Goal: Task Accomplishment & Management: Complete application form

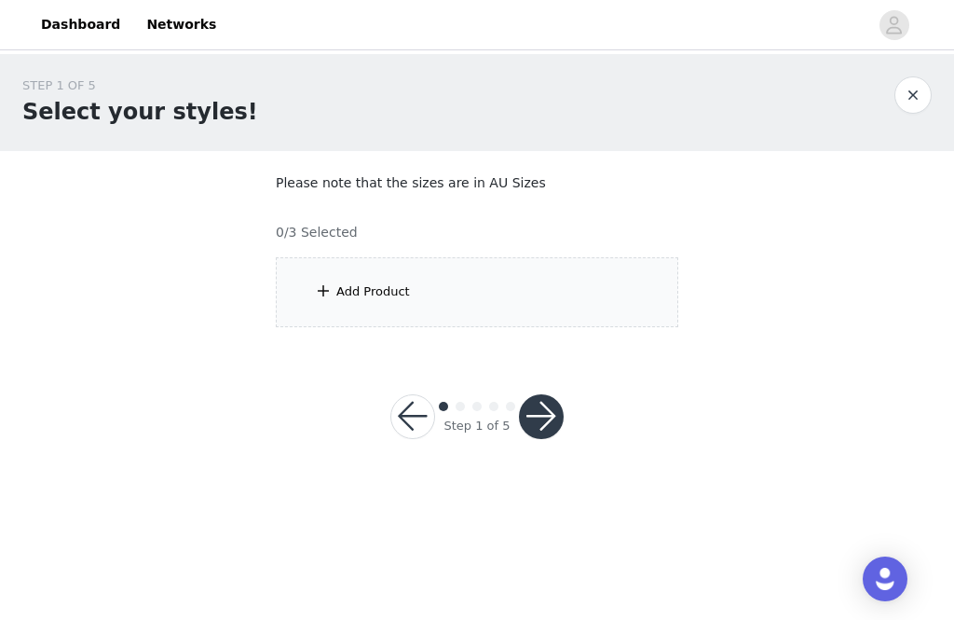
click at [622, 292] on div "Add Product" at bounding box center [477, 292] width 403 height 70
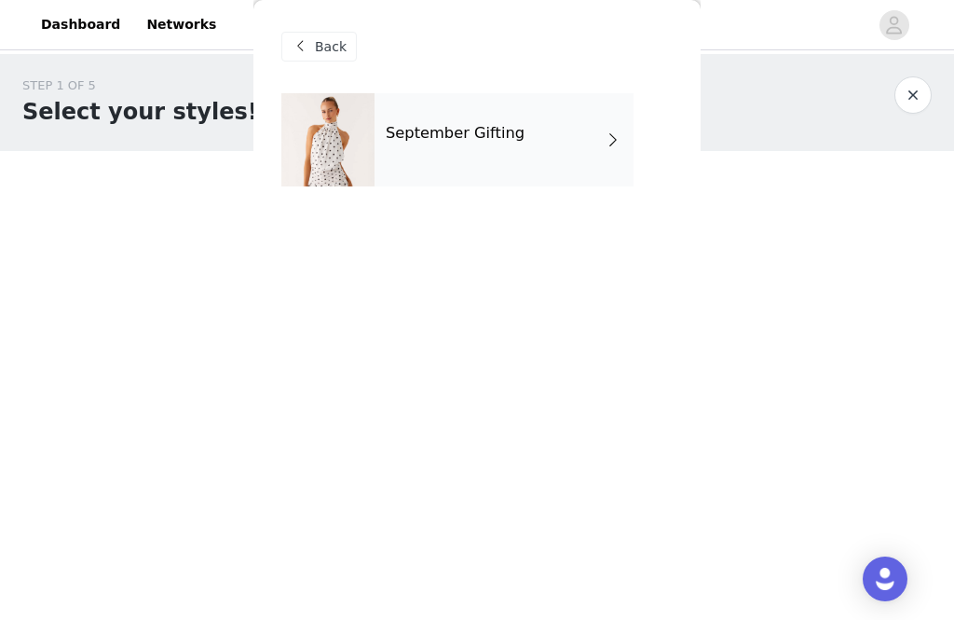
click at [564, 149] on div "September Gifting" at bounding box center [504, 139] width 259 height 93
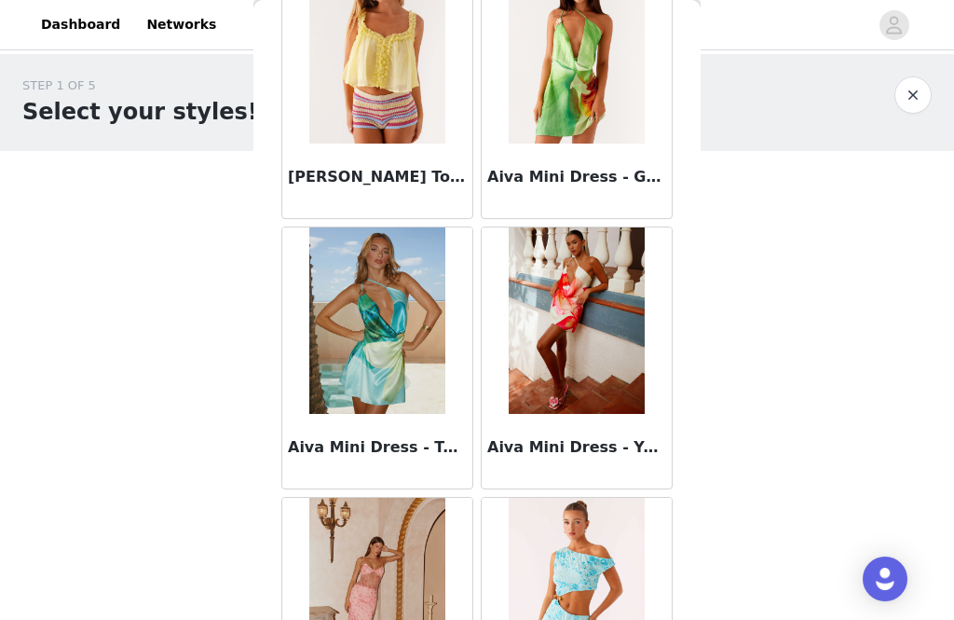
scroll to position [1230, 0]
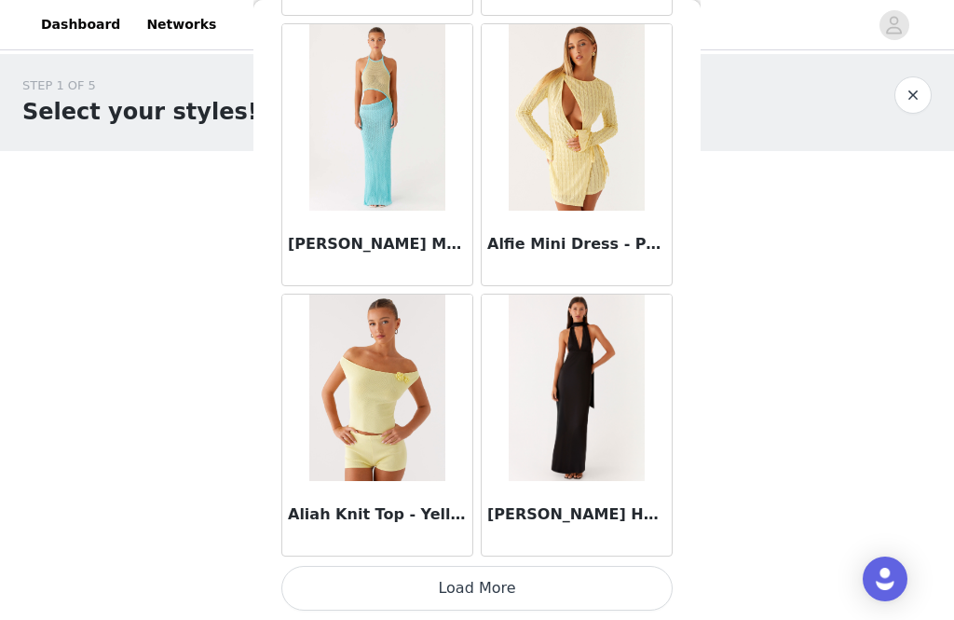
click at [613, 575] on button "Load More" at bounding box center [476, 588] width 391 height 45
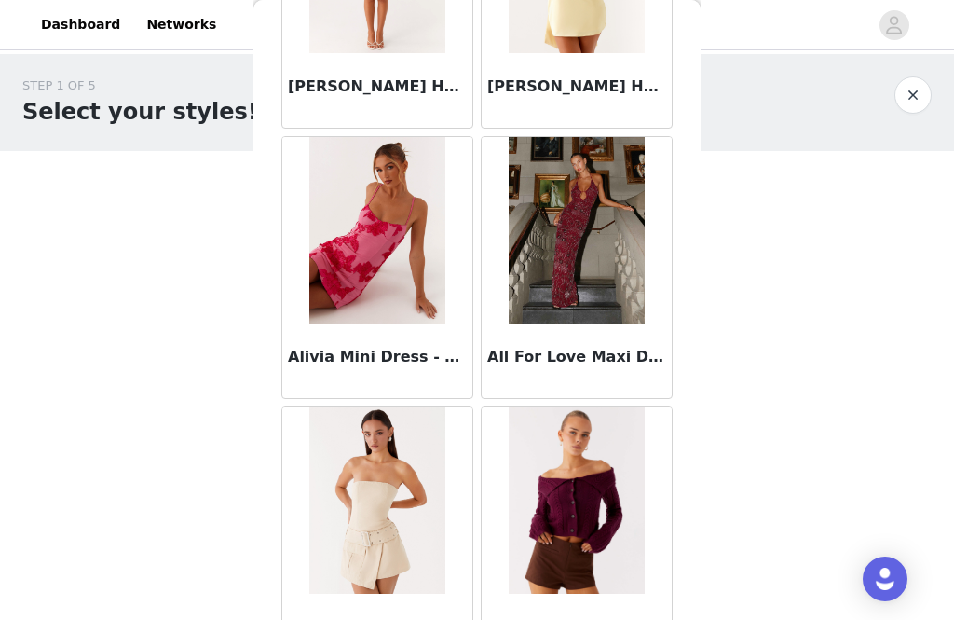
scroll to position [3489, 0]
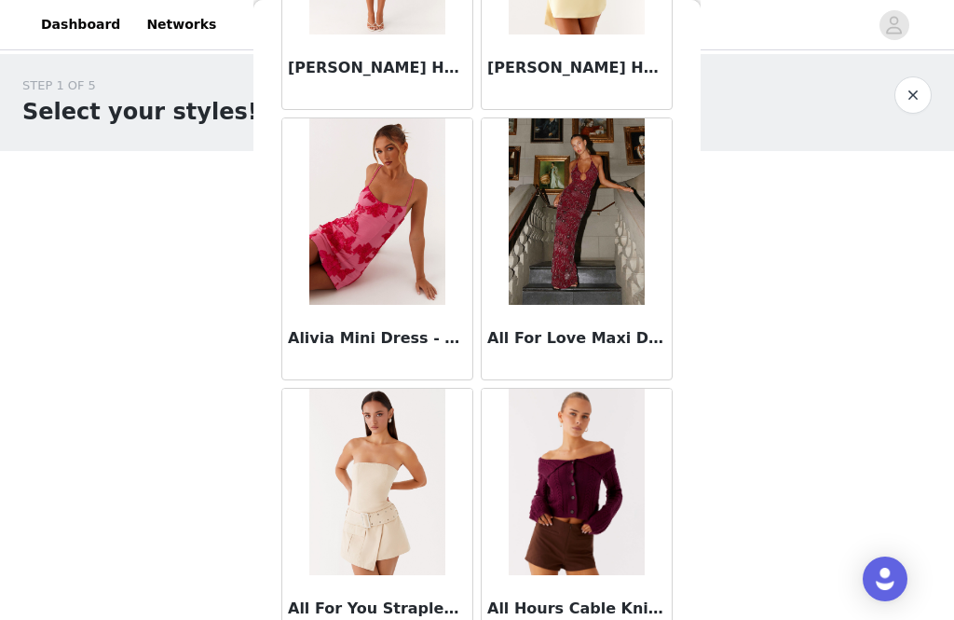
click at [635, 301] on img at bounding box center [576, 211] width 135 height 186
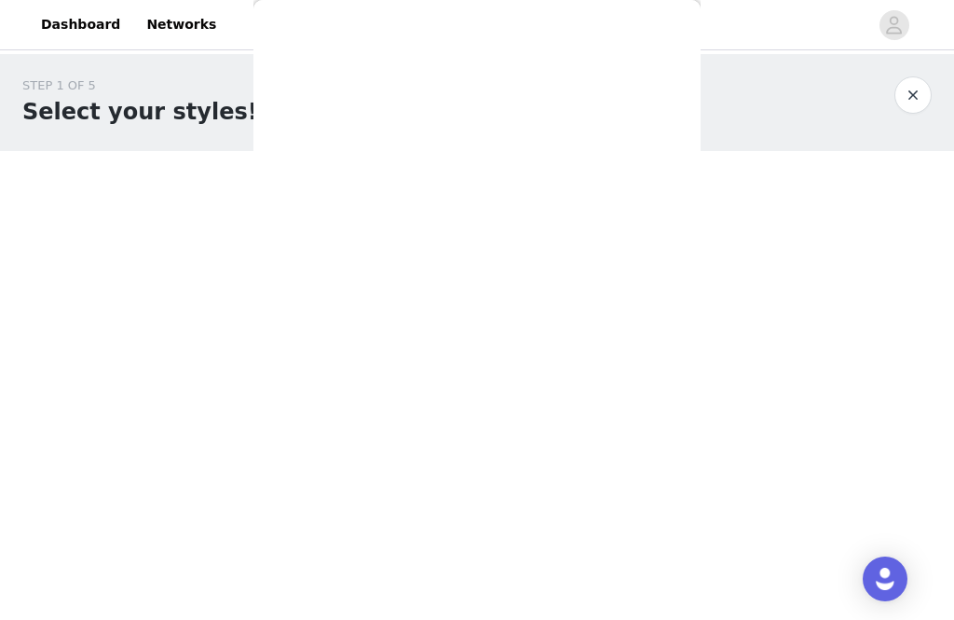
scroll to position [0, 0]
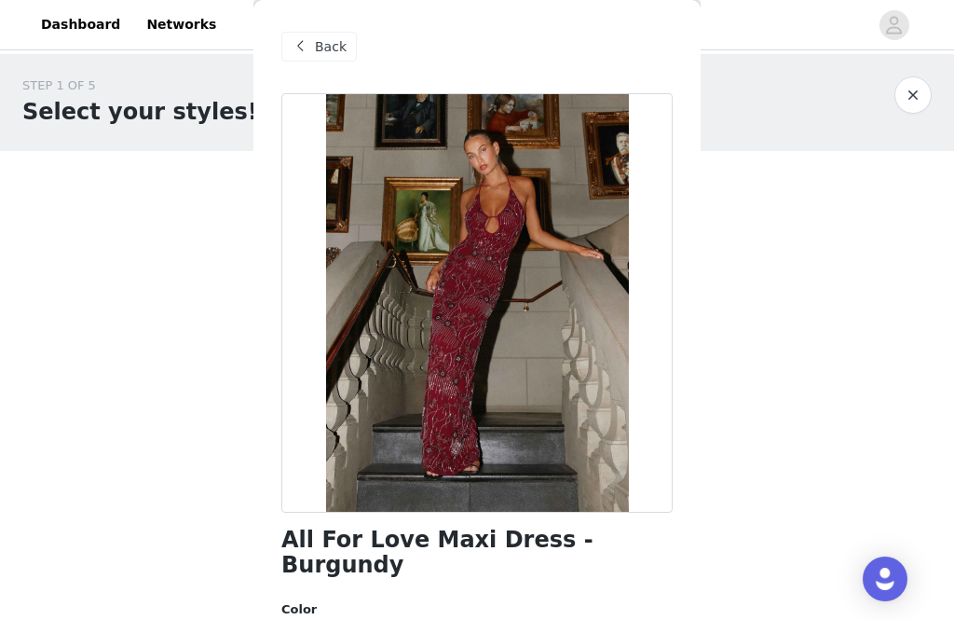
click at [325, 48] on span "Back" at bounding box center [331, 47] width 32 height 20
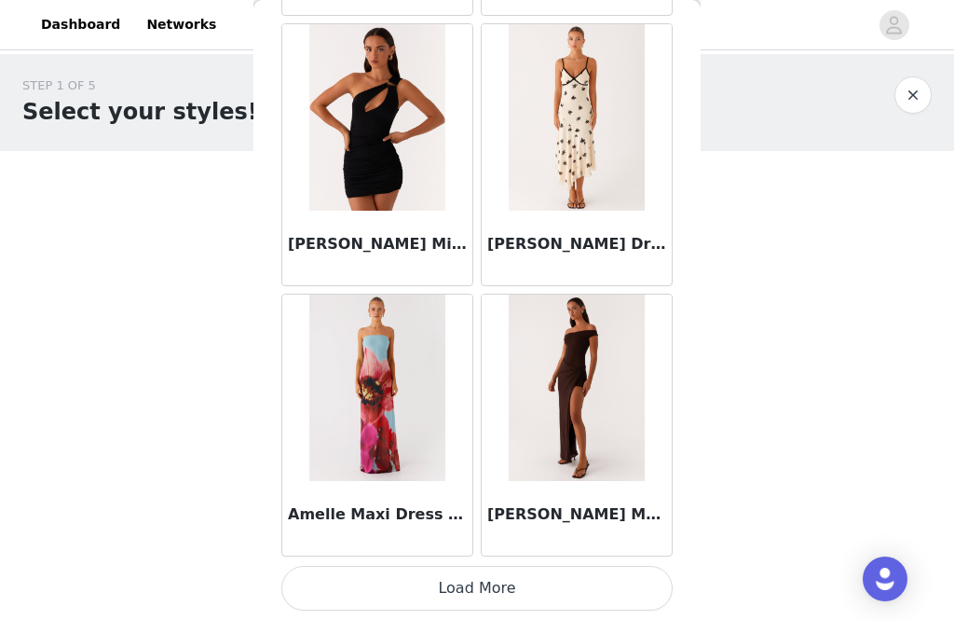
click at [561, 583] on button "Load More" at bounding box center [476, 588] width 391 height 45
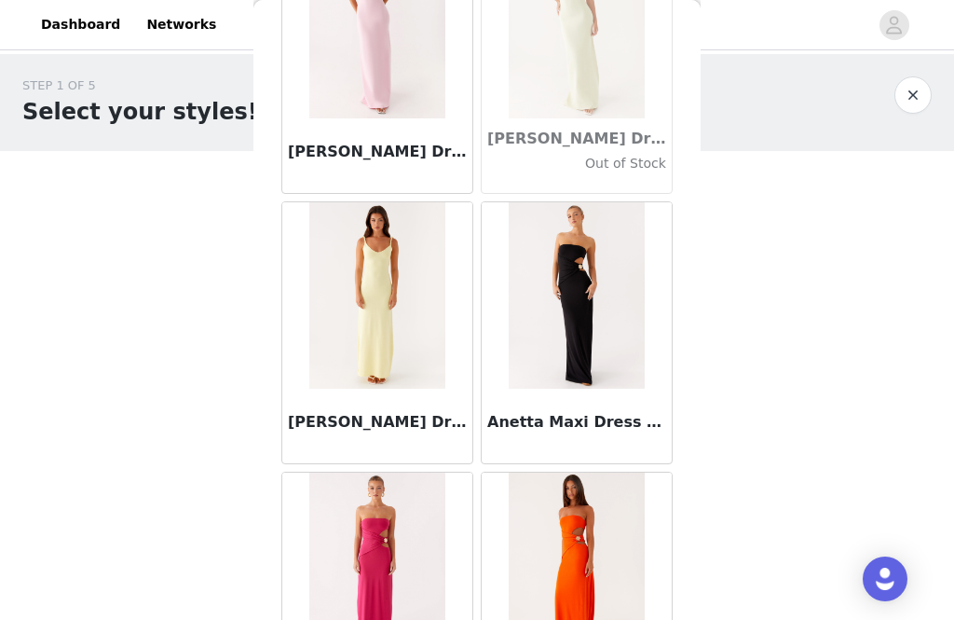
scroll to position [6394, 0]
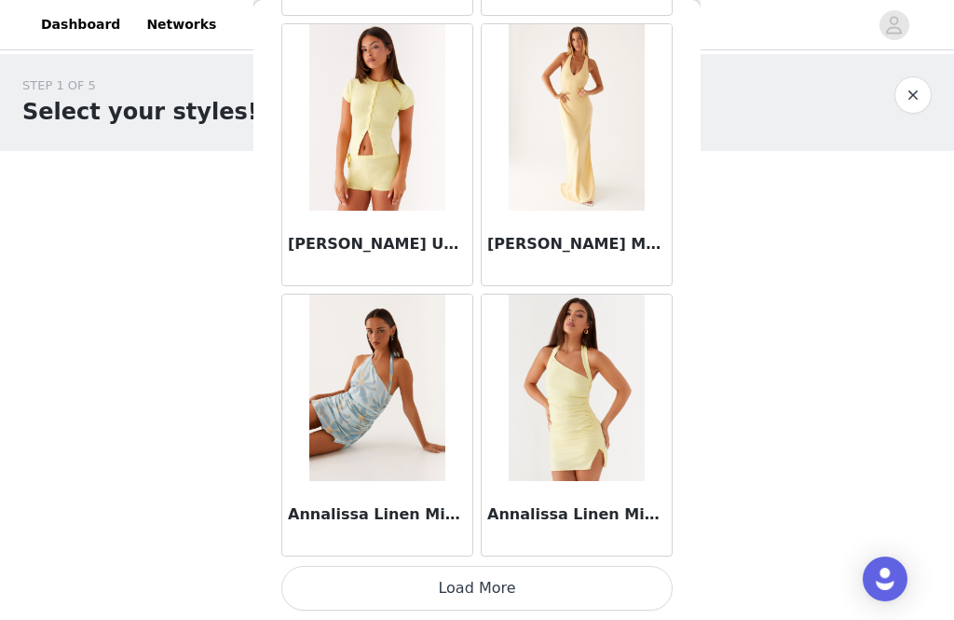
click at [536, 593] on button "Load More" at bounding box center [476, 588] width 391 height 45
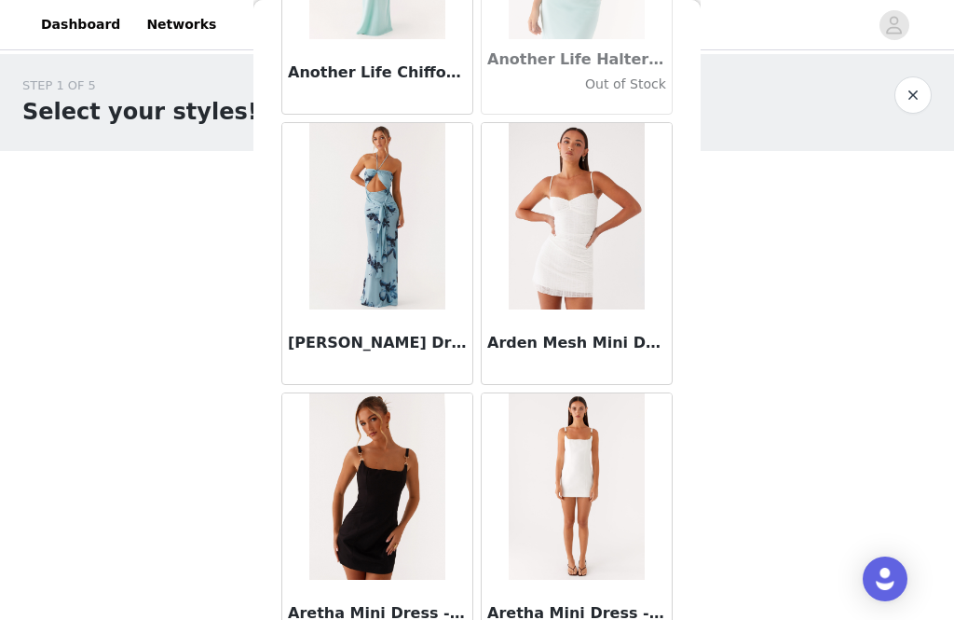
scroll to position [8459, 0]
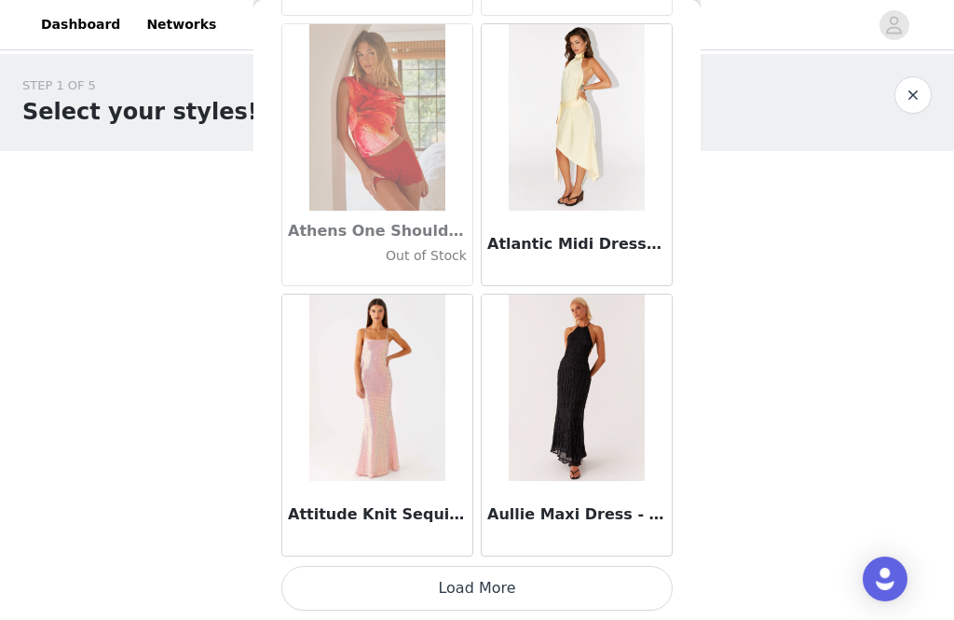
click at [541, 602] on button "Load More" at bounding box center [476, 588] width 391 height 45
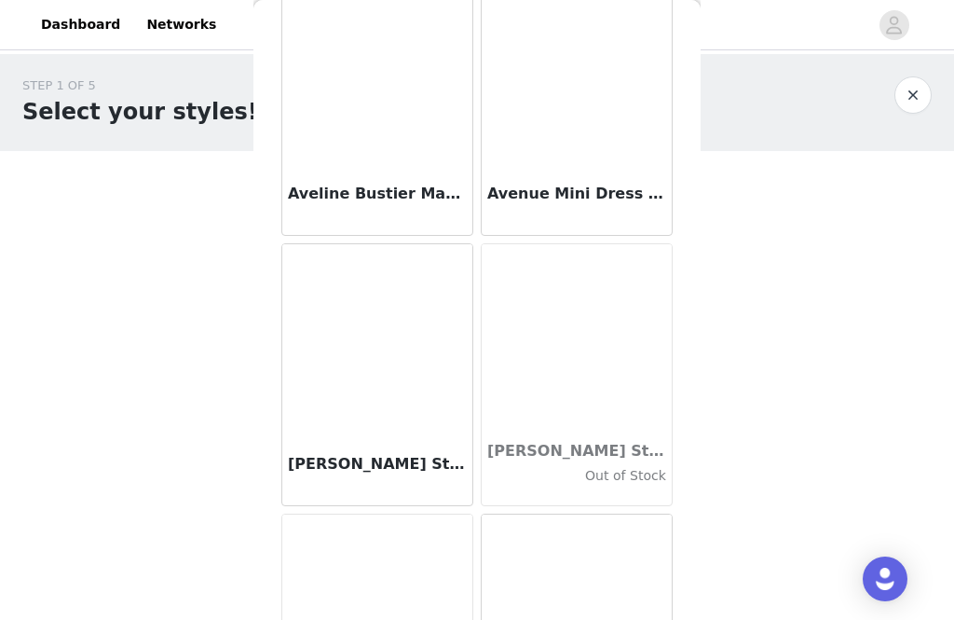
scroll to position [12280, 0]
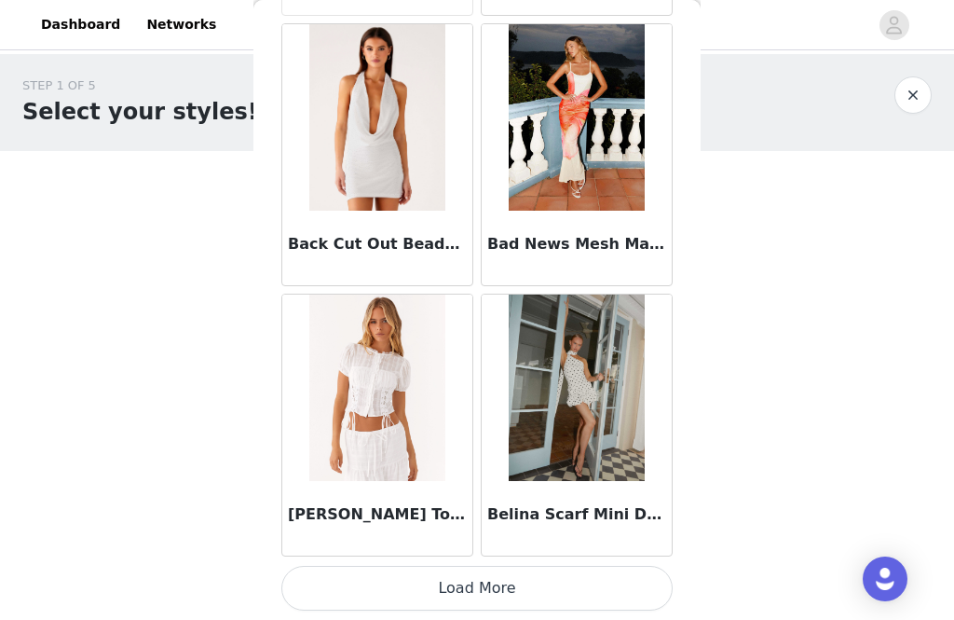
click at [604, 579] on button "Load More" at bounding box center [476, 588] width 391 height 45
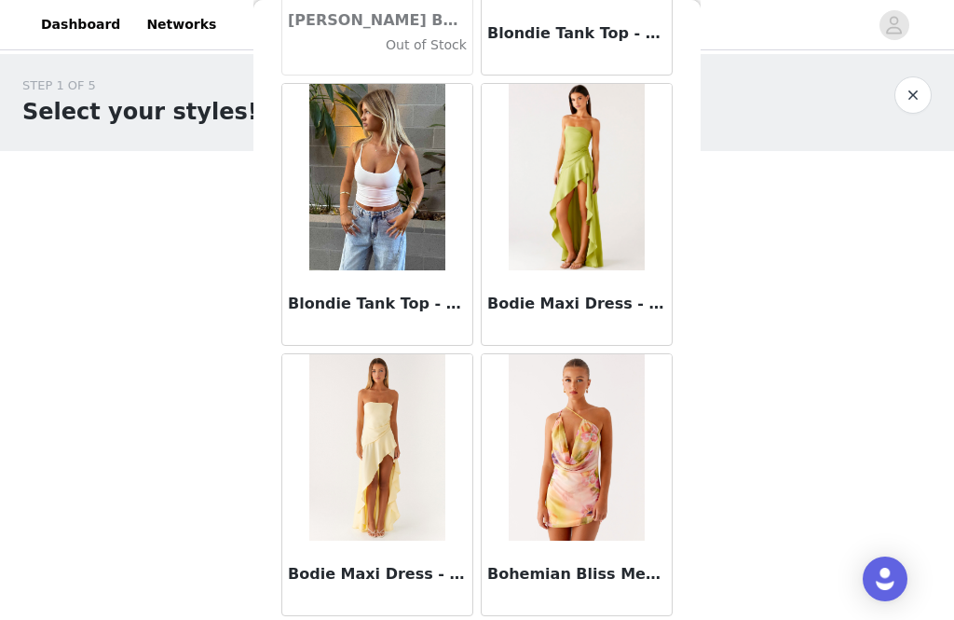
scroll to position [15688, 0]
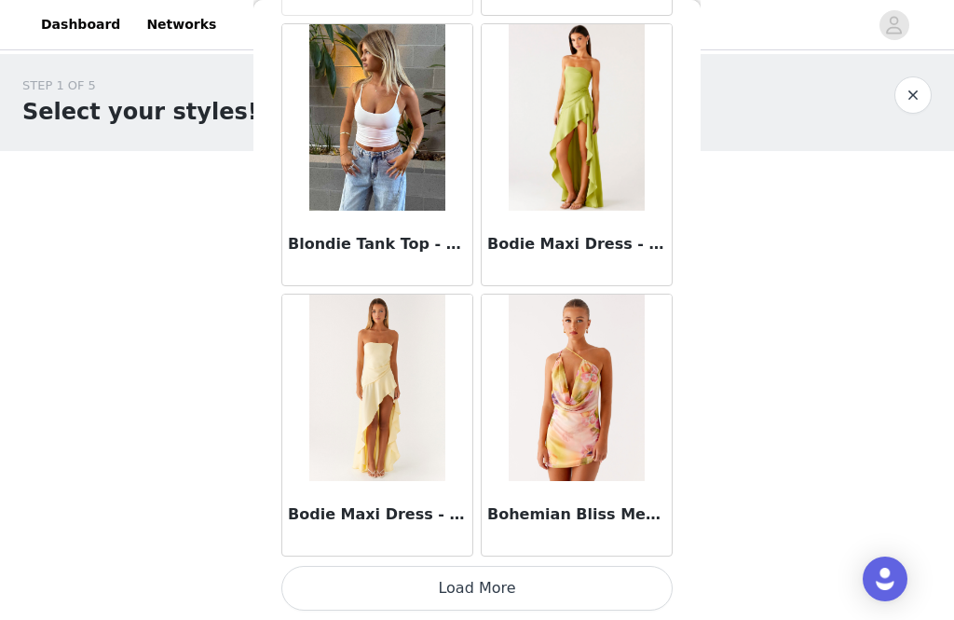
click at [533, 589] on button "Load More" at bounding box center [476, 588] width 391 height 45
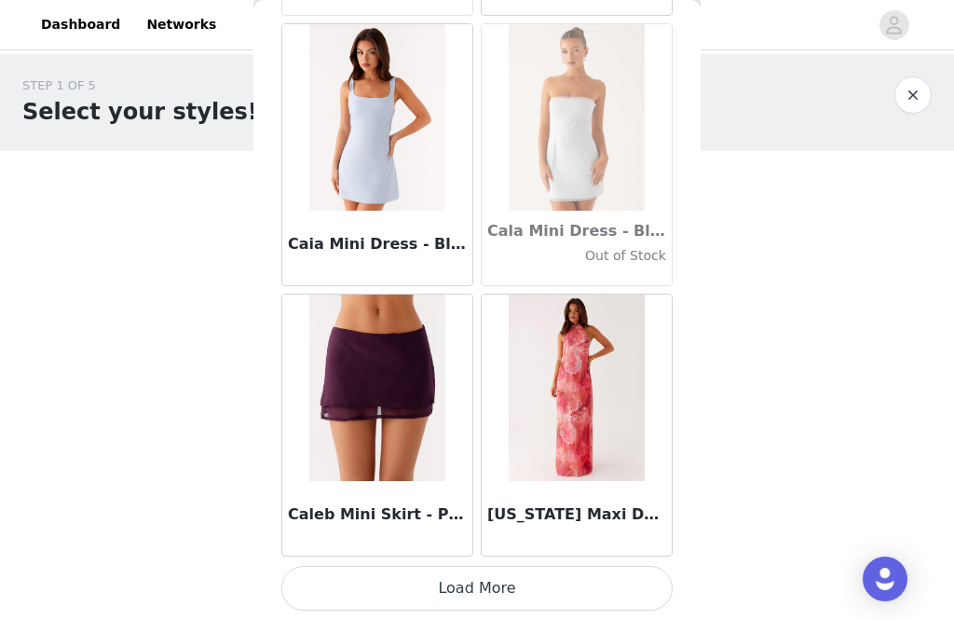
scroll to position [18448, 0]
click at [500, 607] on button "Load More" at bounding box center [476, 588] width 391 height 45
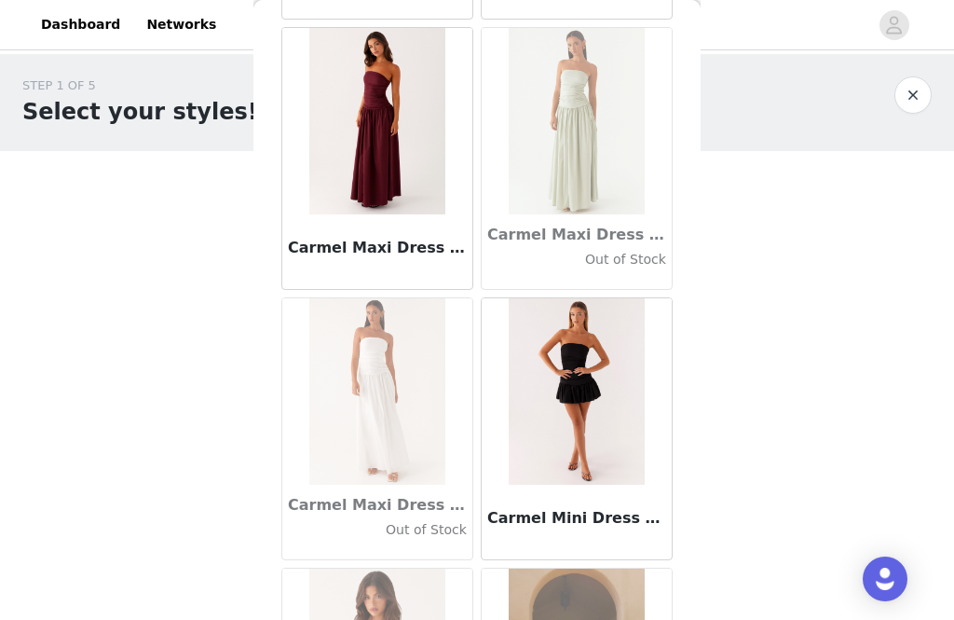
scroll to position [20767, 0]
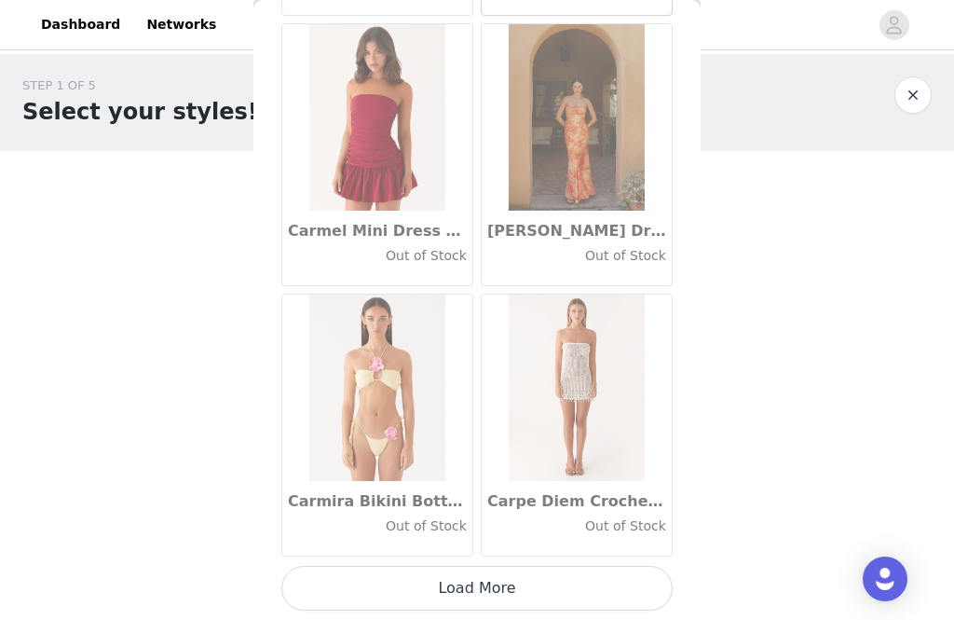
click at [523, 605] on button "Load More" at bounding box center [476, 588] width 391 height 45
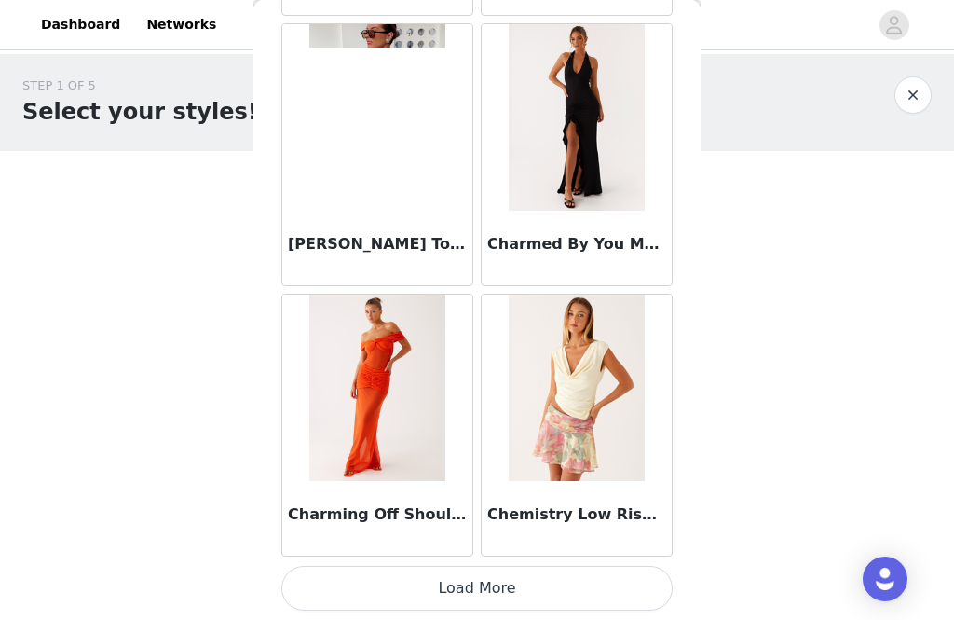
scroll to position [23853, 0]
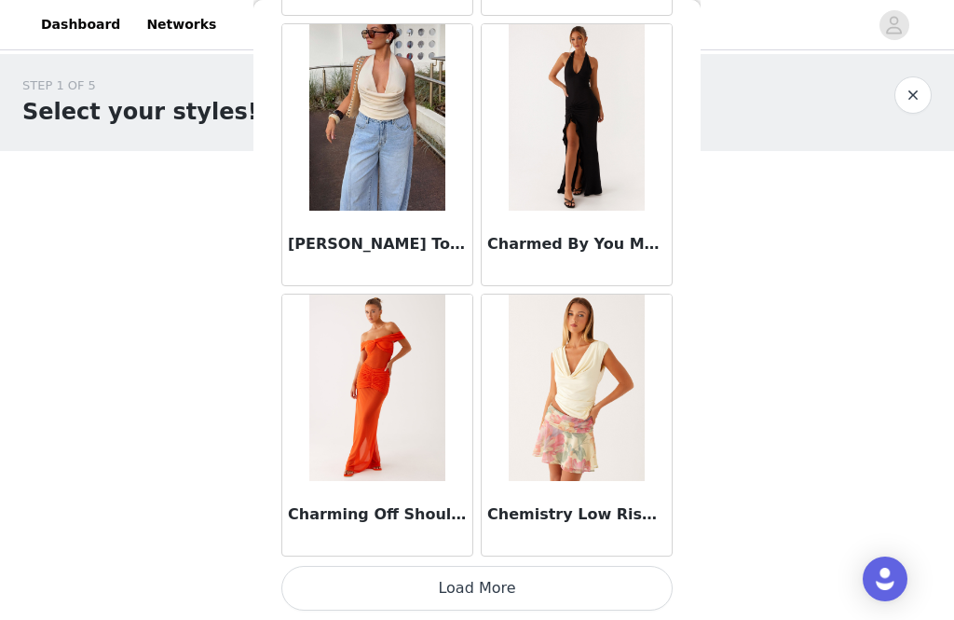
click at [559, 575] on button "Load More" at bounding box center [476, 588] width 391 height 45
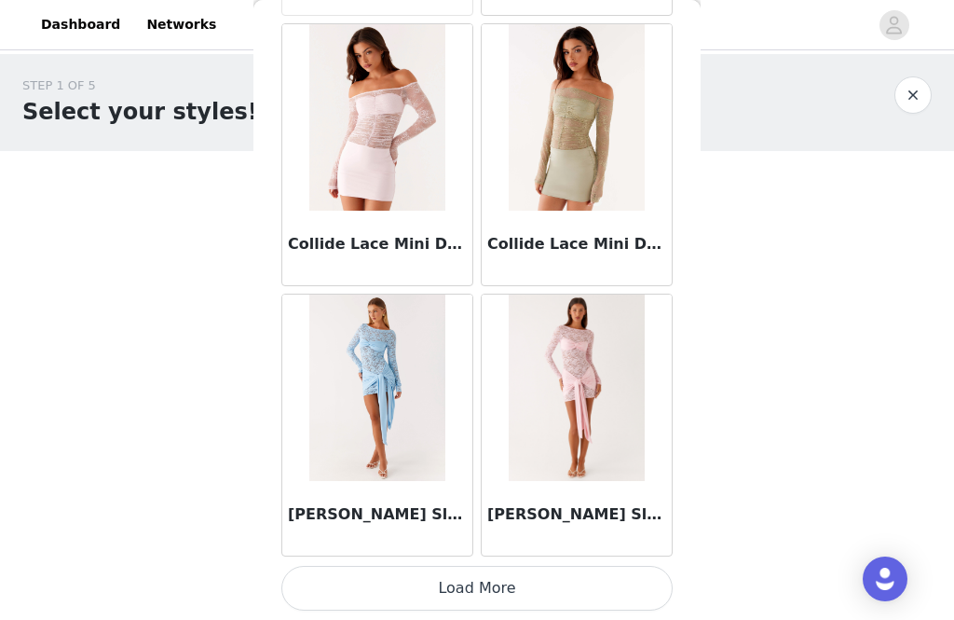
scroll to position [26556, 0]
click at [388, 607] on button "Load More" at bounding box center [476, 588] width 391 height 45
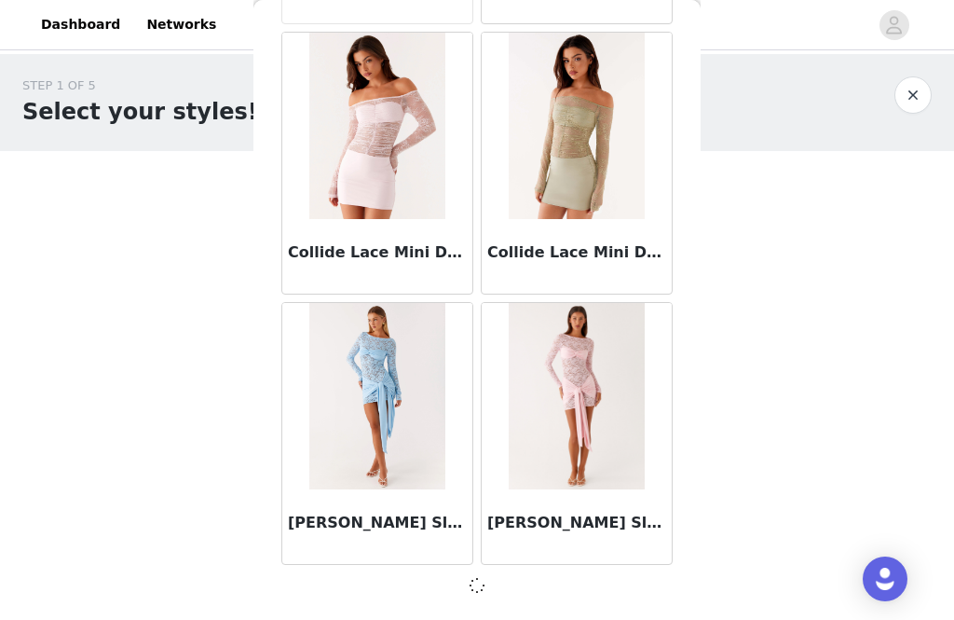
click at [375, 585] on div at bounding box center [476, 585] width 391 height 22
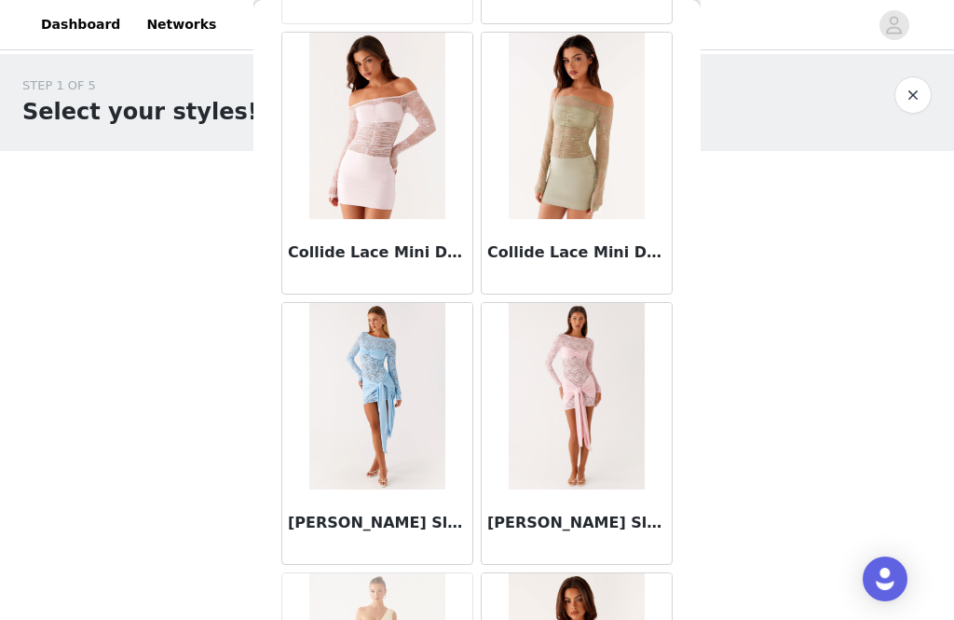
click at [311, 486] on img at bounding box center [376, 396] width 135 height 186
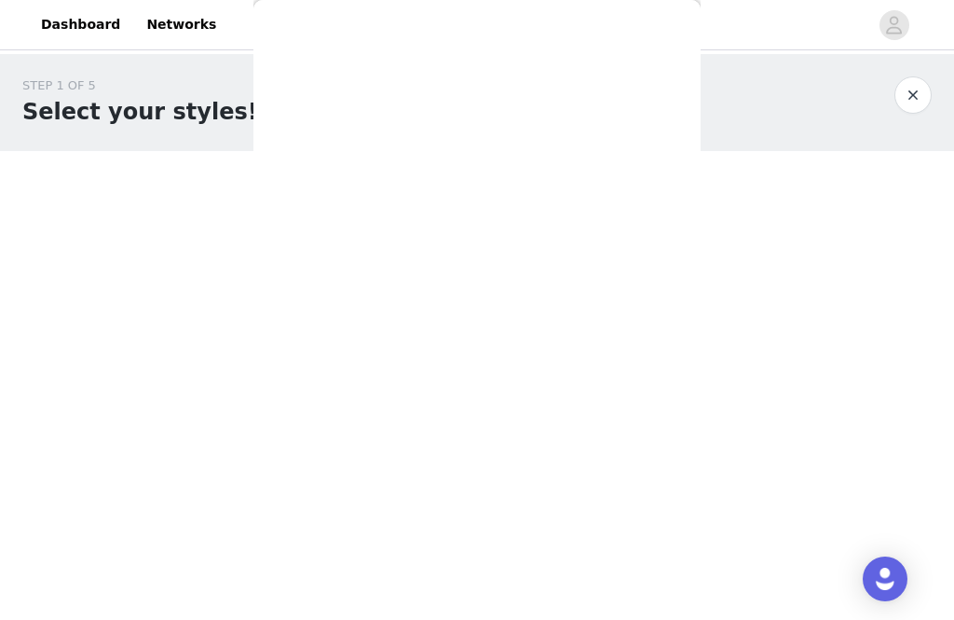
scroll to position [0, 0]
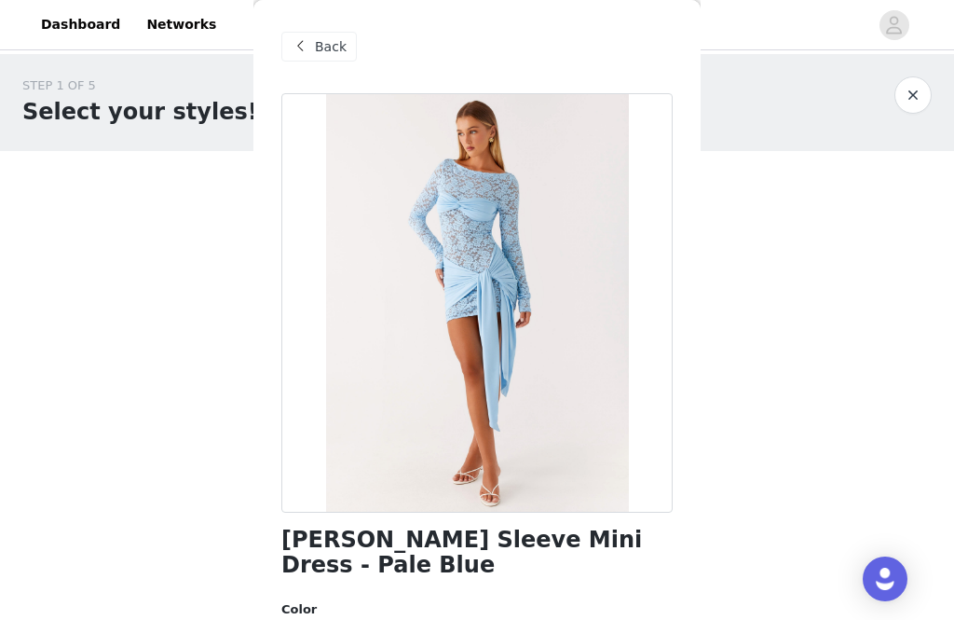
click at [317, 48] on span "Back" at bounding box center [331, 47] width 32 height 20
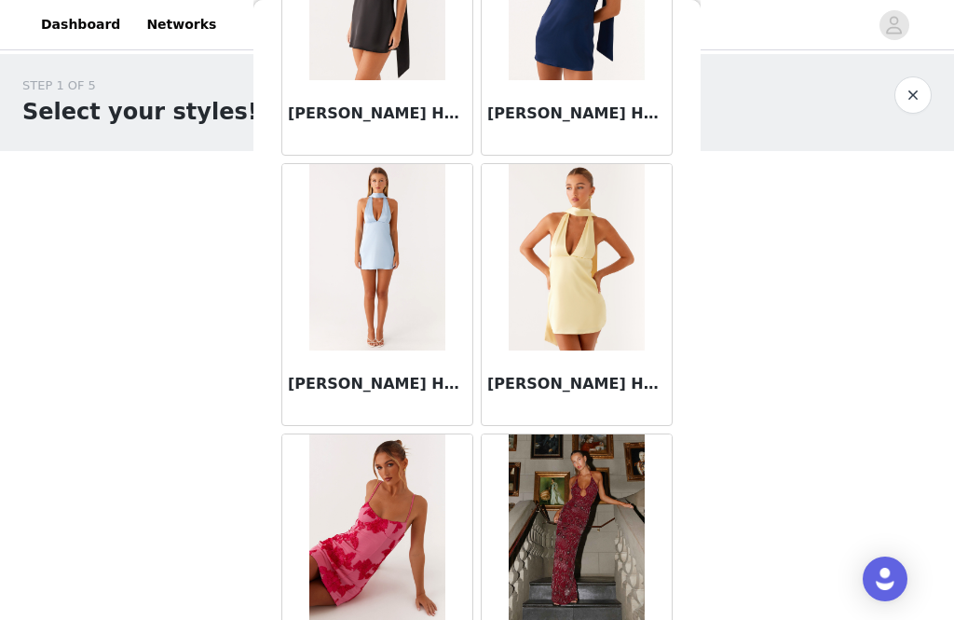
scroll to position [3368, 0]
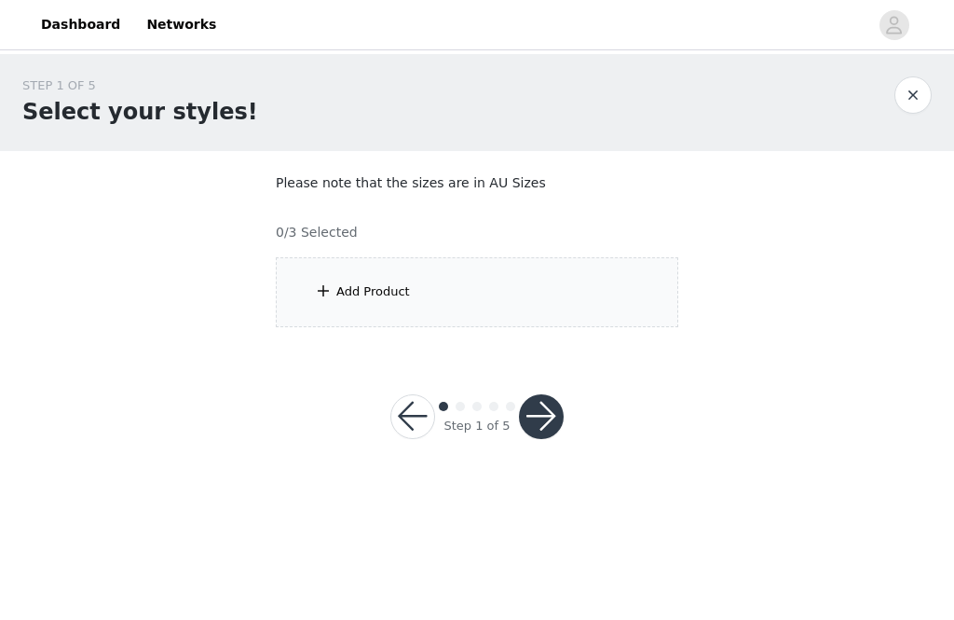
click at [395, 315] on div "Add Product" at bounding box center [477, 292] width 403 height 70
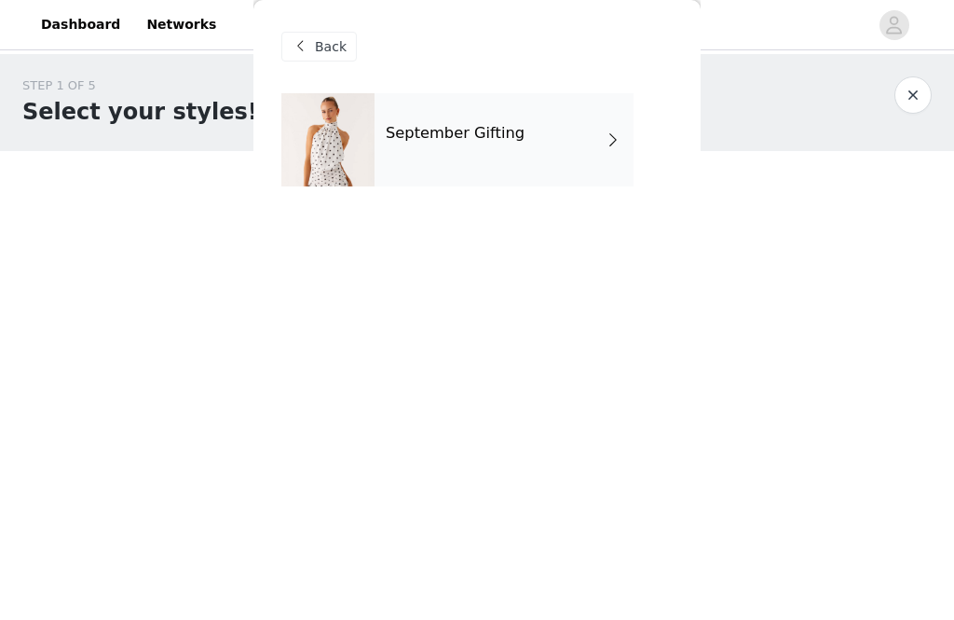
click at [395, 268] on div "Back September Gifting" at bounding box center [476, 310] width 447 height 620
click at [419, 103] on div "September Gifting" at bounding box center [504, 139] width 259 height 93
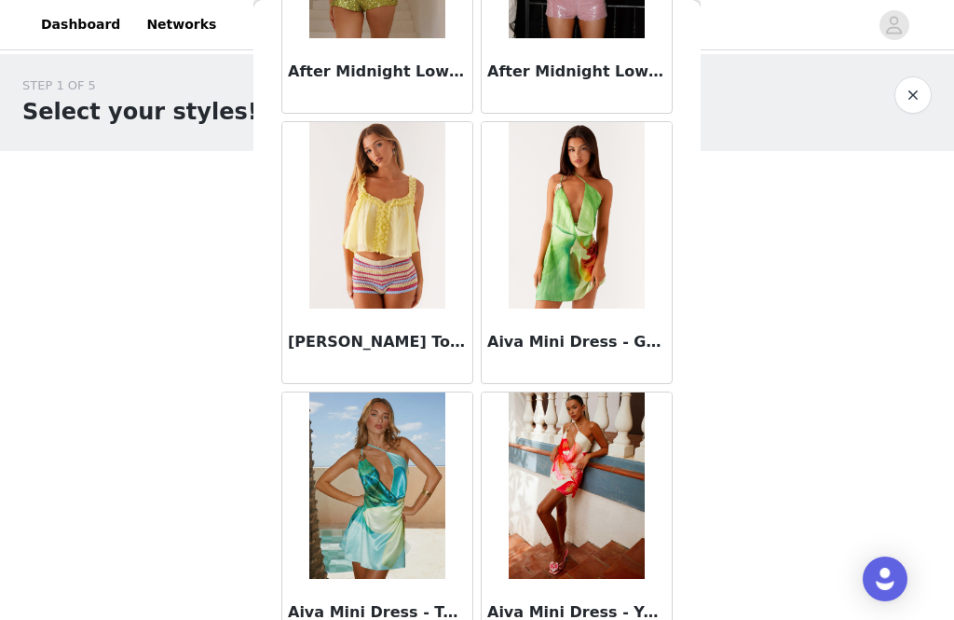
scroll to position [852, 0]
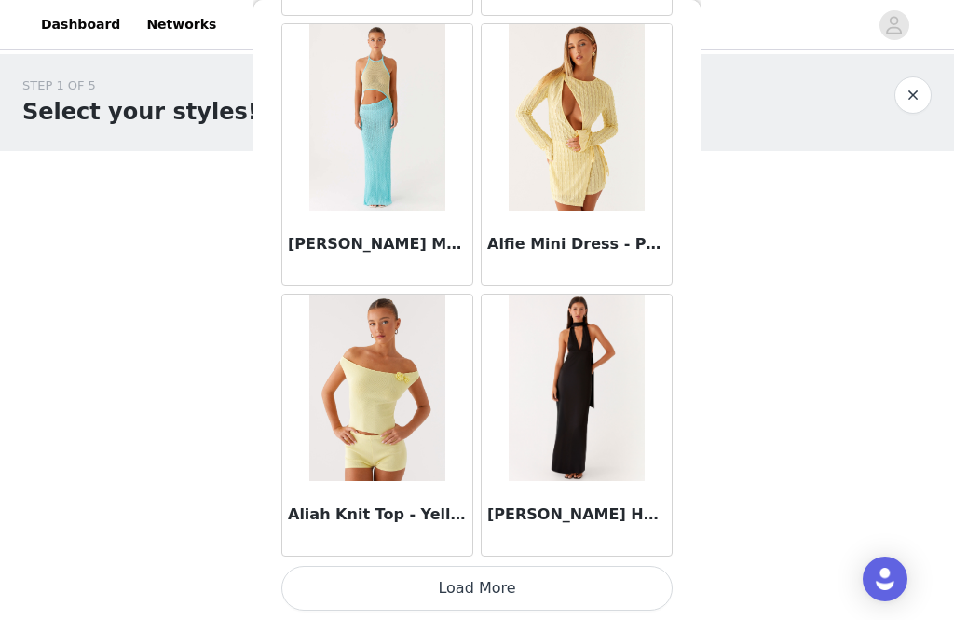
click at [536, 598] on button "Load More" at bounding box center [476, 588] width 391 height 45
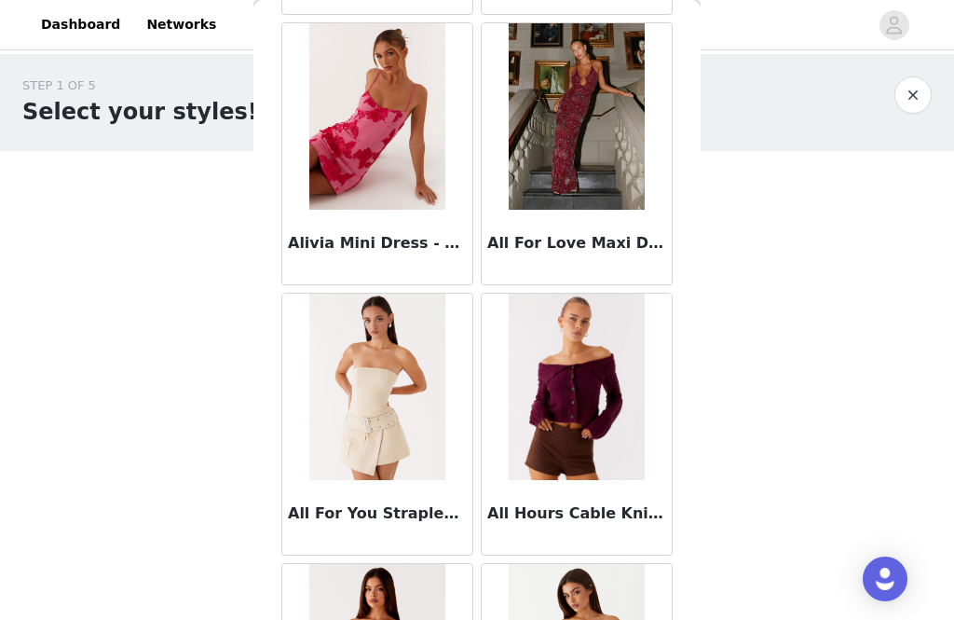
scroll to position [3582, 0]
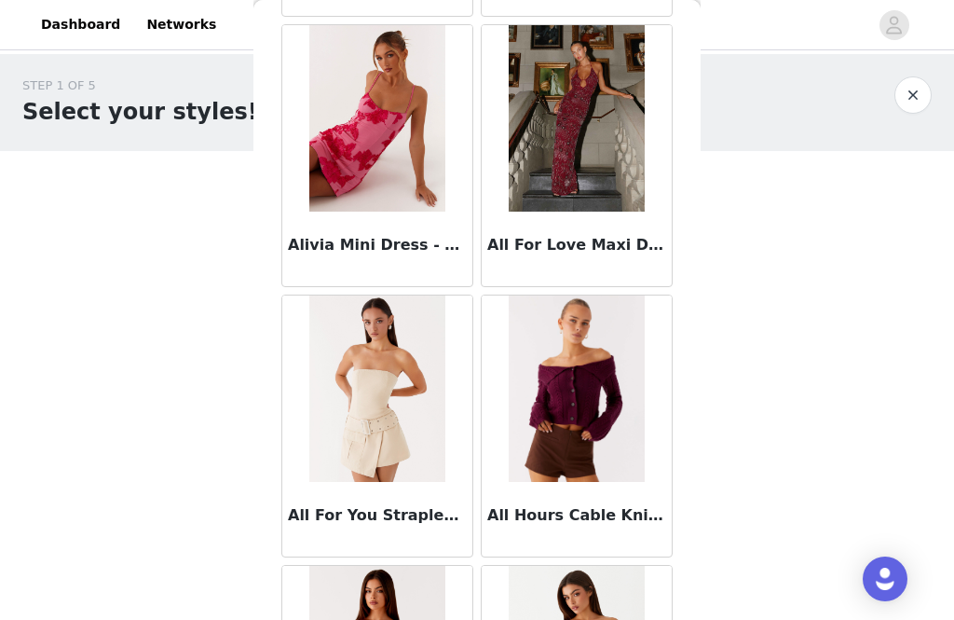
click at [584, 208] on img at bounding box center [576, 118] width 135 height 186
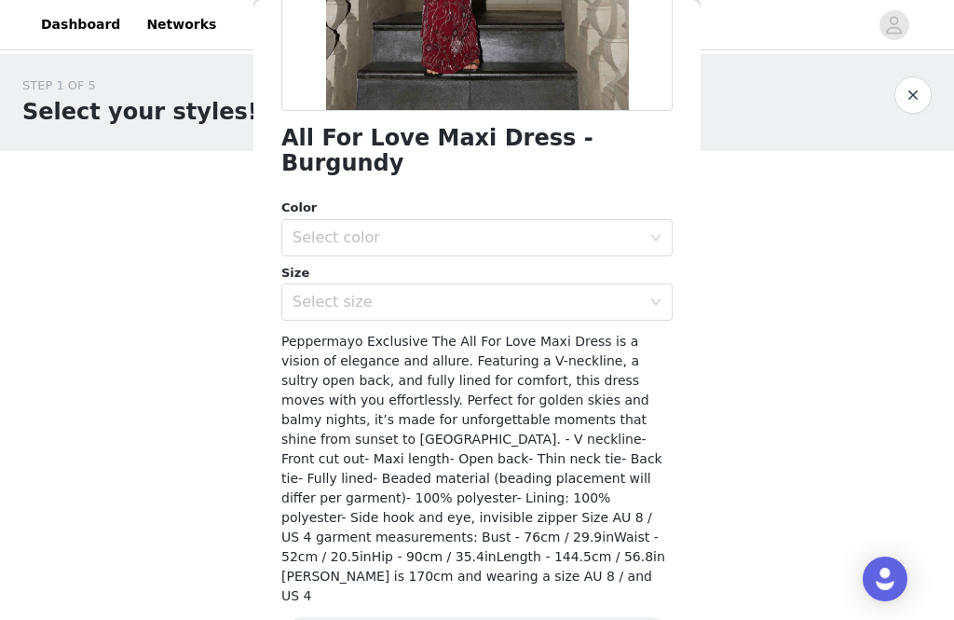
scroll to position [401, 0]
click at [593, 294] on div "Select size" at bounding box center [467, 303] width 349 height 19
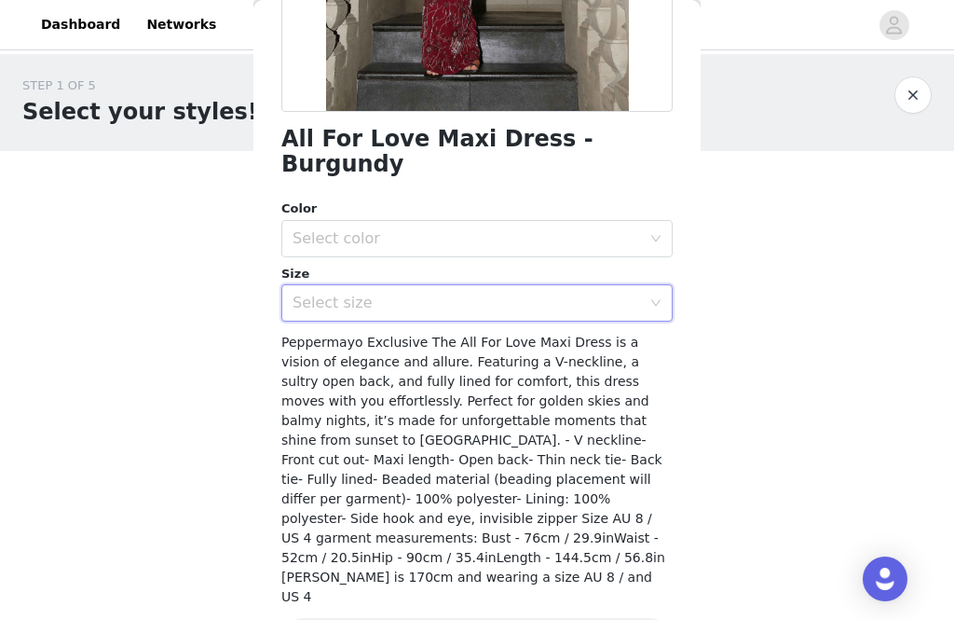
click at [746, 429] on div "STEP 1 OF 5 Select your styles! Please note that the sizes are in AU Sizes 0/3 …" at bounding box center [477, 269] width 954 height 430
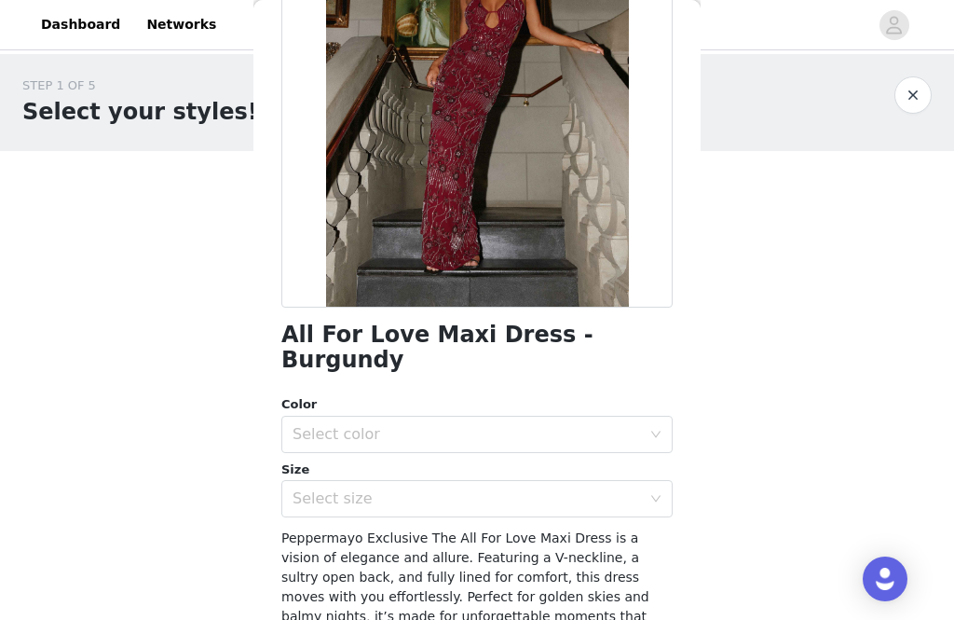
scroll to position [132, 0]
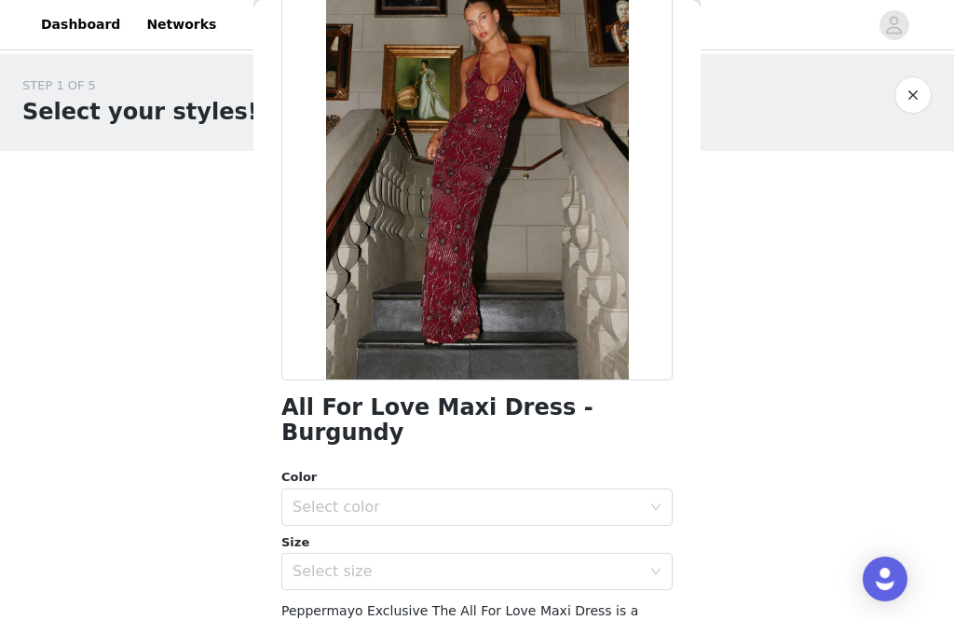
click at [547, 498] on div "Select color" at bounding box center [467, 507] width 349 height 19
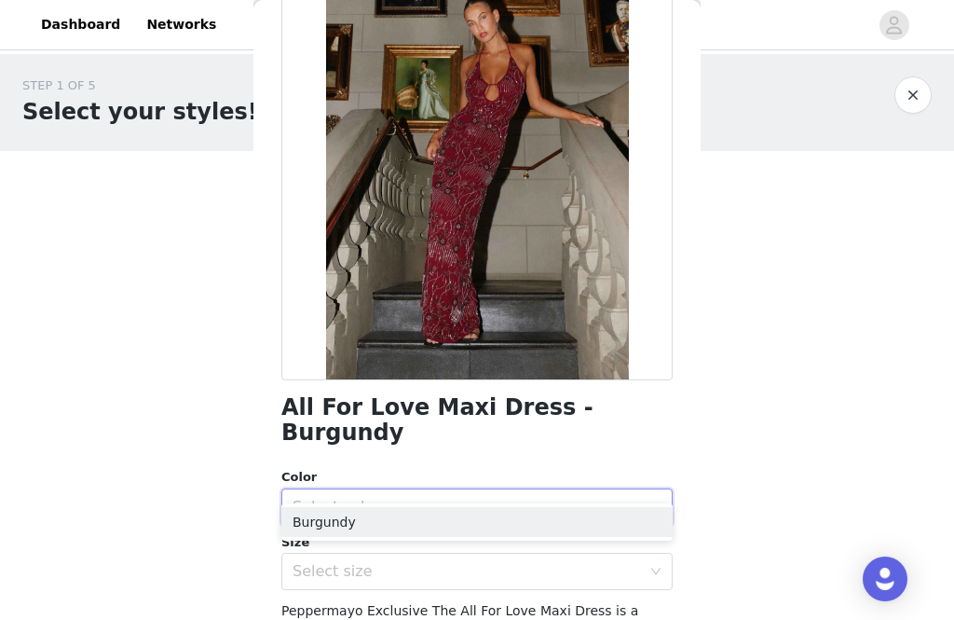
click at [532, 530] on li "Burgundy" at bounding box center [476, 522] width 391 height 30
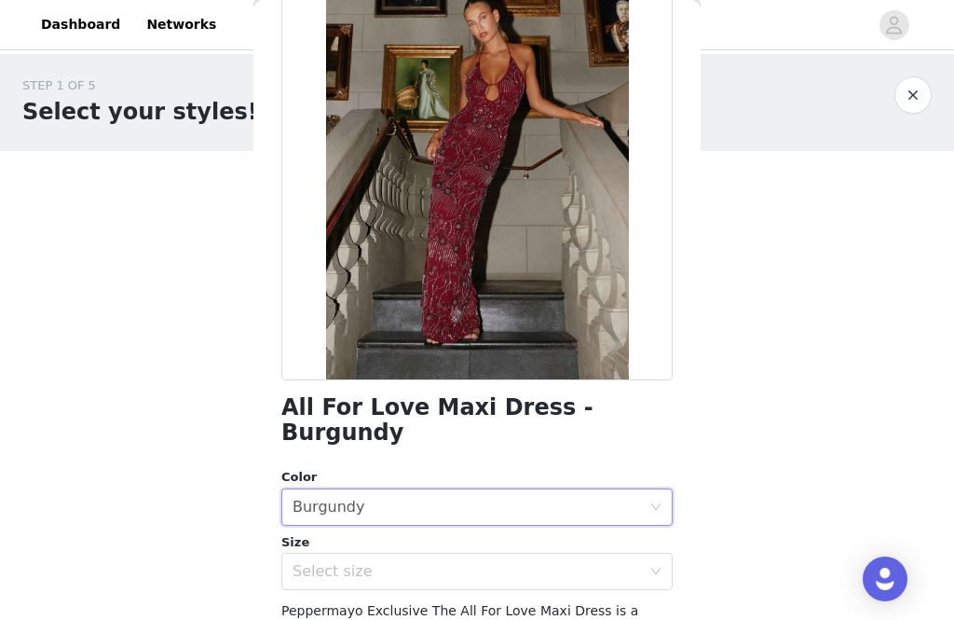
click at [460, 562] on div "Select size" at bounding box center [467, 571] width 349 height 19
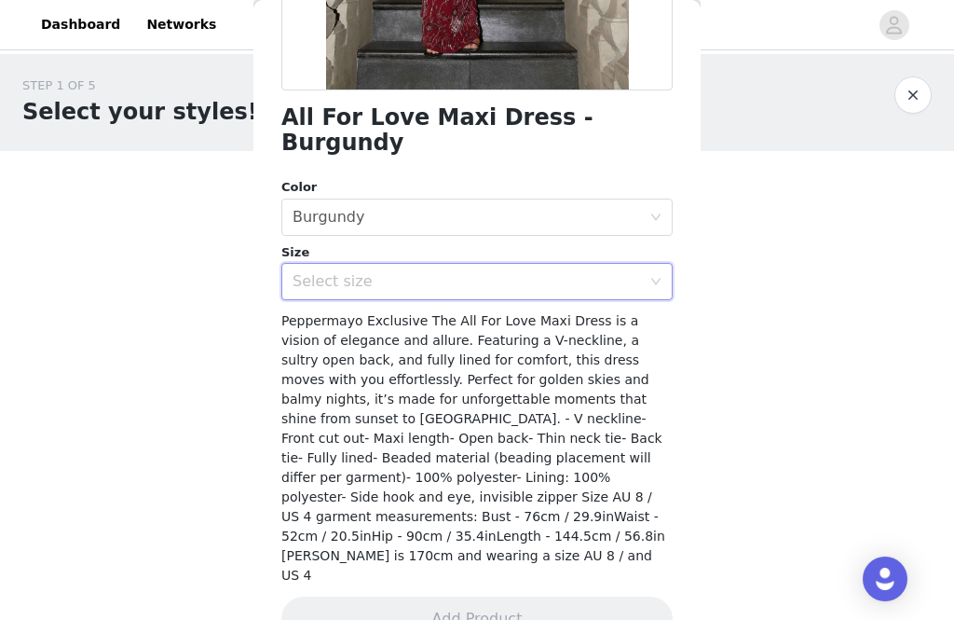
scroll to position [401, 0]
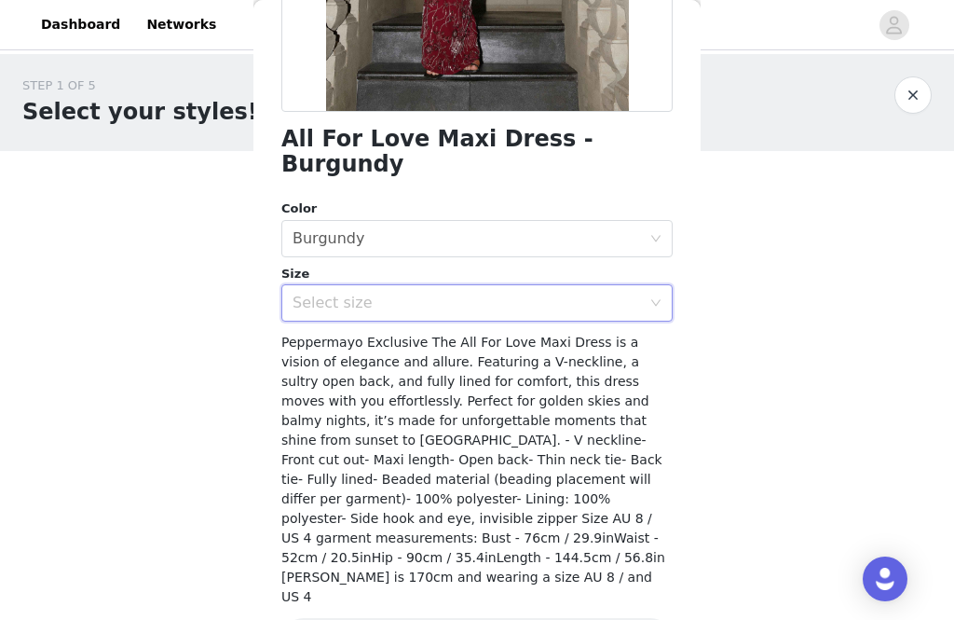
click at [542, 294] on div "Select size" at bounding box center [467, 303] width 349 height 19
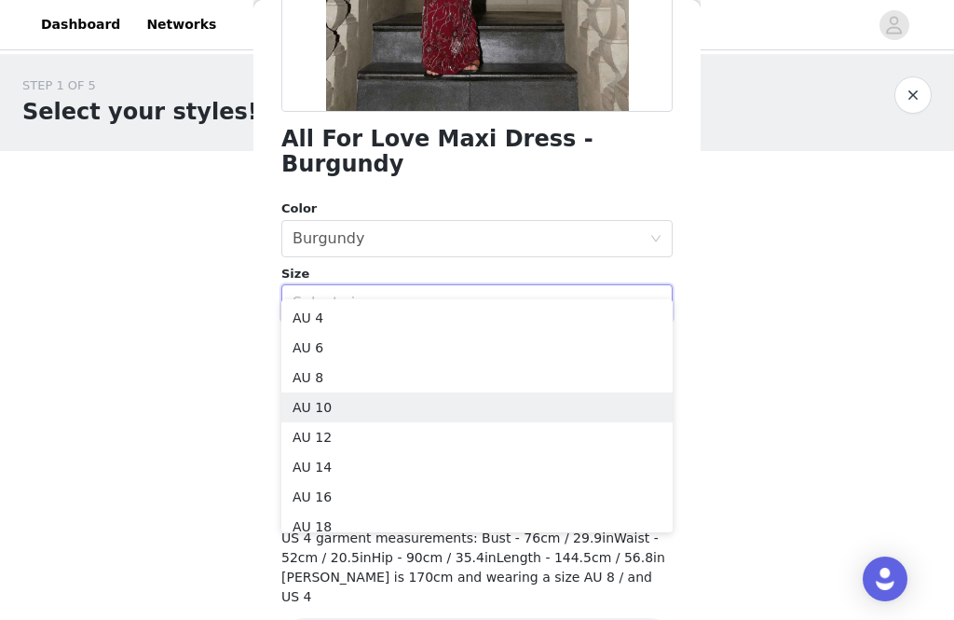
click at [438, 412] on li "AU 10" at bounding box center [476, 407] width 391 height 30
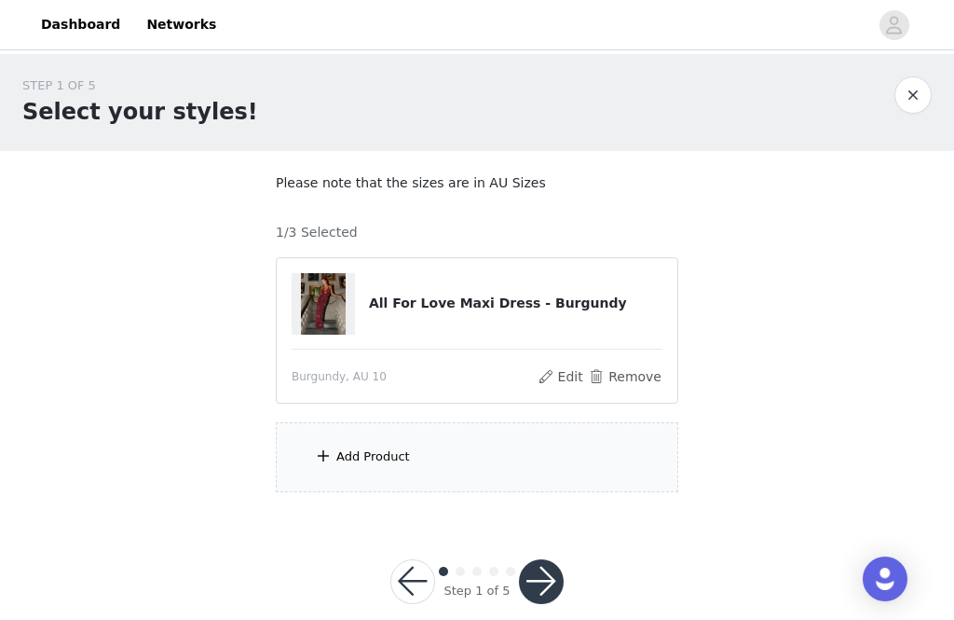
click at [576, 367] on button "Edit" at bounding box center [561, 376] width 48 height 22
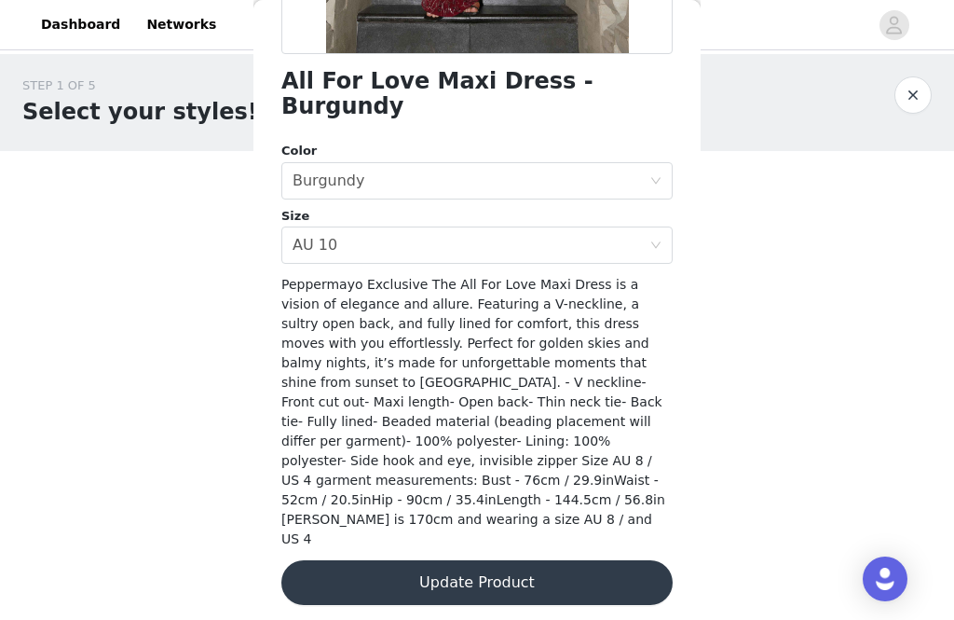
click at [714, 294] on div "STEP 1 OF 5 Select your styles! Please note that the sizes are in AU Sizes 1/3 …" at bounding box center [477, 284] width 954 height 460
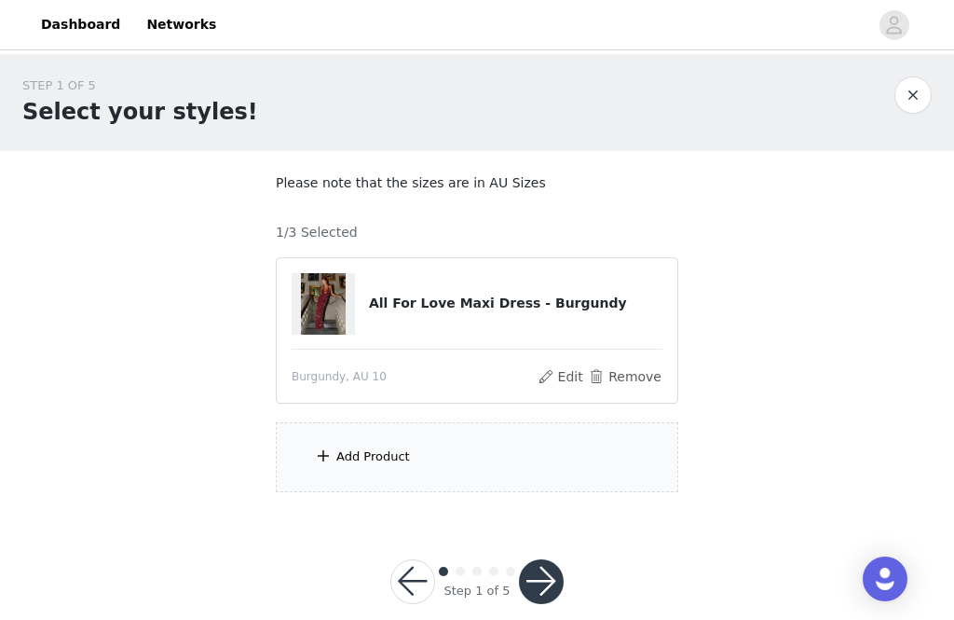
click at [553, 479] on div "Add Product" at bounding box center [477, 457] width 403 height 70
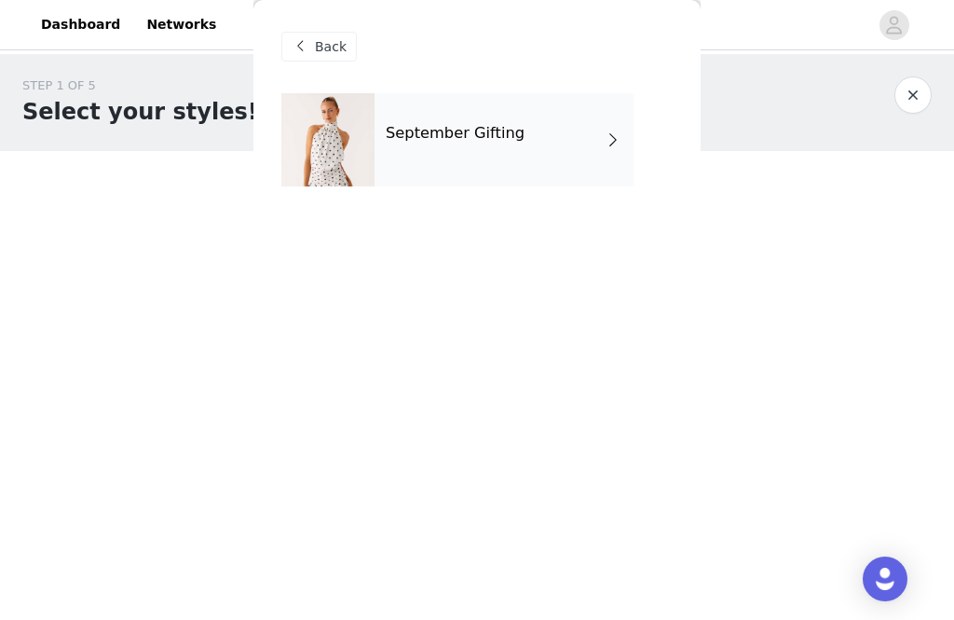
click at [631, 110] on div "September Gifting" at bounding box center [504, 139] width 259 height 93
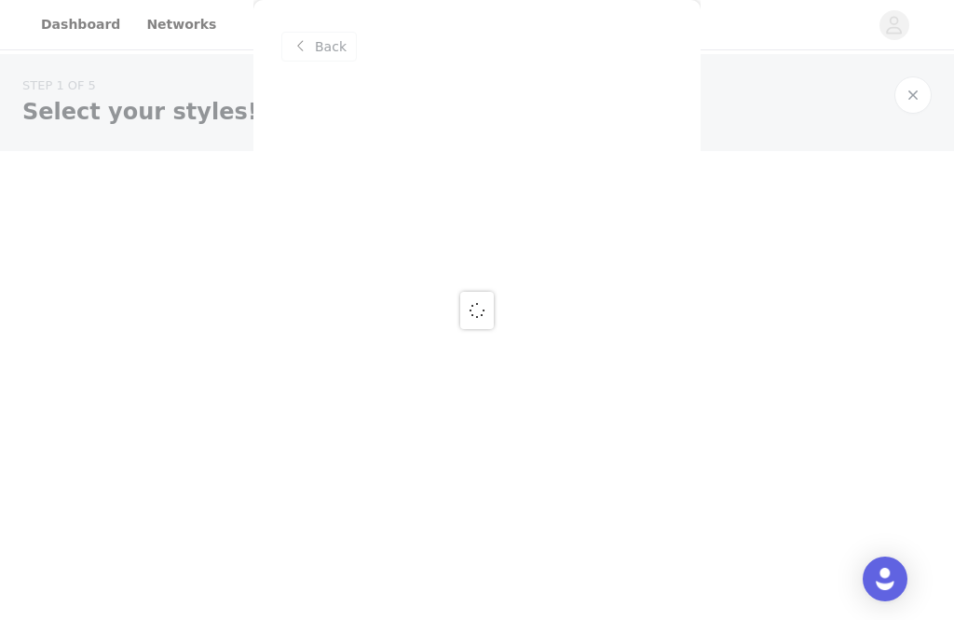
click at [587, 151] on div at bounding box center [477, 310] width 954 height 620
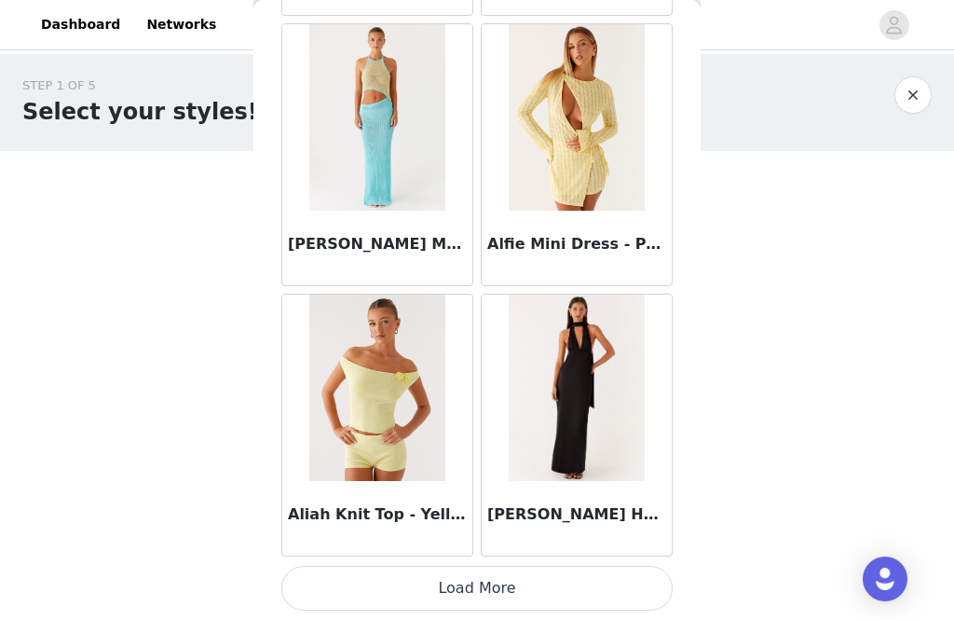
click at [484, 582] on button "Load More" at bounding box center [476, 588] width 391 height 45
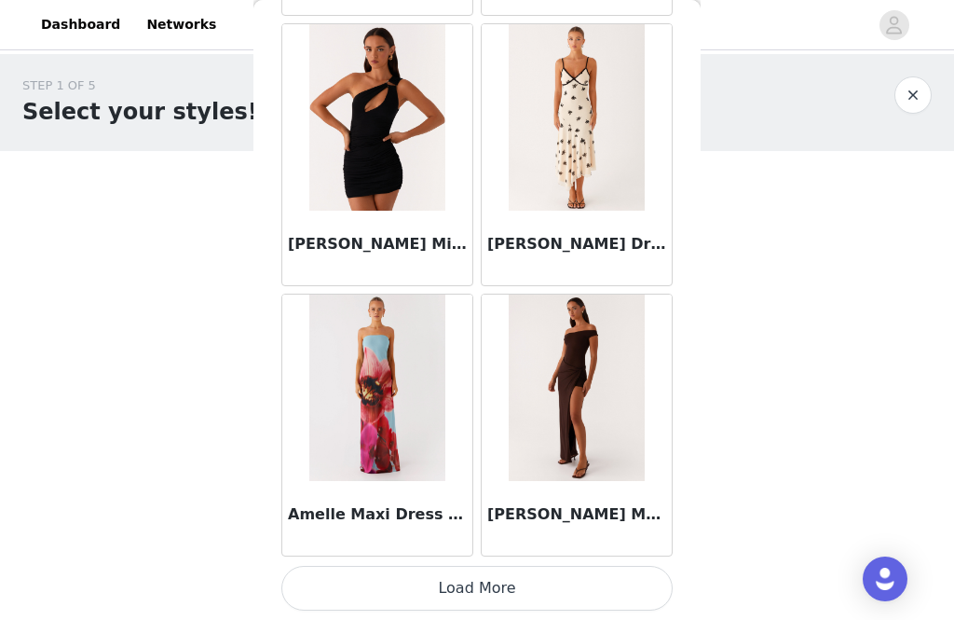
click at [586, 590] on button "Load More" at bounding box center [476, 588] width 391 height 45
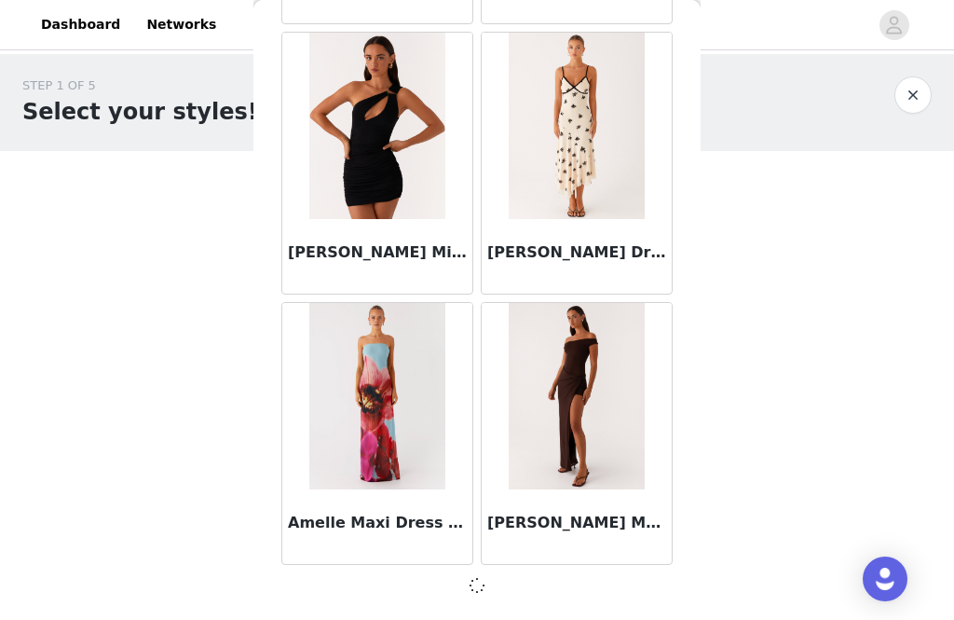
scroll to position [4926, 0]
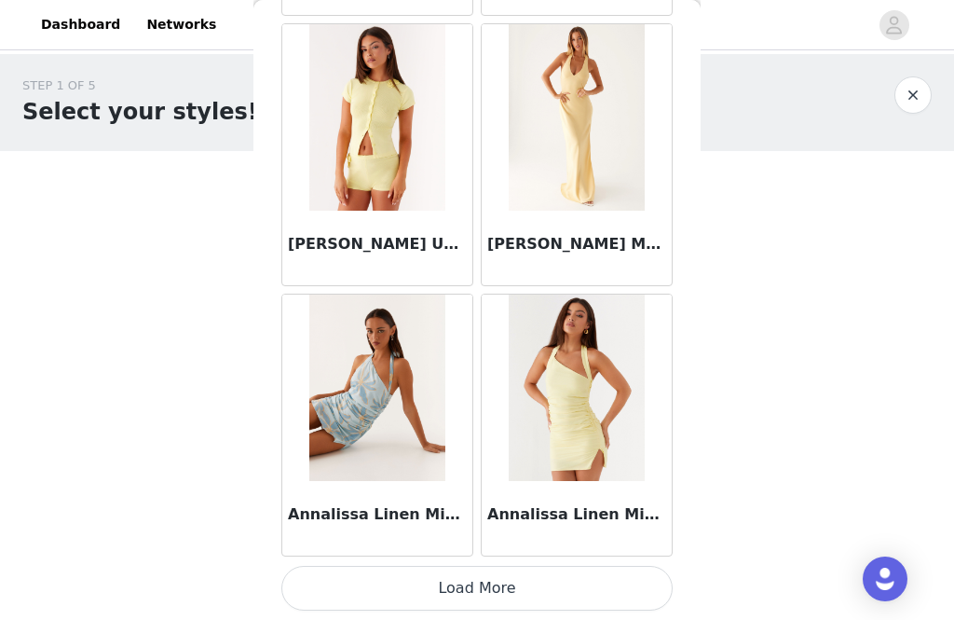
click at [590, 585] on button "Load More" at bounding box center [476, 588] width 391 height 45
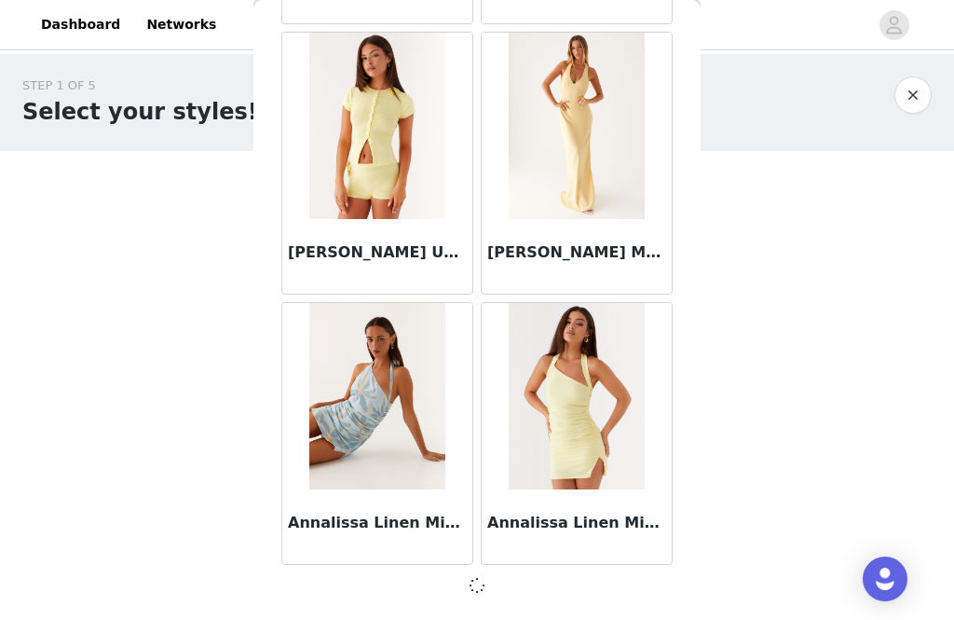
scroll to position [28, 0]
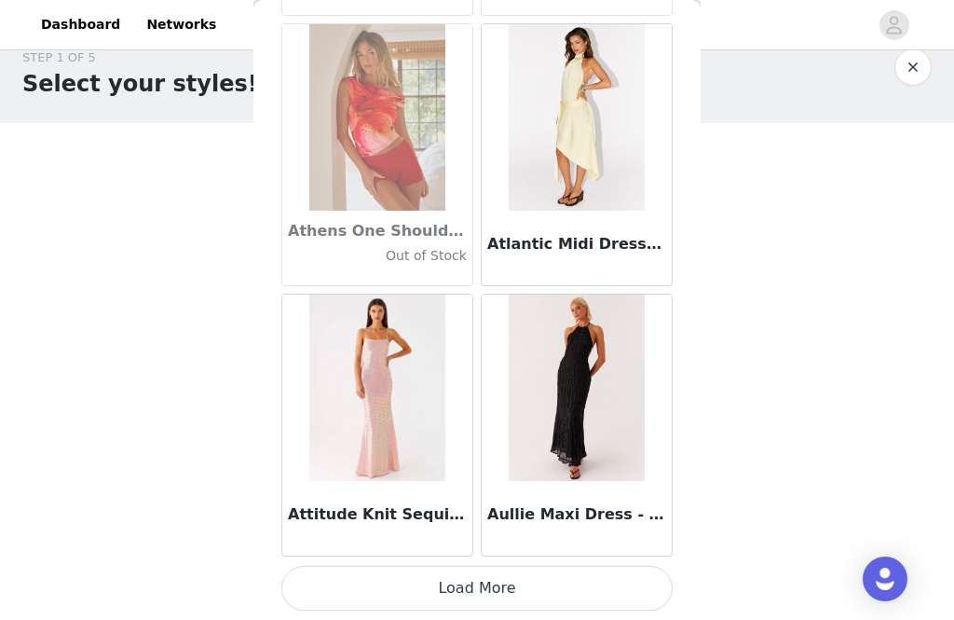
click at [418, 591] on button "Load More" at bounding box center [476, 588] width 391 height 45
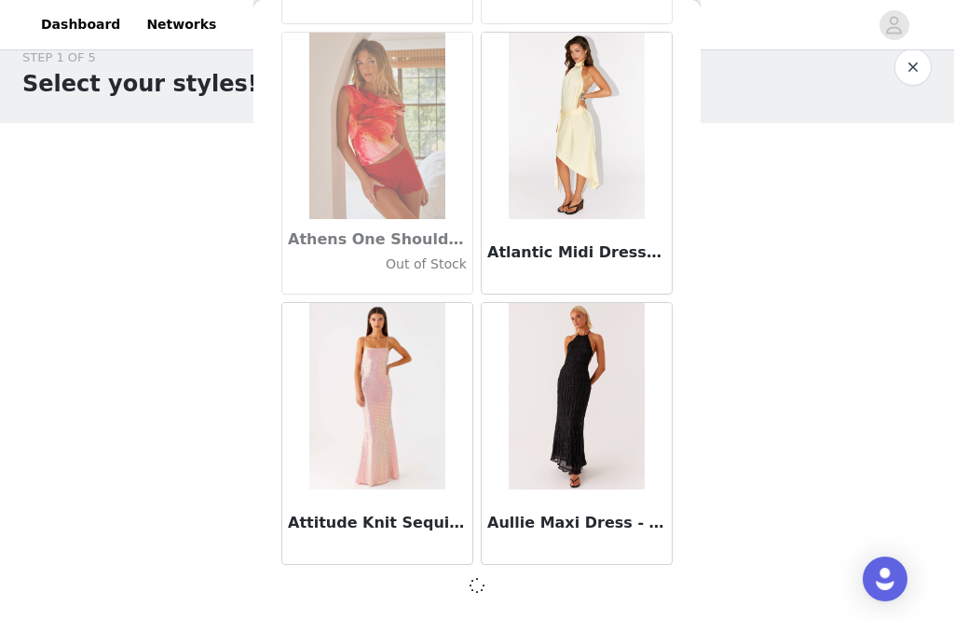
scroll to position [10332, 0]
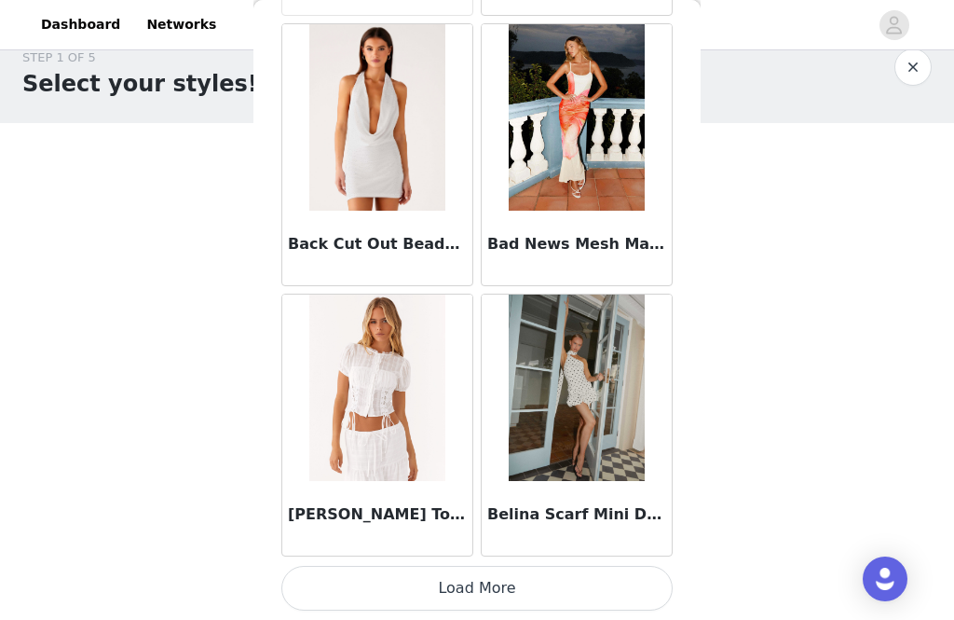
click at [544, 609] on button "Load More" at bounding box center [476, 588] width 391 height 45
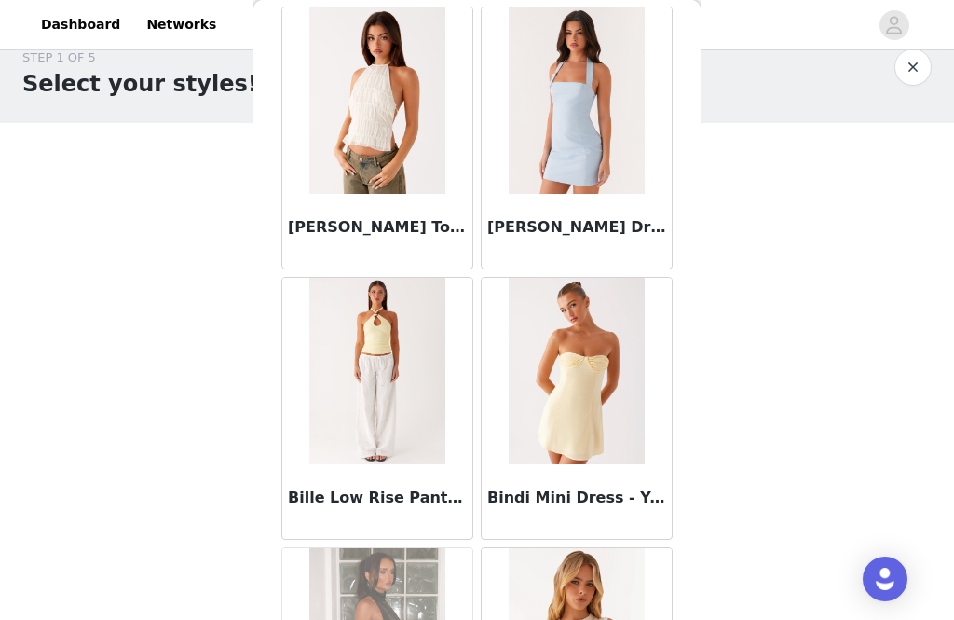
scroll to position [14703, 0]
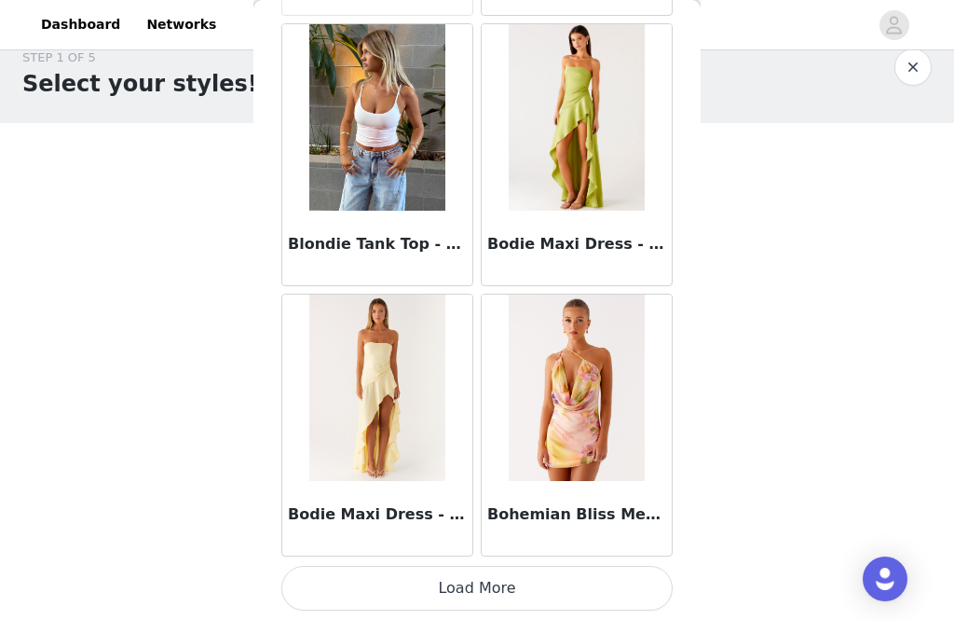
click at [556, 608] on button "Load More" at bounding box center [476, 588] width 391 height 45
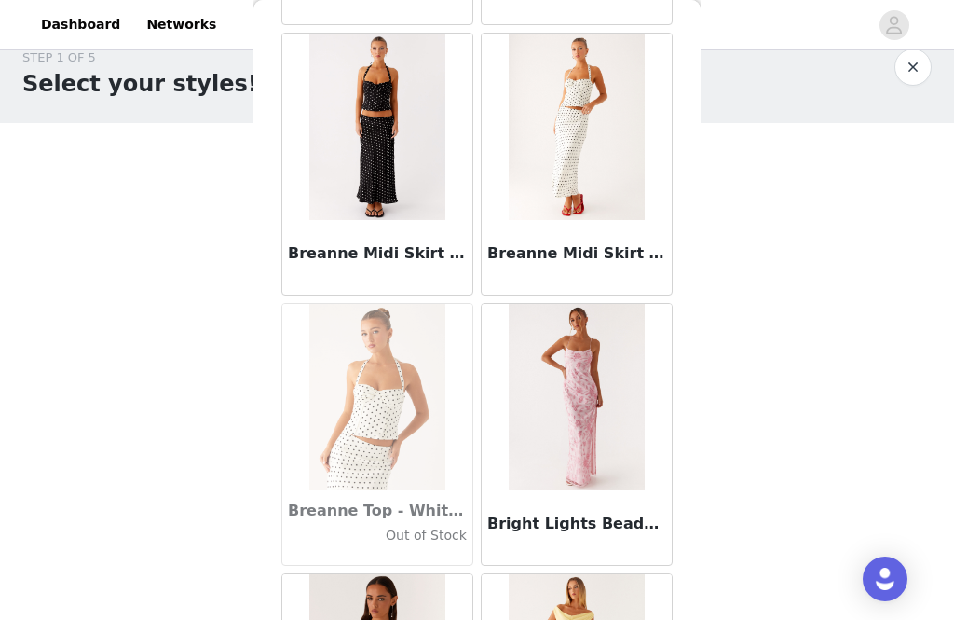
scroll to position [16815, 0]
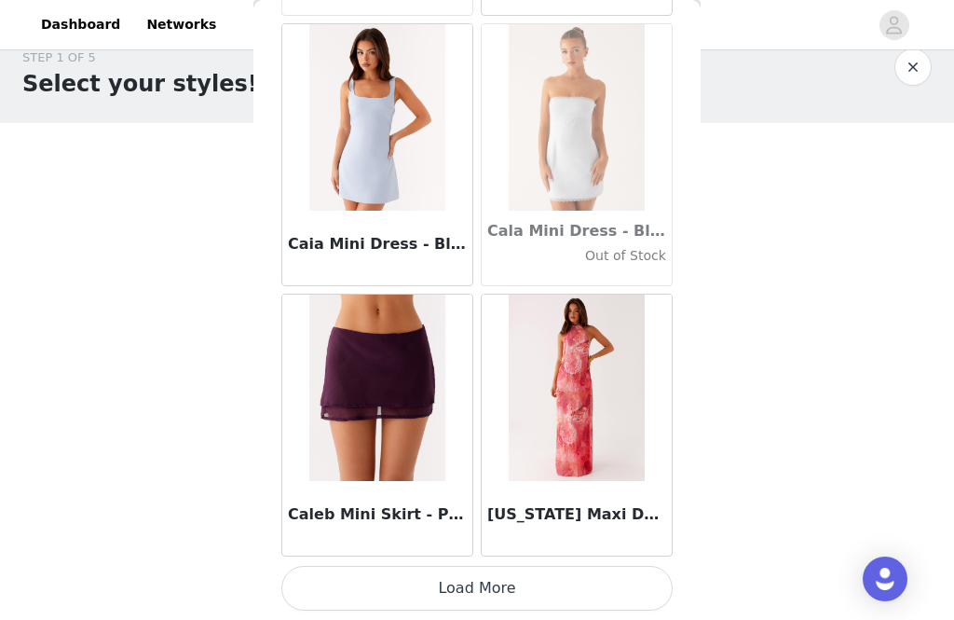
click at [541, 581] on button "Load More" at bounding box center [476, 588] width 391 height 45
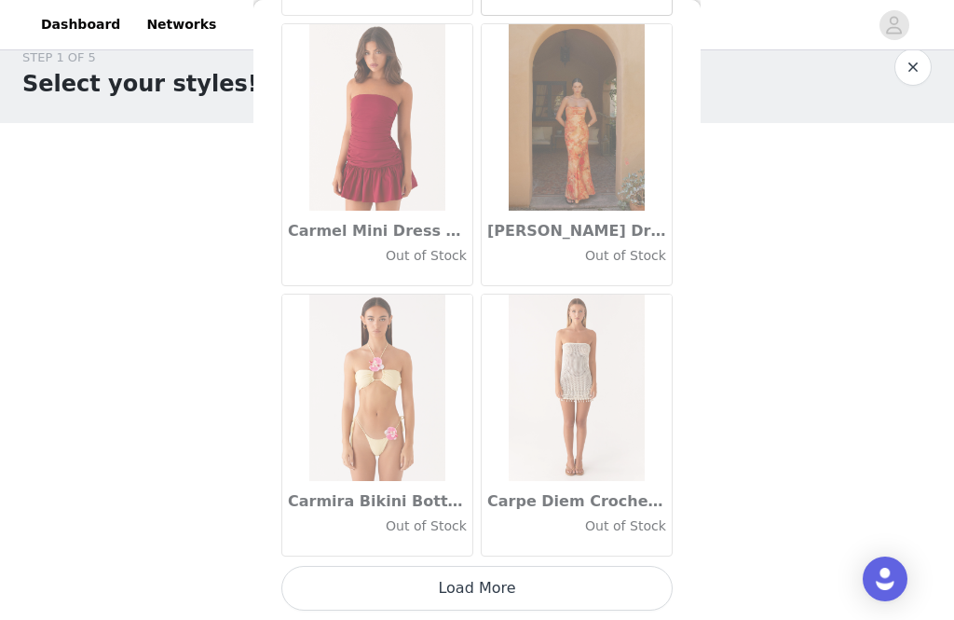
click at [531, 588] on button "Load More" at bounding box center [476, 588] width 391 height 45
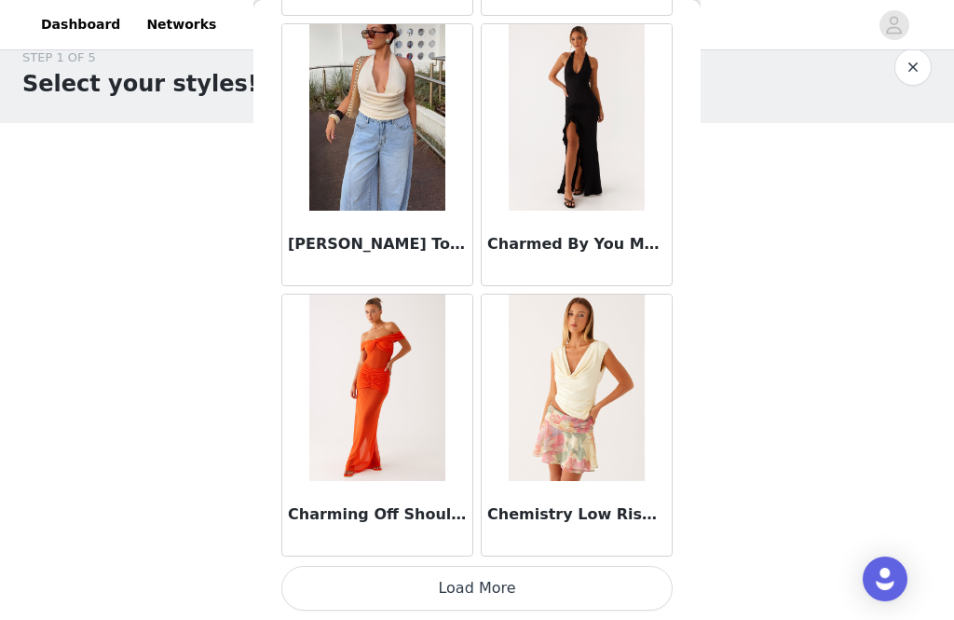
click at [534, 605] on button "Load More" at bounding box center [476, 588] width 391 height 45
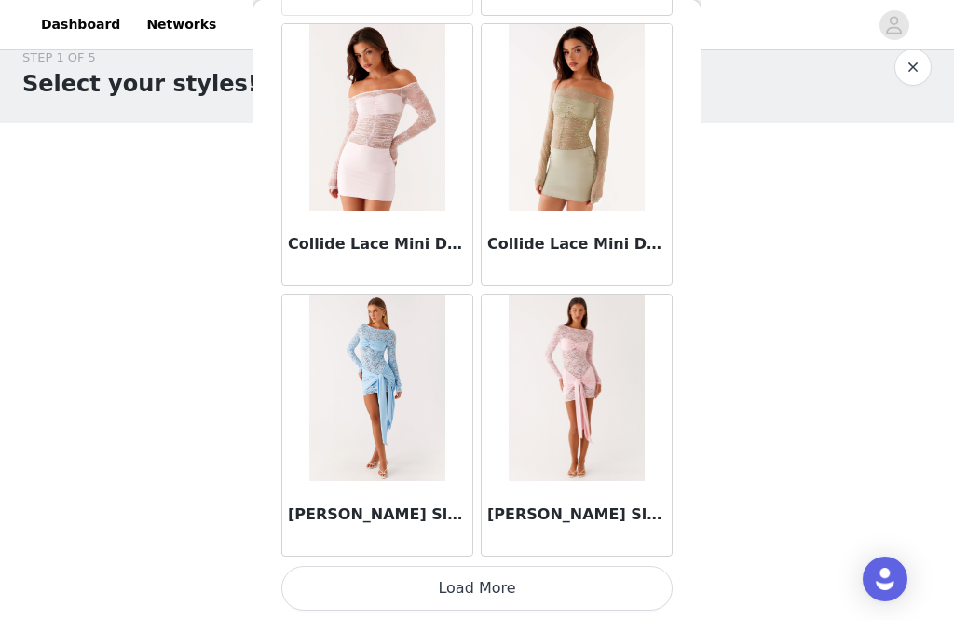
click at [557, 583] on button "Load More" at bounding box center [476, 588] width 391 height 45
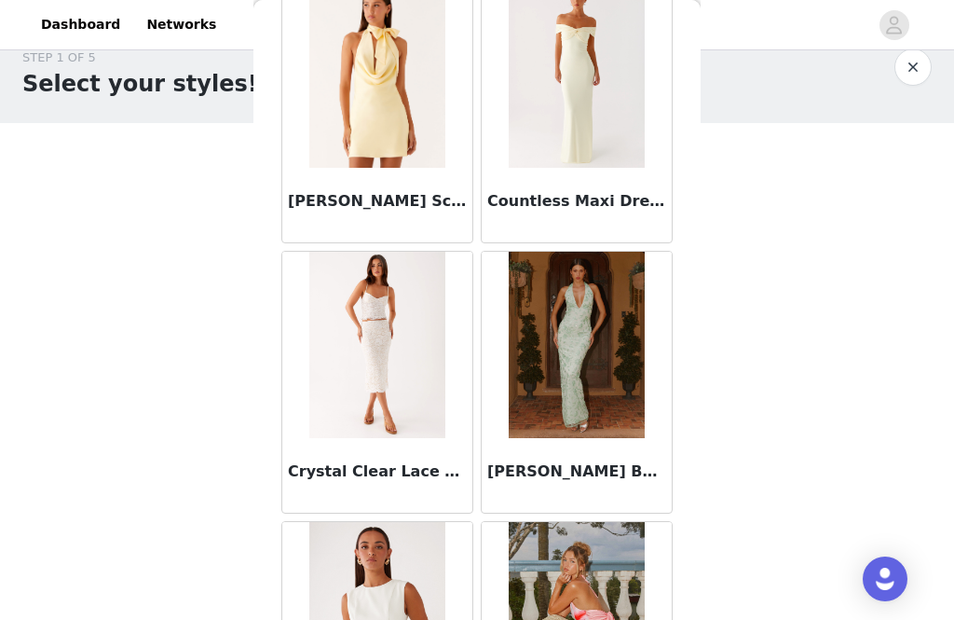
scroll to position [27608, 0]
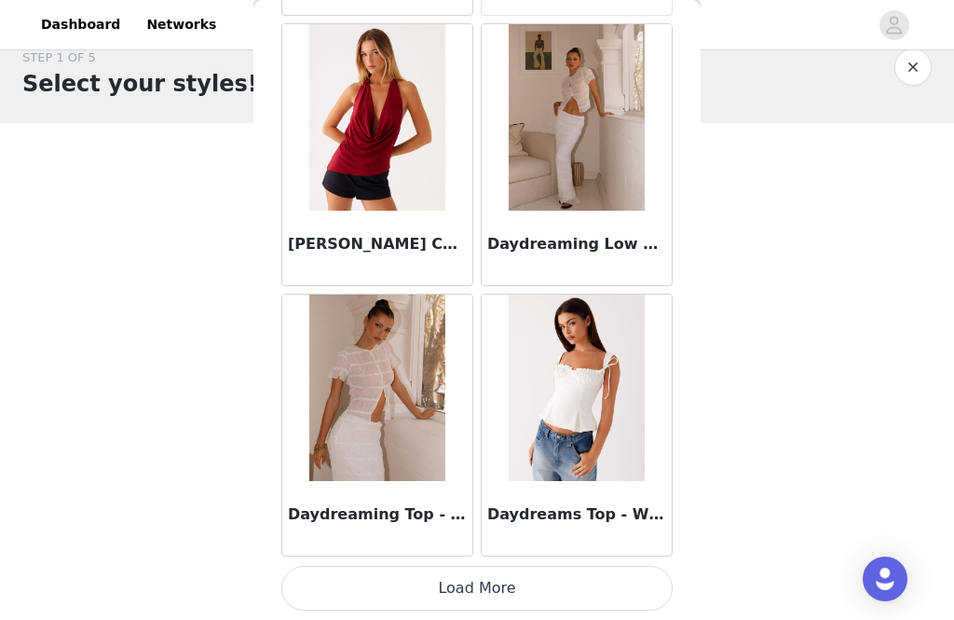
click at [562, 605] on button "Load More" at bounding box center [476, 588] width 391 height 45
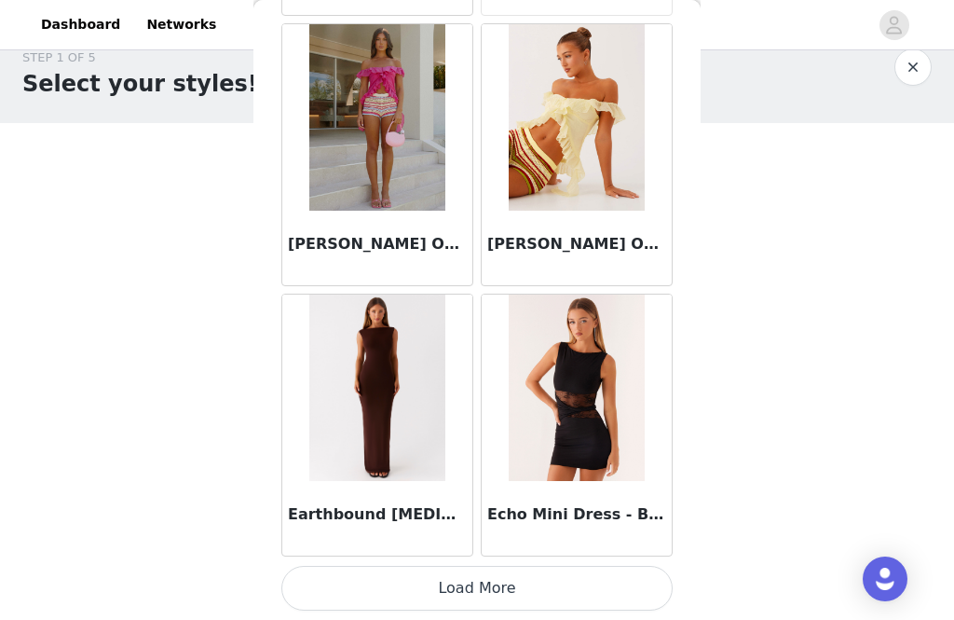
click at [604, 587] on button "Load More" at bounding box center [476, 588] width 391 height 45
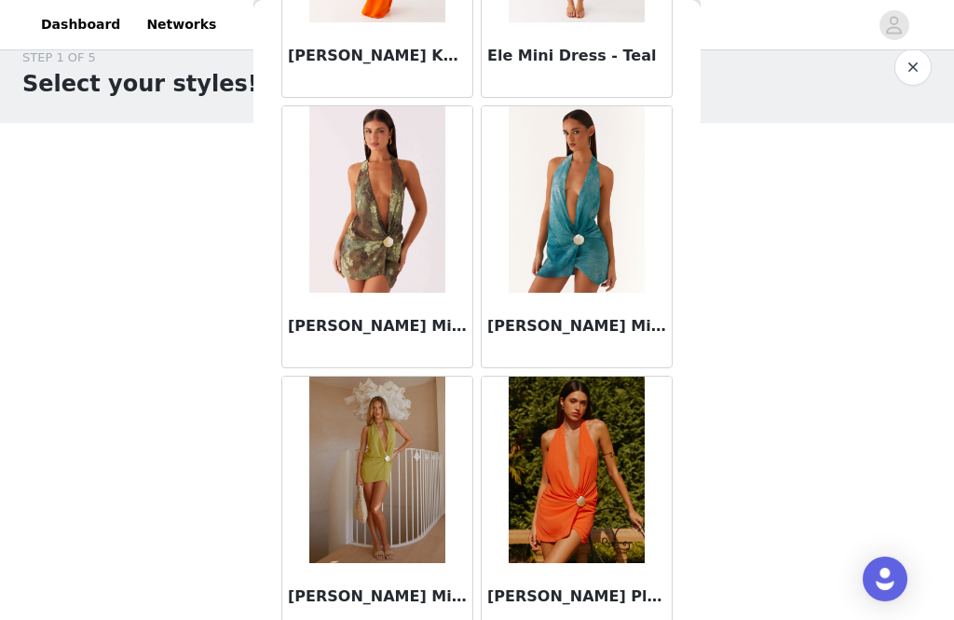
scroll to position [34074, 0]
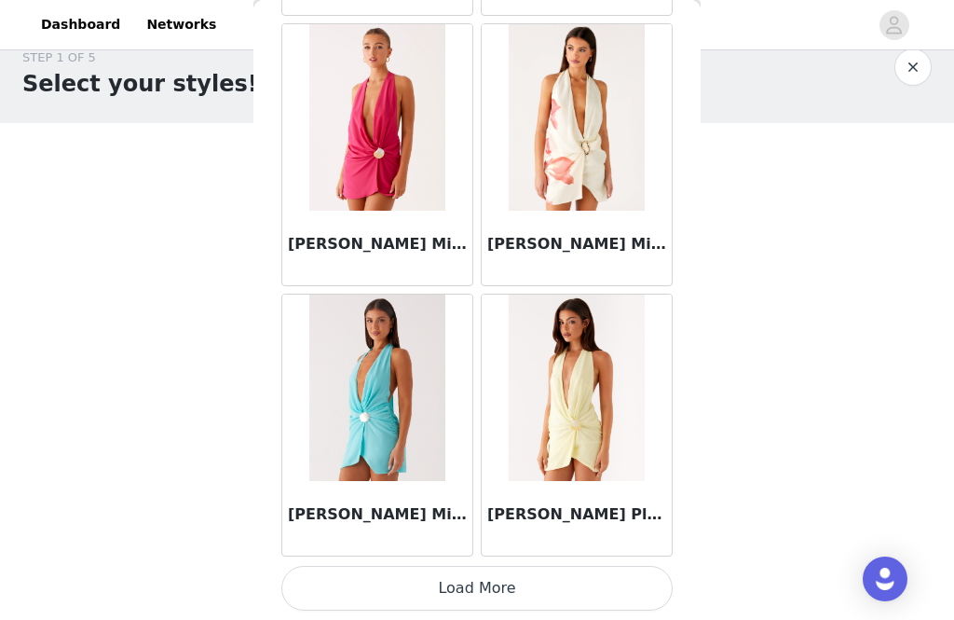
click at [574, 586] on button "Load More" at bounding box center [476, 588] width 391 height 45
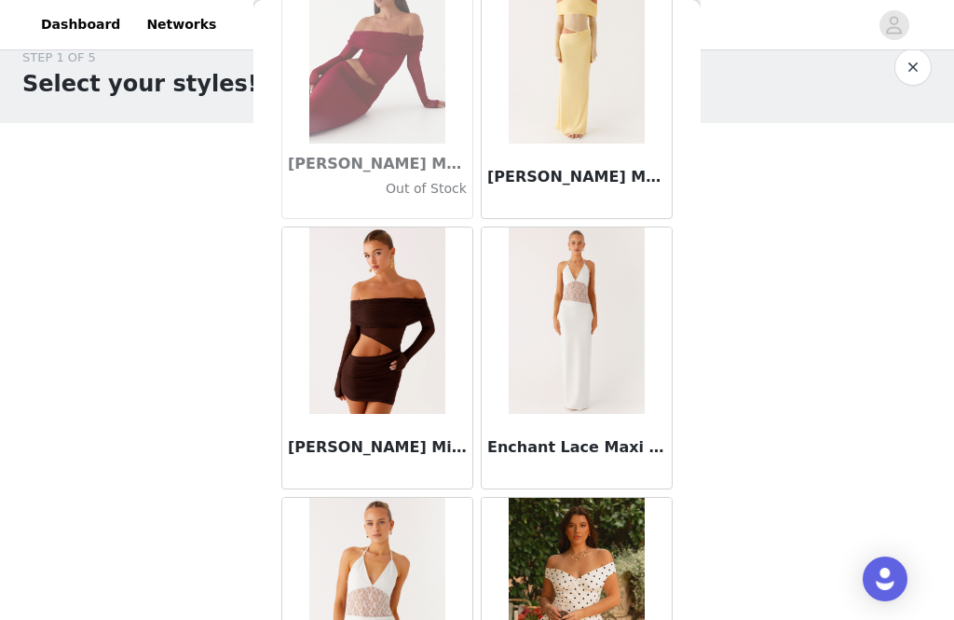
scroll to position [36625, 0]
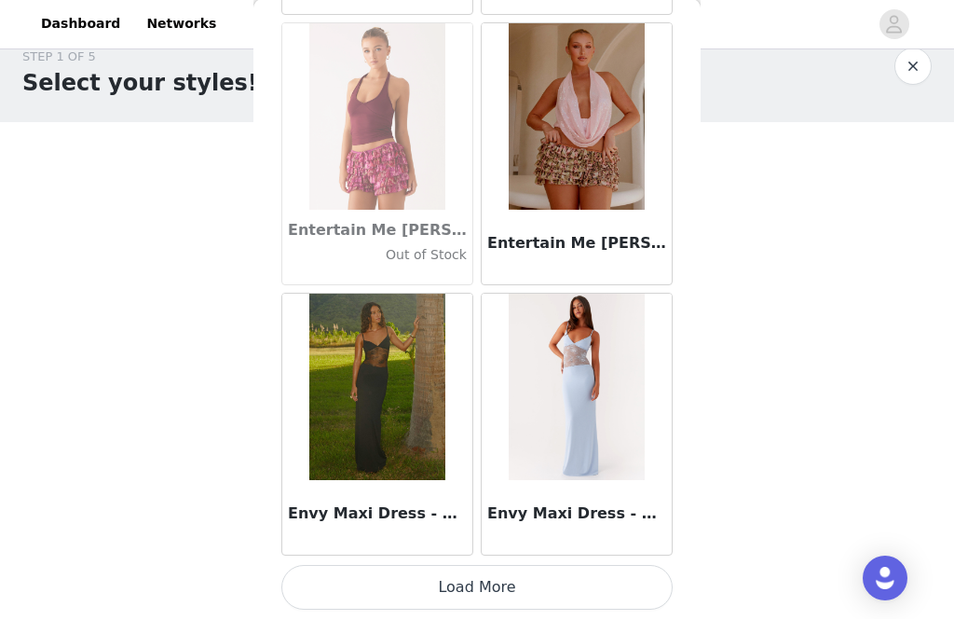
click at [622, 607] on button "Load More" at bounding box center [476, 588] width 391 height 45
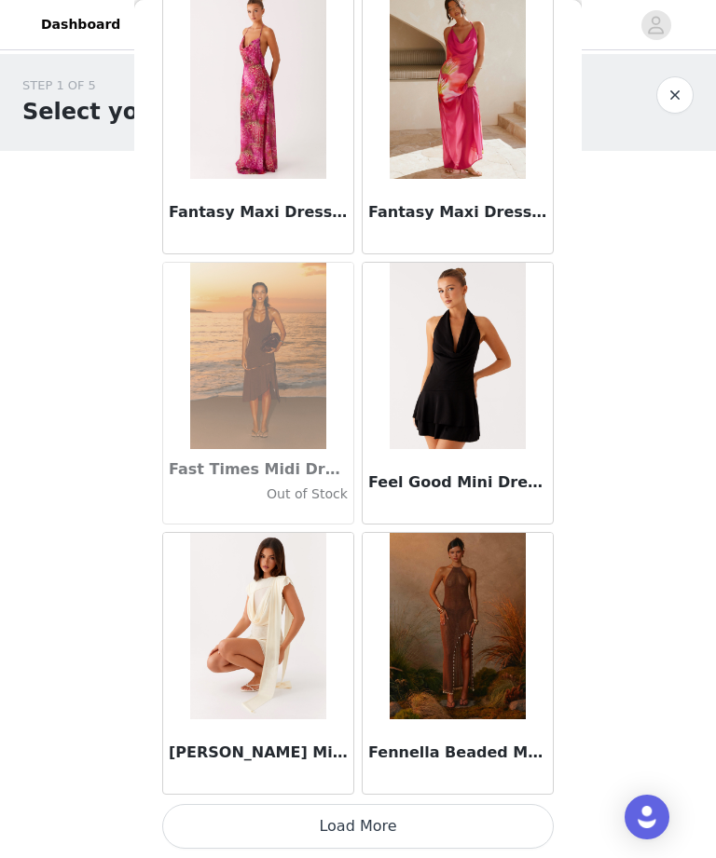
scroll to position [39831, 0]
click at [498, 619] on button "Load More" at bounding box center [357, 826] width 391 height 45
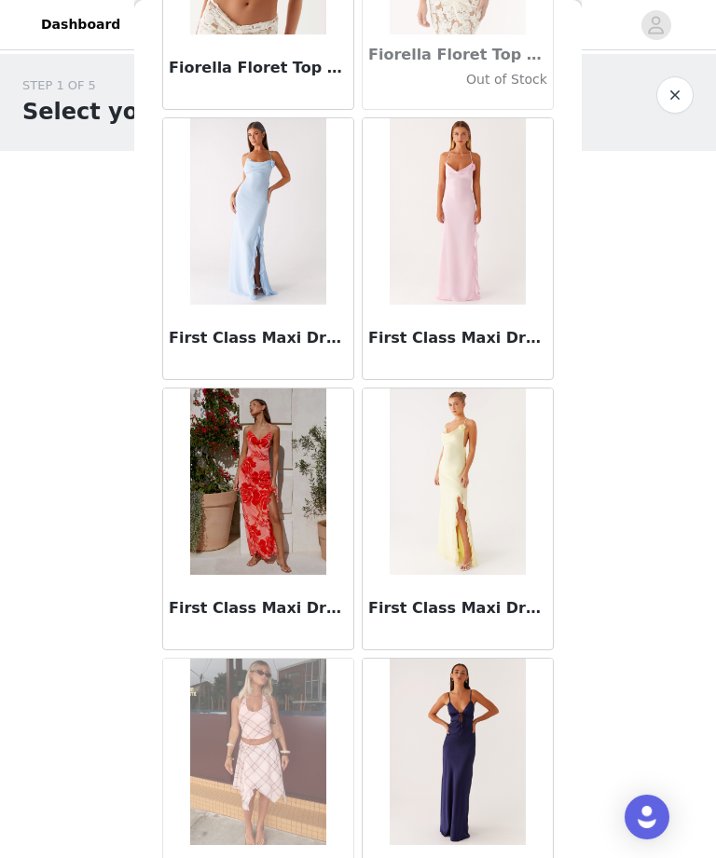
scroll to position [42180, 0]
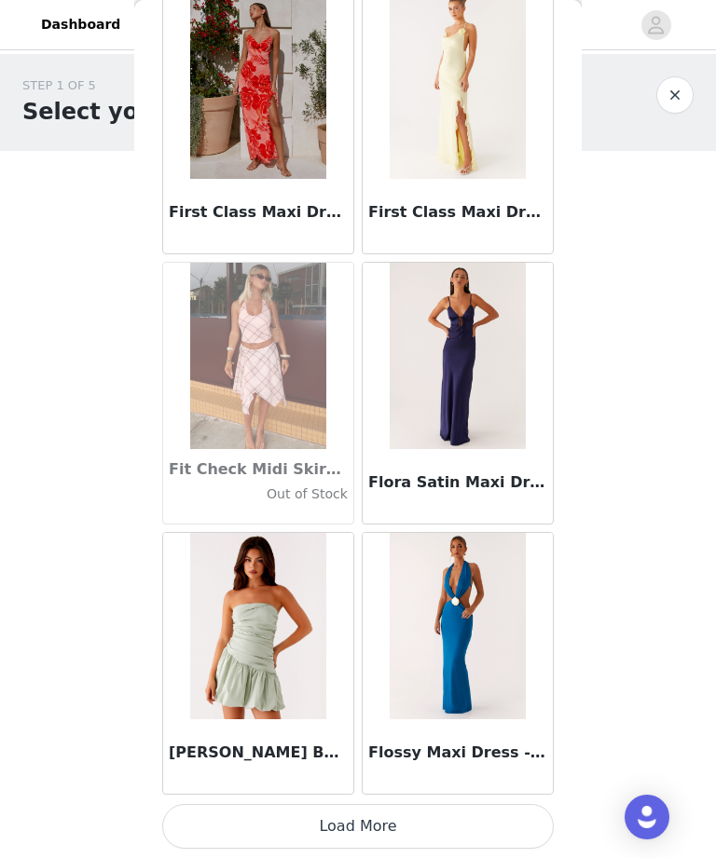
click at [447, 619] on button "Load More" at bounding box center [357, 826] width 391 height 45
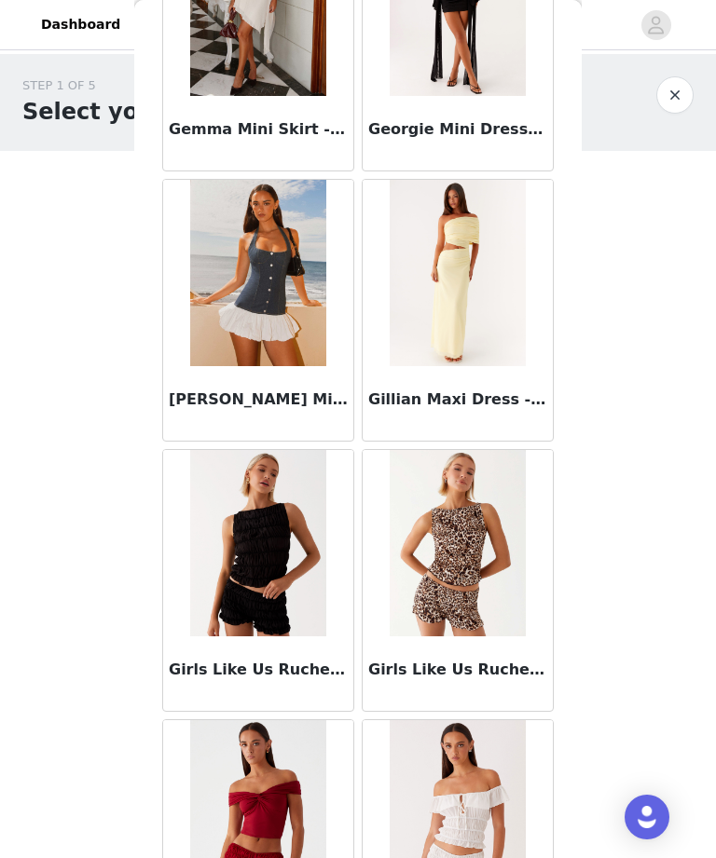
scroll to position [45077, 0]
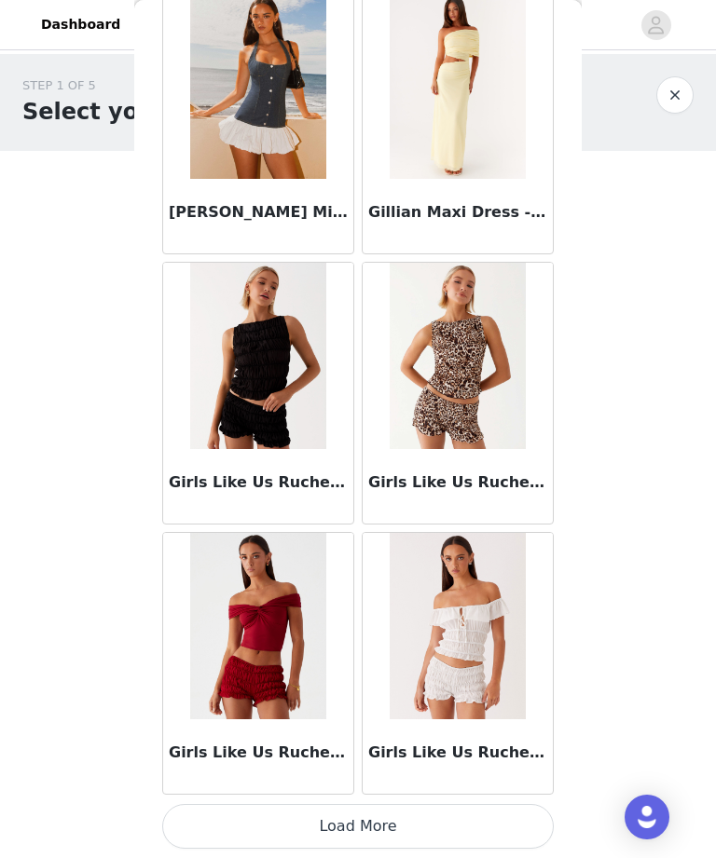
click at [459, 619] on button "Load More" at bounding box center [357, 826] width 391 height 45
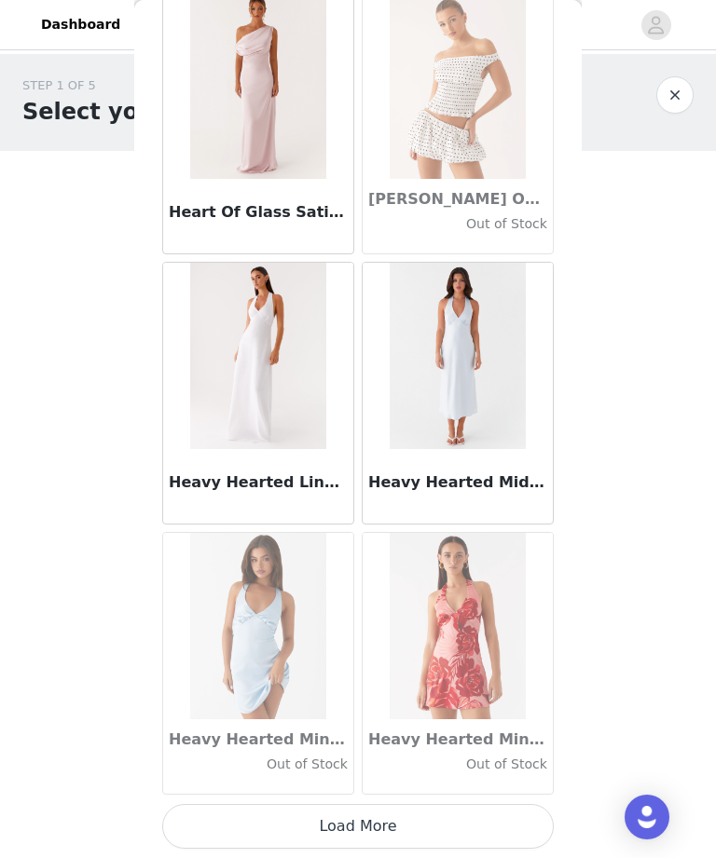
scroll to position [47939, 0]
click at [414, 619] on button "Load More" at bounding box center [357, 826] width 391 height 45
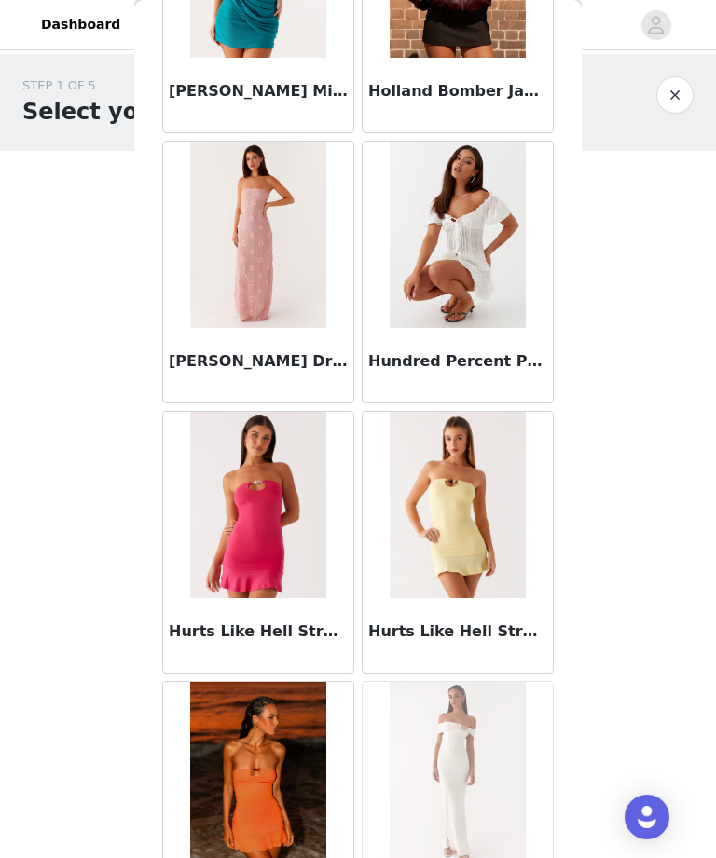
scroll to position [49956, 0]
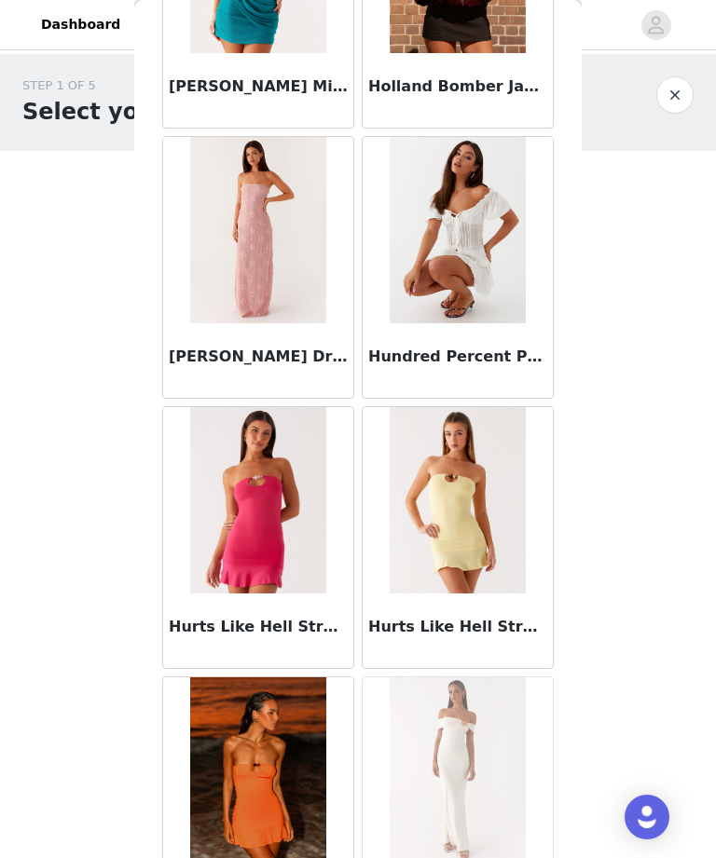
click at [452, 322] on img at bounding box center [457, 230] width 135 height 186
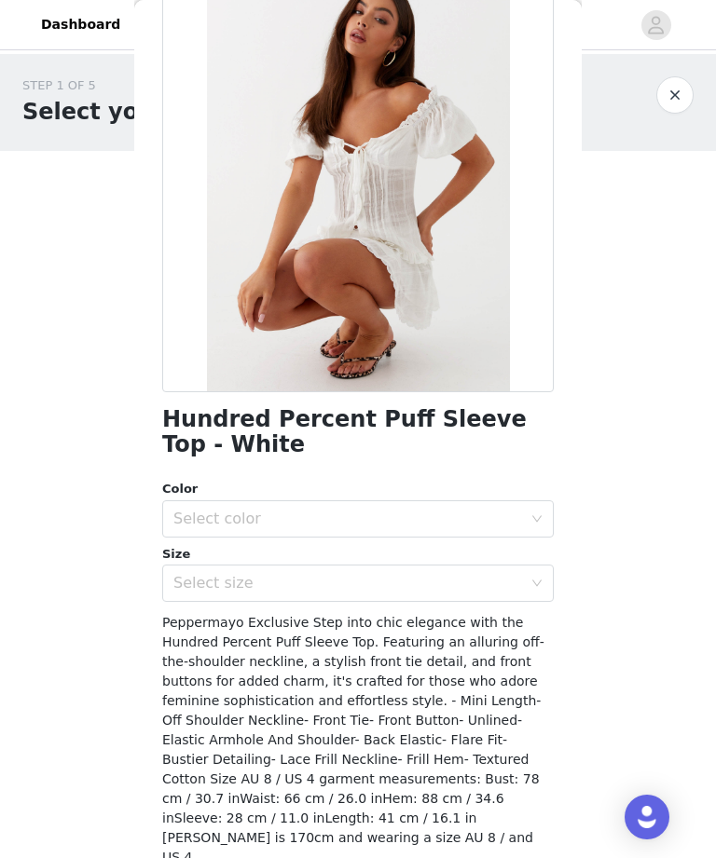
scroll to position [122, 0]
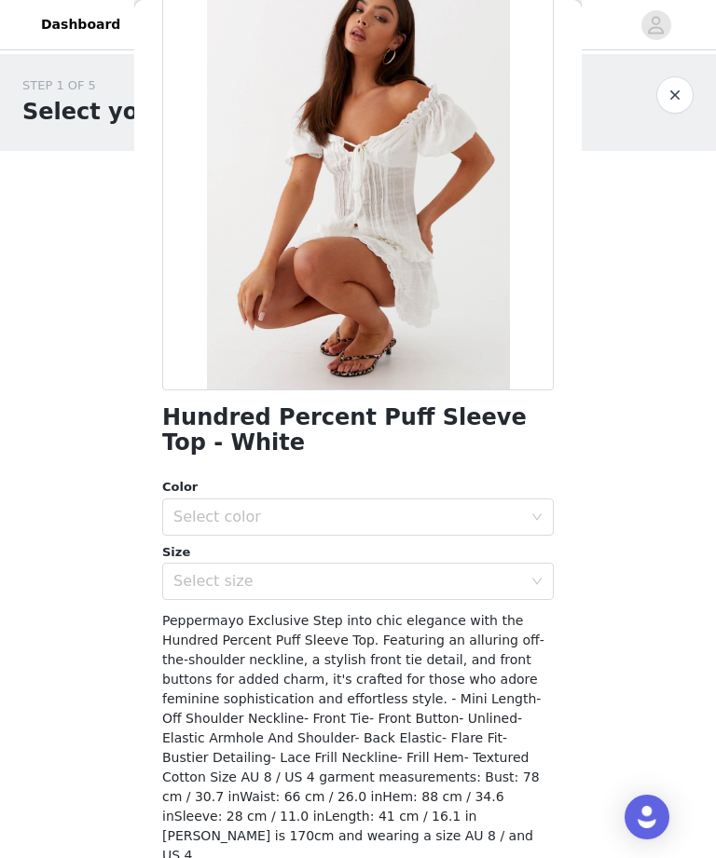
click at [436, 509] on div "Select color" at bounding box center [347, 517] width 349 height 19
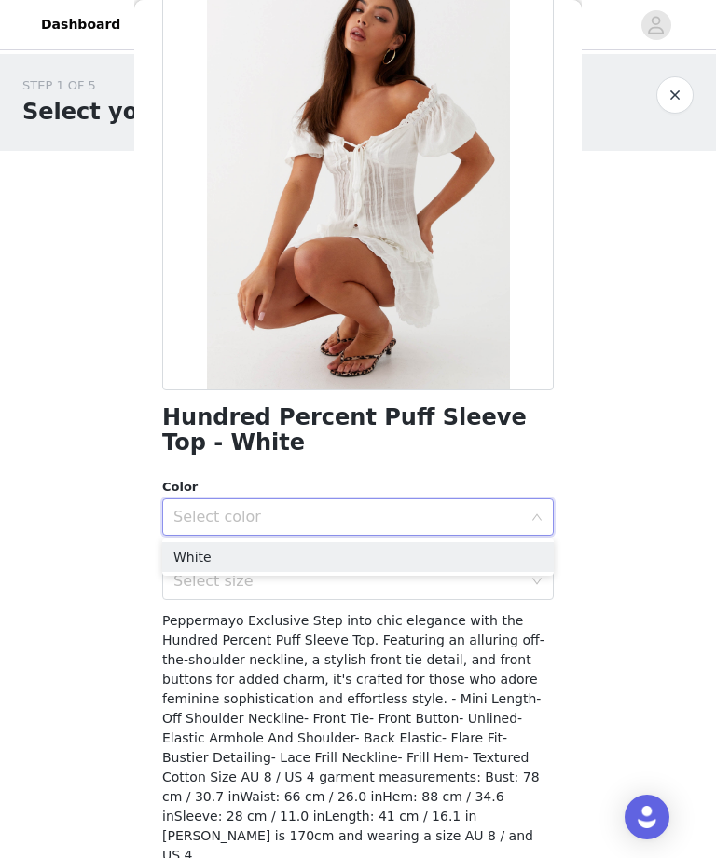
click at [441, 555] on li "White" at bounding box center [357, 557] width 391 height 30
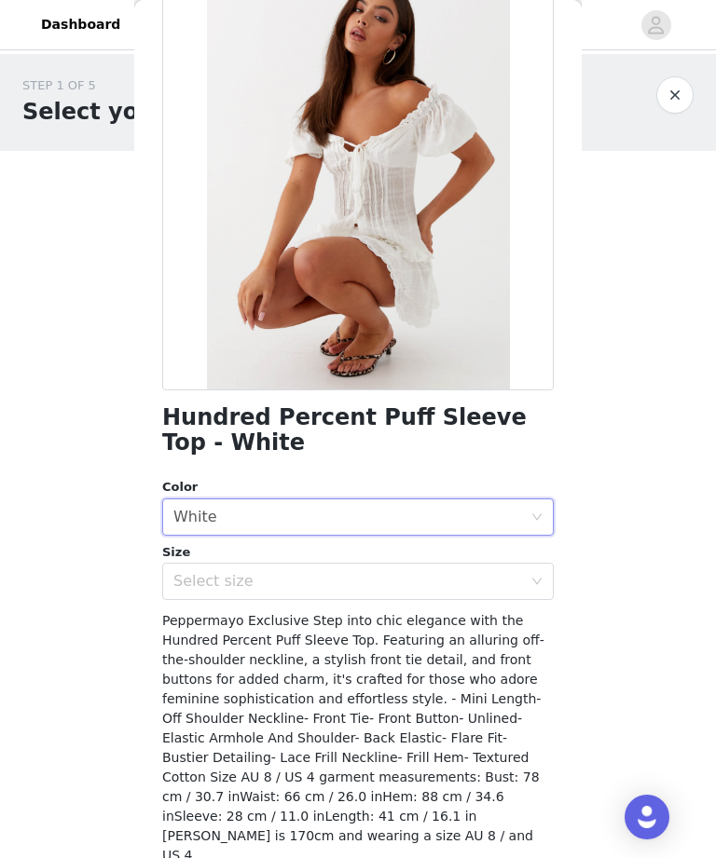
click at [445, 580] on div "Select size" at bounding box center [347, 581] width 349 height 19
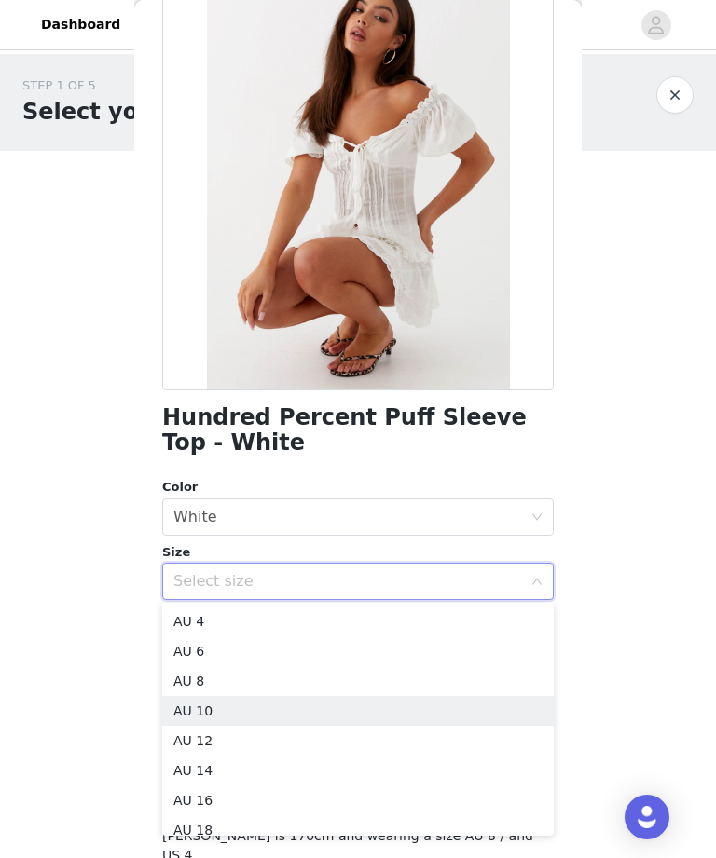
click at [367, 619] on li "AU 10" at bounding box center [357, 711] width 391 height 30
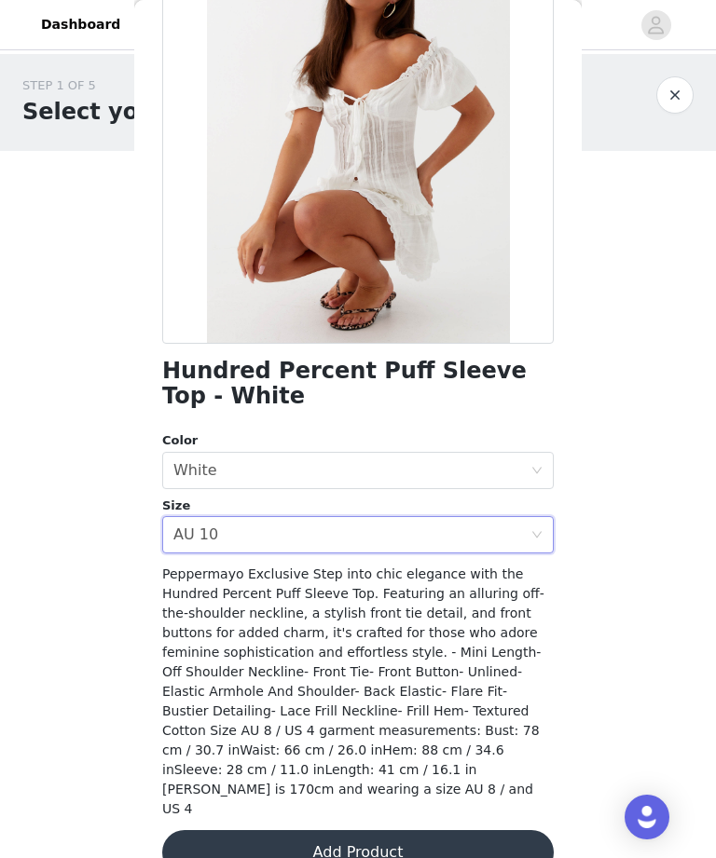
click at [403, 619] on button "Add Product" at bounding box center [357, 852] width 391 height 45
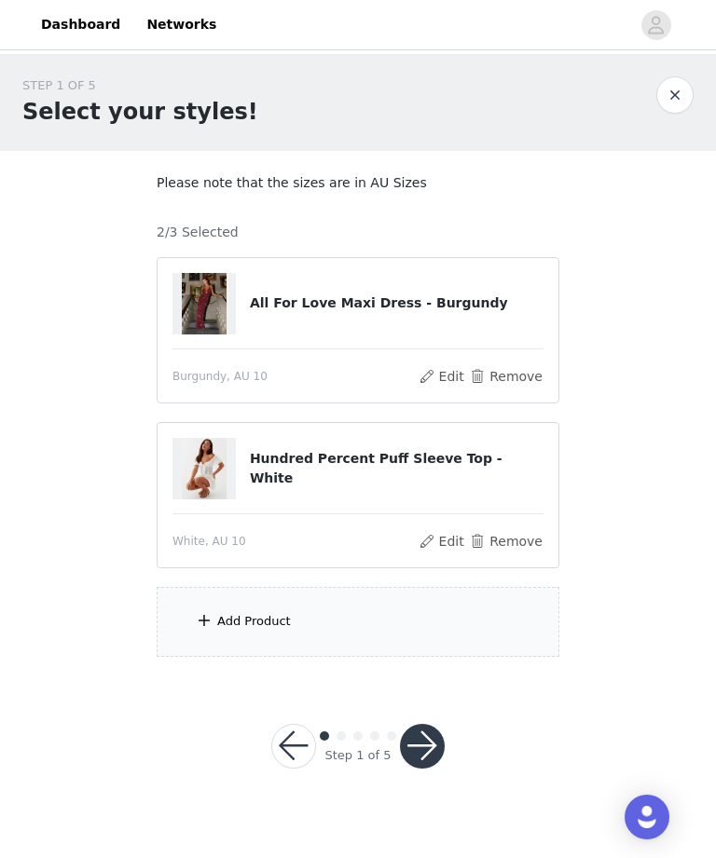
click at [362, 619] on div "Add Product" at bounding box center [358, 622] width 403 height 70
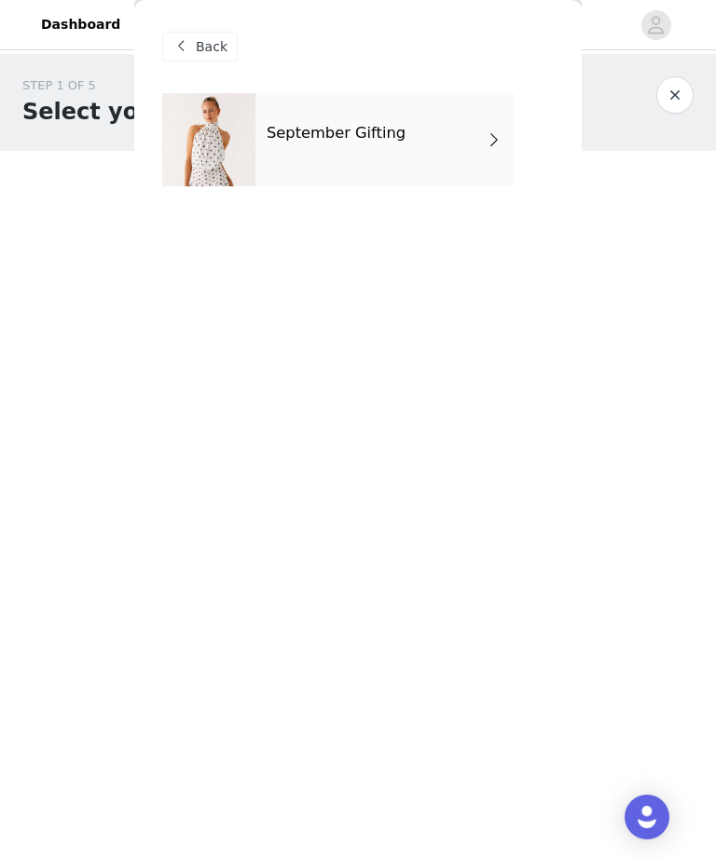
click at [453, 148] on div "September Gifting" at bounding box center [384, 139] width 259 height 93
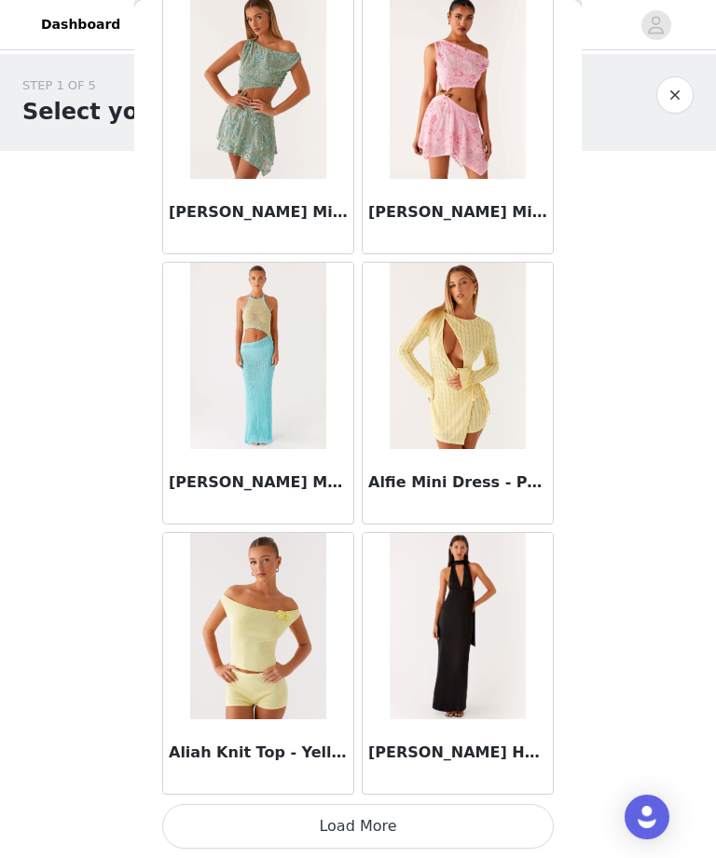
click at [397, 619] on button "Load More" at bounding box center [357, 826] width 391 height 45
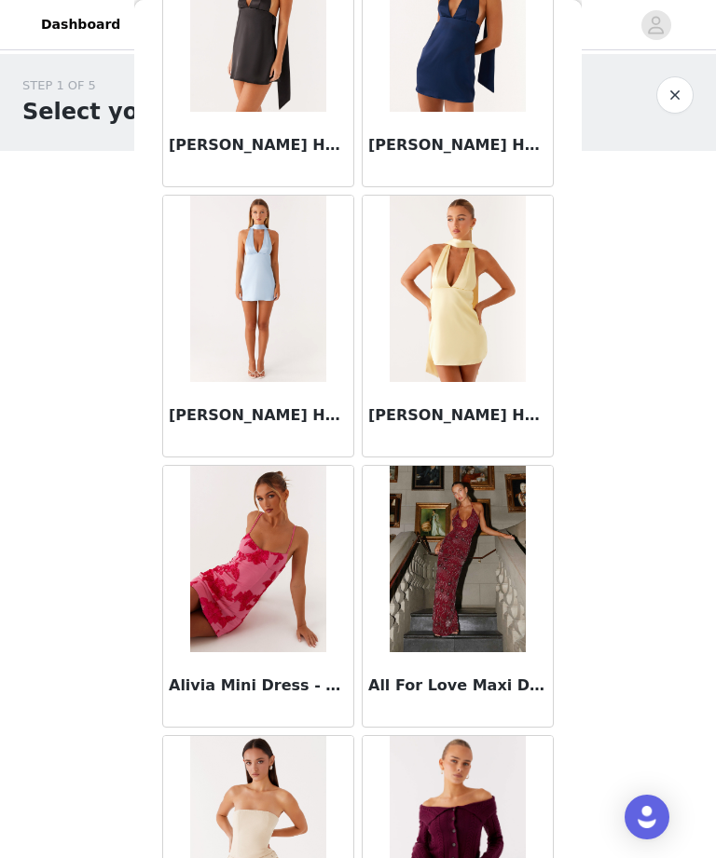
scroll to position [3141, 0]
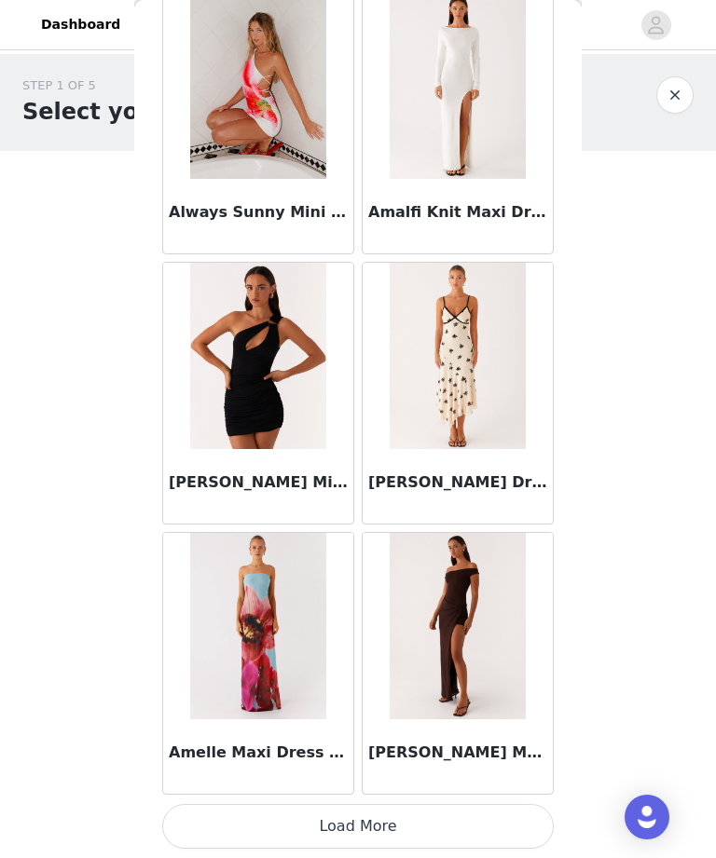
click at [444, 619] on button "Load More" at bounding box center [357, 826] width 391 height 45
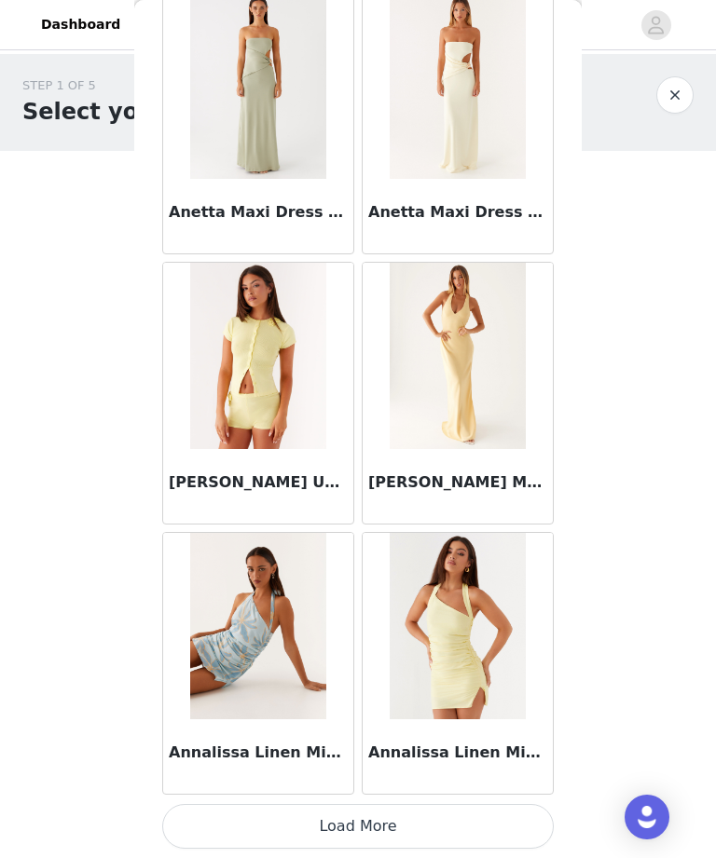
scroll to position [7399, 0]
click at [453, 619] on button "Load More" at bounding box center [357, 826] width 391 height 45
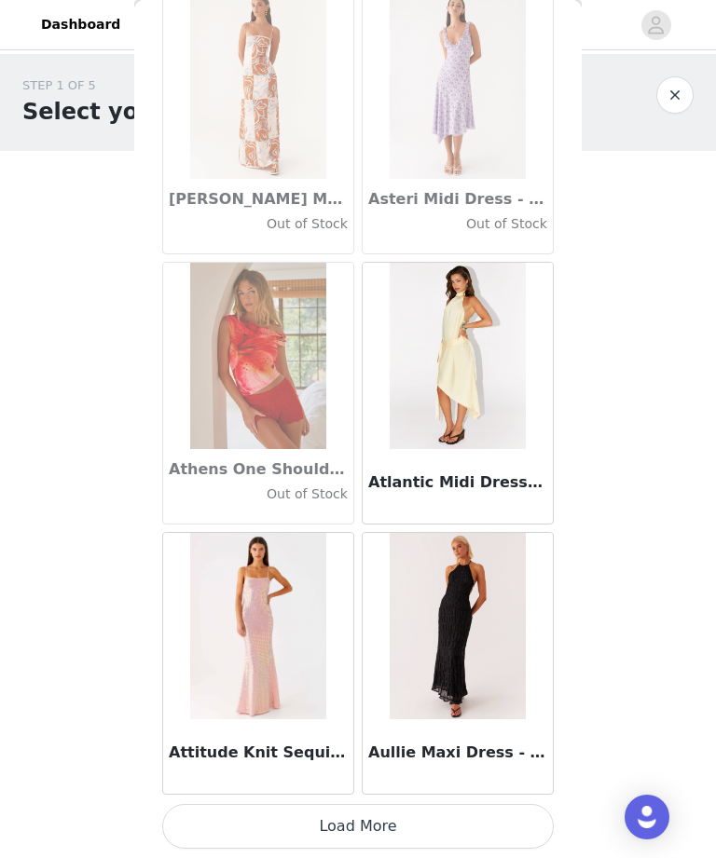
scroll to position [10101, 0]
click at [404, 619] on button "Load More" at bounding box center [357, 826] width 391 height 45
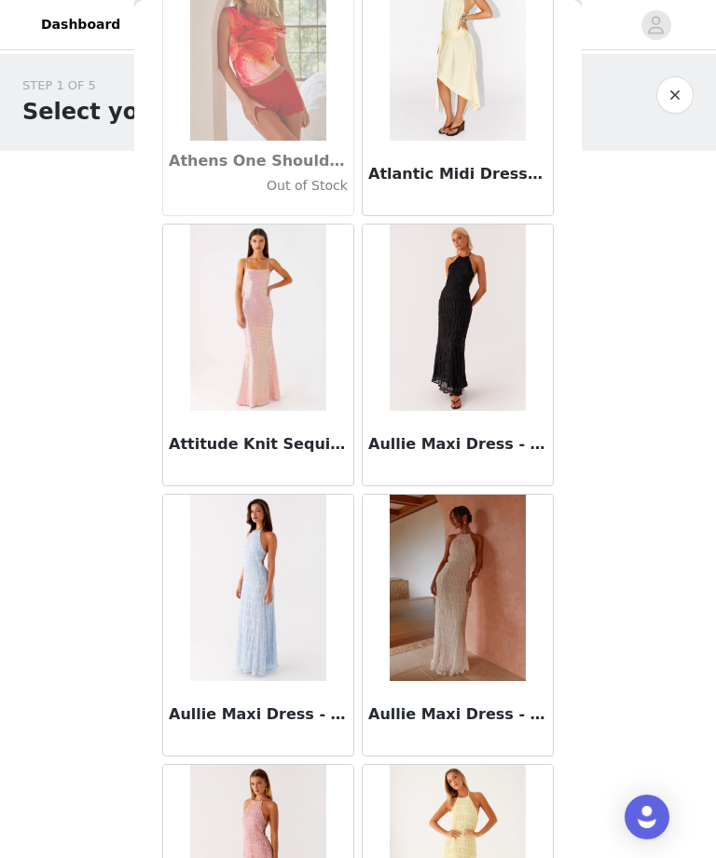
scroll to position [10409, 0]
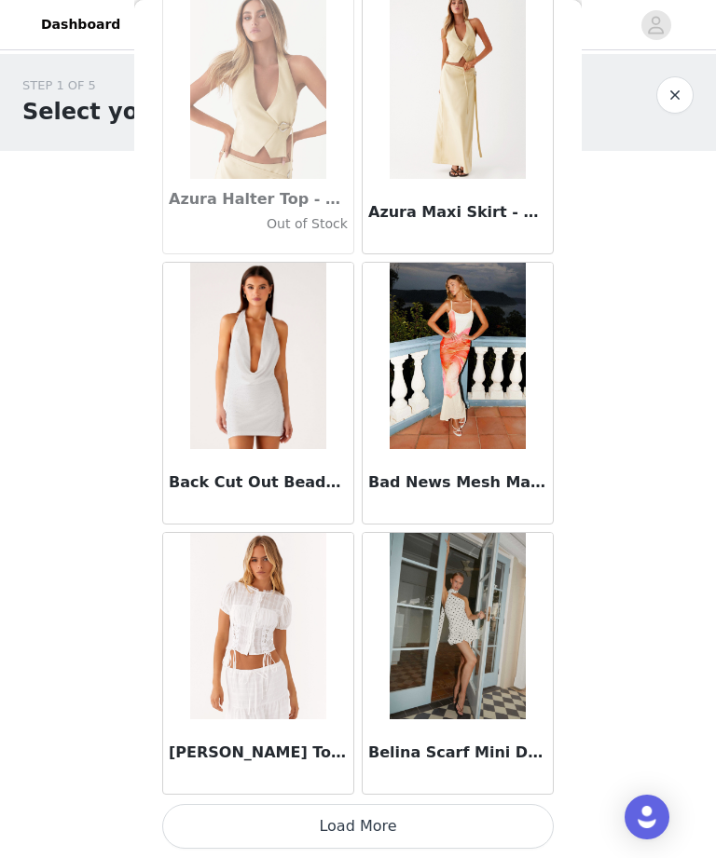
click at [339, 619] on button "Load More" at bounding box center [357, 826] width 391 height 45
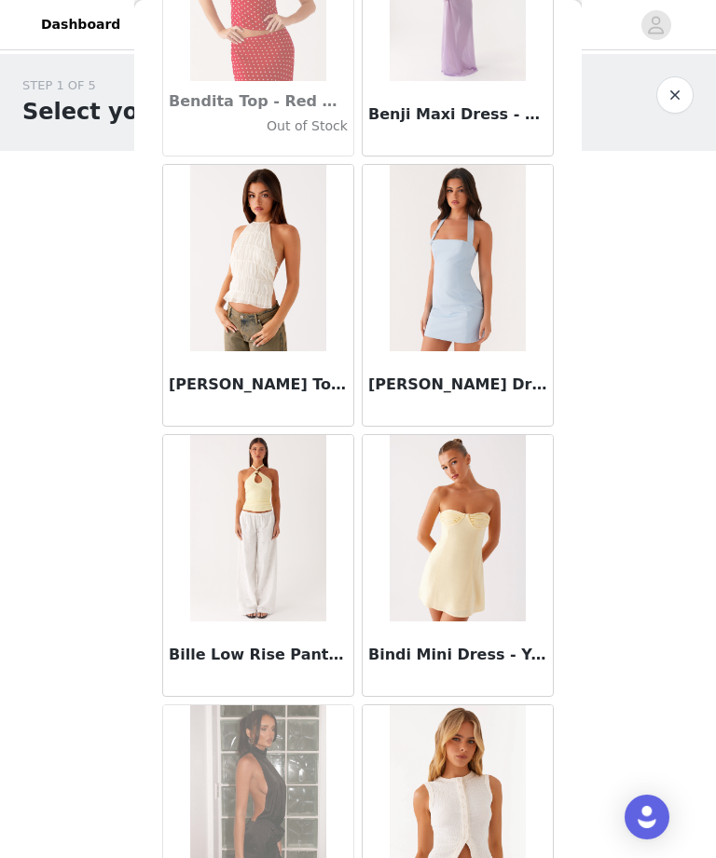
scroll to position [14525, 0]
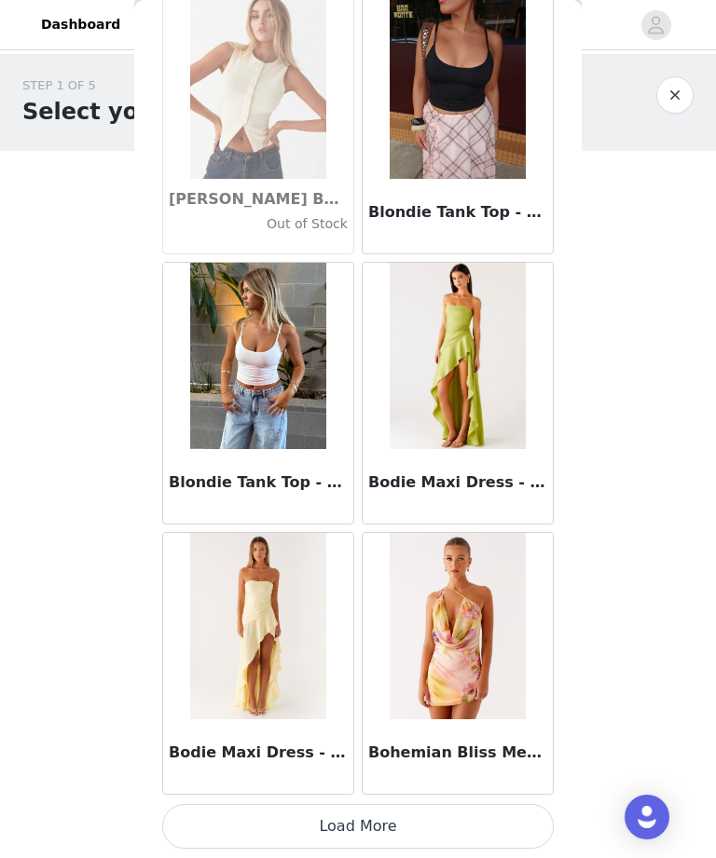
click at [499, 619] on button "Load More" at bounding box center [357, 826] width 391 height 45
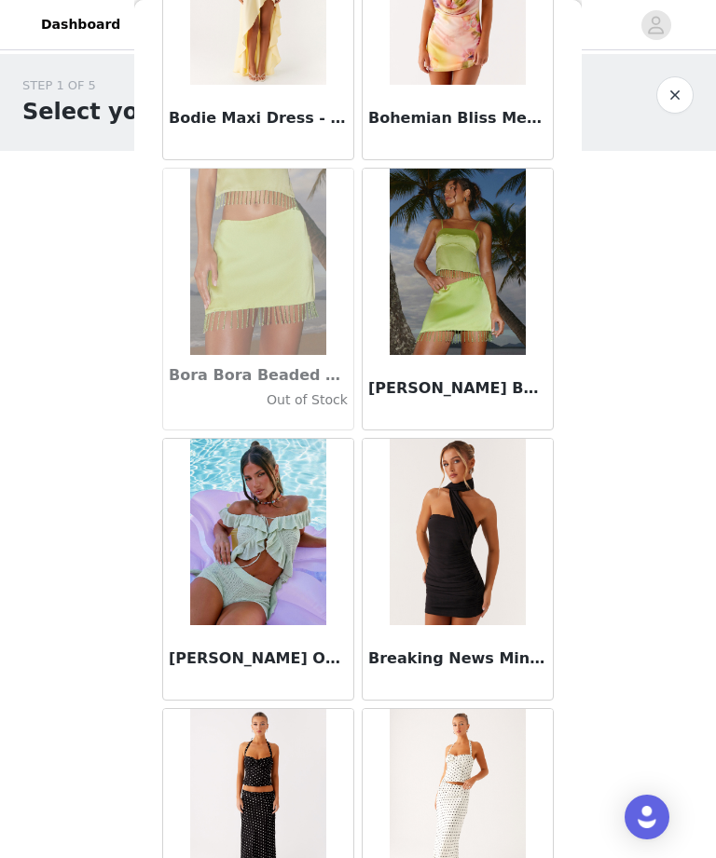
scroll to position [16429, 0]
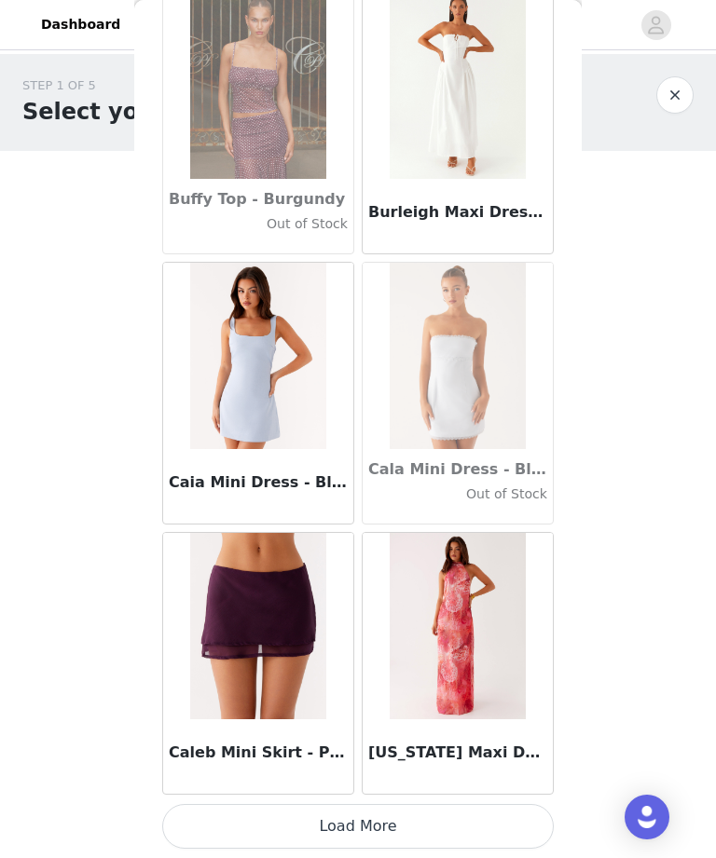
click at [434, 619] on button "Load More" at bounding box center [357, 826] width 391 height 45
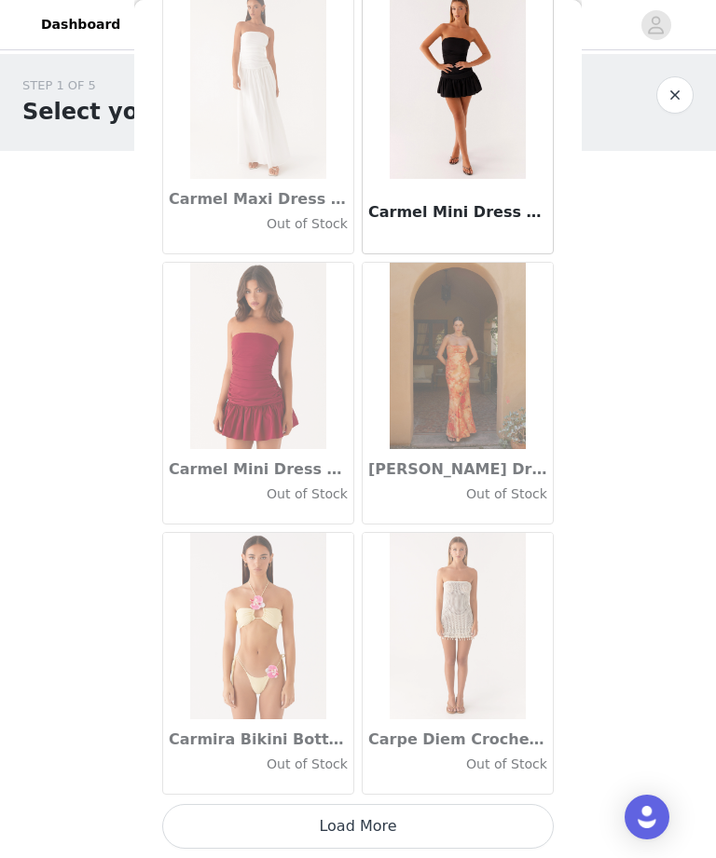
click at [469, 619] on button "Load More" at bounding box center [357, 826] width 391 height 45
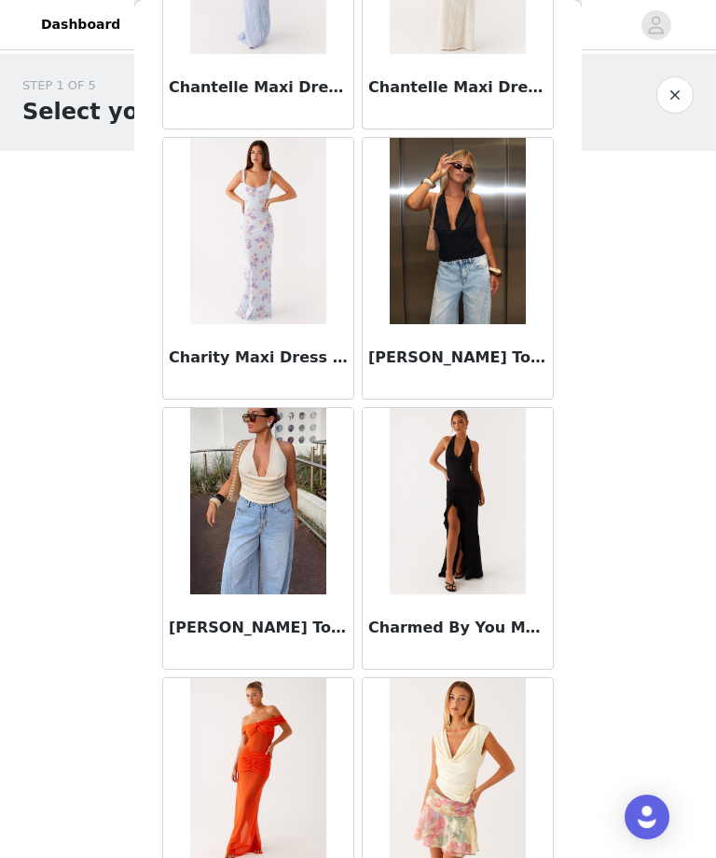
scroll to position [23519, 0]
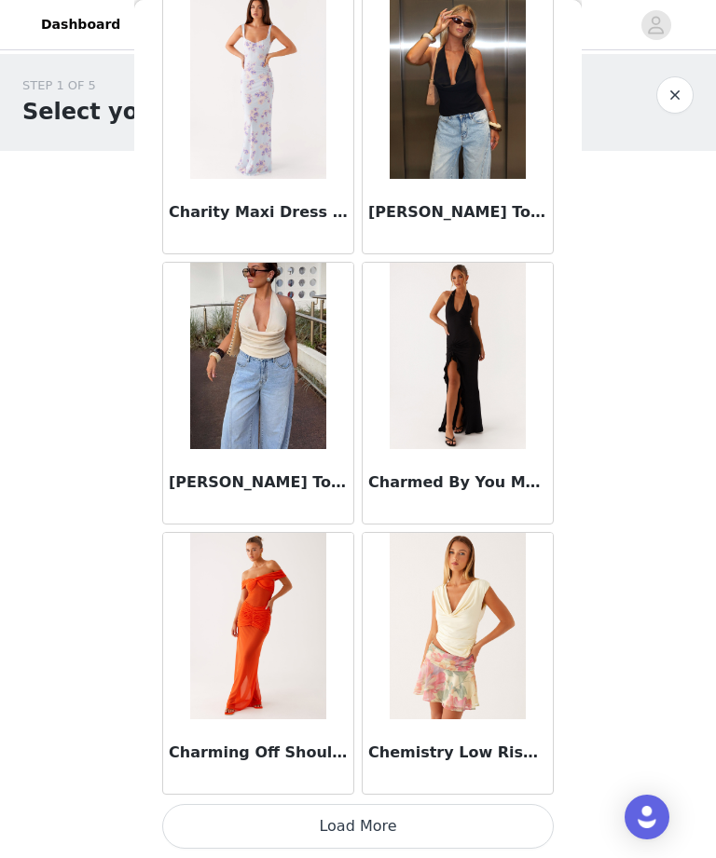
click at [420, 619] on button "Load More" at bounding box center [357, 826] width 391 height 45
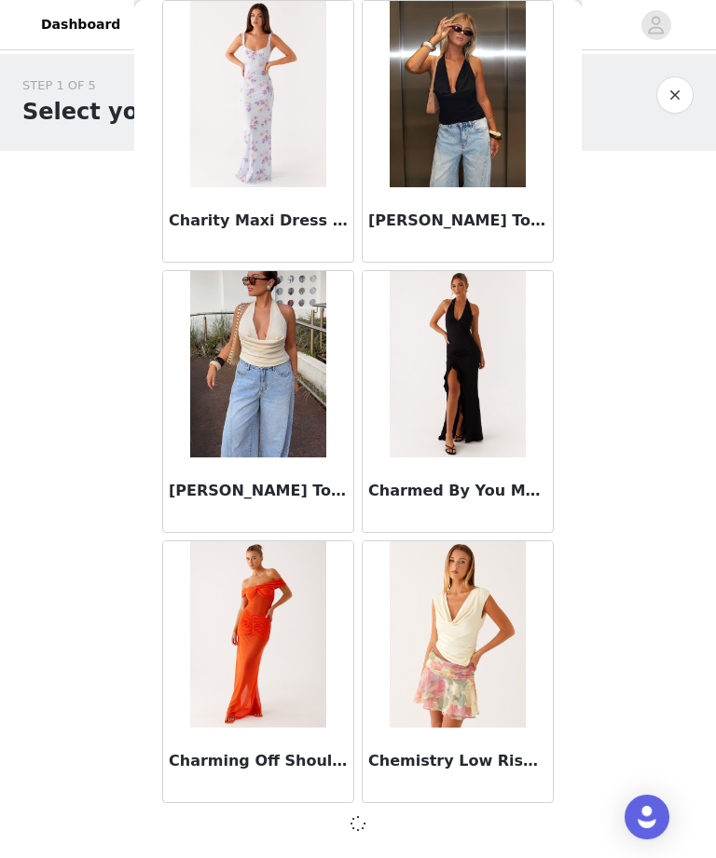
scroll to position [23606, 0]
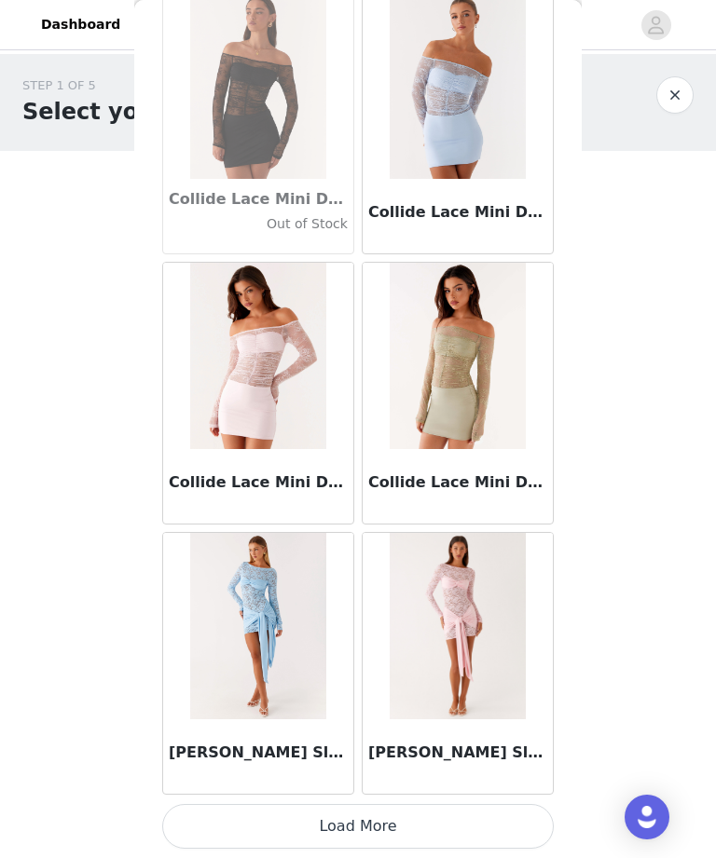
click at [473, 619] on button "Load More" at bounding box center [357, 826] width 391 height 45
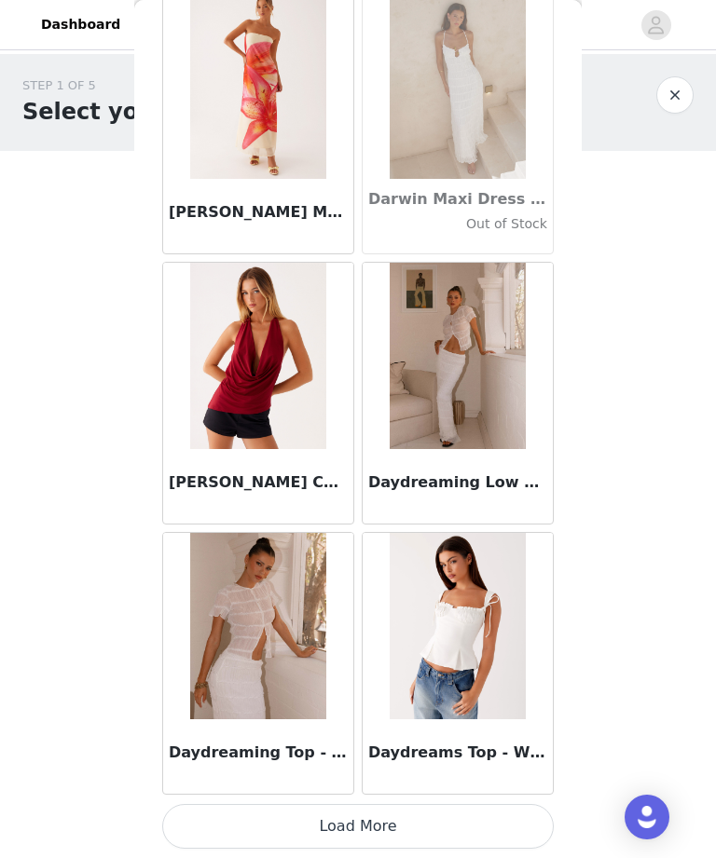
click at [476, 619] on button "Load More" at bounding box center [357, 826] width 391 height 45
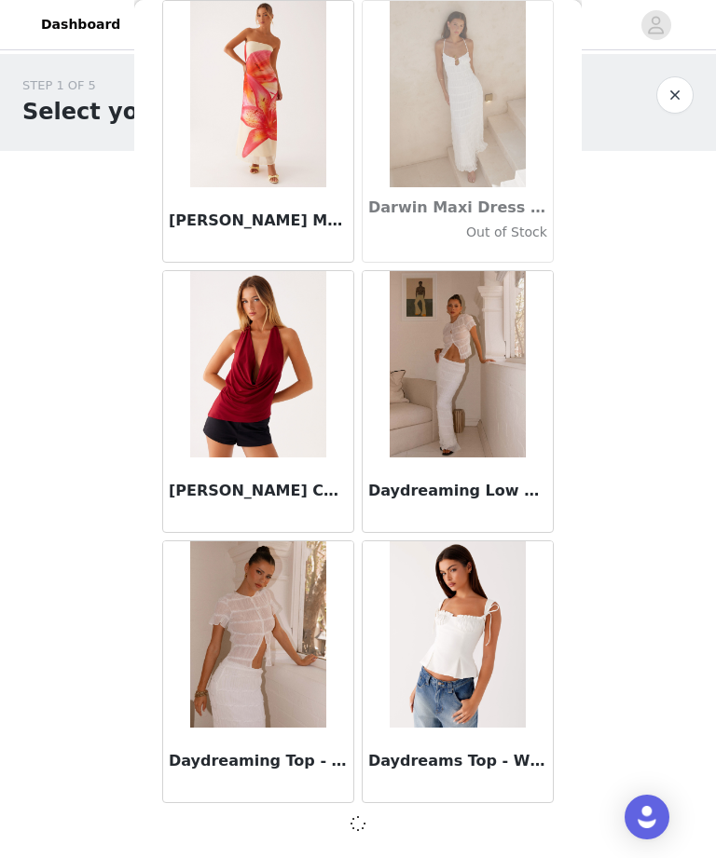
scroll to position [29012, 0]
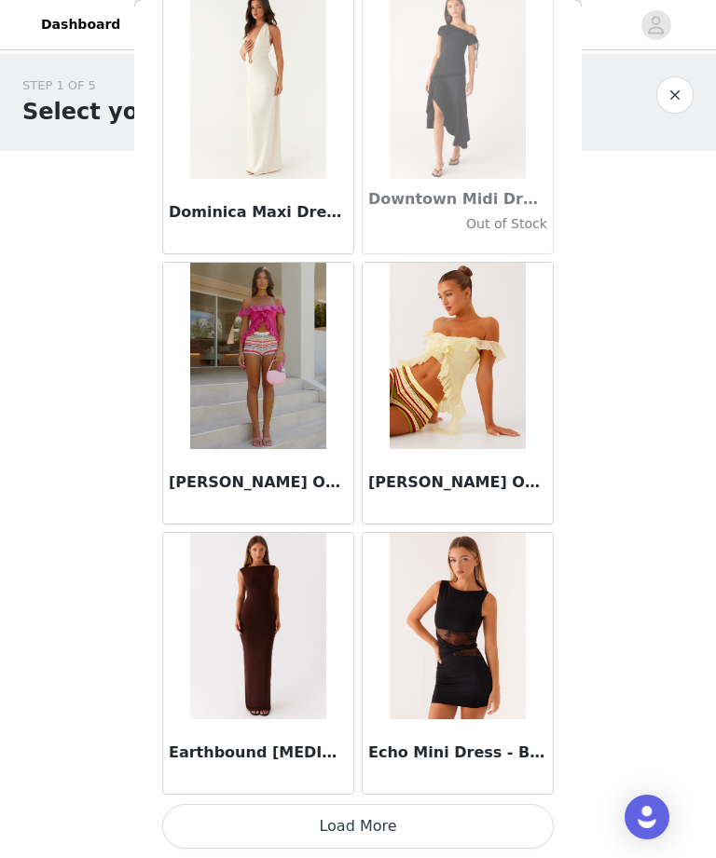
click at [452, 619] on button "Load More" at bounding box center [357, 826] width 391 height 45
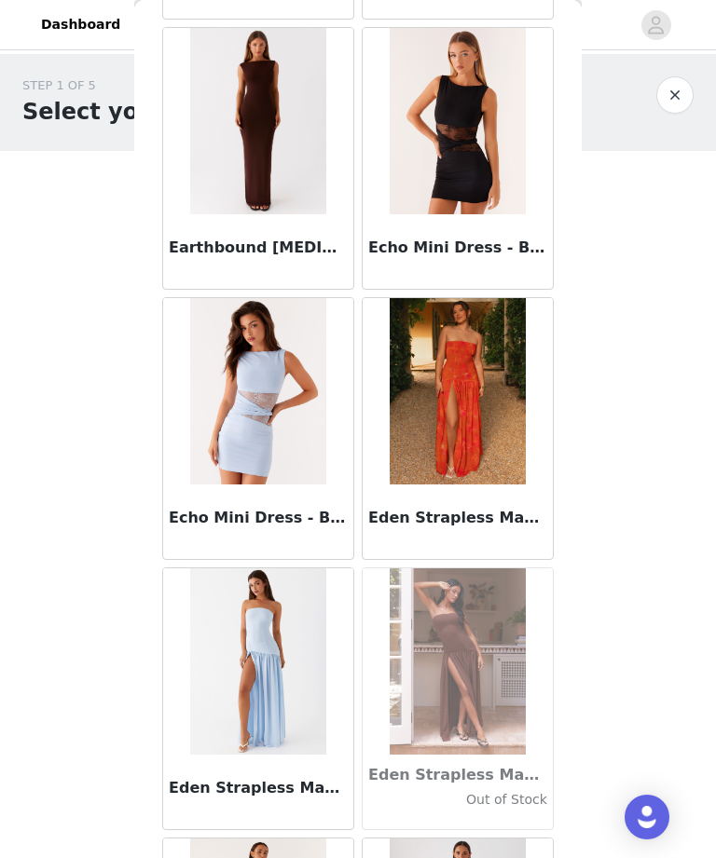
scroll to position [32592, 0]
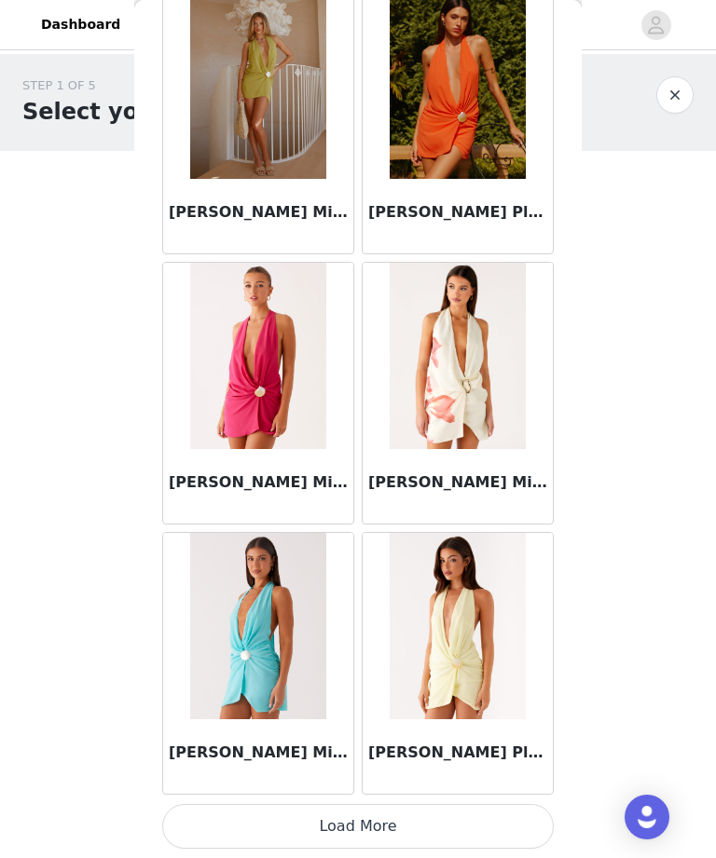
click at [455, 619] on button "Load More" at bounding box center [357, 826] width 391 height 45
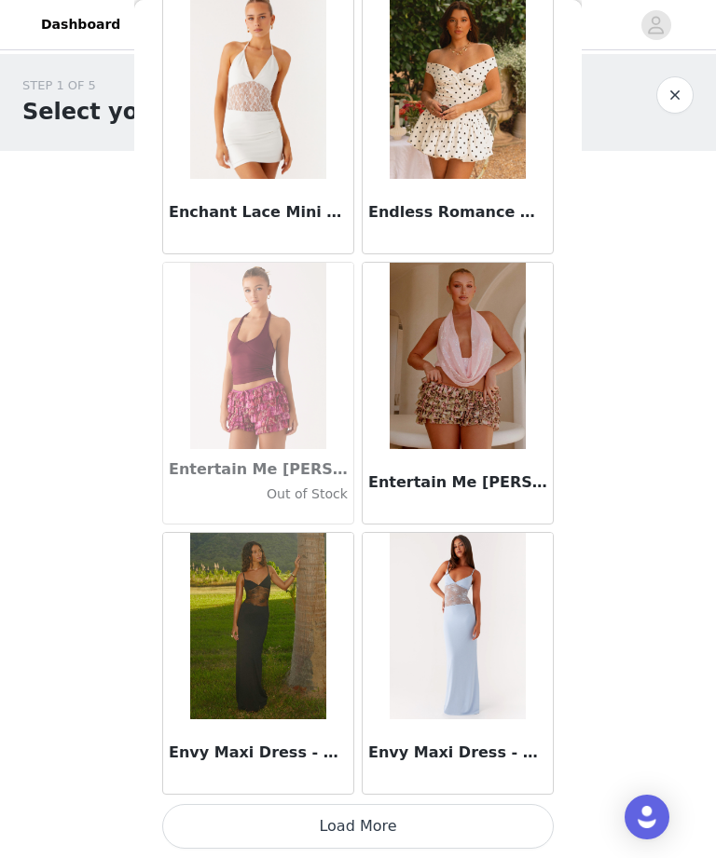
scroll to position [37128, 0]
click at [461, 619] on div "Envy Maxi Dress - Blue" at bounding box center [458, 756] width 190 height 75
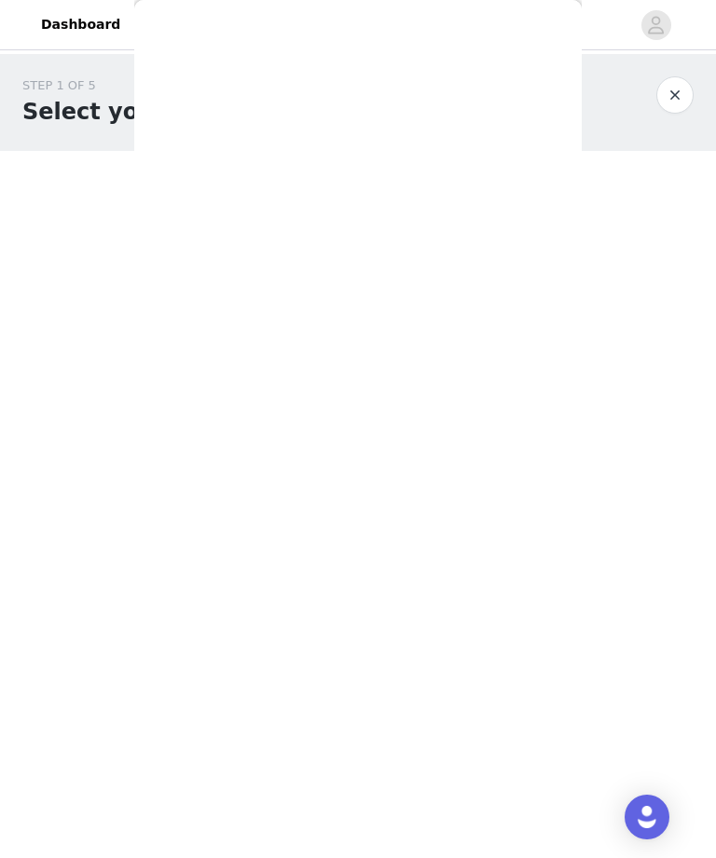
scroll to position [0, 0]
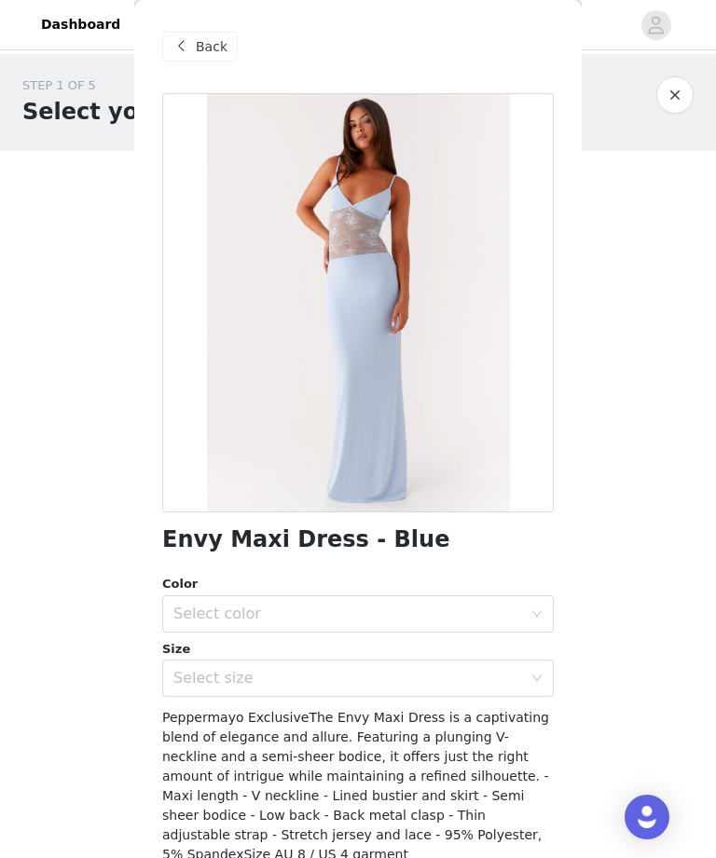
click at [197, 74] on div "Back" at bounding box center [357, 46] width 391 height 93
click at [212, 46] on span "Back" at bounding box center [212, 47] width 32 height 20
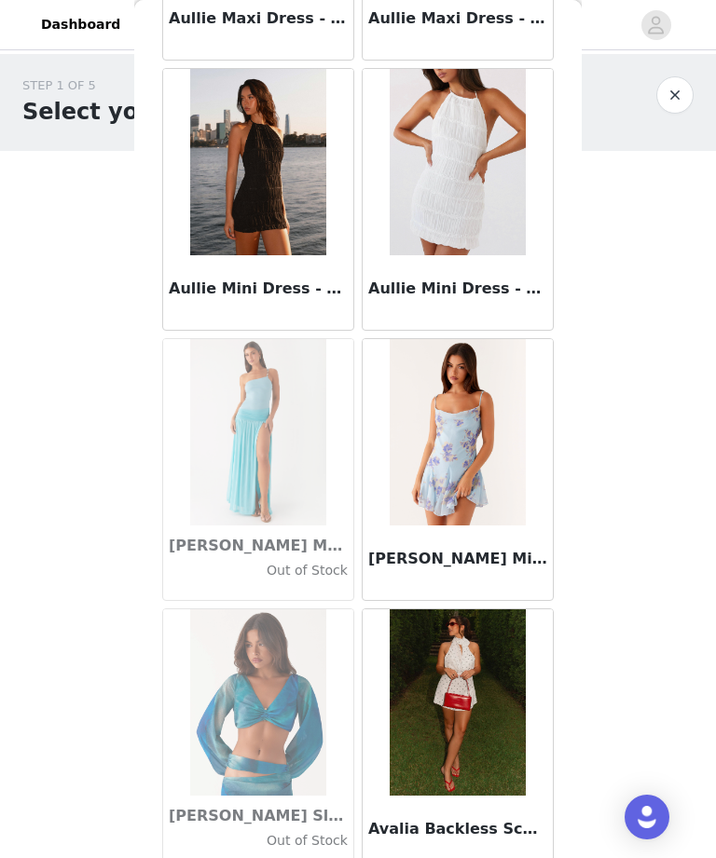
scroll to position [12277, 0]
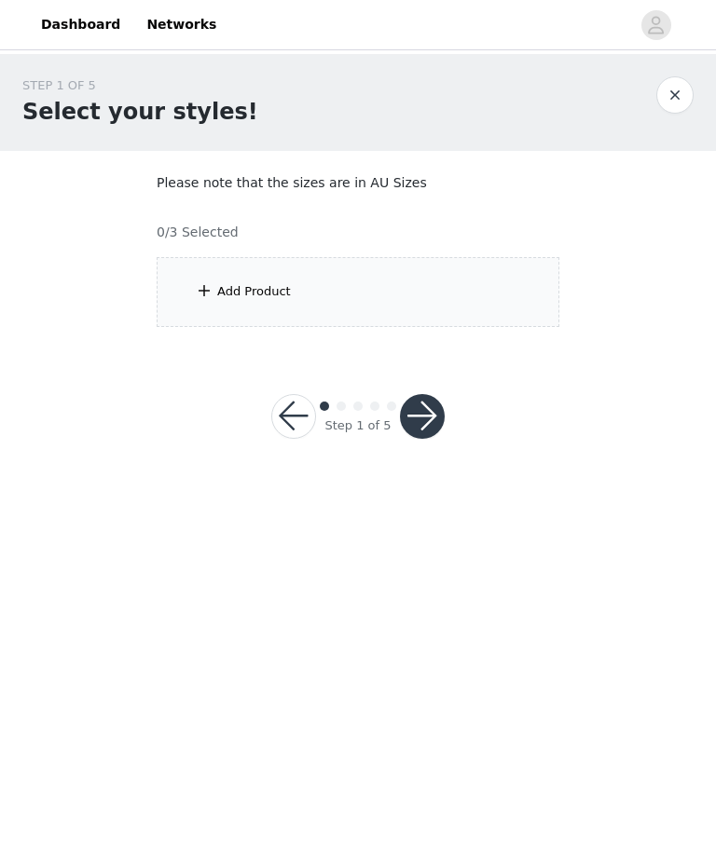
click at [522, 294] on div "Add Product" at bounding box center [358, 292] width 403 height 70
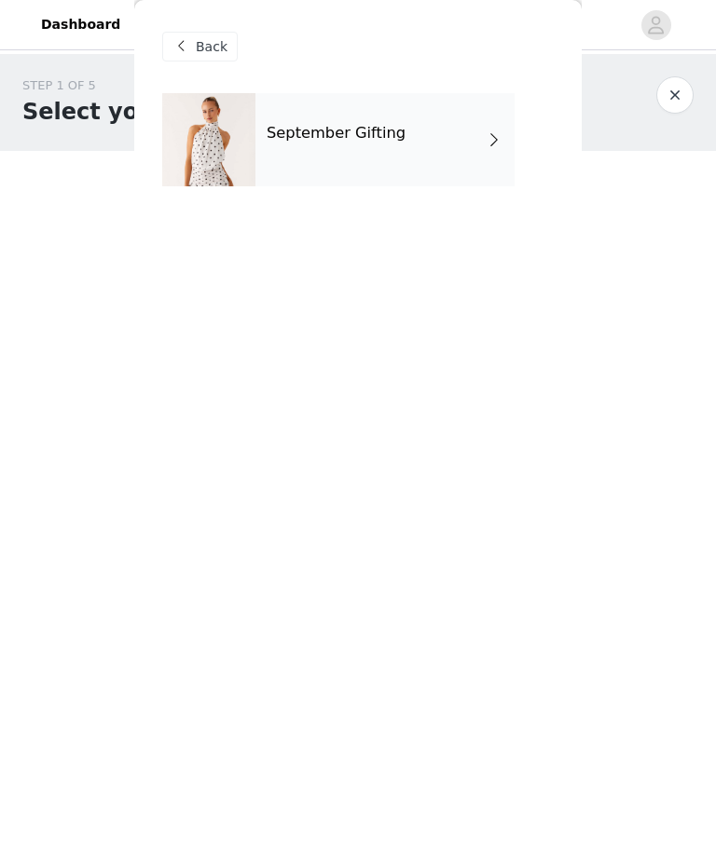
click at [485, 114] on div "September Gifting" at bounding box center [384, 139] width 259 height 93
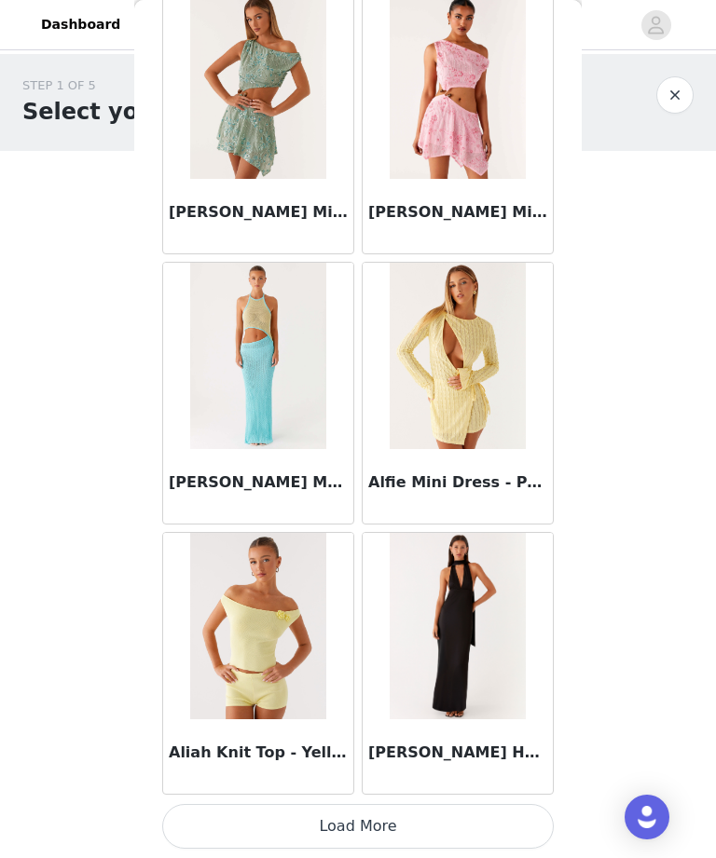
scroll to position [1993, 0]
click at [481, 826] on button "Load More" at bounding box center [357, 826] width 391 height 45
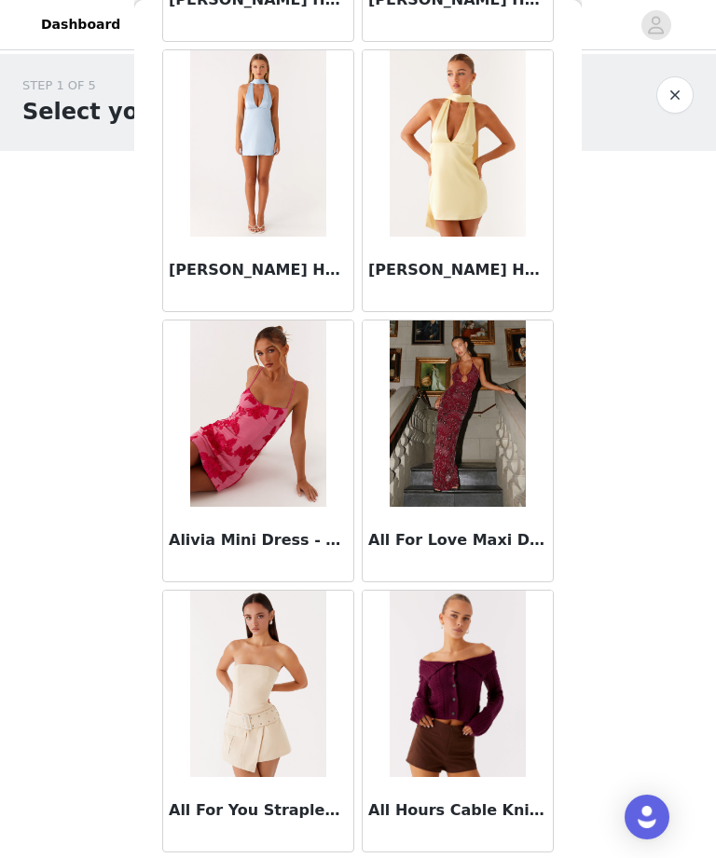
scroll to position [3335, 0]
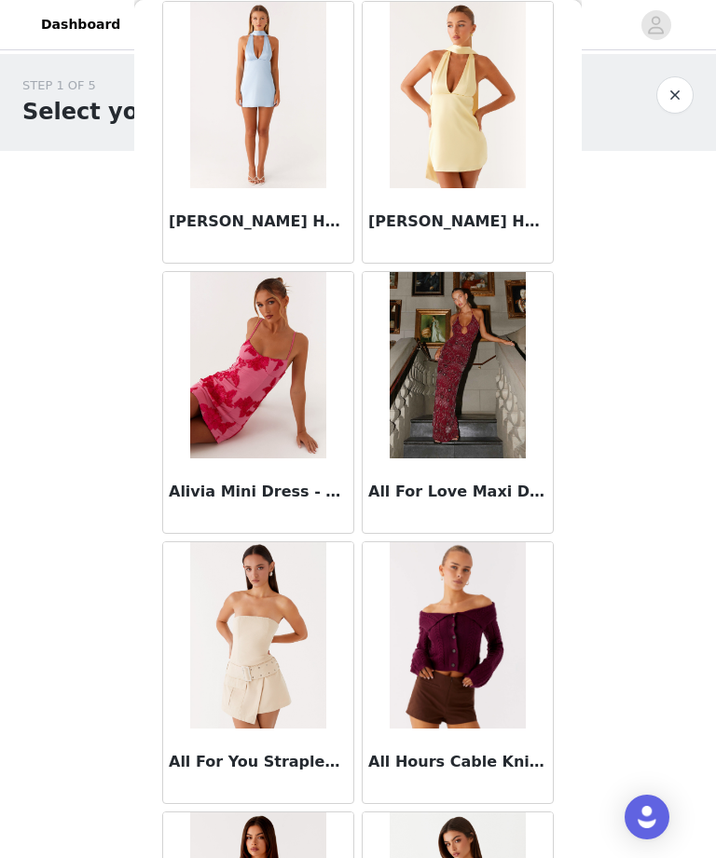
click at [479, 457] on img at bounding box center [457, 365] width 135 height 186
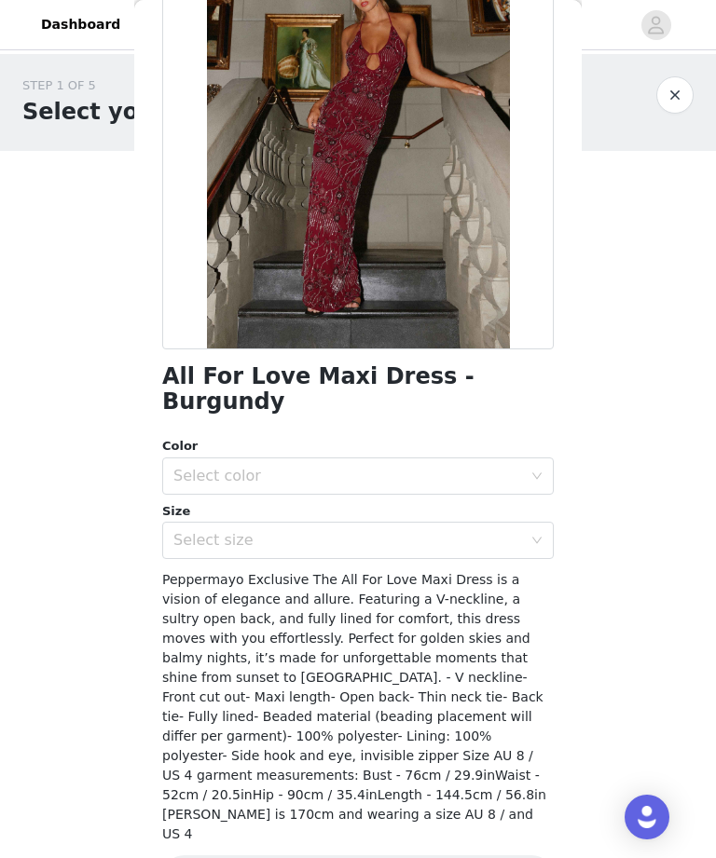
scroll to position [162, 0]
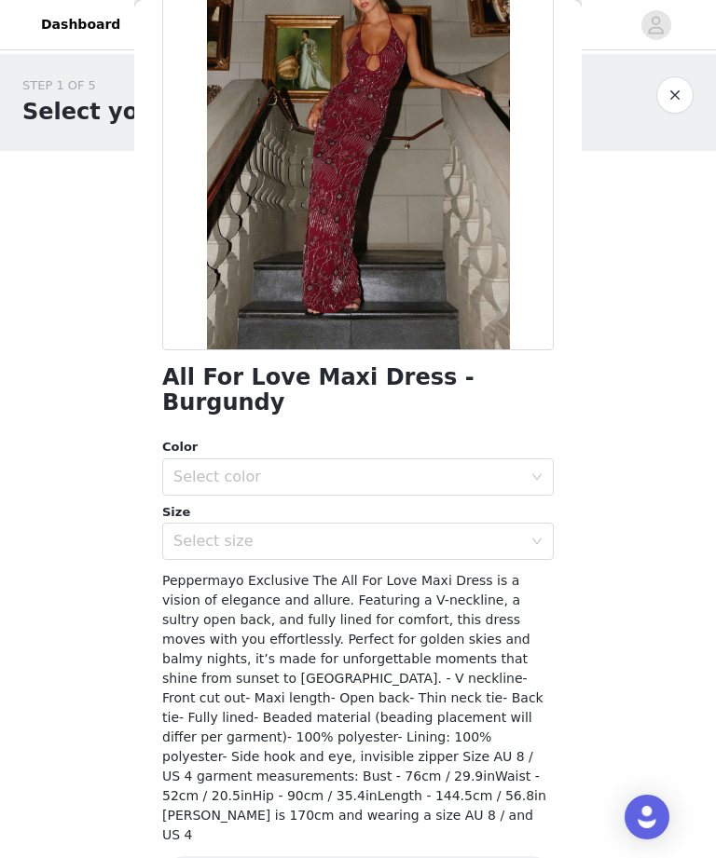
click at [482, 468] on div "Select color" at bounding box center [347, 477] width 349 height 19
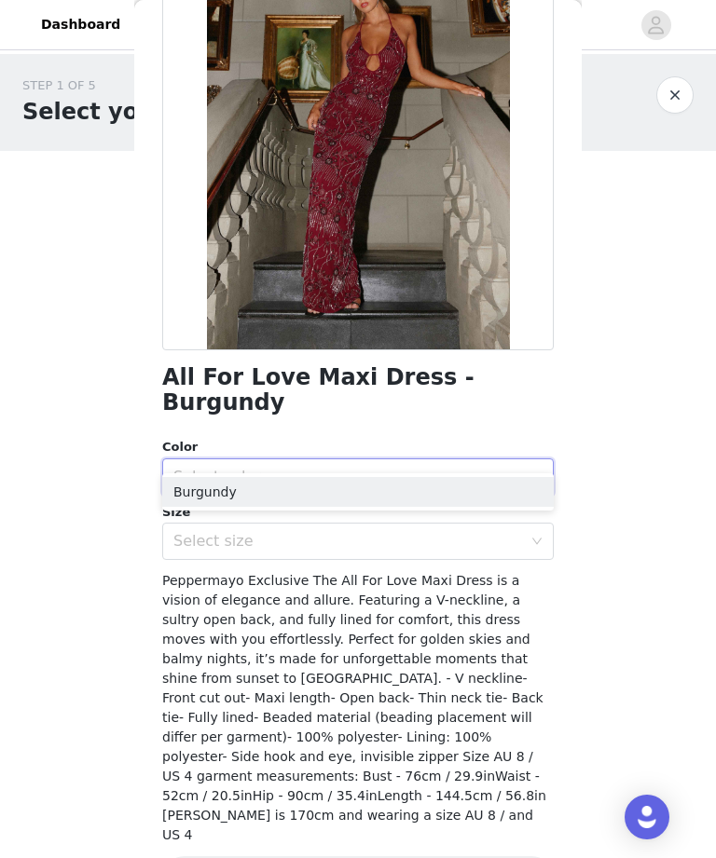
click at [456, 495] on li "Burgundy" at bounding box center [357, 492] width 391 height 30
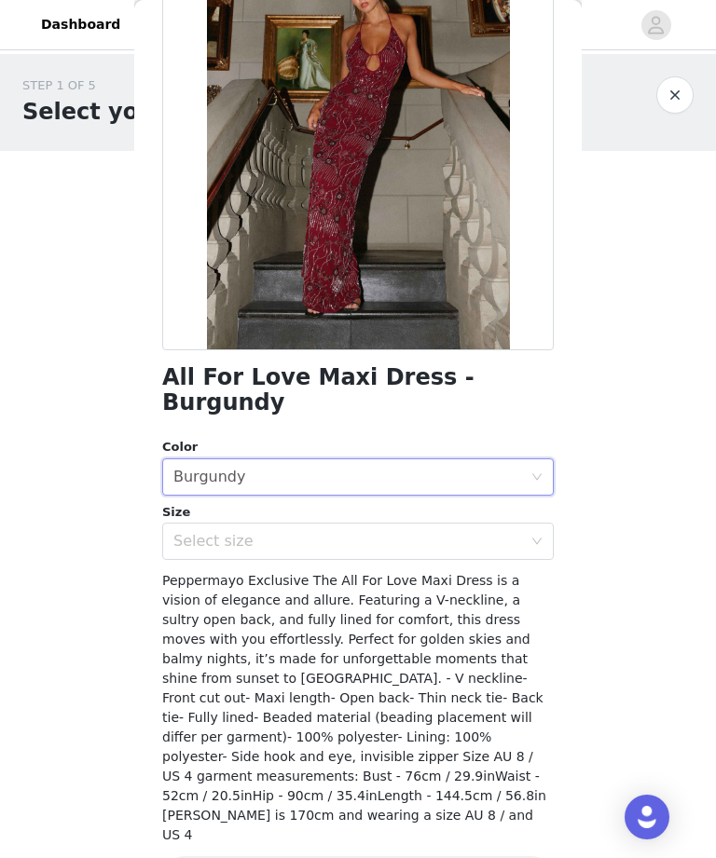
click at [436, 532] on div "Select size" at bounding box center [347, 541] width 349 height 19
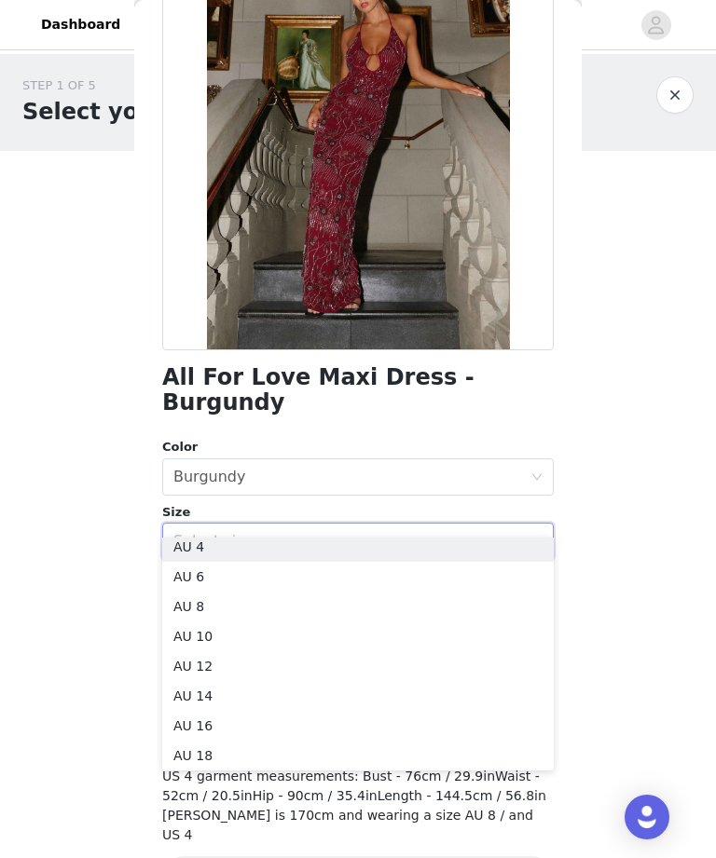
scroll to position [17, 0]
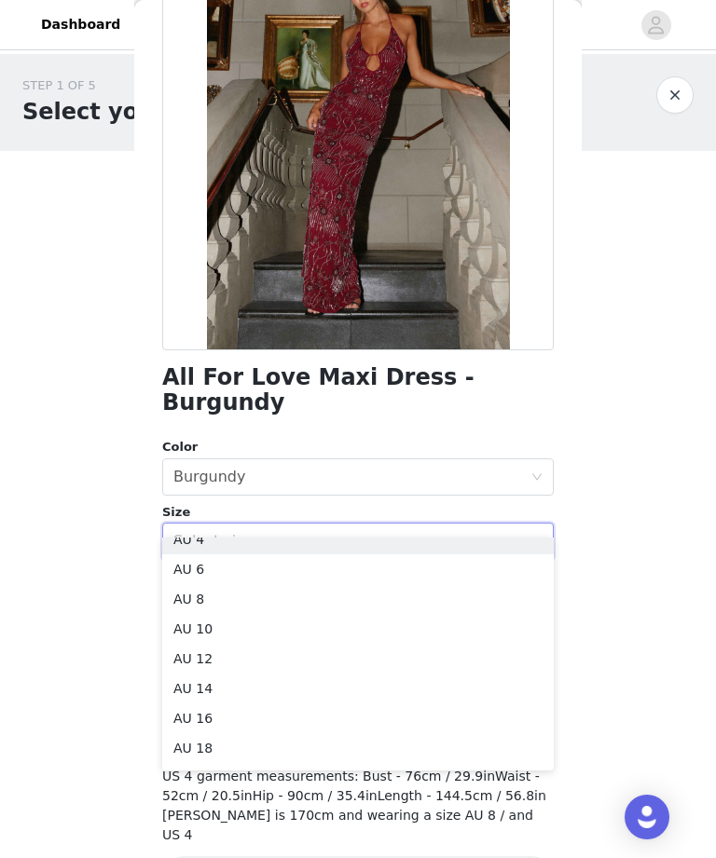
click at [390, 632] on li "AU 10" at bounding box center [357, 629] width 391 height 30
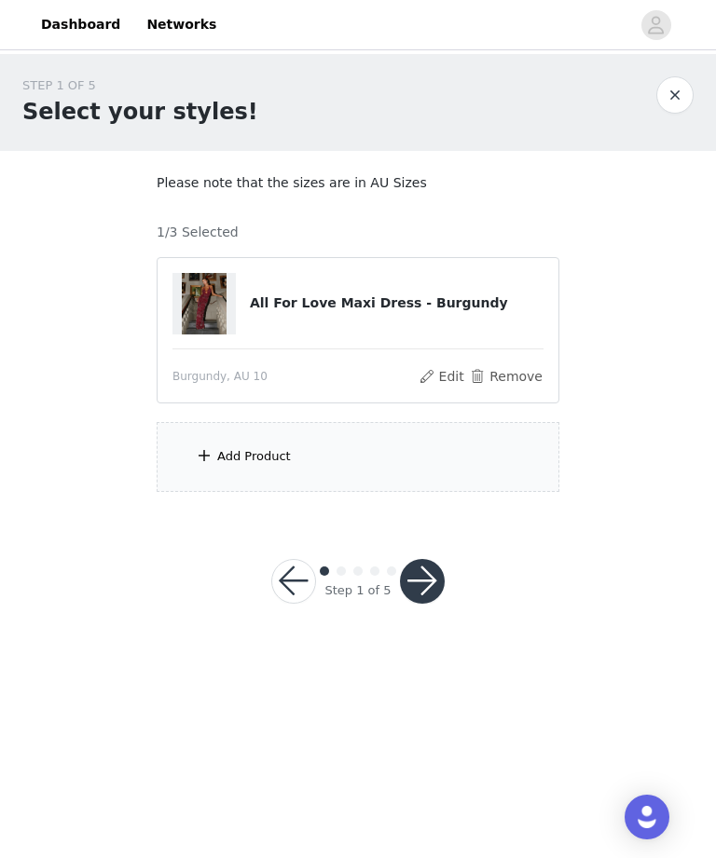
click at [481, 451] on div "Add Product" at bounding box center [358, 457] width 403 height 70
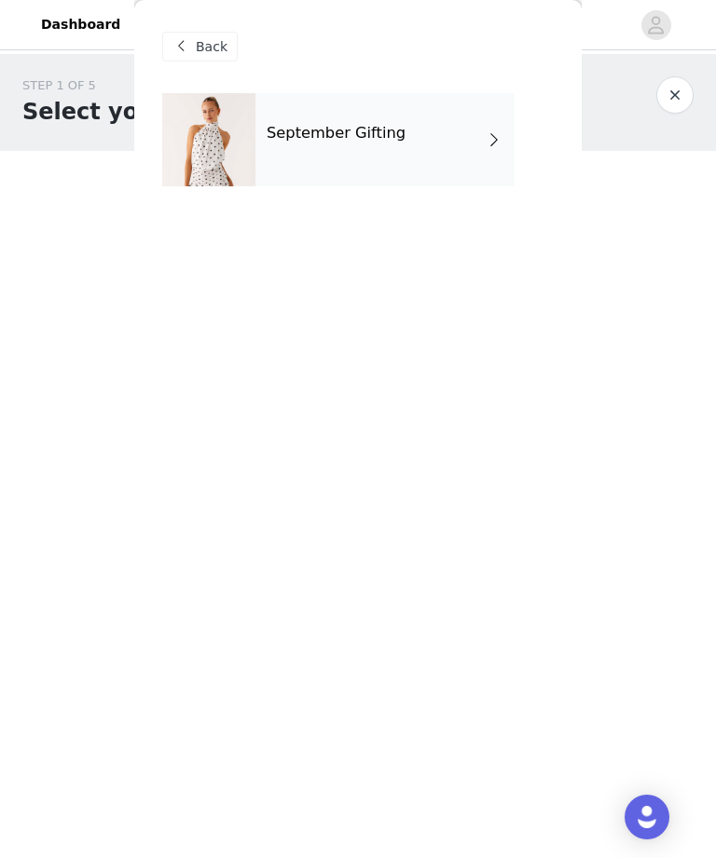
click at [458, 145] on div "September Gifting" at bounding box center [384, 139] width 259 height 93
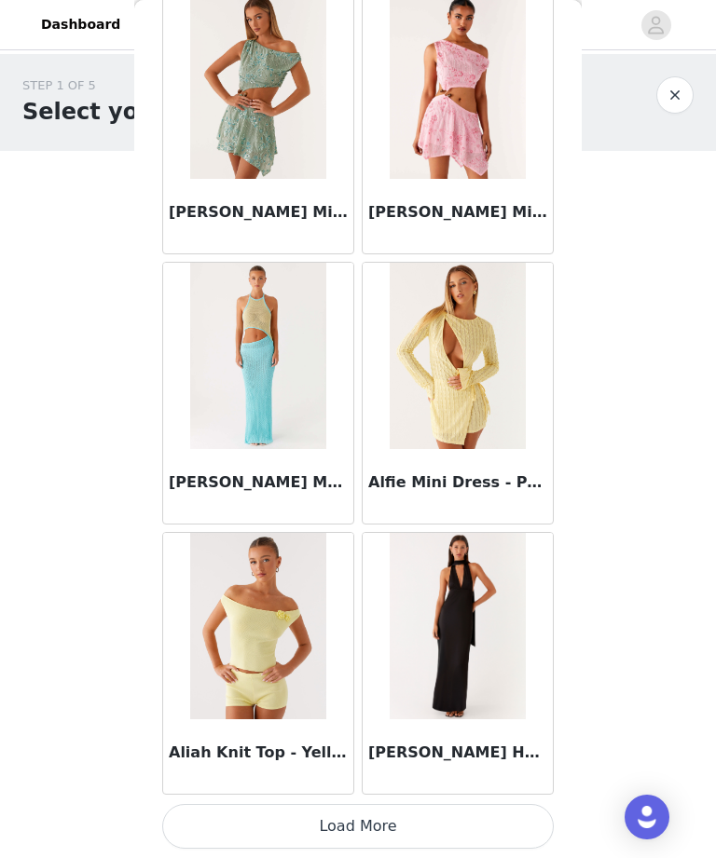
click at [418, 817] on button "Load More" at bounding box center [357, 826] width 391 height 45
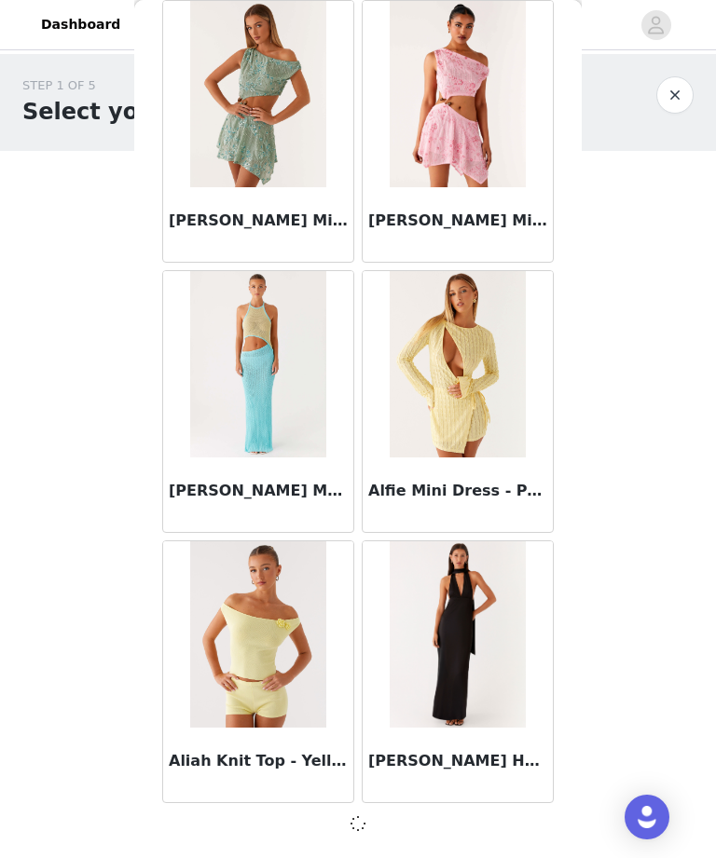
scroll to position [1985, 0]
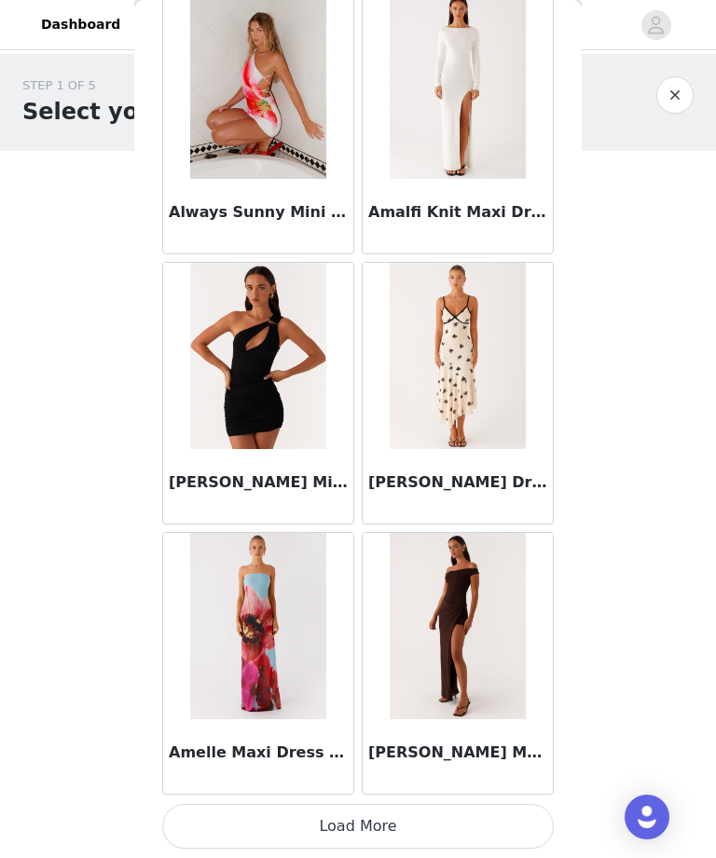
click at [471, 823] on button "Load More" at bounding box center [357, 826] width 391 height 45
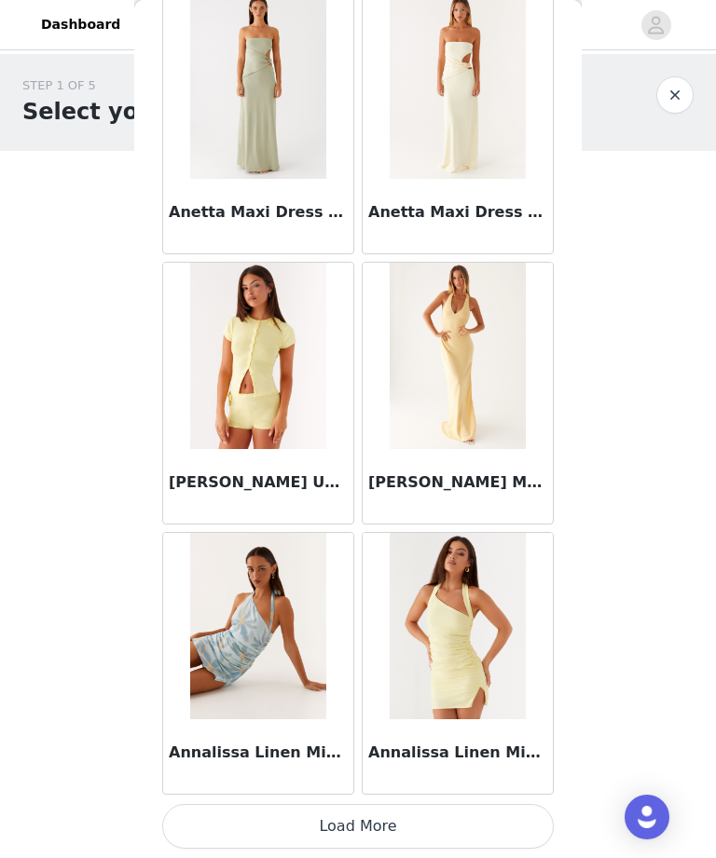
click at [501, 837] on button "Load More" at bounding box center [357, 826] width 391 height 45
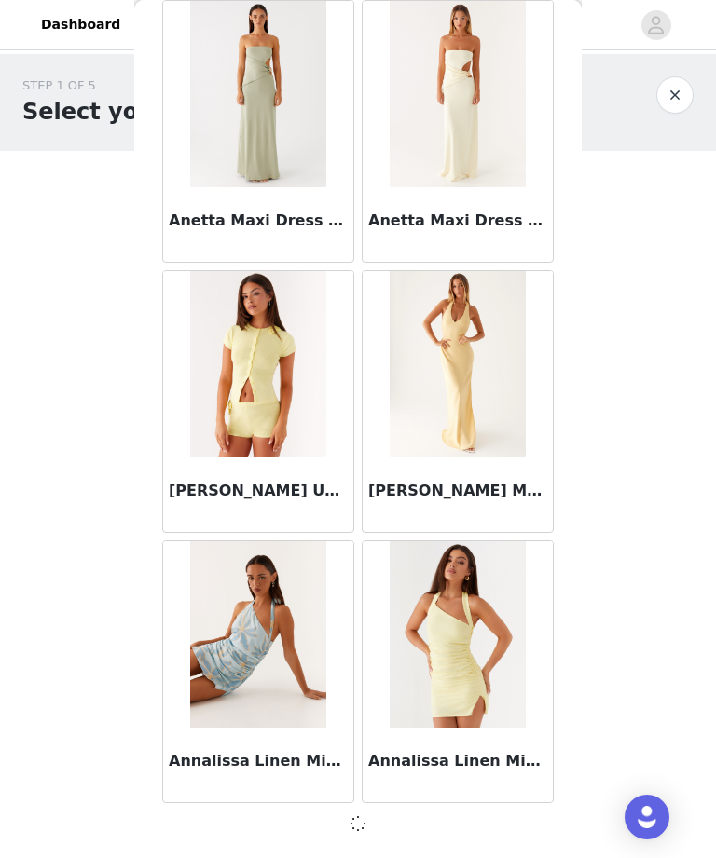
scroll to position [7390, 0]
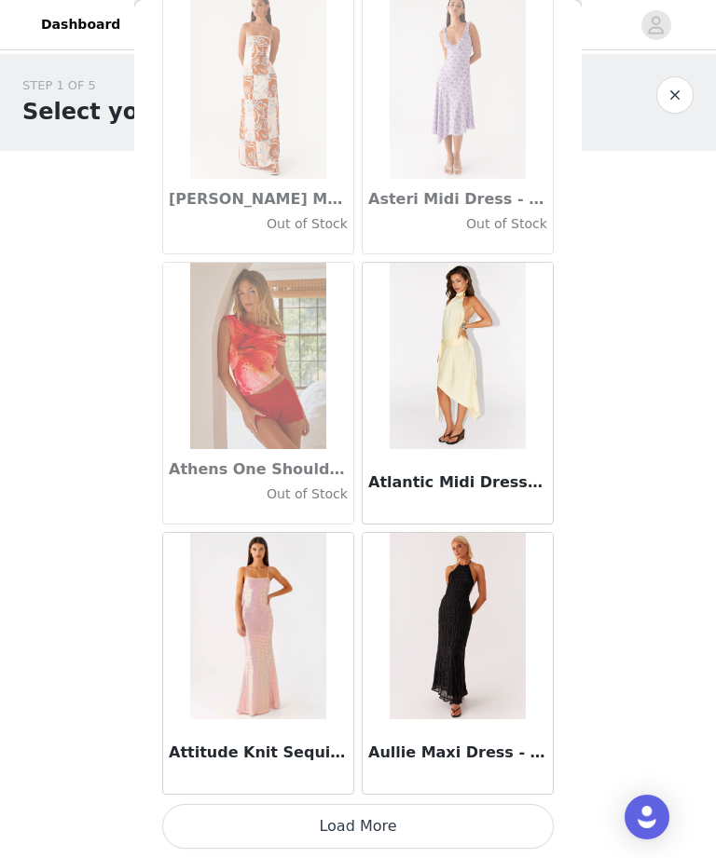
click at [502, 825] on button "Load More" at bounding box center [357, 826] width 391 height 45
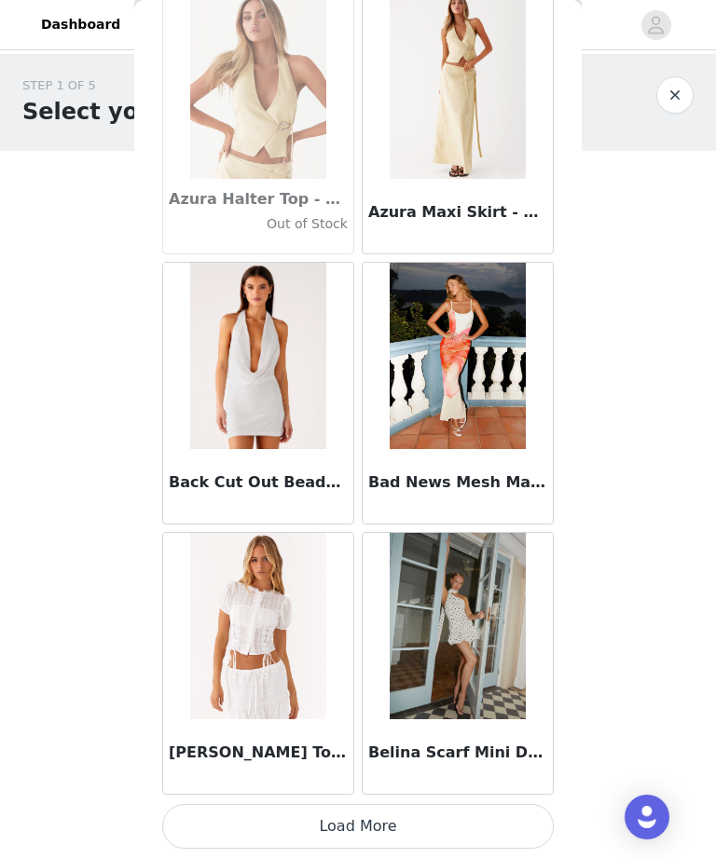
click at [494, 815] on button "Load More" at bounding box center [357, 826] width 391 height 45
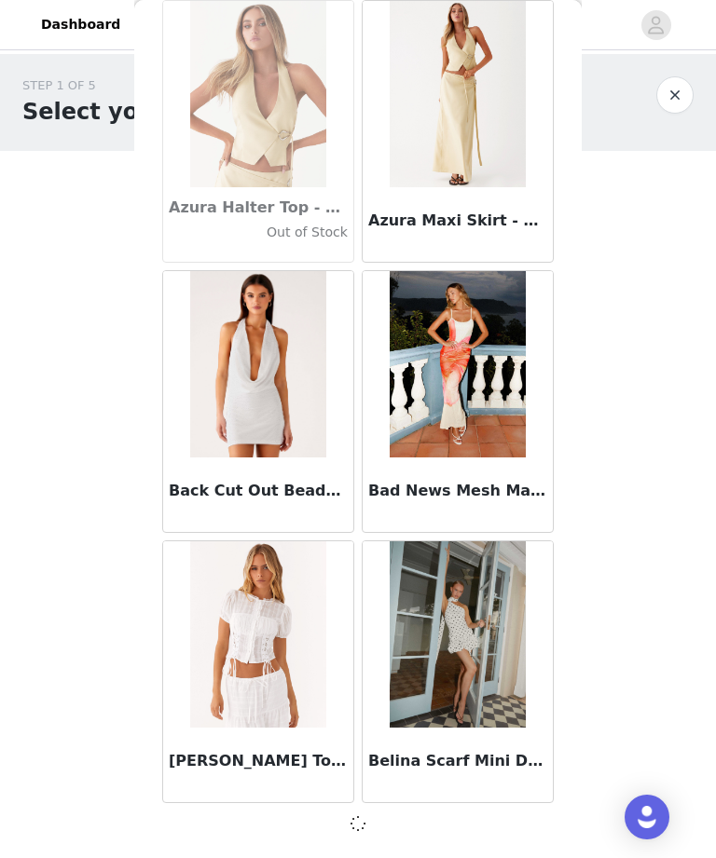
scroll to position [12796, 0]
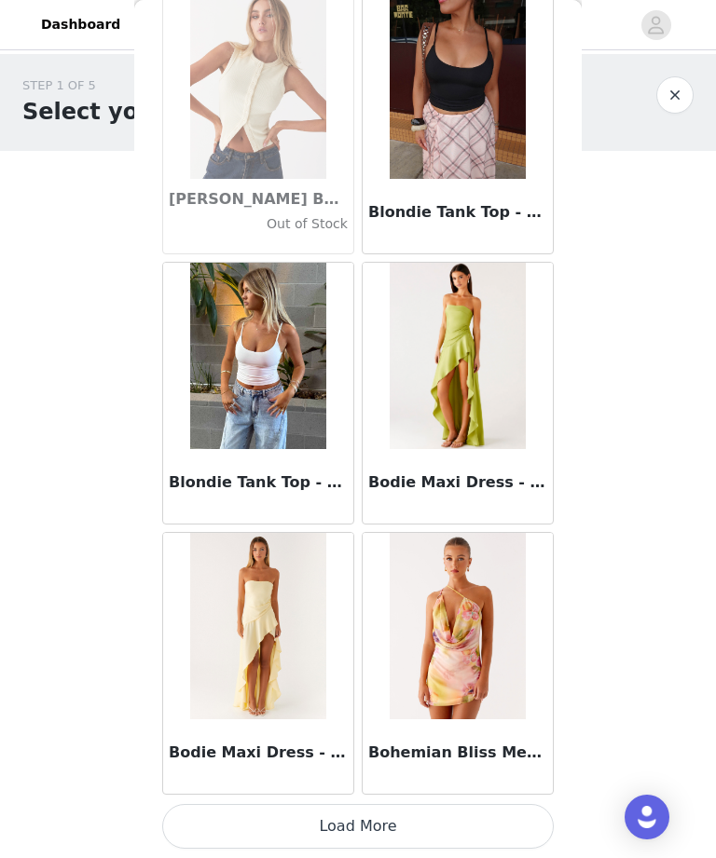
click at [502, 841] on button "Load More" at bounding box center [357, 826] width 391 height 45
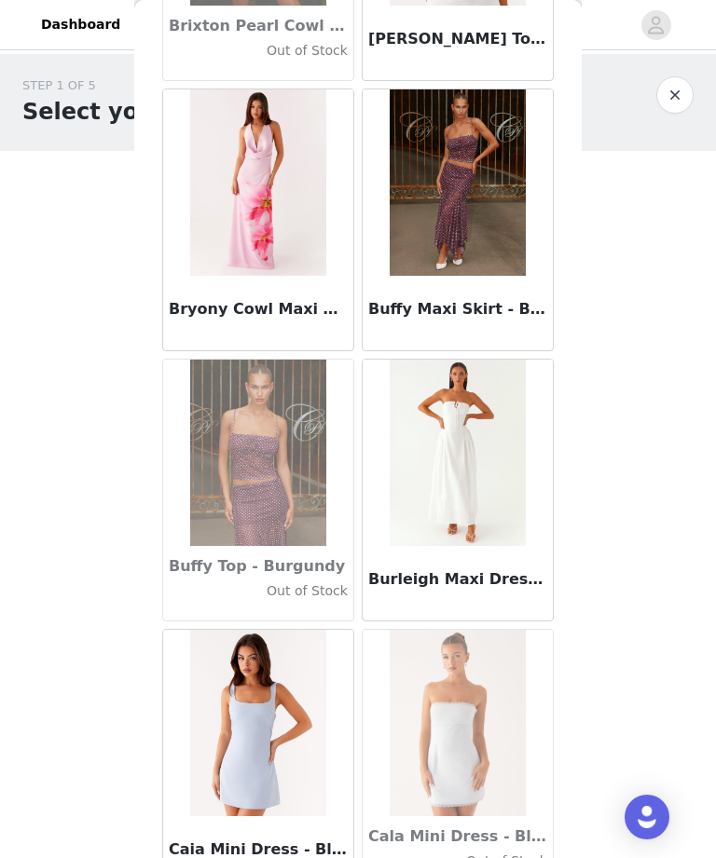
scroll to position [17883, 0]
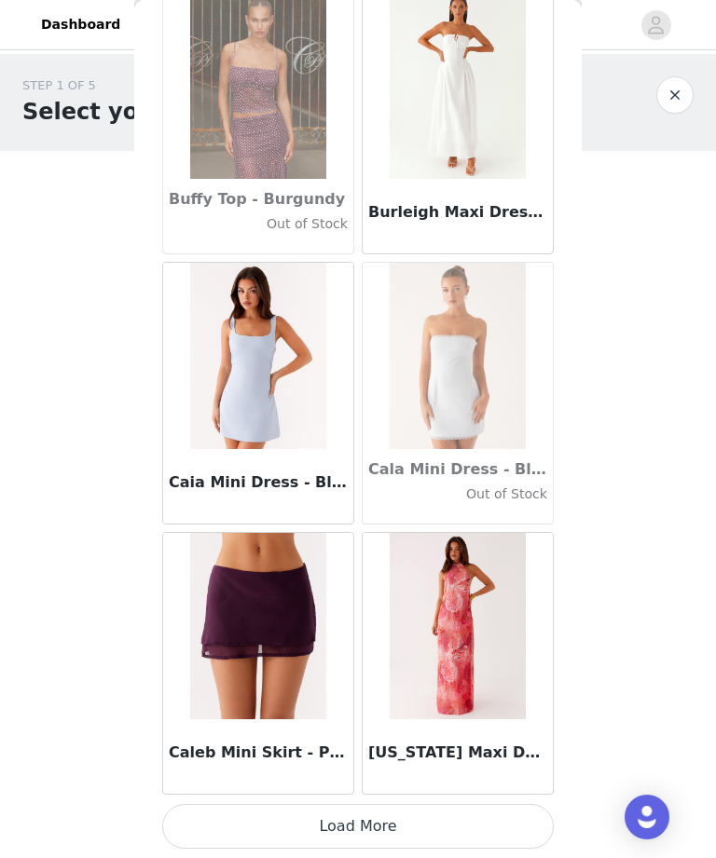
click at [472, 830] on button "Load More" at bounding box center [357, 826] width 391 height 45
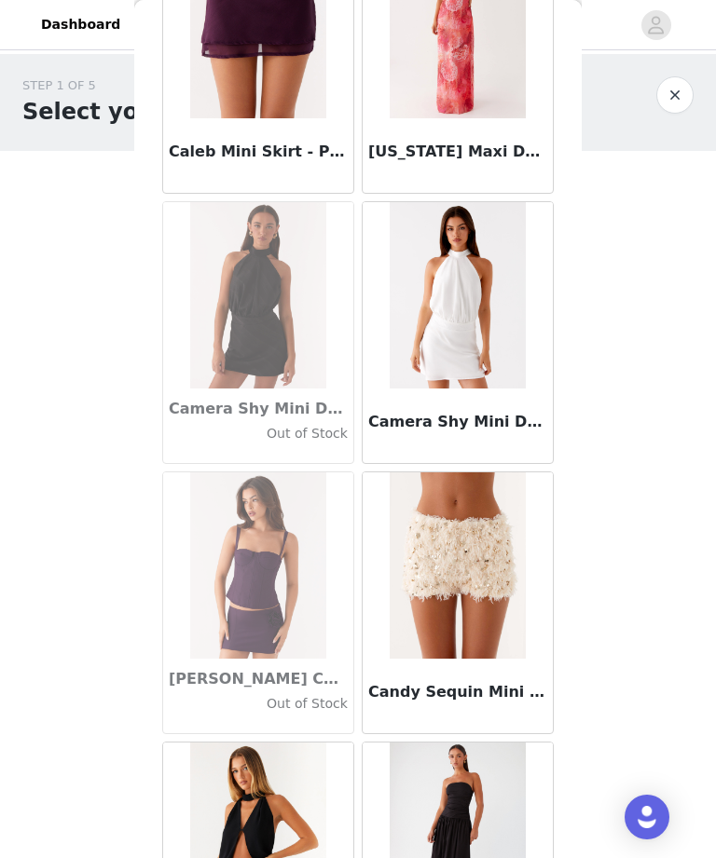
scroll to position [18824, 0]
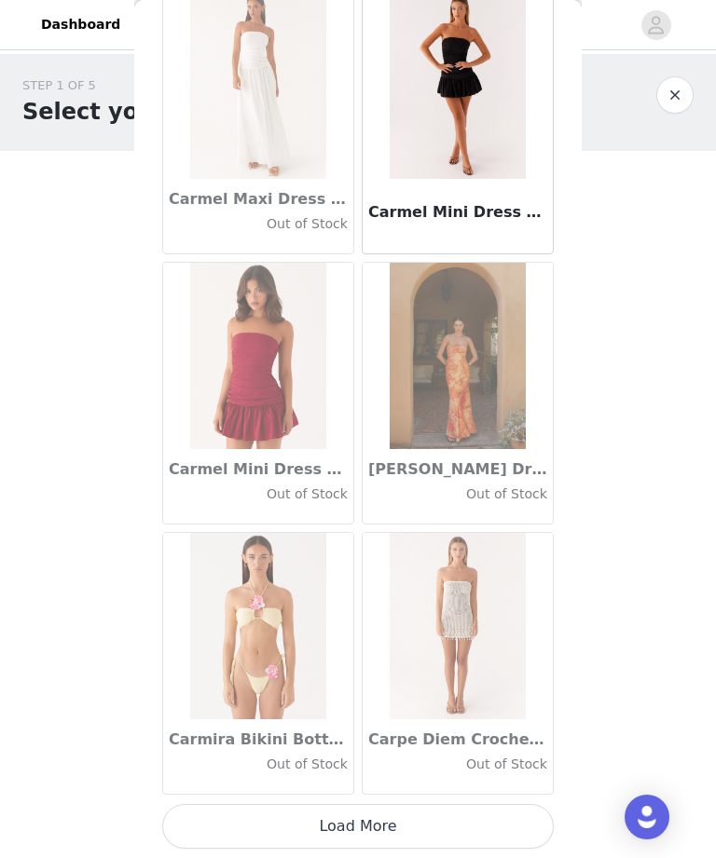
click at [489, 835] on button "Load More" at bounding box center [357, 826] width 391 height 45
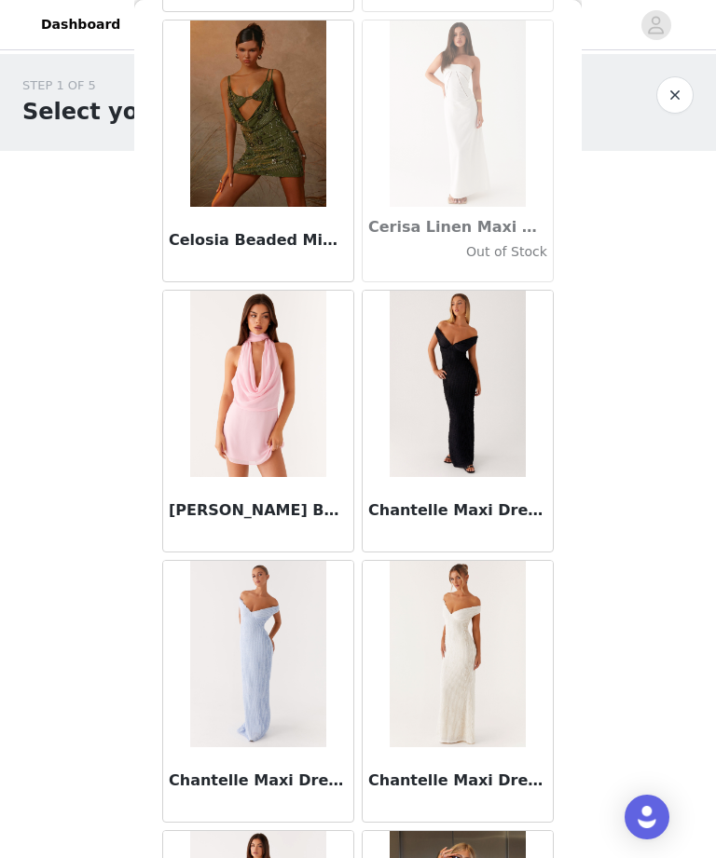
scroll to position [22873, 0]
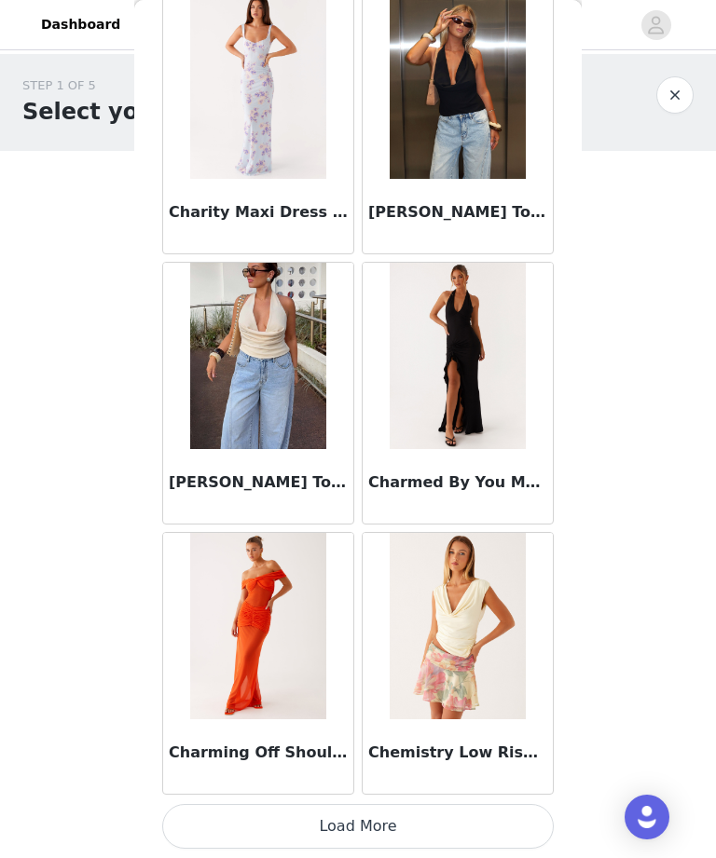
click at [485, 841] on button "Load More" at bounding box center [357, 826] width 391 height 45
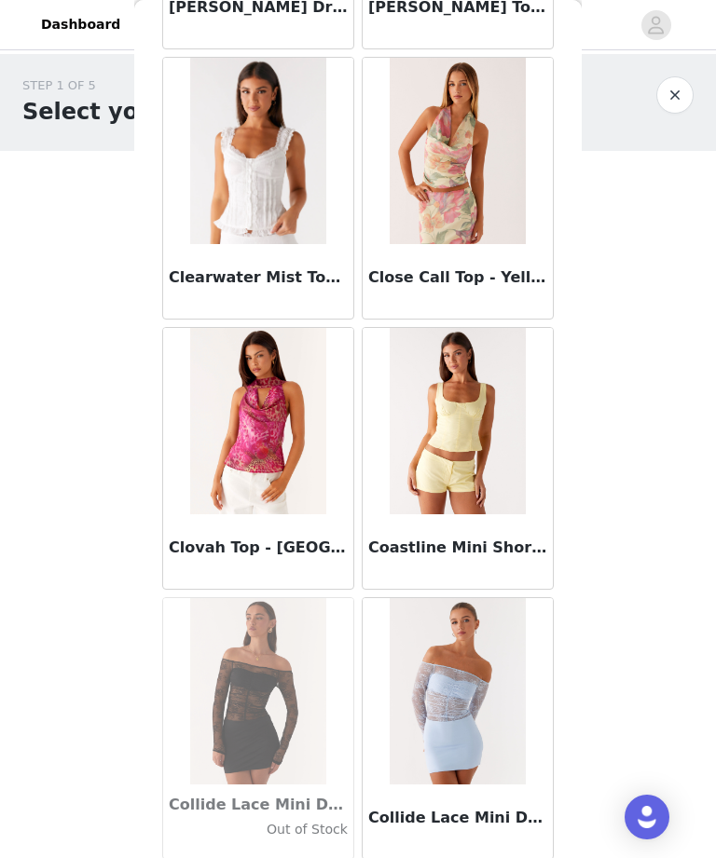
scroll to position [25700, 0]
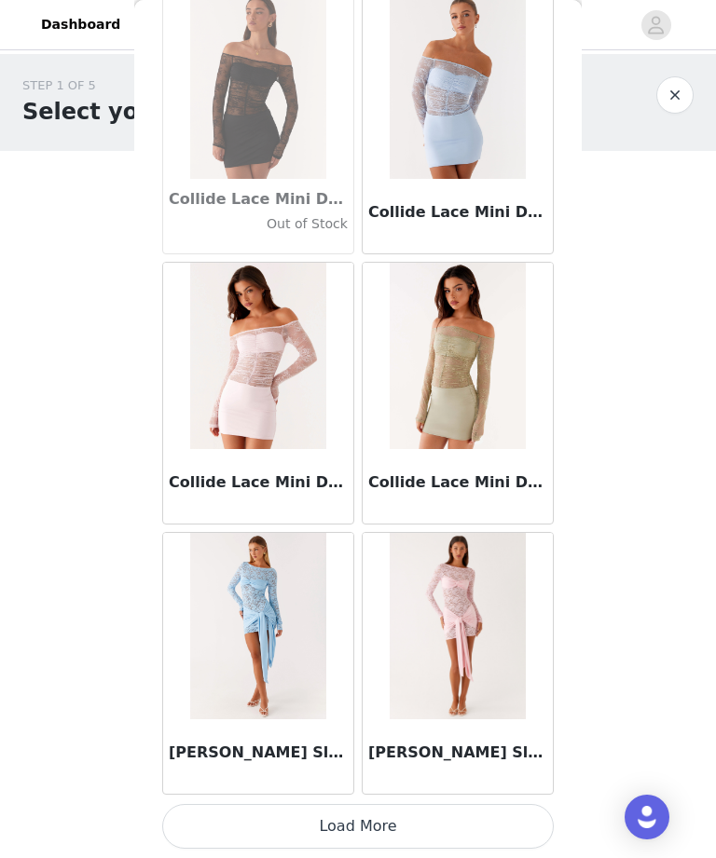
click at [484, 824] on button "Load More" at bounding box center [357, 826] width 391 height 45
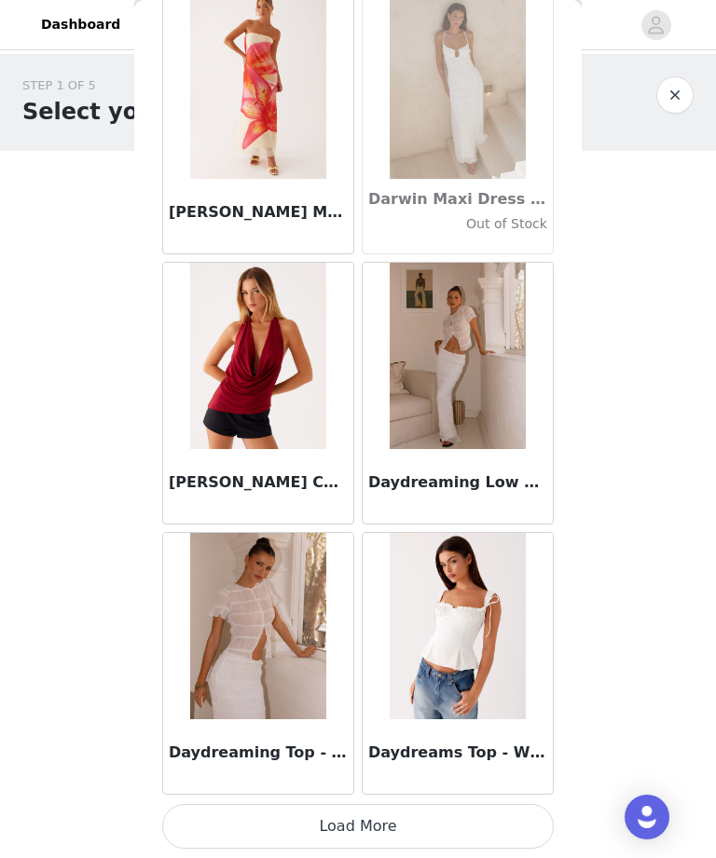
scroll to position [29020, 0]
click at [391, 832] on button "Load More" at bounding box center [357, 826] width 391 height 45
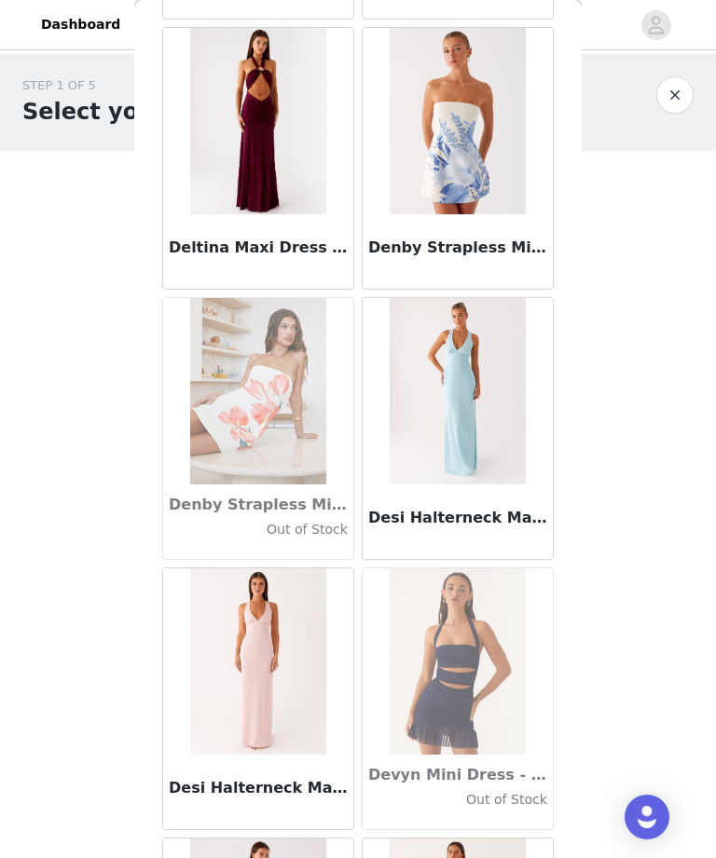
scroll to position [30054, 0]
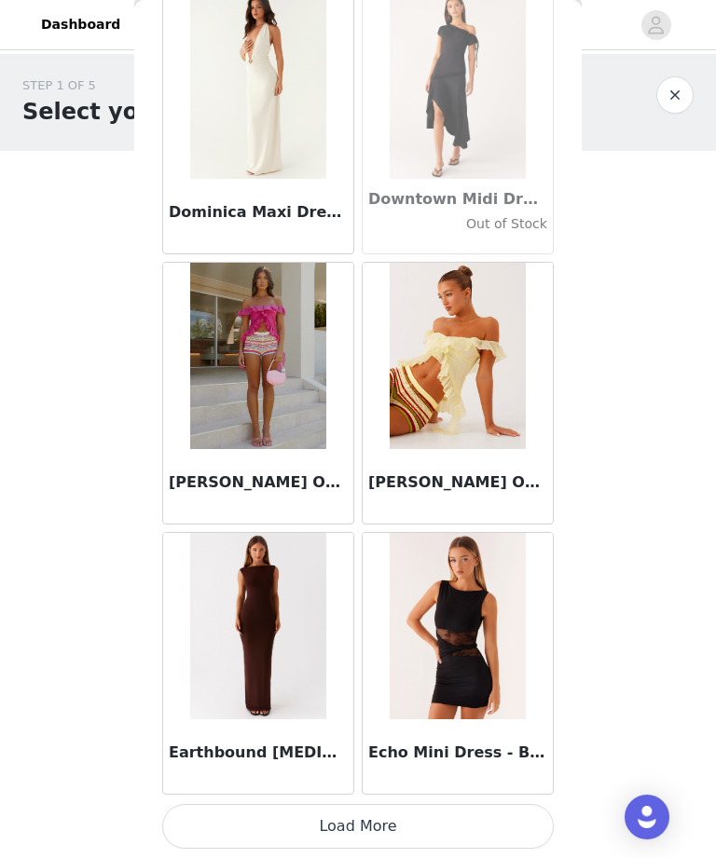
click at [500, 828] on button "Load More" at bounding box center [357, 826] width 391 height 45
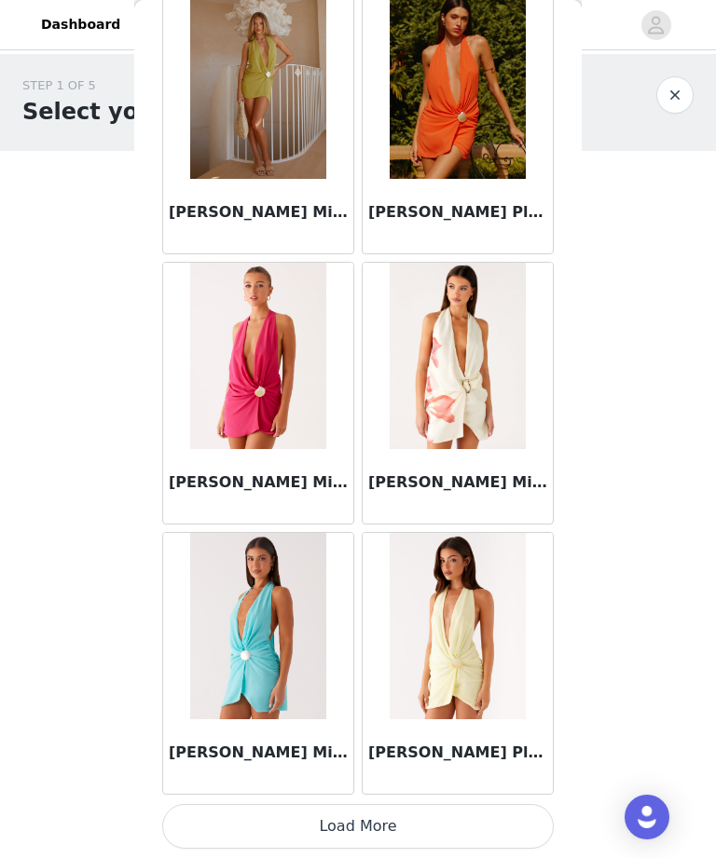
scroll to position [34425, 0]
click at [384, 829] on button "Load More" at bounding box center [357, 826] width 391 height 45
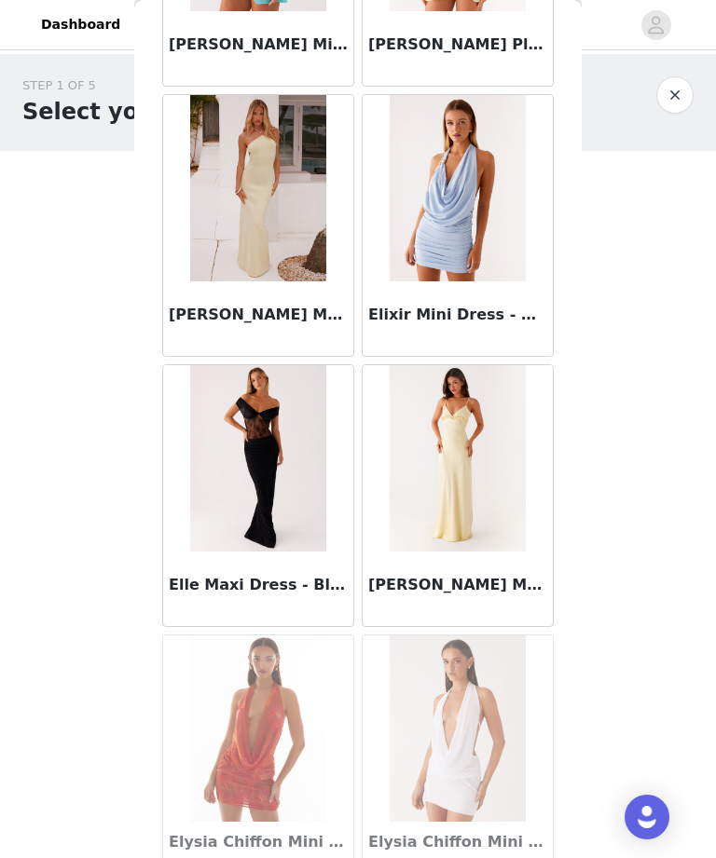
scroll to position [35138, 0]
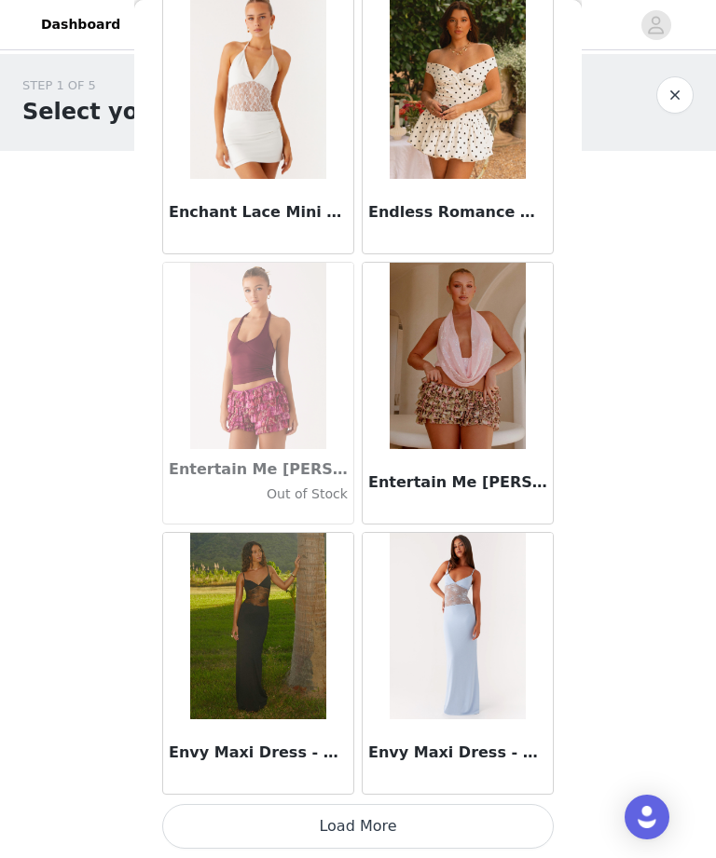
click at [355, 834] on button "Load More" at bounding box center [357, 826] width 391 height 45
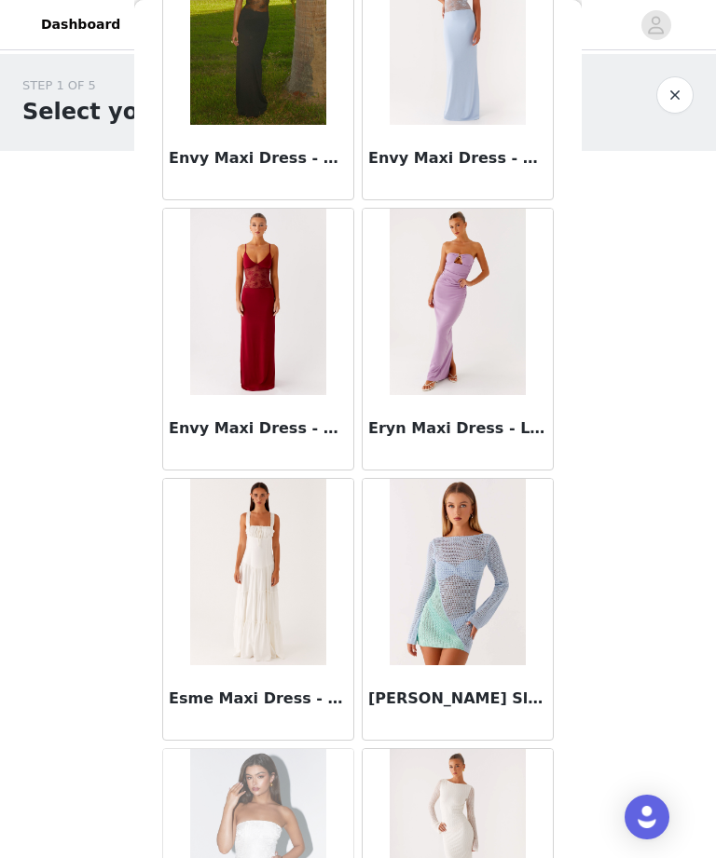
scroll to position [37929, 0]
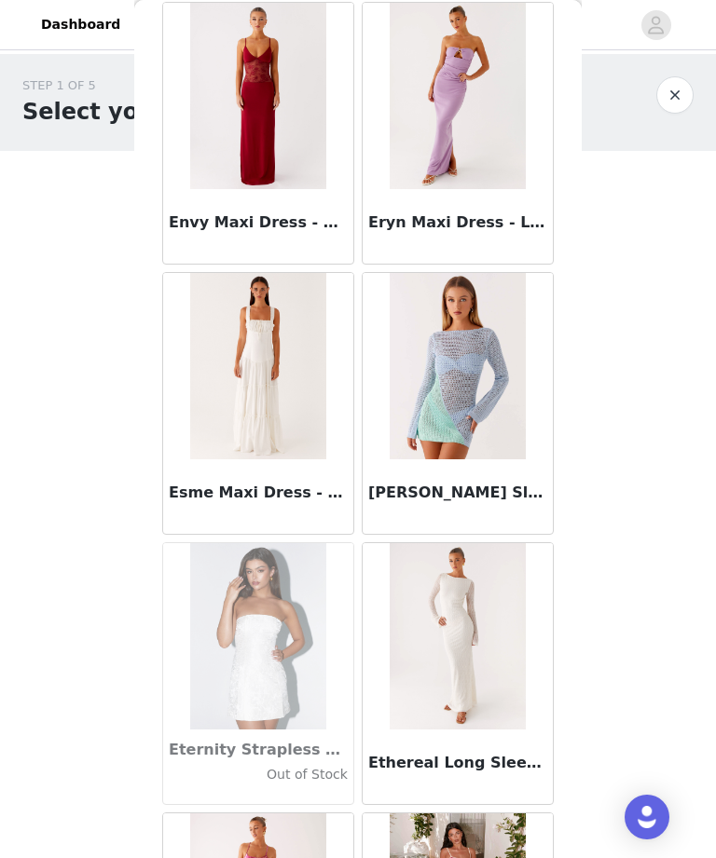
click at [236, 406] on img at bounding box center [257, 366] width 135 height 186
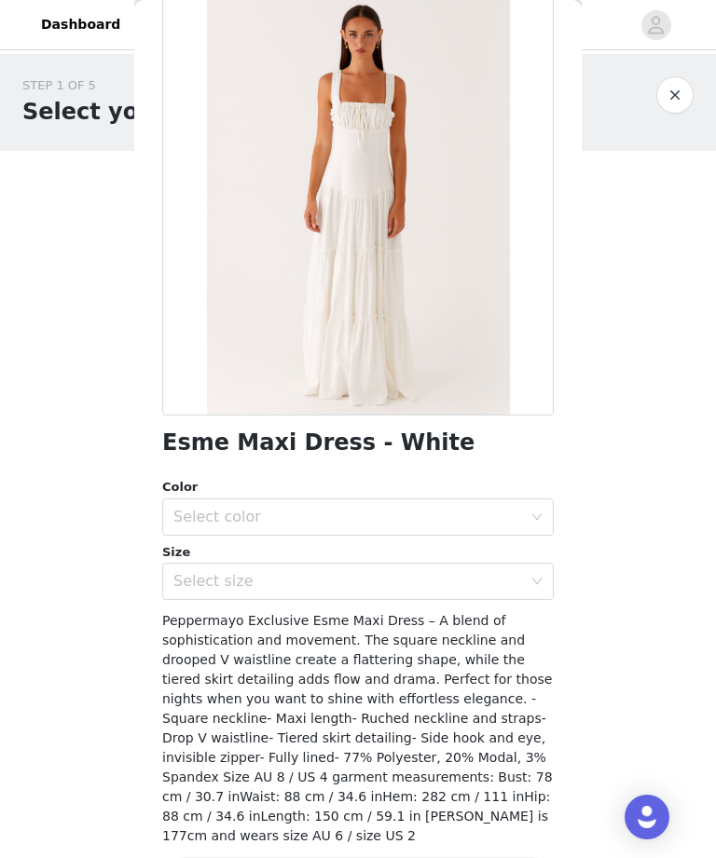
scroll to position [88, 0]
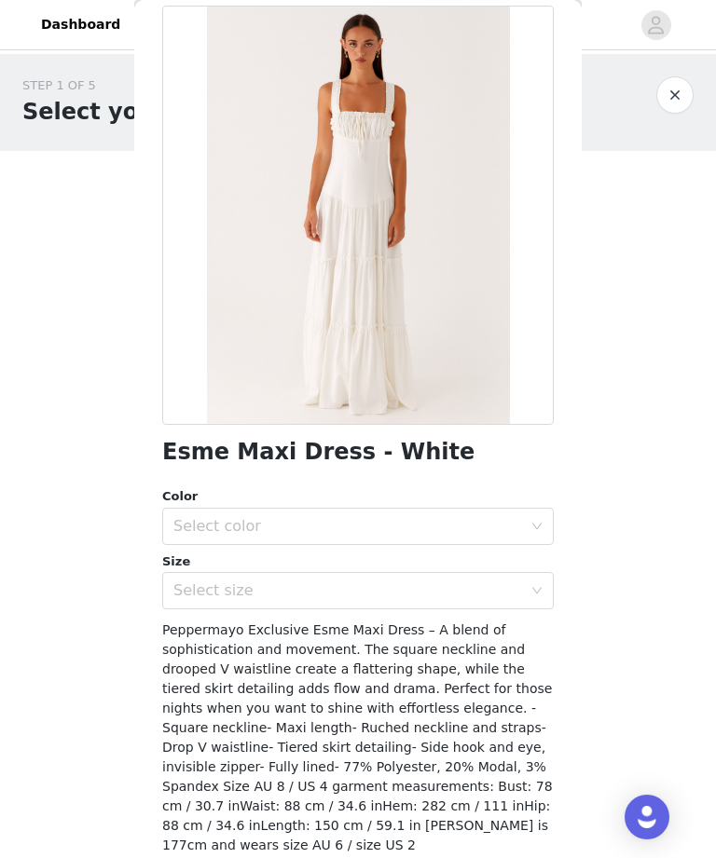
click at [451, 517] on div "Select color" at bounding box center [347, 526] width 349 height 19
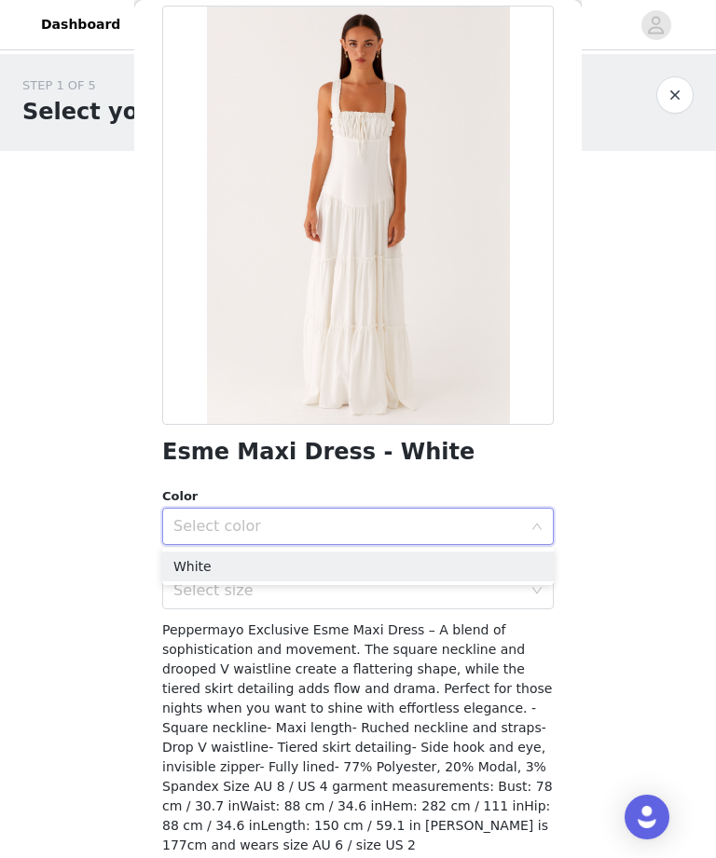
click at [442, 554] on li "White" at bounding box center [357, 567] width 391 height 30
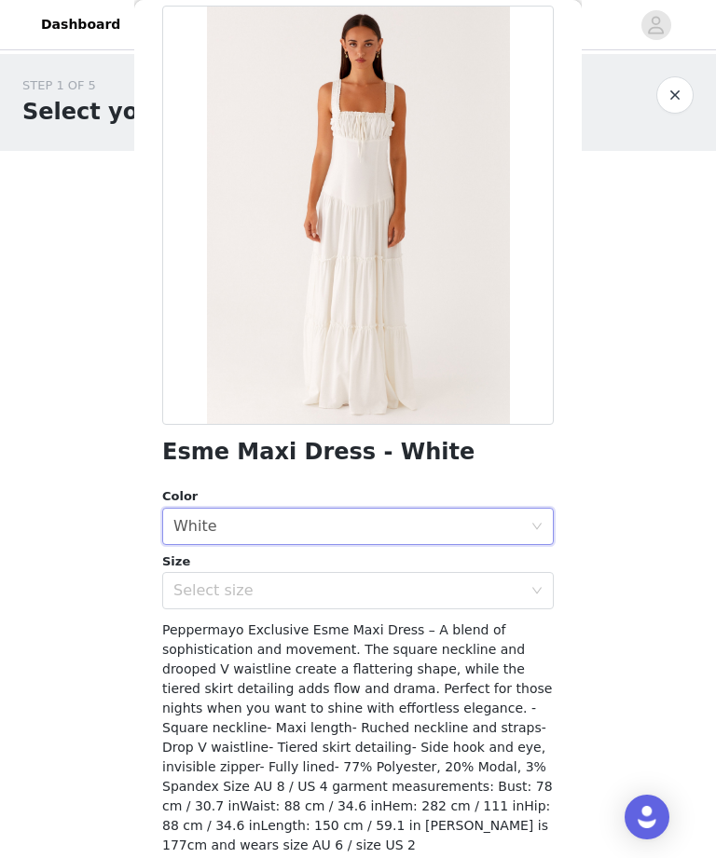
click at [442, 595] on div "Select size" at bounding box center [347, 591] width 349 height 19
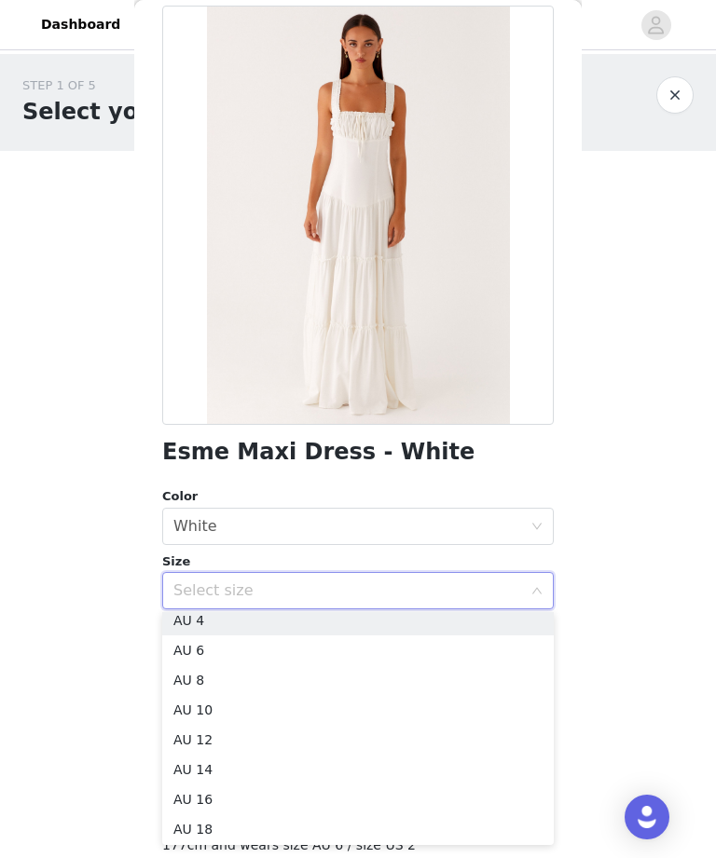
scroll to position [11, 0]
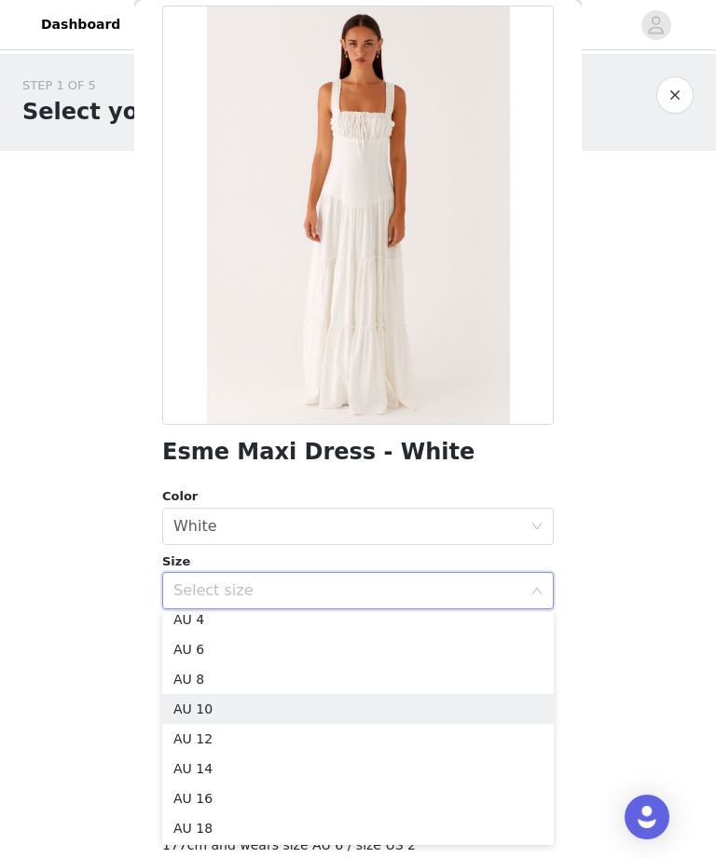
click at [390, 702] on li "AU 10" at bounding box center [357, 709] width 391 height 30
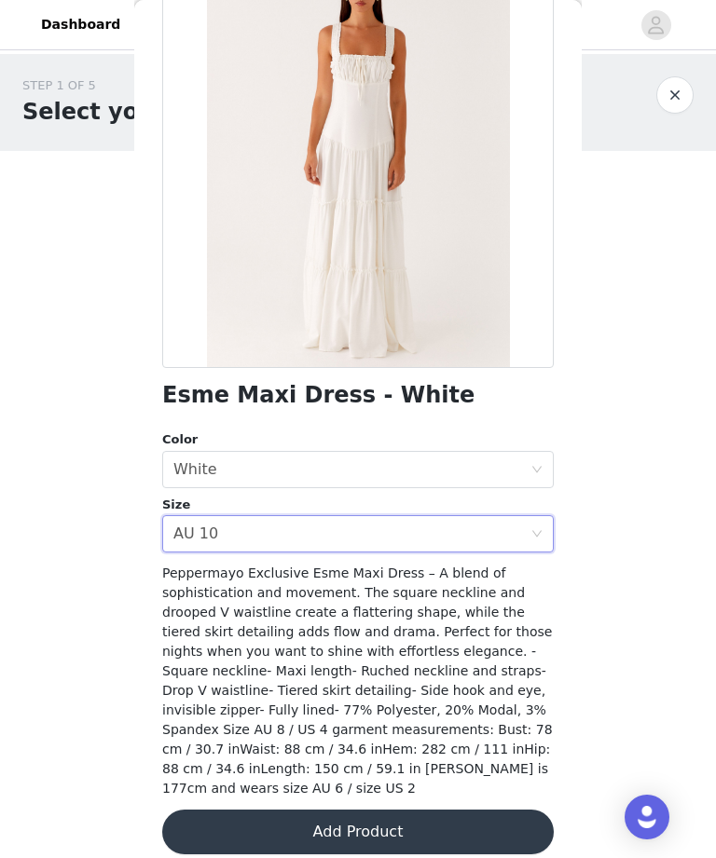
scroll to position [143, 0]
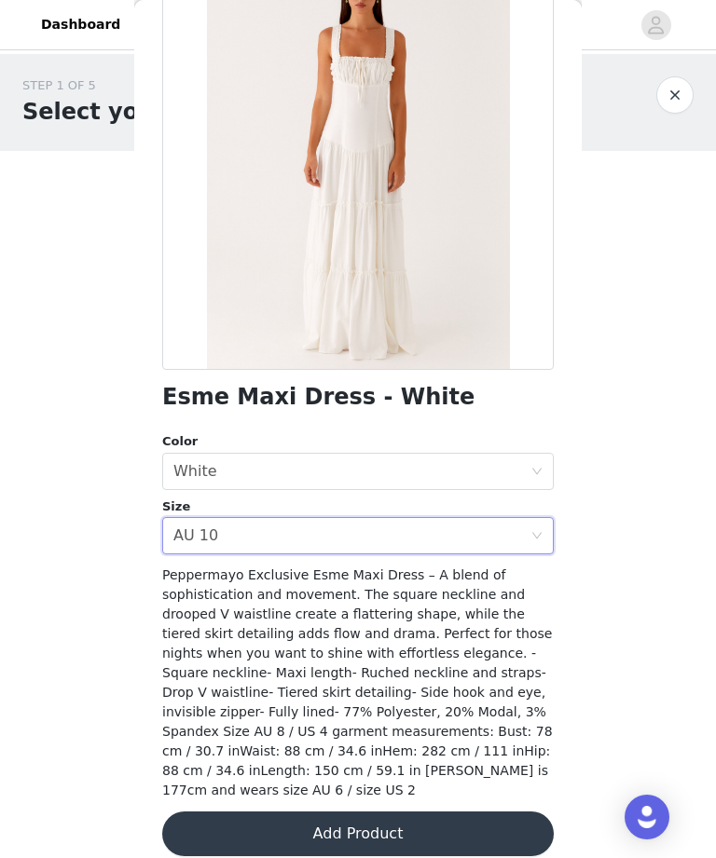
click at [426, 812] on button "Add Product" at bounding box center [357, 834] width 391 height 45
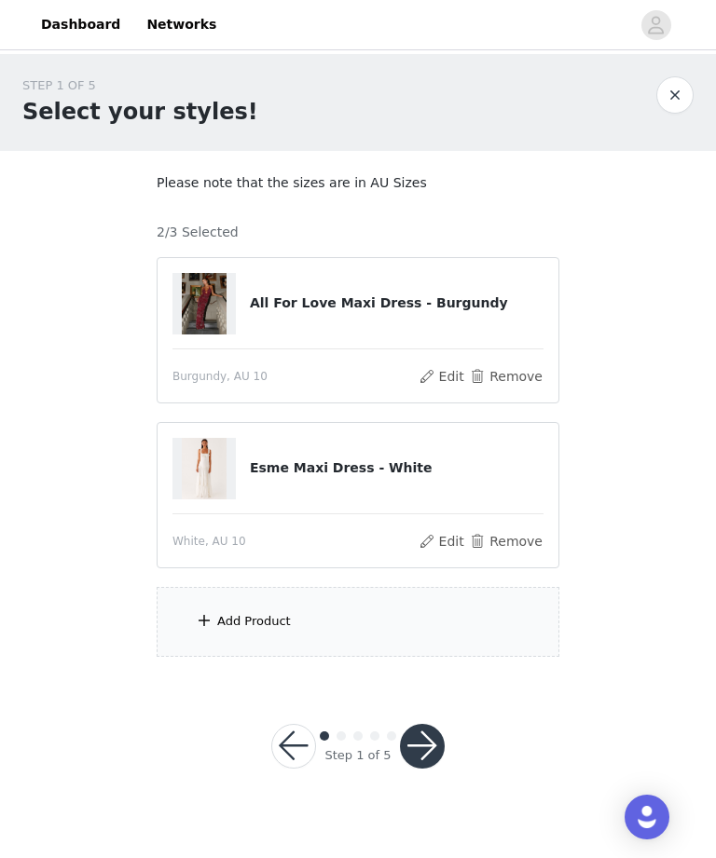
click at [459, 621] on div "Add Product" at bounding box center [358, 622] width 403 height 70
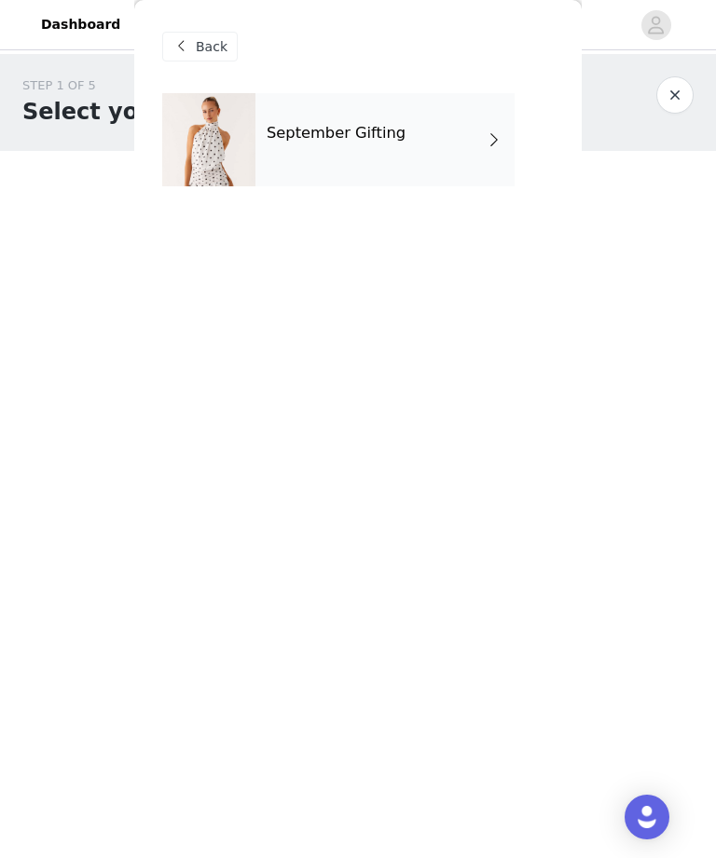
click at [474, 149] on div "September Gifting" at bounding box center [384, 139] width 259 height 93
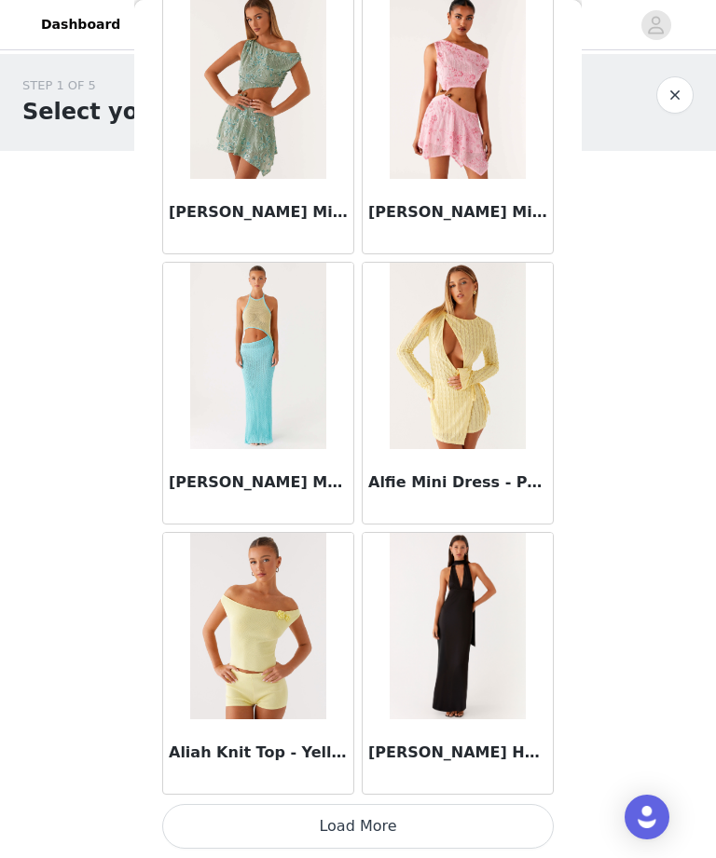
click at [458, 819] on button "Load More" at bounding box center [357, 826] width 391 height 45
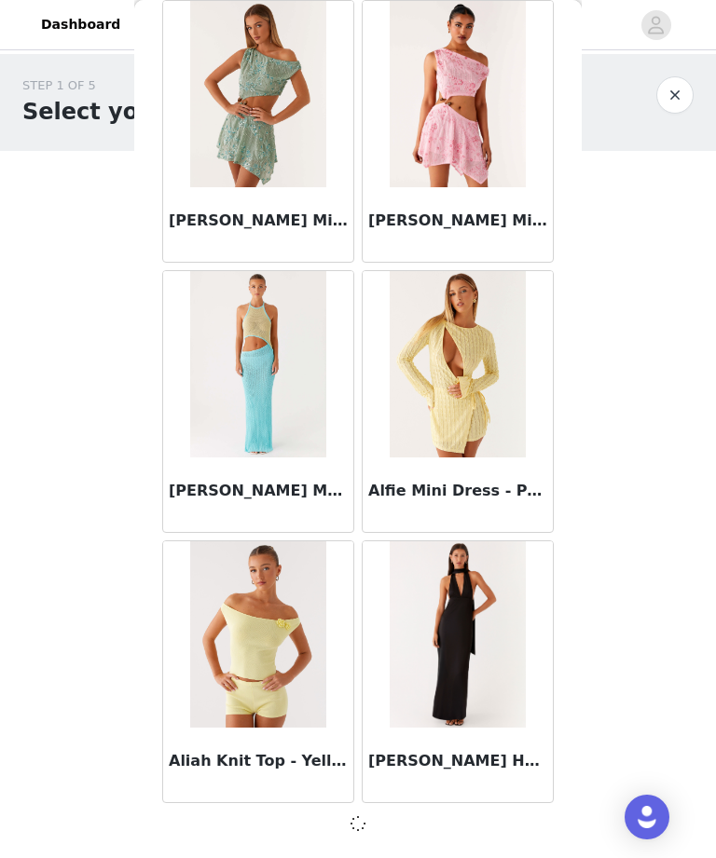
scroll to position [1985, 0]
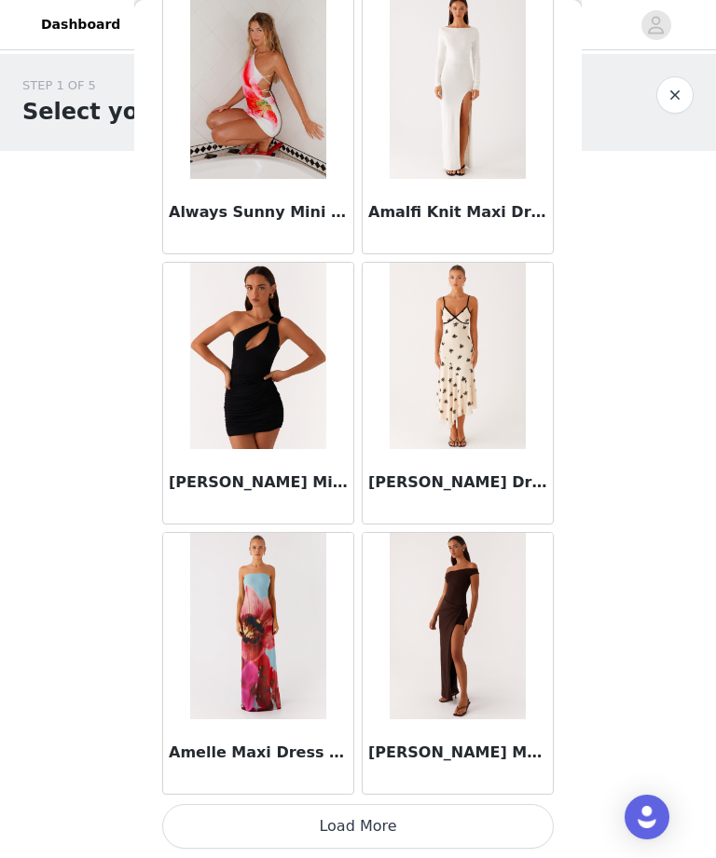
click at [465, 817] on button "Load More" at bounding box center [357, 826] width 391 height 45
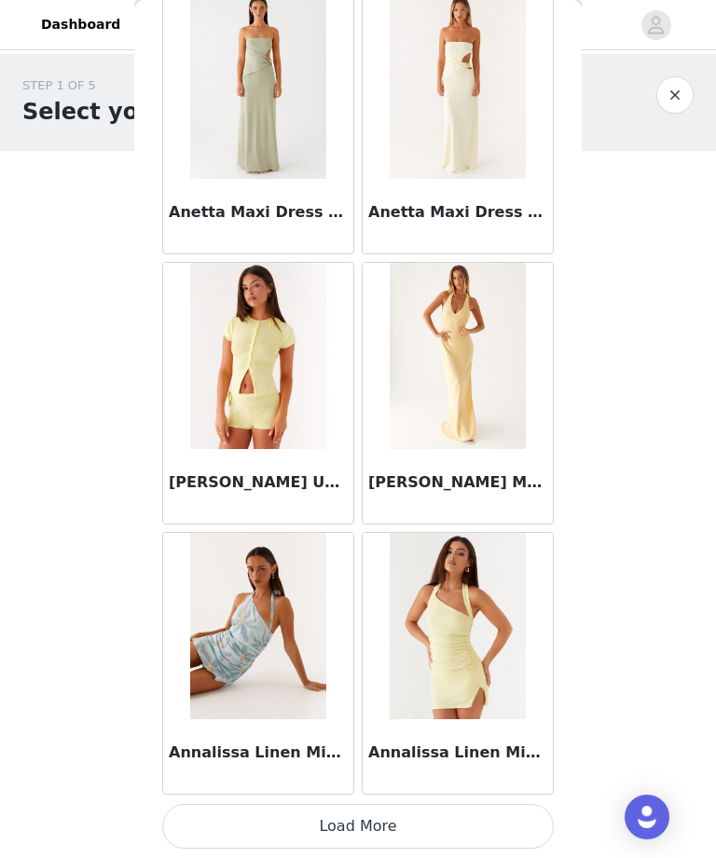
click at [459, 819] on button "Load More" at bounding box center [357, 826] width 391 height 45
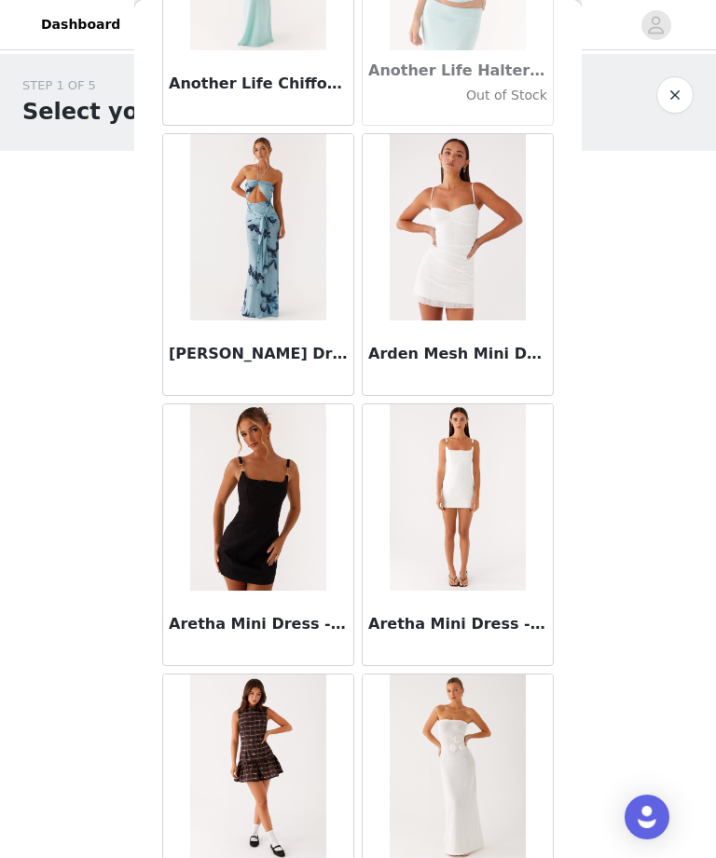
scroll to position [8336, 0]
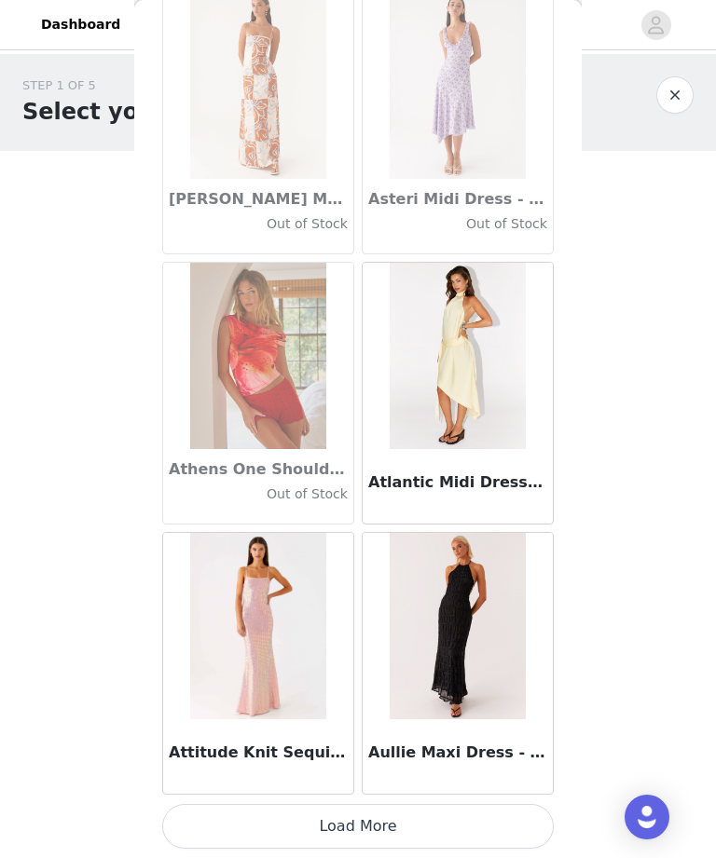
click at [462, 810] on button "Load More" at bounding box center [357, 826] width 391 height 45
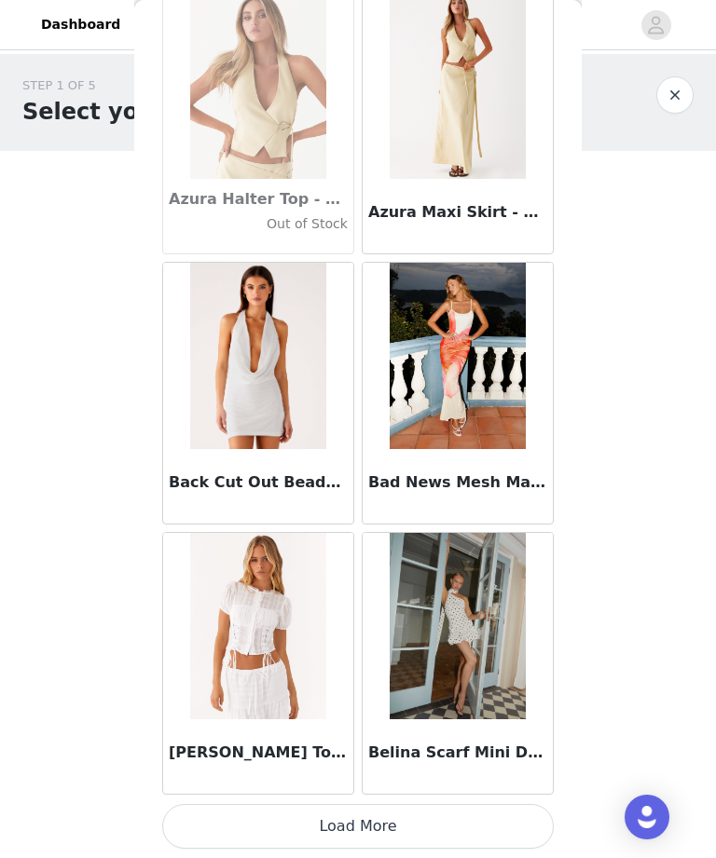
click at [430, 812] on button "Load More" at bounding box center [357, 826] width 391 height 45
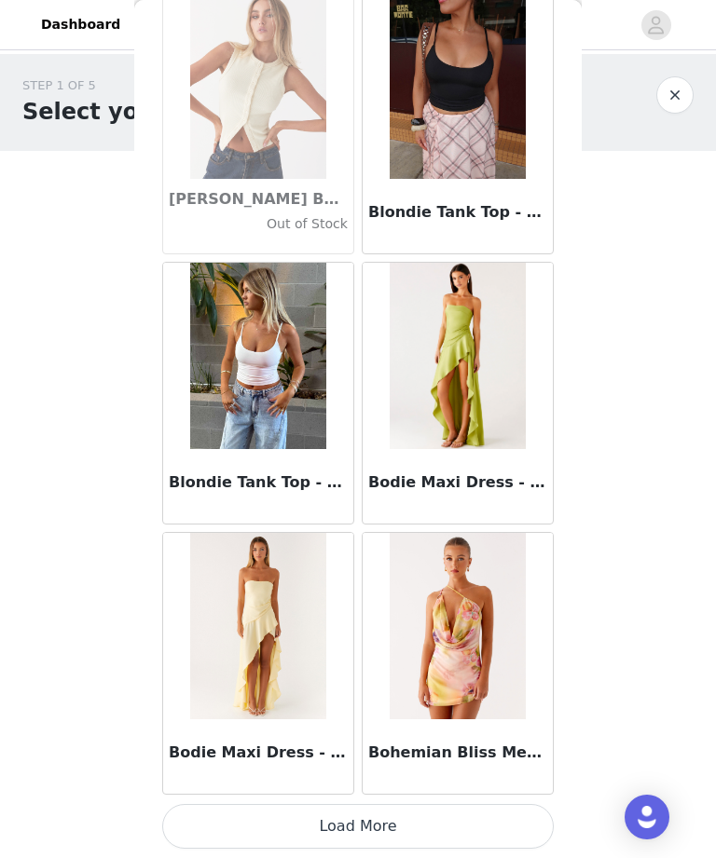
scroll to position [15507, 0]
click at [393, 791] on div "Bohemian Bliss Mesh Mini Dress - Sunburst Floral" at bounding box center [458, 756] width 190 height 75
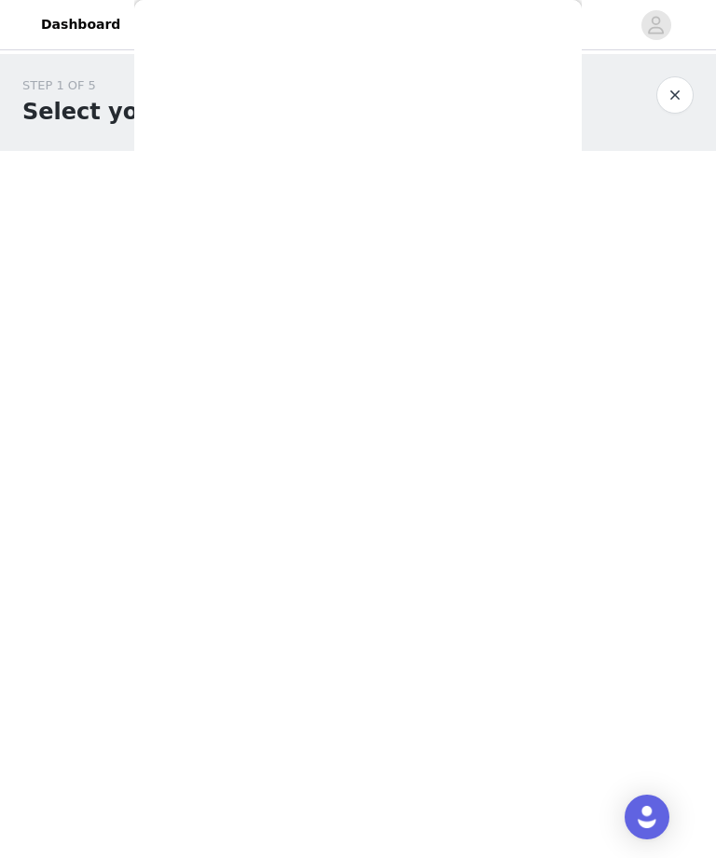
scroll to position [0, 0]
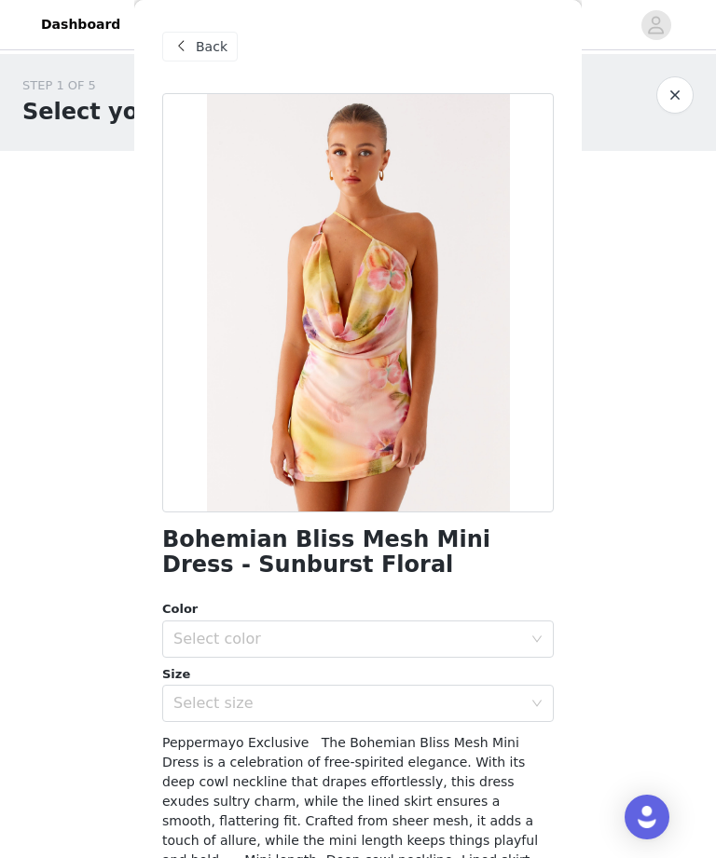
click at [198, 37] on span "Back" at bounding box center [212, 47] width 32 height 20
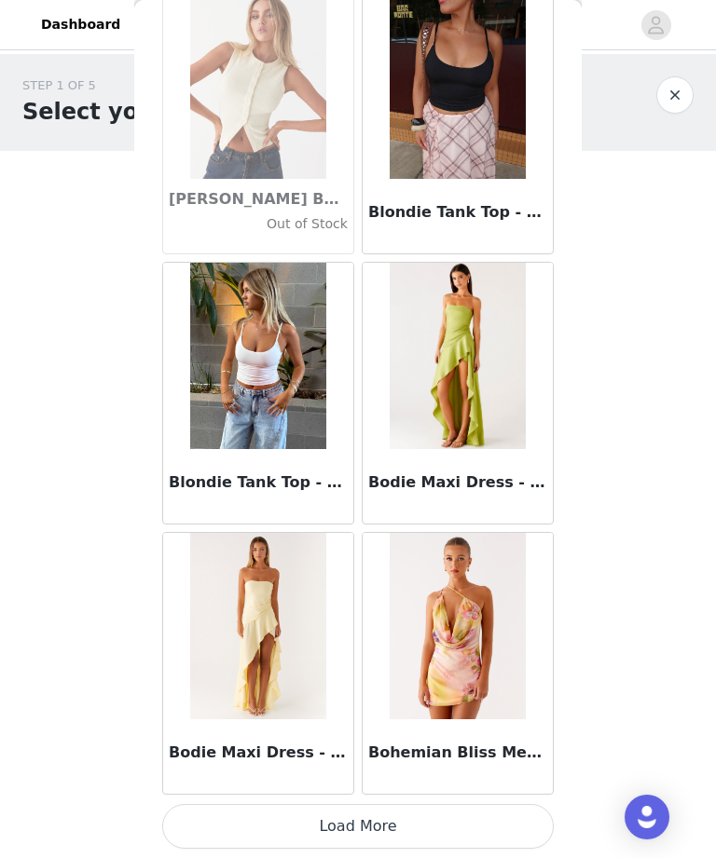
click at [416, 837] on button "Load More" at bounding box center [357, 826] width 391 height 45
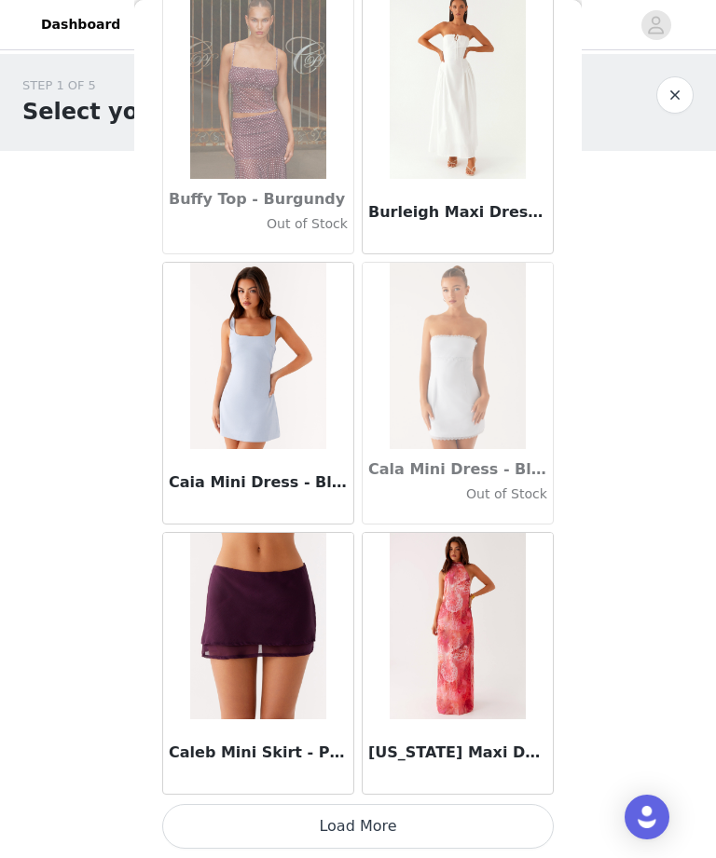
click at [426, 833] on button "Load More" at bounding box center [357, 826] width 391 height 45
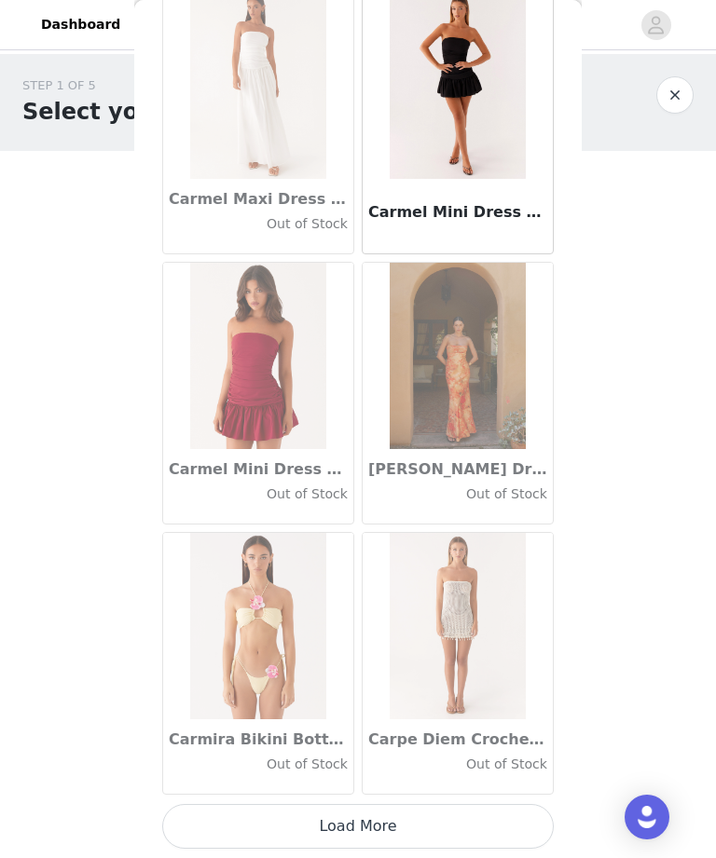
scroll to position [20912, 0]
click at [417, 817] on button "Load More" at bounding box center [357, 826] width 391 height 45
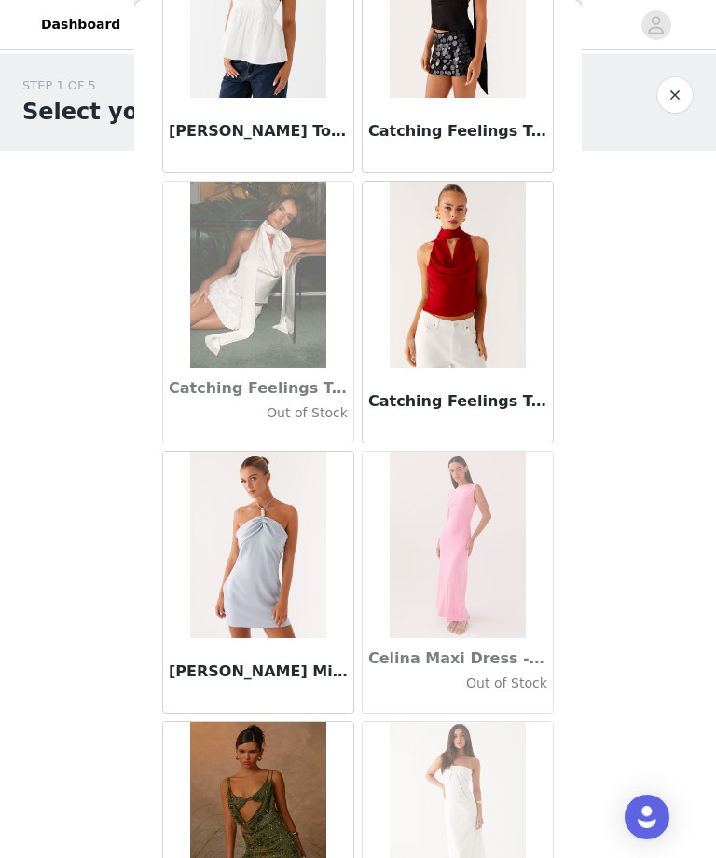
scroll to position [22094, 0]
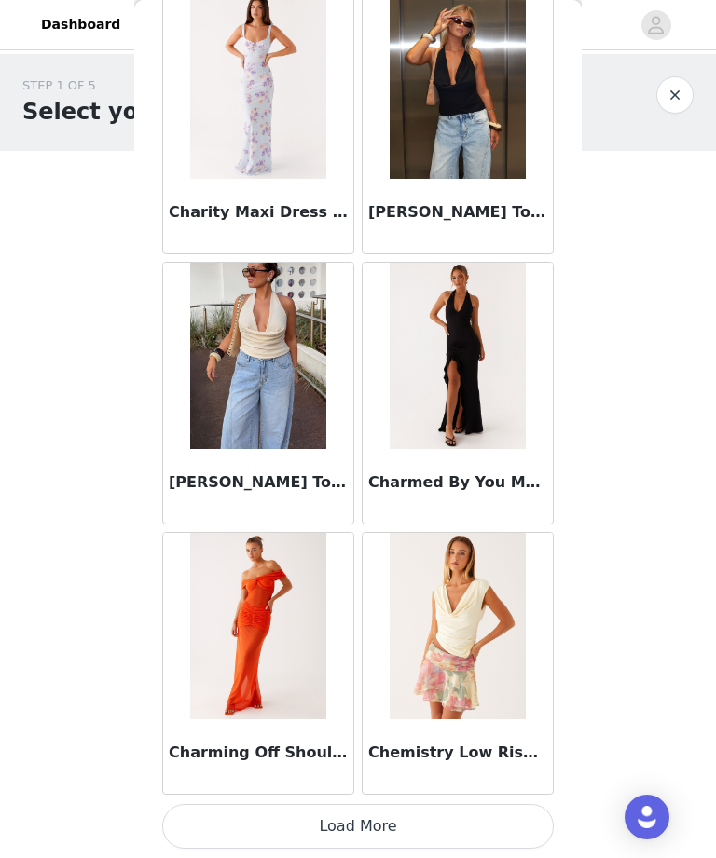
click at [474, 811] on button "Load More" at bounding box center [357, 826] width 391 height 45
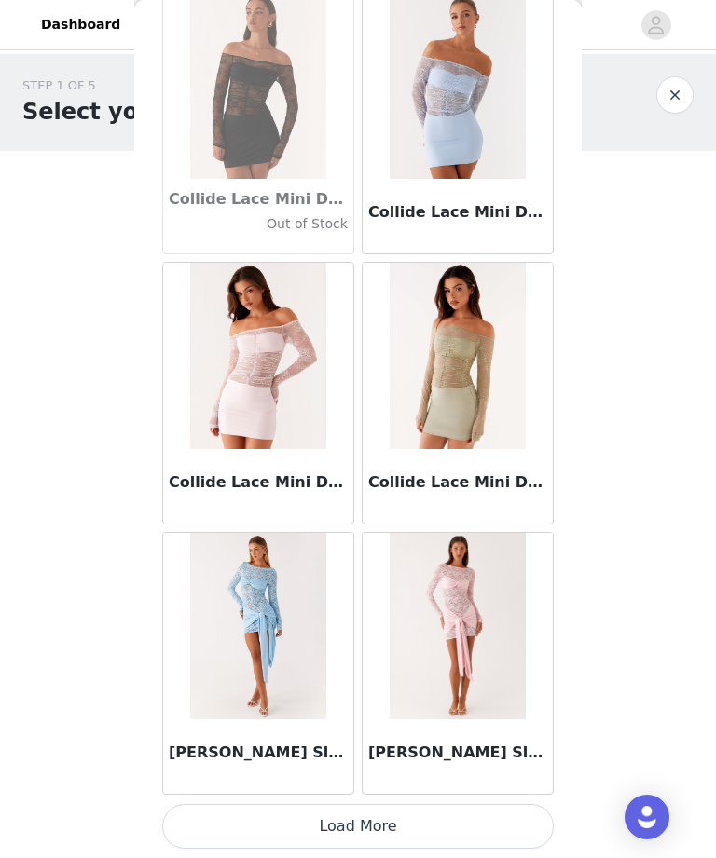
click at [457, 815] on button "Load More" at bounding box center [357, 826] width 391 height 45
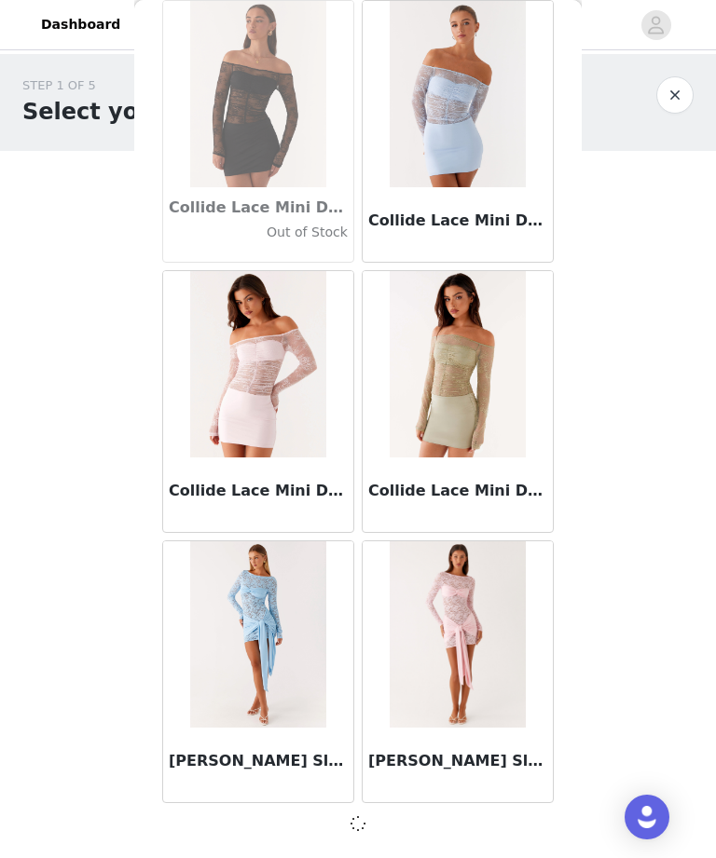
scroll to position [26309, 0]
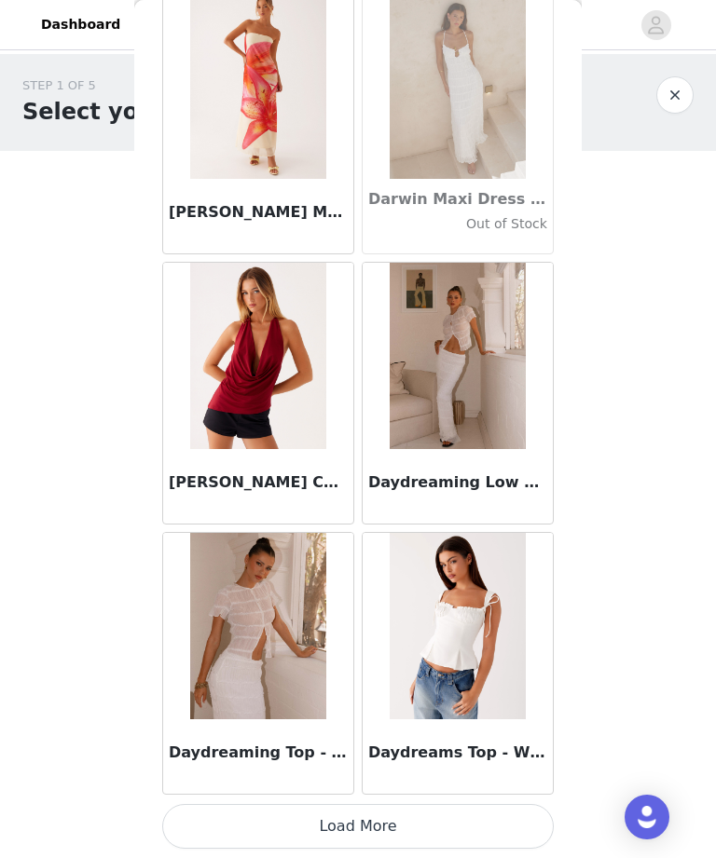
click at [452, 837] on button "Load More" at bounding box center [357, 826] width 391 height 45
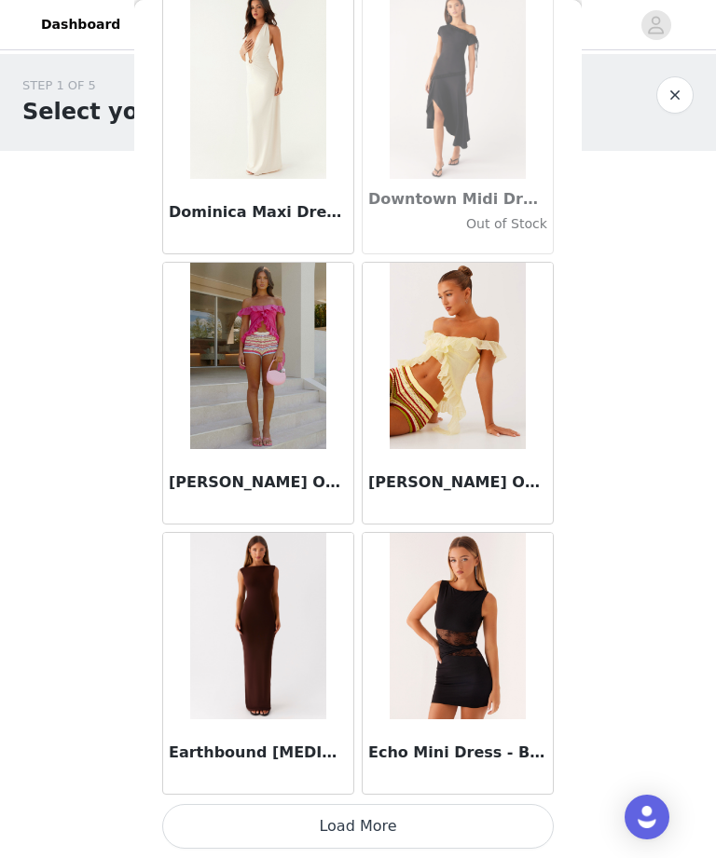
click at [441, 824] on button "Load More" at bounding box center [357, 826] width 391 height 45
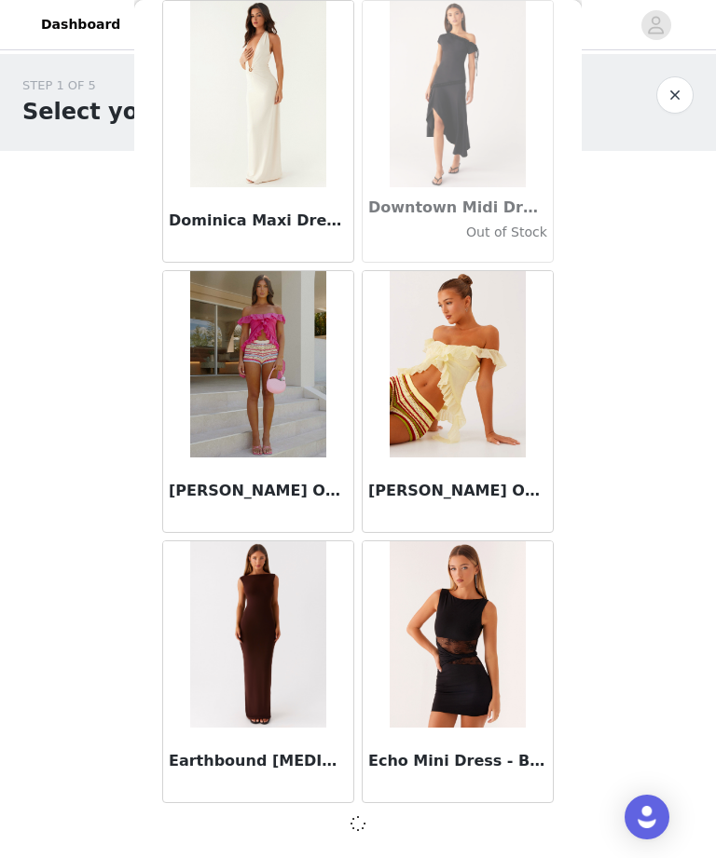
scroll to position [31714, 0]
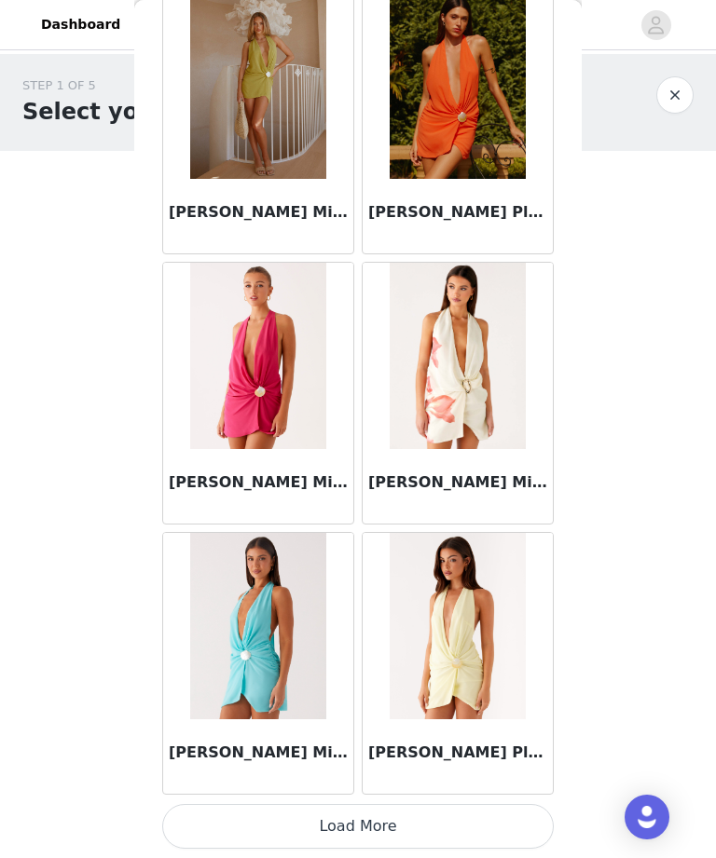
click at [470, 811] on button "Load More" at bounding box center [357, 826] width 391 height 45
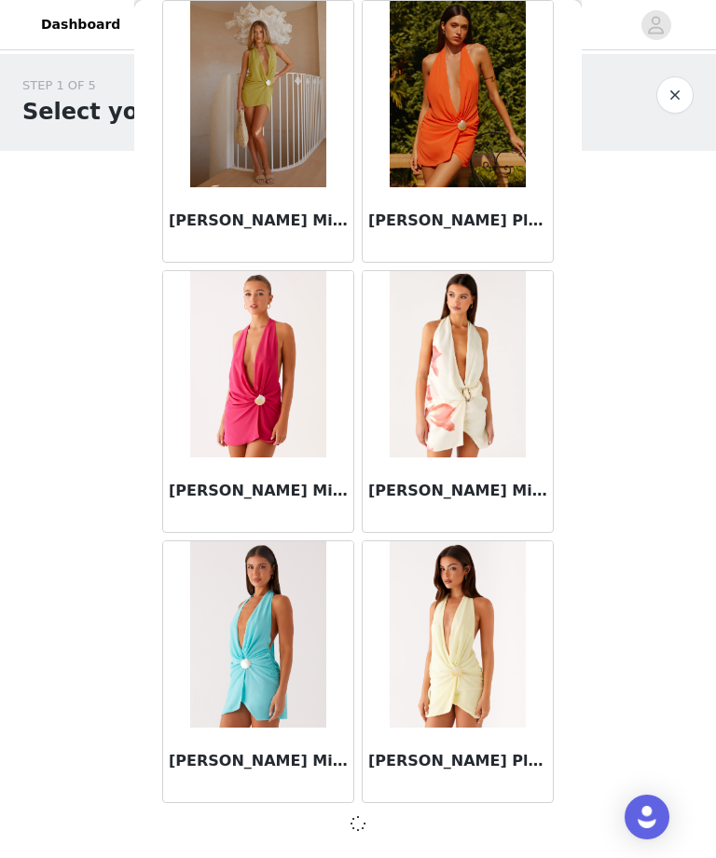
scroll to position [34417, 0]
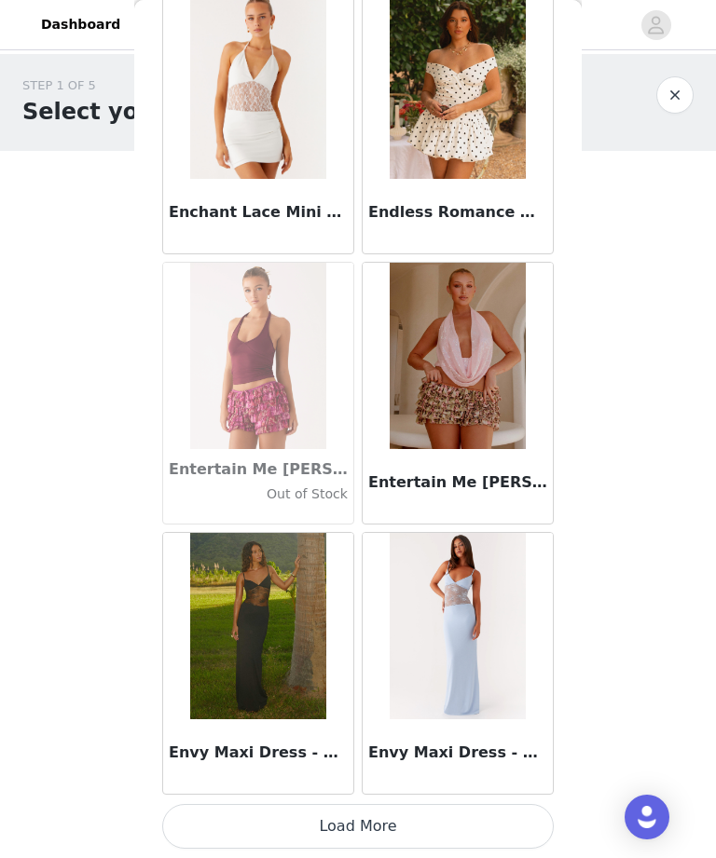
click at [434, 819] on button "Load More" at bounding box center [357, 826] width 391 height 45
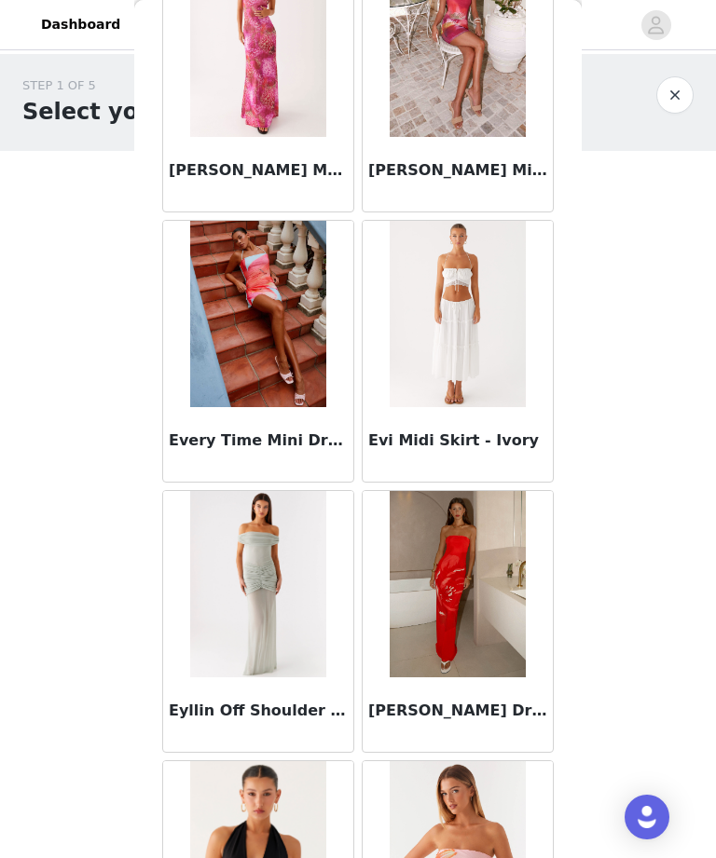
scroll to position [38792, 0]
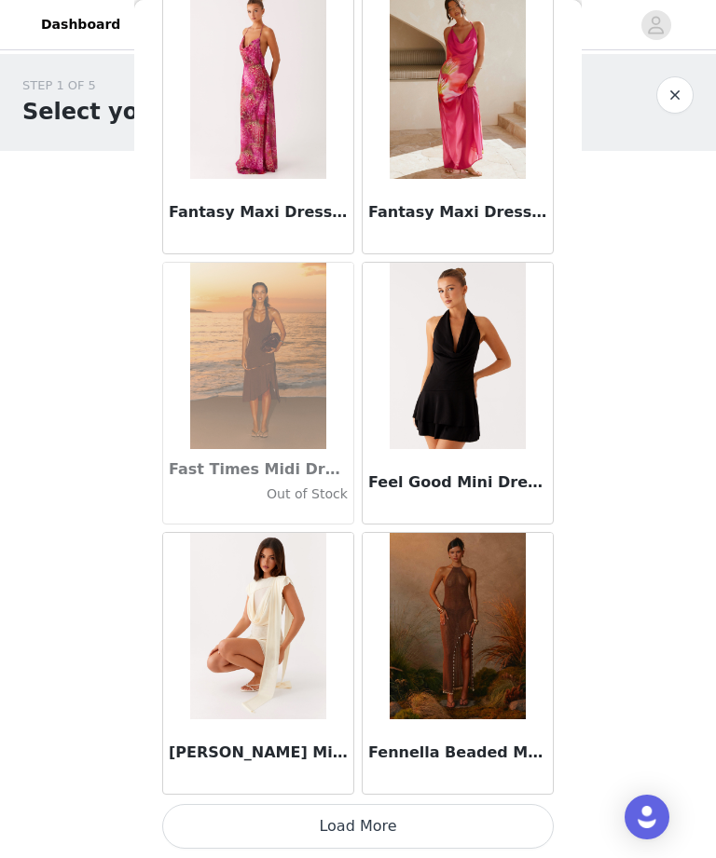
click at [446, 835] on button "Load More" at bounding box center [357, 826] width 391 height 45
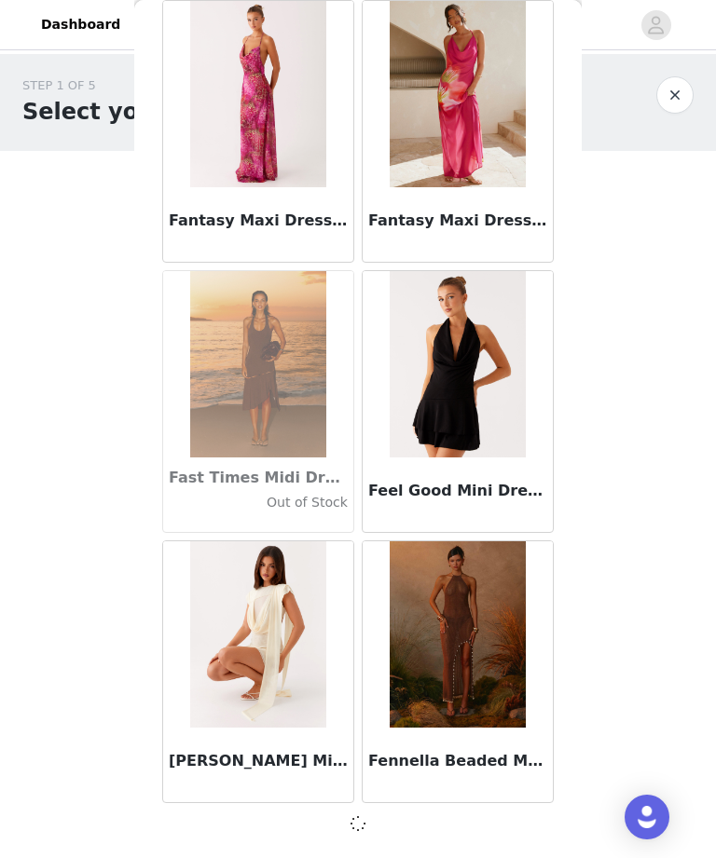
scroll to position [39822, 0]
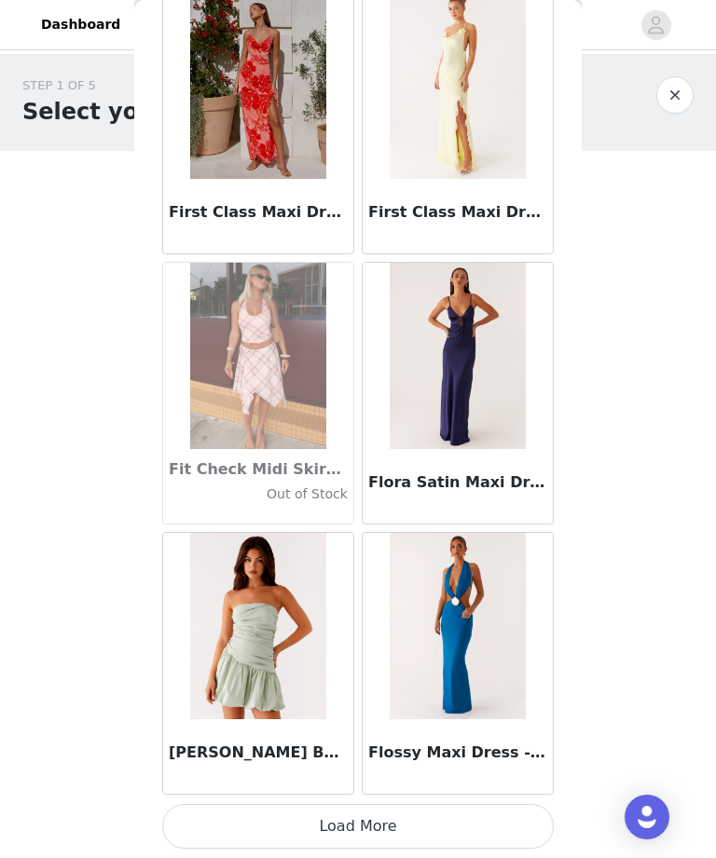
click at [437, 820] on button "Load More" at bounding box center [357, 826] width 391 height 45
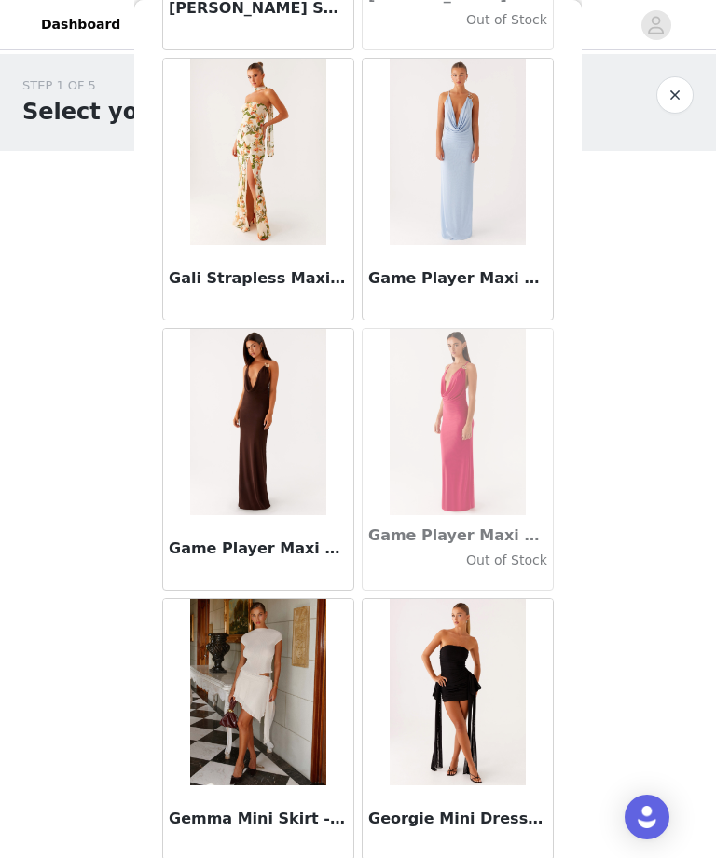
scroll to position [44343, 0]
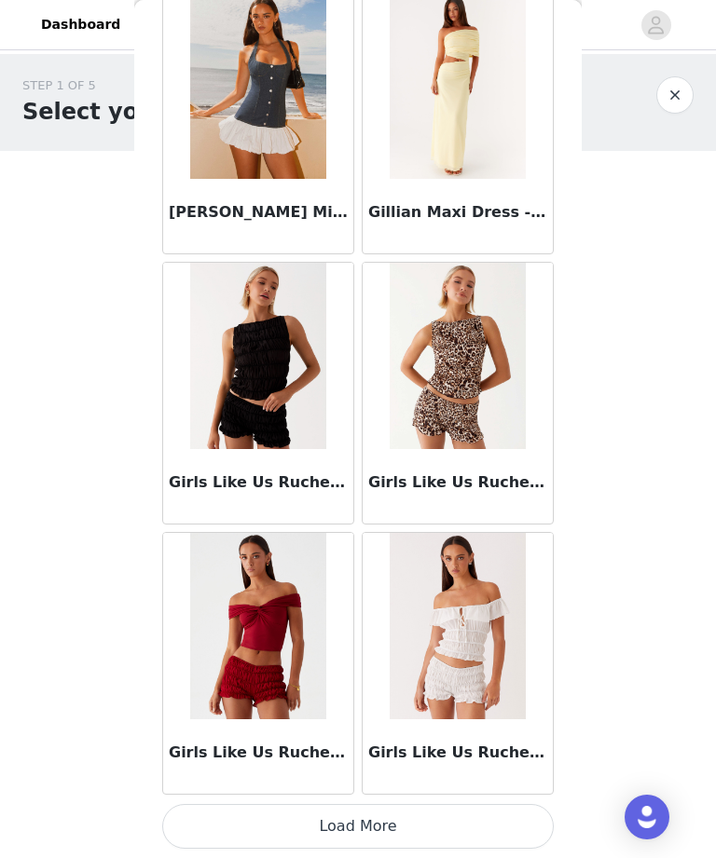
click at [444, 823] on button "Load More" at bounding box center [357, 826] width 391 height 45
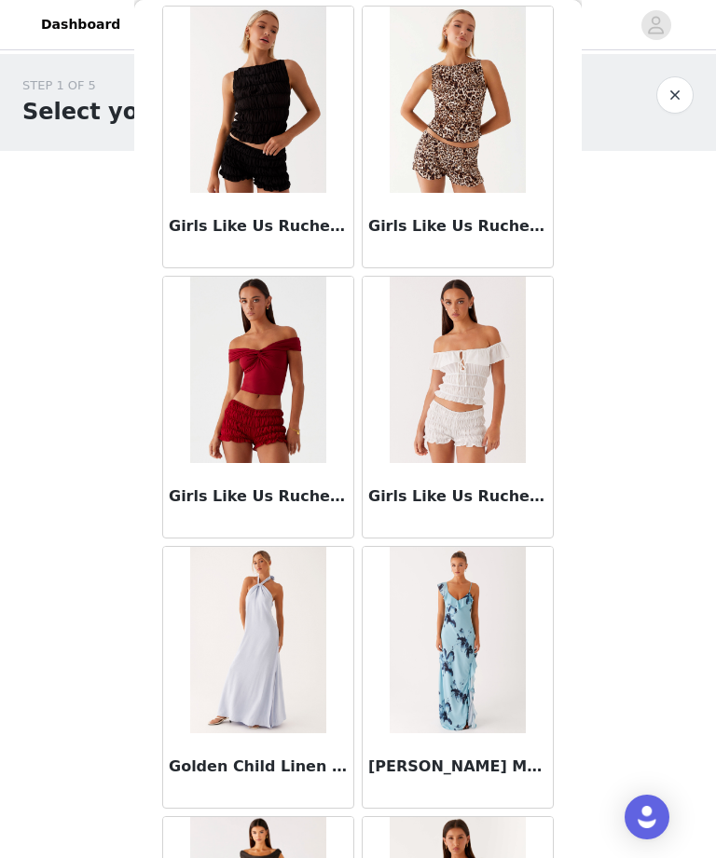
scroll to position [45488, 0]
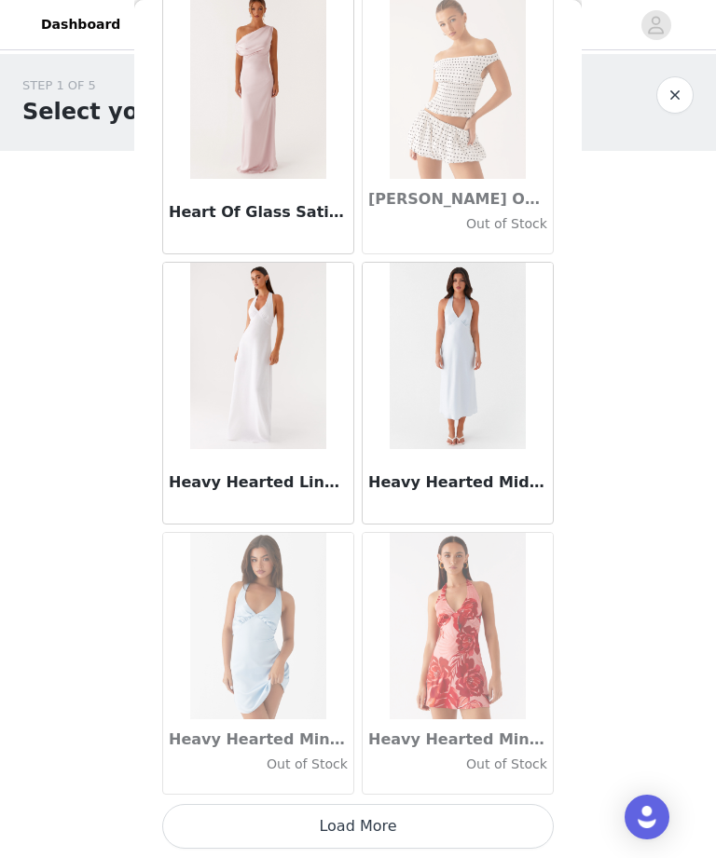
click at [376, 839] on button "Load More" at bounding box center [357, 826] width 391 height 45
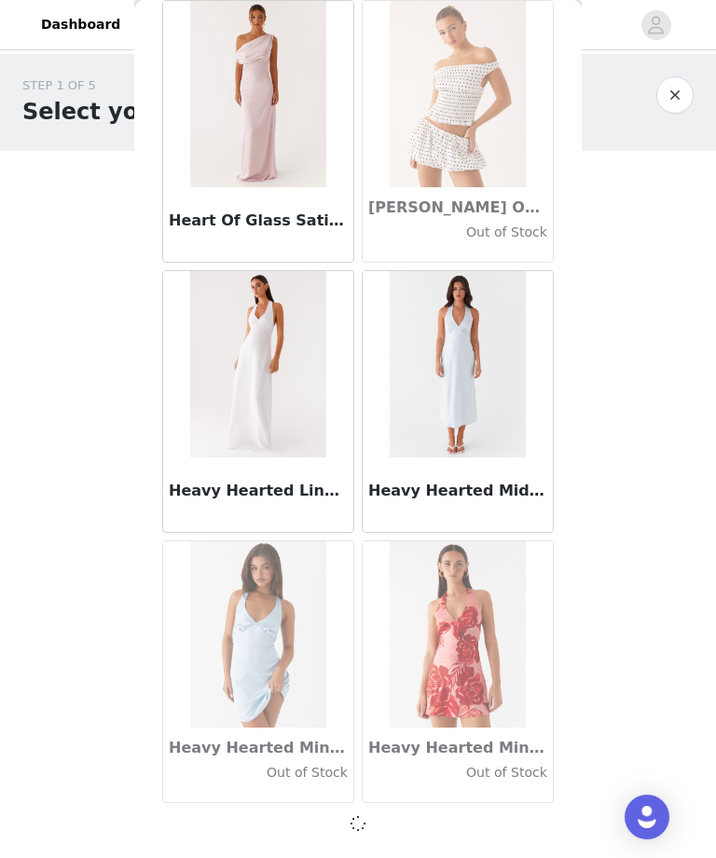
scroll to position [47930, 0]
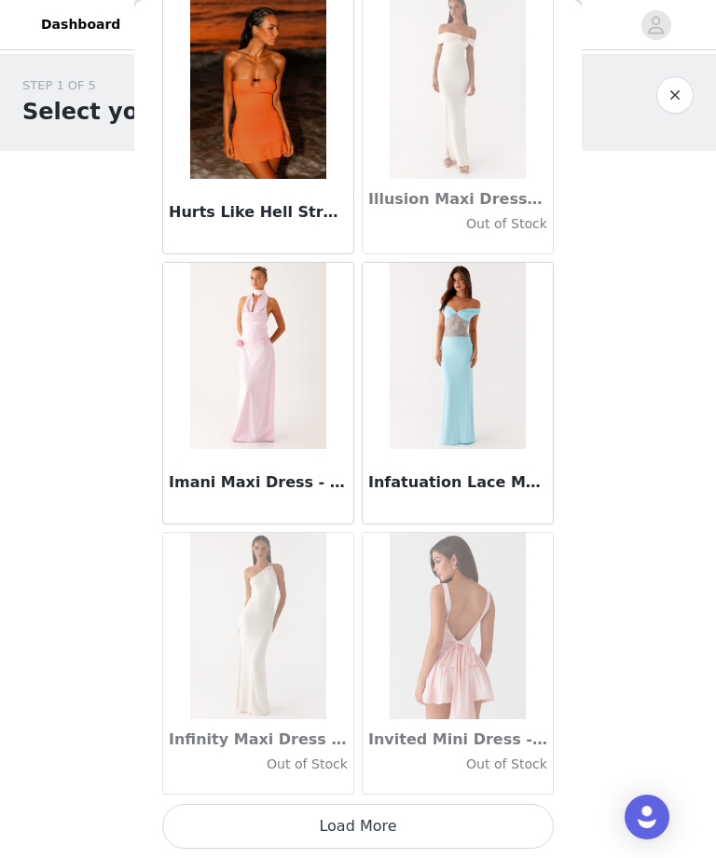
click at [355, 836] on button "Load More" at bounding box center [357, 826] width 391 height 45
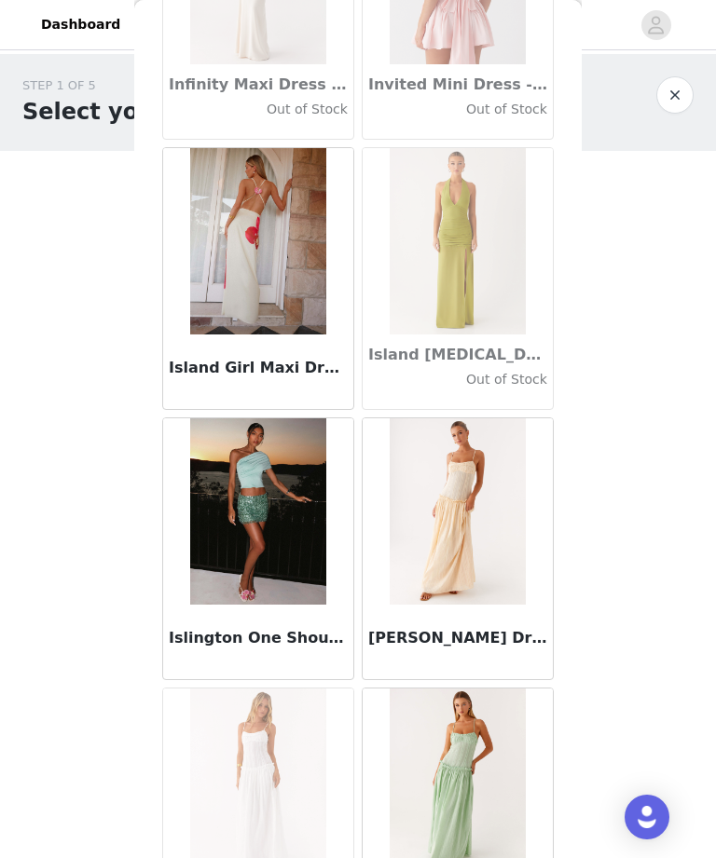
scroll to position [51300, 0]
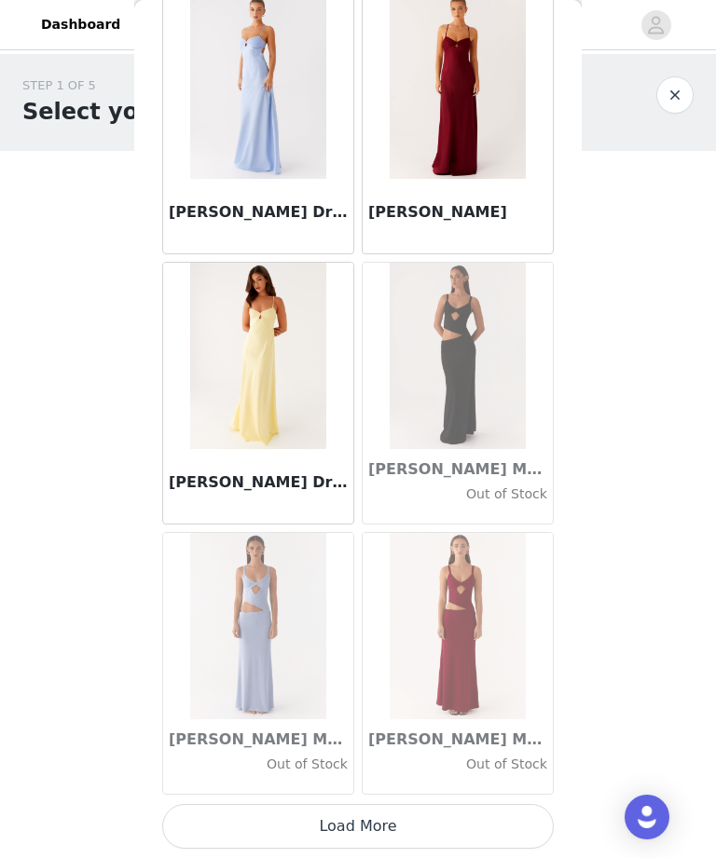
click at [391, 829] on button "Load More" at bounding box center [357, 826] width 391 height 45
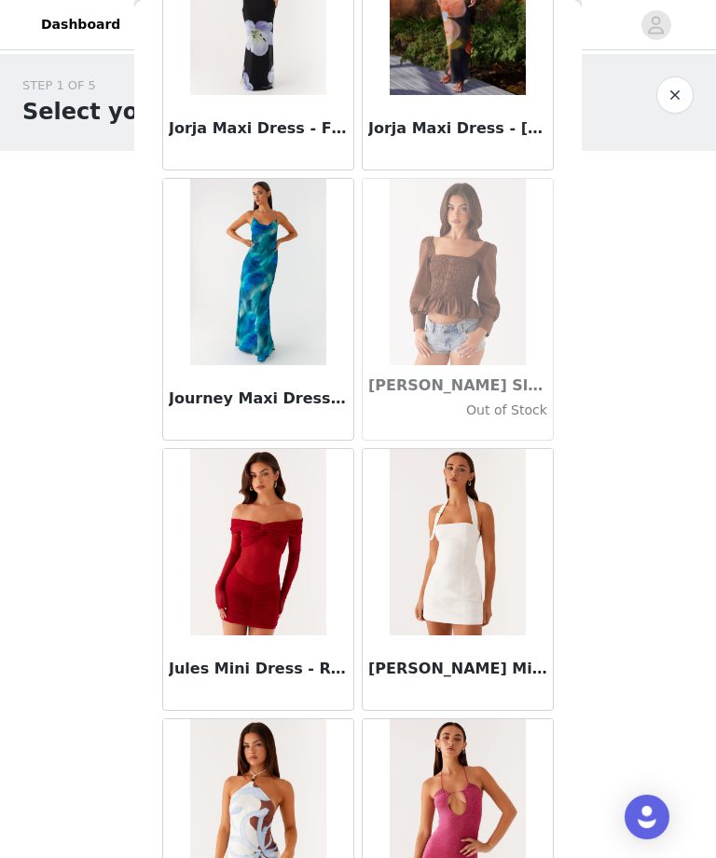
scroll to position [55164, 0]
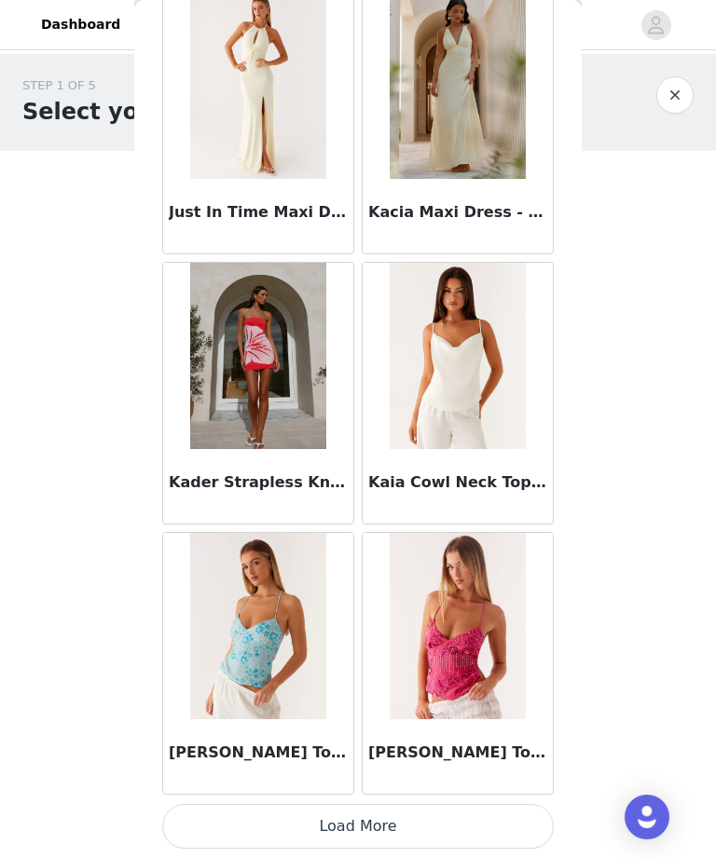
click at [369, 837] on button "Load More" at bounding box center [357, 826] width 391 height 45
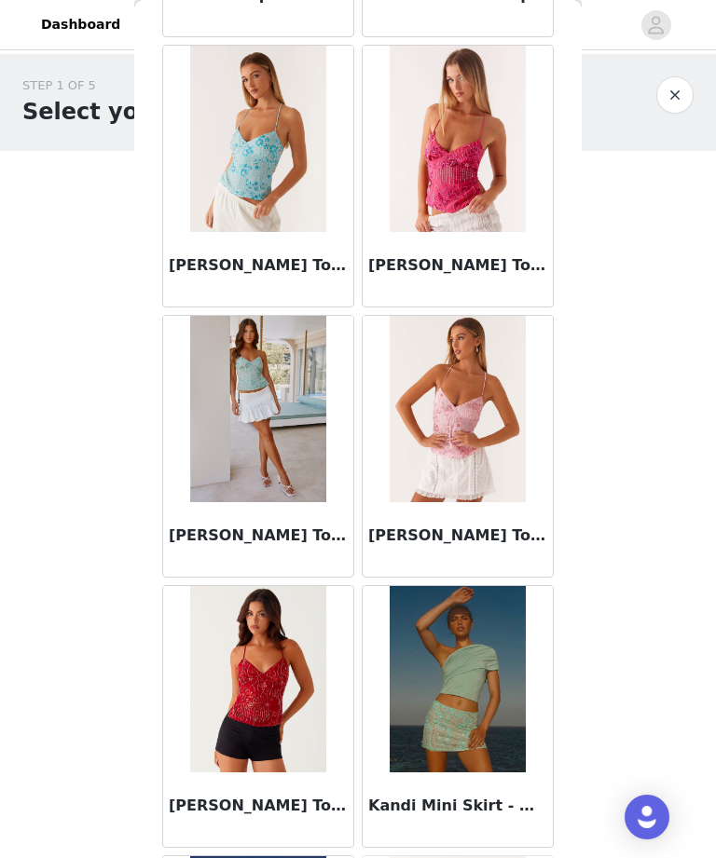
scroll to position [56577, 0]
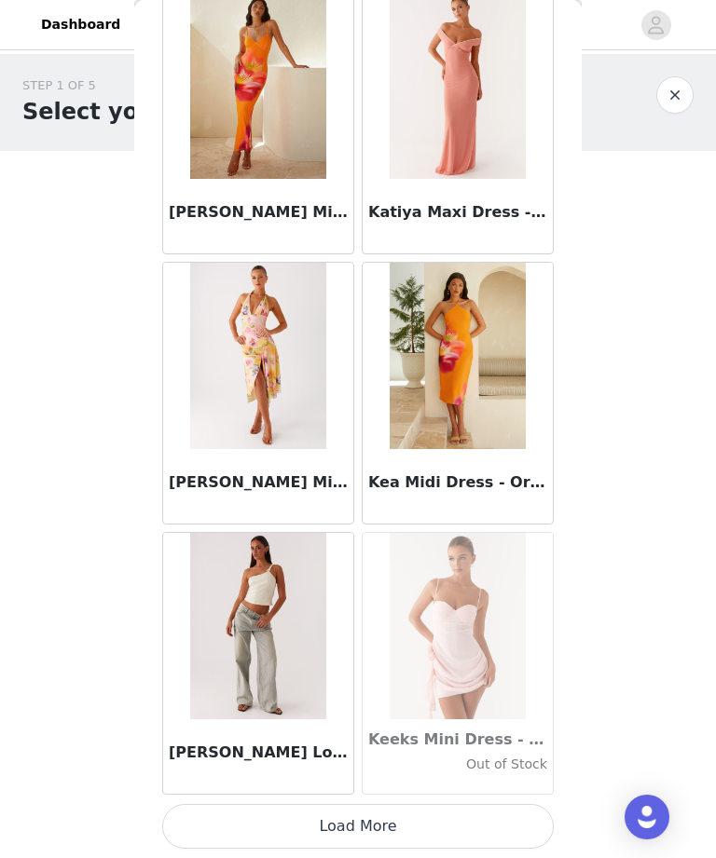
click at [361, 840] on button "Load More" at bounding box center [357, 826] width 391 height 45
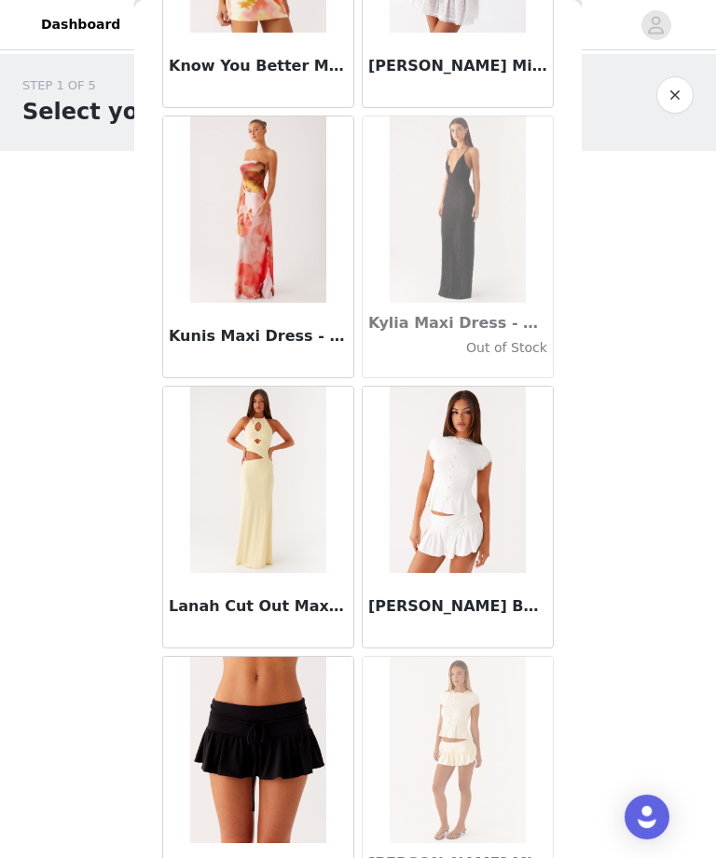
scroll to position [61120, 0]
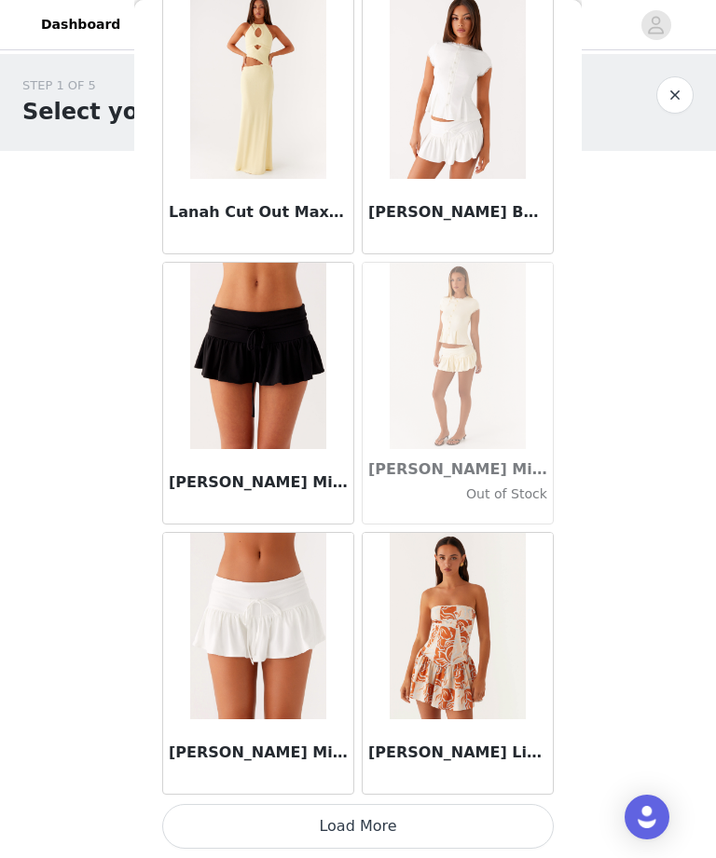
click at [361, 835] on button "Load More" at bounding box center [357, 826] width 391 height 45
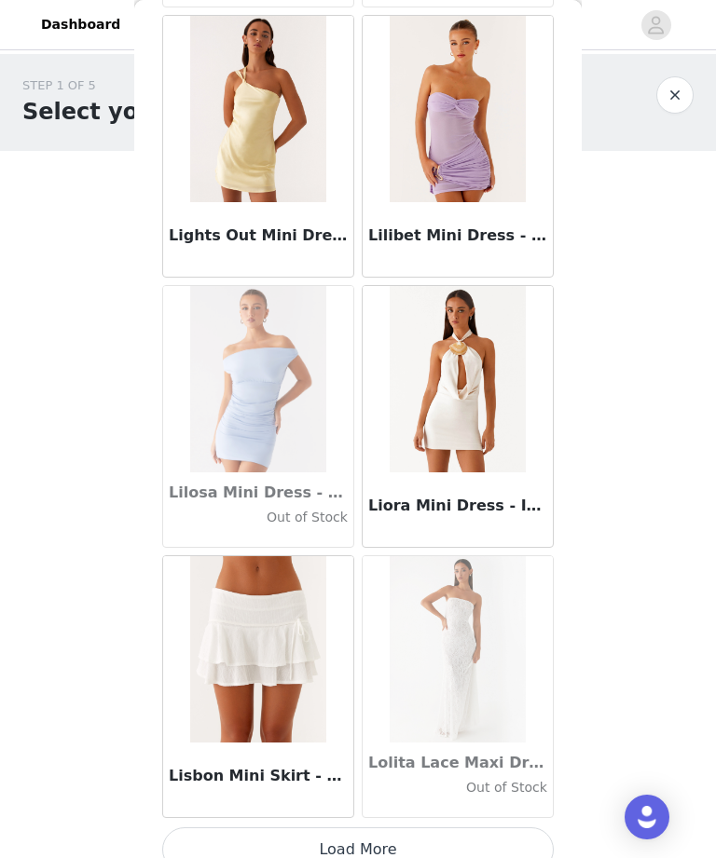
scroll to position [64133, 0]
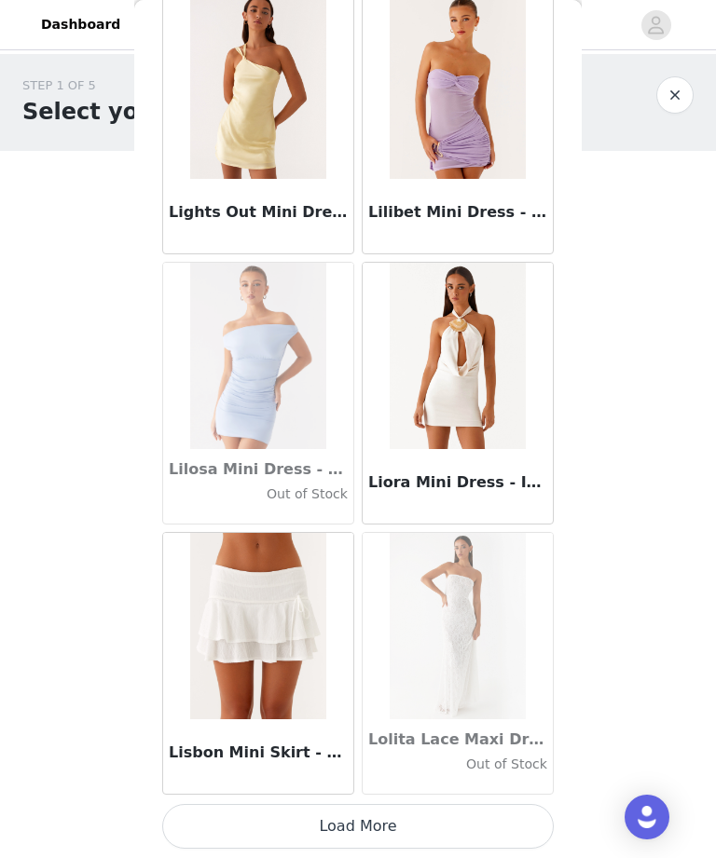
click at [365, 840] on button "Load More" at bounding box center [357, 826] width 391 height 45
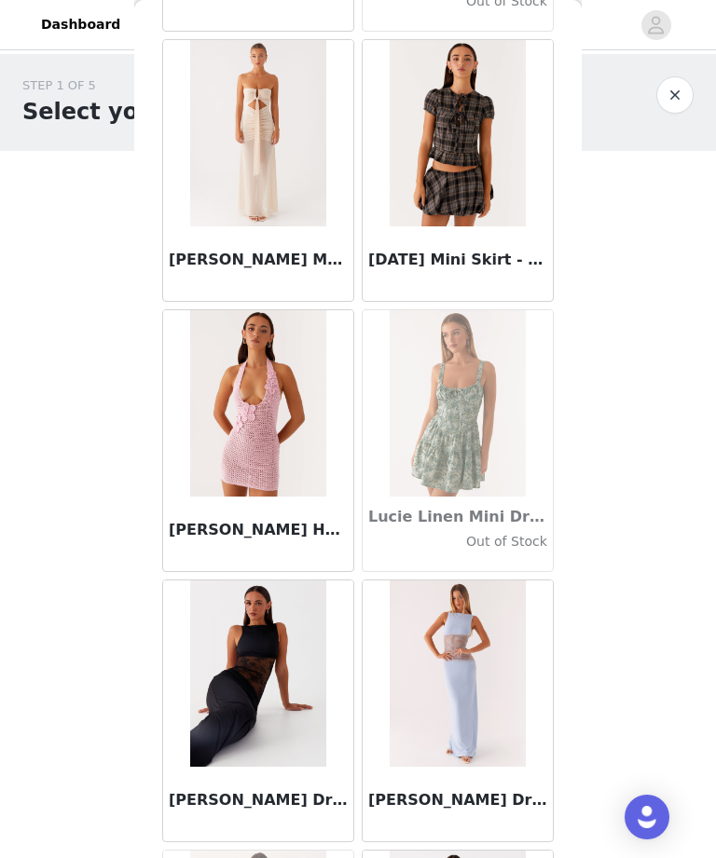
scroll to position [66857, 0]
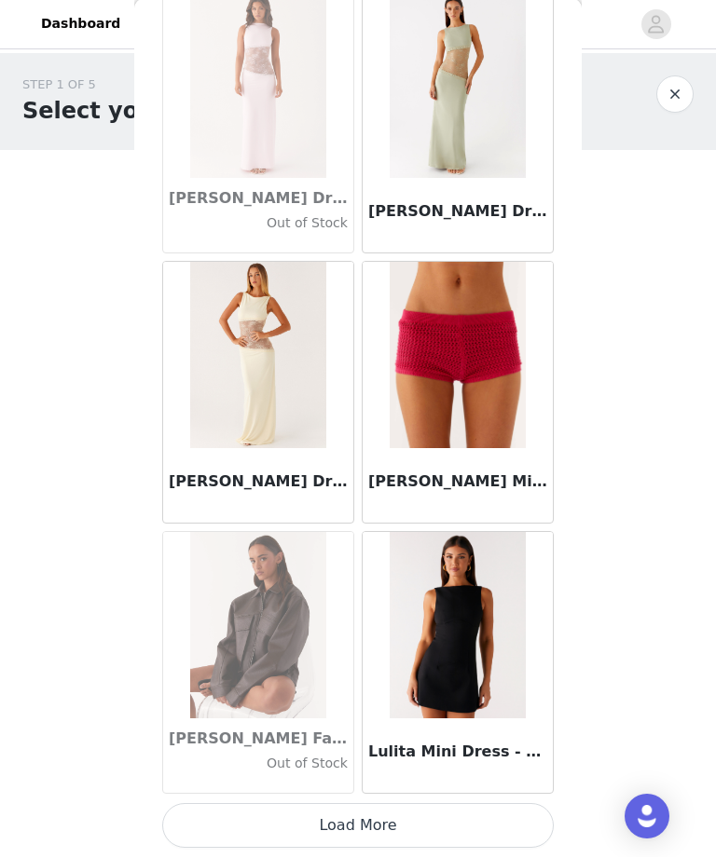
click at [353, 840] on button "Load More" at bounding box center [357, 826] width 391 height 45
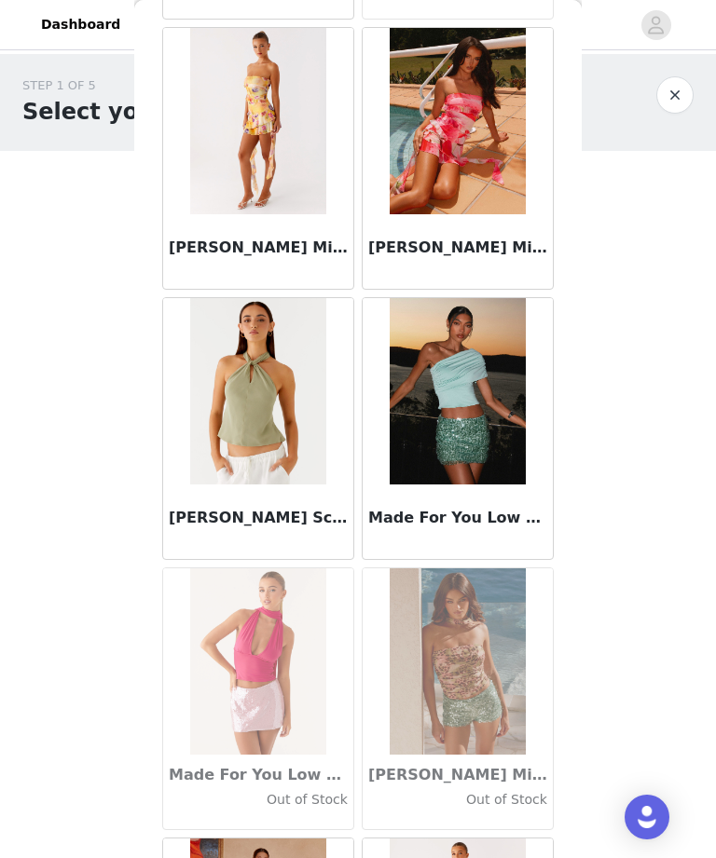
scroll to position [68963, 0]
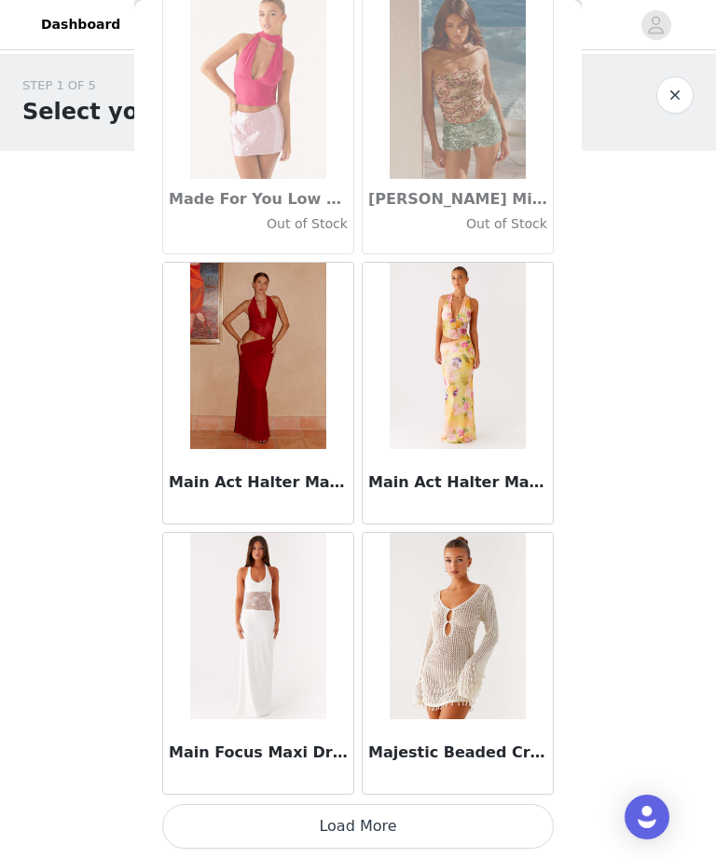
click at [312, 826] on button "Load More" at bounding box center [357, 826] width 391 height 45
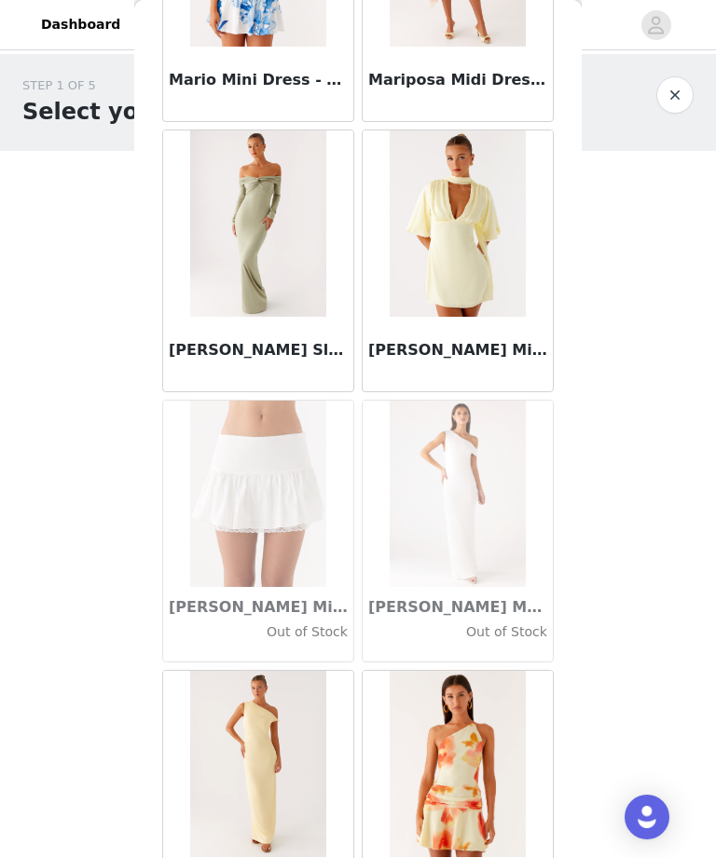
scroll to position [72126, 0]
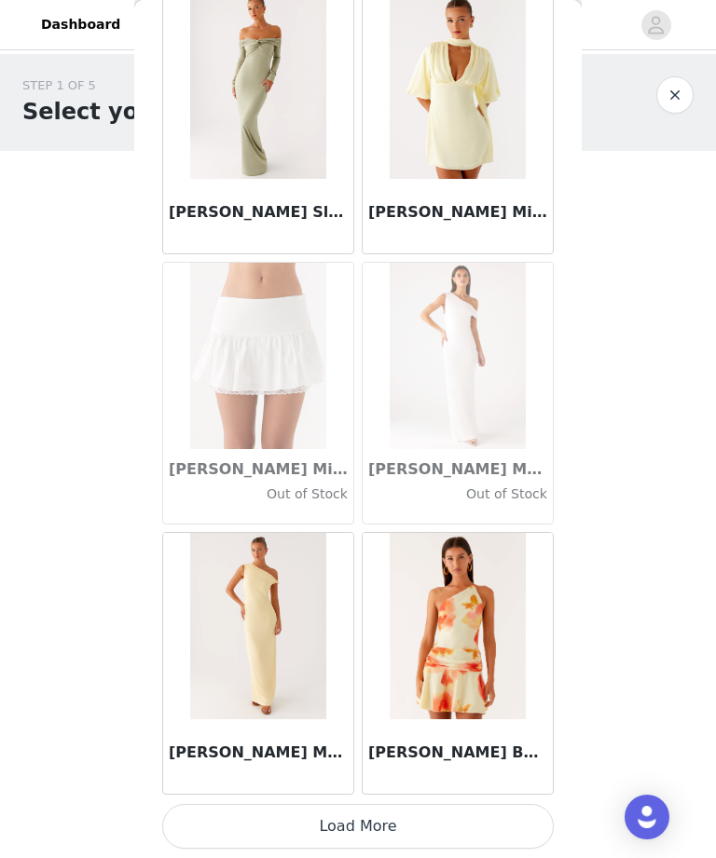
click at [437, 817] on button "Load More" at bounding box center [357, 826] width 391 height 45
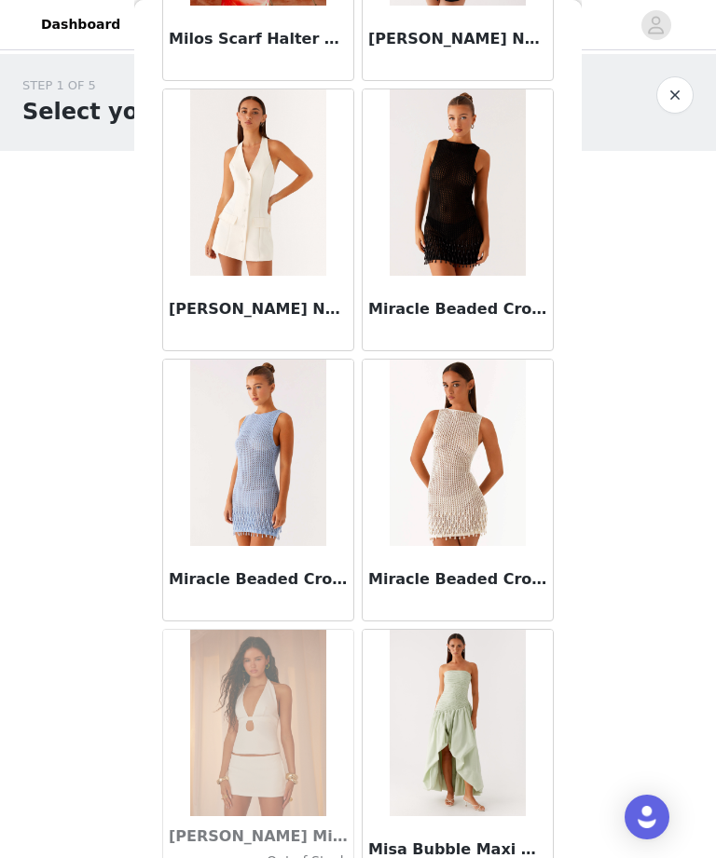
scroll to position [74926, 0]
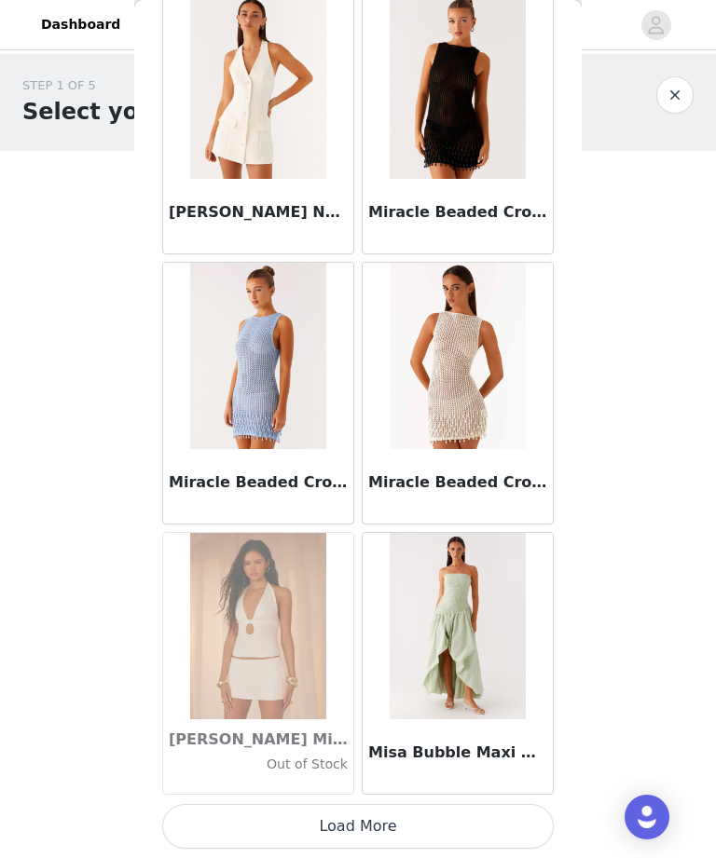
click at [349, 834] on button "Load More" at bounding box center [357, 826] width 391 height 45
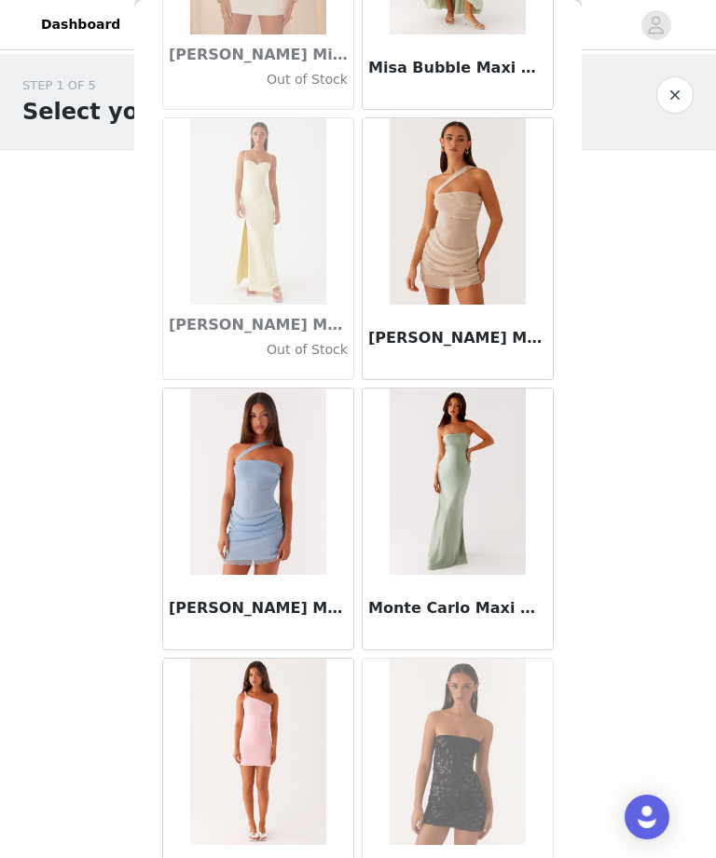
scroll to position [75649, 0]
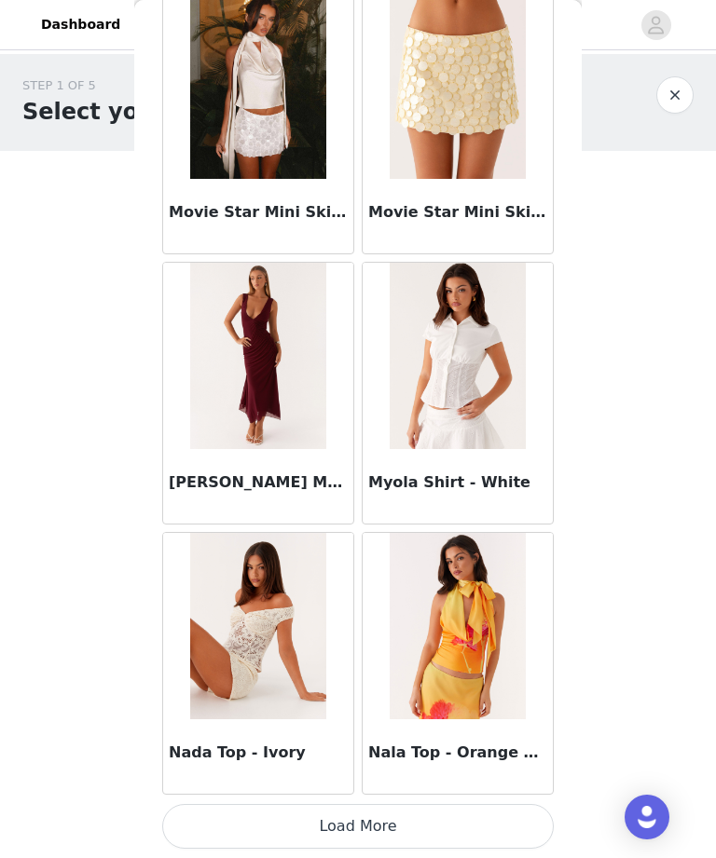
click at [349, 826] on button "Load More" at bounding box center [357, 826] width 391 height 45
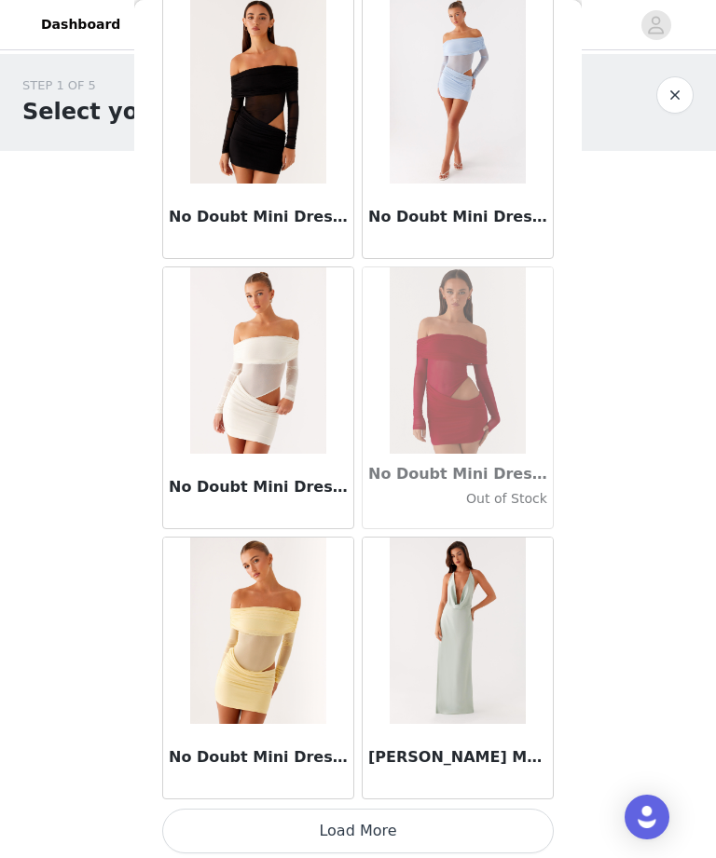
scroll to position [80365, 0]
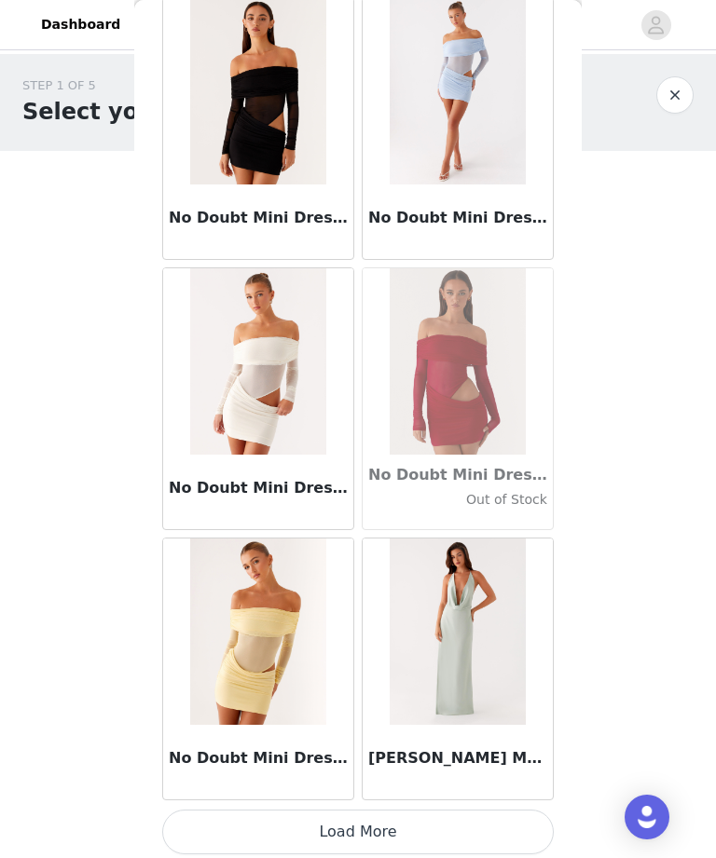
click at [377, 831] on button "Load More" at bounding box center [357, 832] width 391 height 45
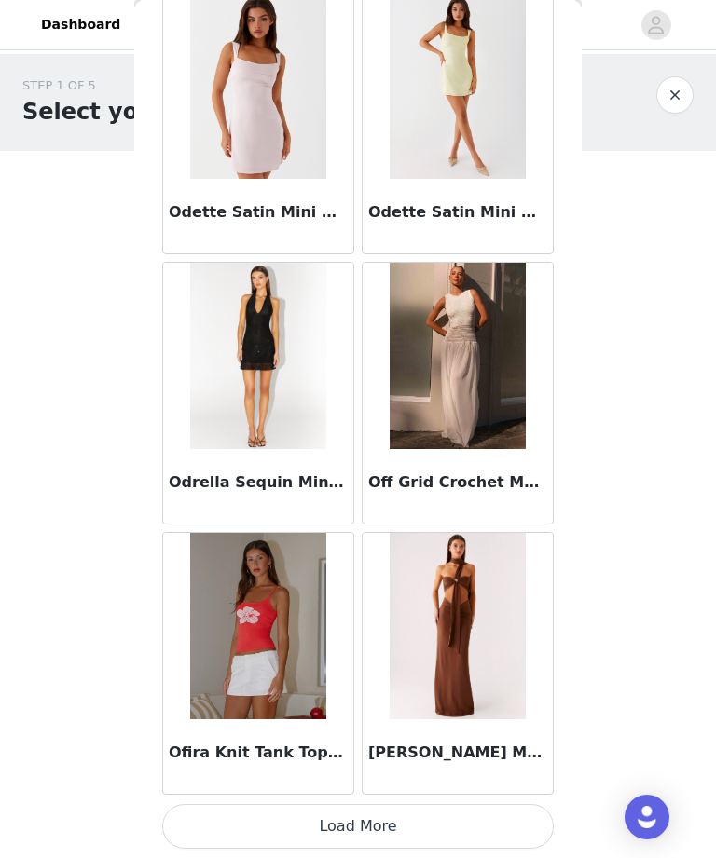
scroll to position [83073, 0]
click at [396, 819] on button "Load More" at bounding box center [357, 826] width 391 height 45
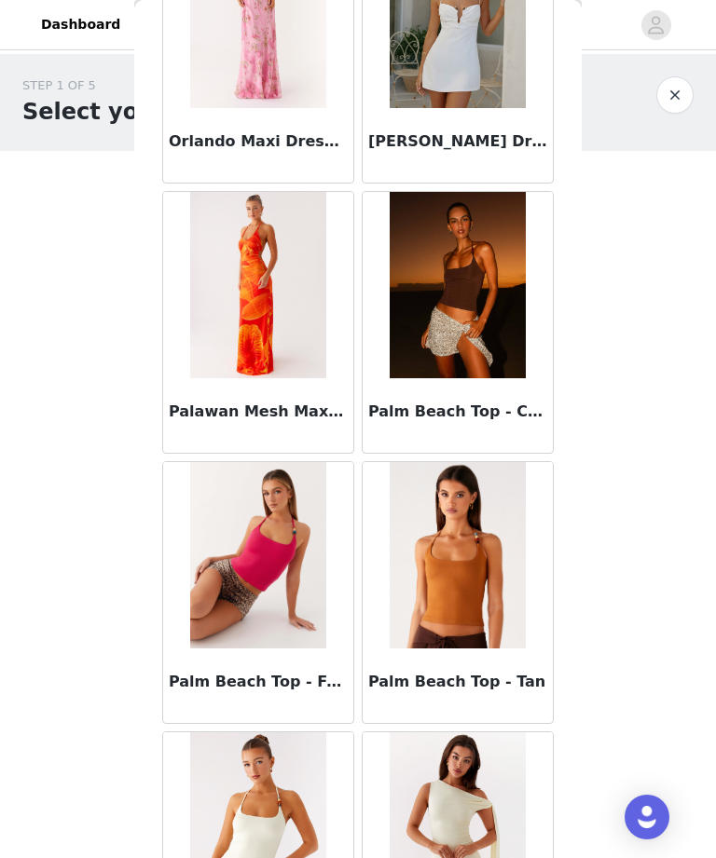
scroll to position [84502, 0]
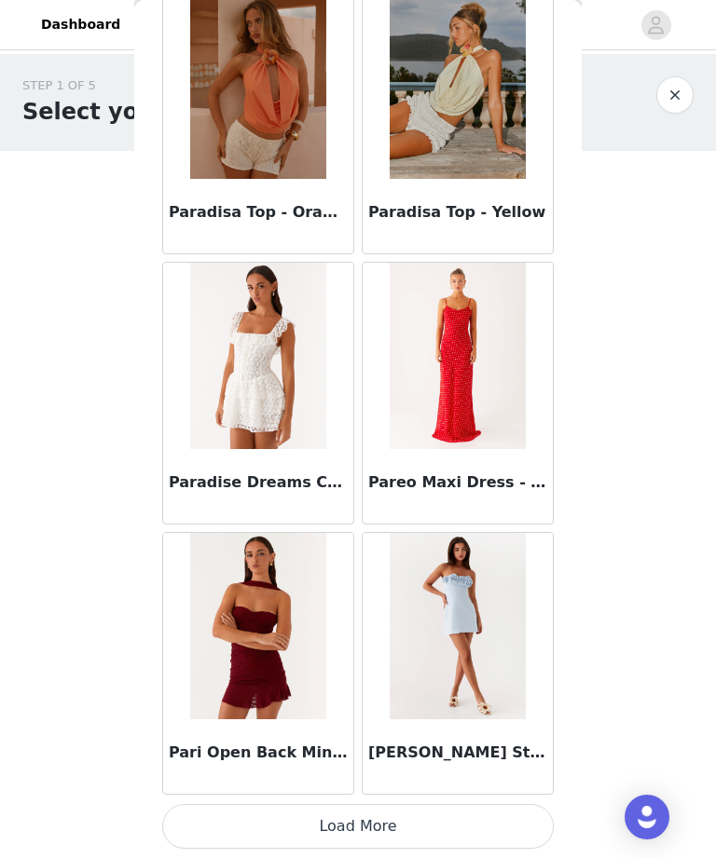
click at [378, 838] on button "Load More" at bounding box center [357, 826] width 391 height 45
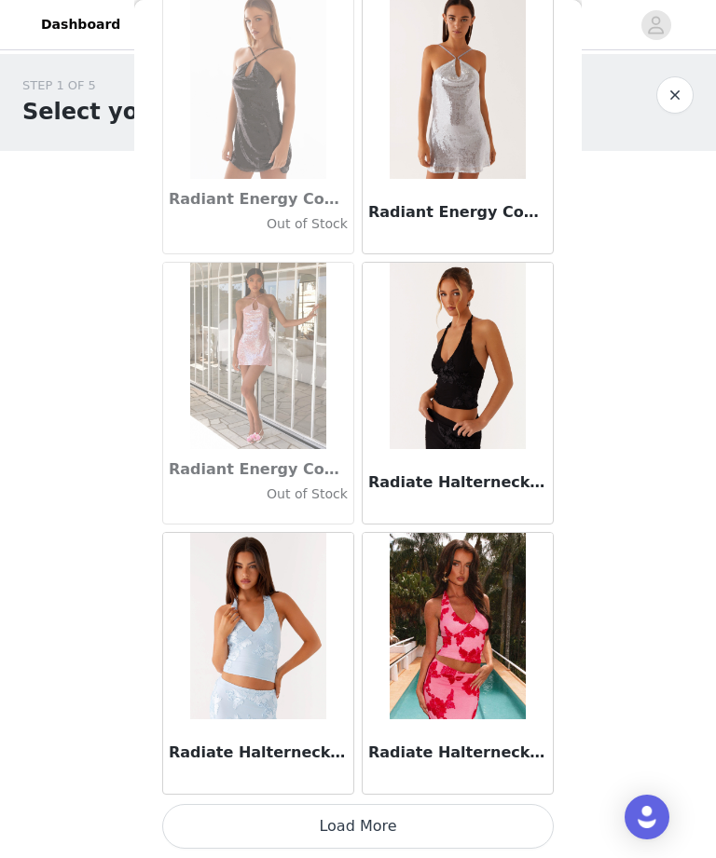
scroll to position [88479, 0]
click at [423, 827] on button "Load More" at bounding box center [357, 826] width 391 height 45
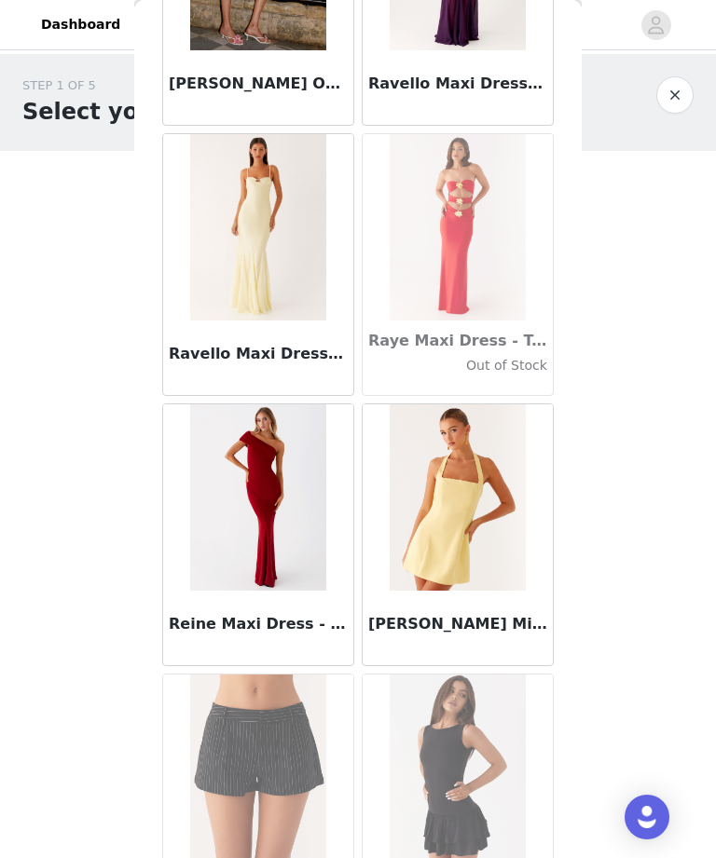
scroll to position [90501, 0]
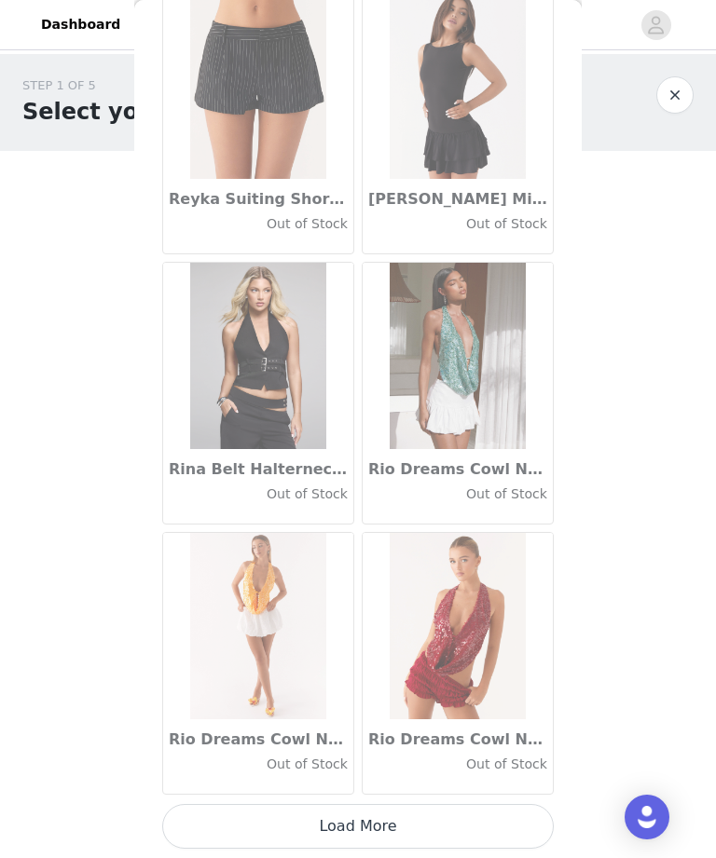
click at [396, 835] on button "Load More" at bounding box center [357, 826] width 391 height 45
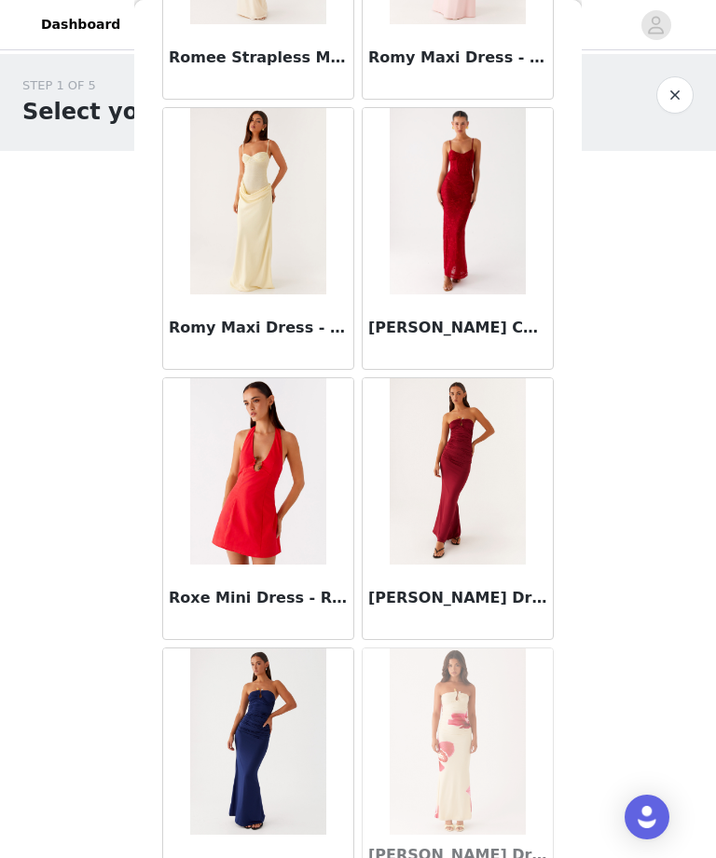
scroll to position [92688, 0]
click at [491, 236] on img at bounding box center [457, 200] width 135 height 186
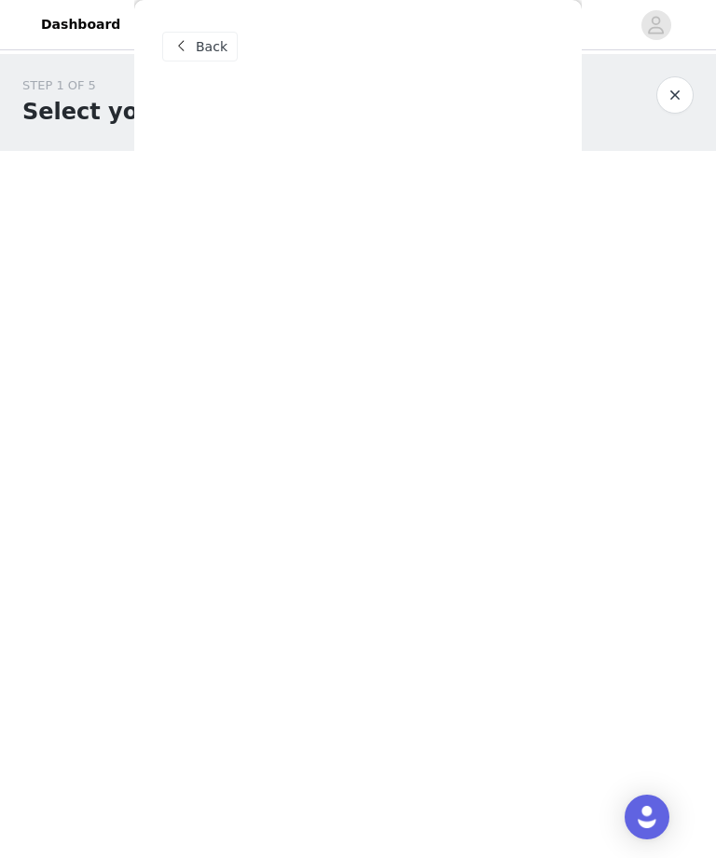
scroll to position [0, 0]
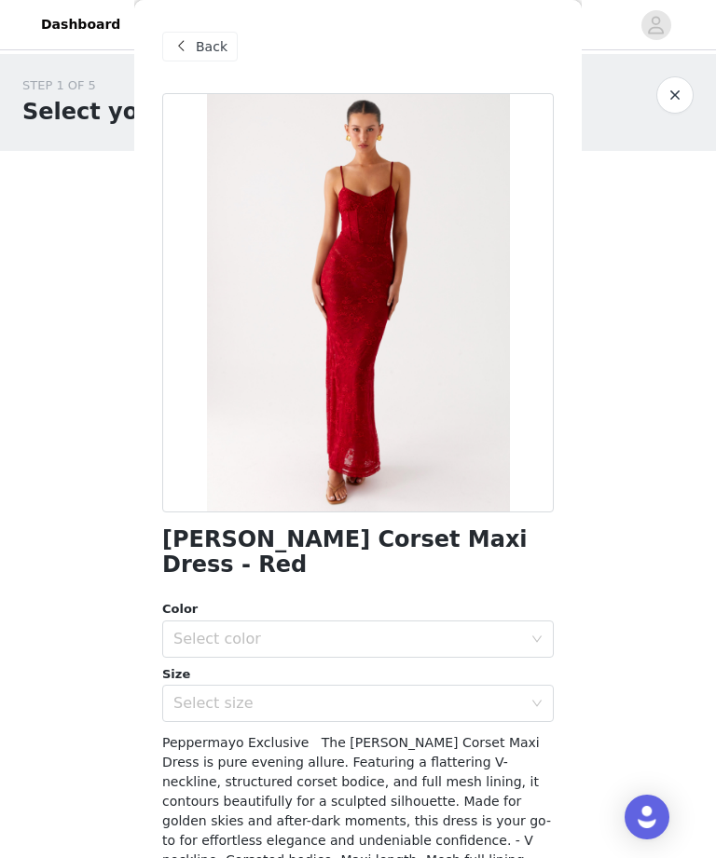
click at [445, 622] on div "Select color" at bounding box center [351, 639] width 357 height 35
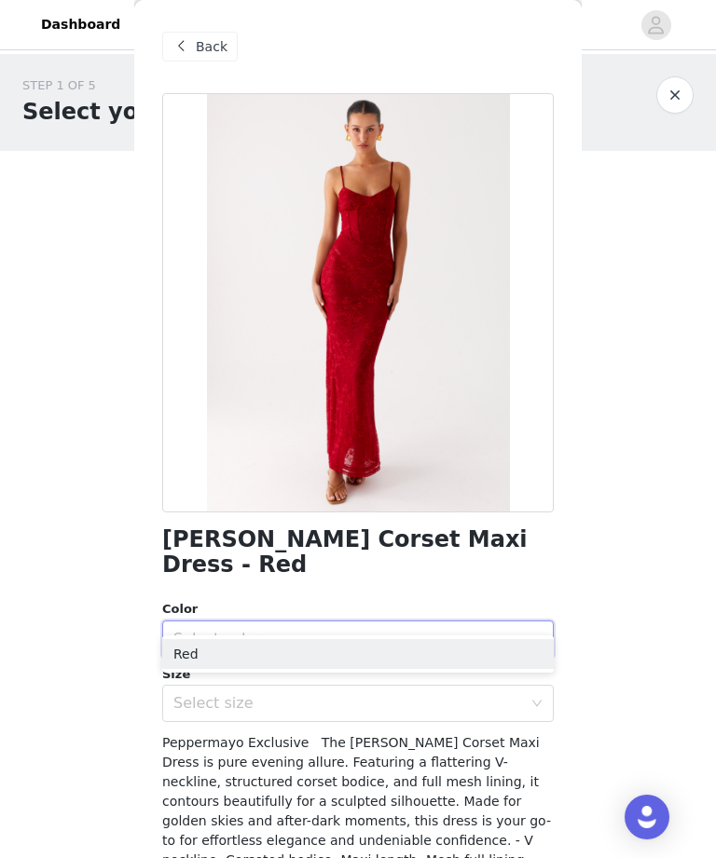
click at [312, 654] on li "Red" at bounding box center [357, 654] width 391 height 30
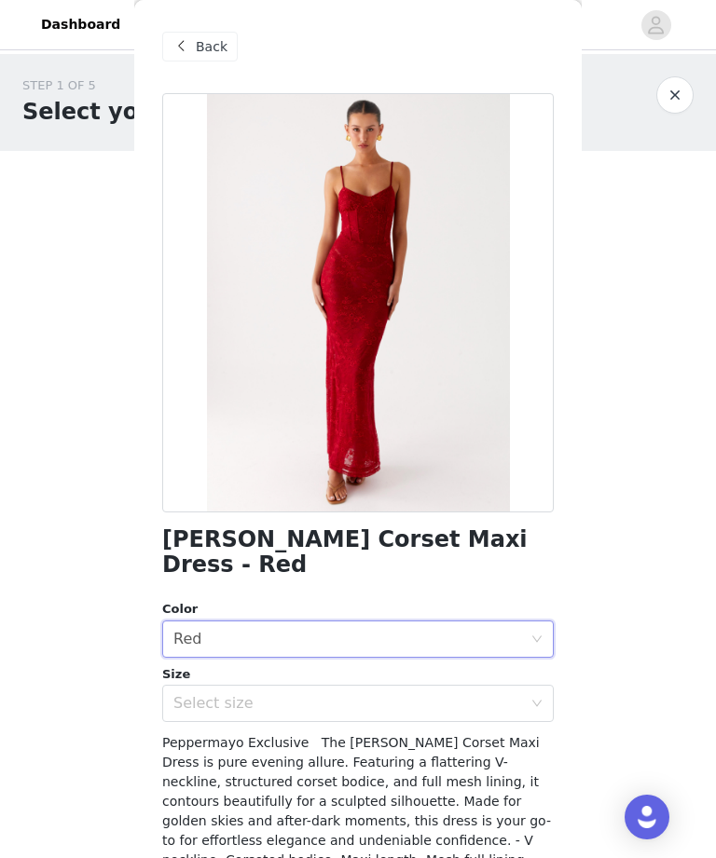
click at [301, 694] on div "Select size" at bounding box center [347, 703] width 349 height 19
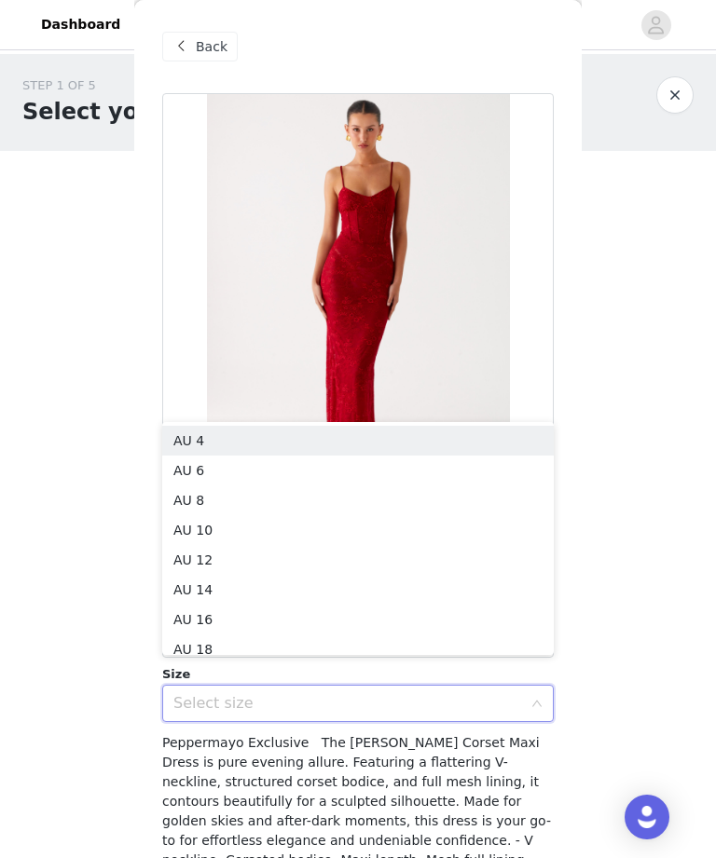
click at [325, 536] on li "AU 10" at bounding box center [357, 530] width 391 height 30
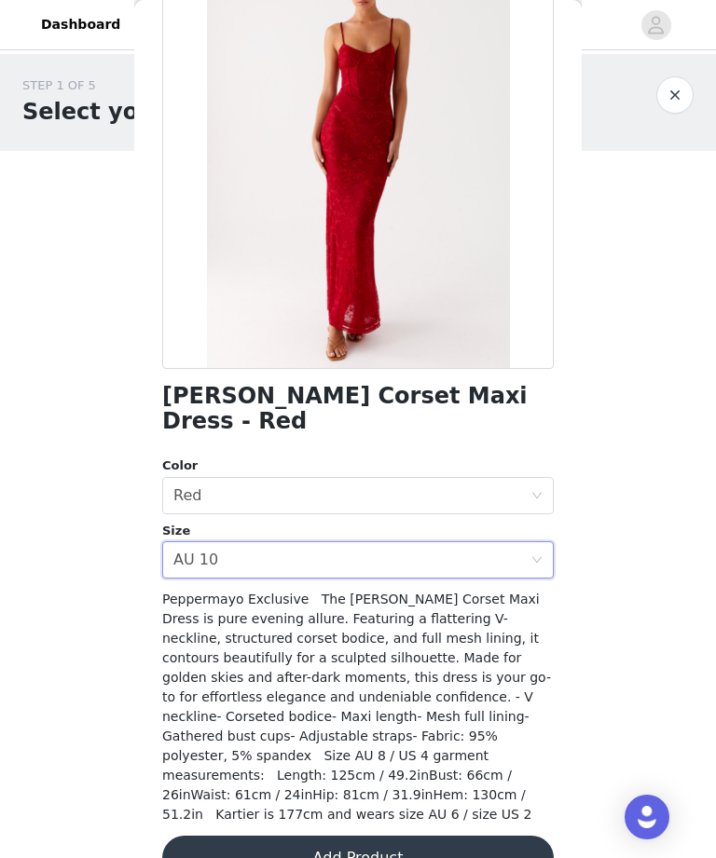
click at [453, 836] on button "Add Product" at bounding box center [357, 858] width 391 height 45
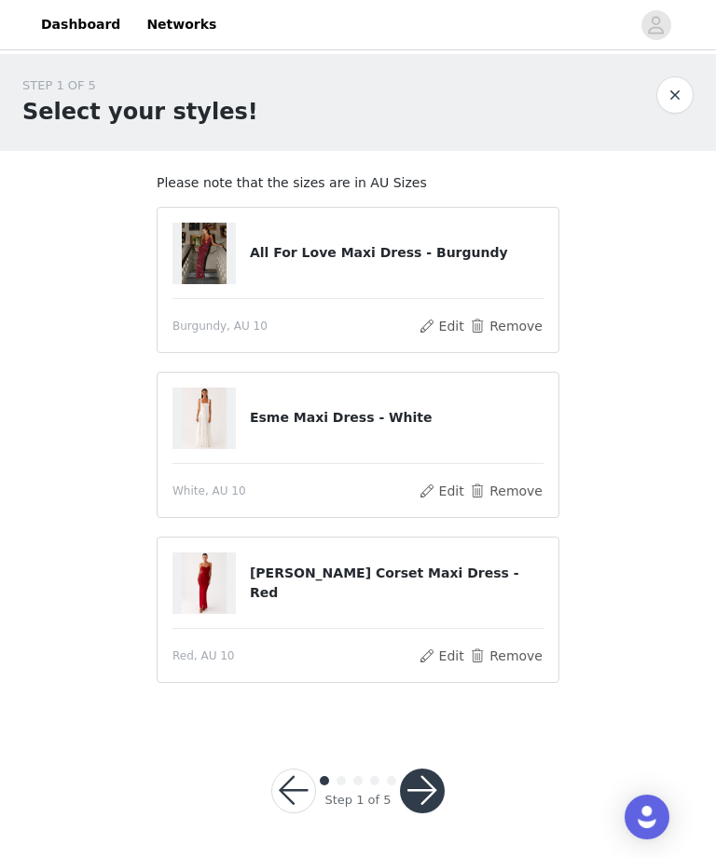
click at [224, 389] on img at bounding box center [204, 419] width 45 height 62
click at [440, 486] on button "Edit" at bounding box center [442, 491] width 48 height 22
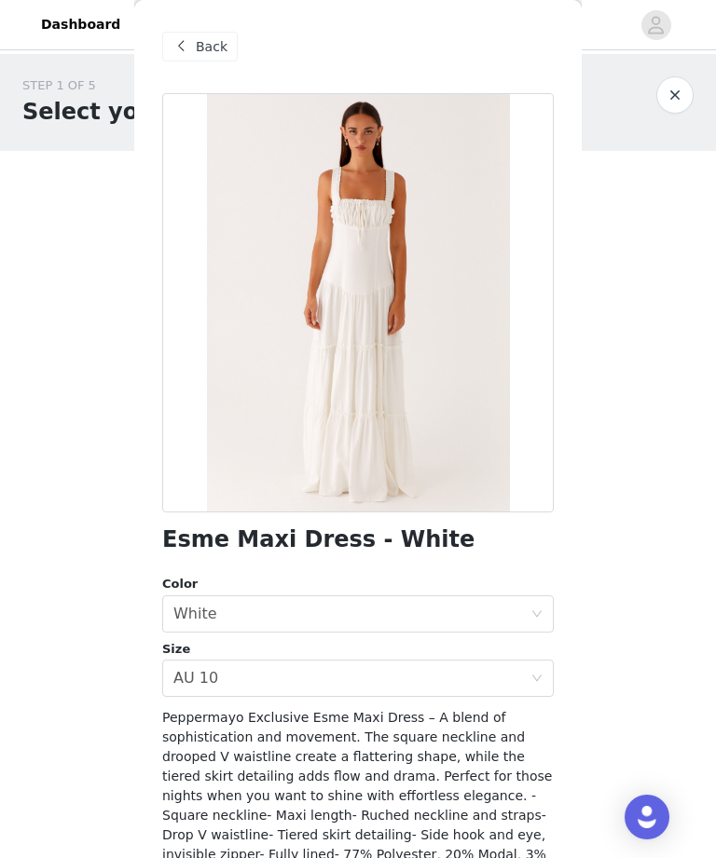
click at [660, 93] on button "button" at bounding box center [674, 94] width 37 height 37
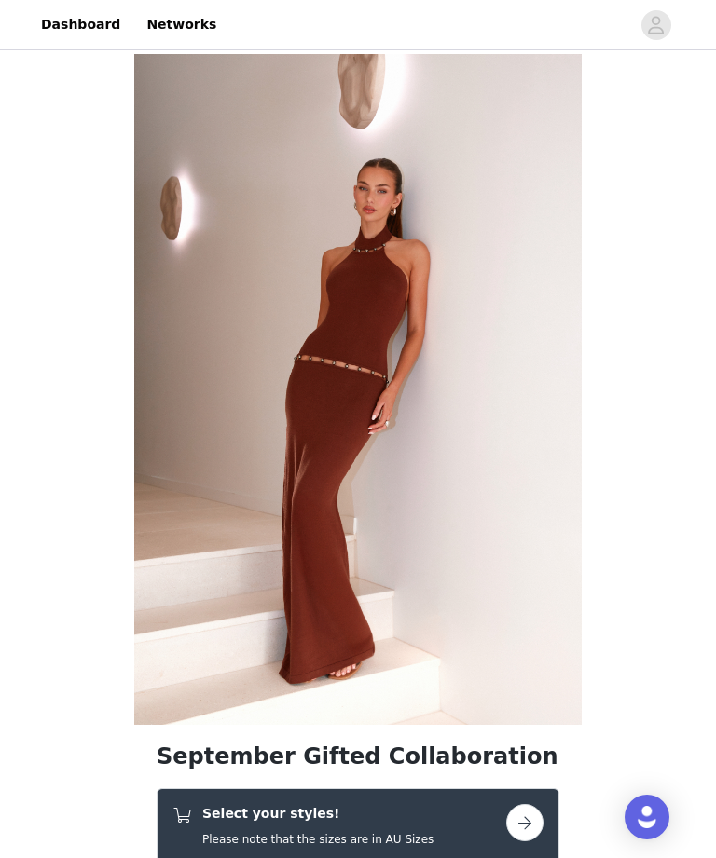
click at [358, 828] on div "Select your styles! Please note that the sizes are in AU Sizes" at bounding box center [317, 826] width 231 height 44
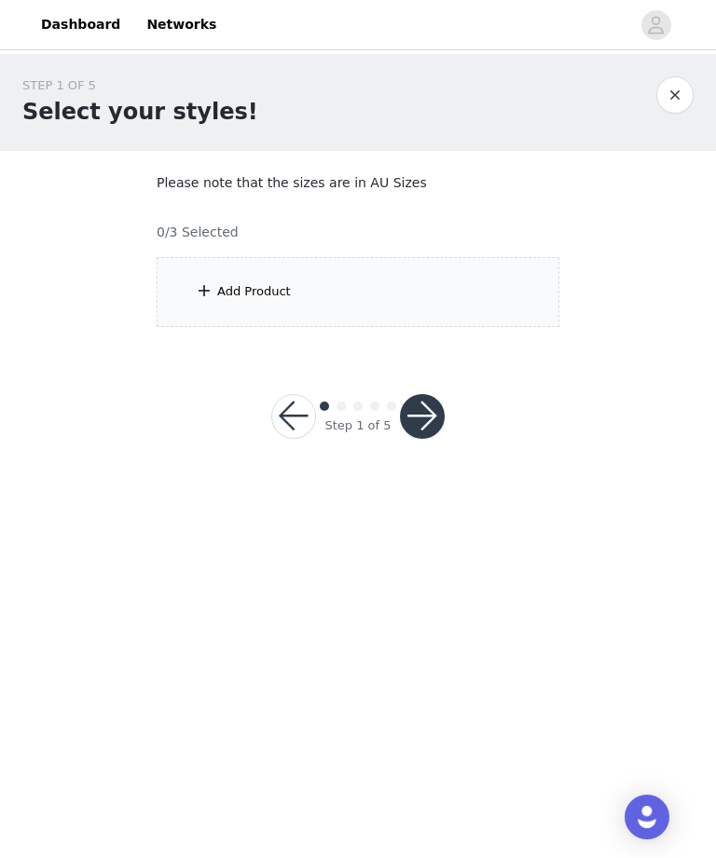
click at [489, 289] on div "Add Product" at bounding box center [358, 292] width 403 height 70
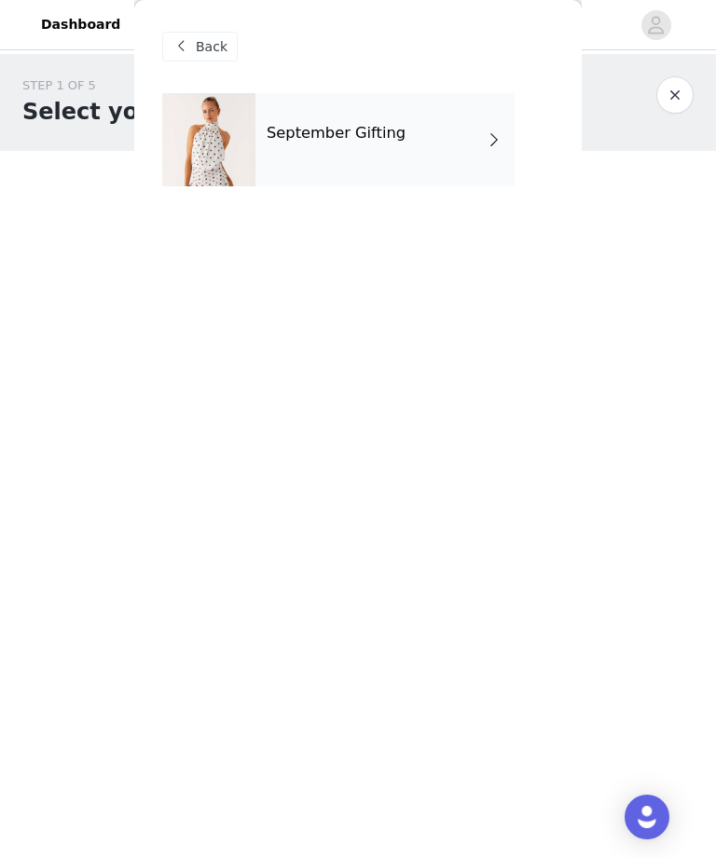
click at [478, 154] on div "September Gifting" at bounding box center [384, 139] width 259 height 93
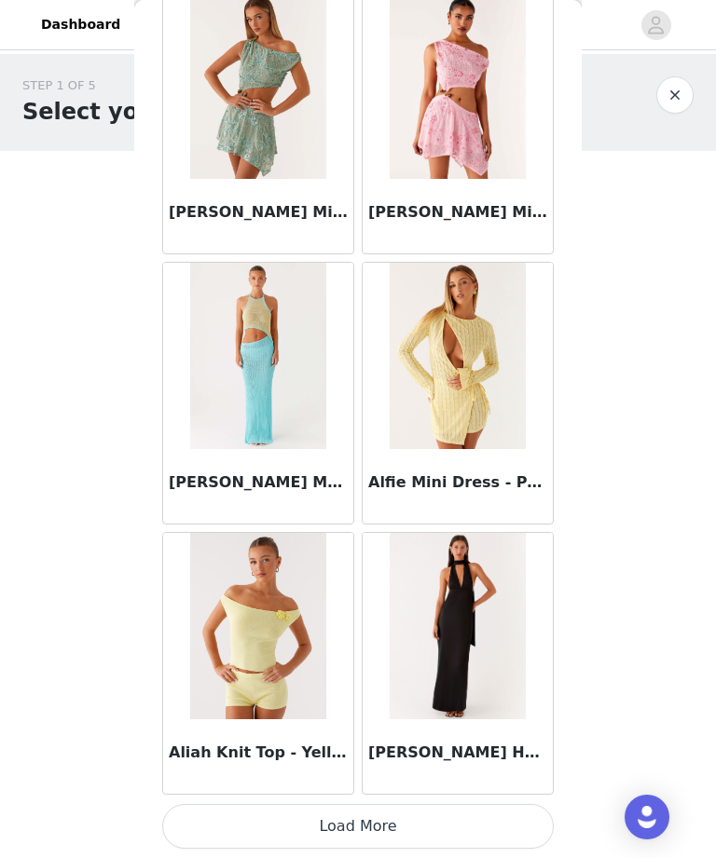
scroll to position [1993, 0]
click at [445, 825] on button "Load More" at bounding box center [357, 826] width 391 height 45
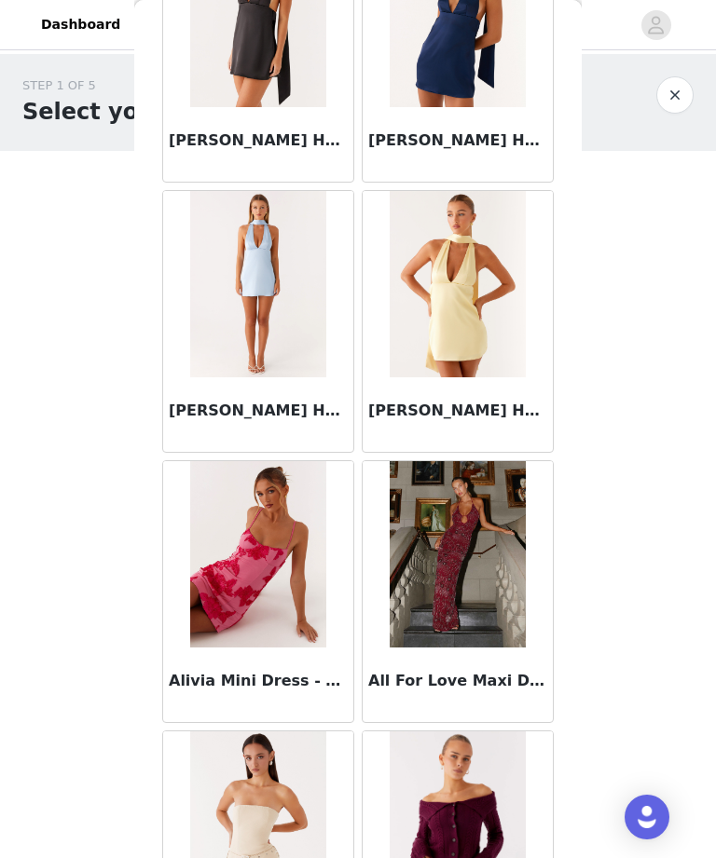
scroll to position [3003, 0]
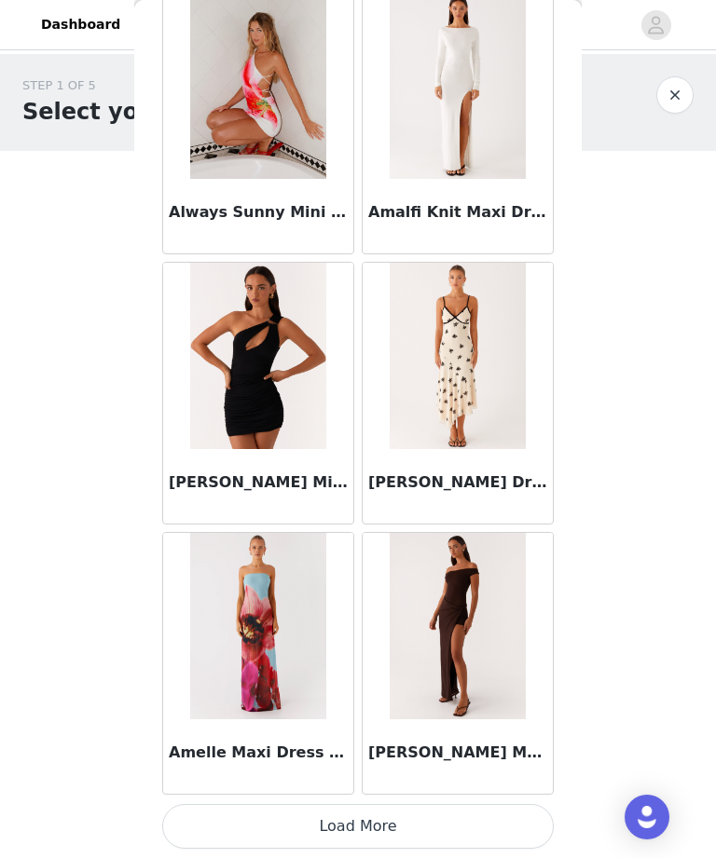
click at [459, 818] on button "Load More" at bounding box center [357, 826] width 391 height 45
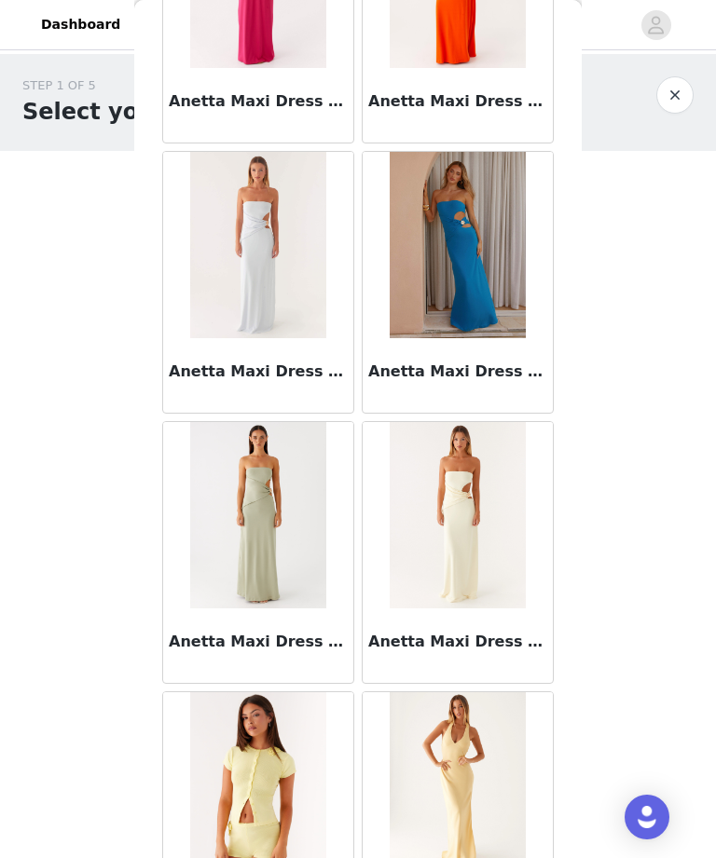
scroll to position [6967, 0]
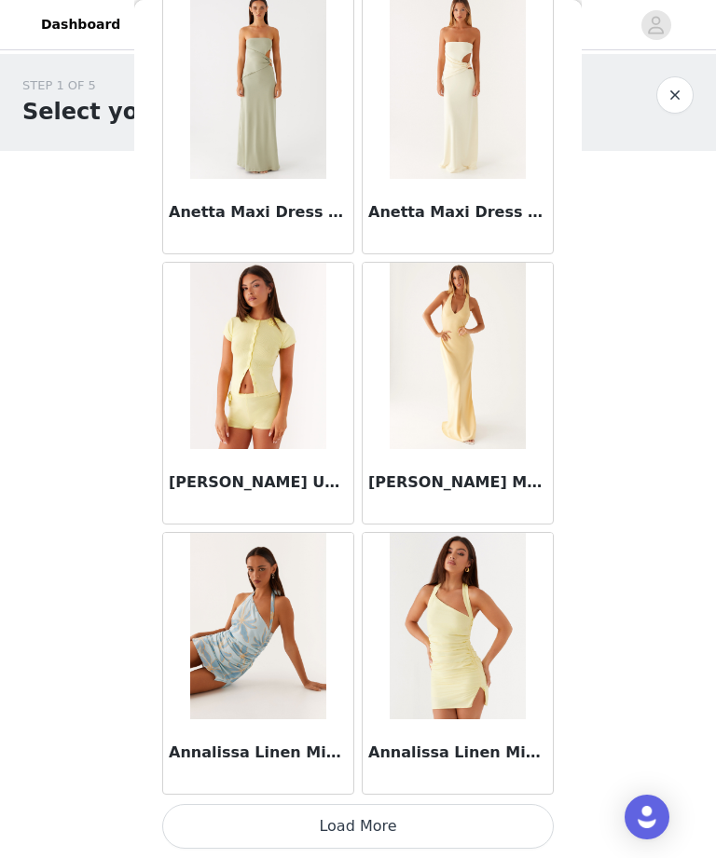
click at [390, 816] on button "Load More" at bounding box center [357, 826] width 391 height 45
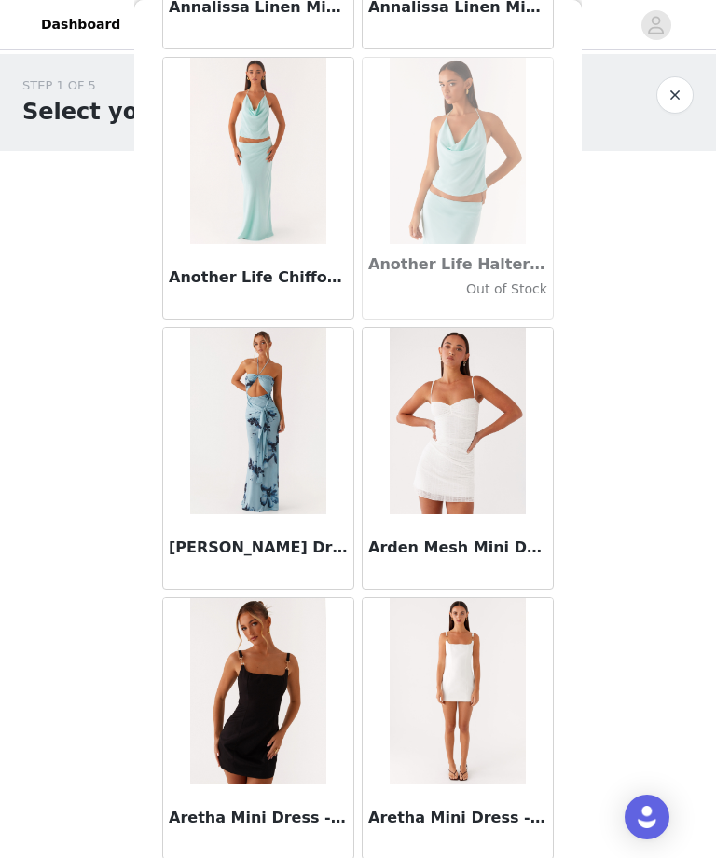
scroll to position [8156, 0]
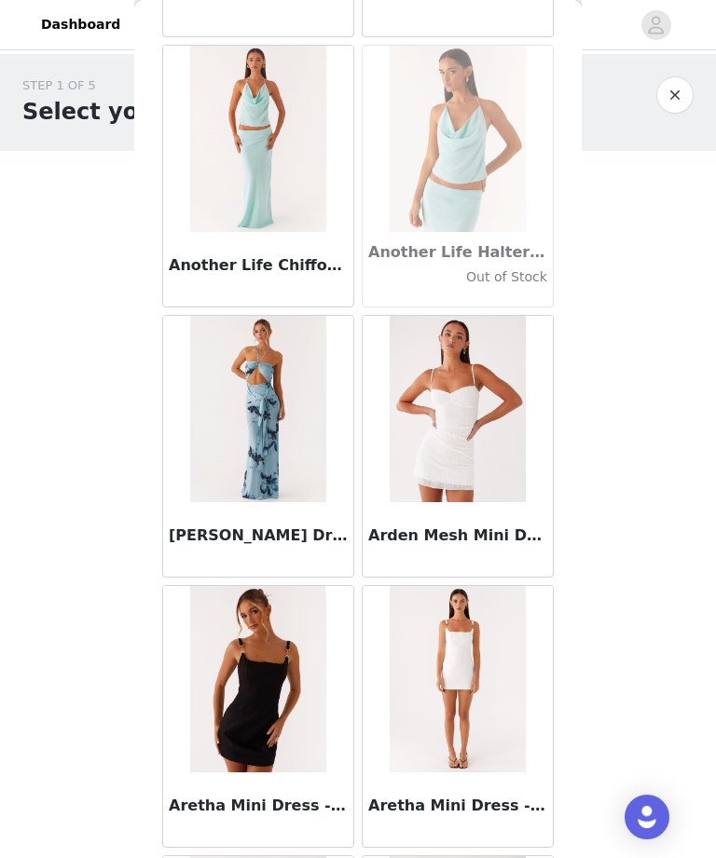
click at [492, 461] on img at bounding box center [457, 409] width 135 height 186
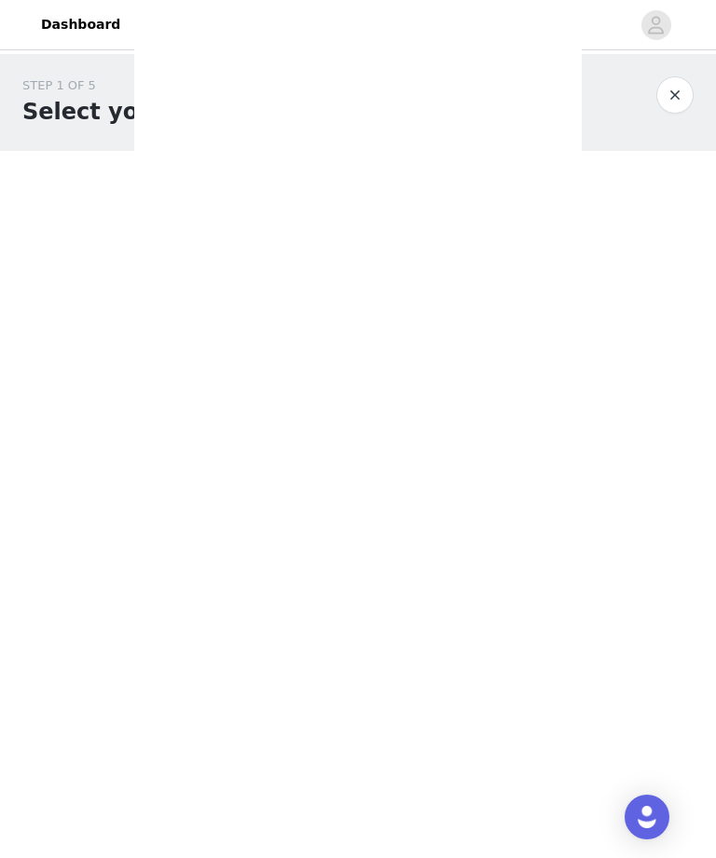
scroll to position [0, 0]
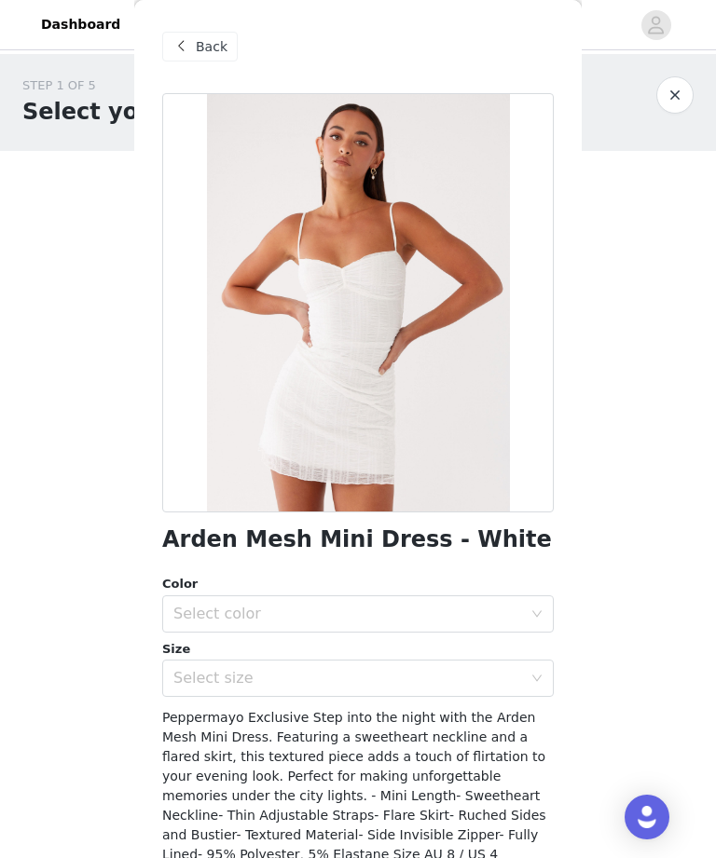
click at [216, 49] on span "Back" at bounding box center [212, 47] width 32 height 20
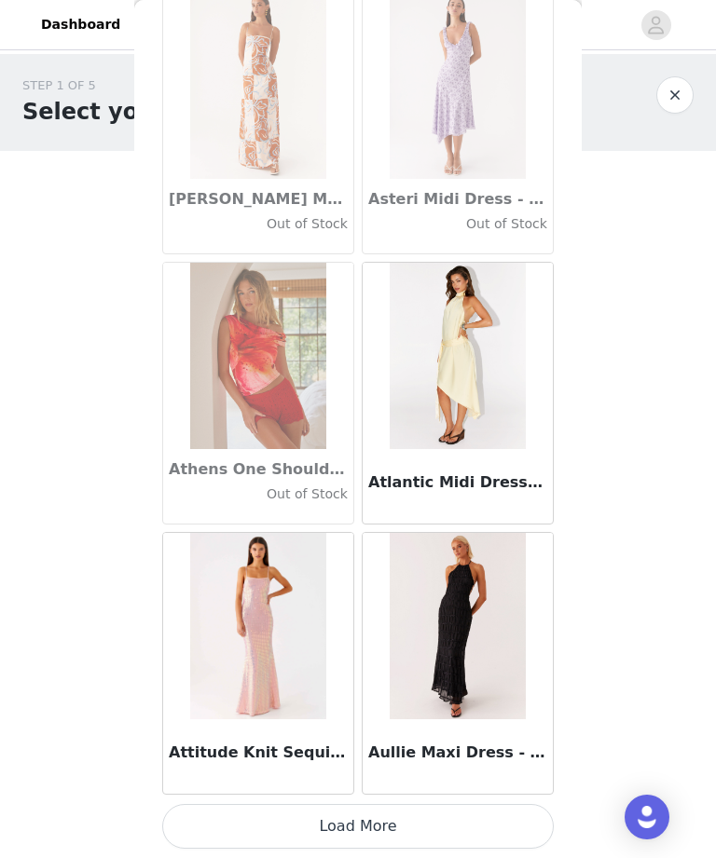
click at [417, 815] on button "Load More" at bounding box center [357, 826] width 391 height 45
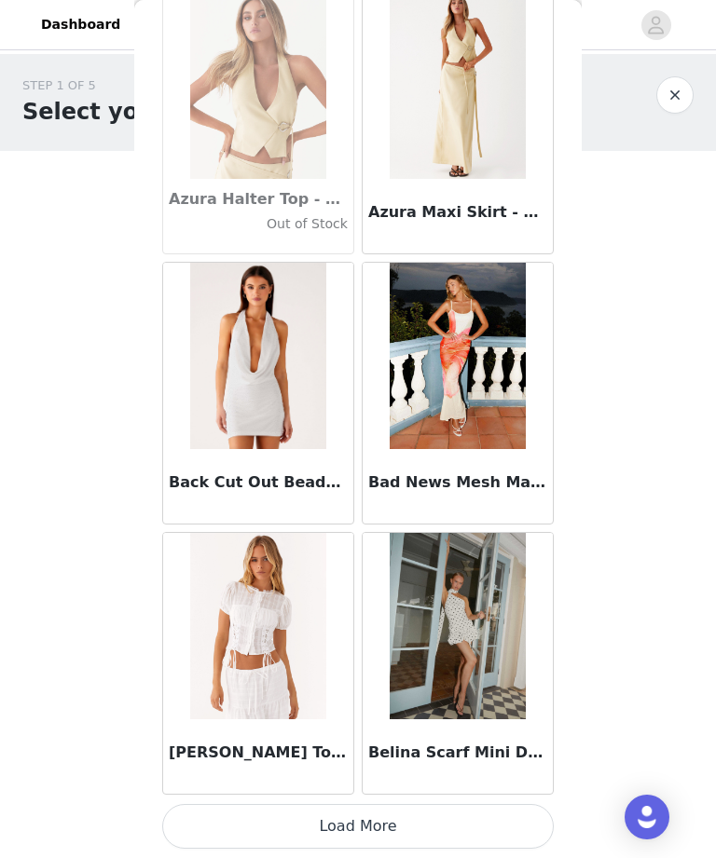
click at [424, 814] on button "Load More" at bounding box center [357, 826] width 391 height 45
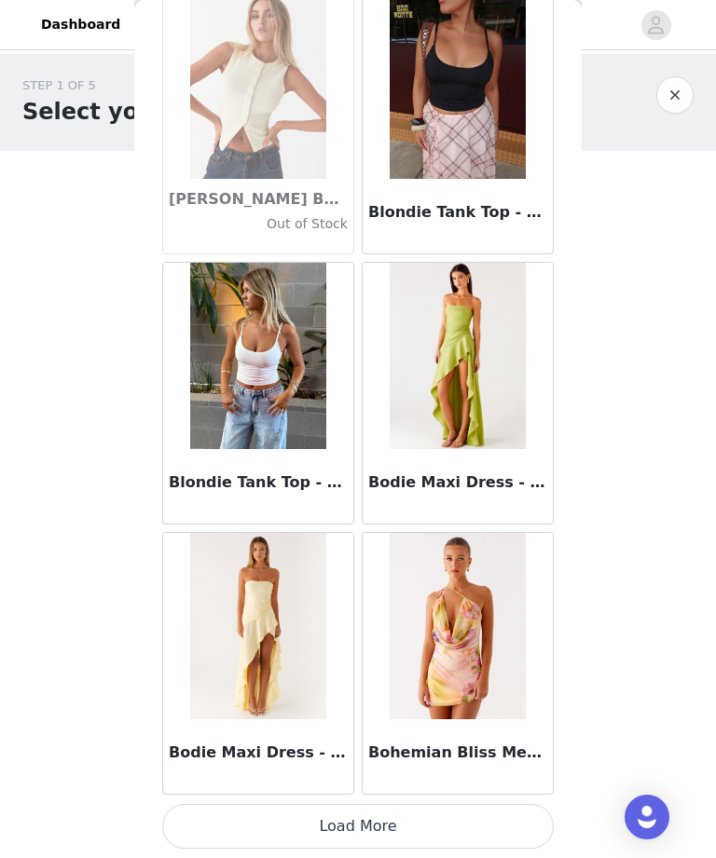
scroll to position [15507, 0]
click at [445, 794] on article "Bohemian Bliss Mesh Mini Dress - Sunburst Floral" at bounding box center [458, 663] width 192 height 263
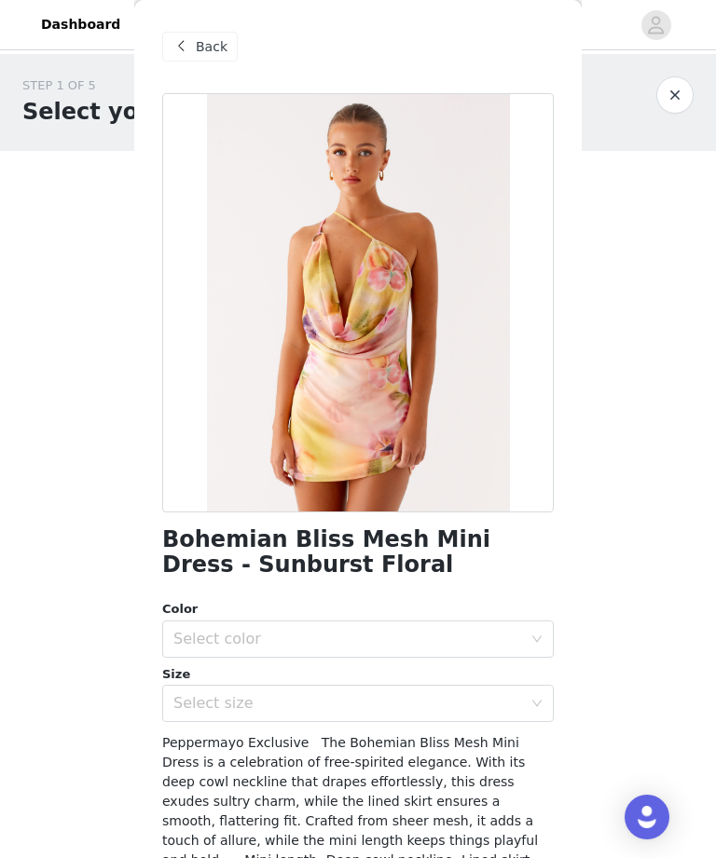
scroll to position [0, 0]
click at [206, 35] on div "Back" at bounding box center [199, 47] width 75 height 30
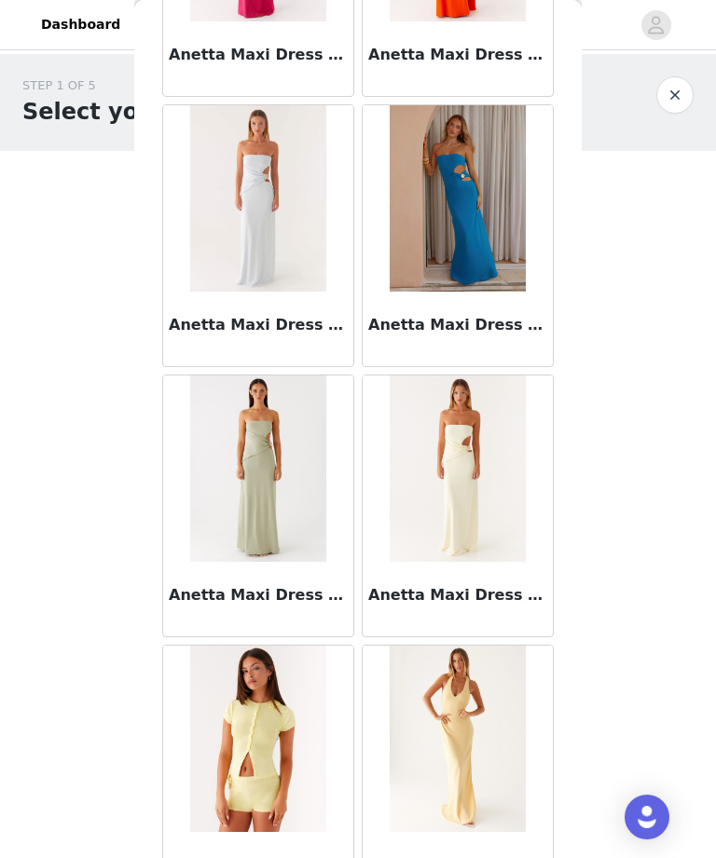
scroll to position [8078, 0]
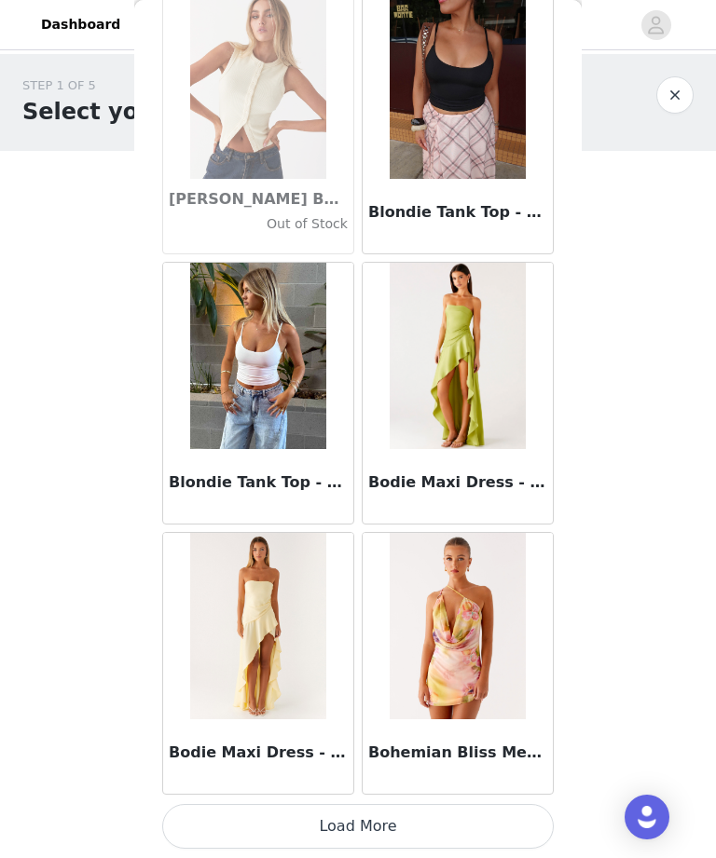
click at [462, 825] on button "Load More" at bounding box center [357, 826] width 391 height 45
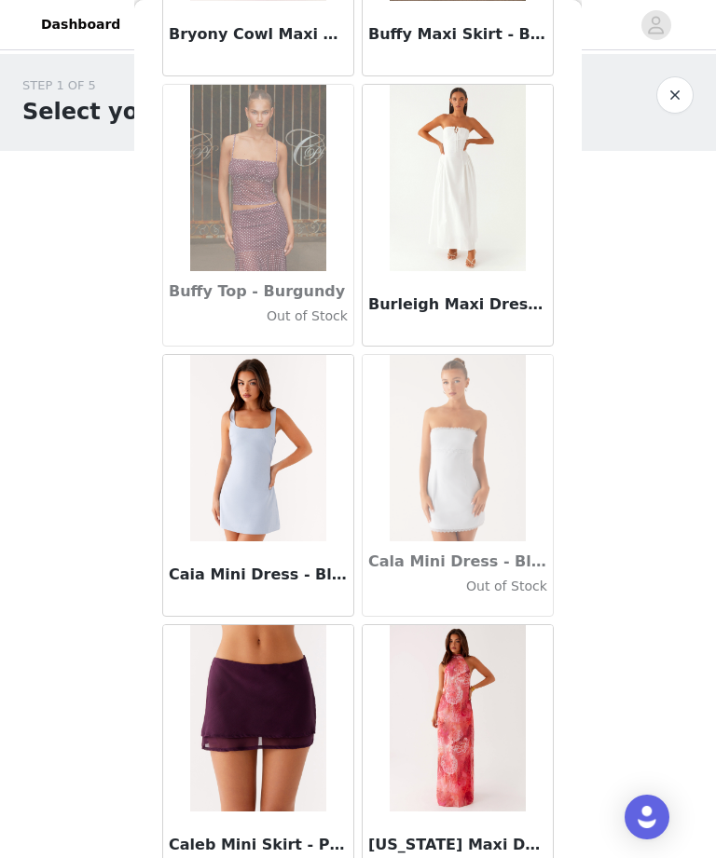
scroll to position [18115, 0]
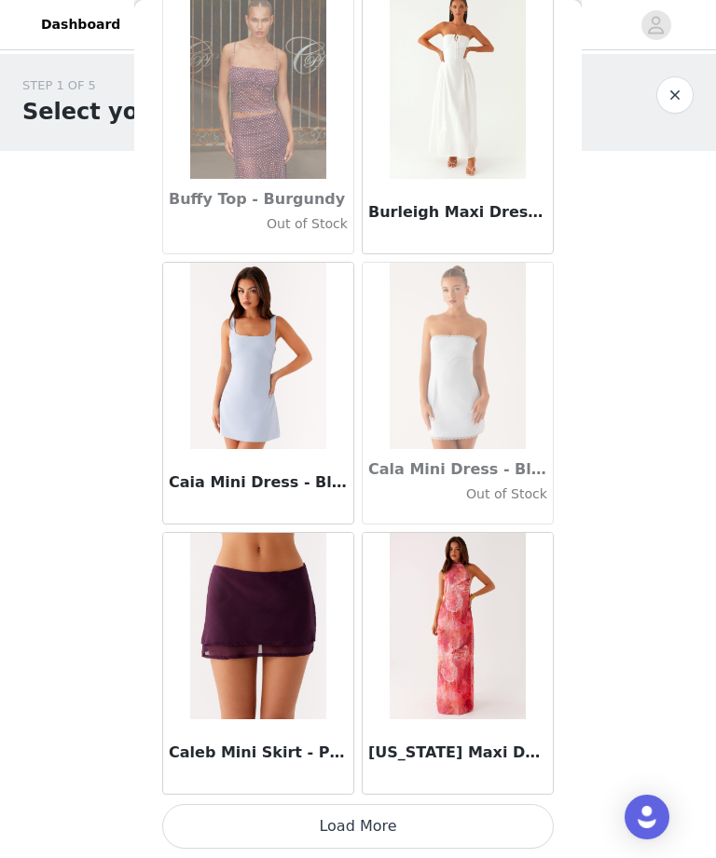
click at [351, 829] on button "Load More" at bounding box center [357, 826] width 391 height 45
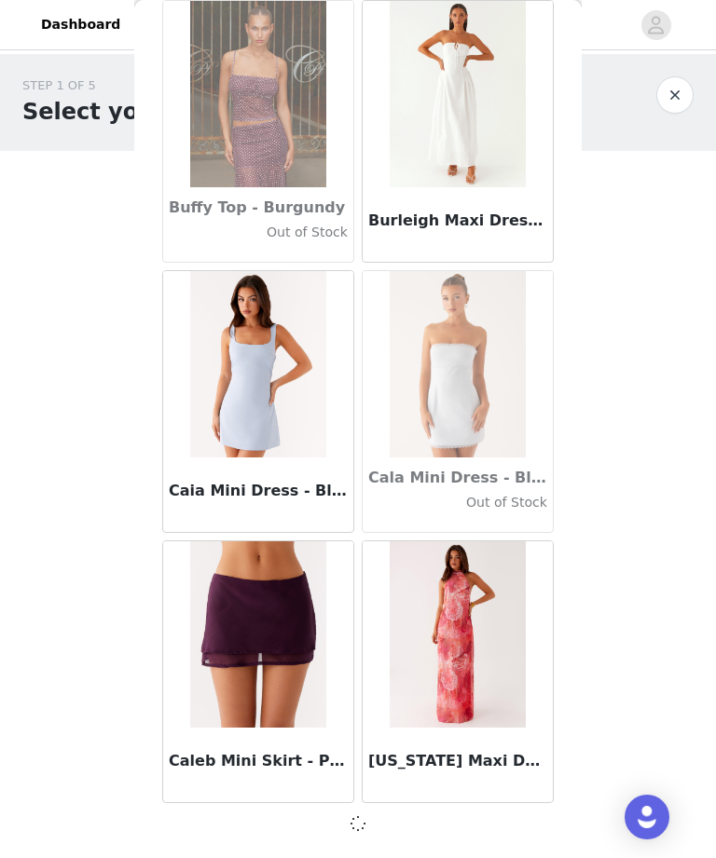
scroll to position [18201, 0]
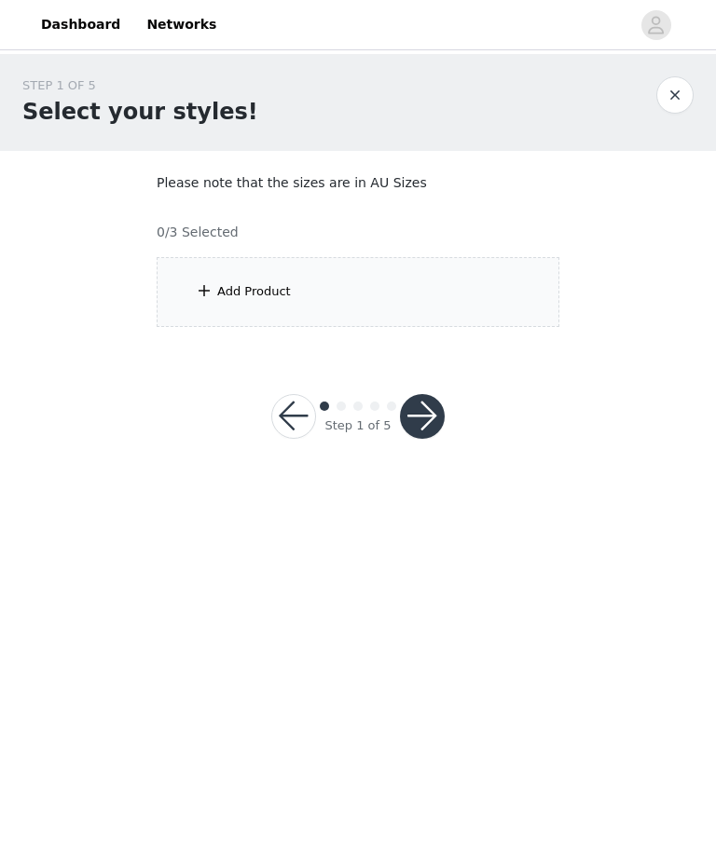
click at [516, 320] on div "Add Product" at bounding box center [358, 292] width 403 height 70
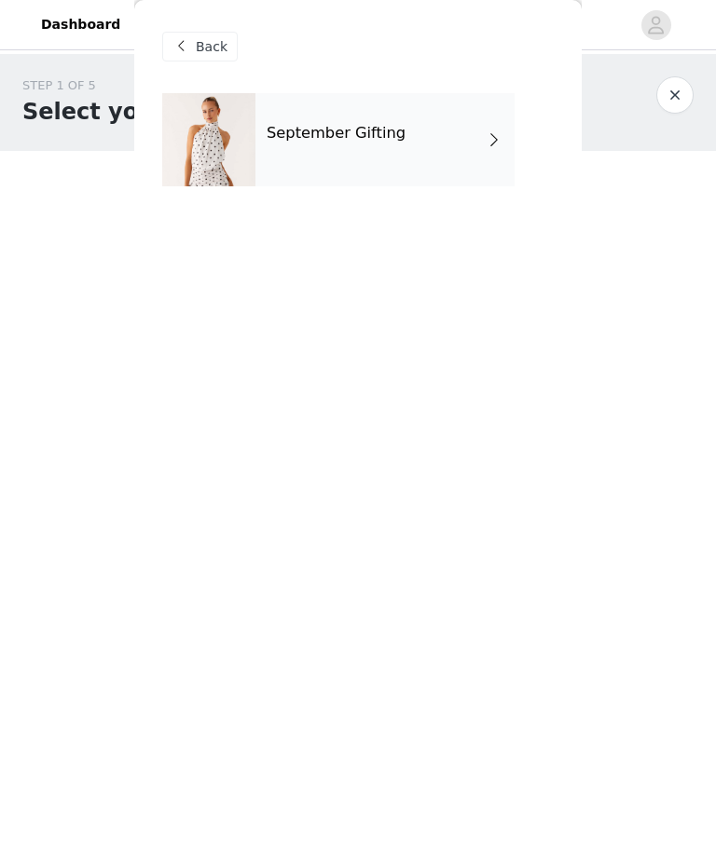
click at [466, 133] on div "September Gifting" at bounding box center [384, 139] width 259 height 93
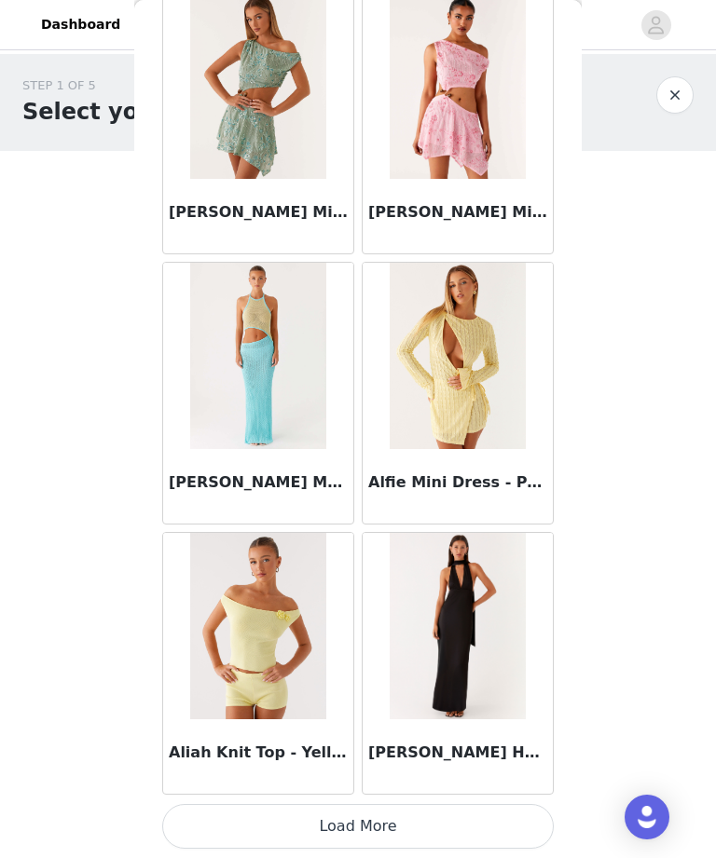
click at [390, 819] on button "Load More" at bounding box center [357, 826] width 391 height 45
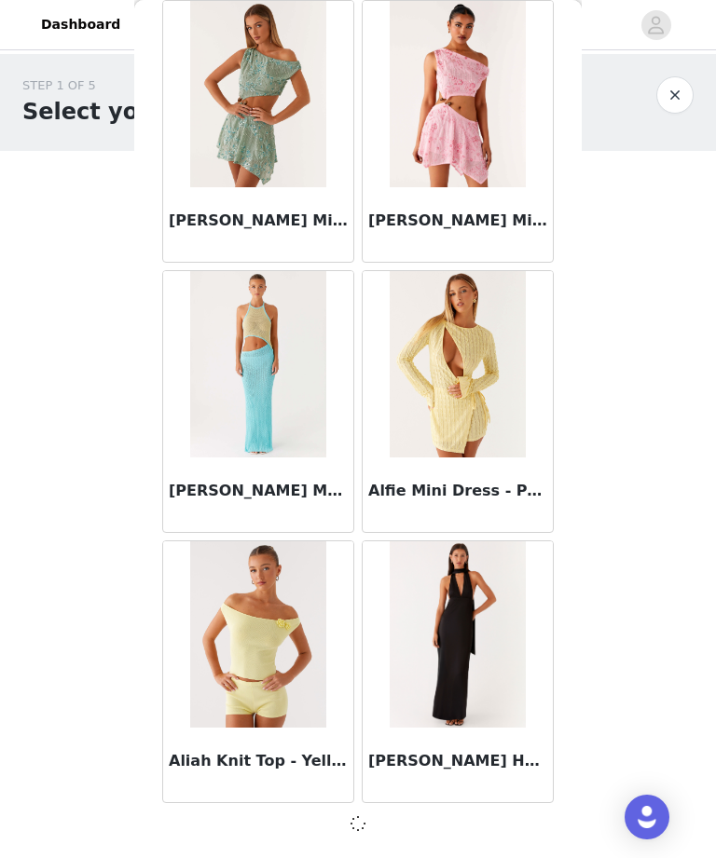
scroll to position [1985, 0]
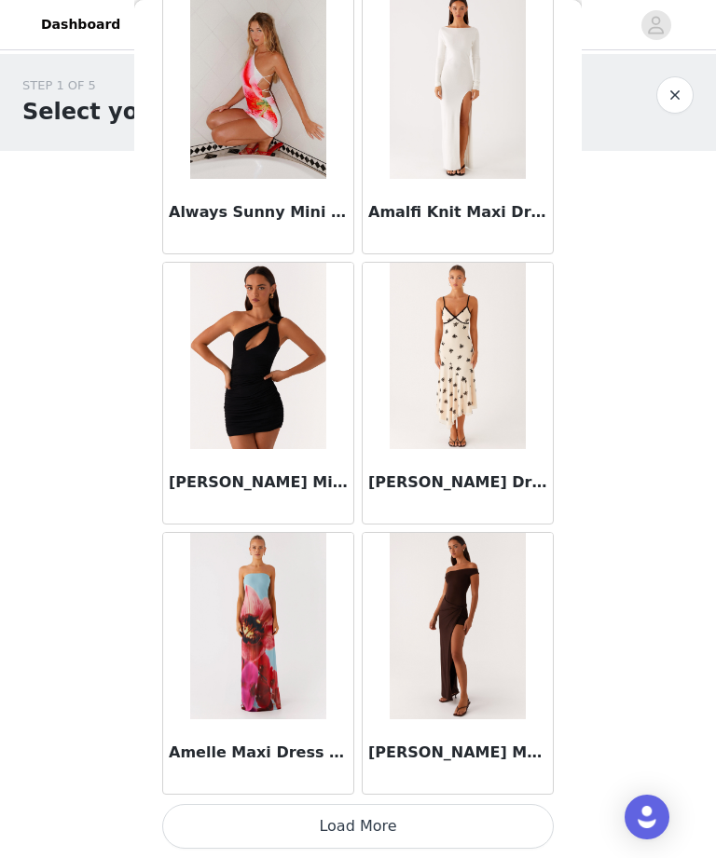
click at [377, 826] on button "Load More" at bounding box center [357, 826] width 391 height 45
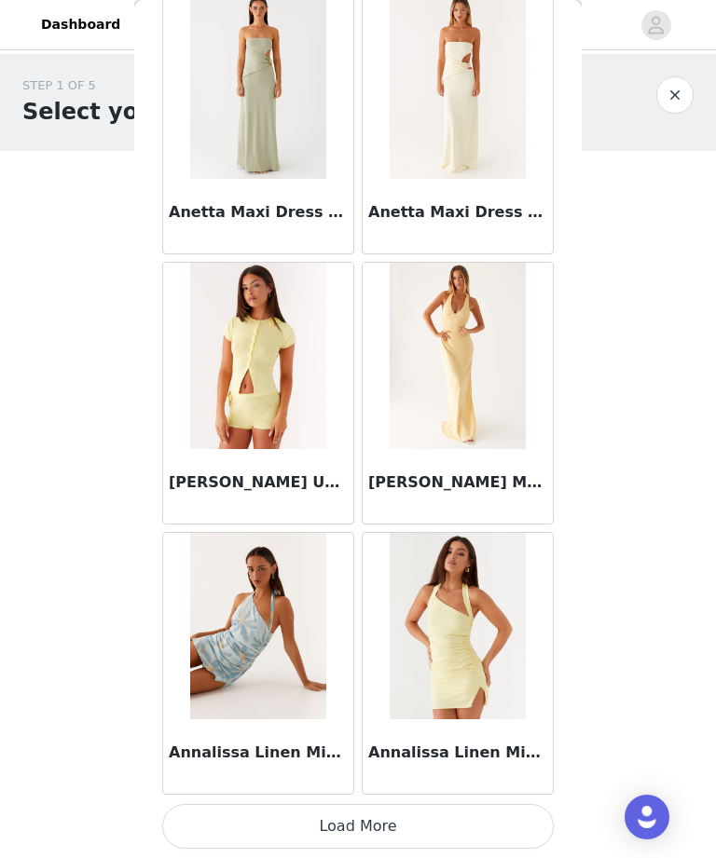
scroll to position [7399, 0]
click at [374, 809] on button "Load More" at bounding box center [357, 826] width 391 height 45
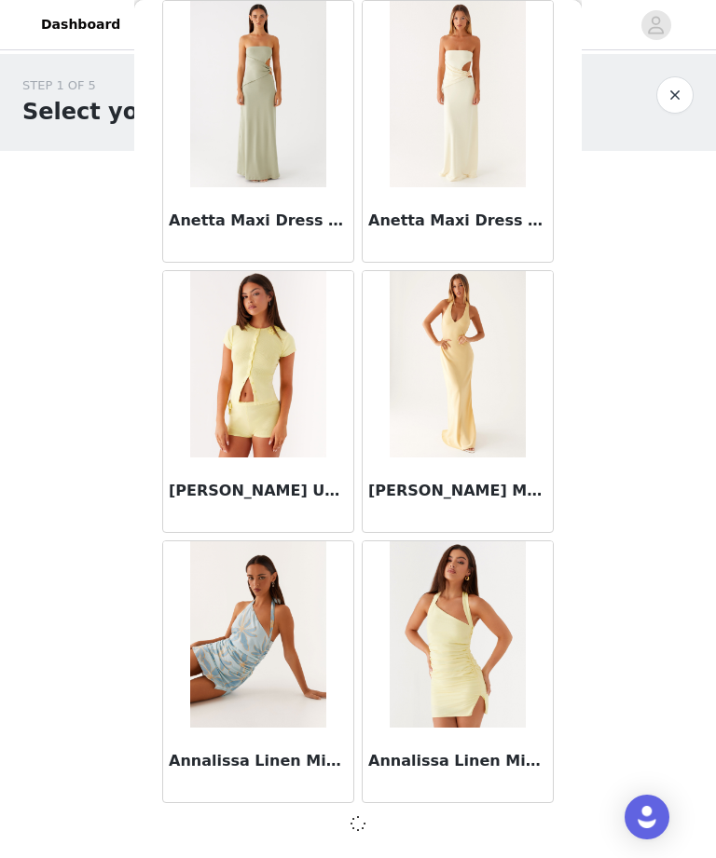
scroll to position [7390, 0]
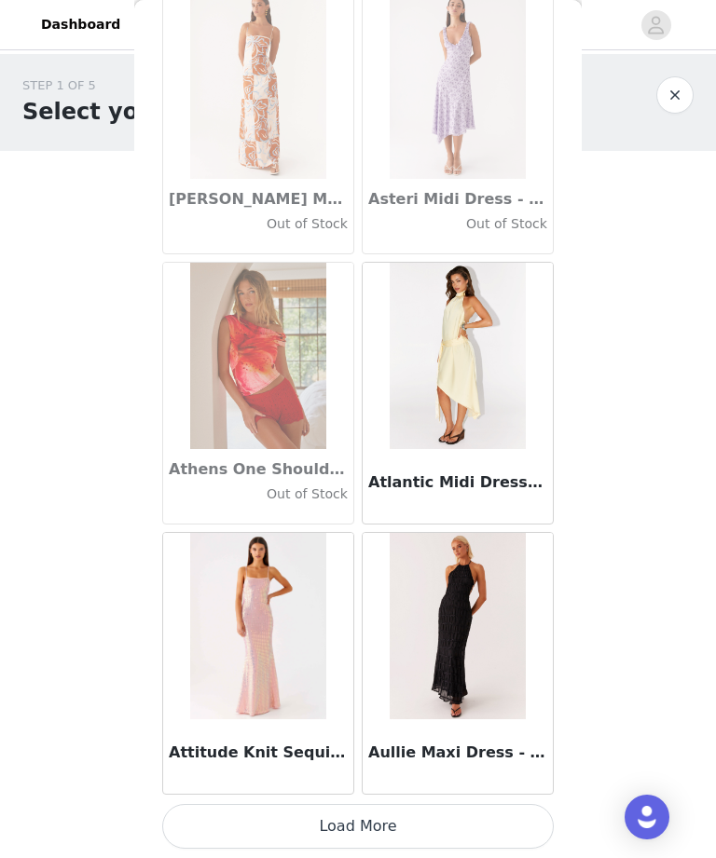
click at [476, 816] on button "Load More" at bounding box center [357, 826] width 391 height 45
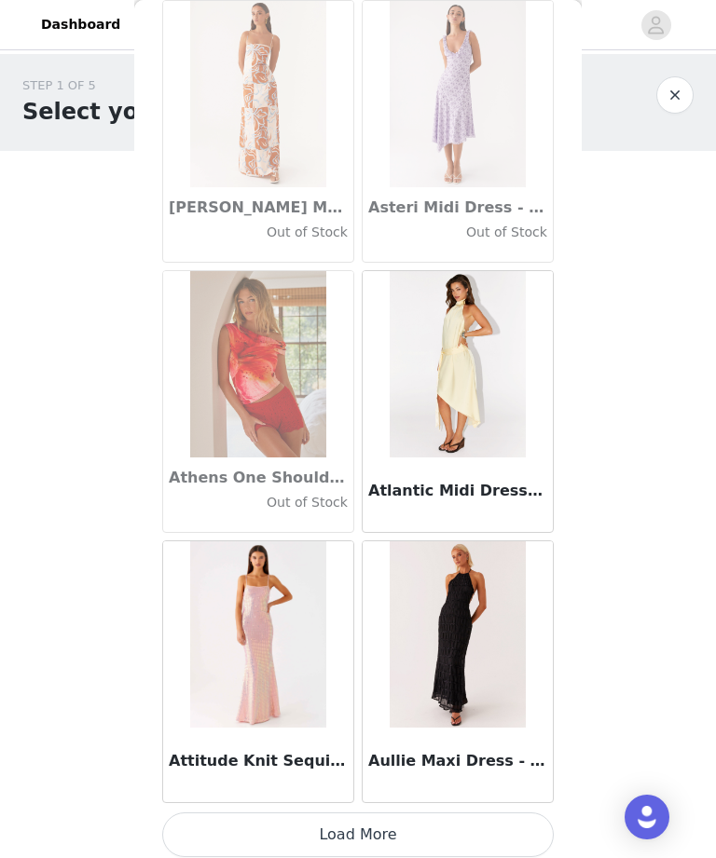
click at [482, 832] on button "Load More" at bounding box center [357, 835] width 391 height 45
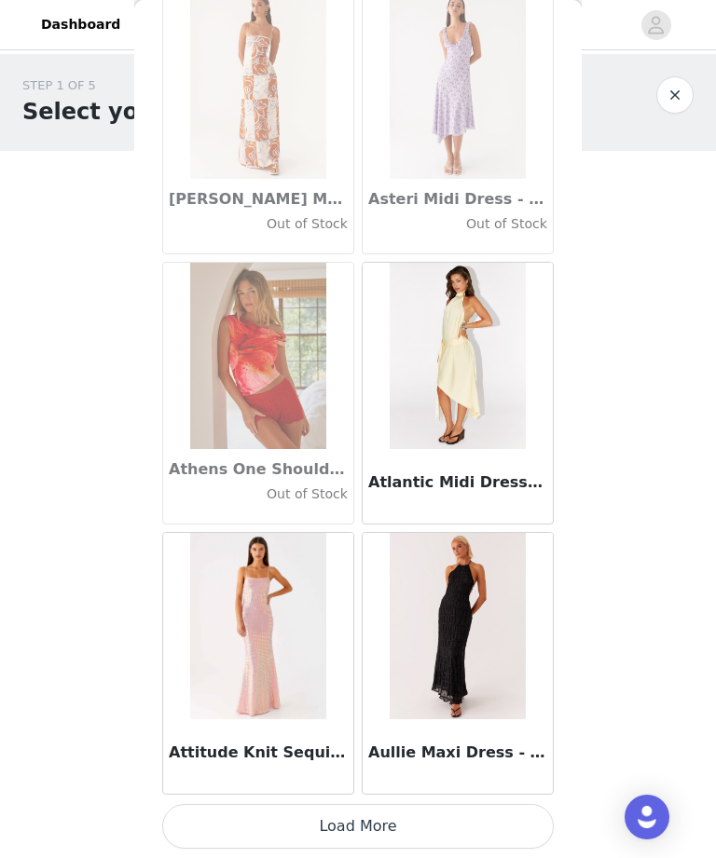
click at [395, 820] on button "Load More" at bounding box center [357, 826] width 391 height 45
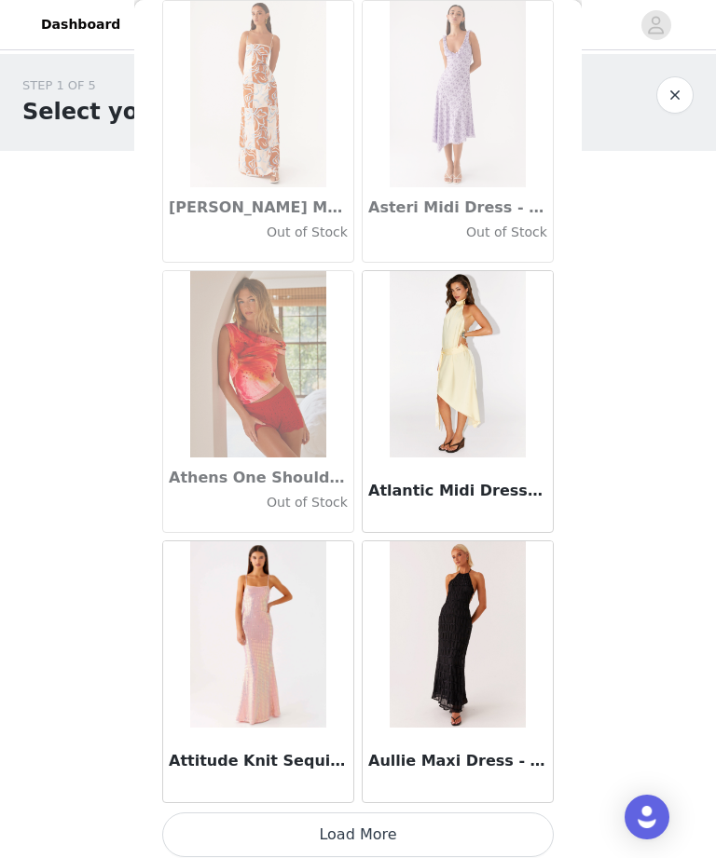
click at [408, 826] on button "Load More" at bounding box center [357, 835] width 391 height 45
click at [410, 829] on button "Load More" at bounding box center [357, 835] width 391 height 45
click at [374, 840] on button "Load More" at bounding box center [357, 835] width 391 height 45
click at [387, 839] on button "Load More" at bounding box center [357, 835] width 391 height 45
click at [397, 841] on button "Load More" at bounding box center [357, 835] width 391 height 45
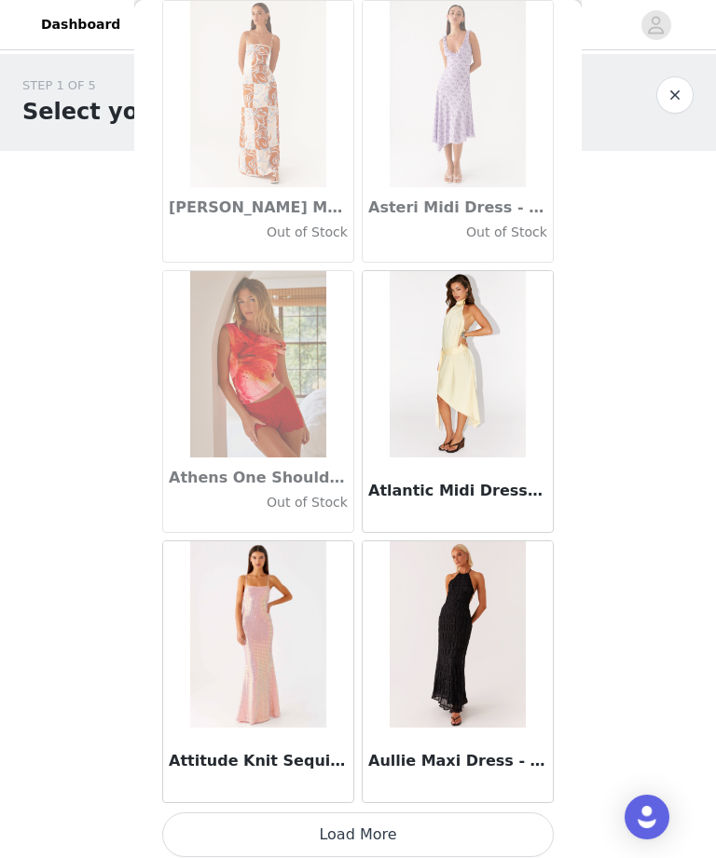
click at [413, 829] on button "Load More" at bounding box center [357, 835] width 391 height 45
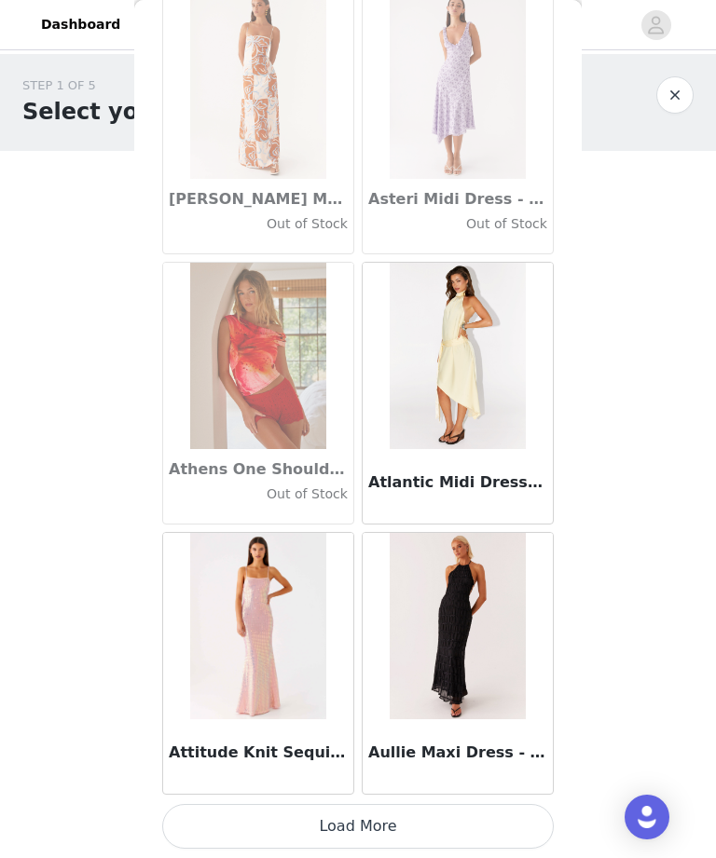
scroll to position [10101, 0]
click at [368, 826] on button "Load More" at bounding box center [357, 826] width 391 height 45
click at [374, 830] on button "Load More" at bounding box center [357, 826] width 391 height 45
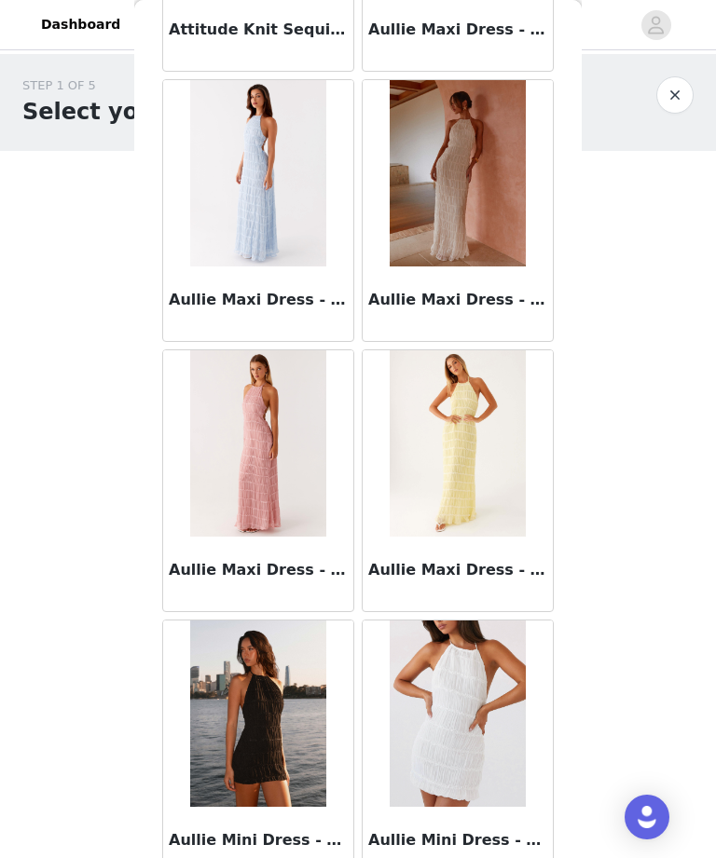
scroll to position [10826, 0]
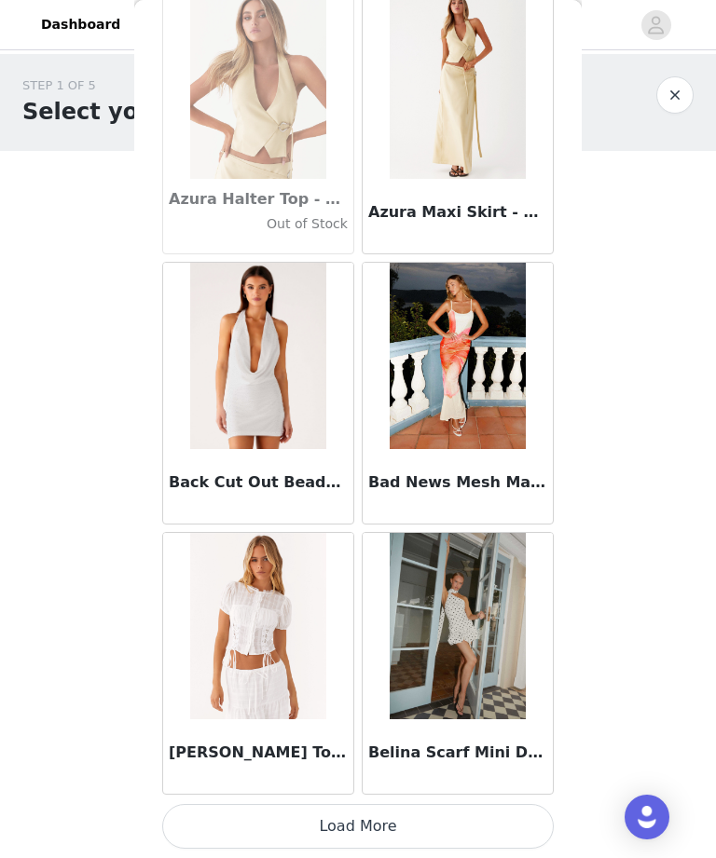
click at [411, 826] on button "Load More" at bounding box center [357, 826] width 391 height 45
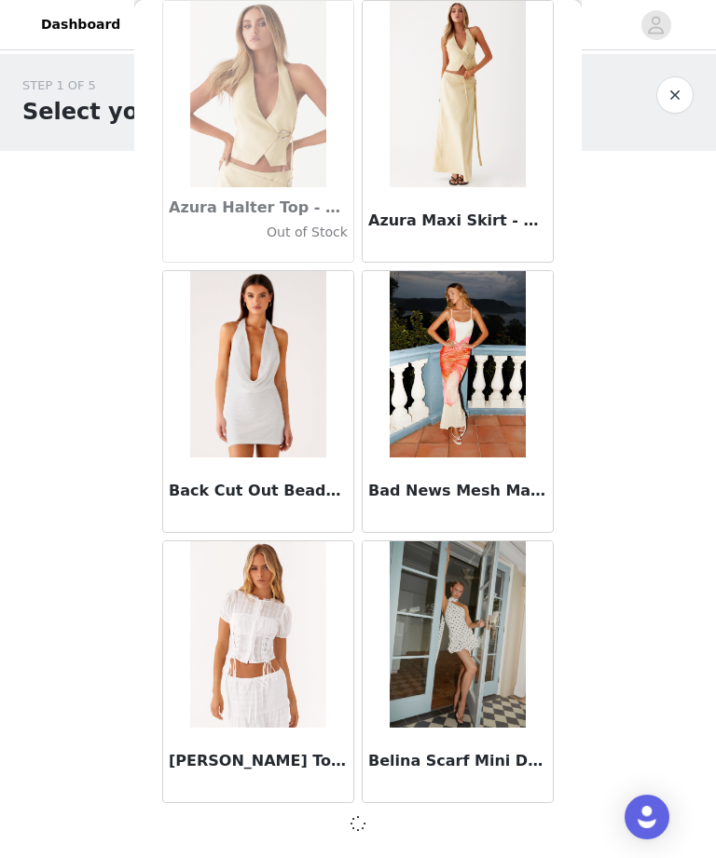
scroll to position [12796, 0]
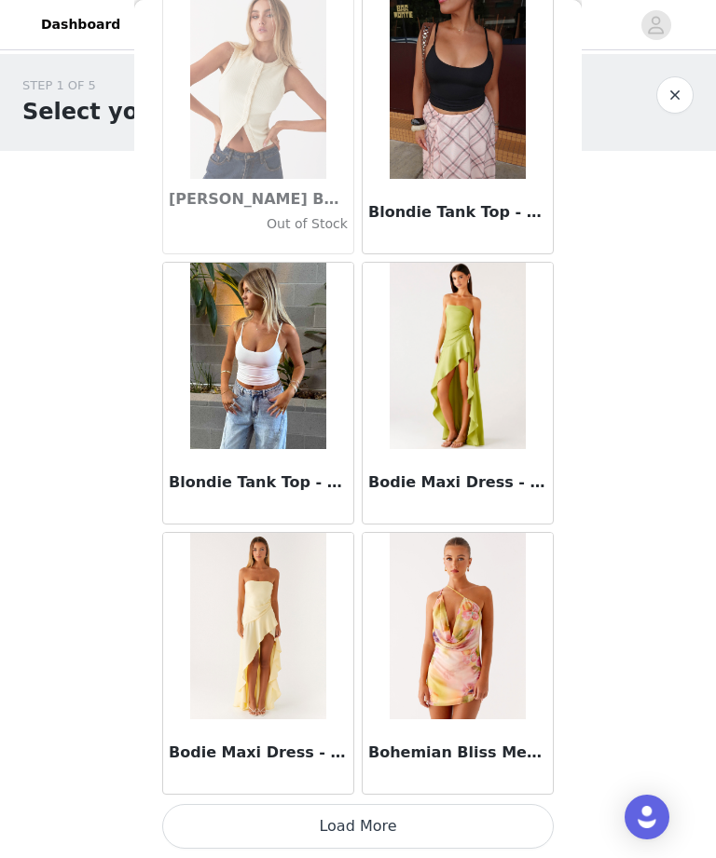
click at [406, 829] on button "Load More" at bounding box center [357, 826] width 391 height 45
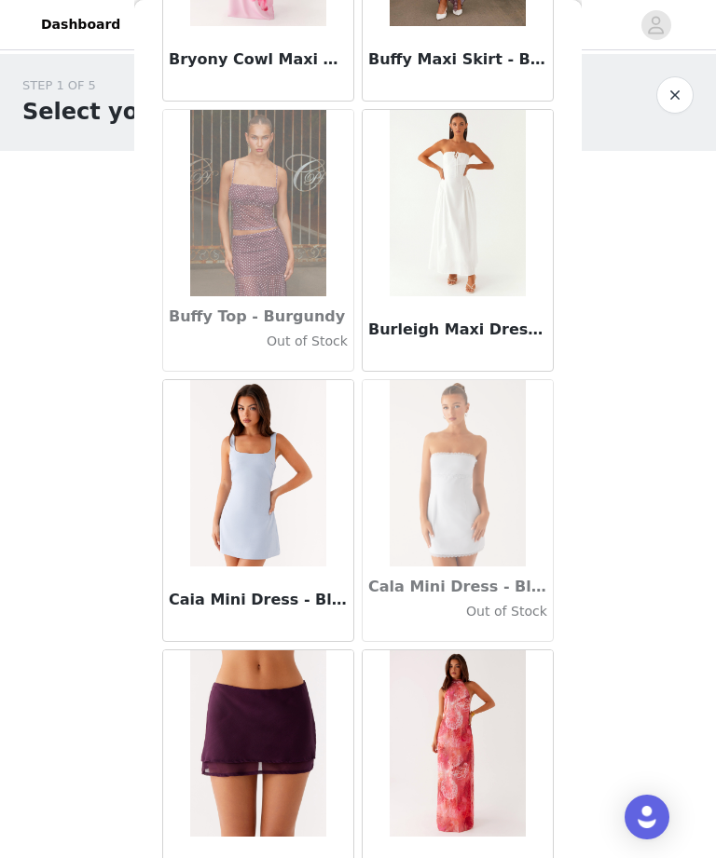
scroll to position [18093, 0]
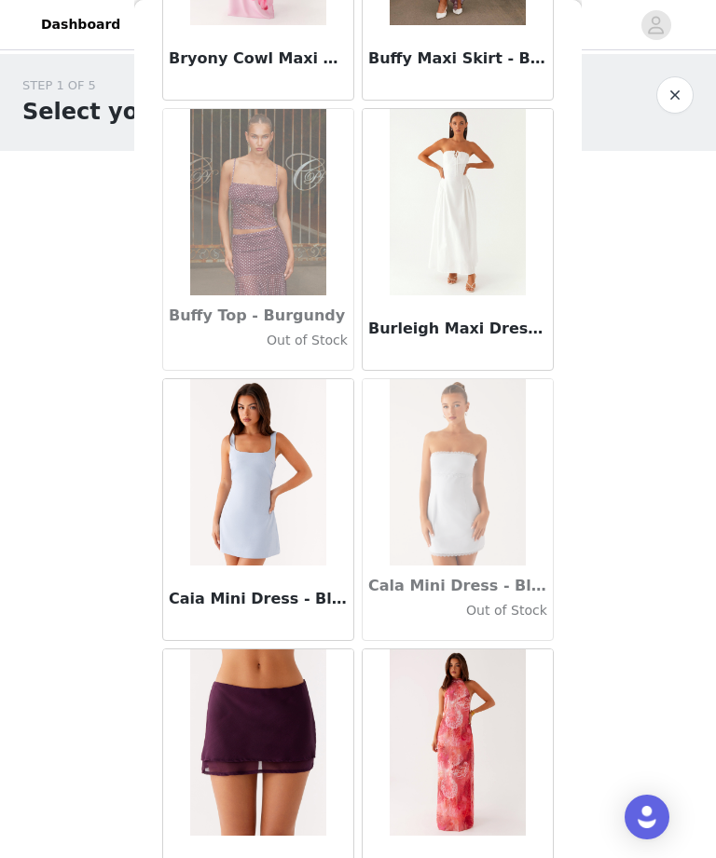
click at [502, 316] on div "Burleigh Maxi Dress - Ivory" at bounding box center [458, 332] width 190 height 75
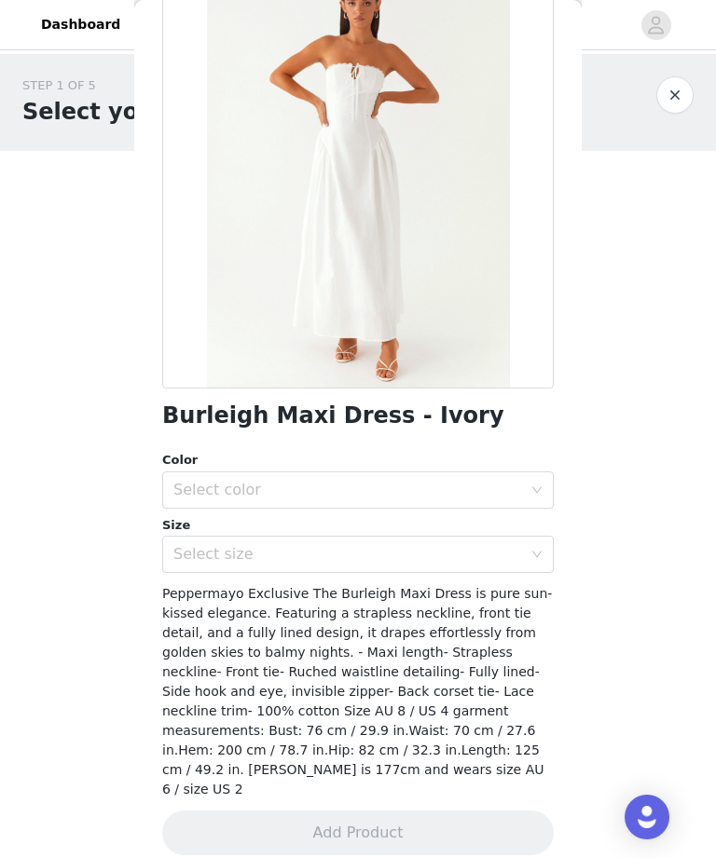
scroll to position [123, 0]
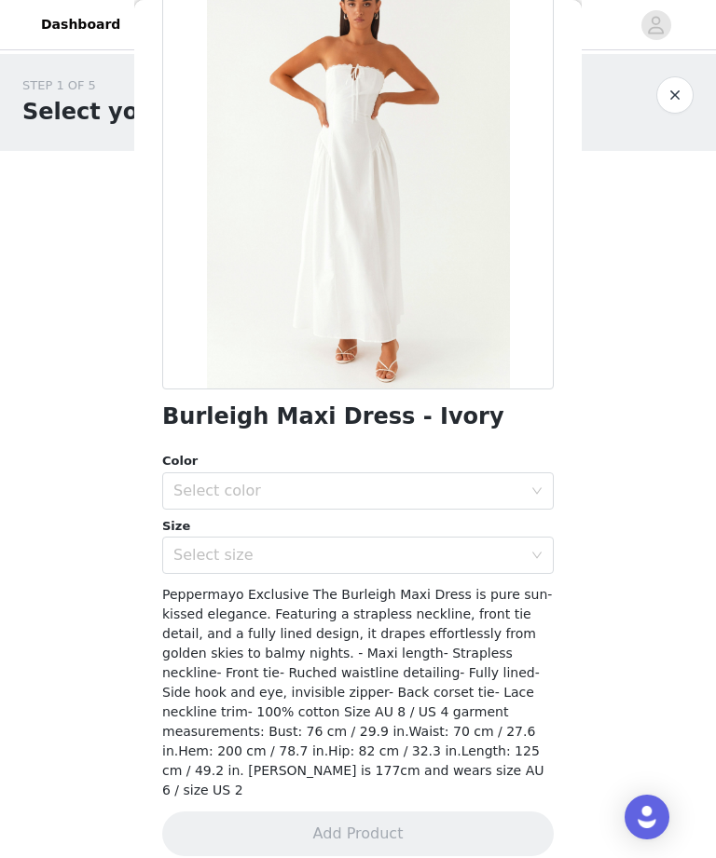
click at [509, 496] on div "Select color" at bounding box center [347, 491] width 349 height 19
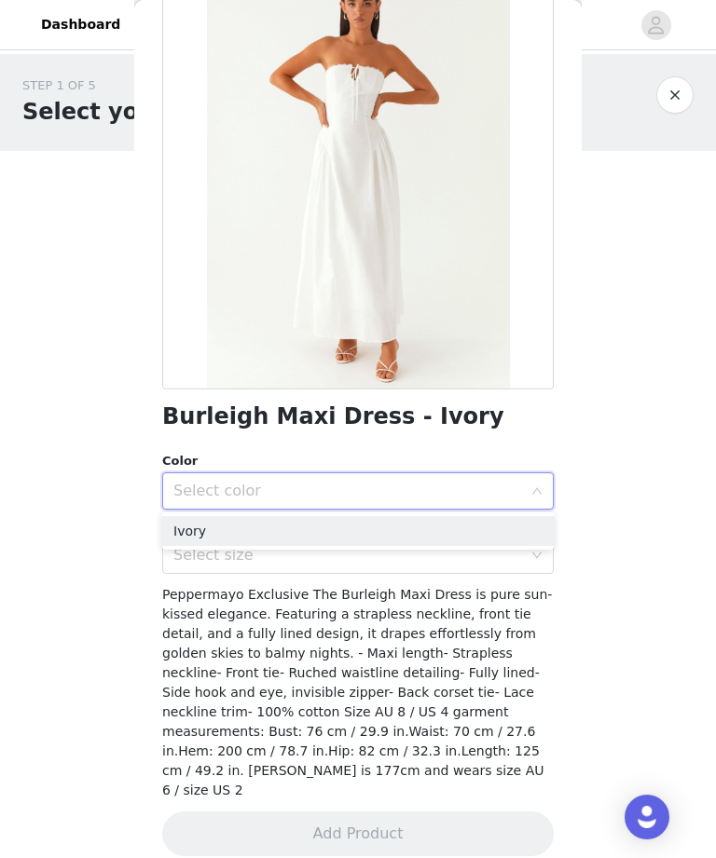
click at [501, 496] on div "Select color" at bounding box center [347, 491] width 349 height 19
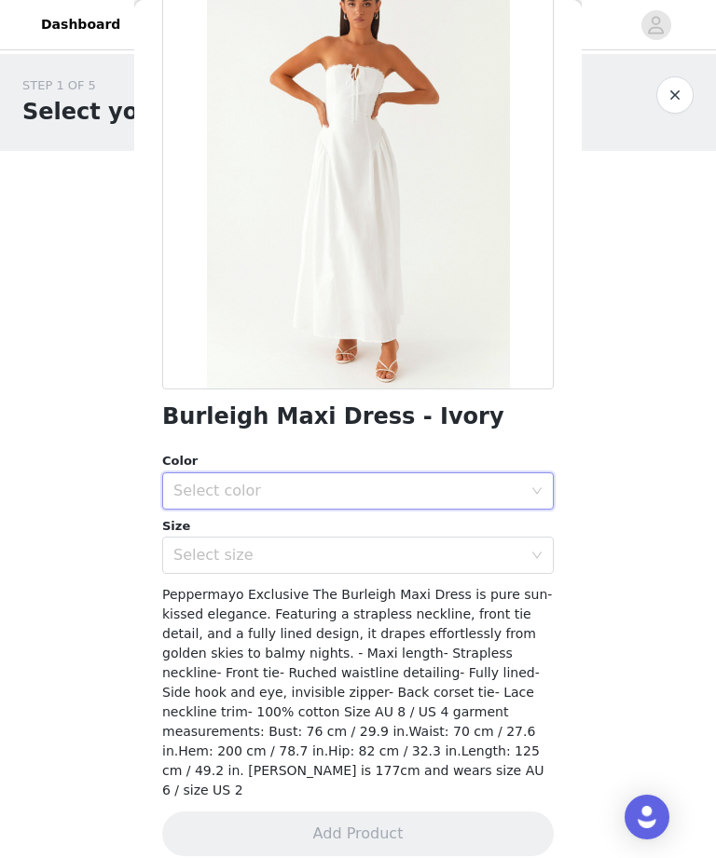
click at [464, 538] on div "Select size" at bounding box center [351, 555] width 357 height 35
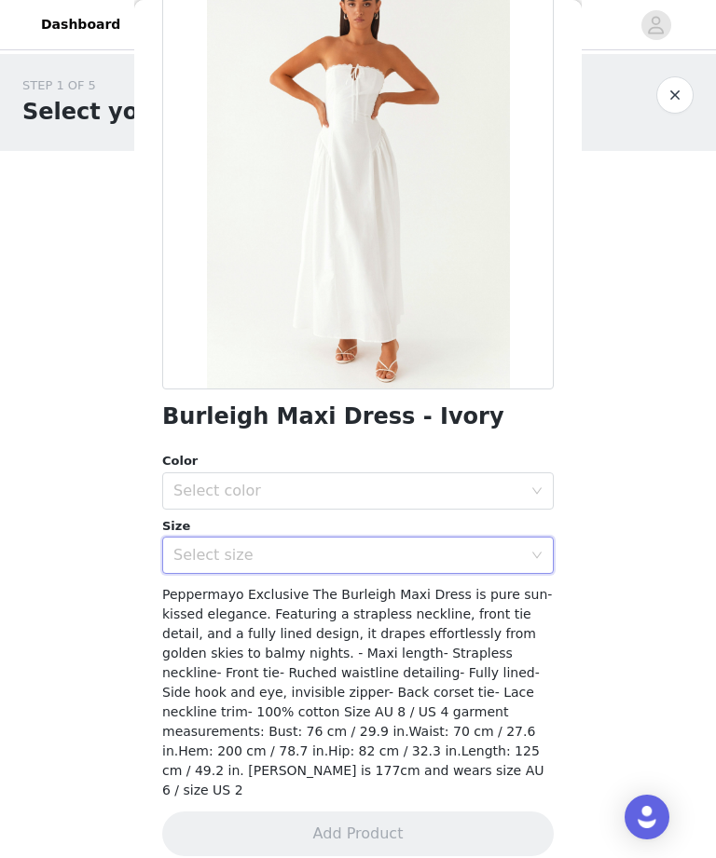
click at [499, 499] on div "Select color" at bounding box center [347, 491] width 349 height 19
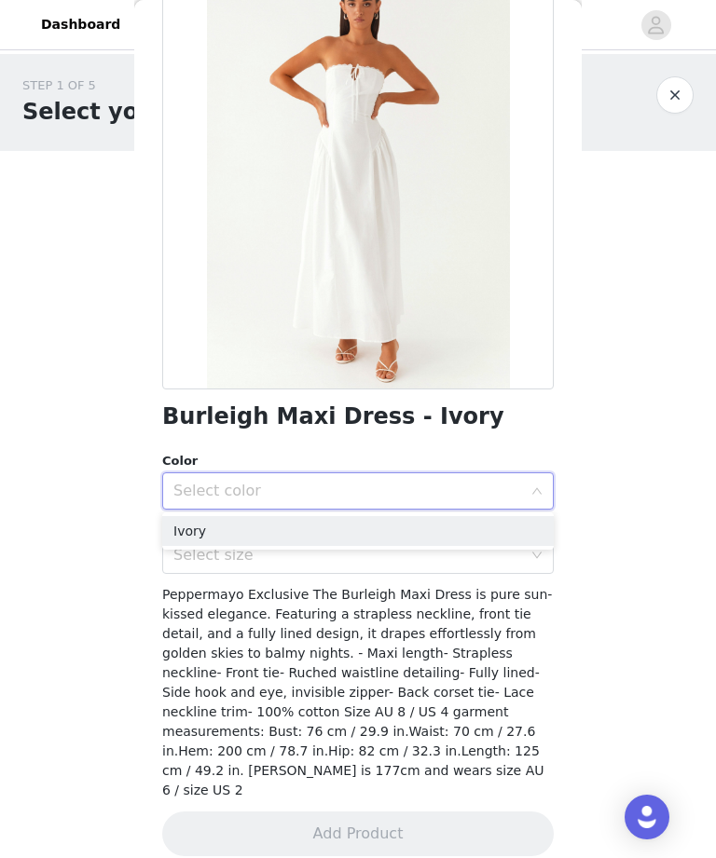
click at [508, 491] on div "Select color" at bounding box center [347, 491] width 349 height 19
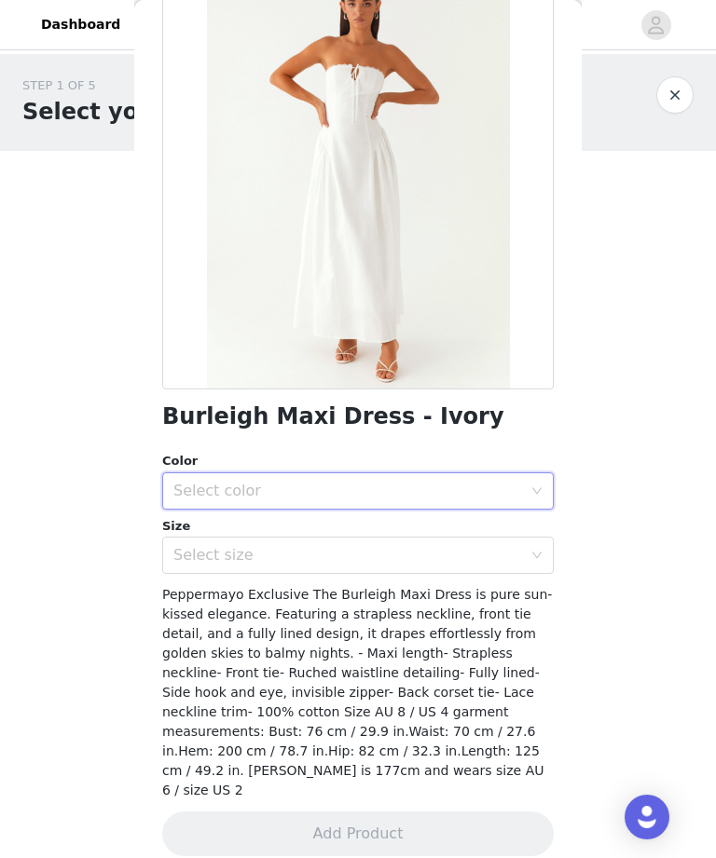
click at [462, 538] on div "Select size" at bounding box center [351, 555] width 357 height 35
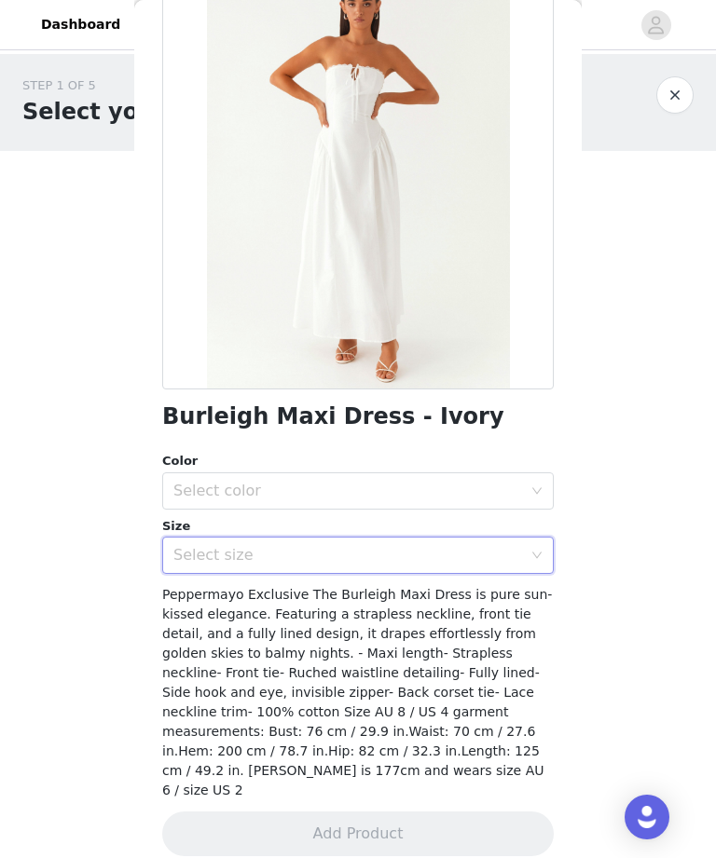
click at [503, 493] on div "Select color" at bounding box center [347, 491] width 349 height 19
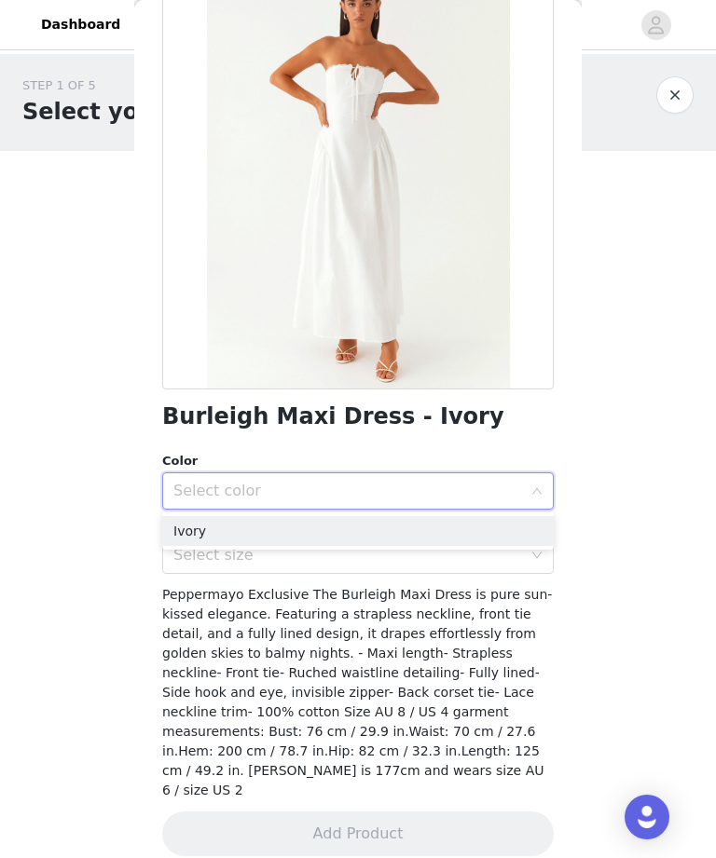
click at [451, 540] on li "Ivory" at bounding box center [357, 531] width 391 height 30
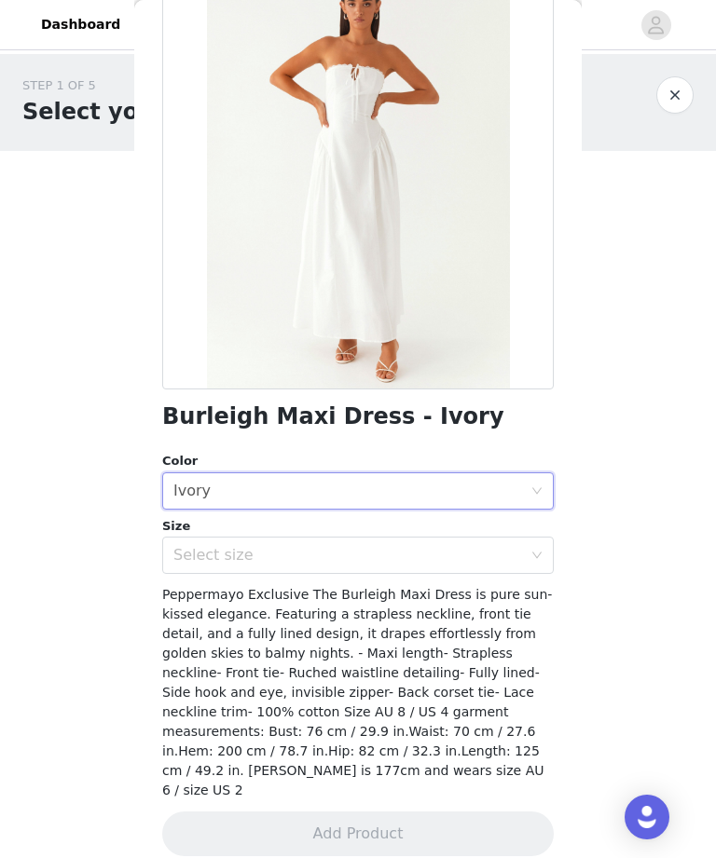
click at [445, 554] on div "Select size" at bounding box center [347, 555] width 349 height 19
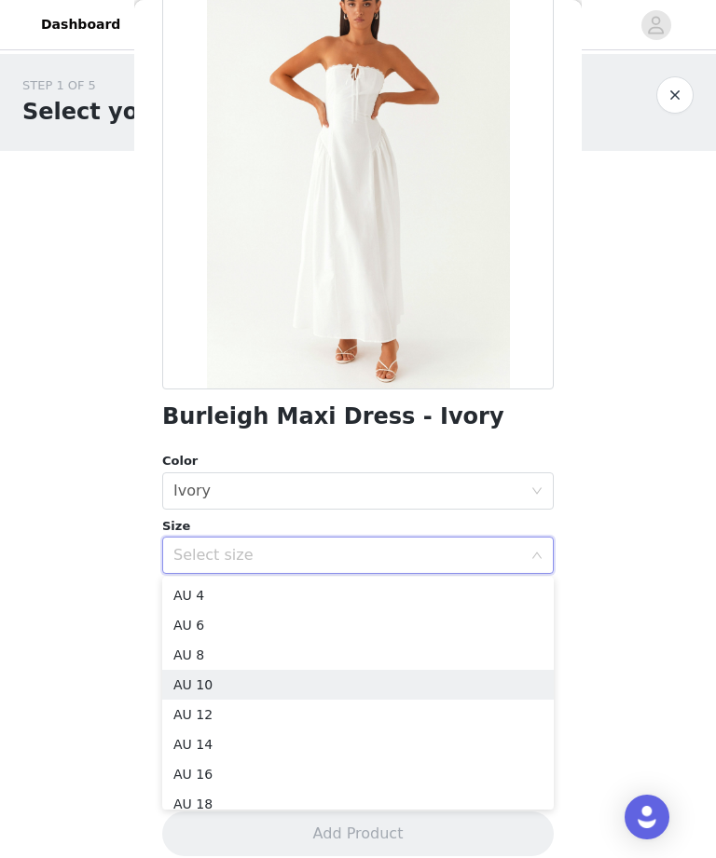
click at [361, 682] on li "AU 10" at bounding box center [357, 685] width 391 height 30
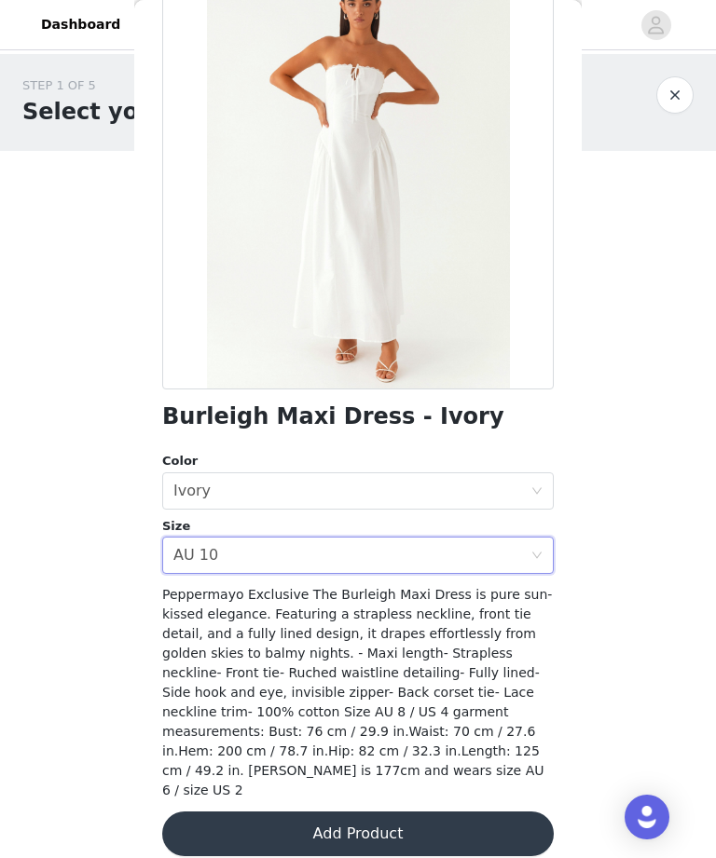
click at [398, 835] on button "Add Product" at bounding box center [357, 834] width 391 height 45
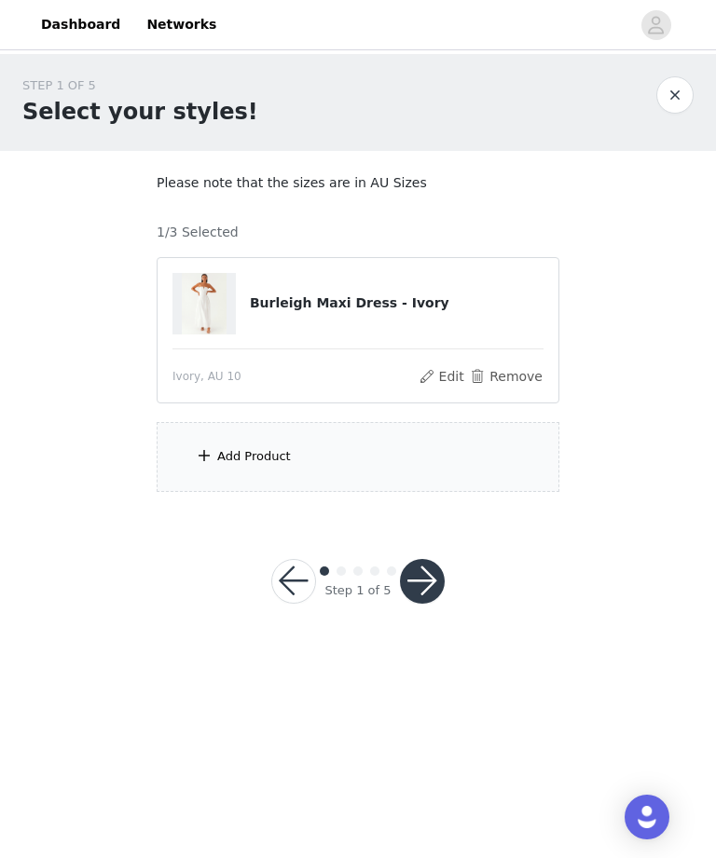
click at [511, 466] on div "Add Product" at bounding box center [358, 457] width 403 height 70
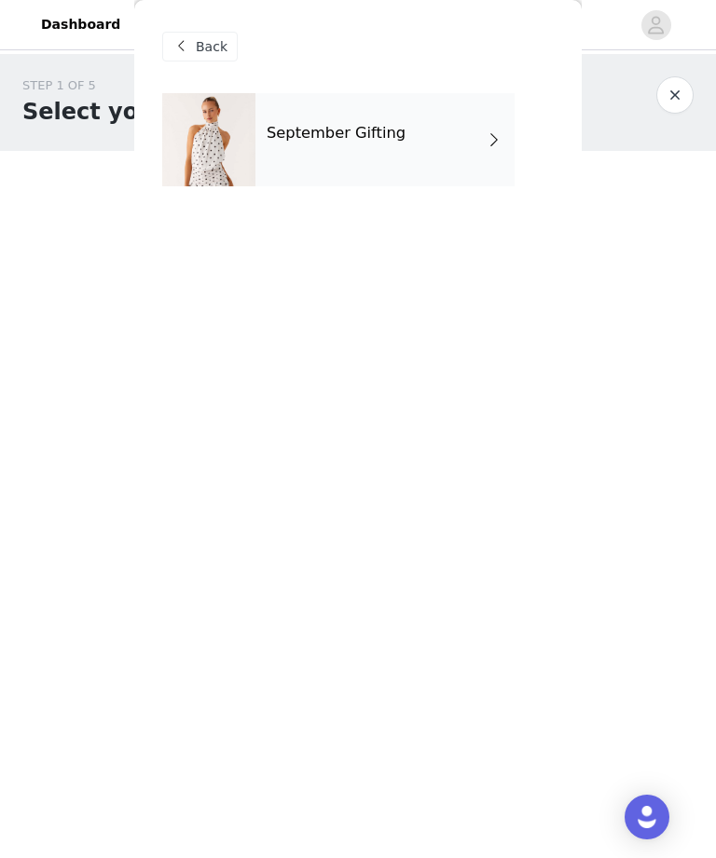
click at [429, 144] on div "September Gifting" at bounding box center [384, 139] width 259 height 93
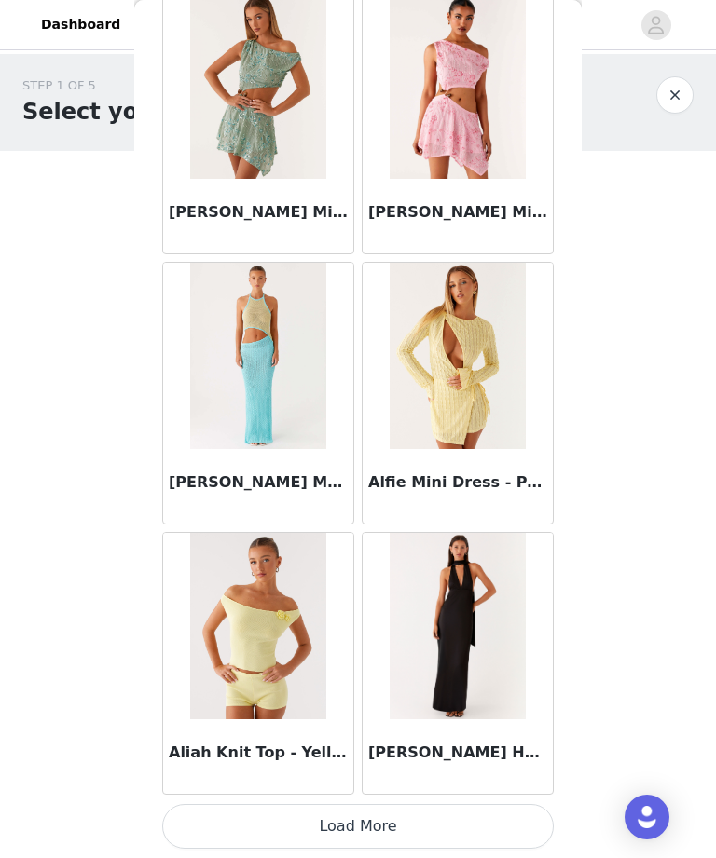
click at [436, 840] on button "Load More" at bounding box center [357, 826] width 391 height 45
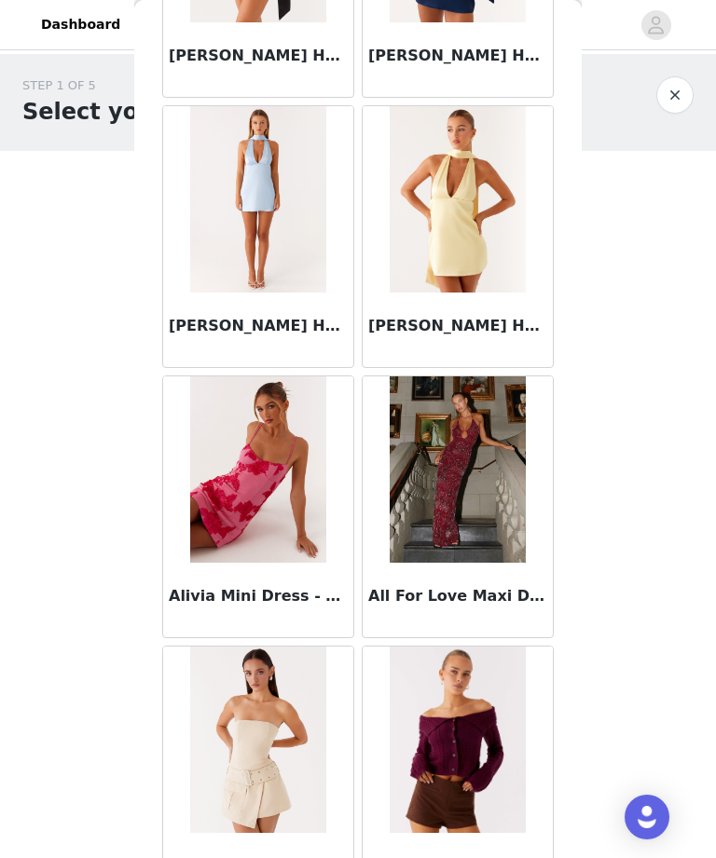
scroll to position [3226, 0]
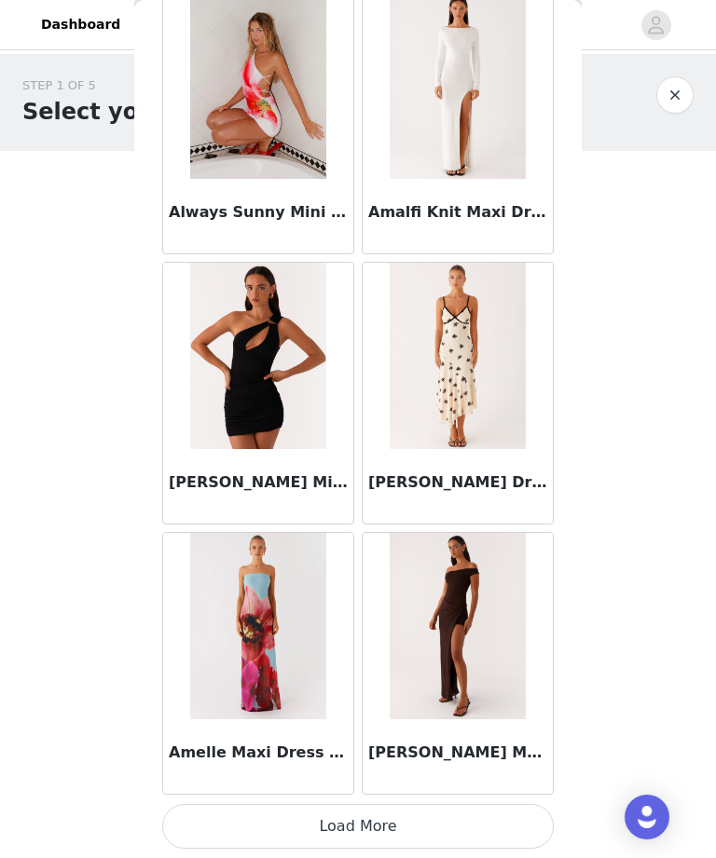
click at [441, 821] on button "Load More" at bounding box center [357, 826] width 391 height 45
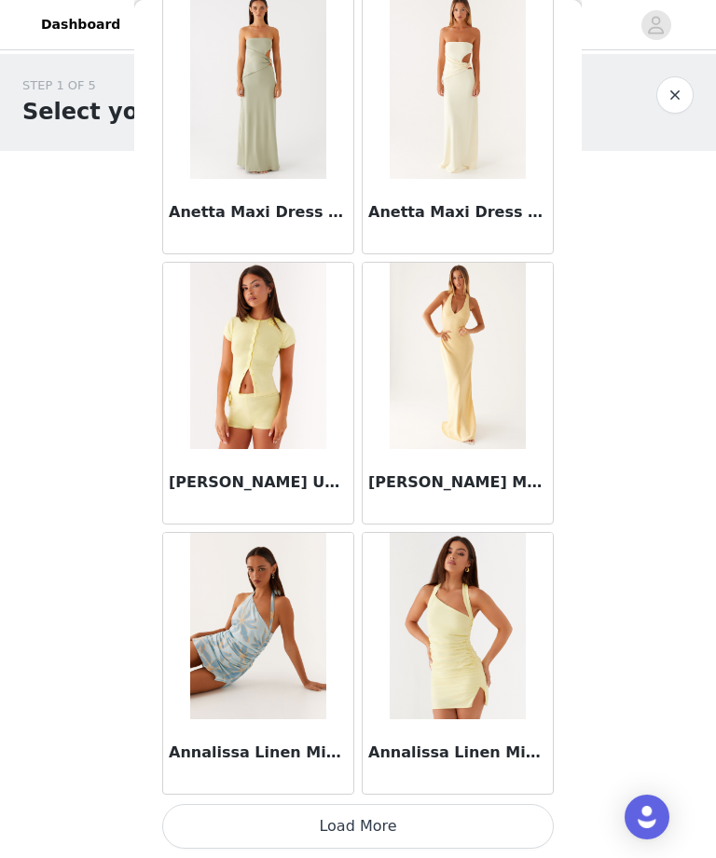
click at [470, 814] on button "Load More" at bounding box center [357, 826] width 391 height 45
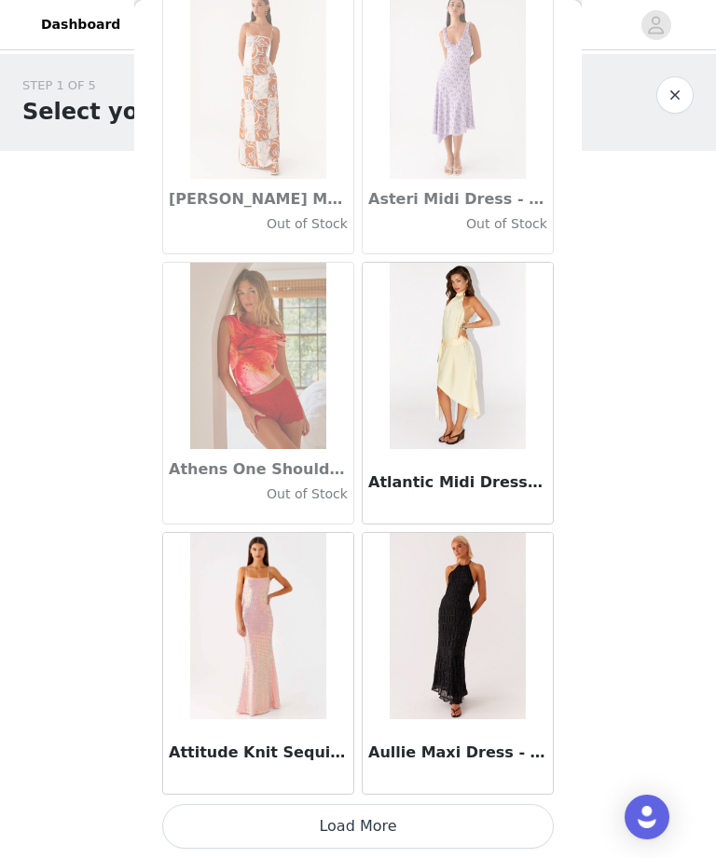
click at [511, 826] on button "Load More" at bounding box center [357, 826] width 391 height 45
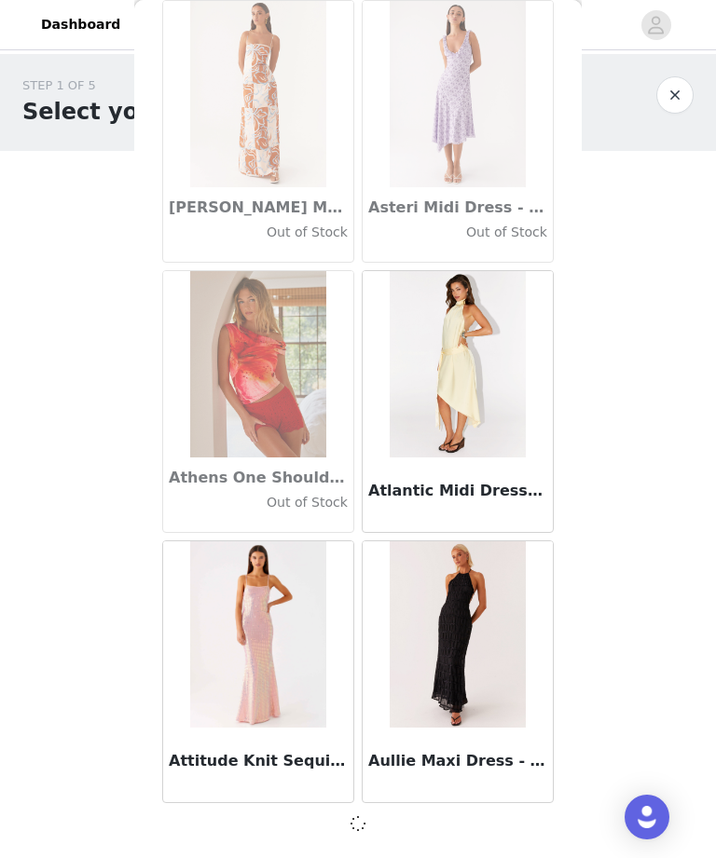
scroll to position [10093, 0]
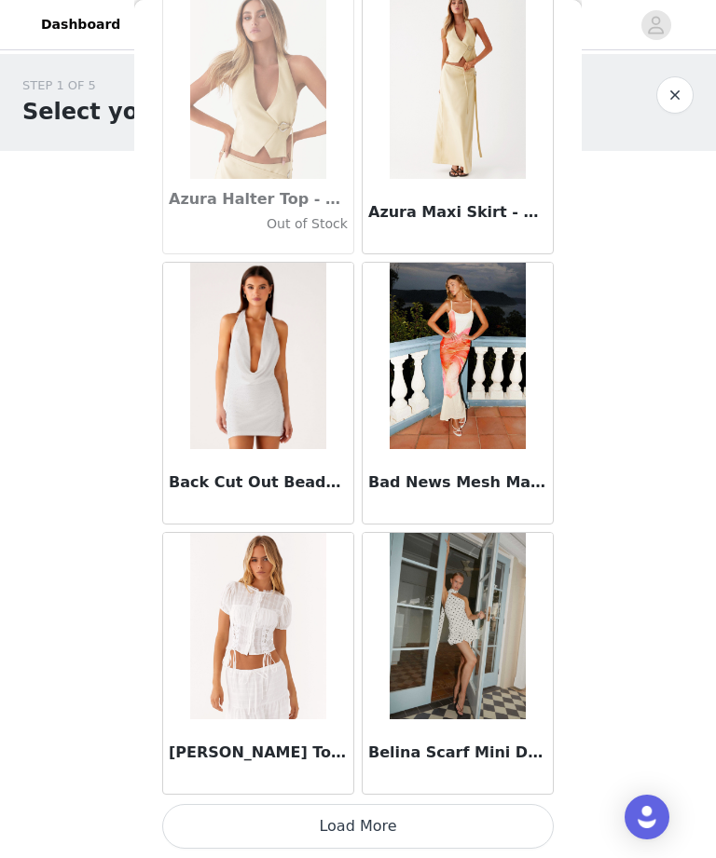
click at [492, 830] on button "Load More" at bounding box center [357, 826] width 391 height 45
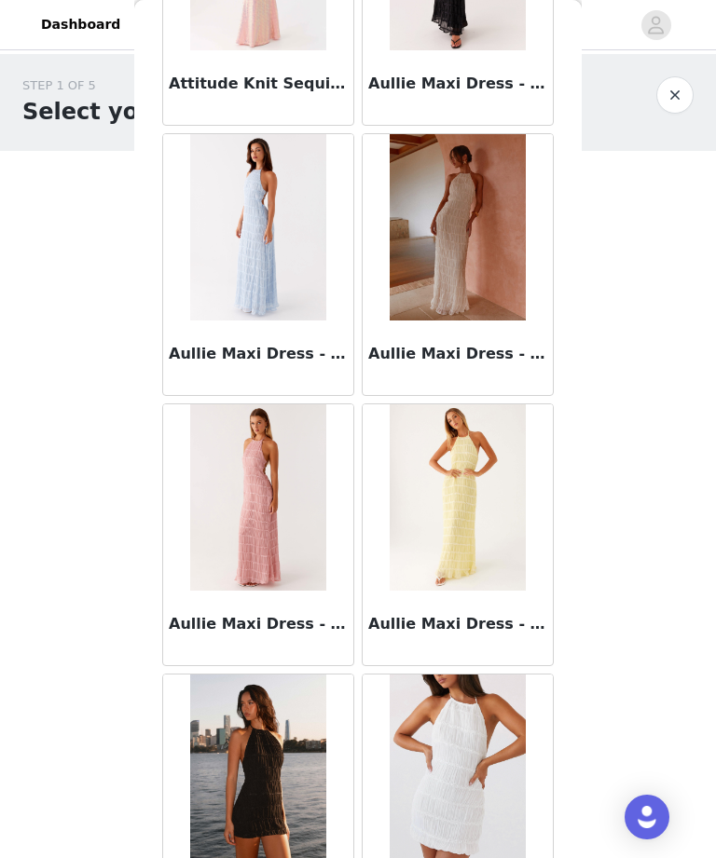
scroll to position [10729, 0]
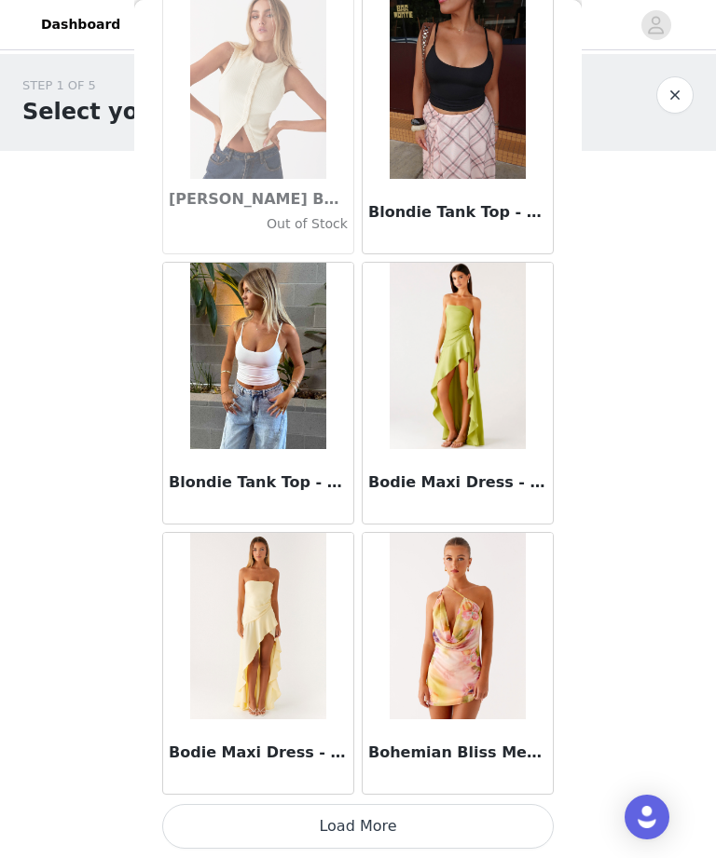
click at [431, 827] on button "Load More" at bounding box center [357, 826] width 391 height 45
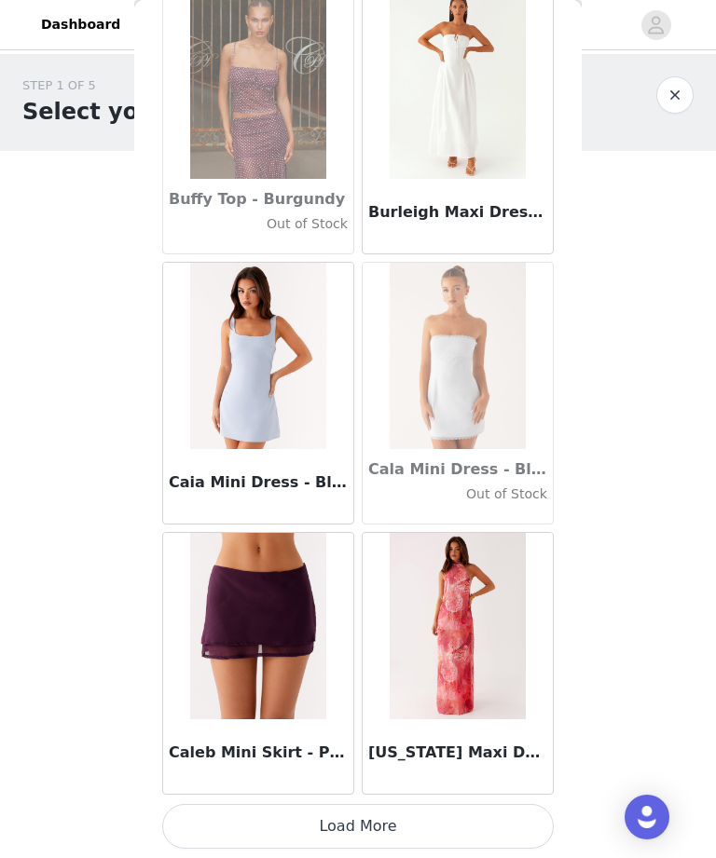
click at [429, 832] on button "Load More" at bounding box center [357, 826] width 391 height 45
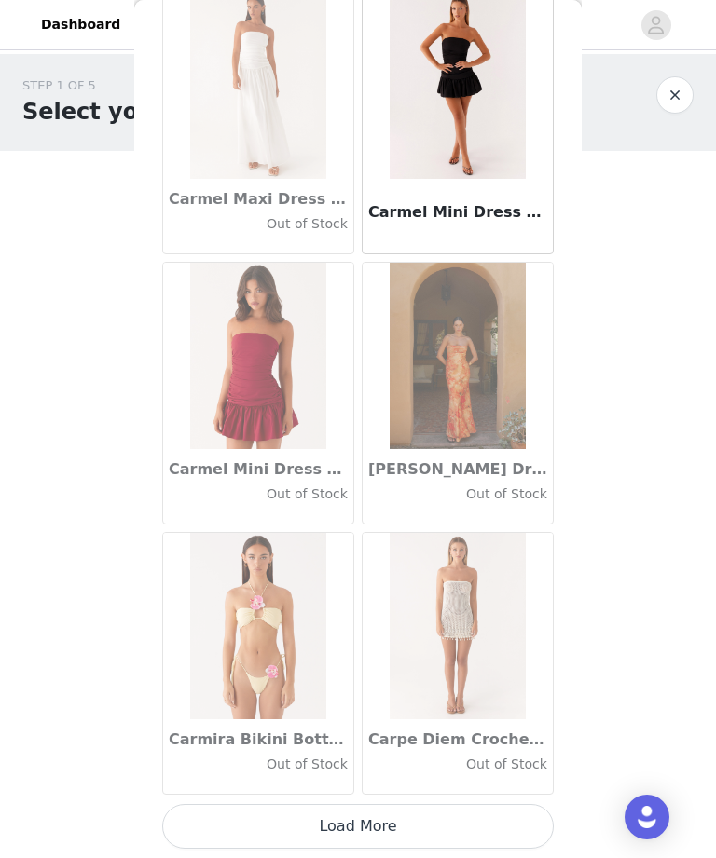
click at [431, 835] on button "Load More" at bounding box center [357, 826] width 391 height 45
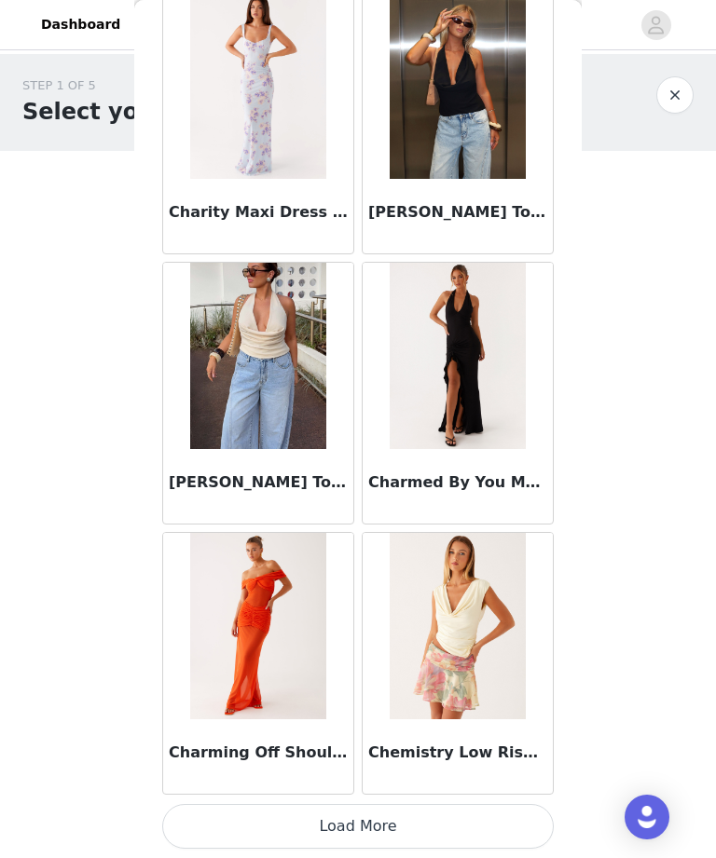
click at [439, 822] on button "Load More" at bounding box center [357, 826] width 391 height 45
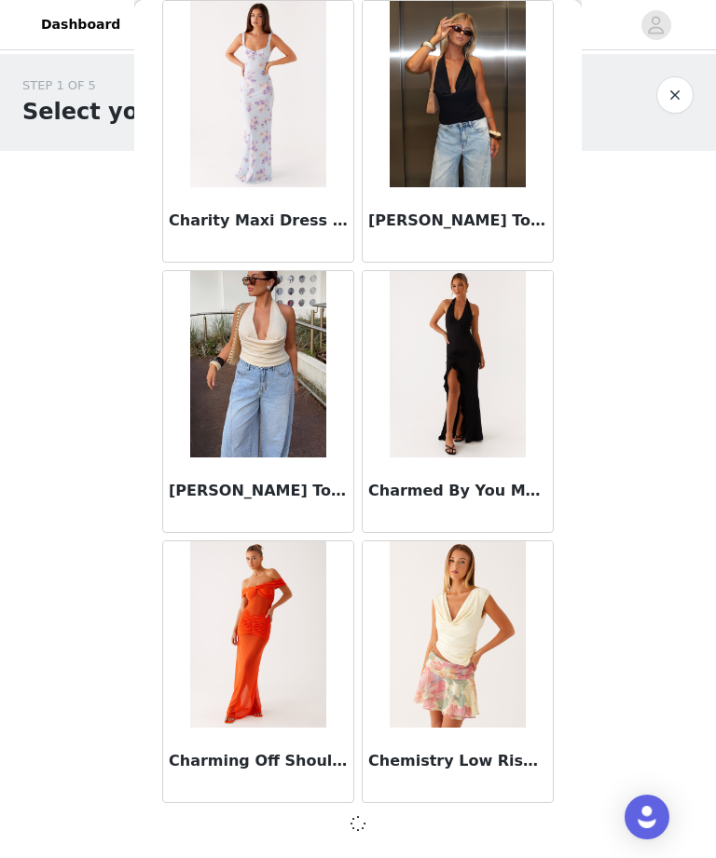
scroll to position [23606, 0]
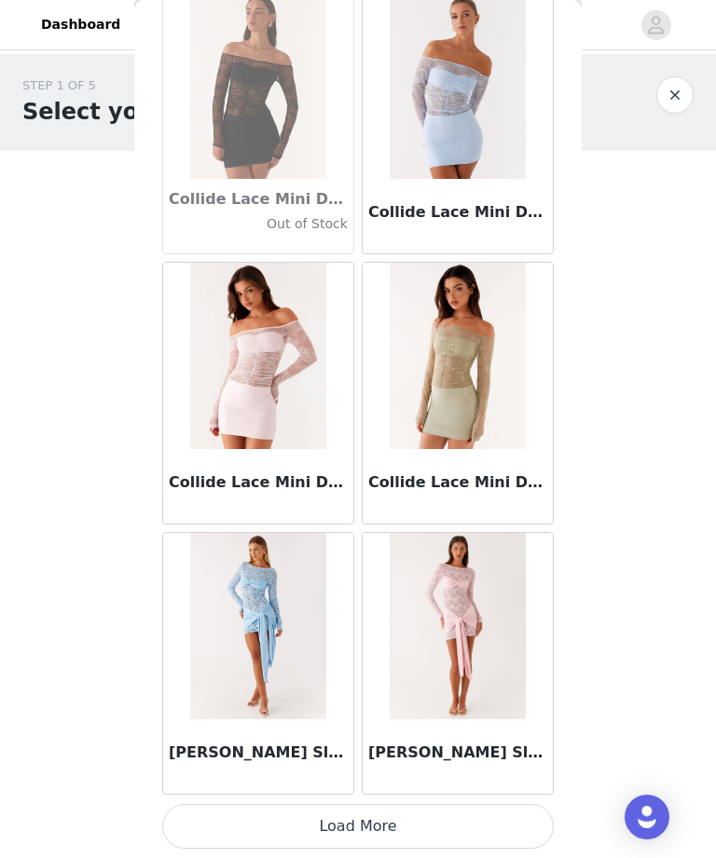
click at [459, 834] on button "Load More" at bounding box center [357, 826] width 391 height 45
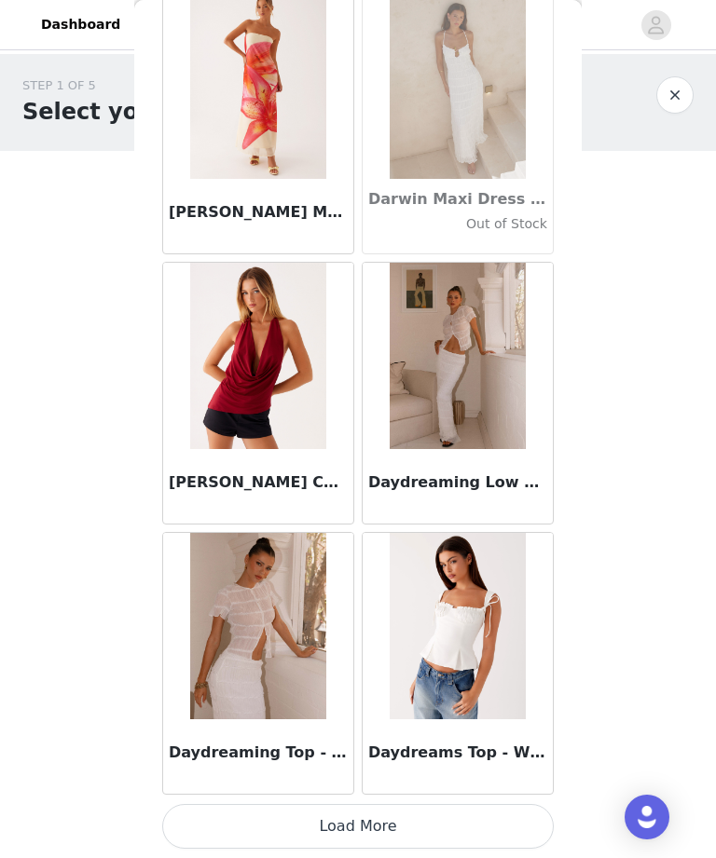
click at [465, 819] on button "Load More" at bounding box center [357, 826] width 391 height 45
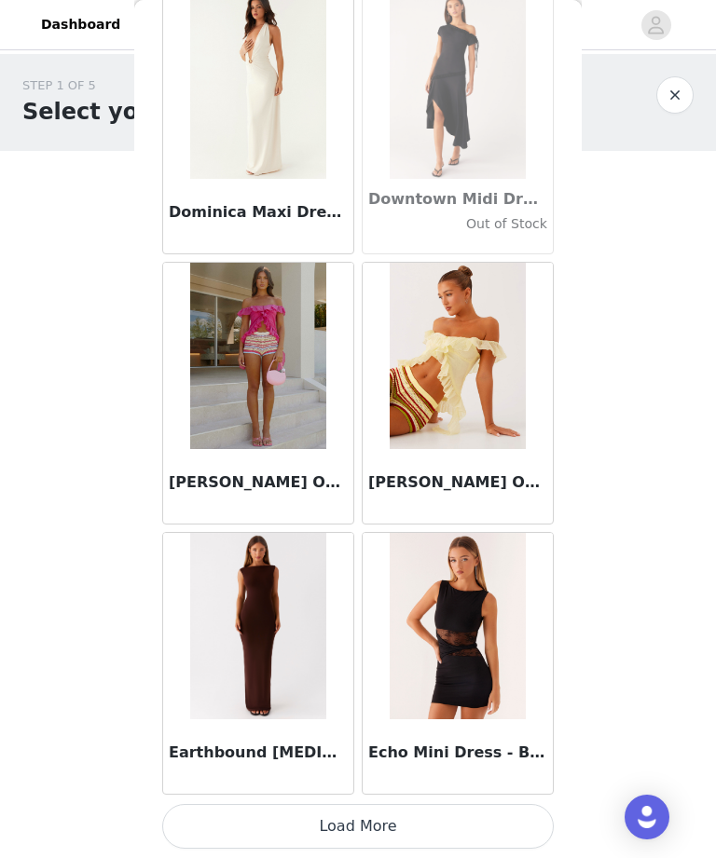
scroll to position [31723, 0]
click at [441, 826] on button "Load More" at bounding box center [357, 826] width 391 height 45
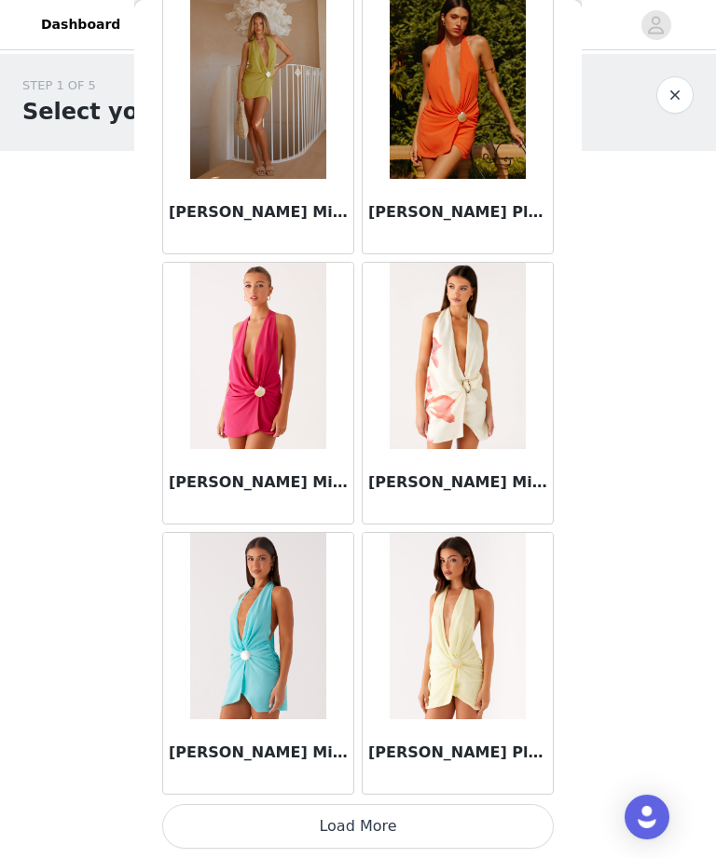
click at [455, 827] on button "Load More" at bounding box center [357, 826] width 391 height 45
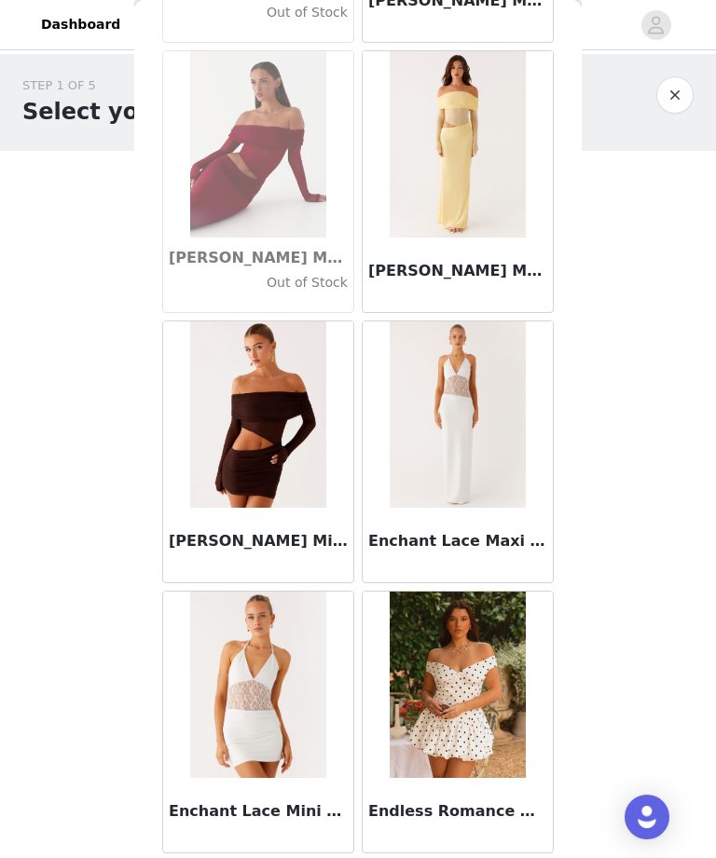
scroll to position [36528, 0]
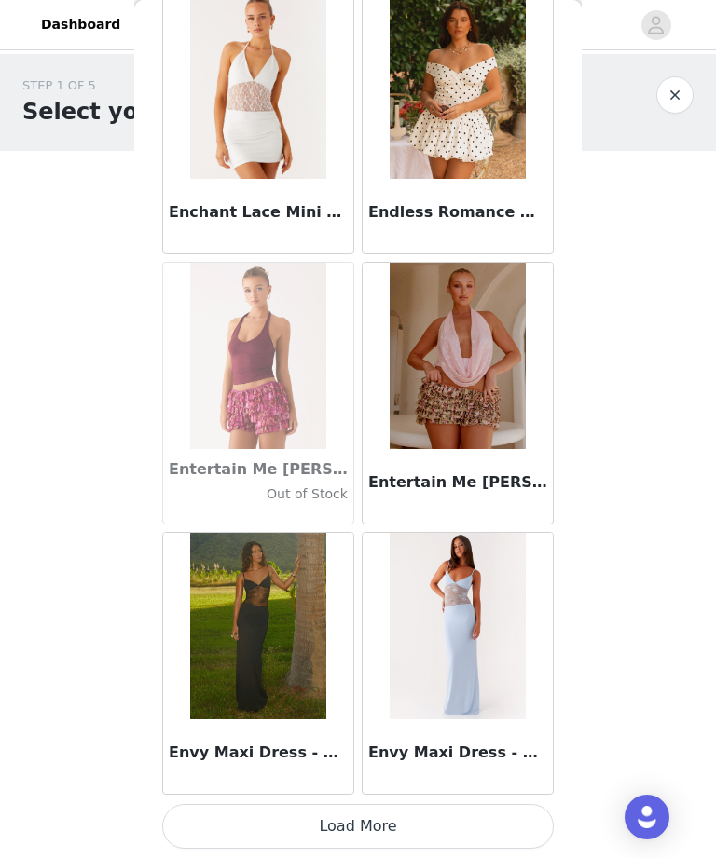
click at [474, 824] on button "Load More" at bounding box center [357, 826] width 391 height 45
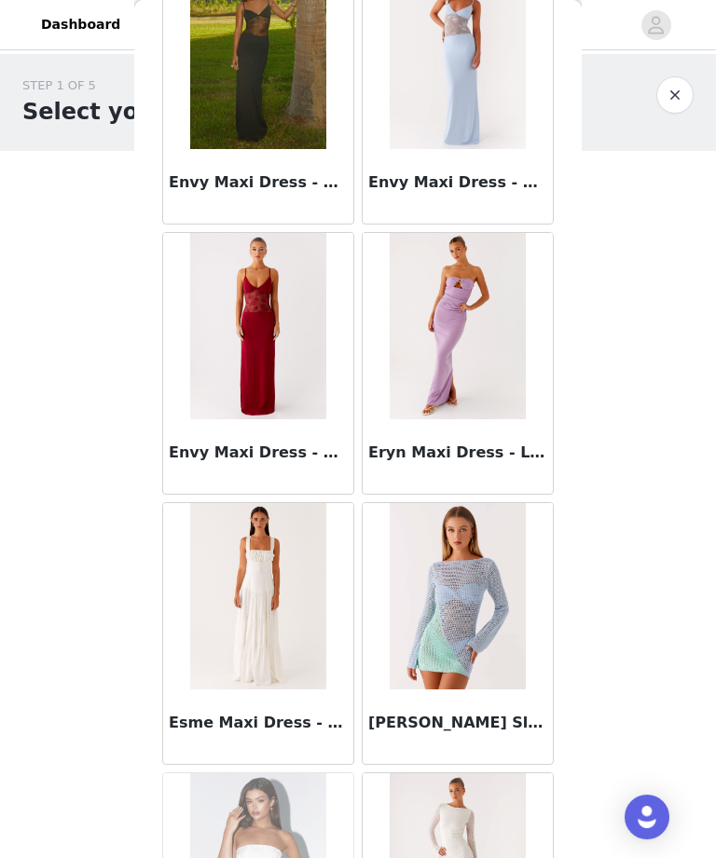
scroll to position [37697, 0]
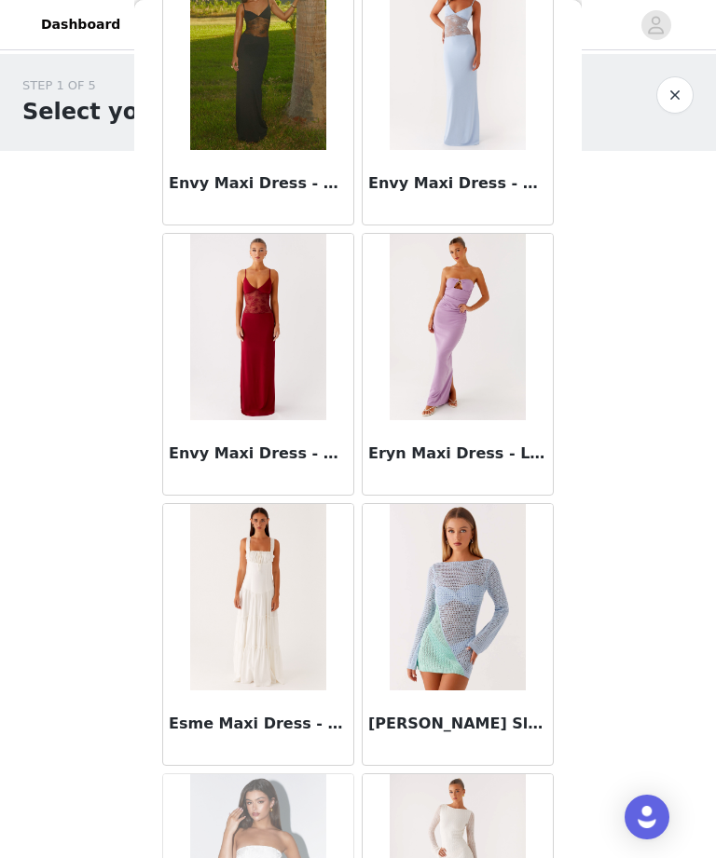
click at [321, 715] on h3 "Esme Maxi Dress - White" at bounding box center [258, 724] width 179 height 22
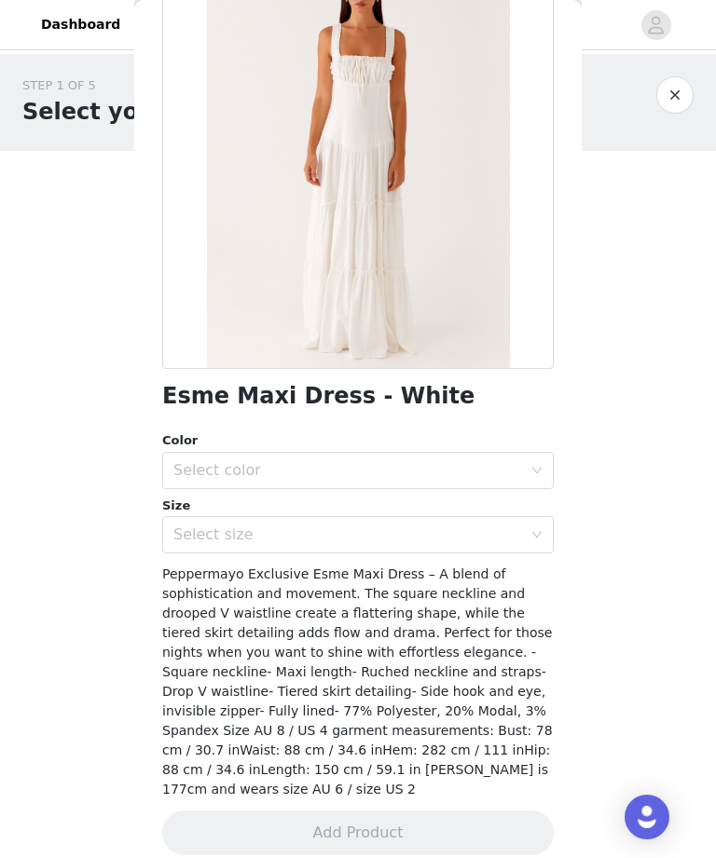
scroll to position [143, 0]
click at [456, 467] on div "Select color" at bounding box center [347, 471] width 349 height 19
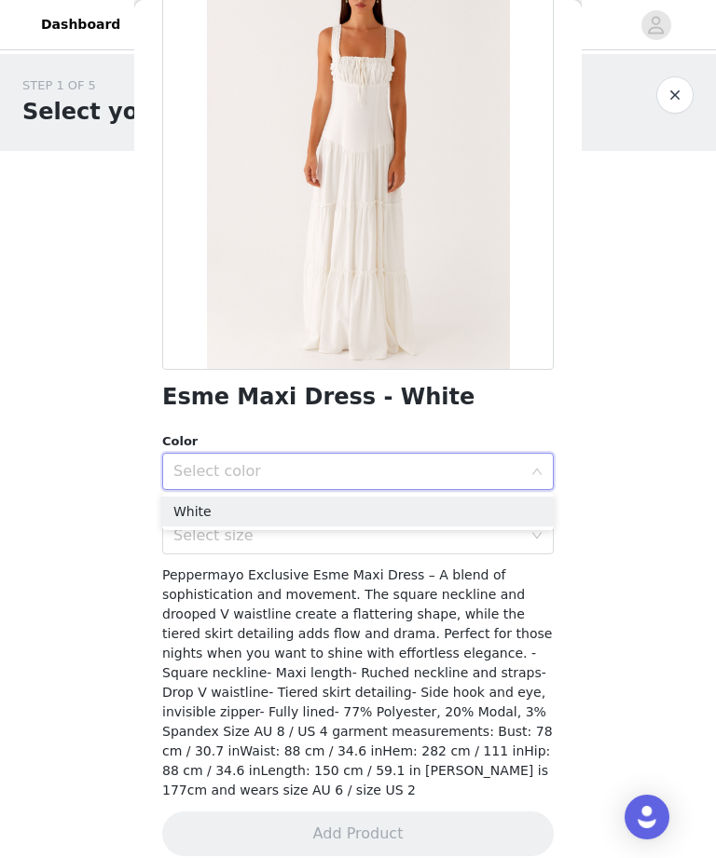
click at [410, 523] on li "White" at bounding box center [357, 512] width 391 height 30
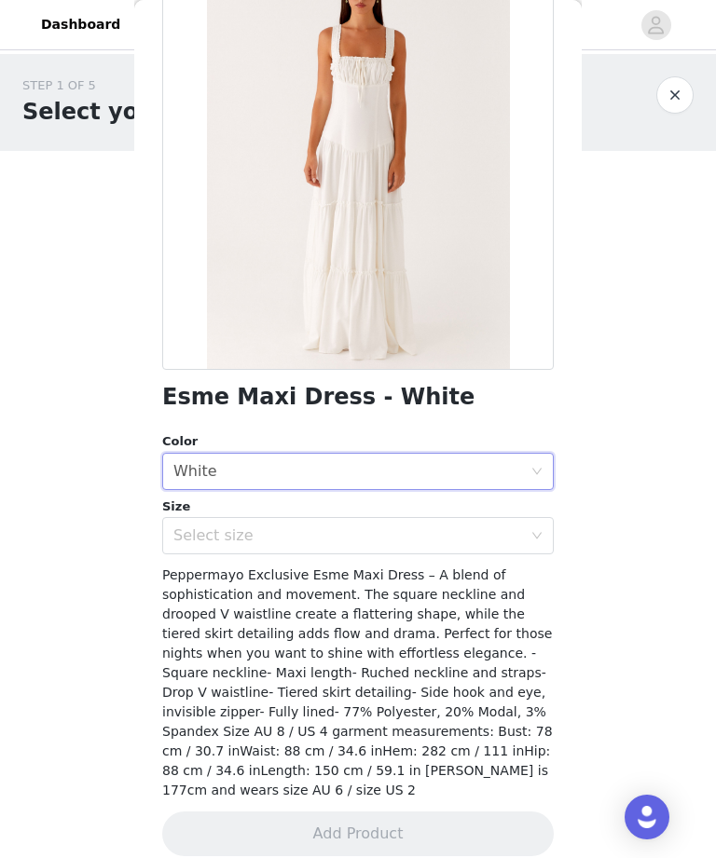
click at [404, 533] on div "Select size" at bounding box center [347, 536] width 349 height 19
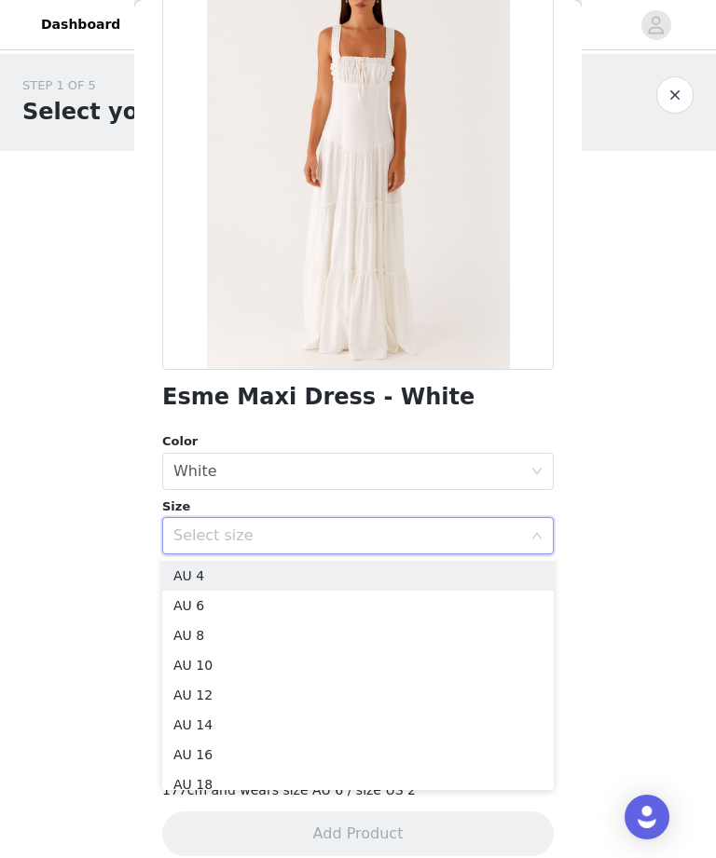
click at [353, 665] on li "AU 10" at bounding box center [357, 666] width 391 height 30
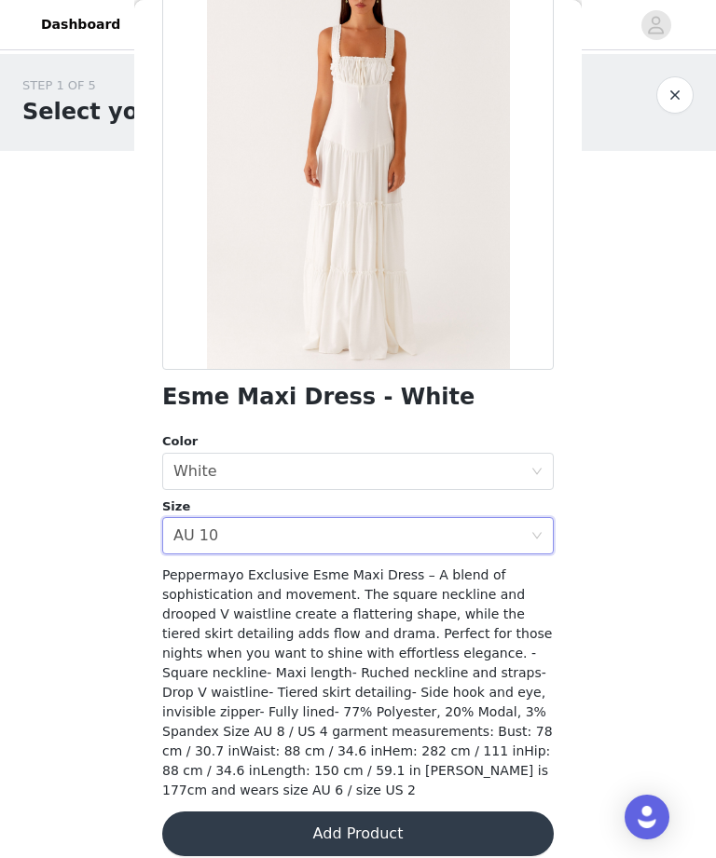
click at [406, 539] on div "Select size AU 10" at bounding box center [351, 535] width 357 height 35
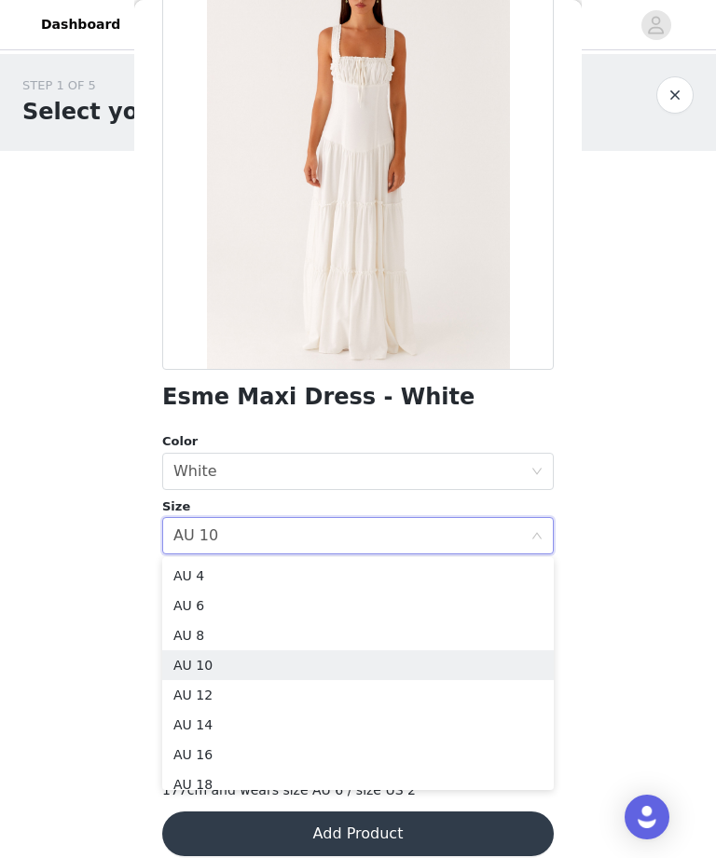
click at [339, 646] on li "AU 8" at bounding box center [357, 636] width 391 height 30
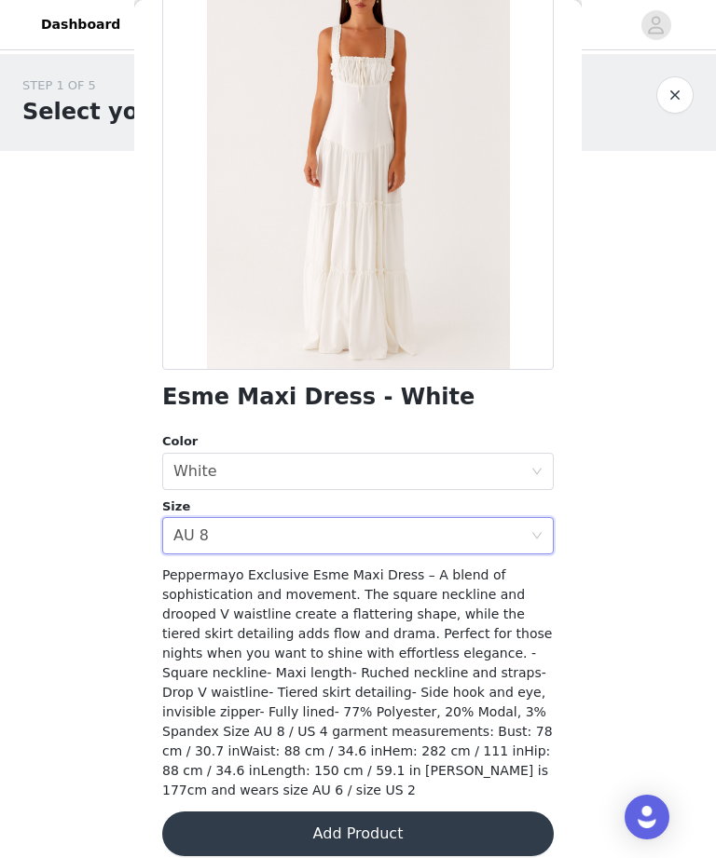
click at [436, 832] on button "Add Product" at bounding box center [357, 834] width 391 height 45
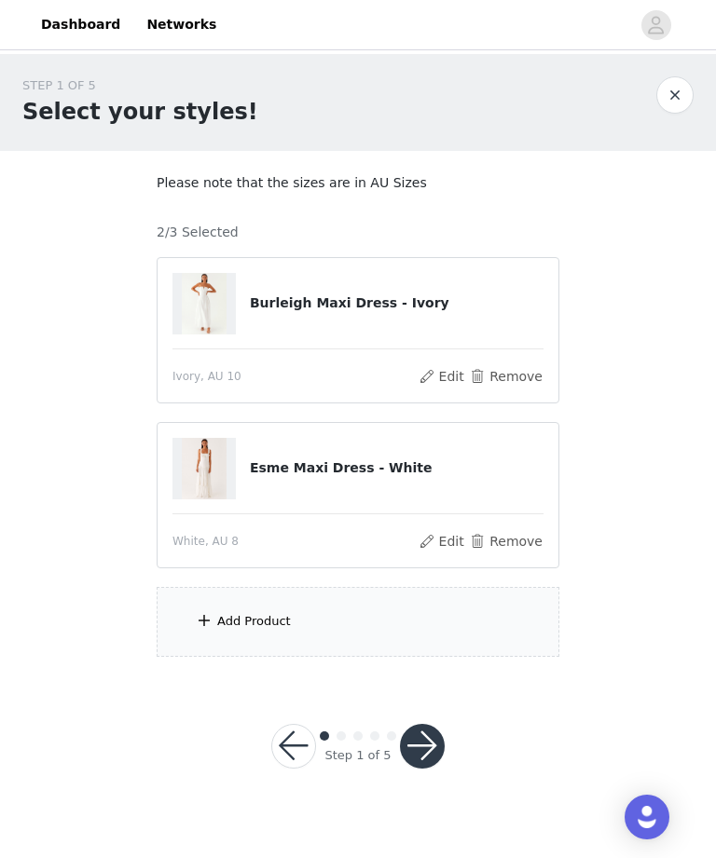
click at [360, 633] on div "Add Product" at bounding box center [358, 622] width 403 height 70
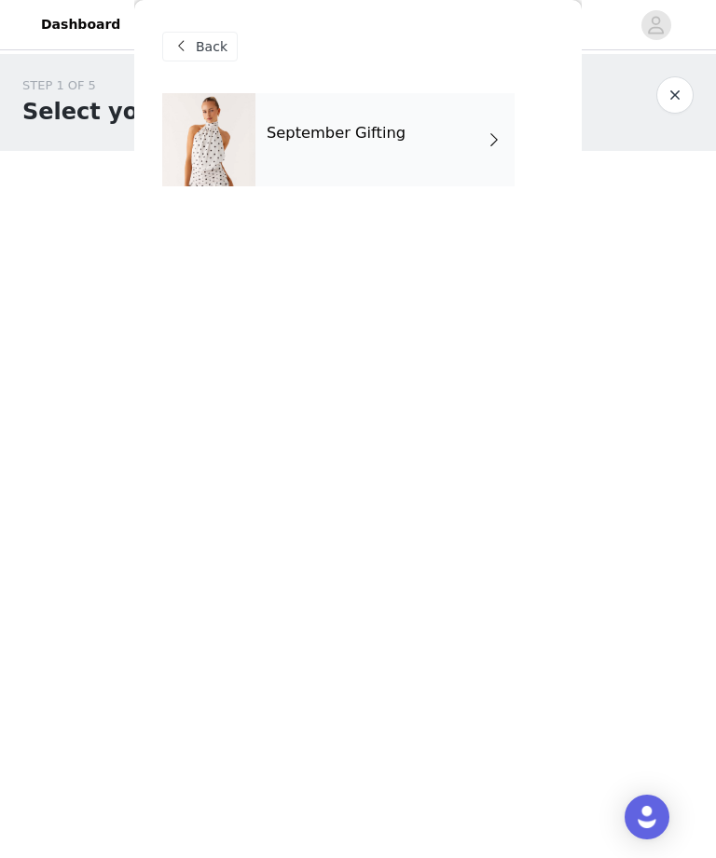
click at [449, 185] on div "September Gifting" at bounding box center [384, 139] width 259 height 93
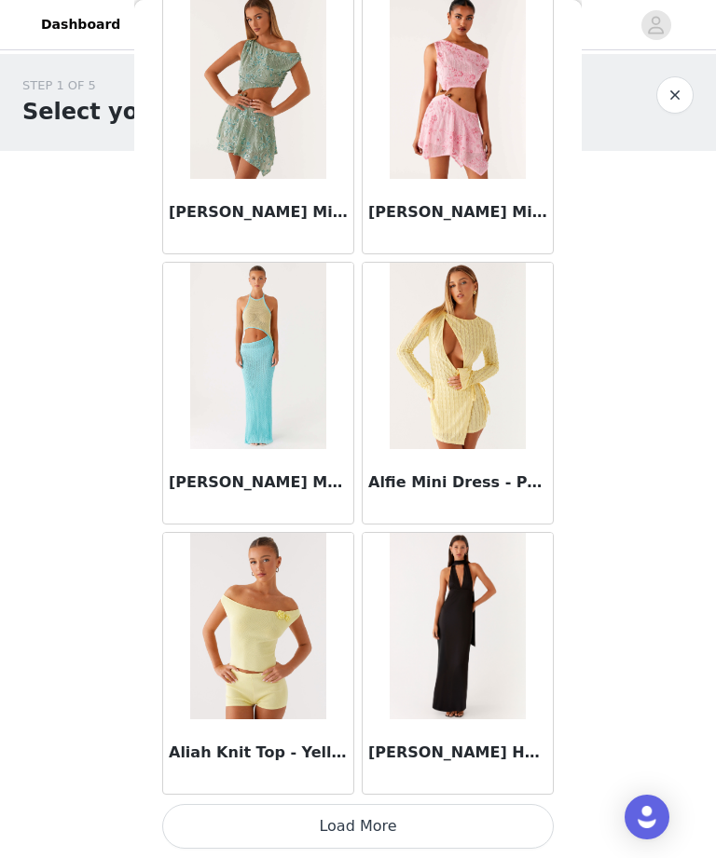
click at [426, 830] on button "Load More" at bounding box center [357, 826] width 391 height 45
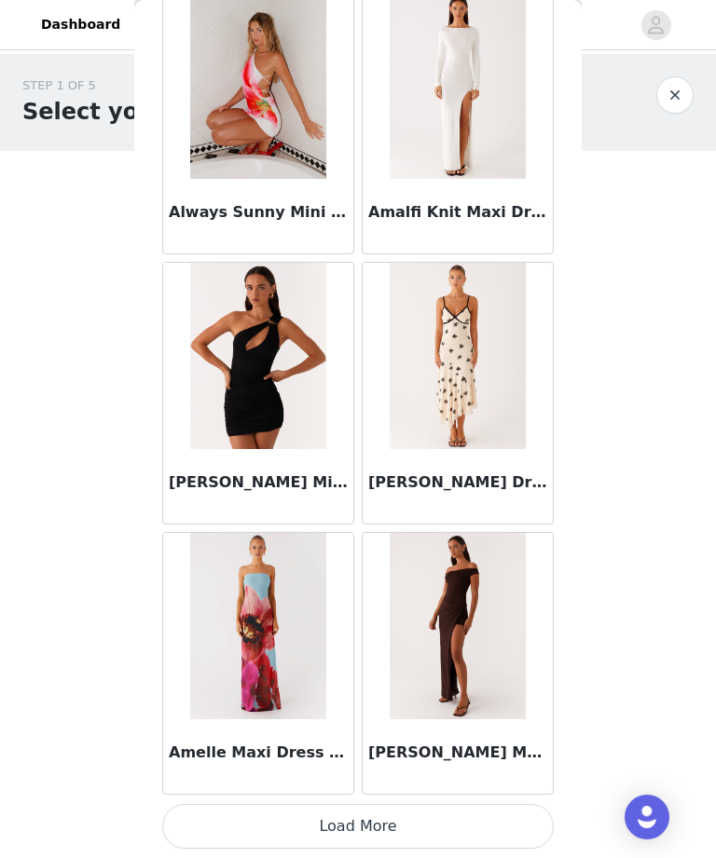
scroll to position [4688, 0]
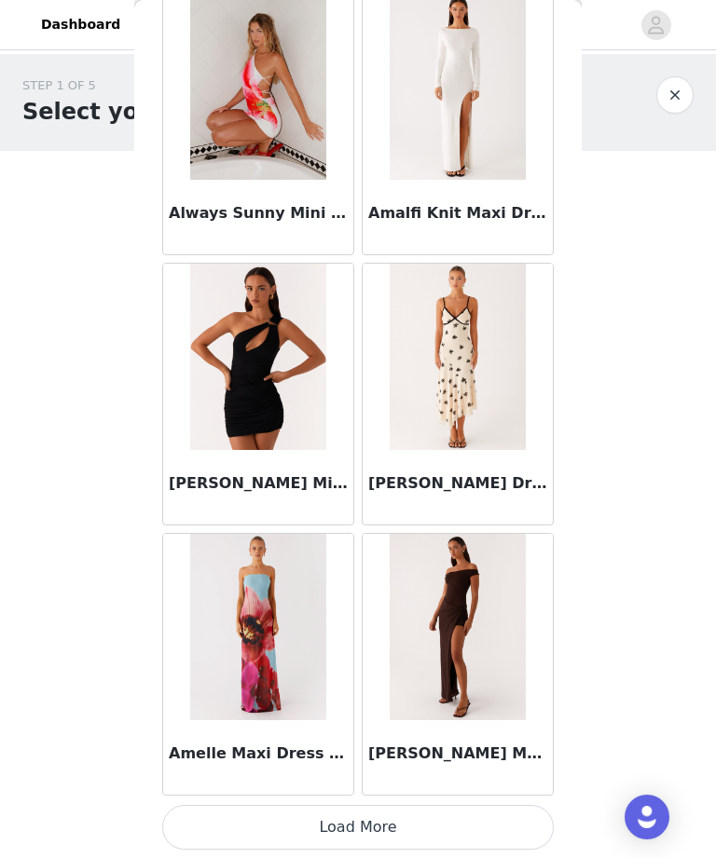
click at [444, 829] on button "Load More" at bounding box center [357, 827] width 391 height 45
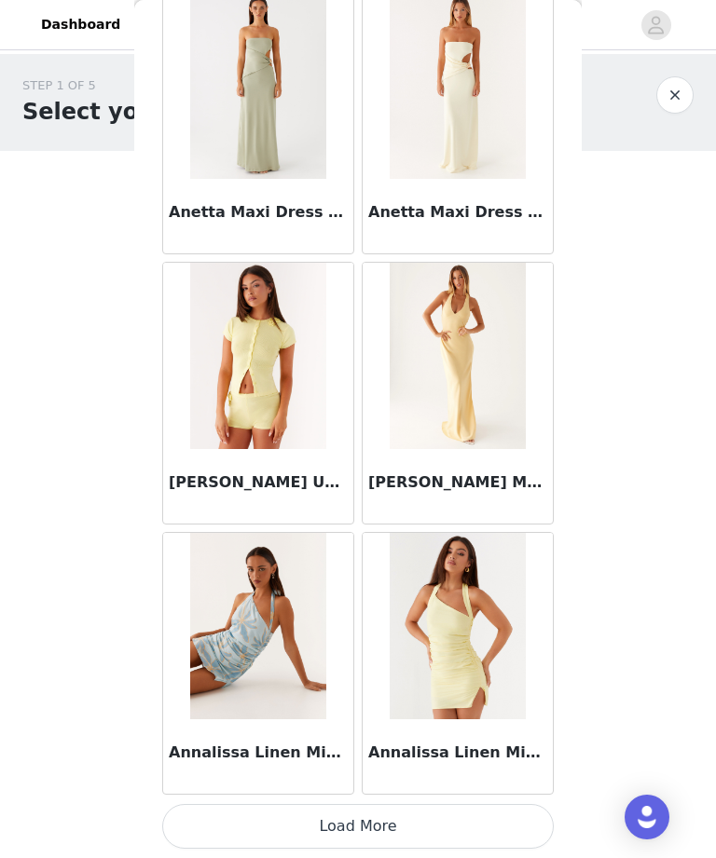
click at [451, 826] on button "Load More" at bounding box center [357, 826] width 391 height 45
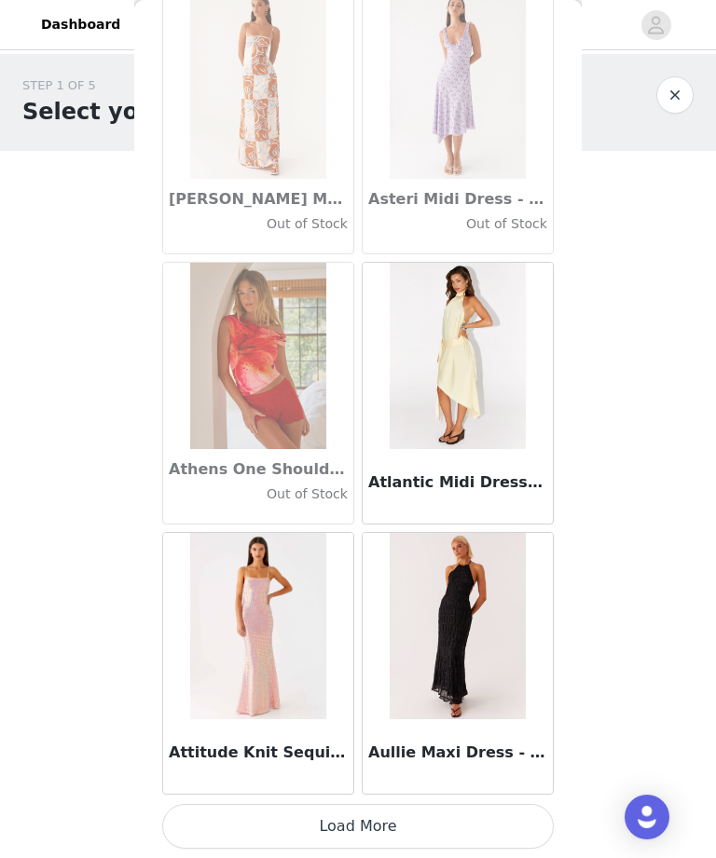
click at [450, 823] on button "Load More" at bounding box center [357, 826] width 391 height 45
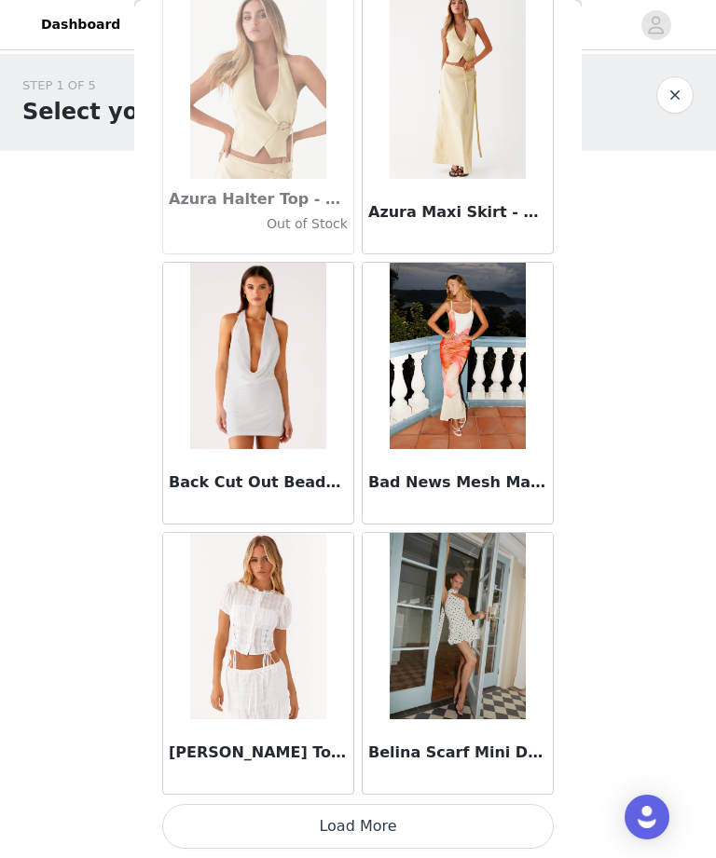
scroll to position [12796, 0]
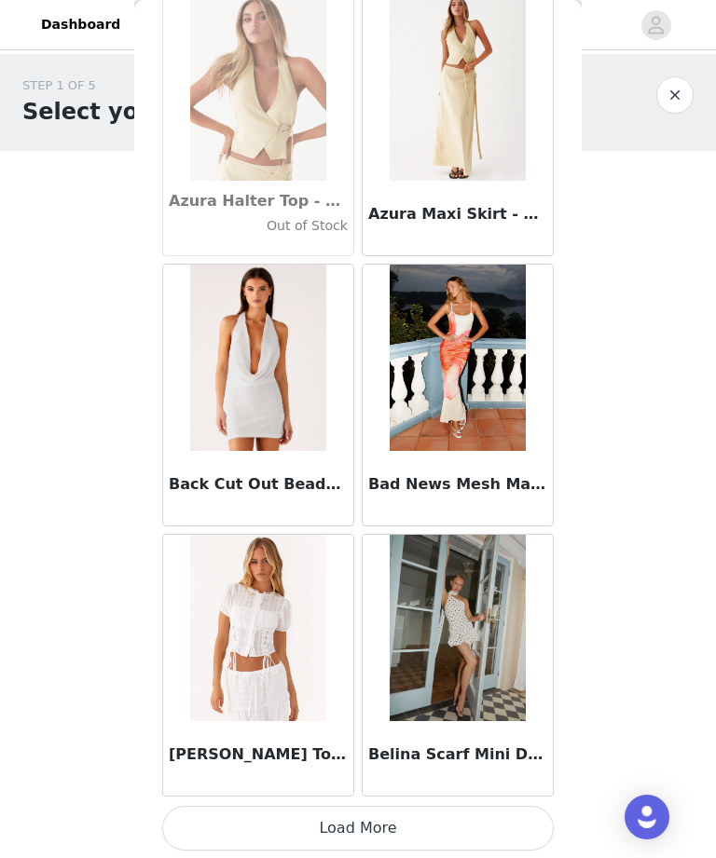
click at [442, 839] on button "Load More" at bounding box center [357, 828] width 391 height 45
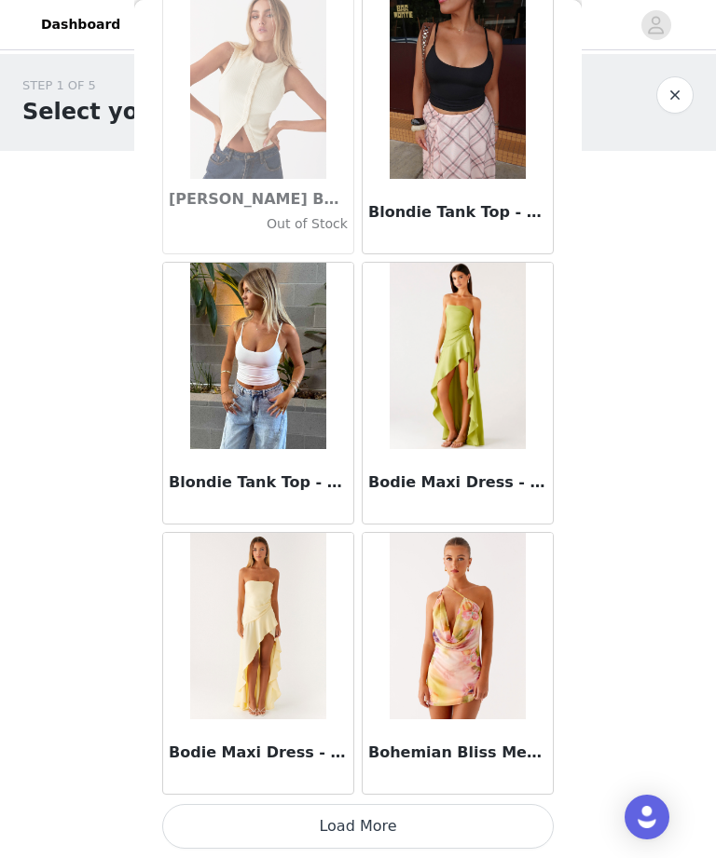
click at [441, 839] on button "Load More" at bounding box center [357, 826] width 391 height 45
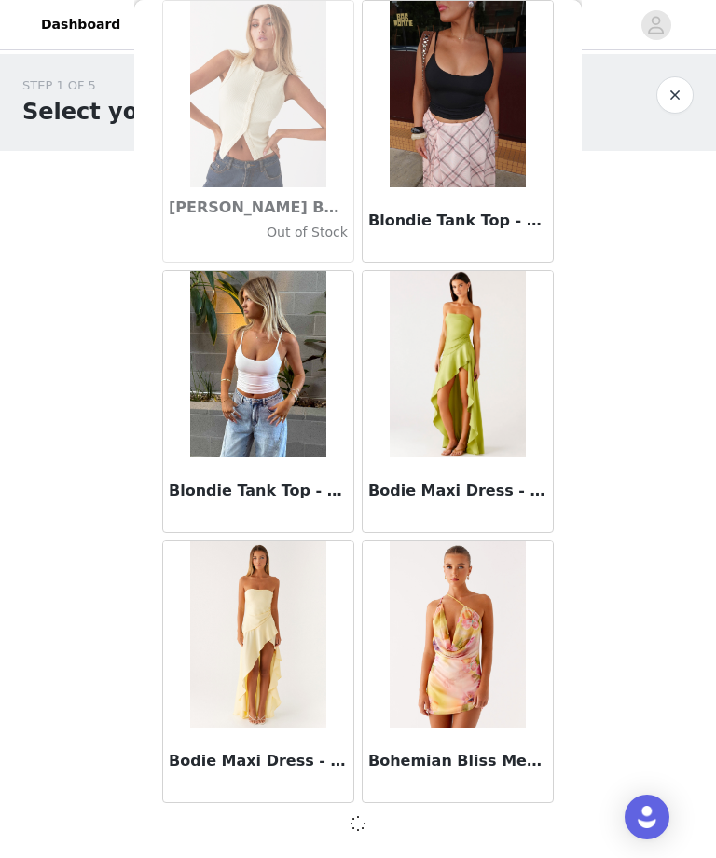
scroll to position [15498, 0]
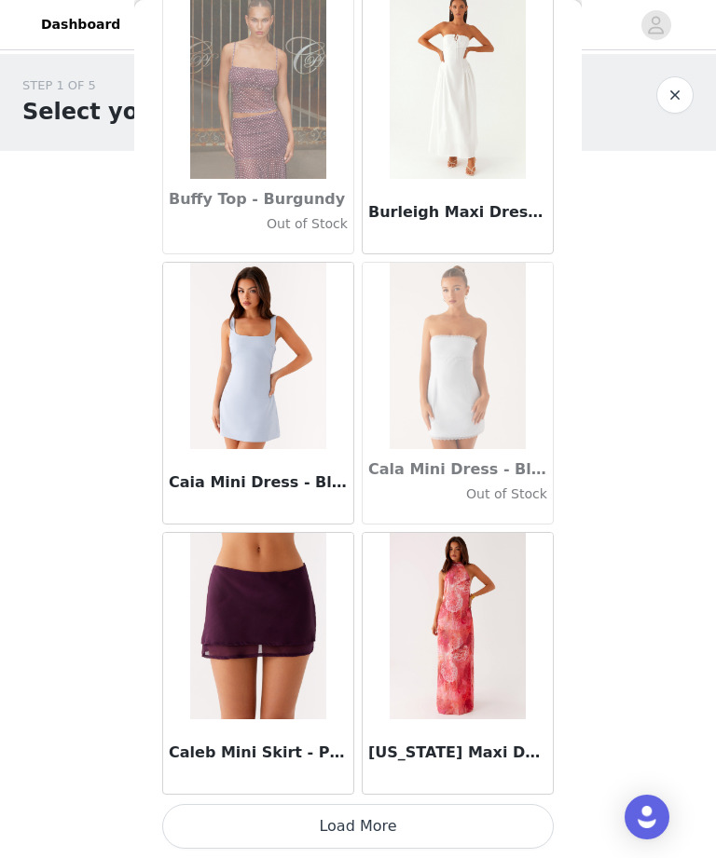
click at [410, 839] on button "Load More" at bounding box center [357, 826] width 391 height 45
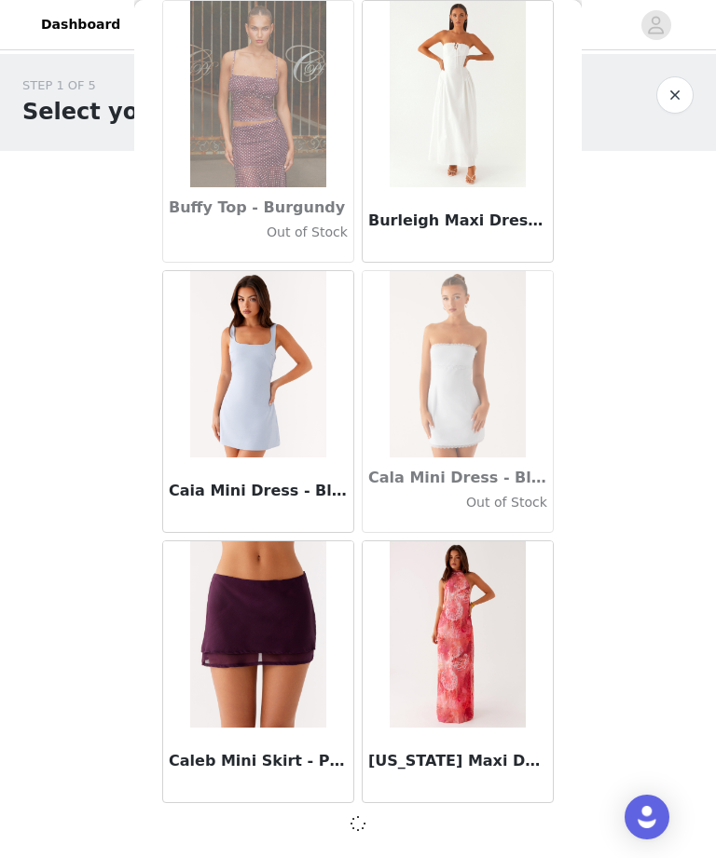
scroll to position [18201, 0]
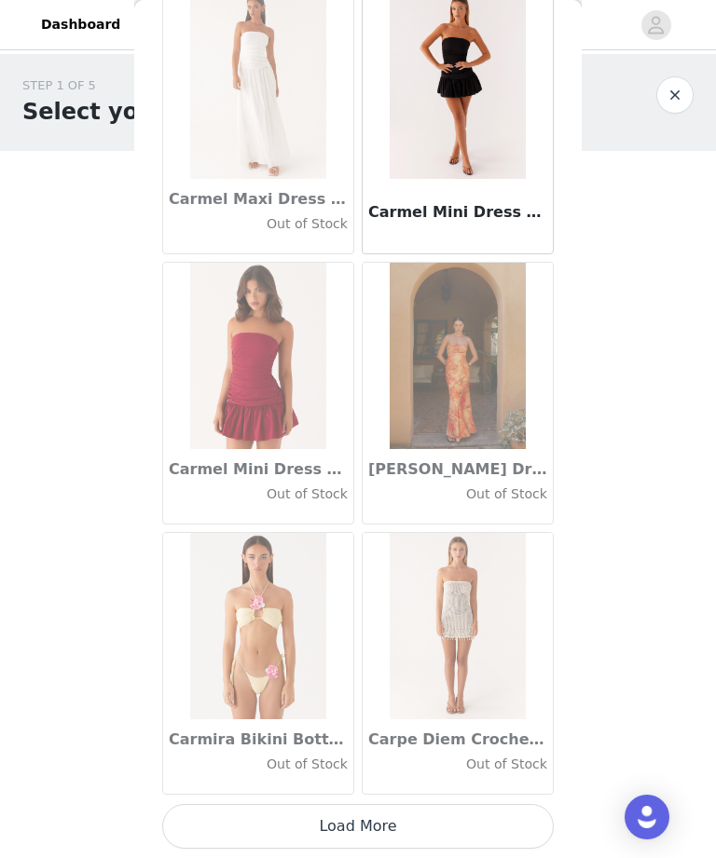
click at [410, 837] on button "Load More" at bounding box center [357, 826] width 391 height 45
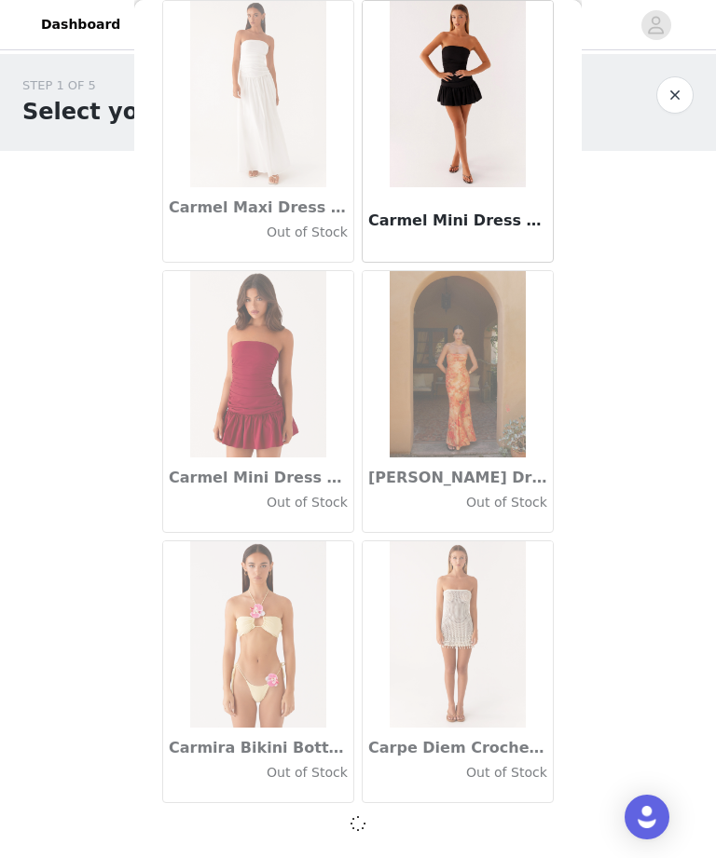
scroll to position [20904, 0]
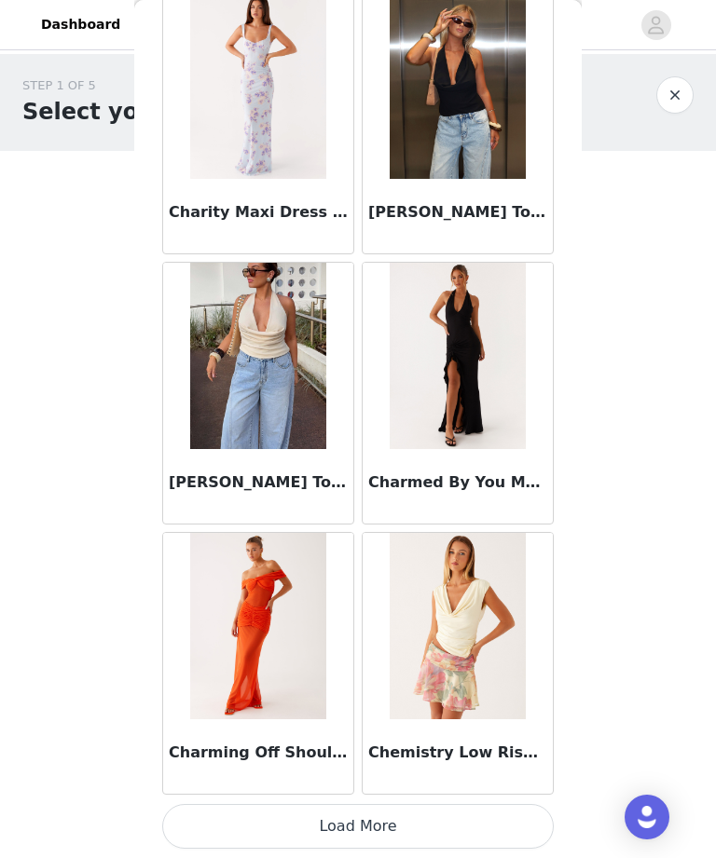
click at [464, 819] on button "Load More" at bounding box center [357, 826] width 391 height 45
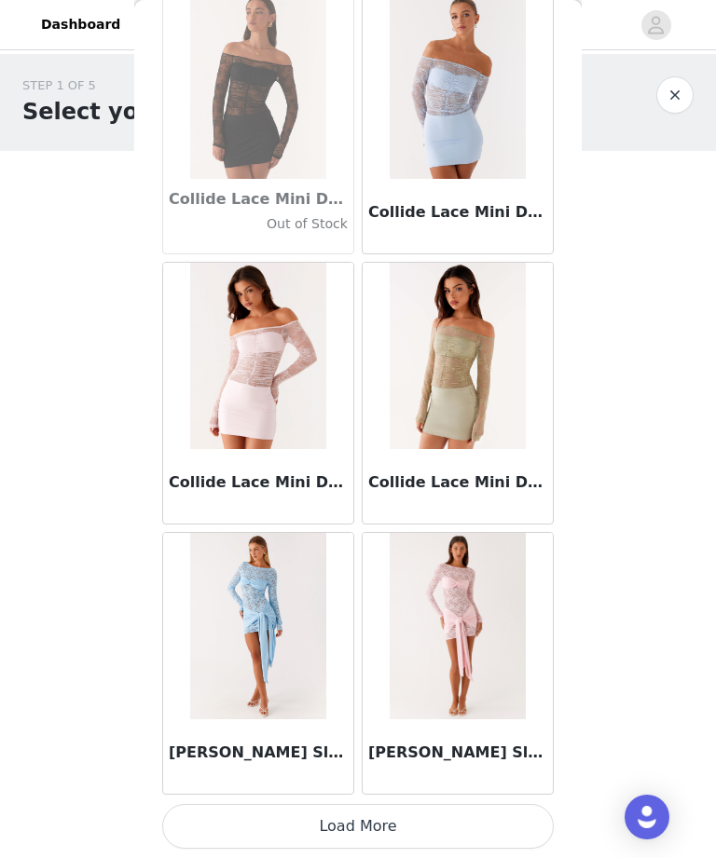
click at [425, 838] on button "Load More" at bounding box center [357, 826] width 391 height 45
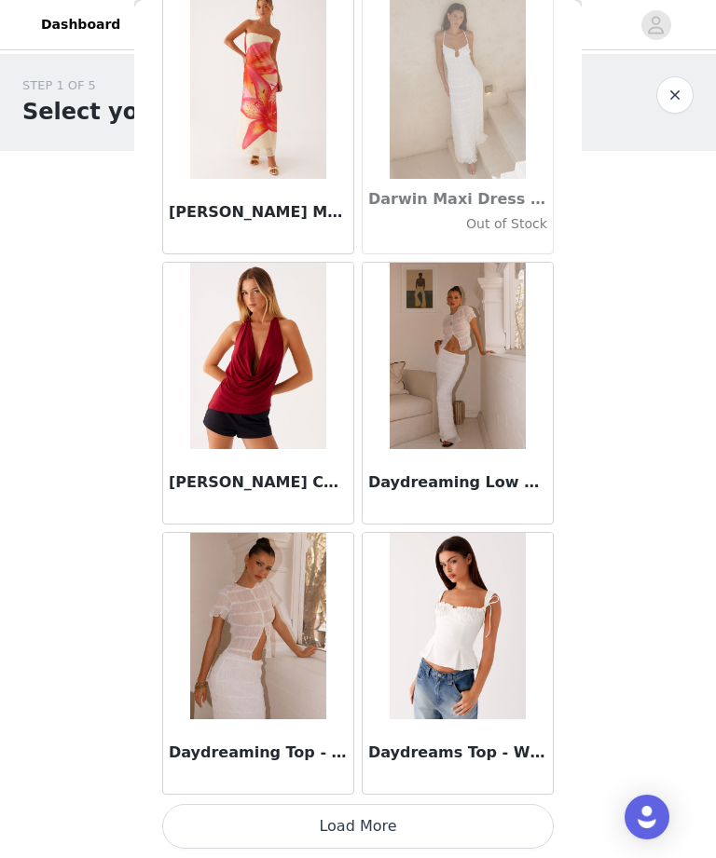
click at [459, 817] on button "Load More" at bounding box center [357, 826] width 391 height 45
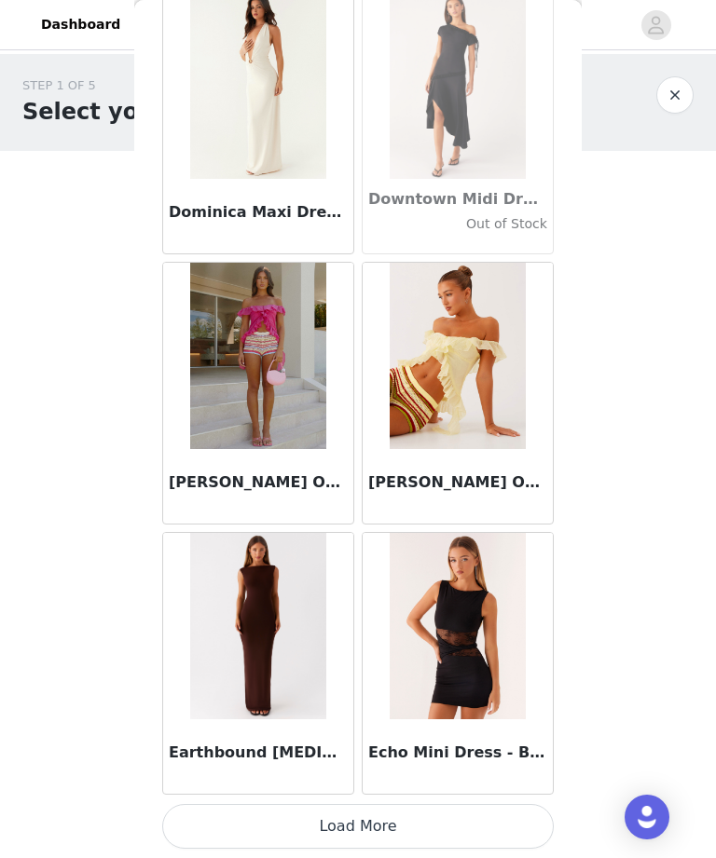
click at [441, 838] on button "Load More" at bounding box center [357, 826] width 391 height 45
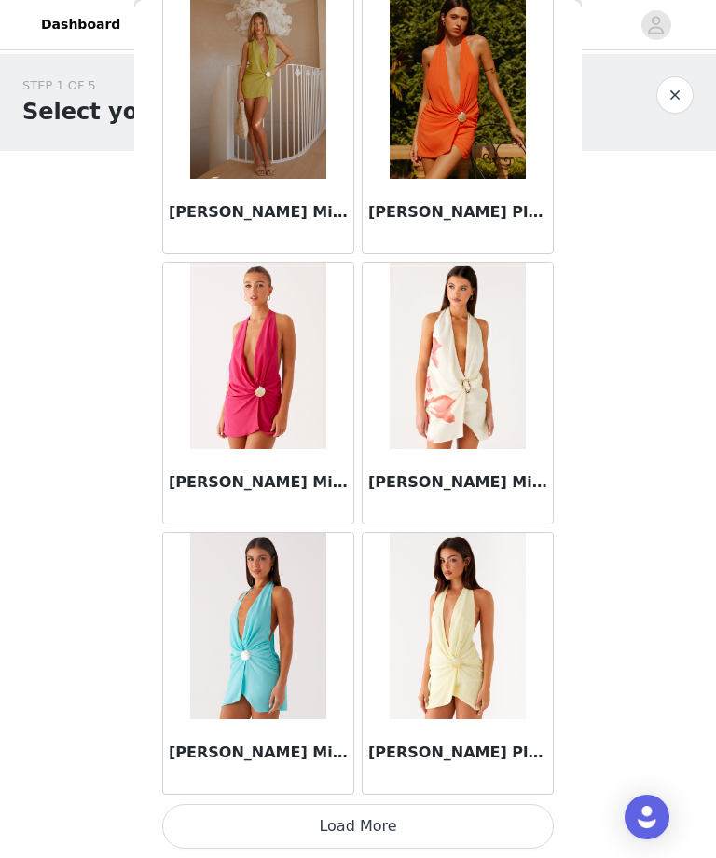
click at [443, 829] on button "Load More" at bounding box center [357, 826] width 391 height 45
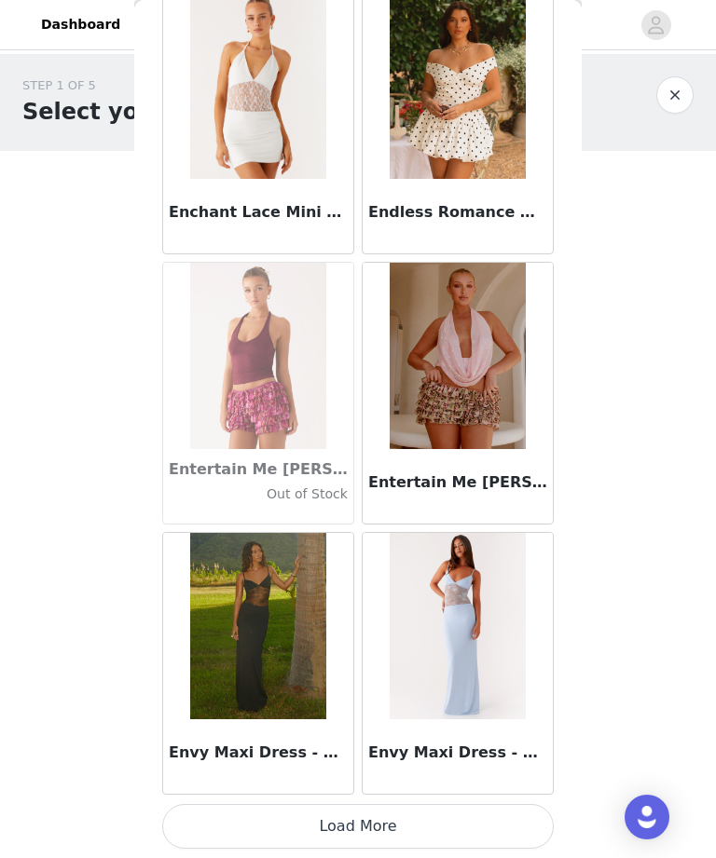
click at [388, 835] on button "Load More" at bounding box center [357, 826] width 391 height 45
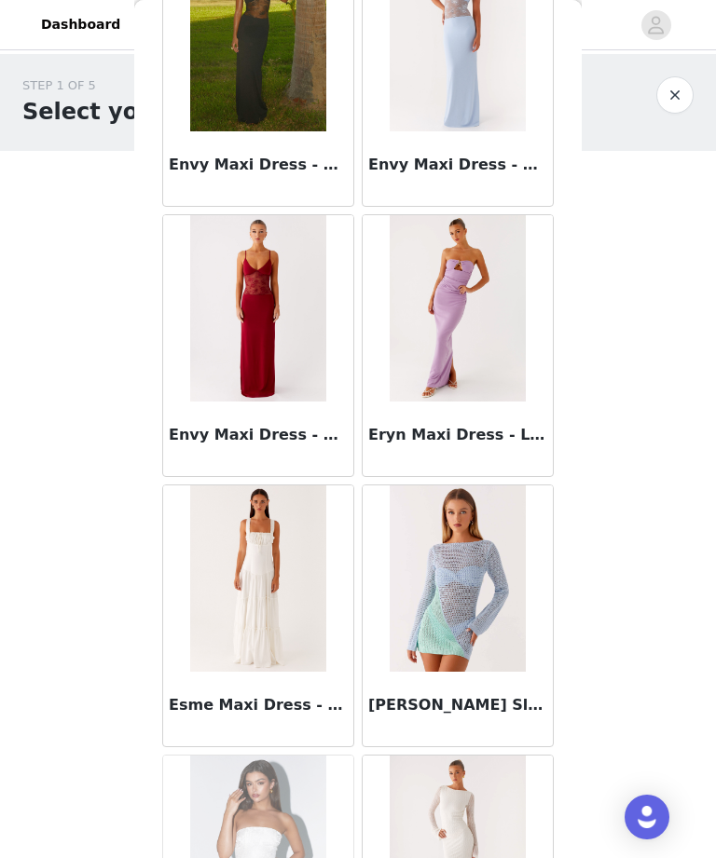
scroll to position [37721, 0]
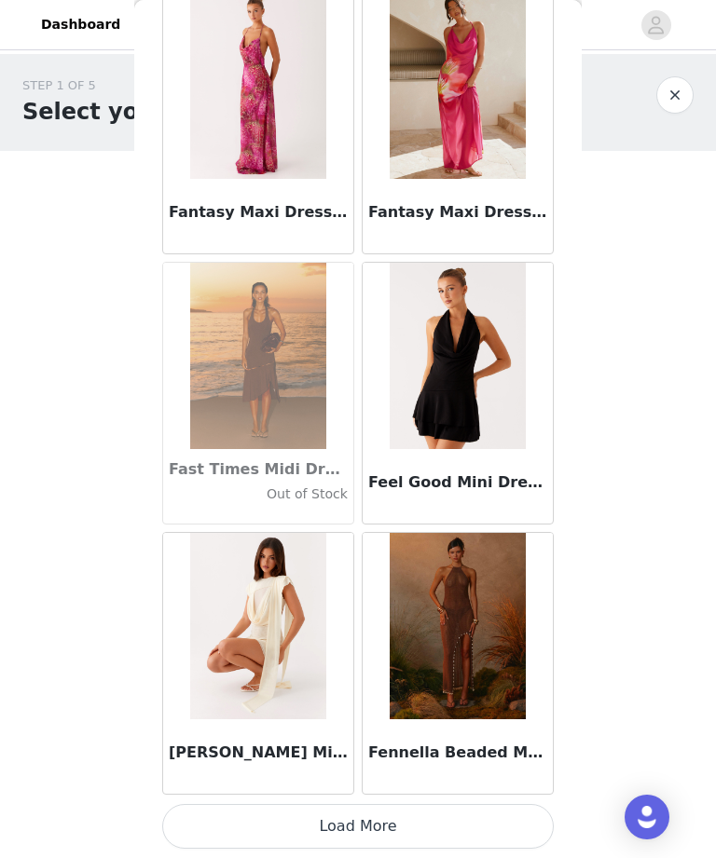
click at [413, 818] on button "Load More" at bounding box center [357, 826] width 391 height 45
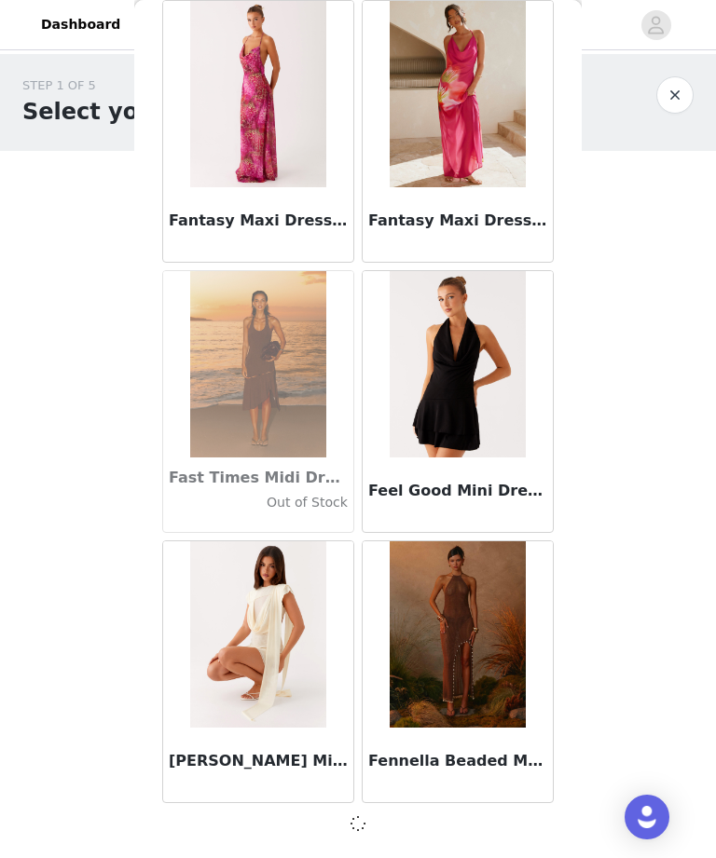
scroll to position [39822, 0]
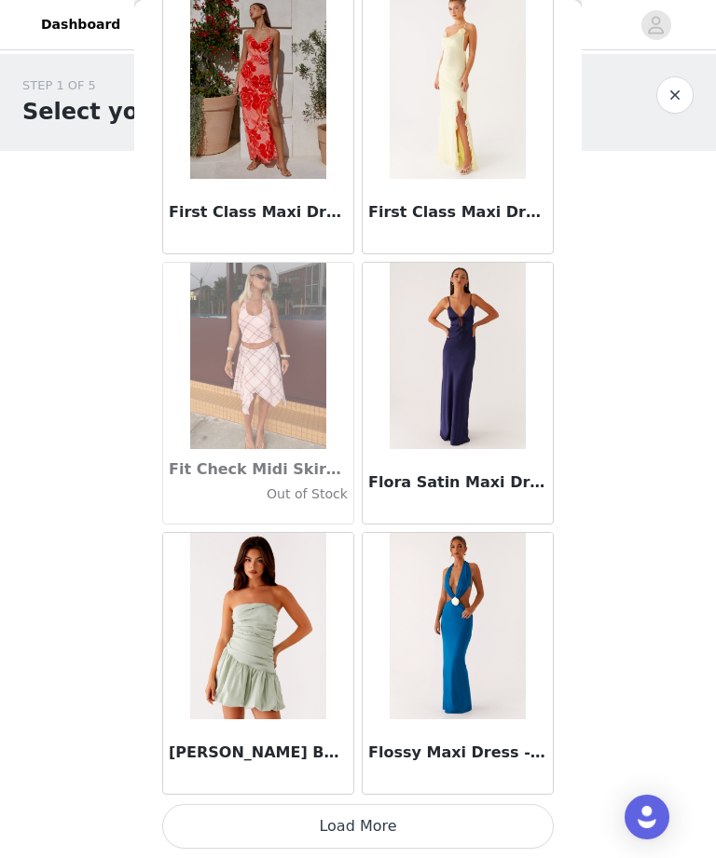
click at [402, 827] on button "Load More" at bounding box center [357, 826] width 391 height 45
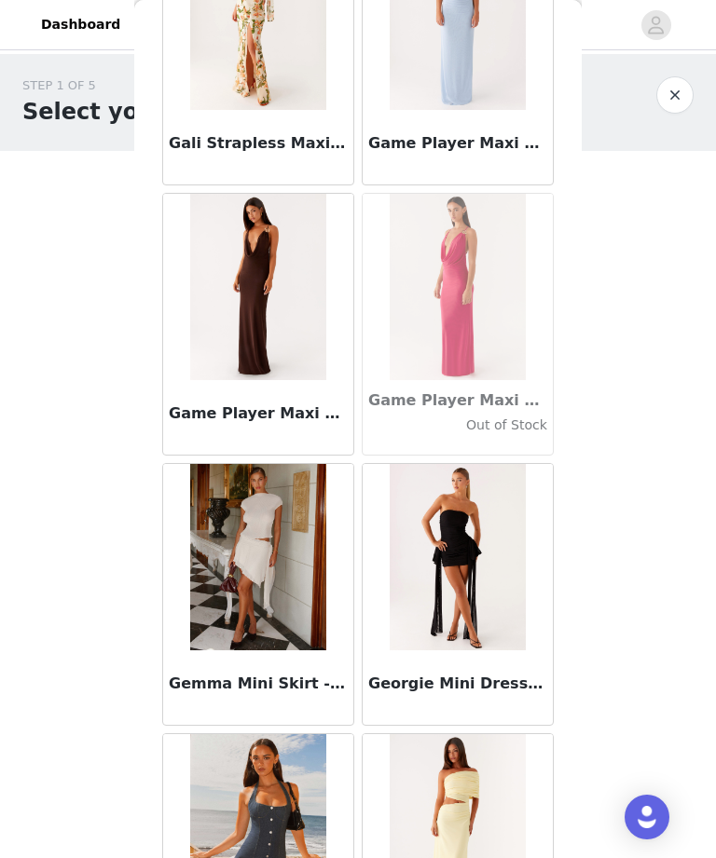
scroll to position [44500, 0]
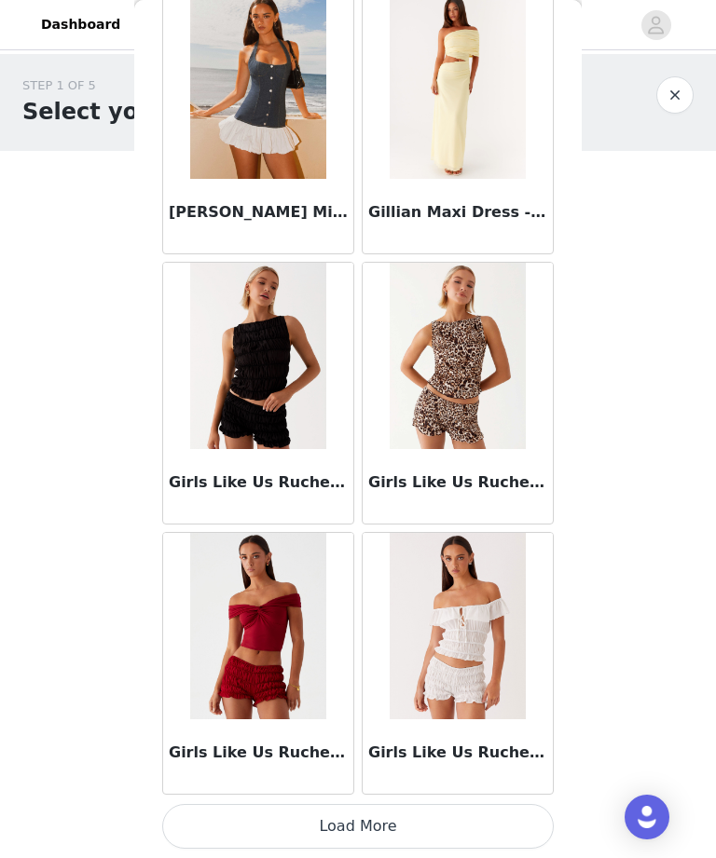
click at [420, 829] on button "Load More" at bounding box center [357, 826] width 391 height 45
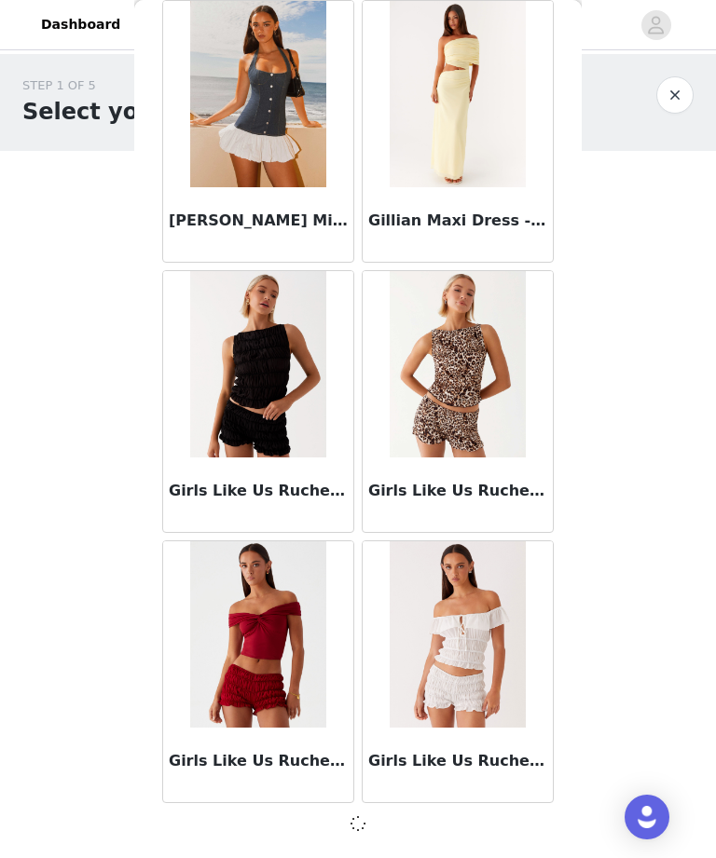
scroll to position [45228, 0]
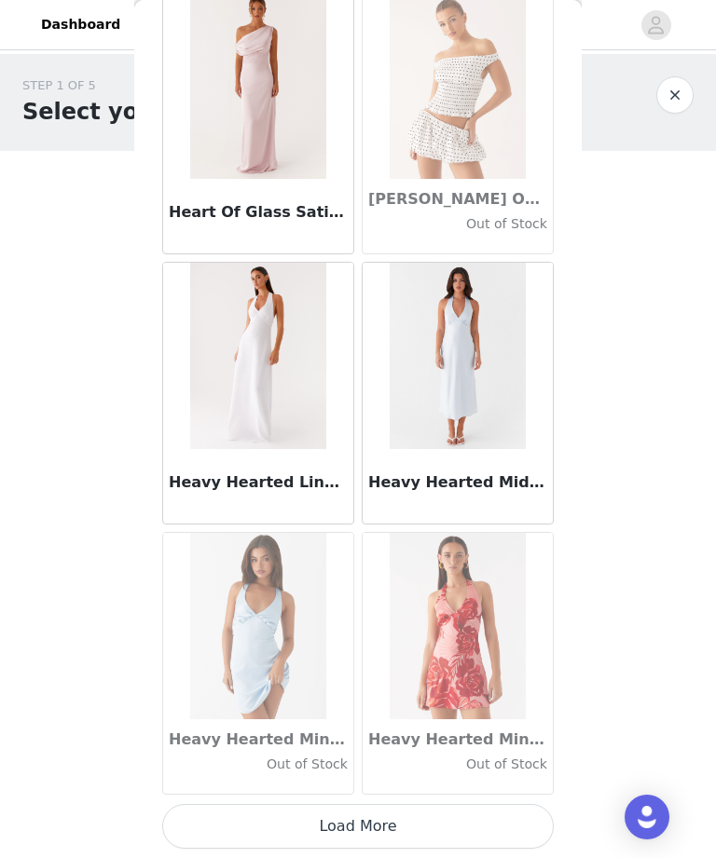
click at [433, 831] on button "Load More" at bounding box center [357, 826] width 391 height 45
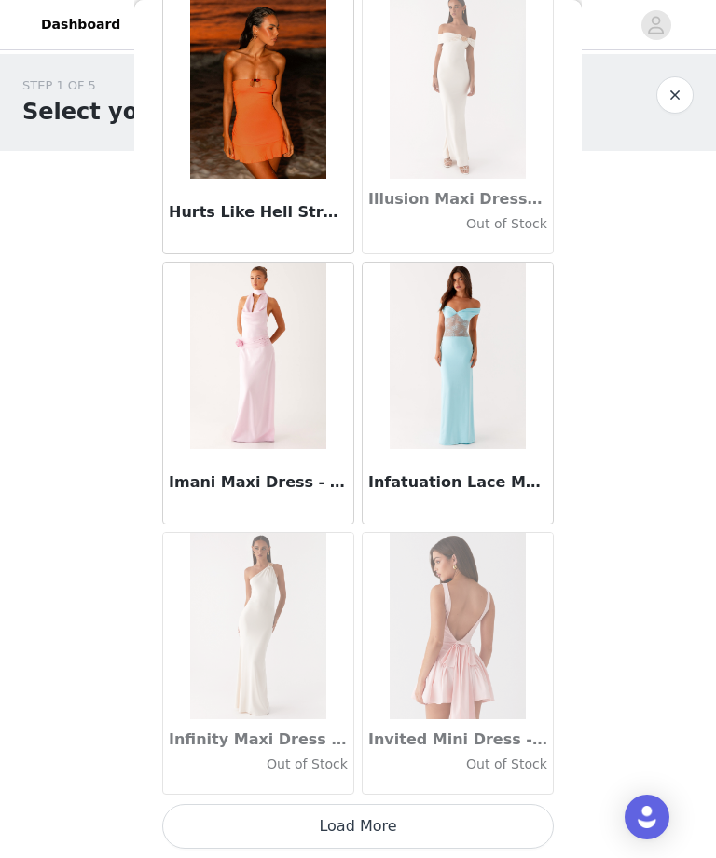
click at [437, 828] on button "Load More" at bounding box center [357, 826] width 391 height 45
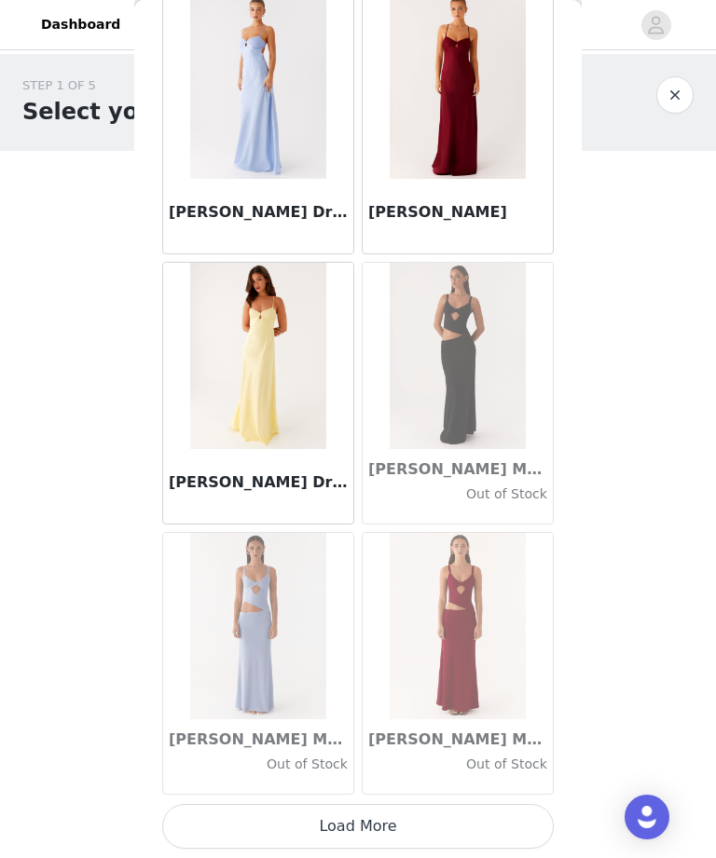
scroll to position [53344, 0]
click at [441, 816] on button "Load More" at bounding box center [357, 826] width 391 height 45
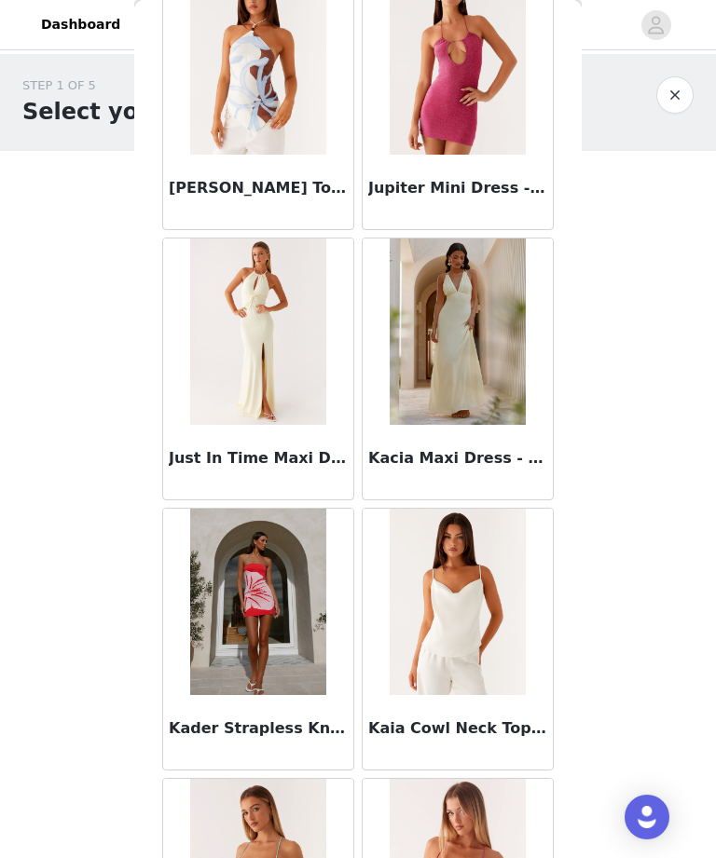
scroll to position [55839, 0]
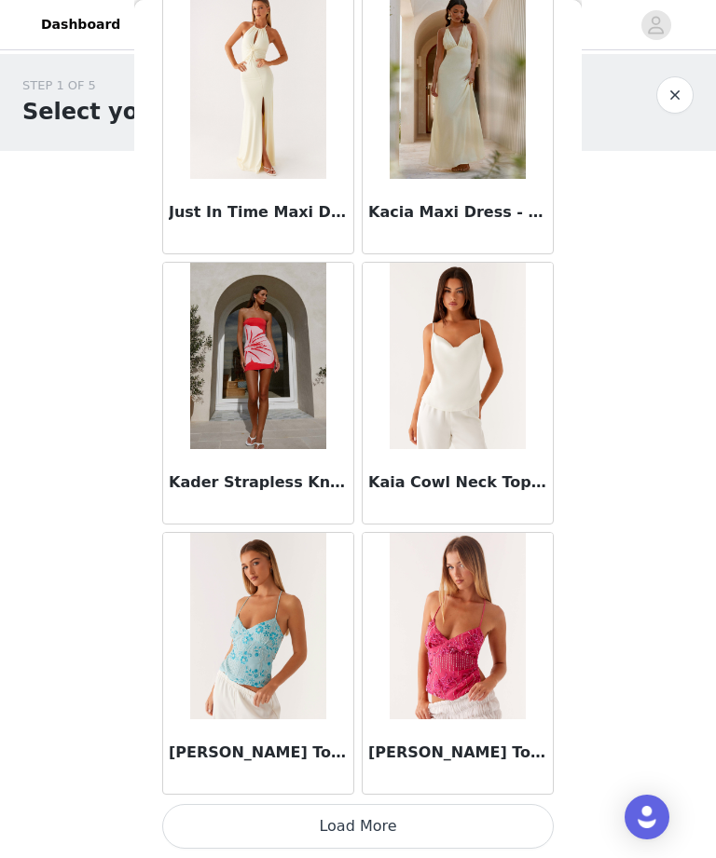
click at [390, 825] on button "Load More" at bounding box center [357, 826] width 391 height 45
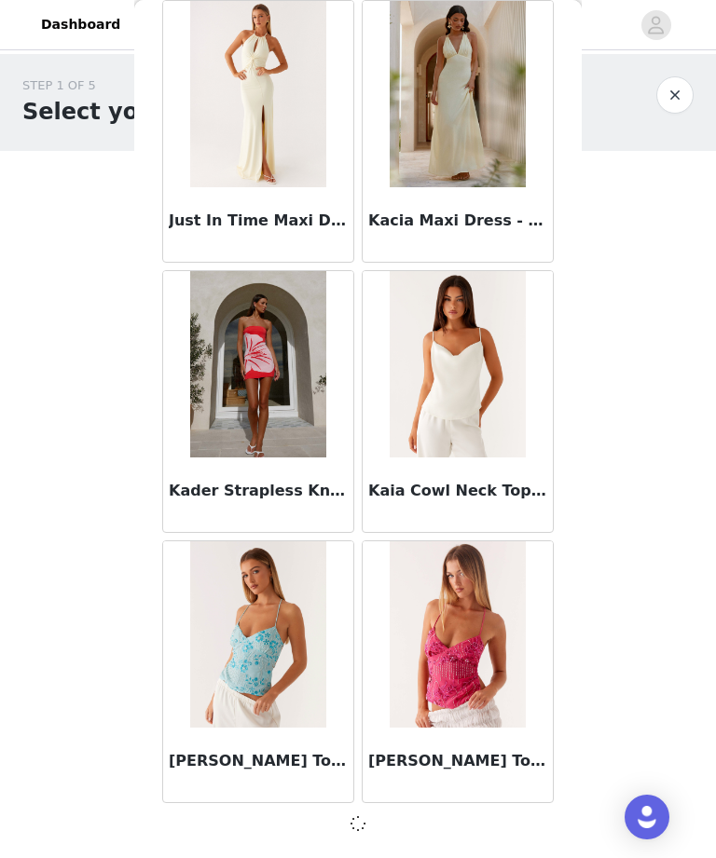
scroll to position [56038, 0]
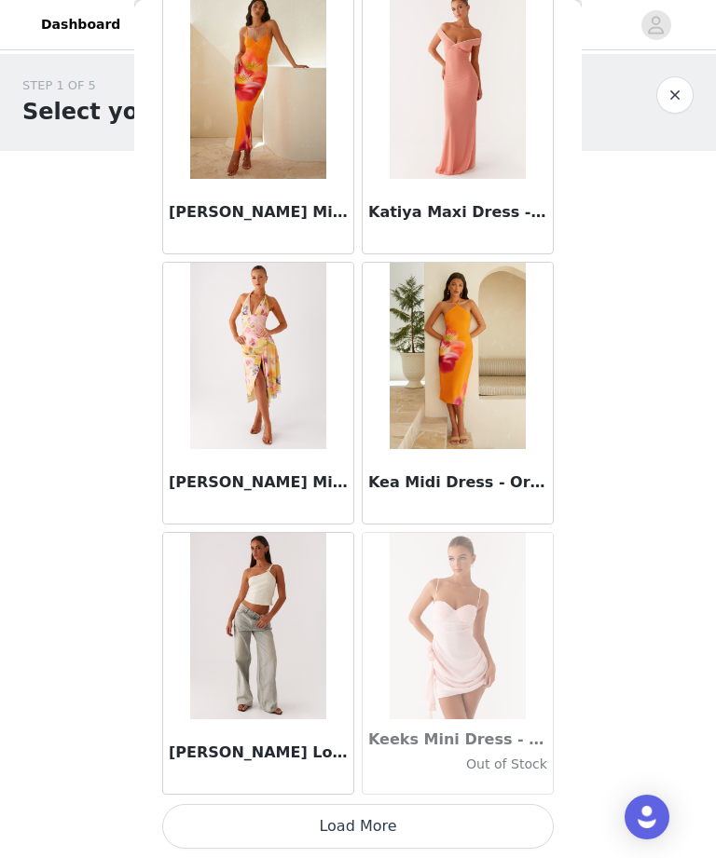
click at [410, 819] on button "Load More" at bounding box center [357, 826] width 391 height 45
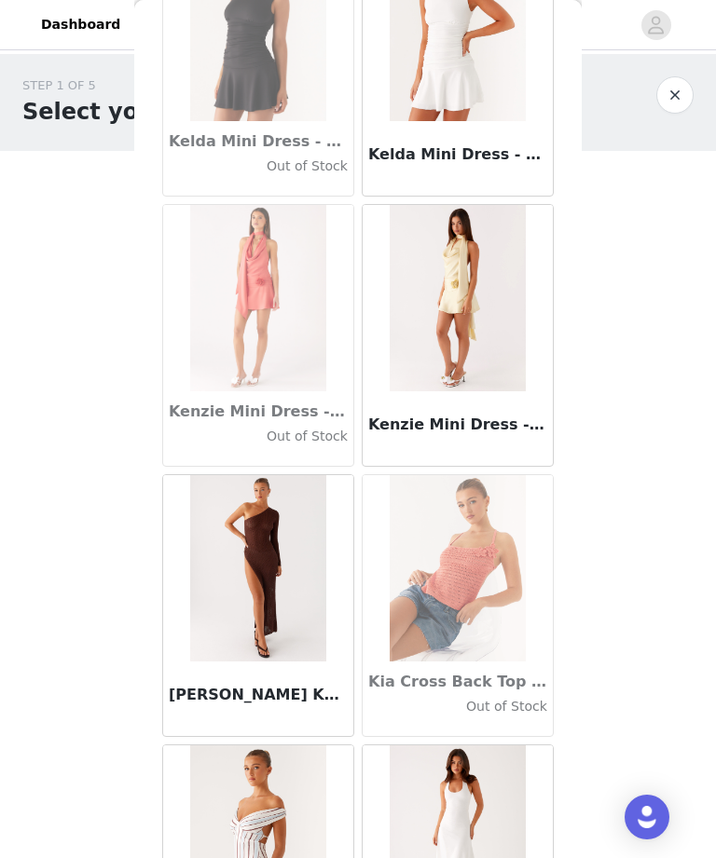
scroll to position [59985, 0]
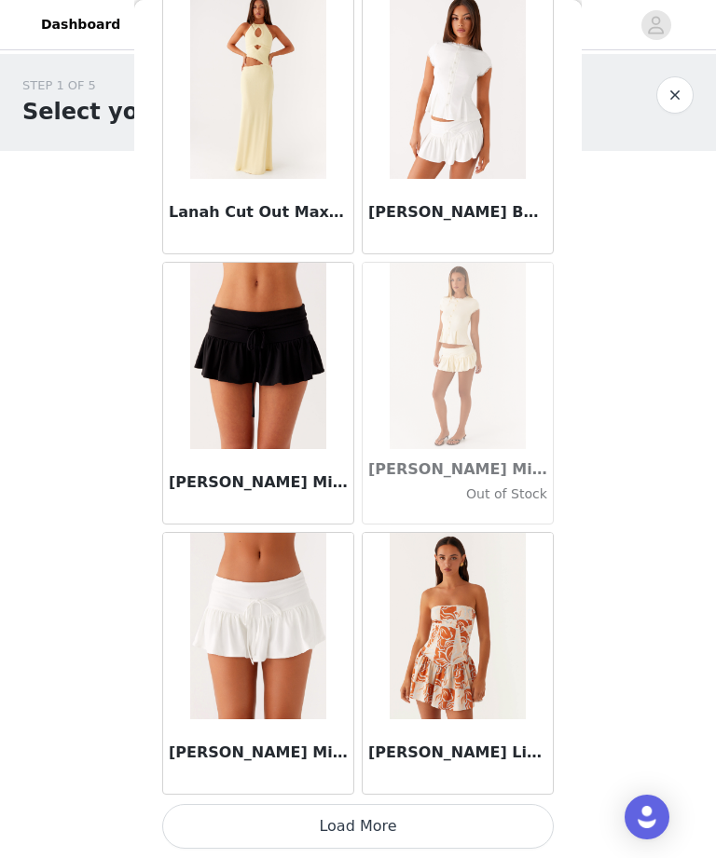
click at [433, 825] on button "Load More" at bounding box center [357, 826] width 391 height 45
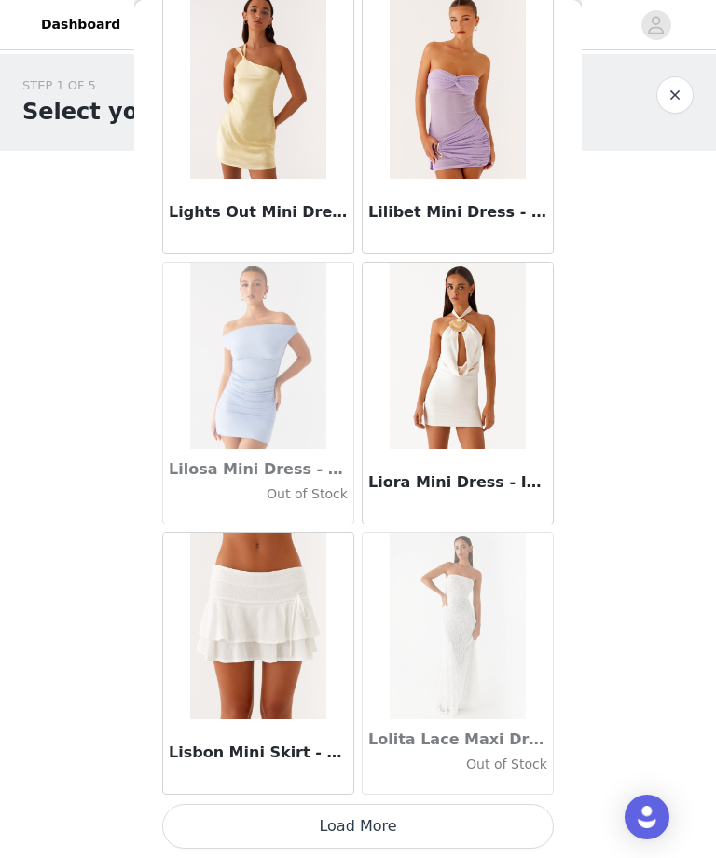
scroll to position [64155, 0]
click at [383, 826] on button "Load More" at bounding box center [357, 826] width 391 height 45
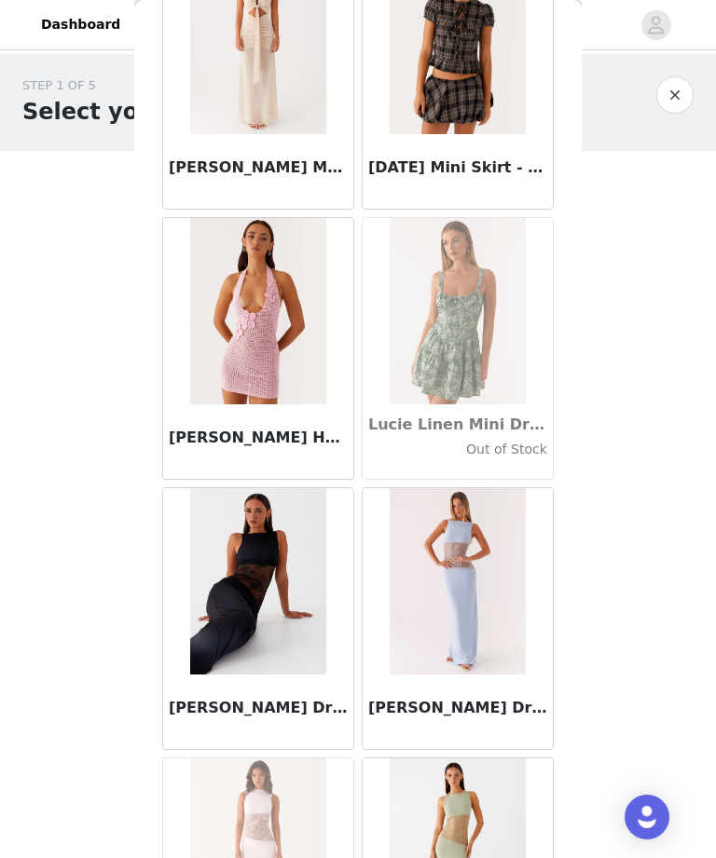
scroll to position [66085, 0]
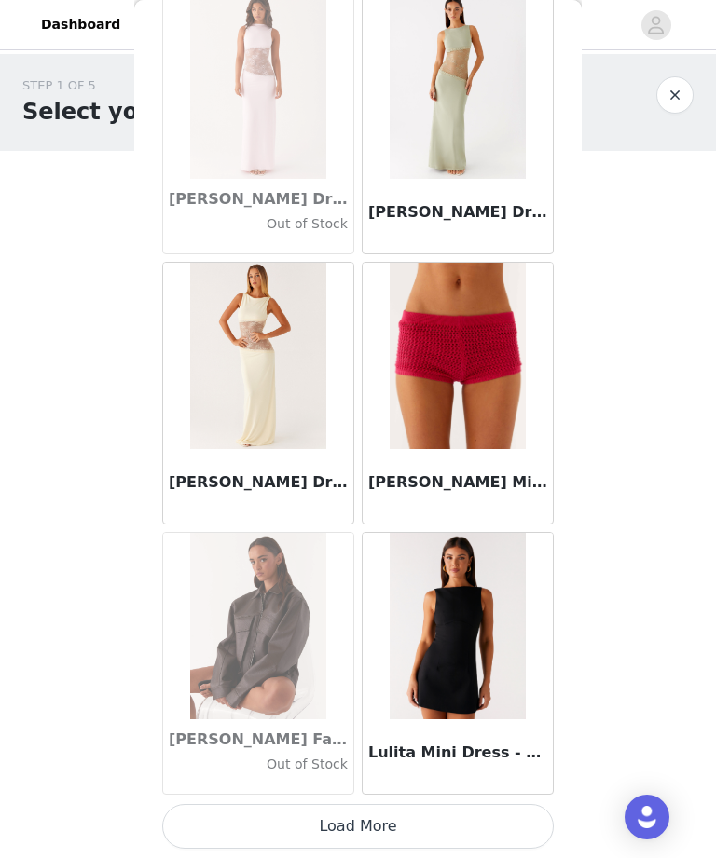
click at [387, 837] on button "Load More" at bounding box center [357, 826] width 391 height 45
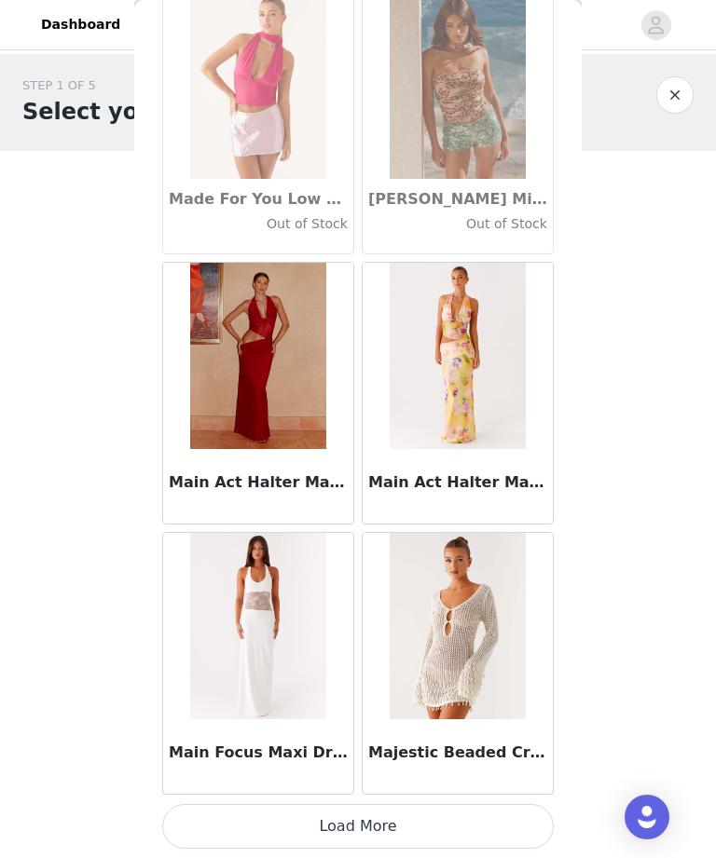
scroll to position [69560, 0]
click at [443, 824] on button "Load More" at bounding box center [357, 826] width 391 height 45
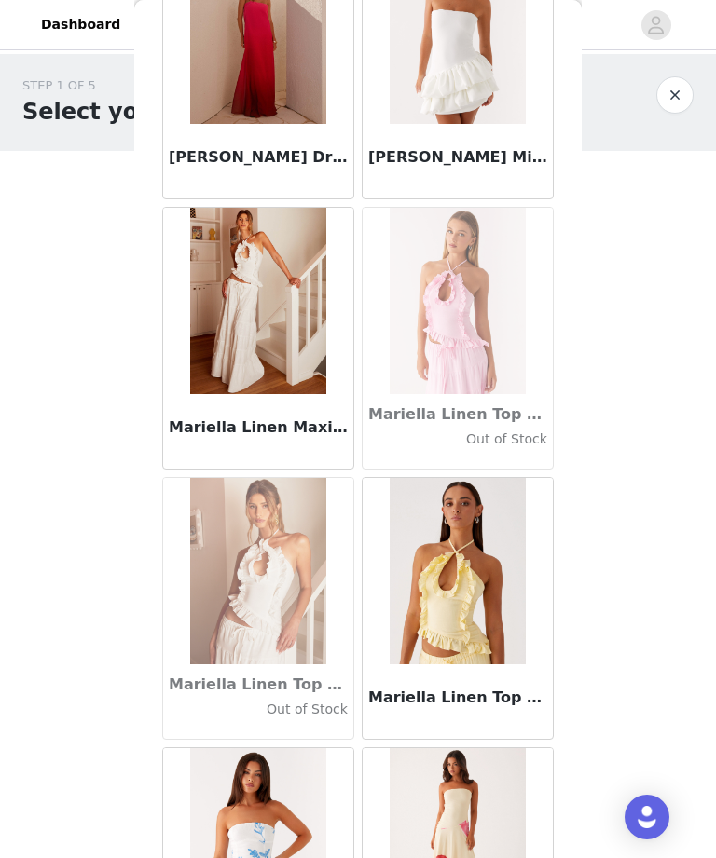
scroll to position [71154, 0]
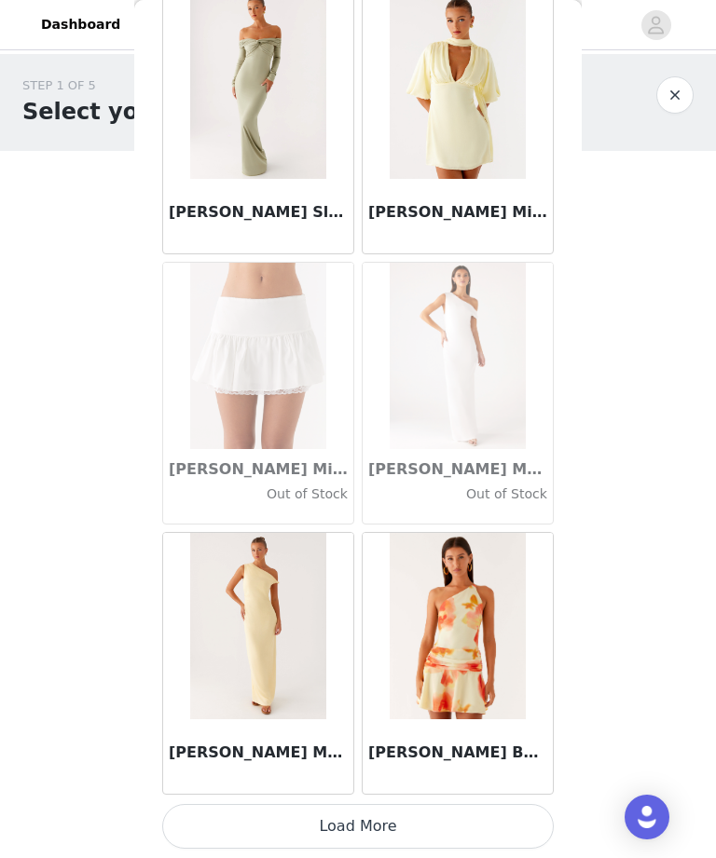
click at [466, 828] on button "Load More" at bounding box center [357, 826] width 391 height 45
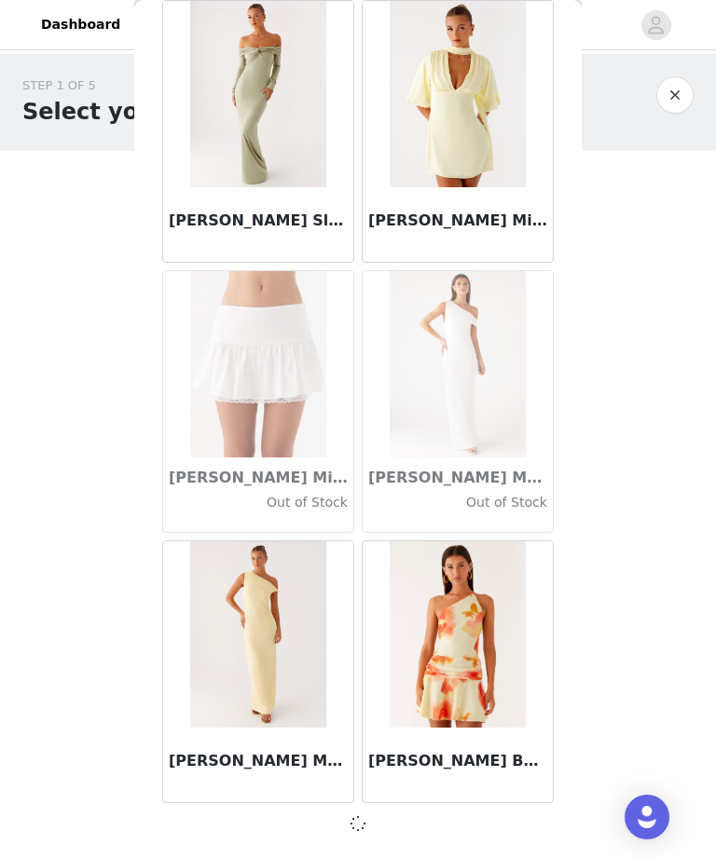
scroll to position [72254, 0]
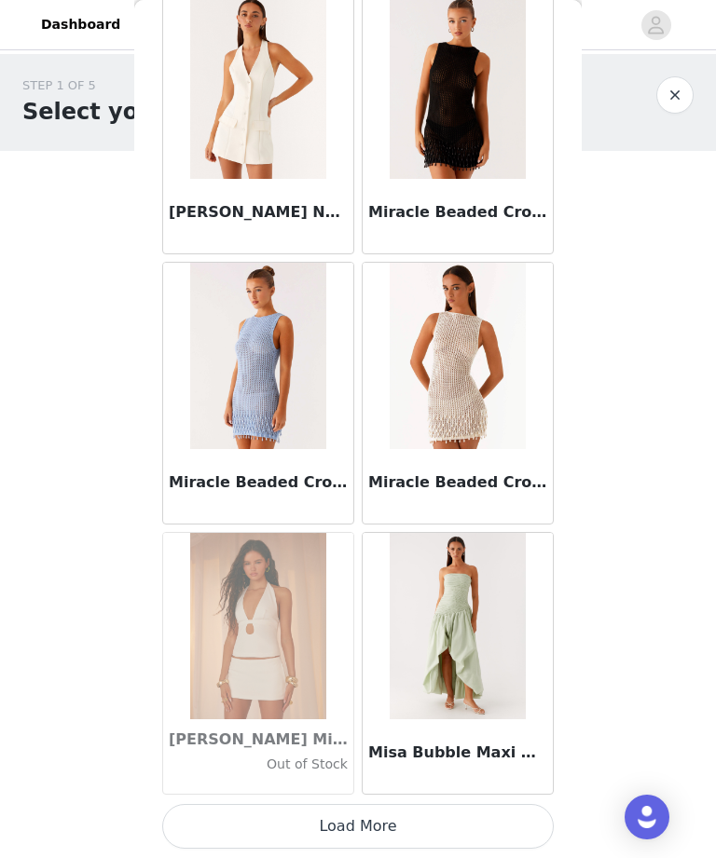
click at [491, 829] on button "Load More" at bounding box center [357, 826] width 391 height 45
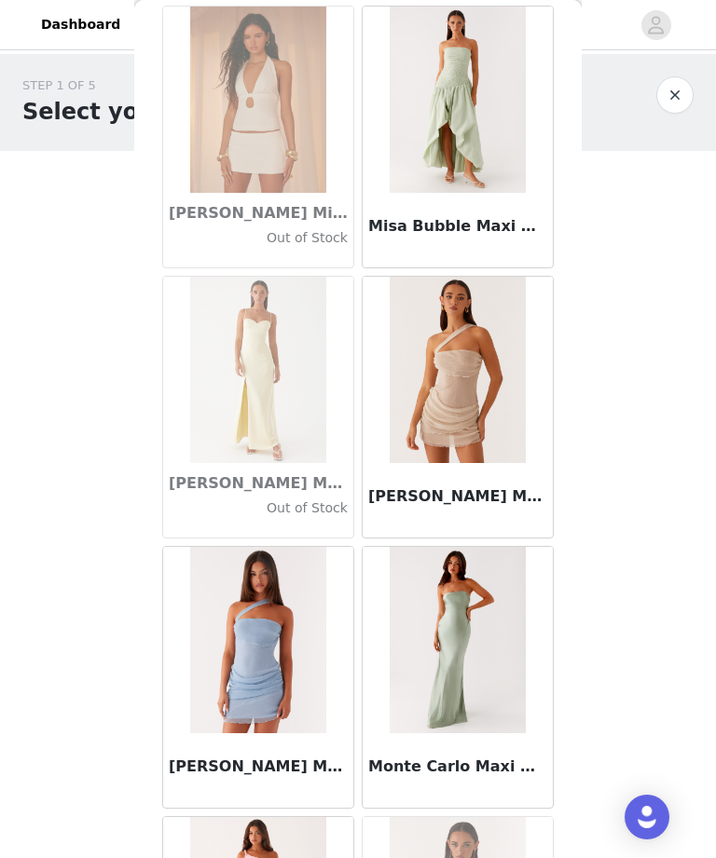
scroll to position [75459, 0]
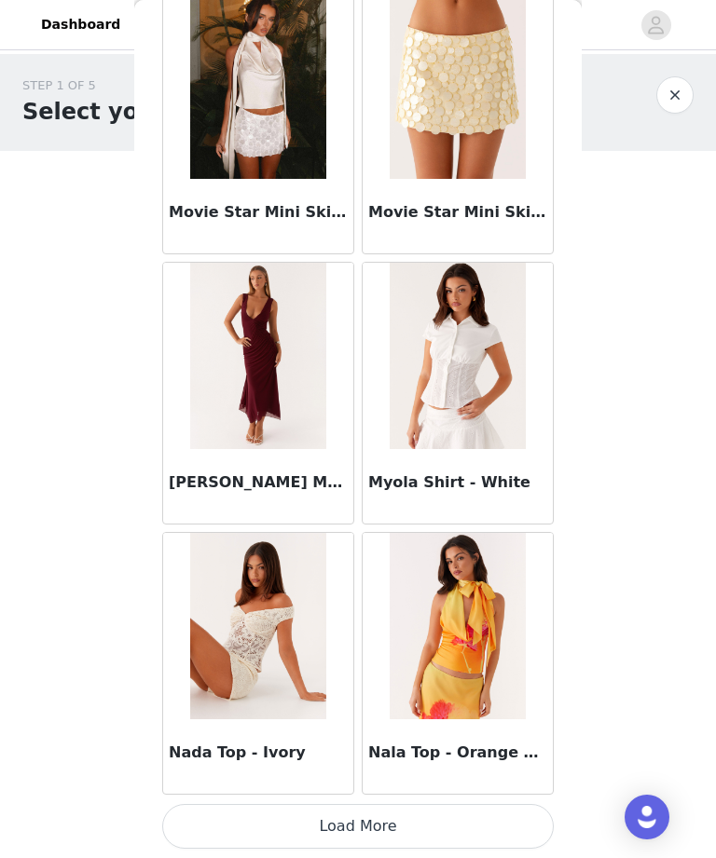
click at [482, 815] on button "Load More" at bounding box center [357, 826] width 391 height 45
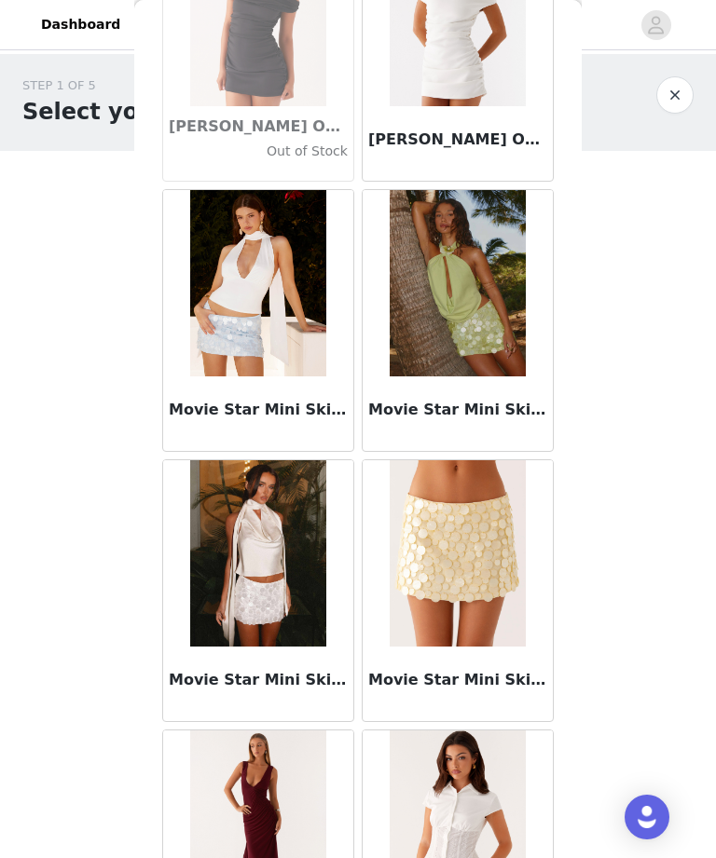
scroll to position [77277, 0]
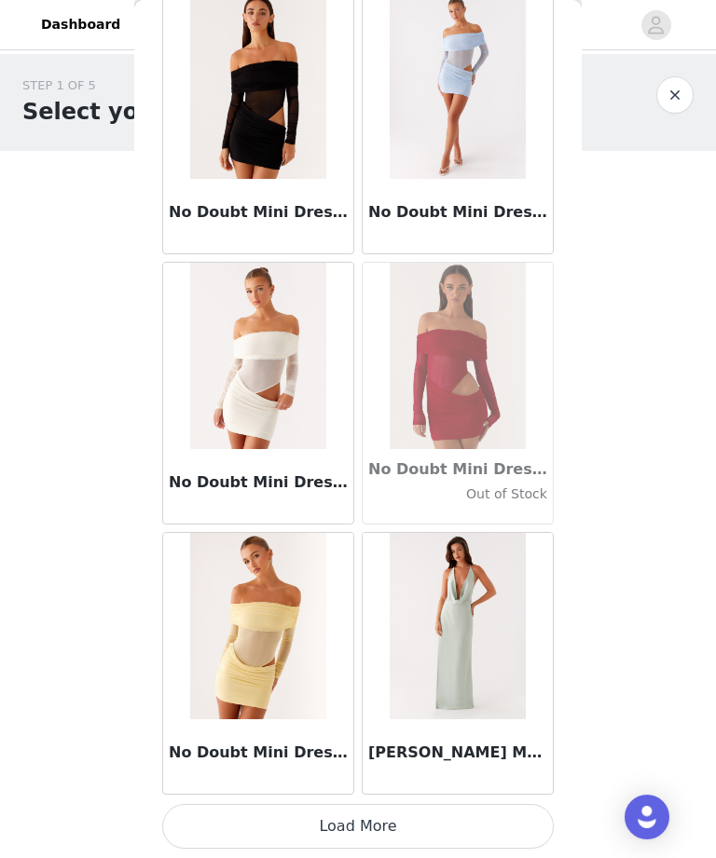
click at [473, 823] on button "Load More" at bounding box center [357, 826] width 391 height 45
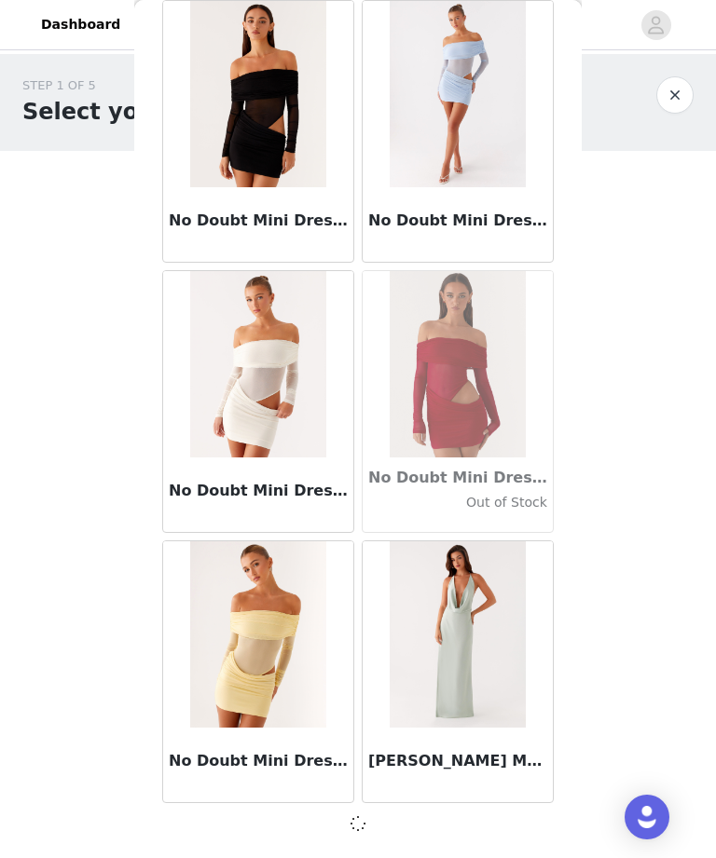
scroll to position [80362, 0]
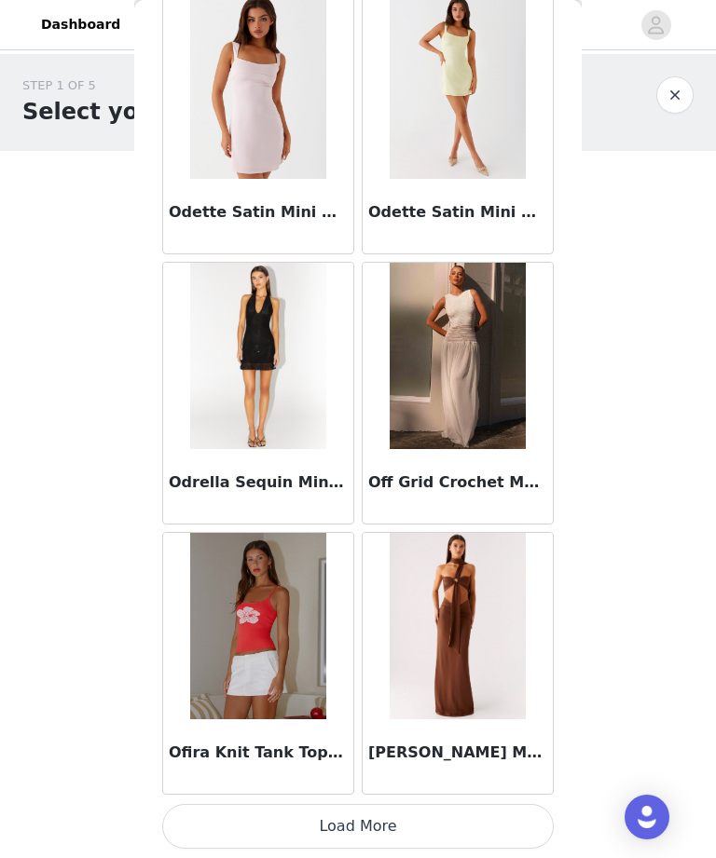
click at [486, 825] on button "Load More" at bounding box center [357, 826] width 391 height 45
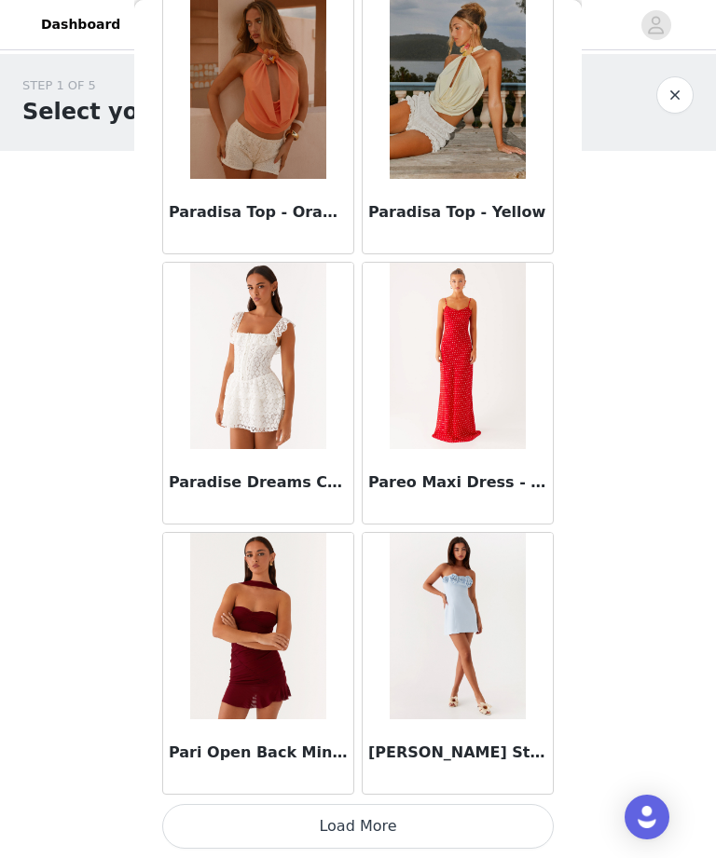
scroll to position [85776, 0]
click at [483, 839] on button "Load More" at bounding box center [357, 826] width 391 height 45
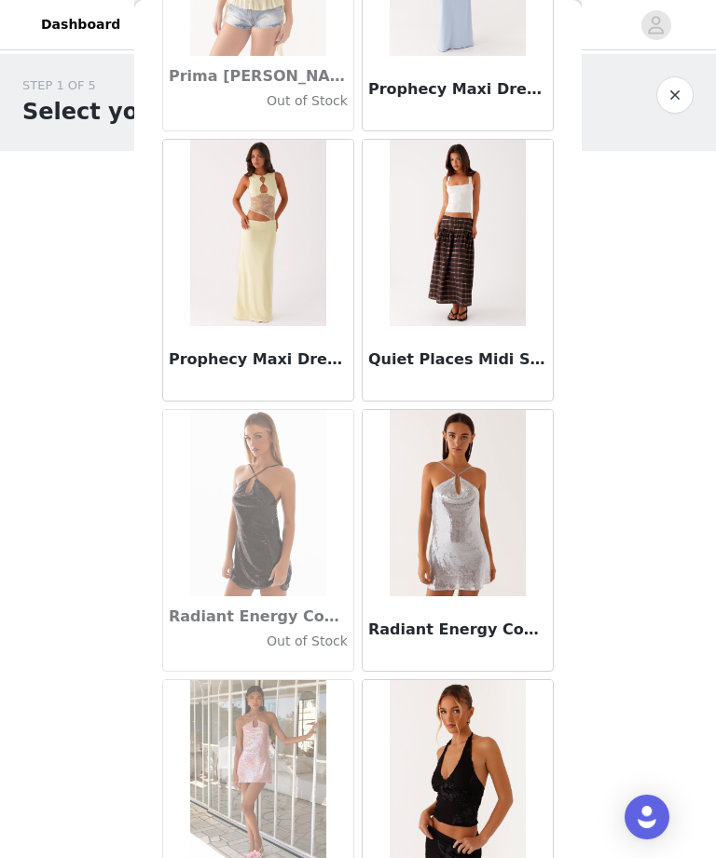
scroll to position [88081, 0]
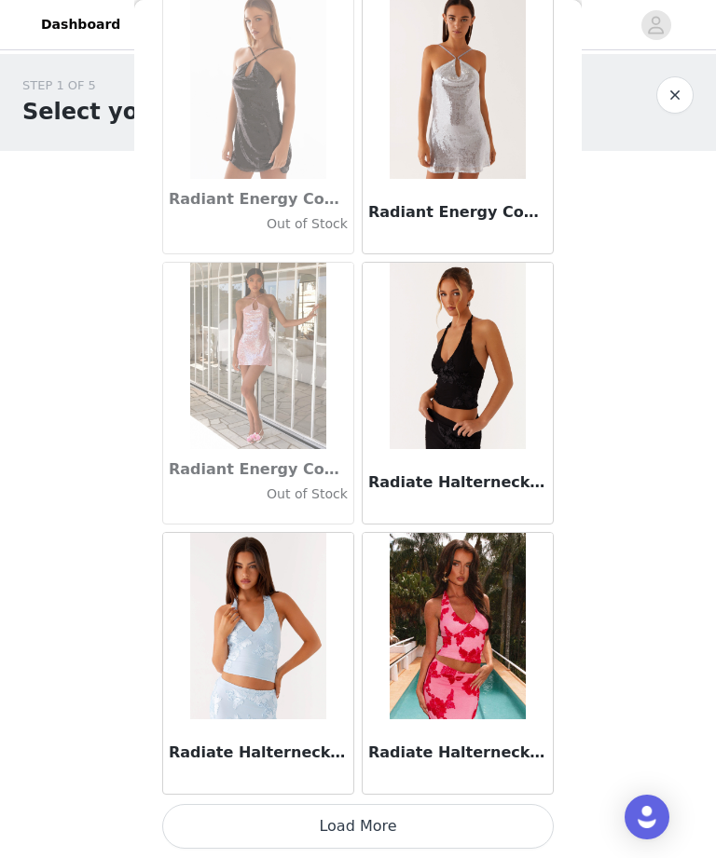
click at [488, 834] on button "Load More" at bounding box center [357, 826] width 391 height 45
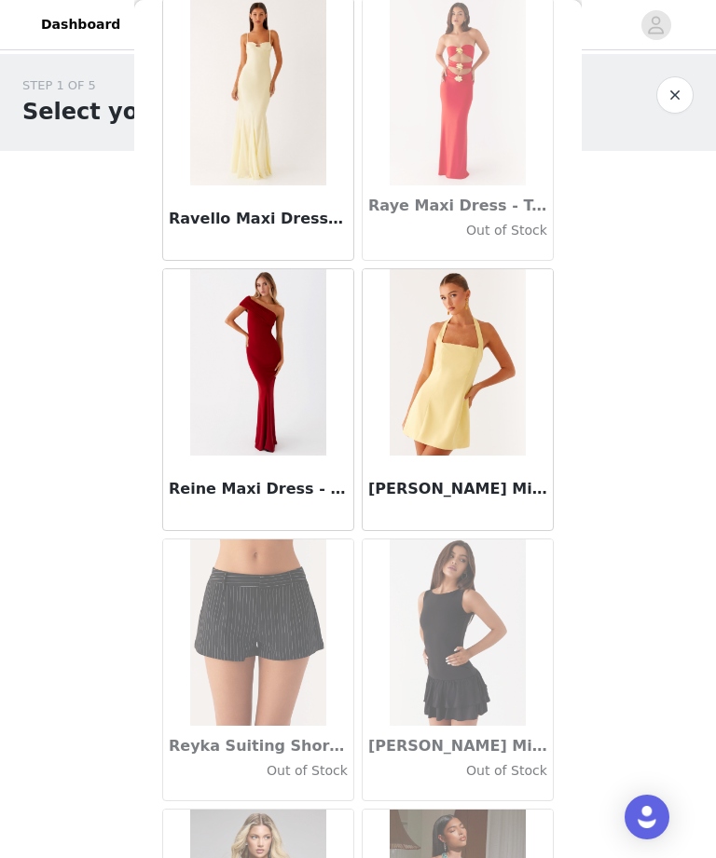
scroll to position [90628, 0]
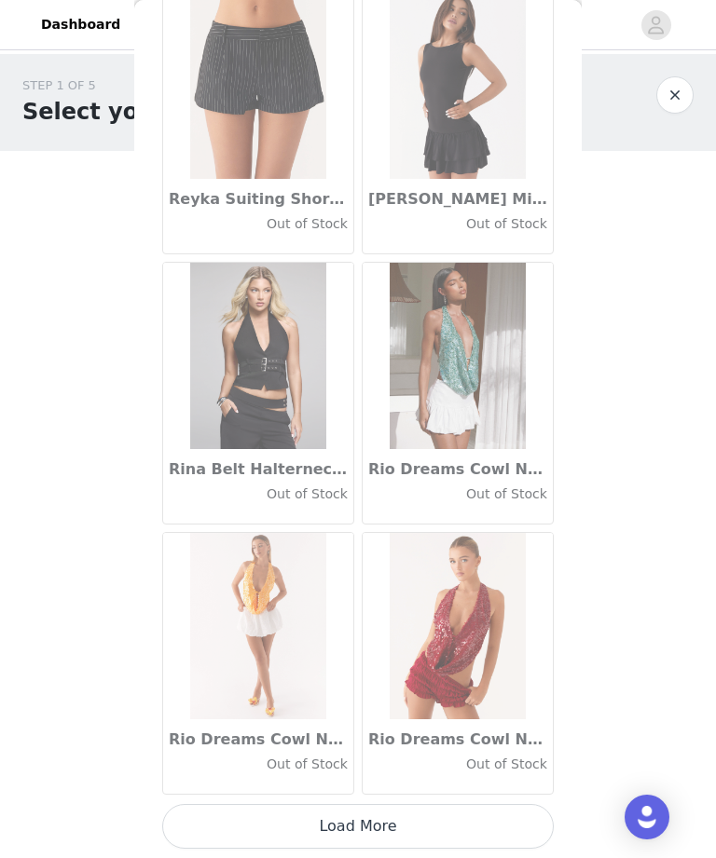
click at [472, 835] on button "Load More" at bounding box center [357, 826] width 391 height 45
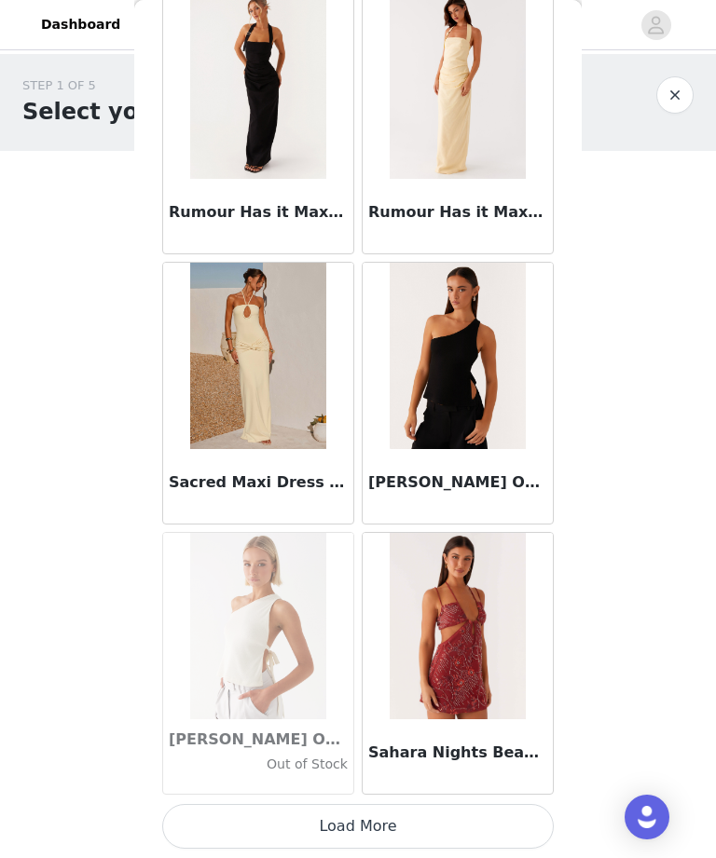
scroll to position [93884, 0]
click at [451, 823] on button "Load More" at bounding box center [357, 826] width 391 height 45
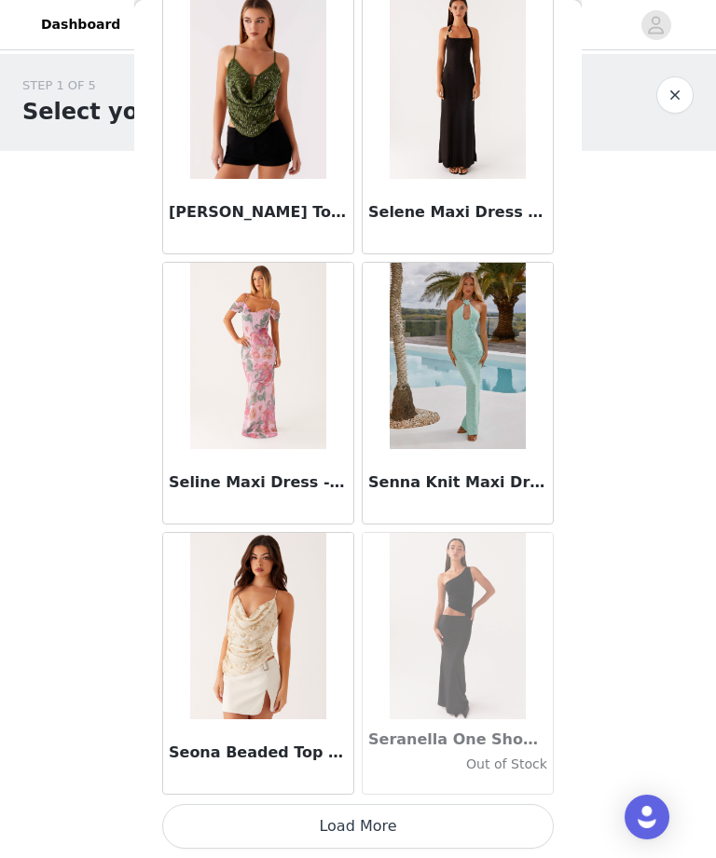
scroll to position [96587, 0]
click at [303, 818] on button "Load More" at bounding box center [357, 826] width 391 height 45
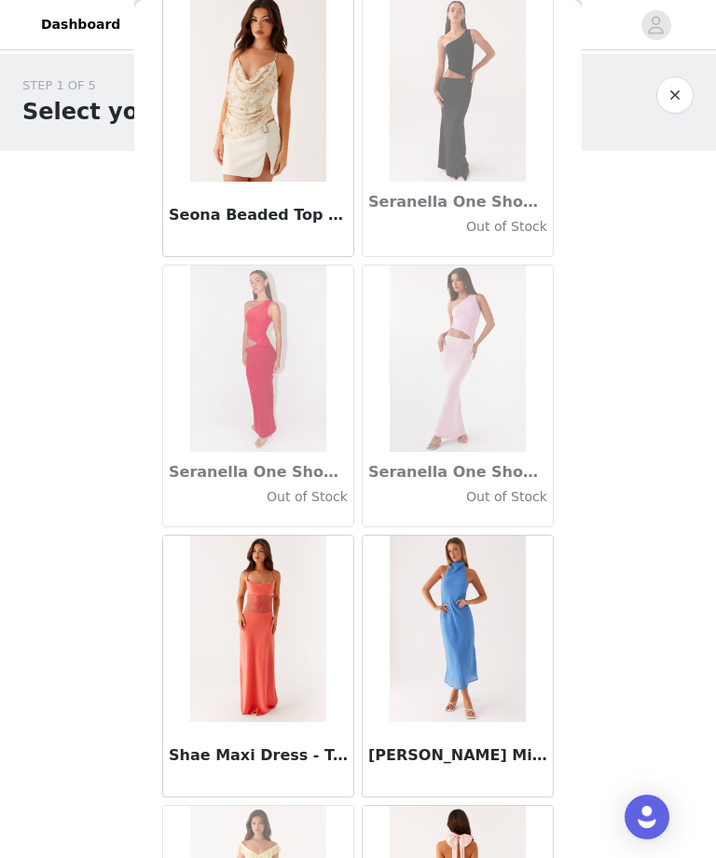
scroll to position [97122, 0]
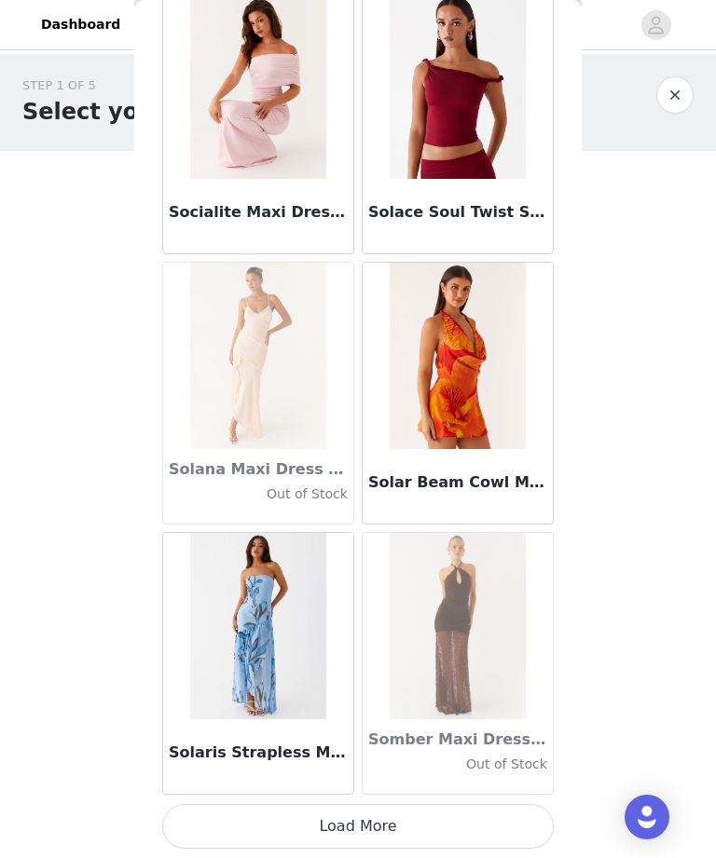
click at [334, 829] on button "Load More" at bounding box center [357, 826] width 391 height 45
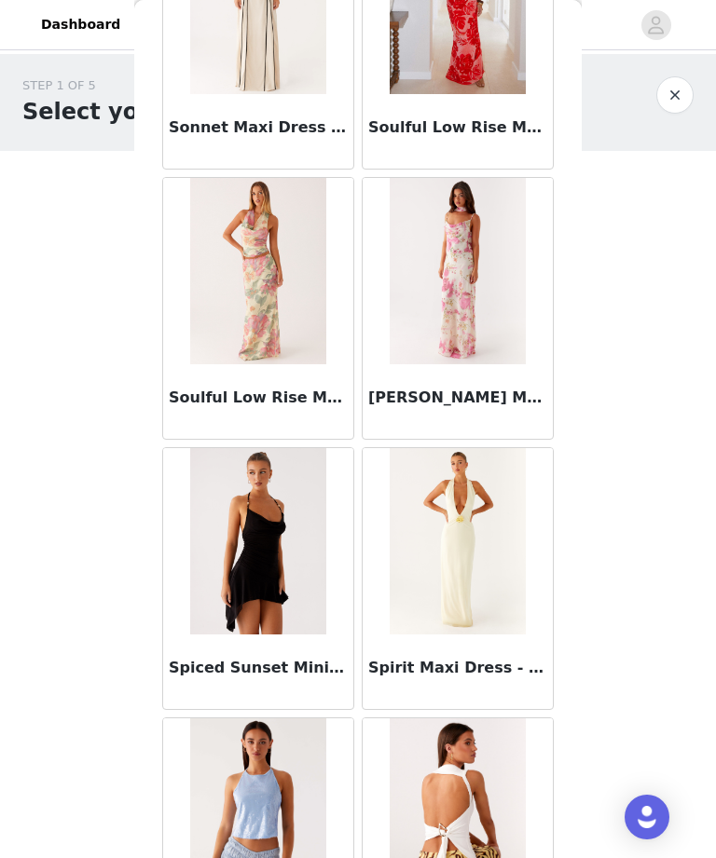
scroll to position [101265, 0]
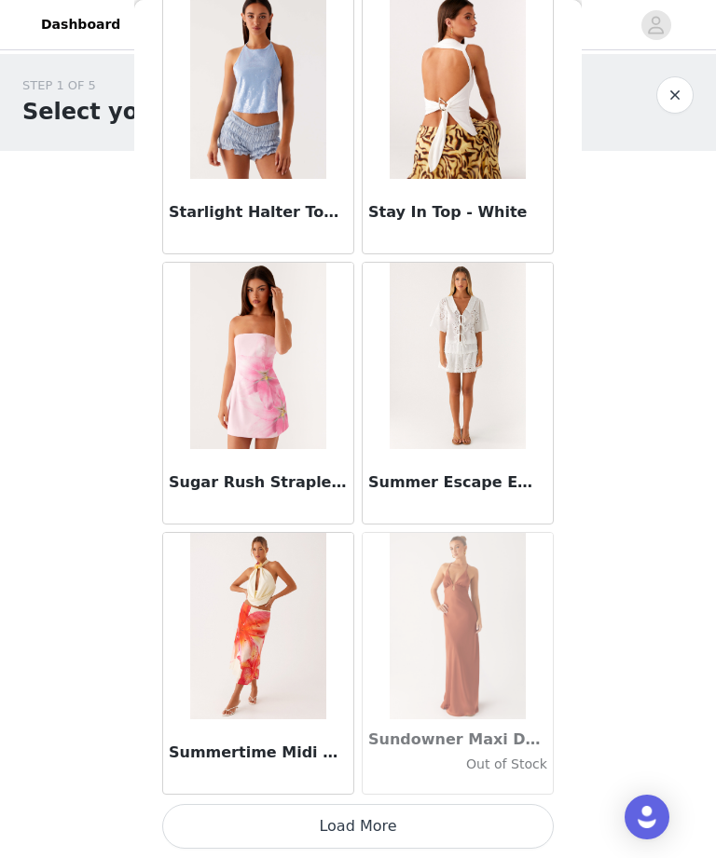
click at [305, 827] on button "Load More" at bounding box center [357, 826] width 391 height 45
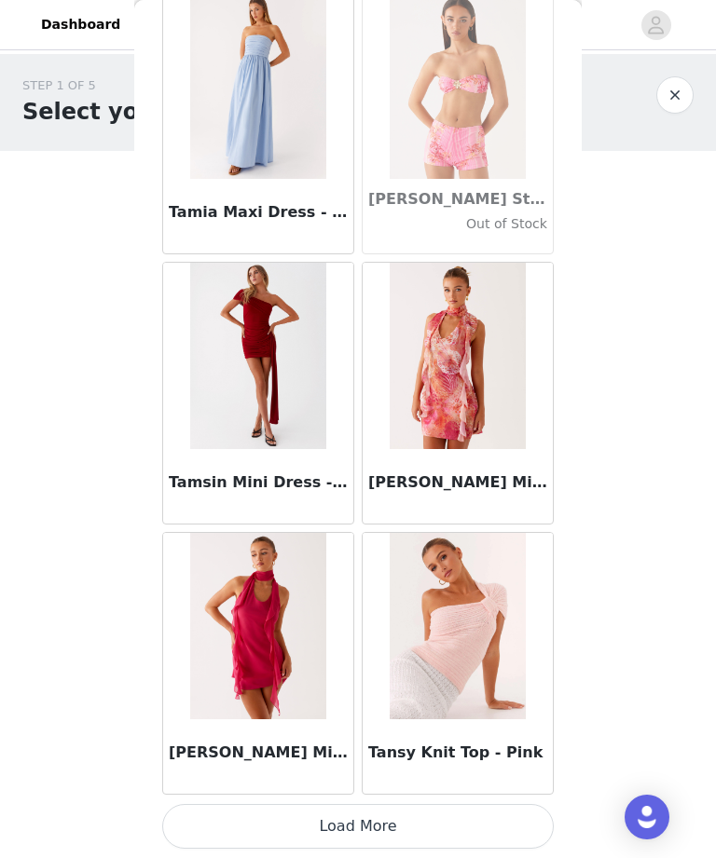
scroll to position [104694, 0]
click at [372, 840] on button "Load More" at bounding box center [357, 826] width 391 height 45
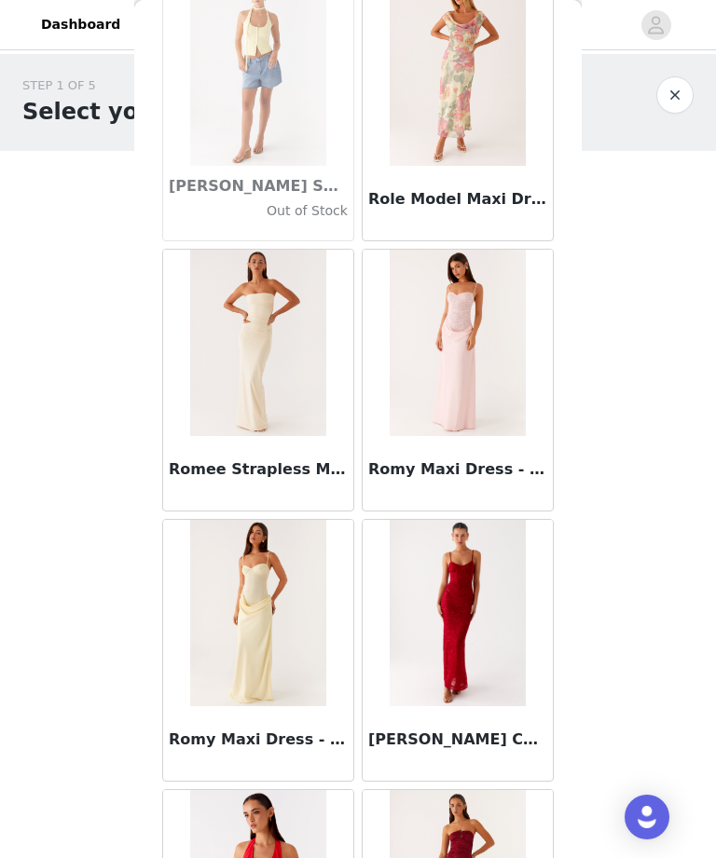
scroll to position [92238, 0]
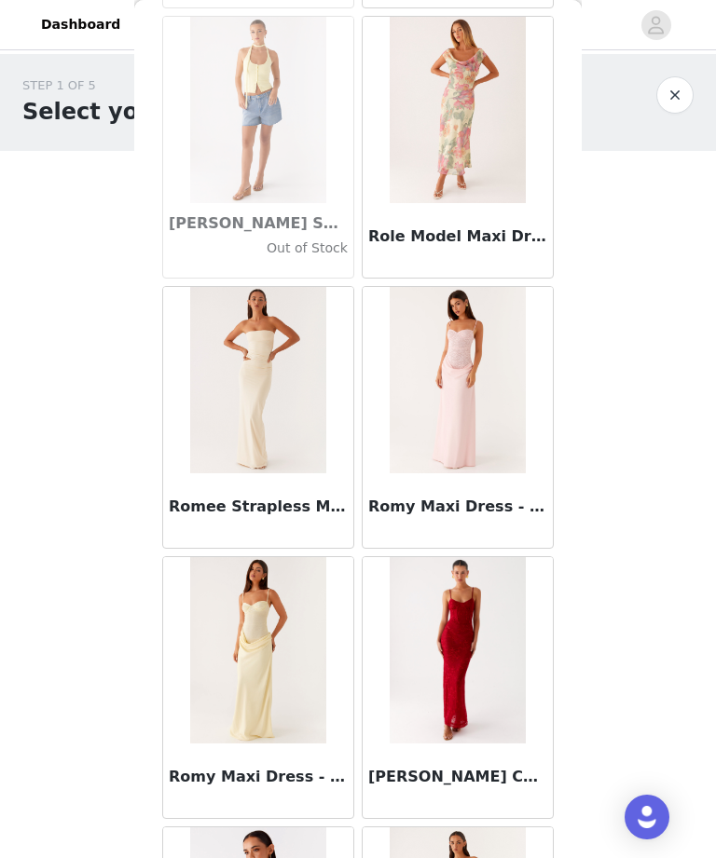
click at [457, 784] on h3 "Rosa Corset Maxi Dress - Red" at bounding box center [457, 777] width 179 height 22
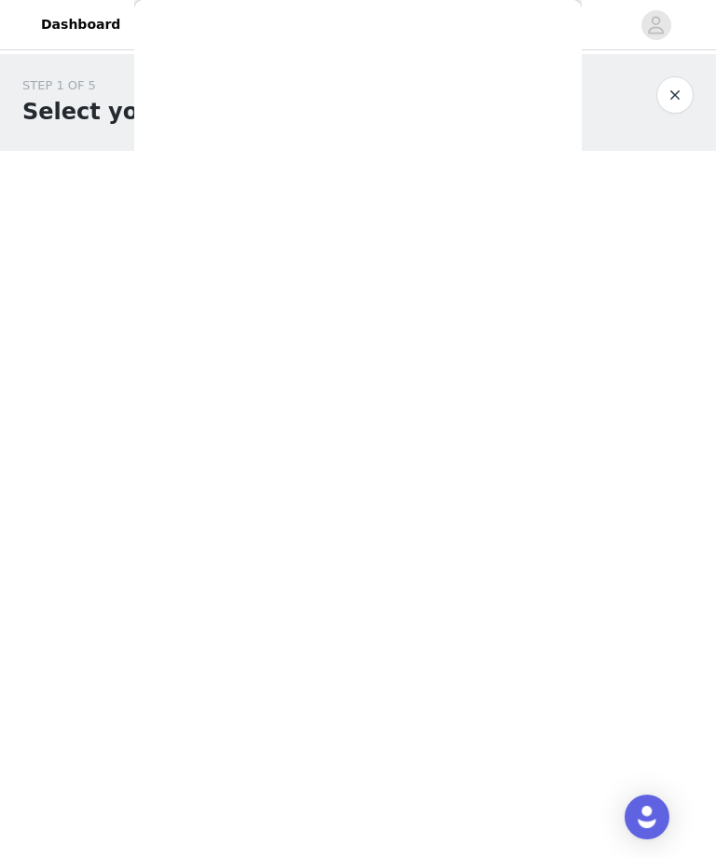
scroll to position [0, 0]
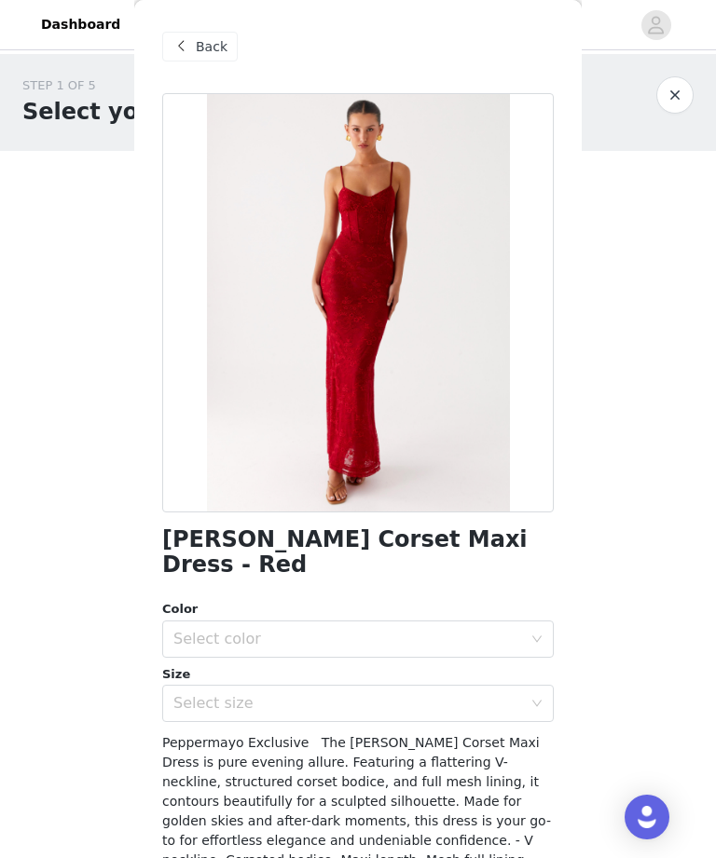
click at [228, 37] on div "Back" at bounding box center [199, 47] width 75 height 30
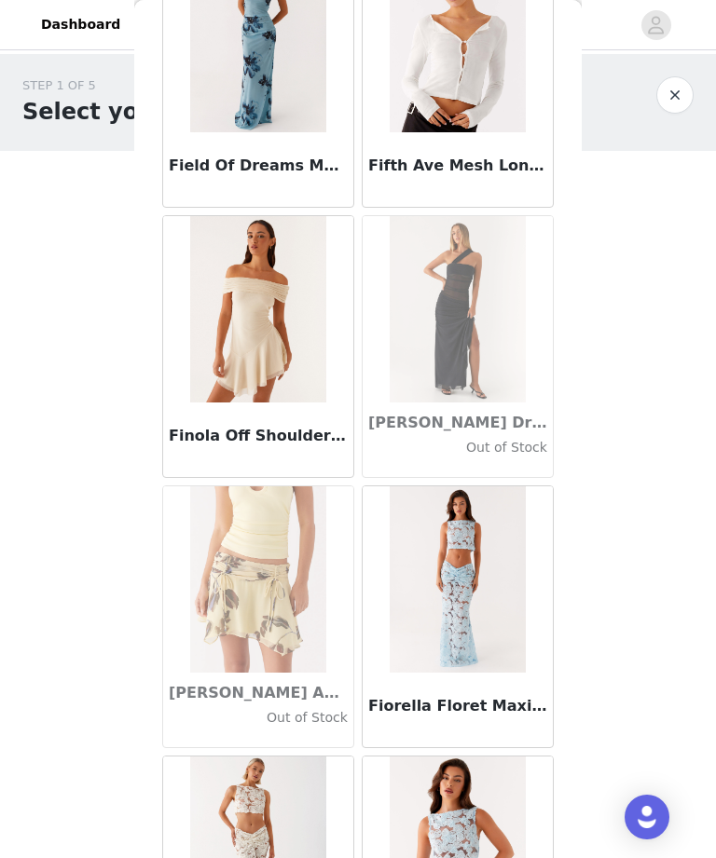
scroll to position [40957, 0]
click at [284, 445] on h3 "Finola Off Shoulder Mini Dress - Pastel Yellow" at bounding box center [258, 437] width 179 height 22
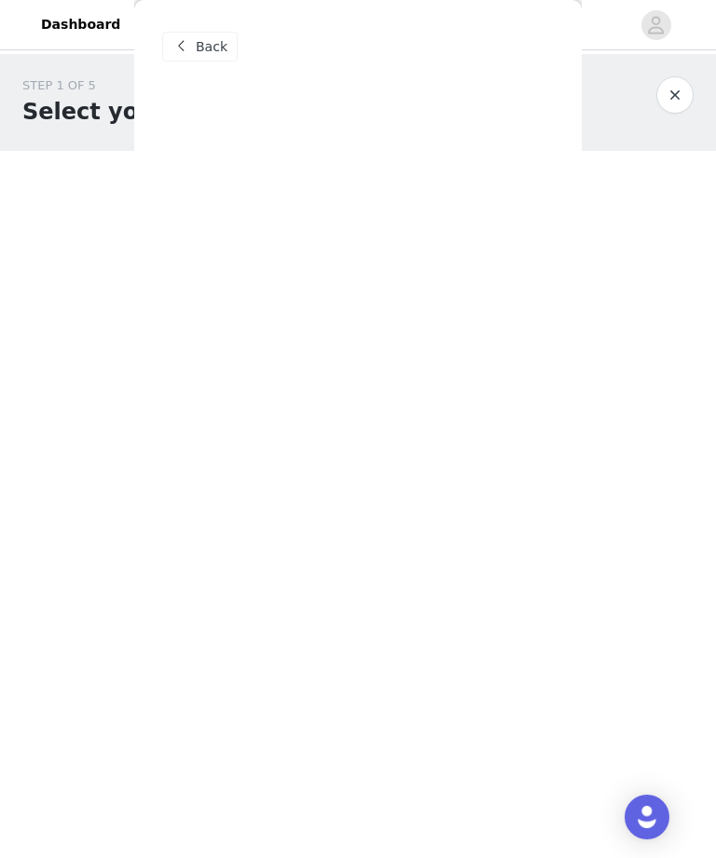
scroll to position [0, 0]
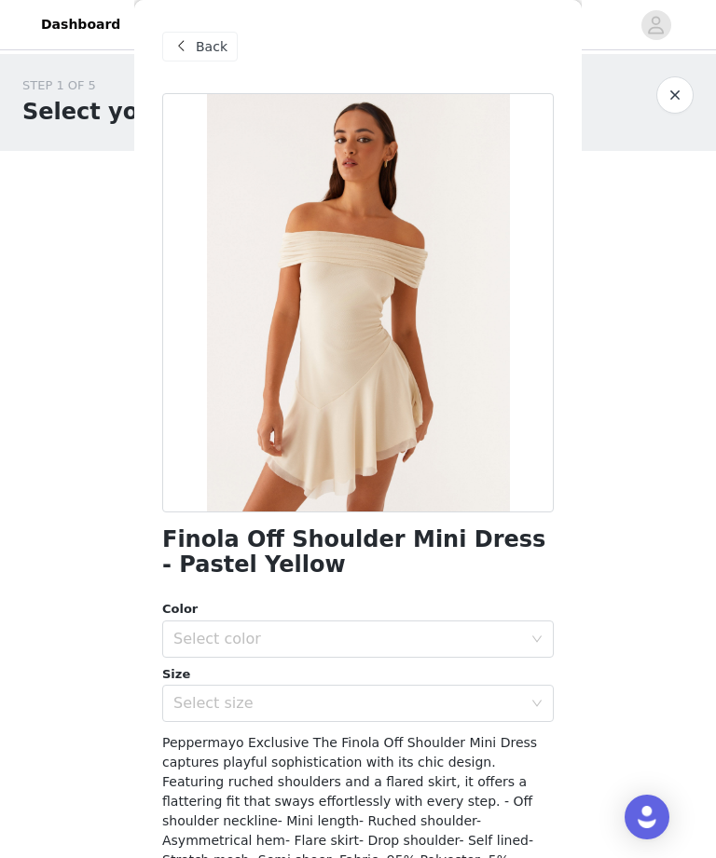
click at [208, 38] on span "Back" at bounding box center [212, 47] width 32 height 20
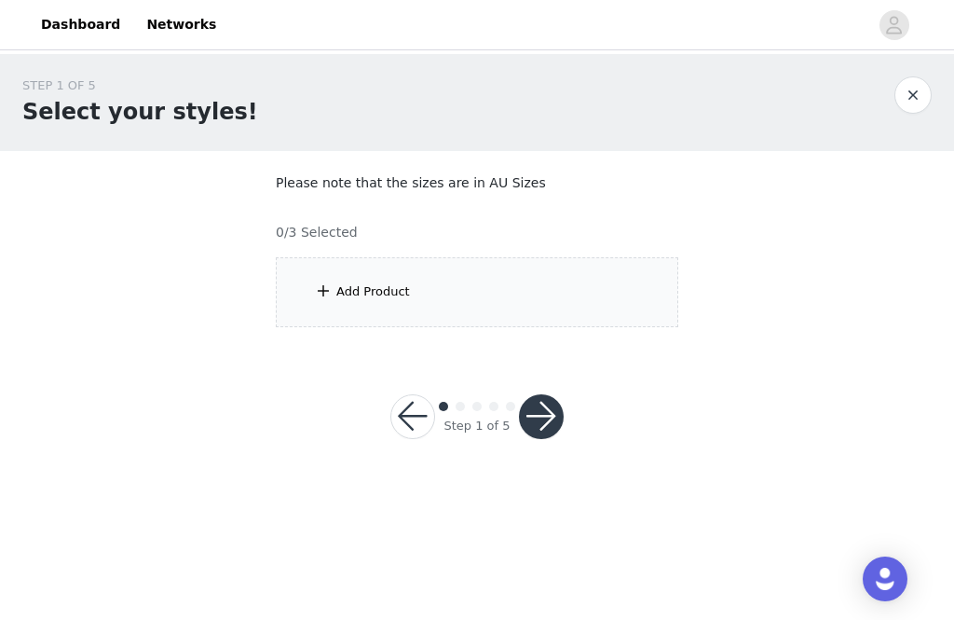
click at [484, 297] on div "Add Product" at bounding box center [477, 292] width 403 height 70
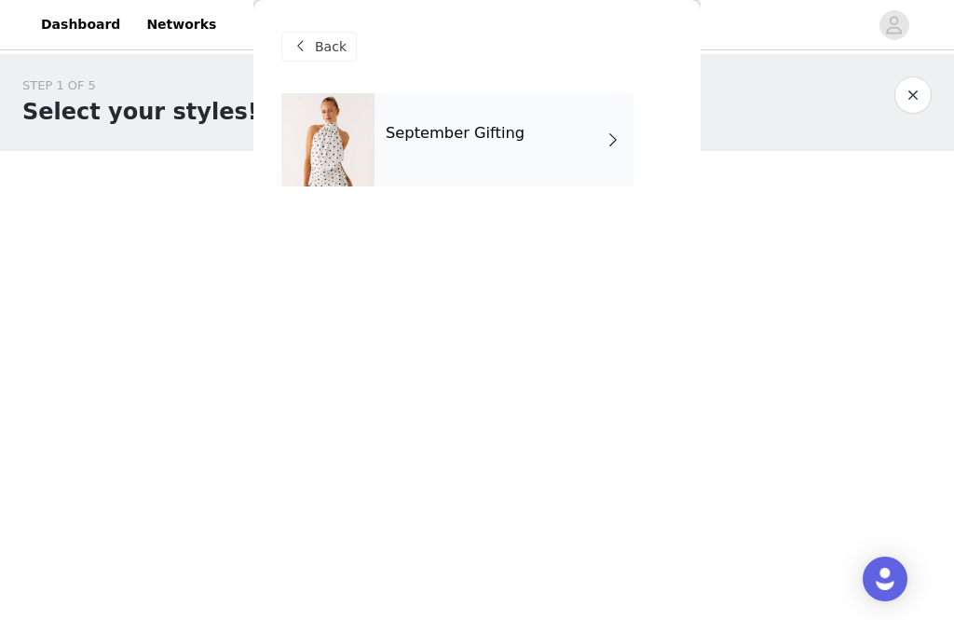
click at [604, 123] on div "September Gifting" at bounding box center [504, 139] width 259 height 93
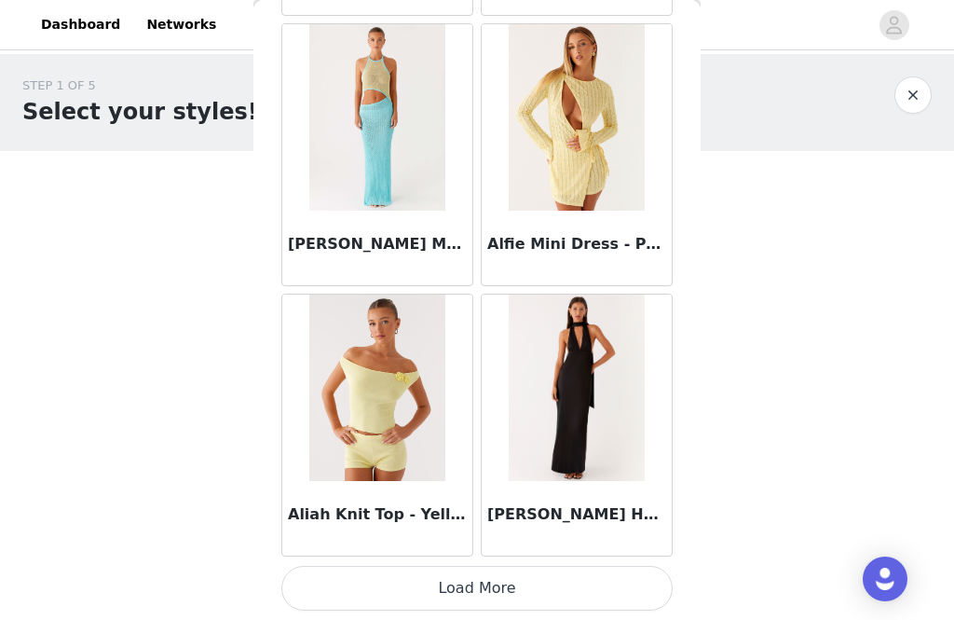
scroll to position [2232, 0]
click at [586, 600] on button "Load More" at bounding box center [476, 588] width 391 height 45
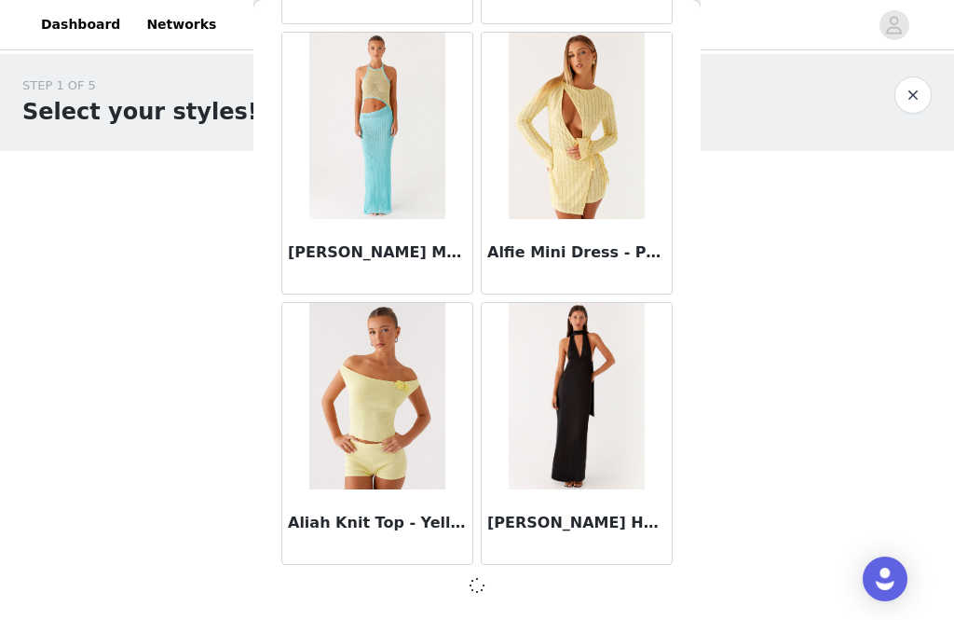
scroll to position [2224, 0]
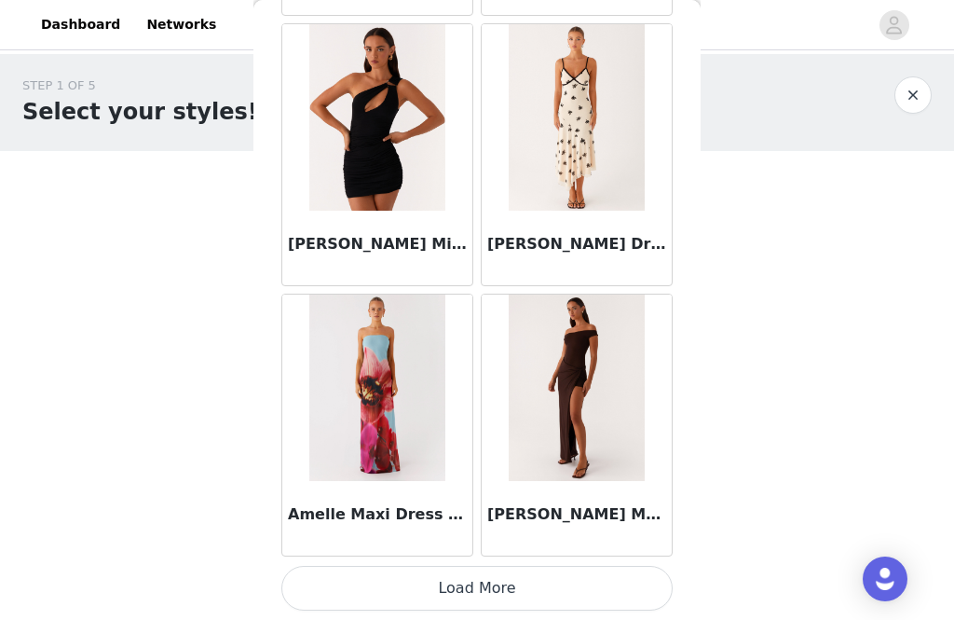
click at [476, 603] on button "Load More" at bounding box center [476, 588] width 391 height 45
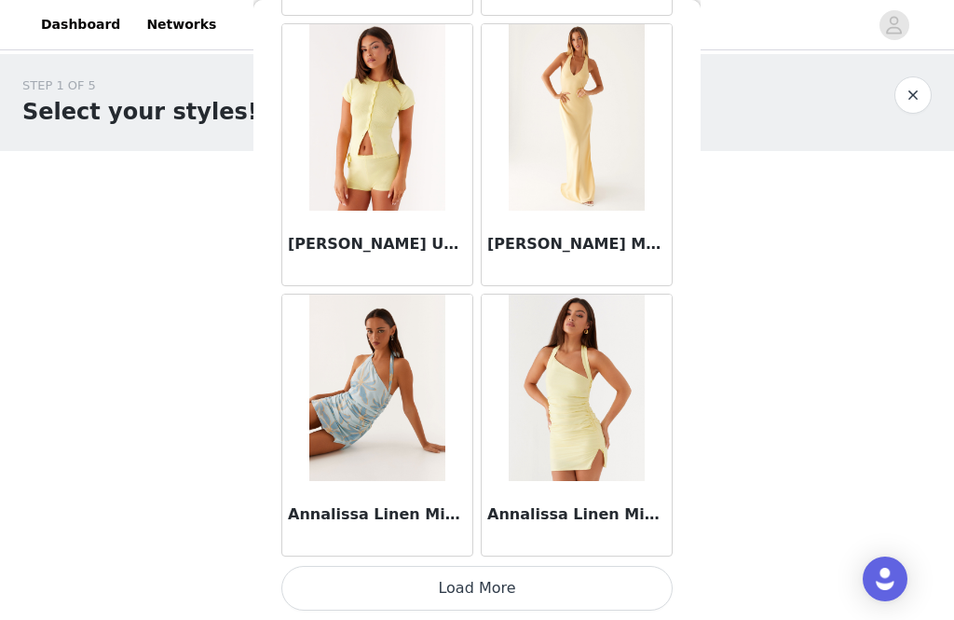
scroll to position [7637, 0]
click at [502, 582] on button "Load More" at bounding box center [476, 588] width 391 height 45
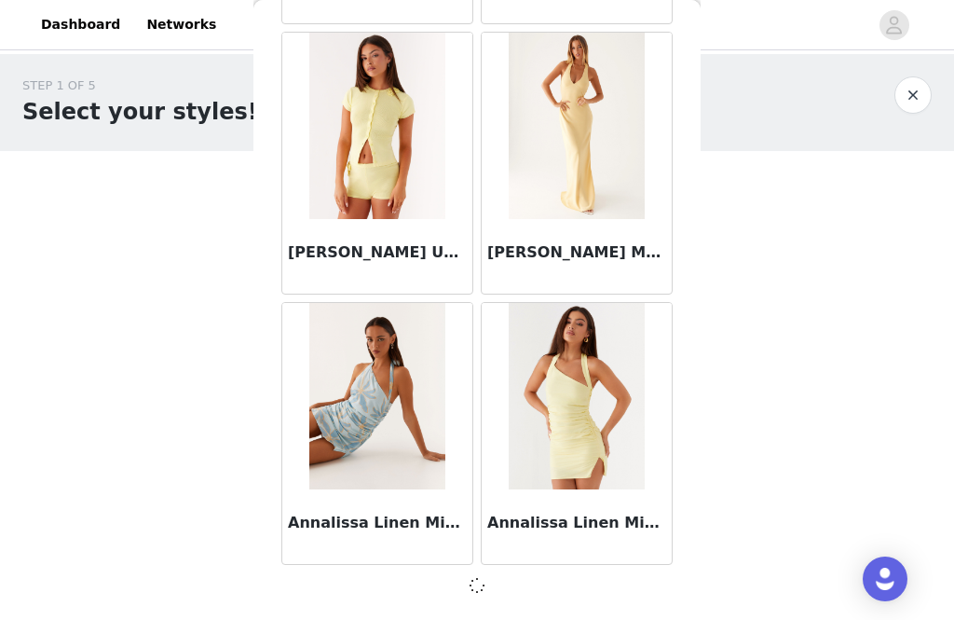
scroll to position [7629, 0]
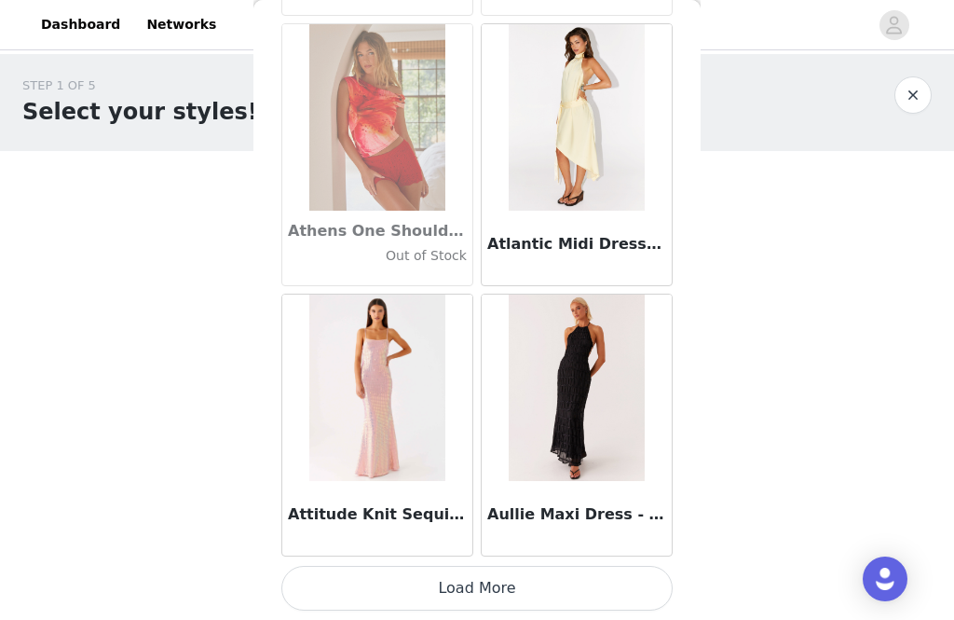
click at [497, 586] on button "Load More" at bounding box center [476, 588] width 391 height 45
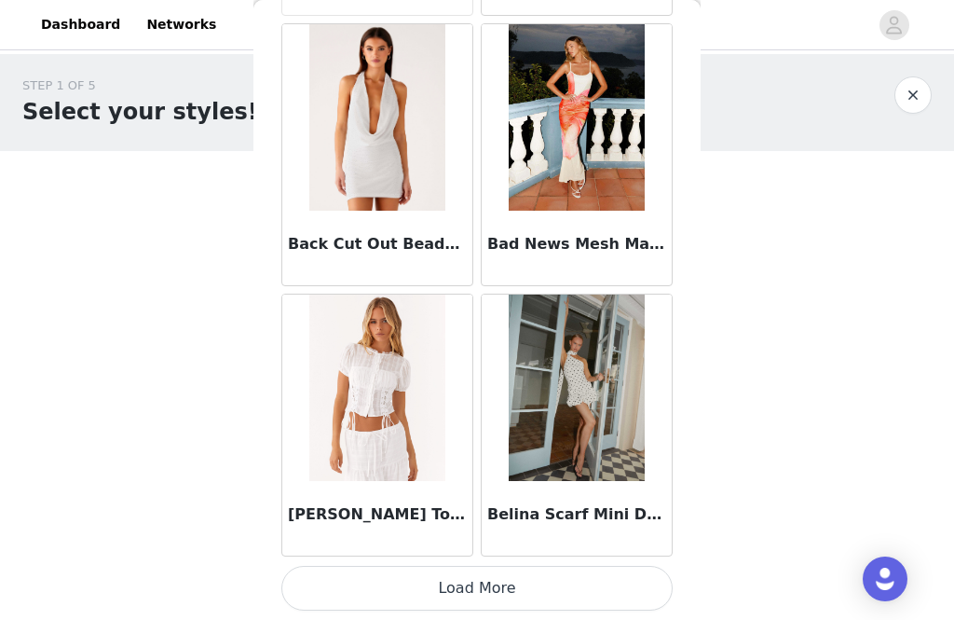
scroll to position [13043, 0]
click at [535, 587] on button "Load More" at bounding box center [476, 588] width 391 height 45
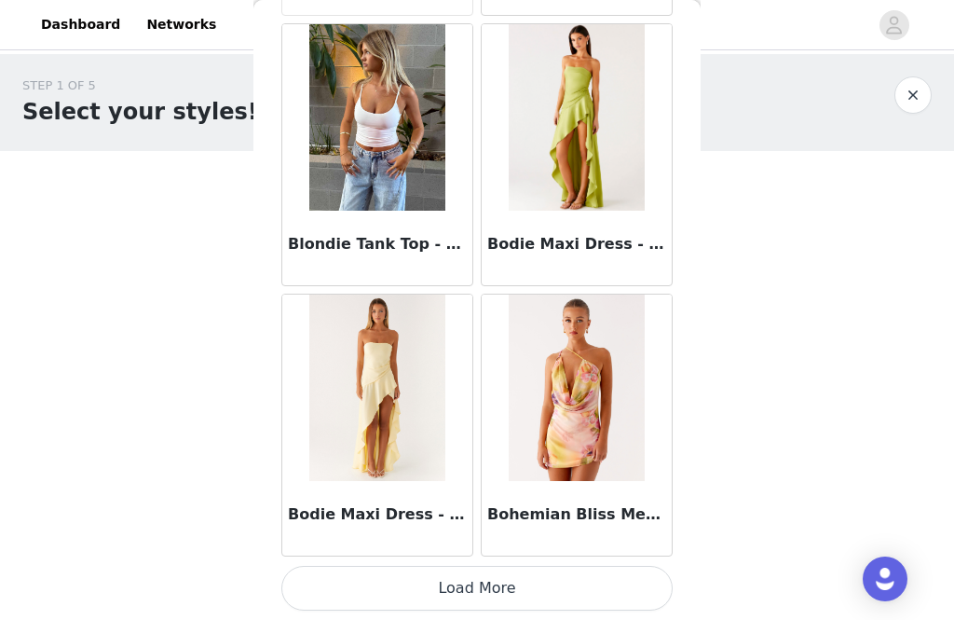
scroll to position [15745, 0]
click at [521, 586] on button "Load More" at bounding box center [476, 588] width 391 height 45
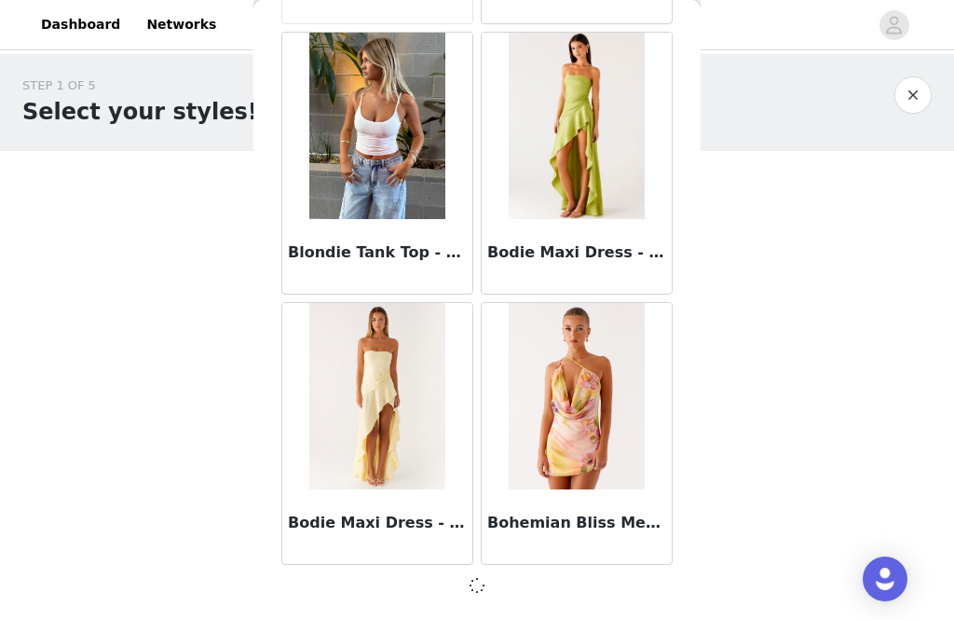
scroll to position [15737, 0]
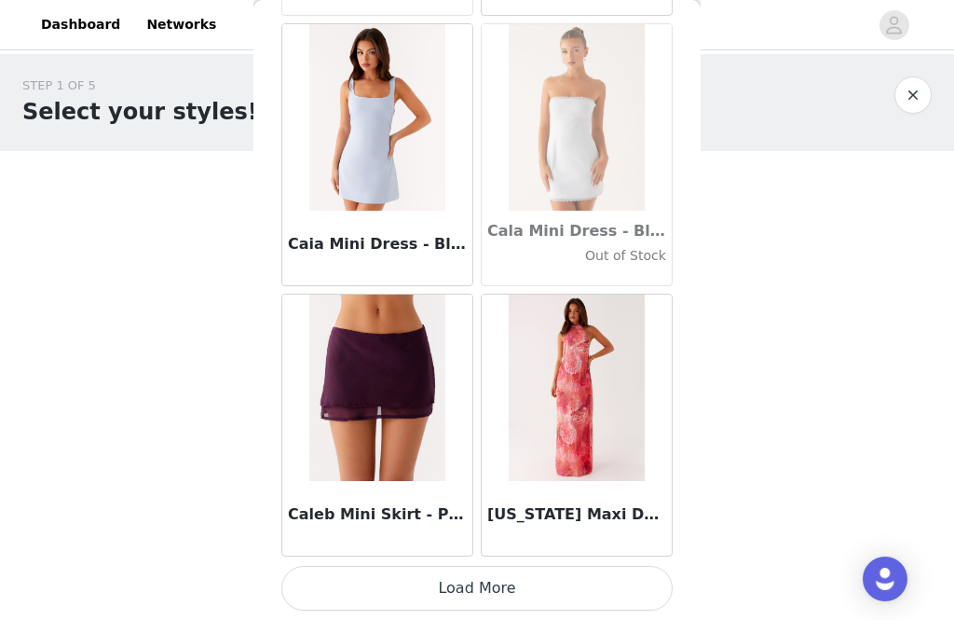
click at [524, 593] on button "Load More" at bounding box center [476, 588] width 391 height 45
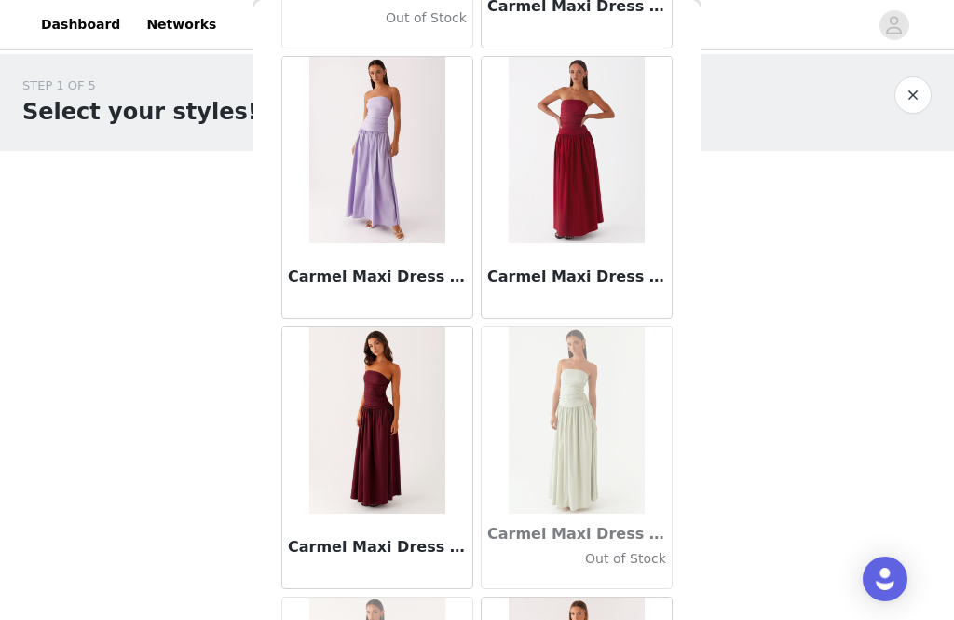
scroll to position [20346, 0]
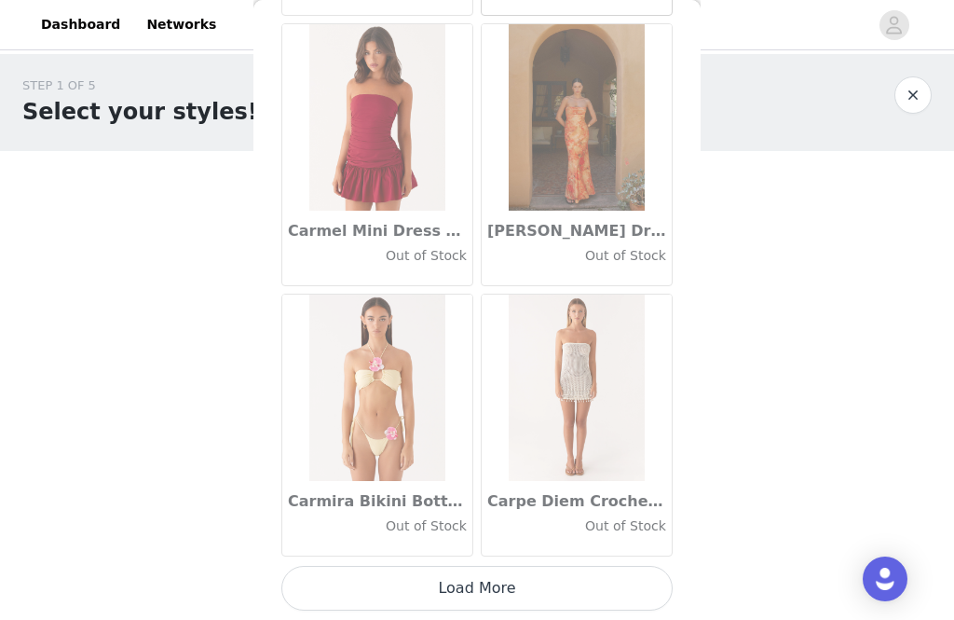
click at [523, 588] on button "Load More" at bounding box center [476, 588] width 391 height 45
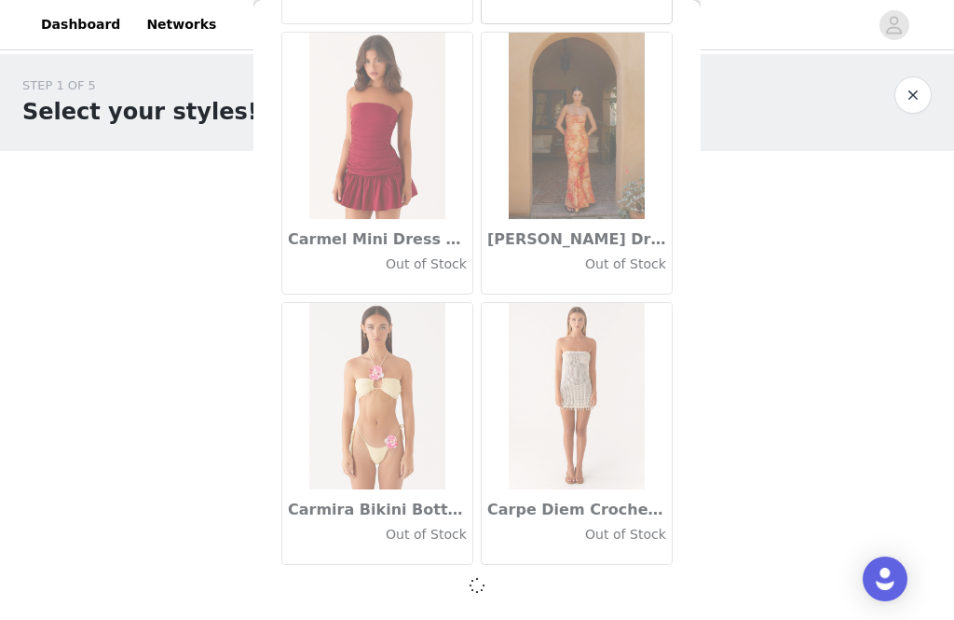
scroll to position [21142, 0]
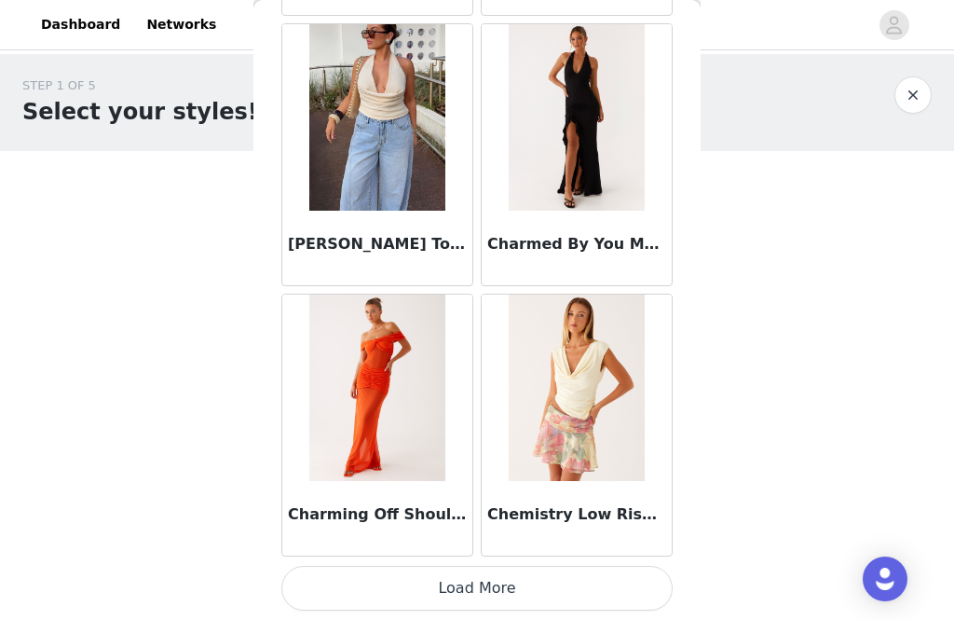
click at [508, 587] on button "Load More" at bounding box center [476, 588] width 391 height 45
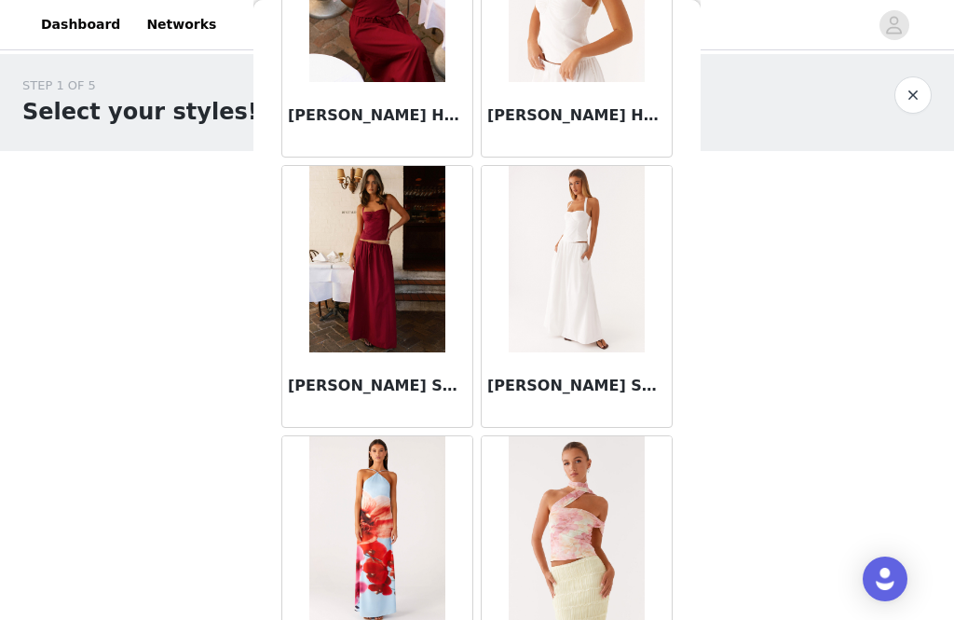
scroll to position [24525, 0]
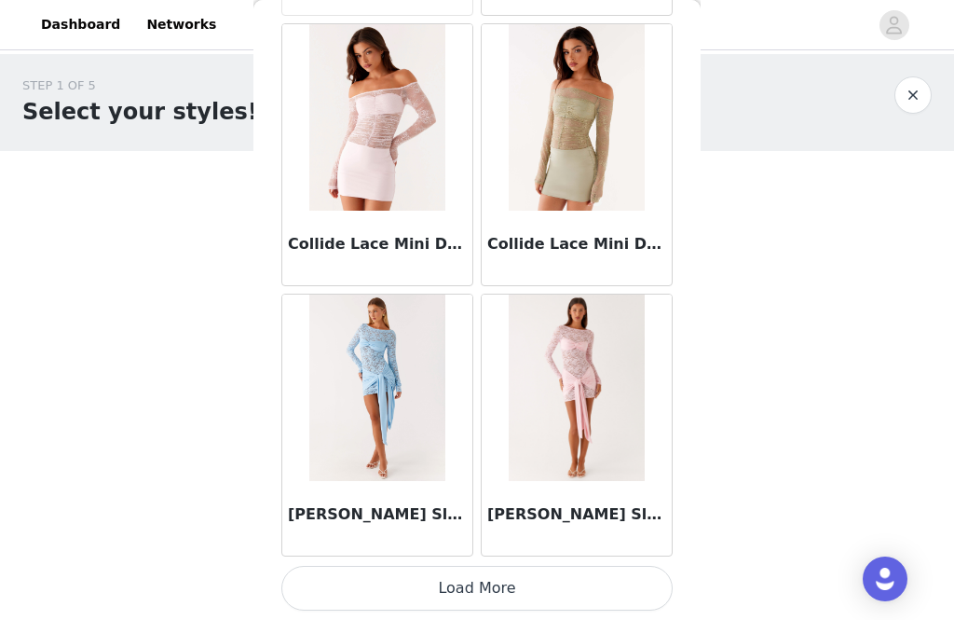
click at [517, 590] on button "Load More" at bounding box center [476, 588] width 391 height 45
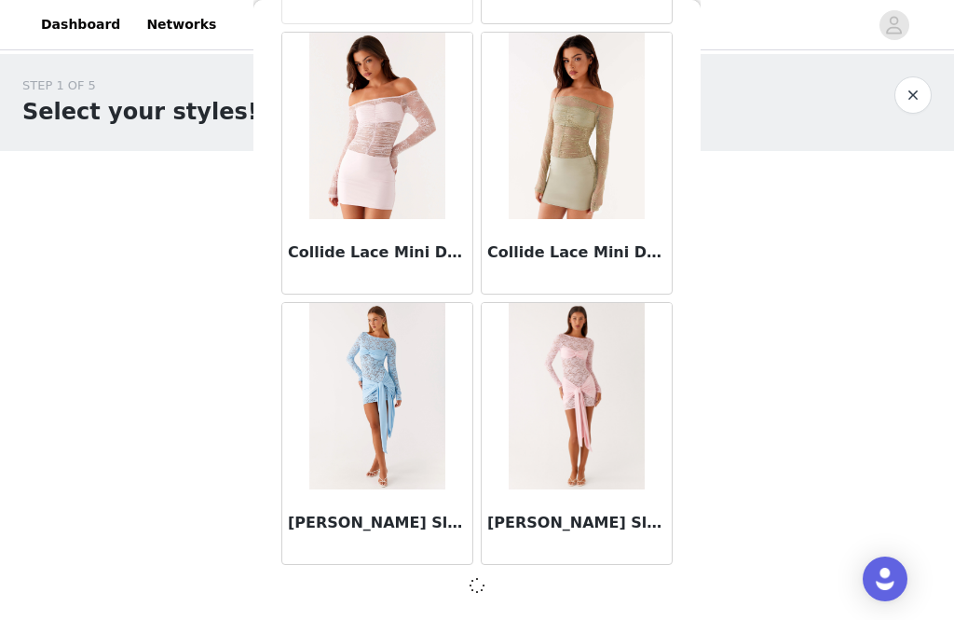
scroll to position [26548, 0]
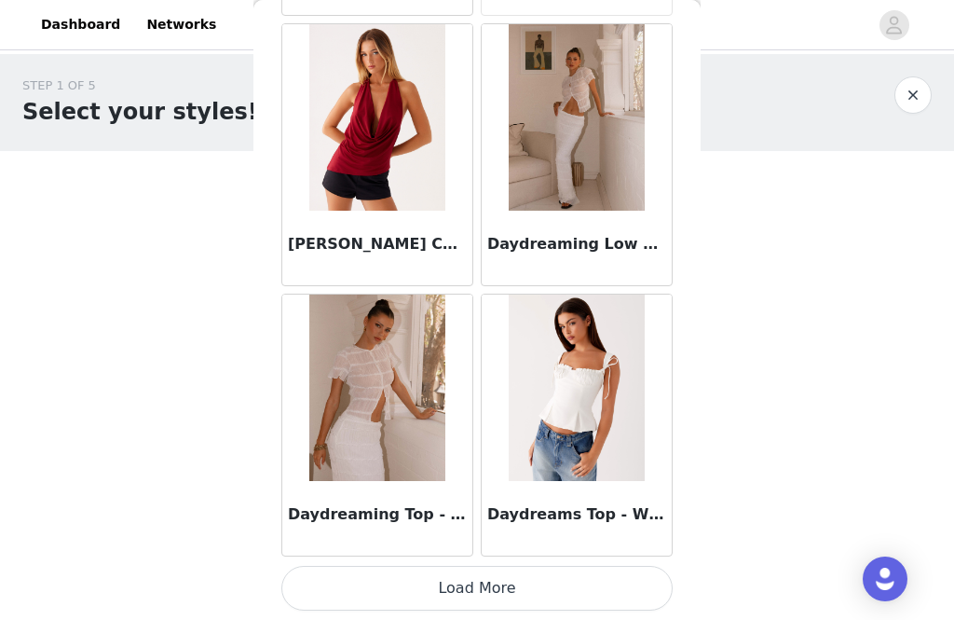
click at [498, 582] on button "Load More" at bounding box center [476, 588] width 391 height 45
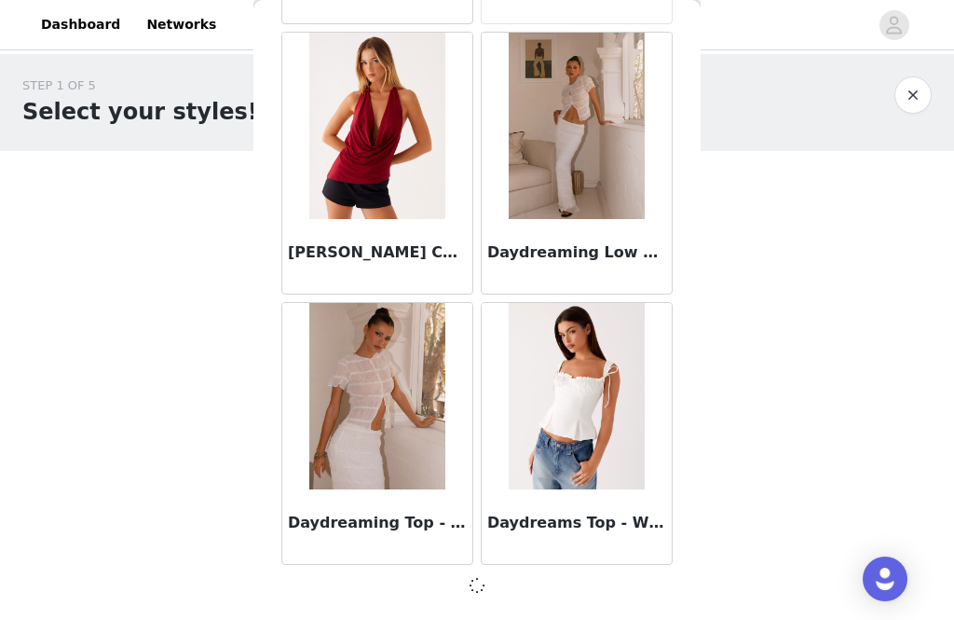
scroll to position [29250, 0]
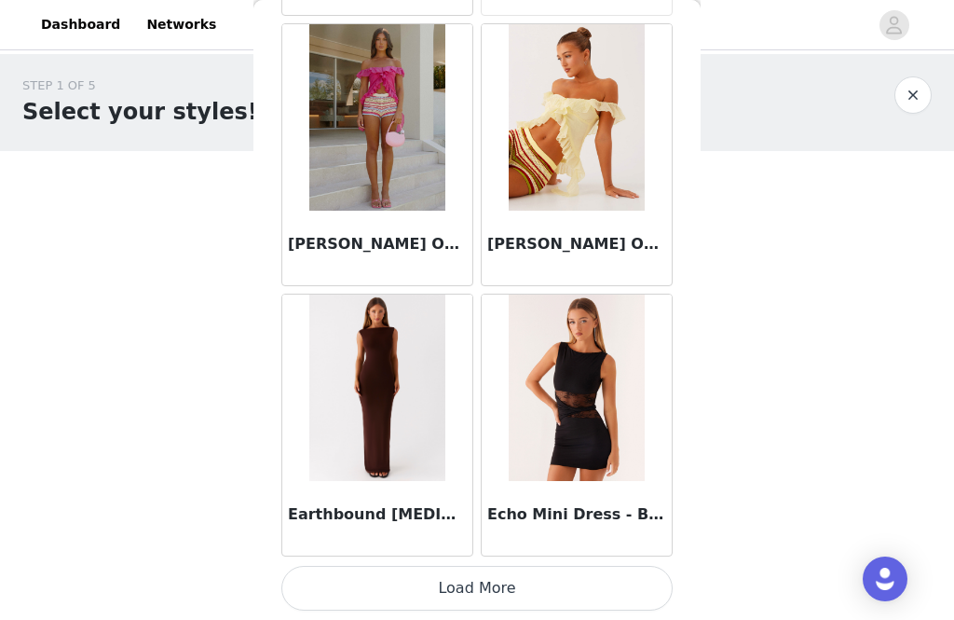
click at [507, 584] on button "Load More" at bounding box center [476, 588] width 391 height 45
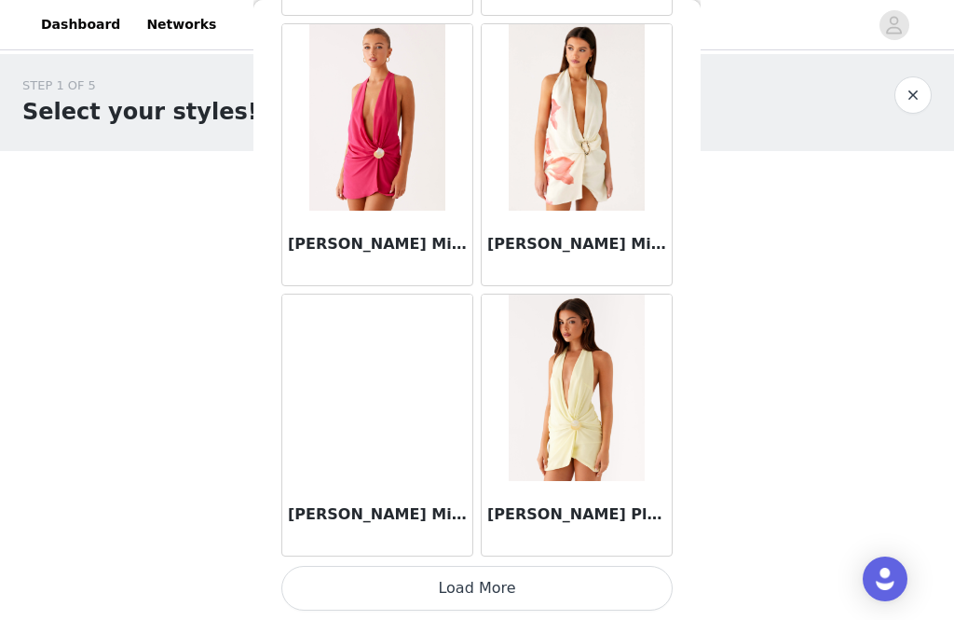
click at [512, 589] on button "Load More" at bounding box center [476, 588] width 391 height 45
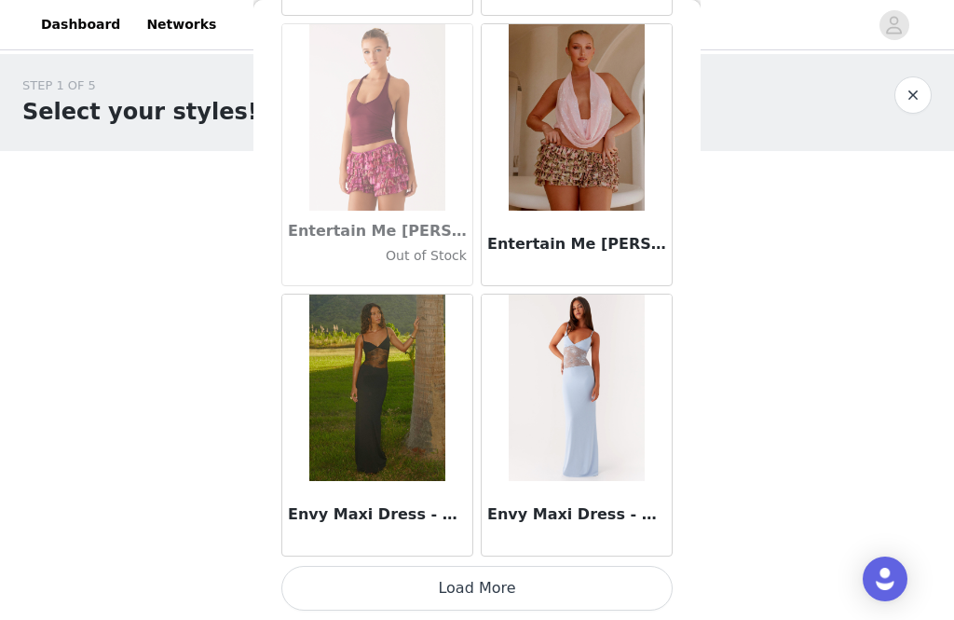
click at [520, 596] on button "Load More" at bounding box center [476, 588] width 391 height 45
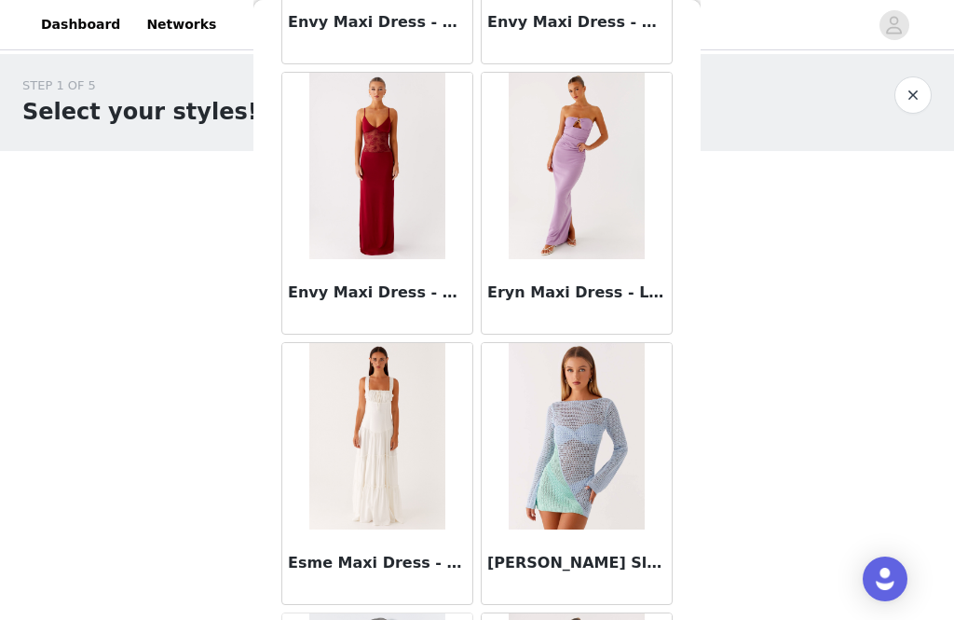
scroll to position [37857, 0]
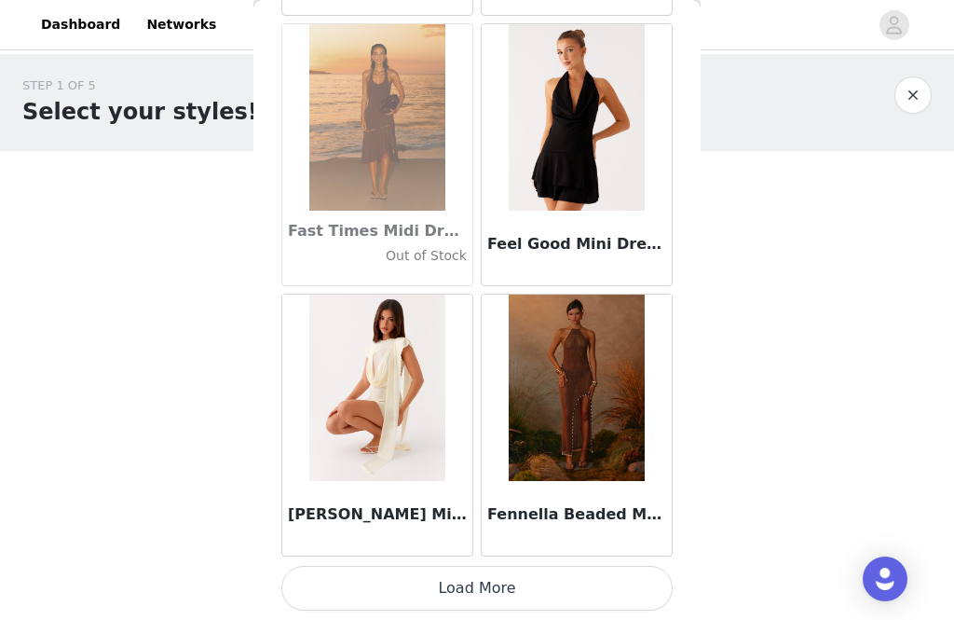
click at [641, 602] on button "Load More" at bounding box center [476, 588] width 391 height 45
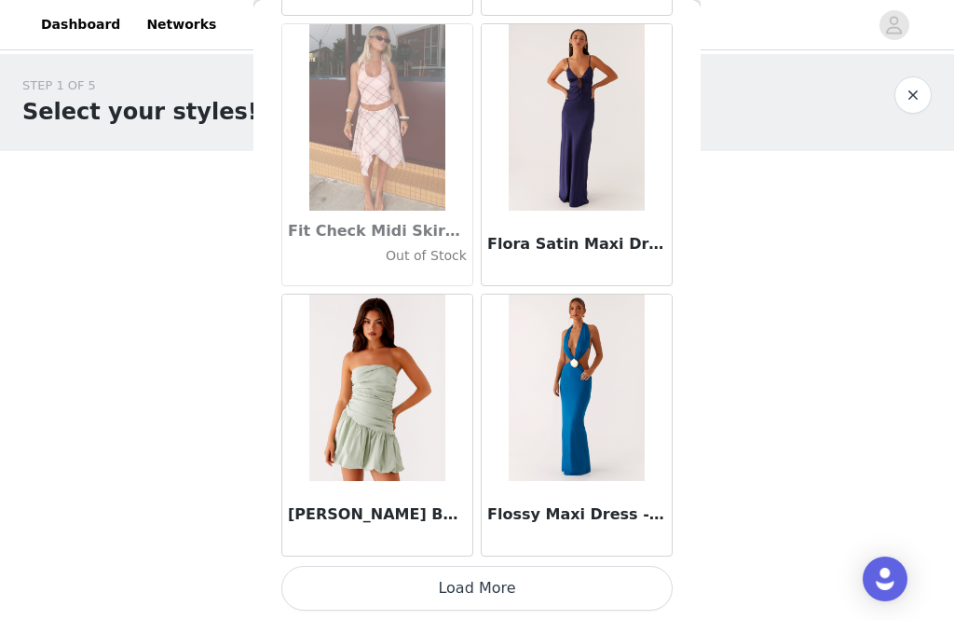
scroll to position [42353, 0]
click at [481, 575] on button "Load More" at bounding box center [476, 588] width 391 height 45
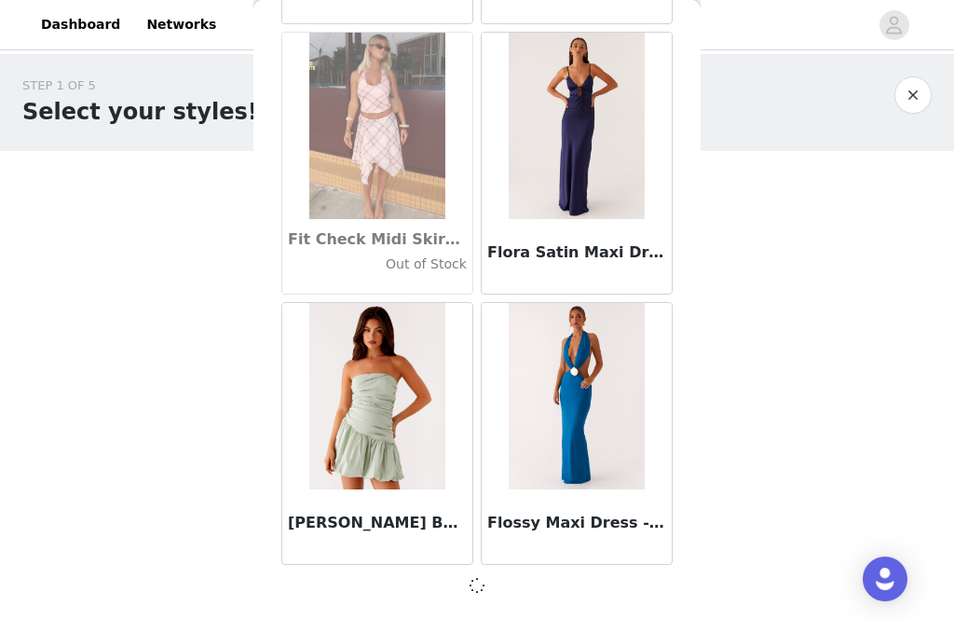
scroll to position [42764, 0]
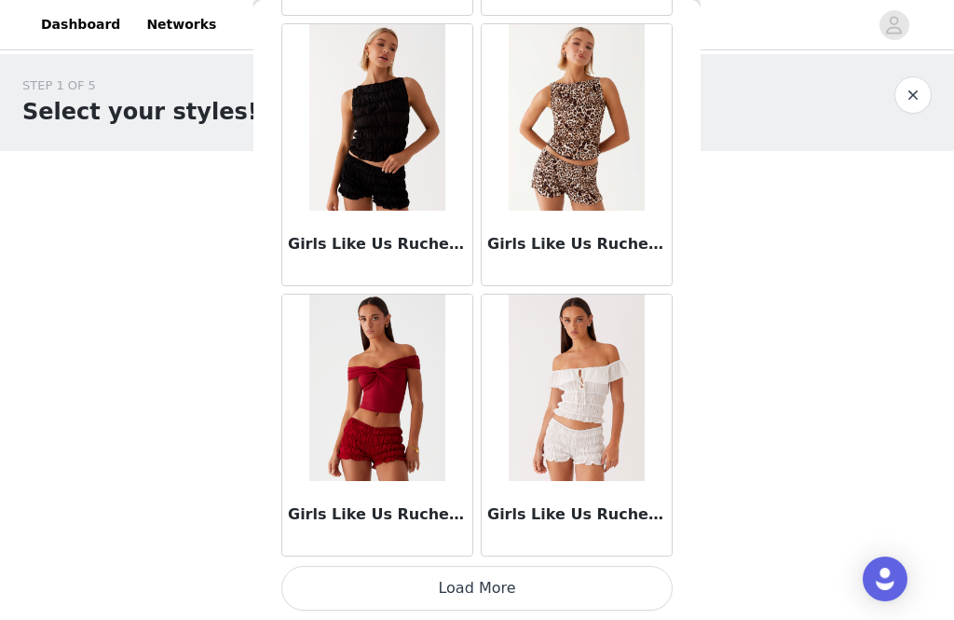
click at [528, 599] on button "Load More" at bounding box center [476, 588] width 391 height 45
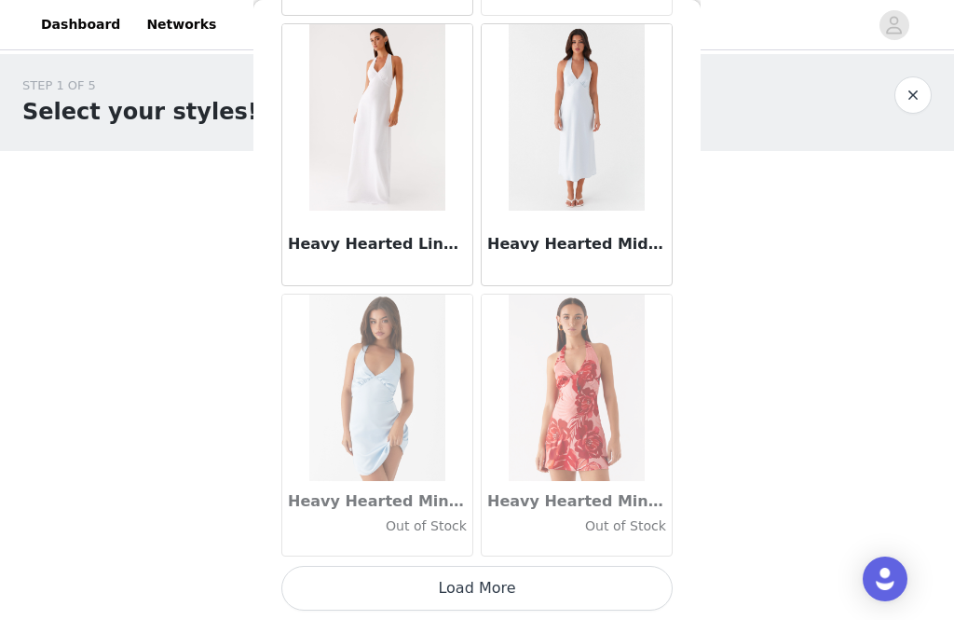
click at [626, 581] on button "Load More" at bounding box center [476, 588] width 391 height 45
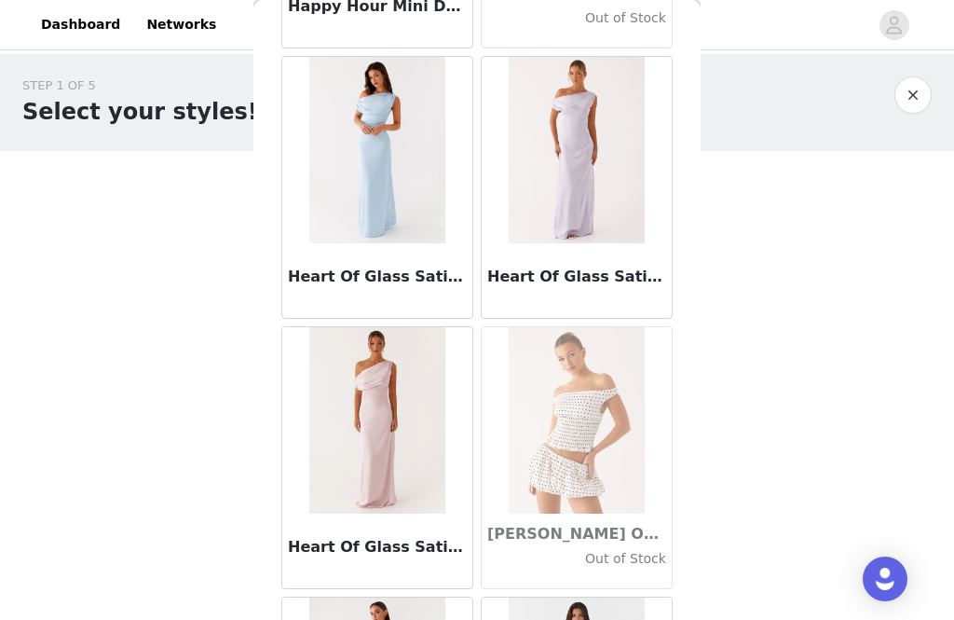
scroll to position [47610, 0]
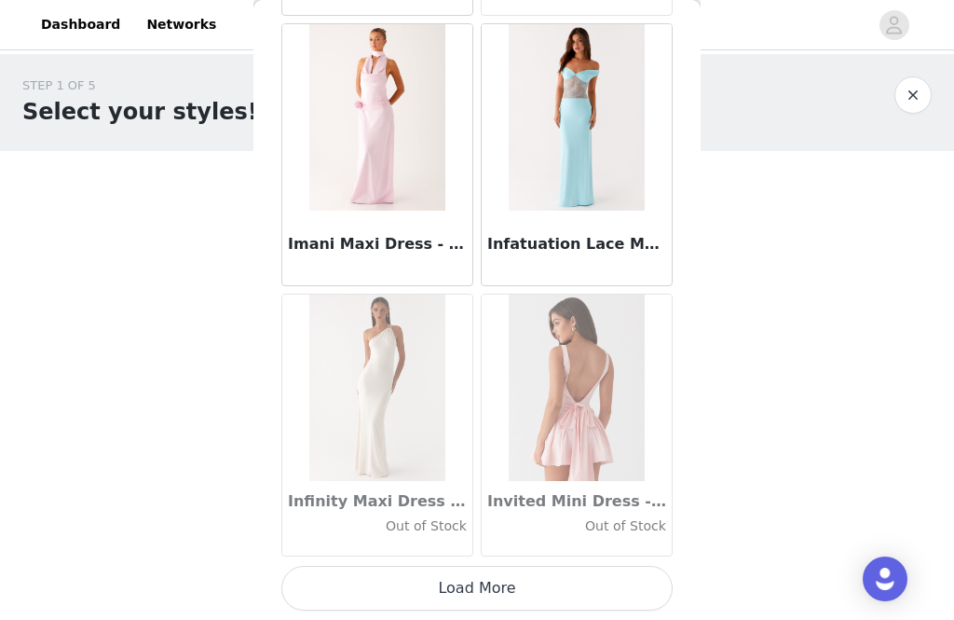
click at [624, 586] on button "Load More" at bounding box center [476, 588] width 391 height 45
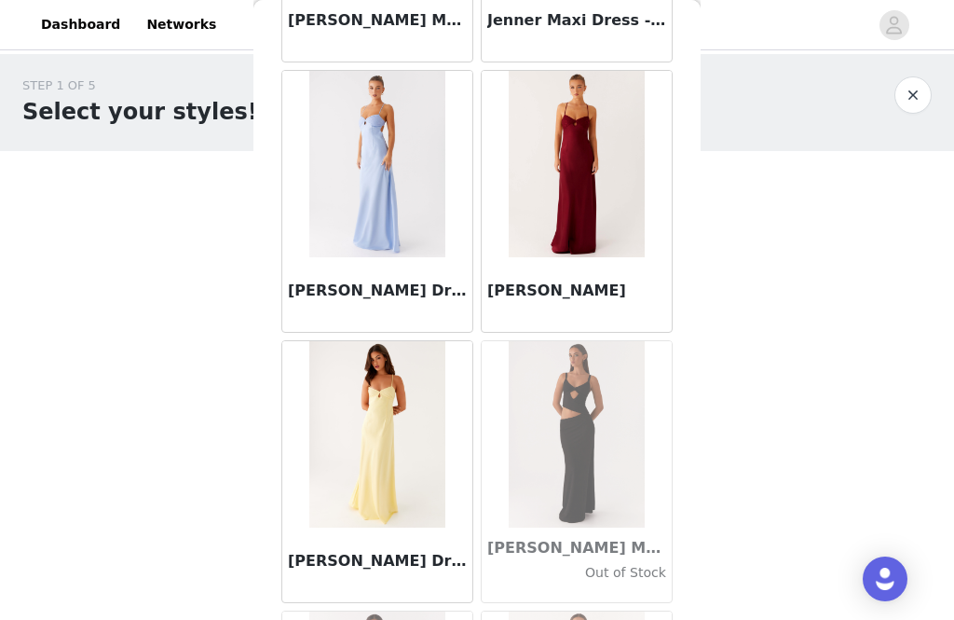
scroll to position [53265, 0]
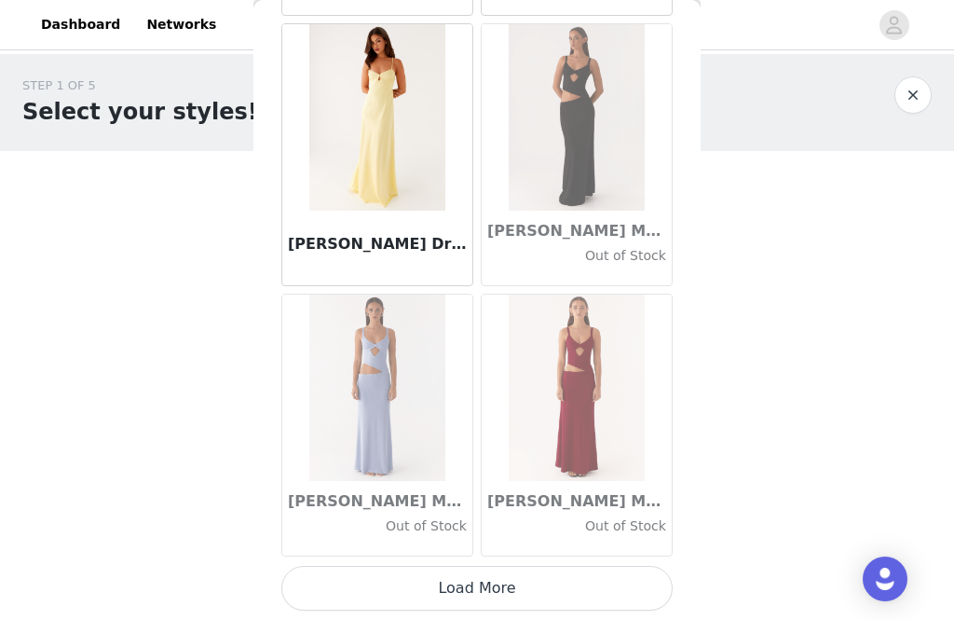
click at [619, 606] on button "Load More" at bounding box center [476, 588] width 391 height 45
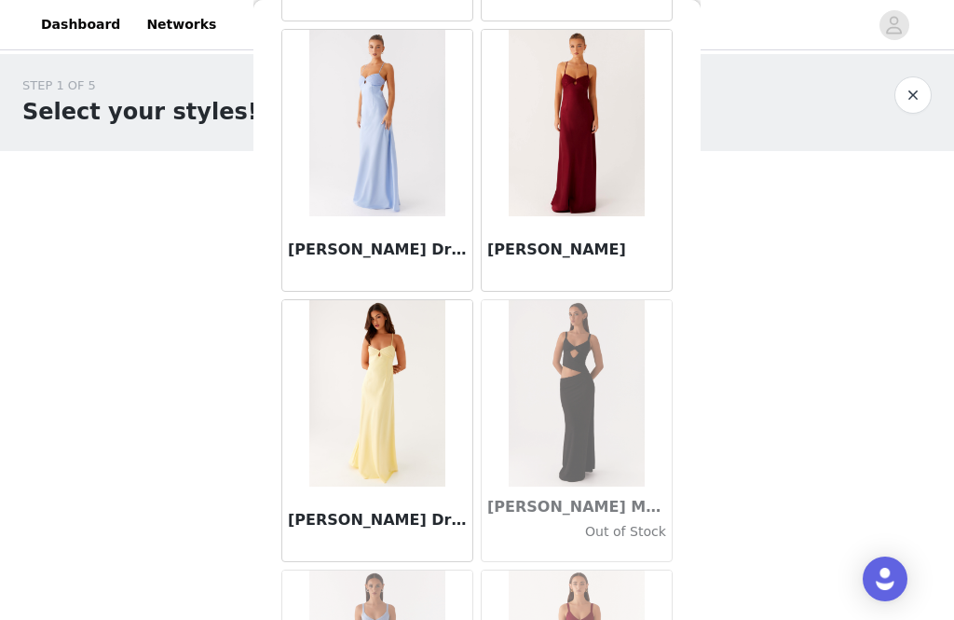
scroll to position [53292, 0]
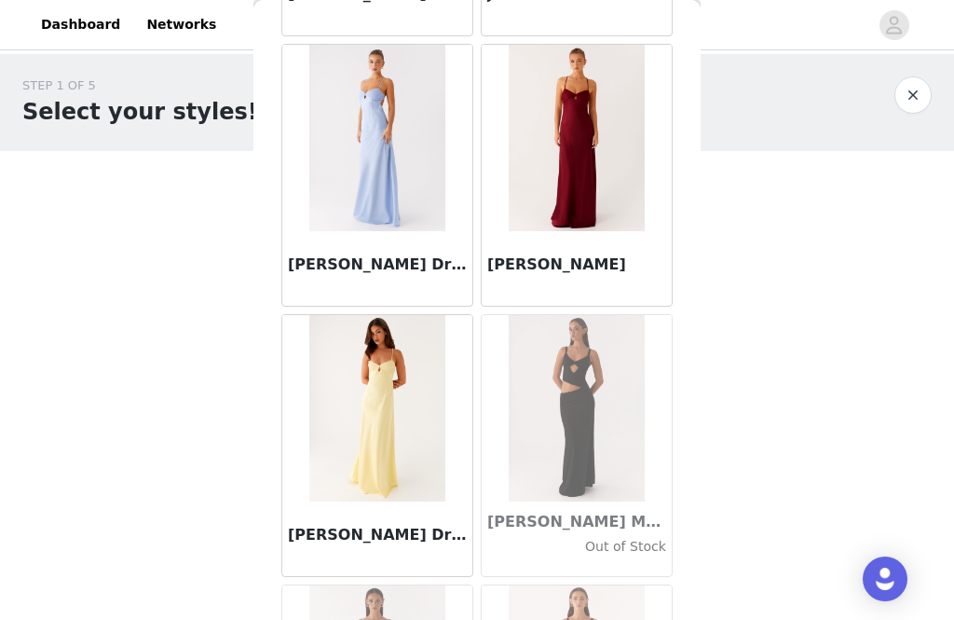
click at [612, 264] on h3 "[PERSON_NAME]" at bounding box center [576, 264] width 179 height 22
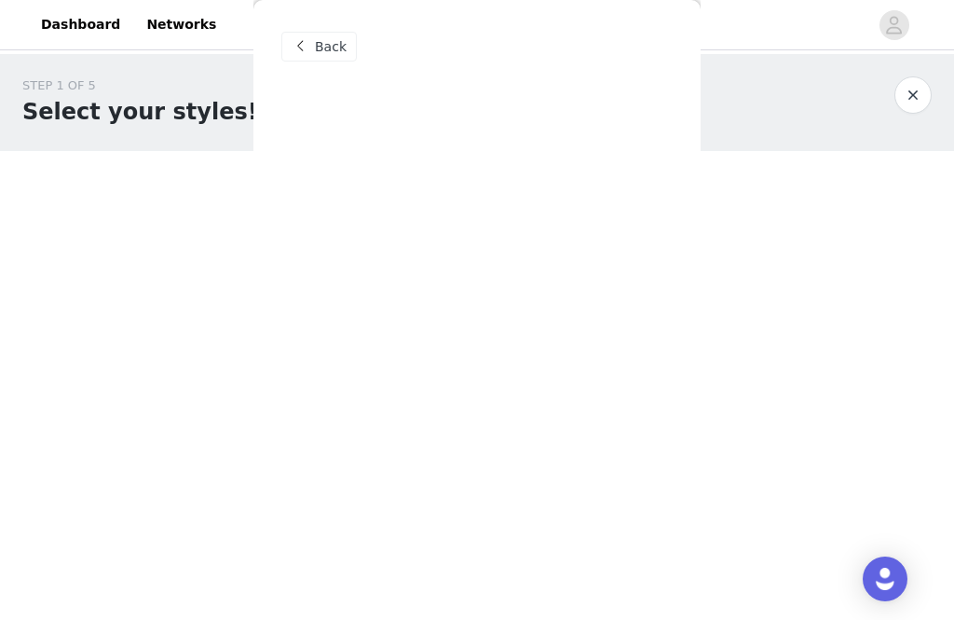
scroll to position [0, 0]
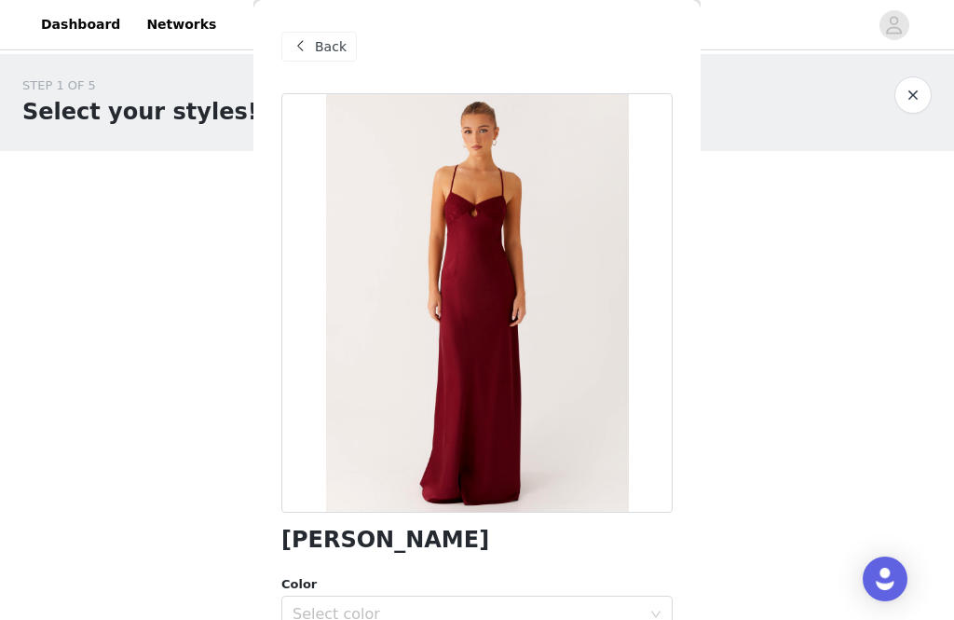
click at [598, 324] on div at bounding box center [476, 302] width 391 height 419
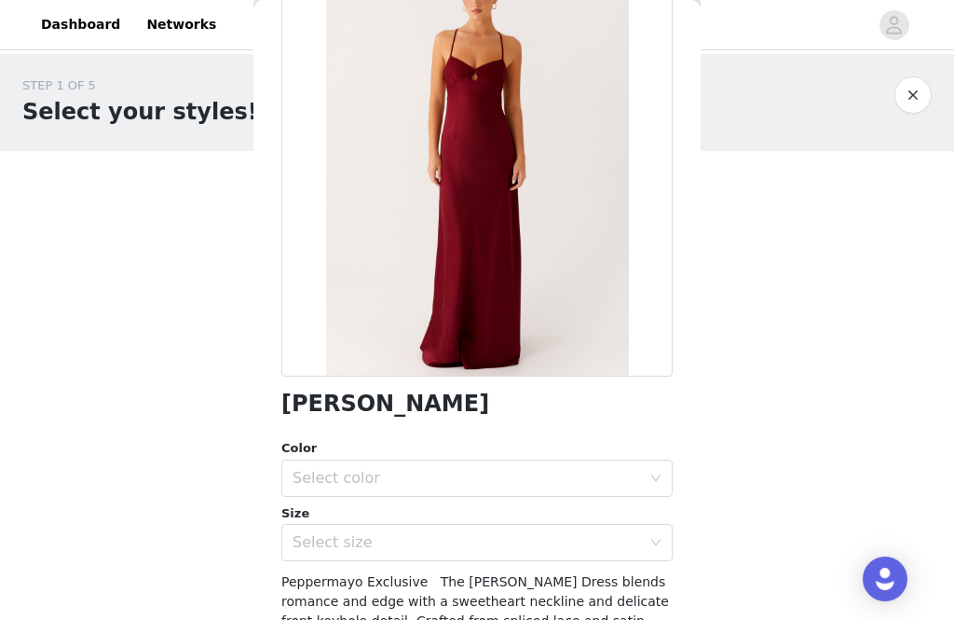
scroll to position [142, 0]
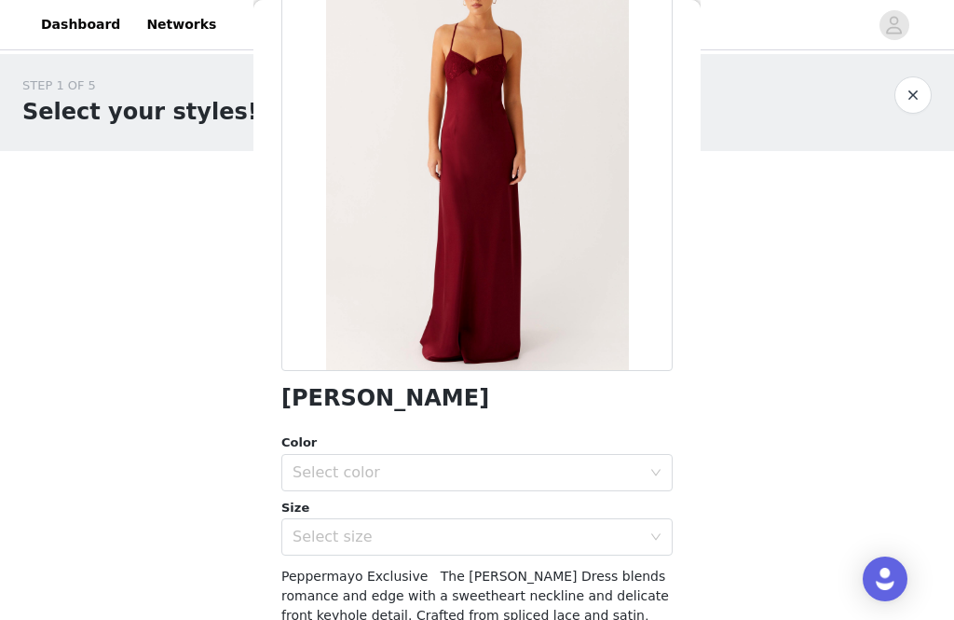
click at [483, 463] on div "Select color" at bounding box center [467, 472] width 349 height 19
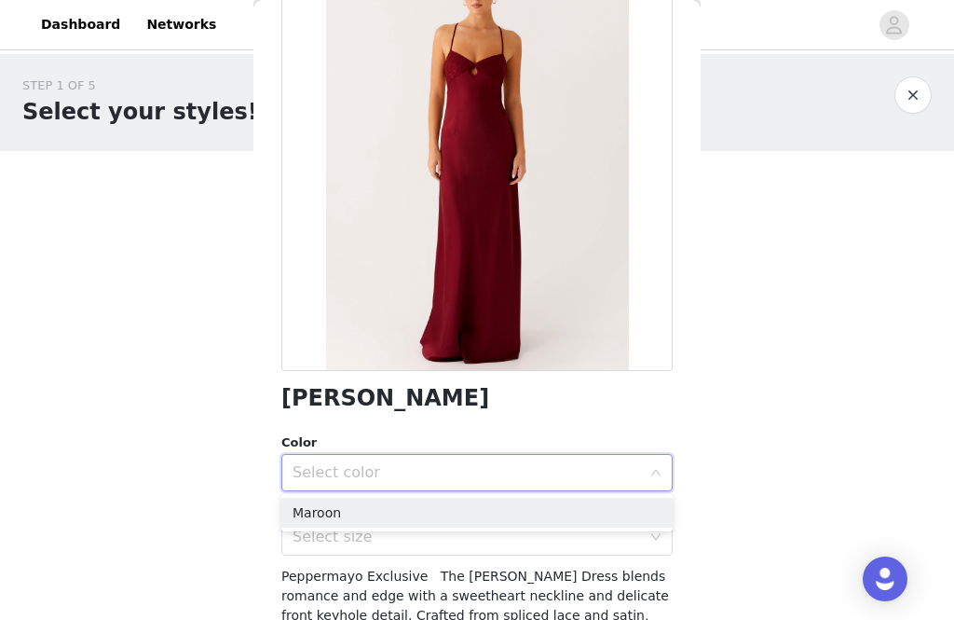
click at [462, 515] on li "Maroon" at bounding box center [476, 513] width 391 height 30
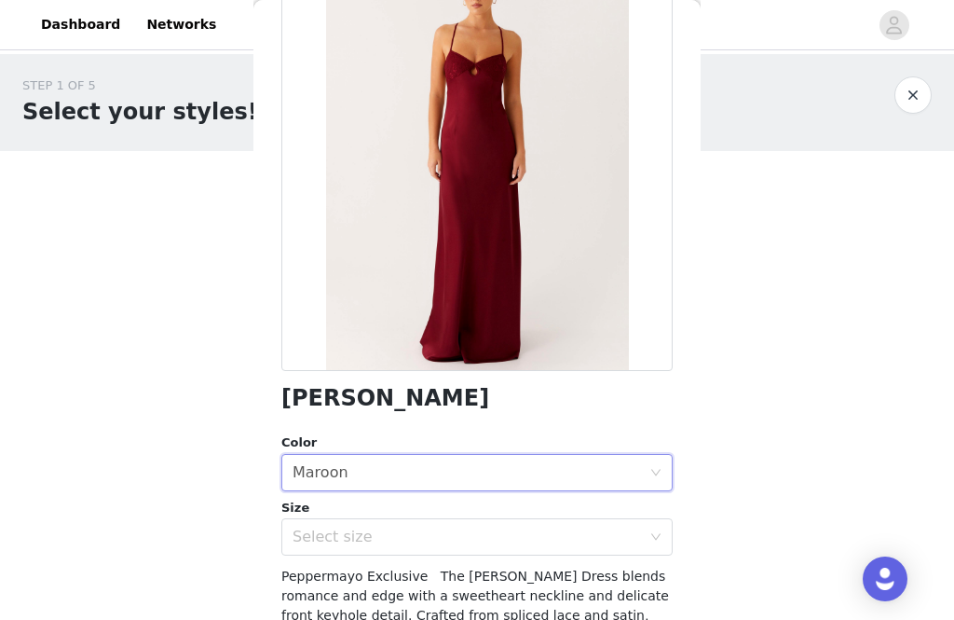
click at [465, 543] on div "Select size" at bounding box center [467, 536] width 349 height 19
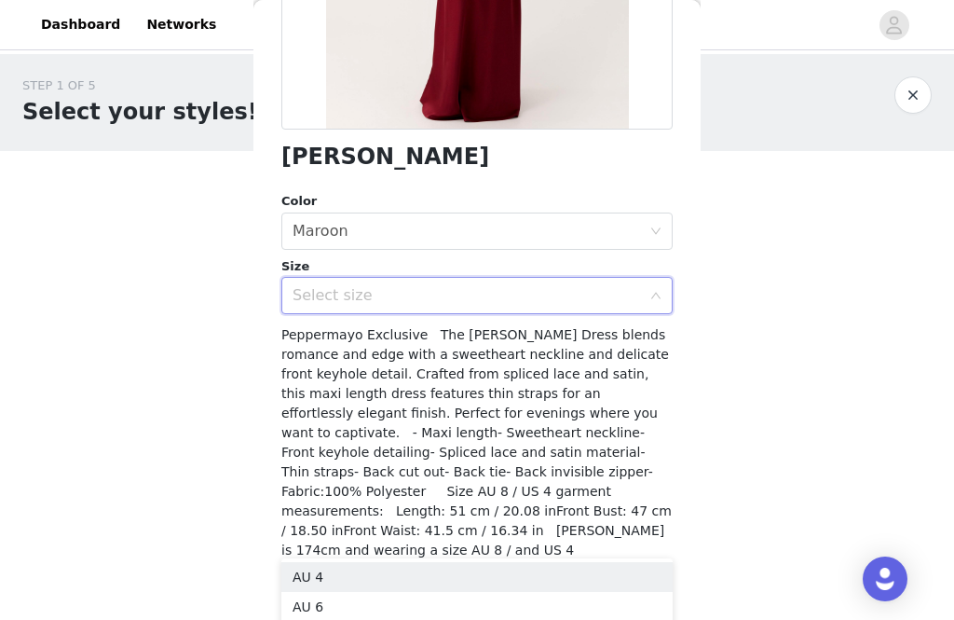
scroll to position [381, 0]
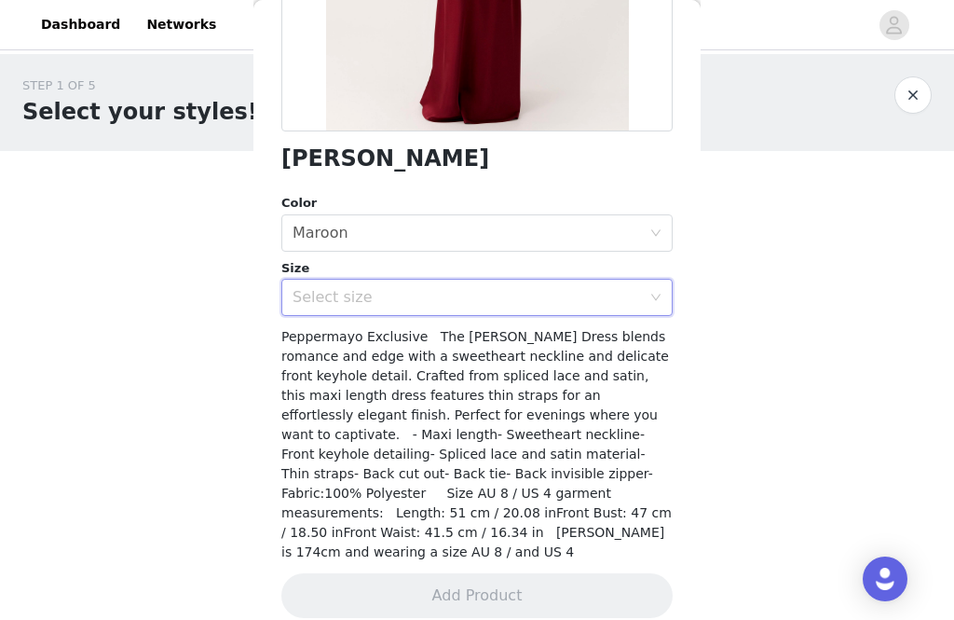
click at [584, 299] on div "Select size" at bounding box center [467, 297] width 349 height 19
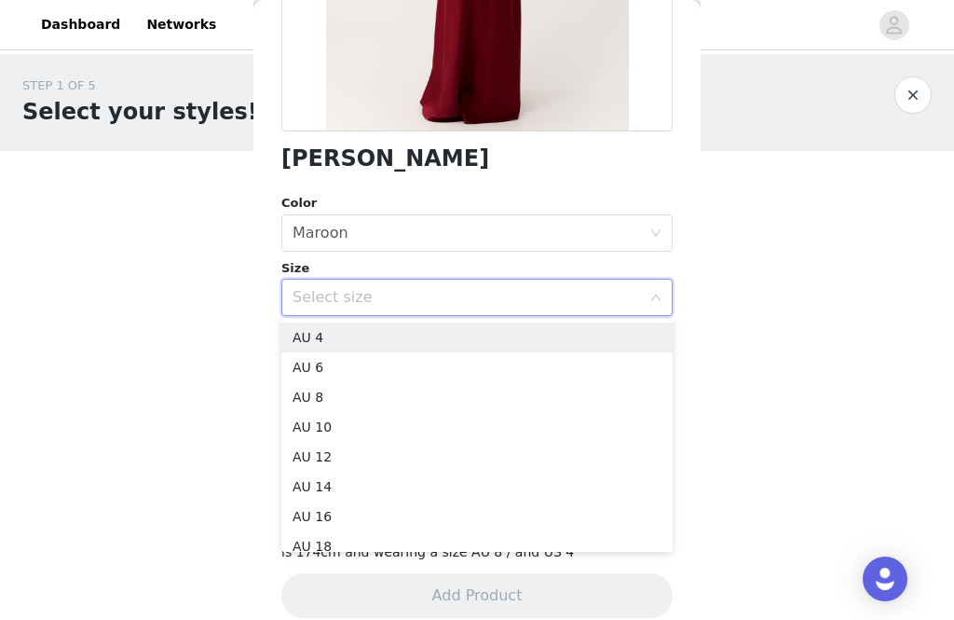
click at [582, 305] on div "Select size" at bounding box center [467, 297] width 349 height 19
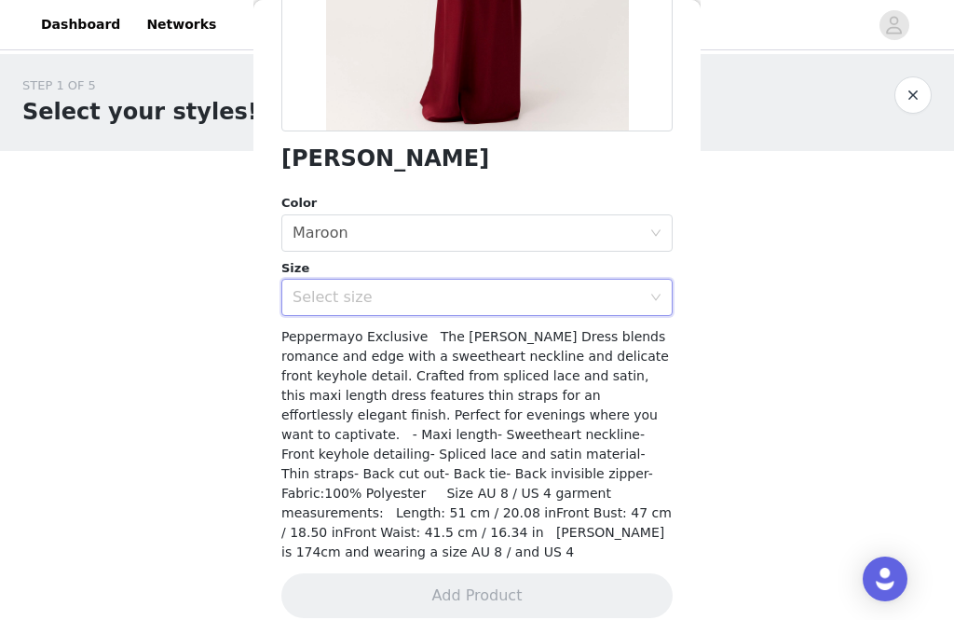
click at [620, 296] on div "Select size" at bounding box center [467, 297] width 349 height 19
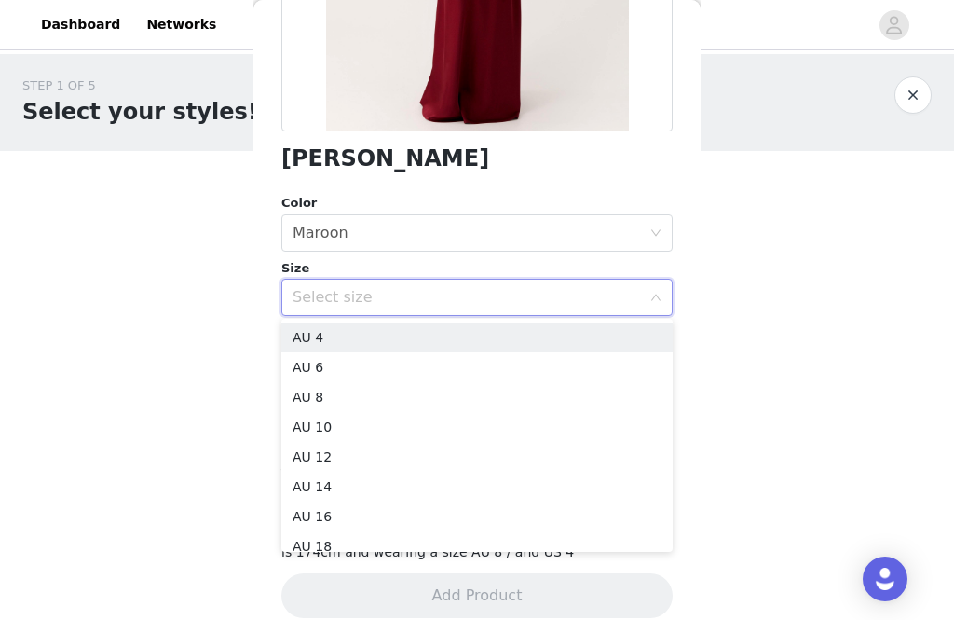
click at [715, 214] on div "STEP 1 OF 5 Select your styles! Please note that the sizes are in AU Sizes 0/3 …" at bounding box center [477, 201] width 954 height 295
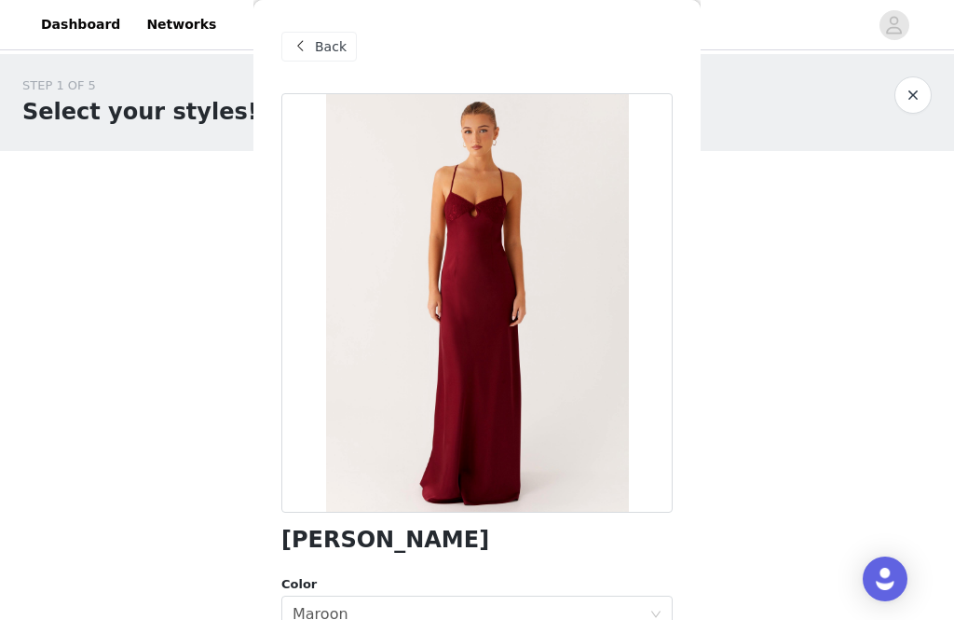
scroll to position [0, 0]
click at [321, 33] on div "Back" at bounding box center [318, 47] width 75 height 30
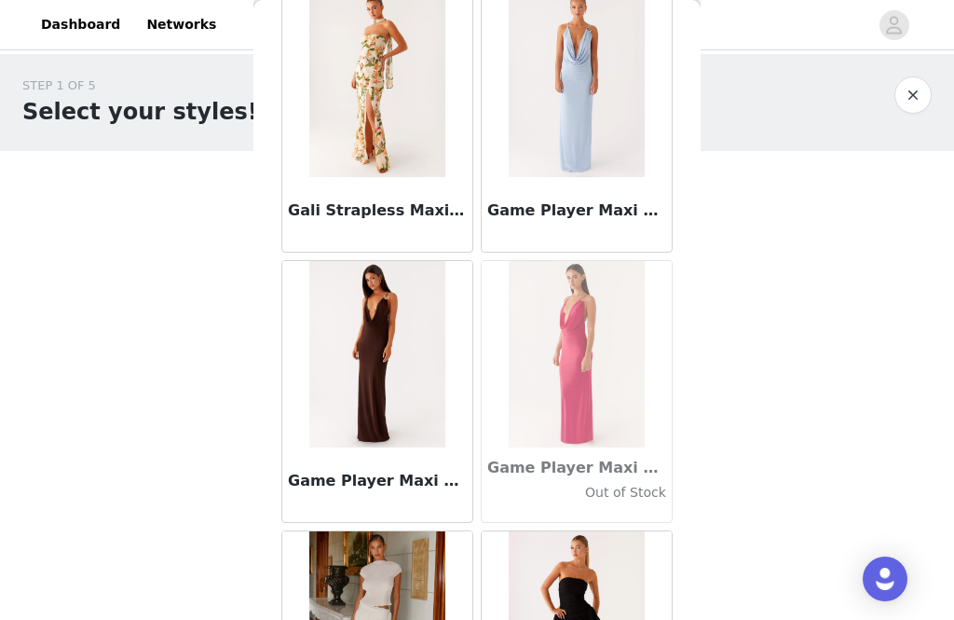
scroll to position [44428, 0]
click at [433, 489] on h3 "Game Player Maxi Dress - Chocolate" at bounding box center [377, 480] width 179 height 22
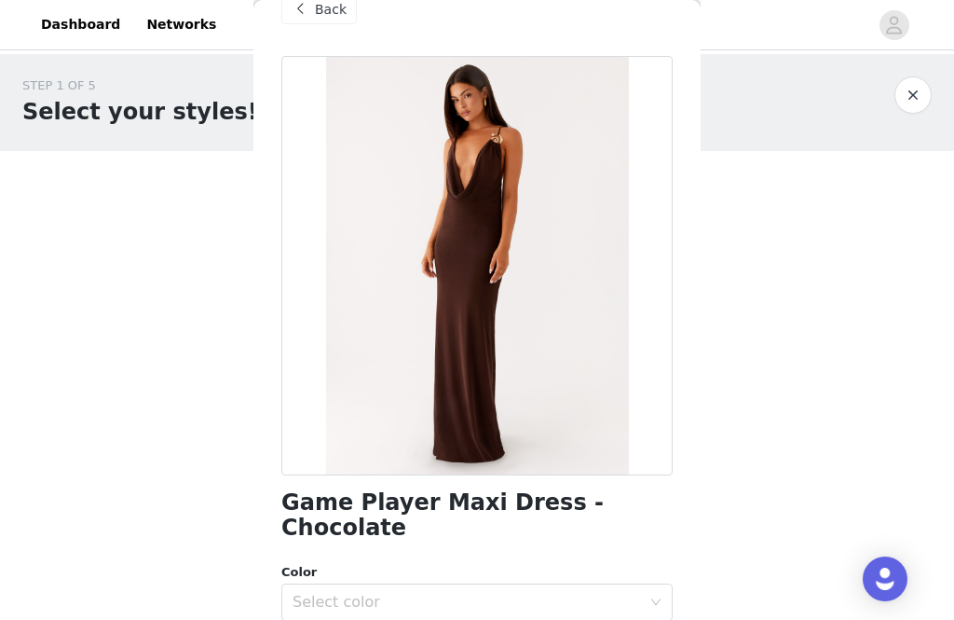
scroll to position [5, 0]
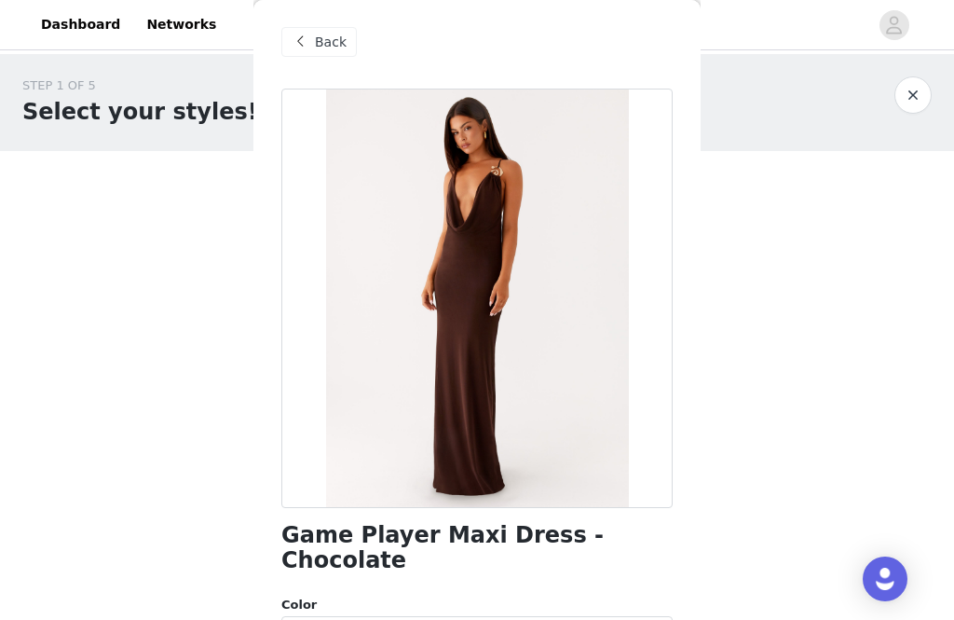
click at [344, 42] on span "Back" at bounding box center [331, 43] width 32 height 20
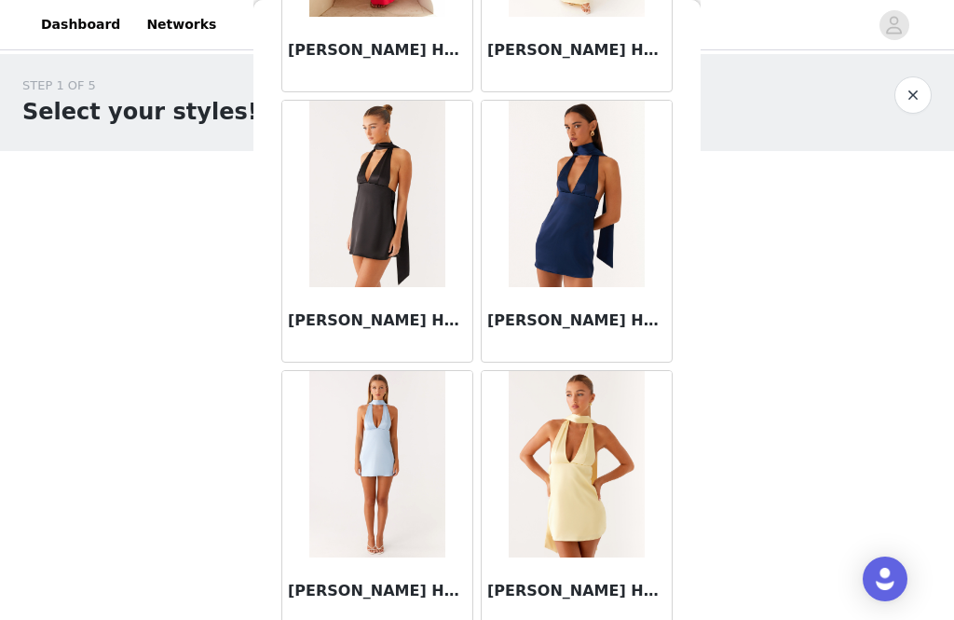
scroll to position [3303, 0]
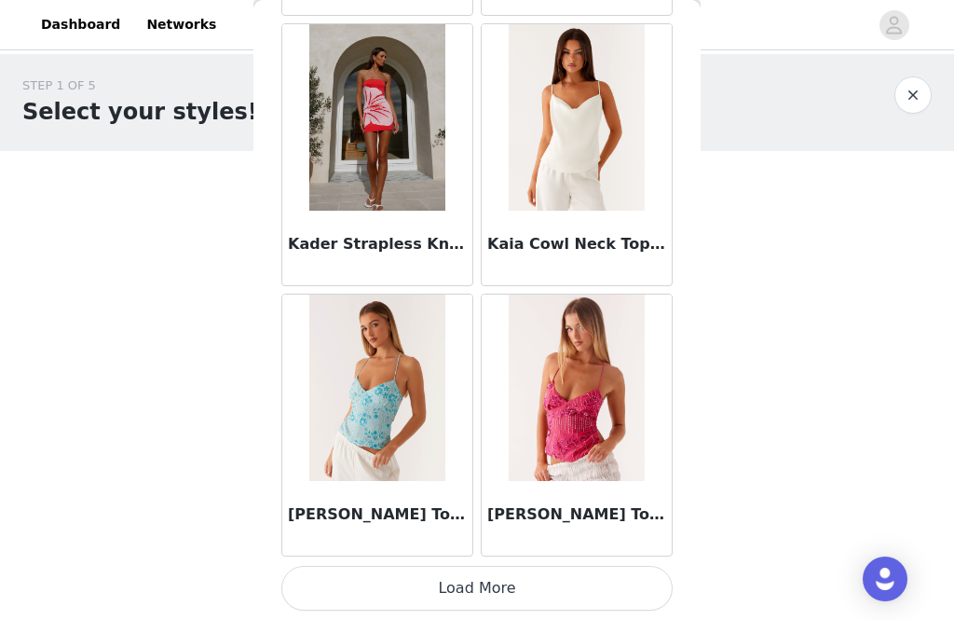
click at [543, 582] on button "Load More" at bounding box center [476, 588] width 391 height 45
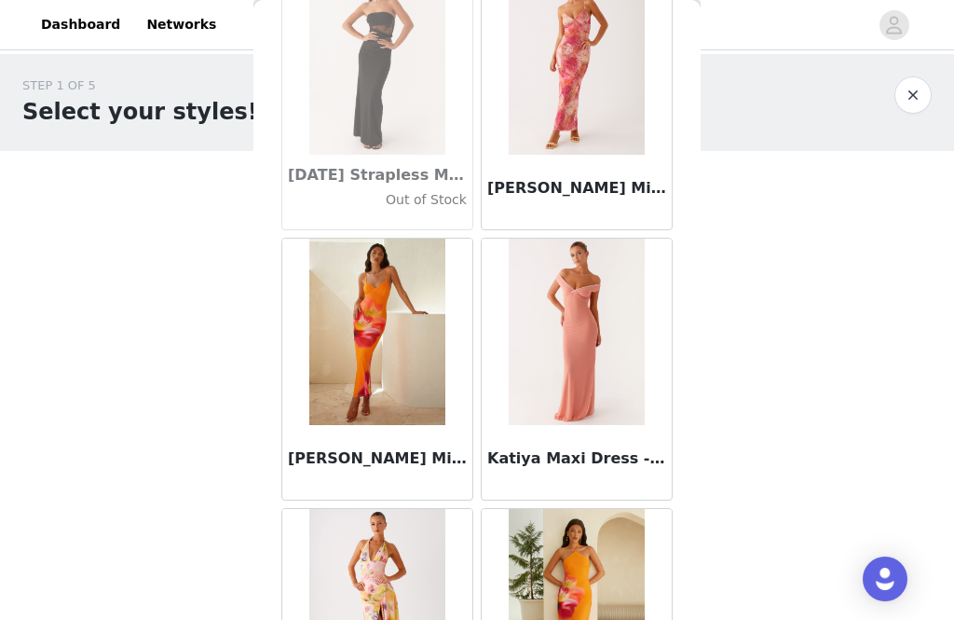
scroll to position [58440, 0]
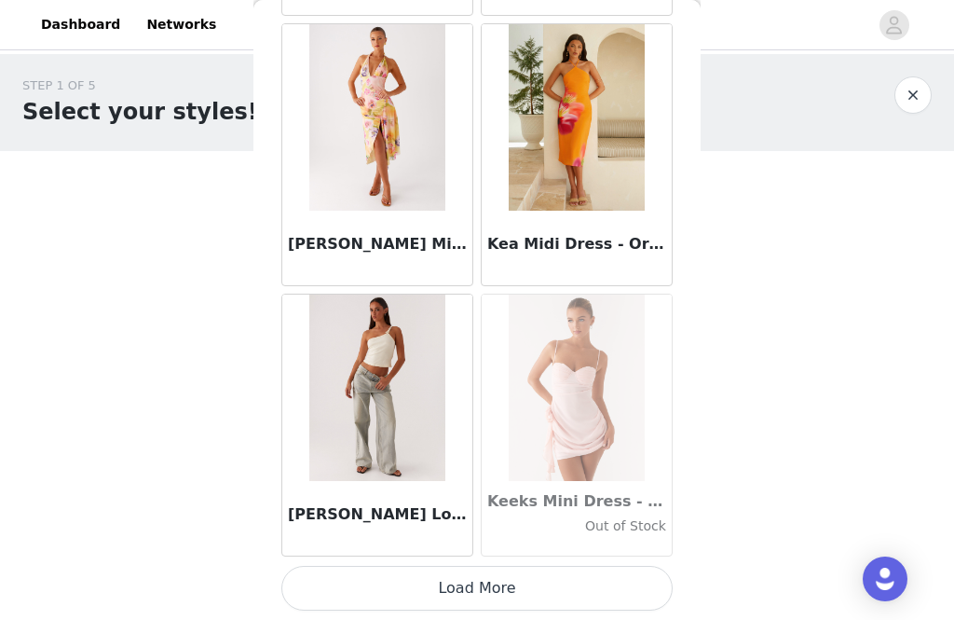
click at [534, 581] on button "Load More" at bounding box center [476, 588] width 391 height 45
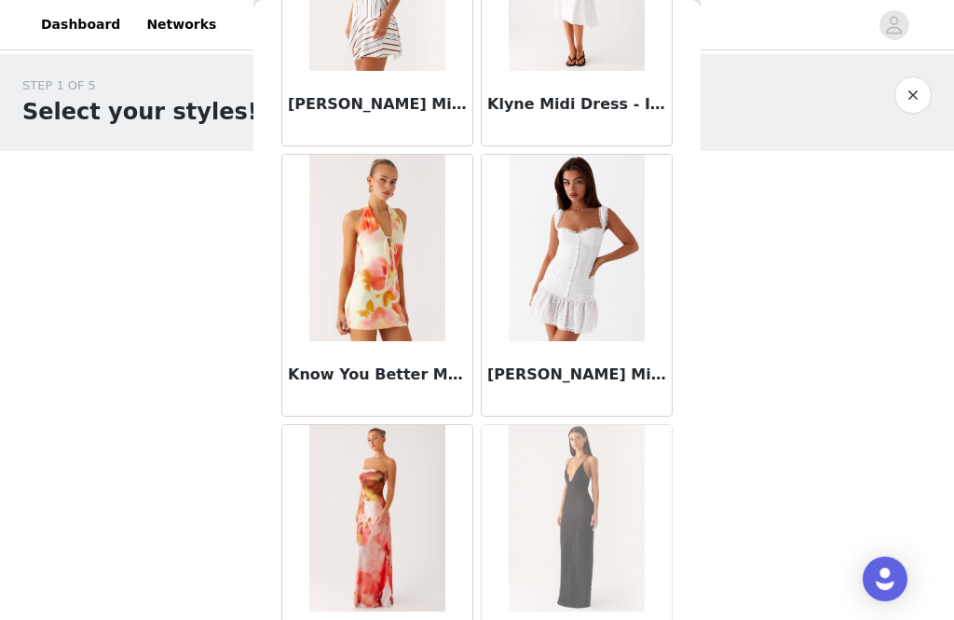
scroll to position [60750, 0]
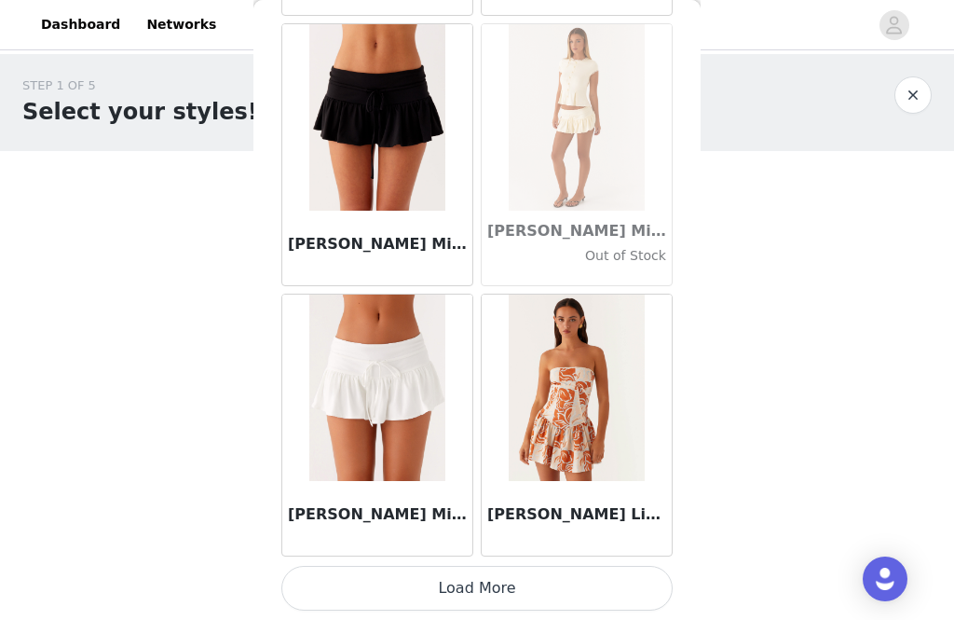
click at [567, 587] on button "Load More" at bounding box center [476, 588] width 391 height 45
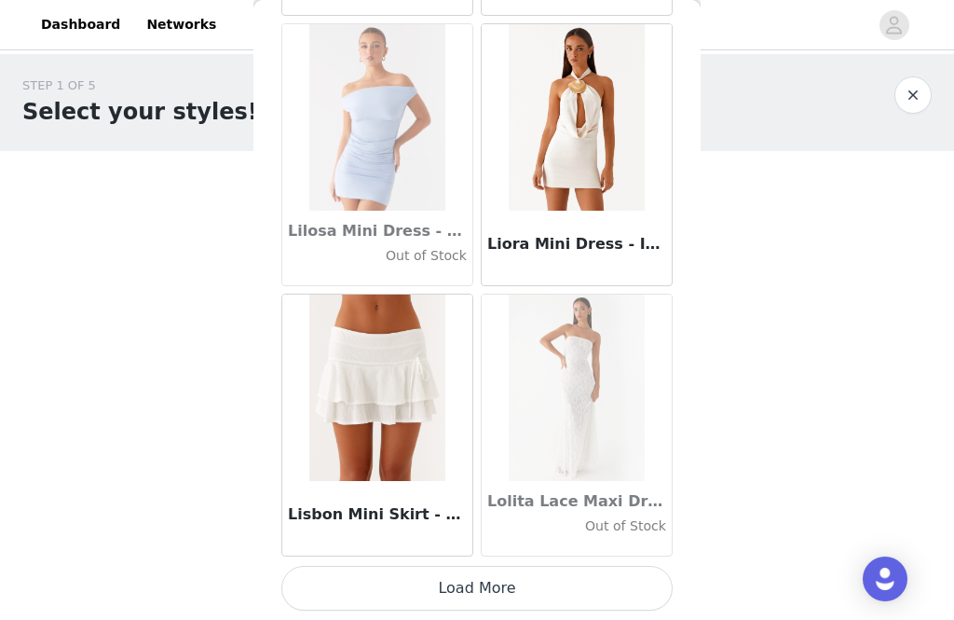
scroll to position [64385, 0]
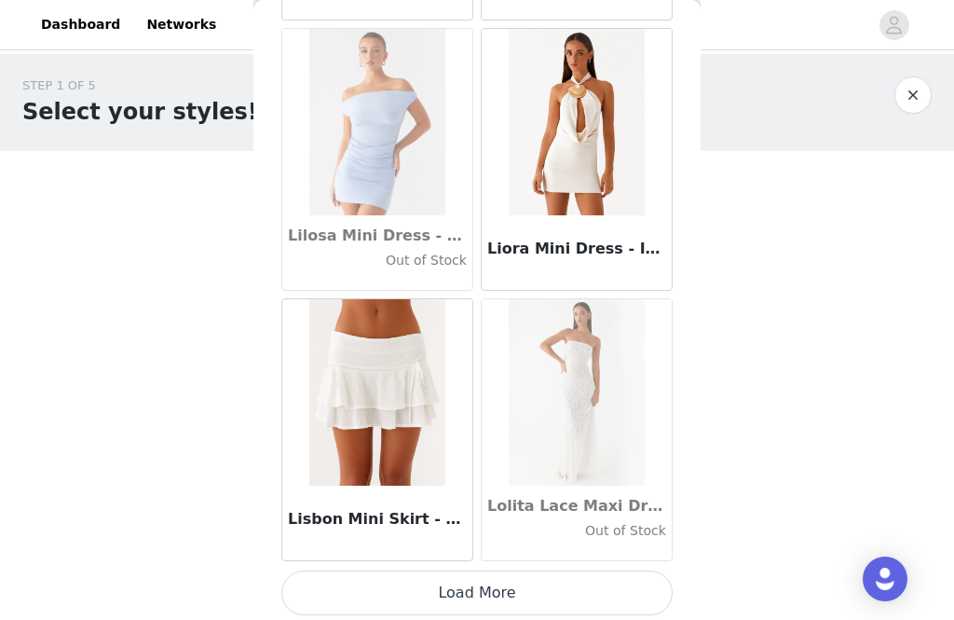
click at [569, 581] on button "Load More" at bounding box center [476, 592] width 391 height 45
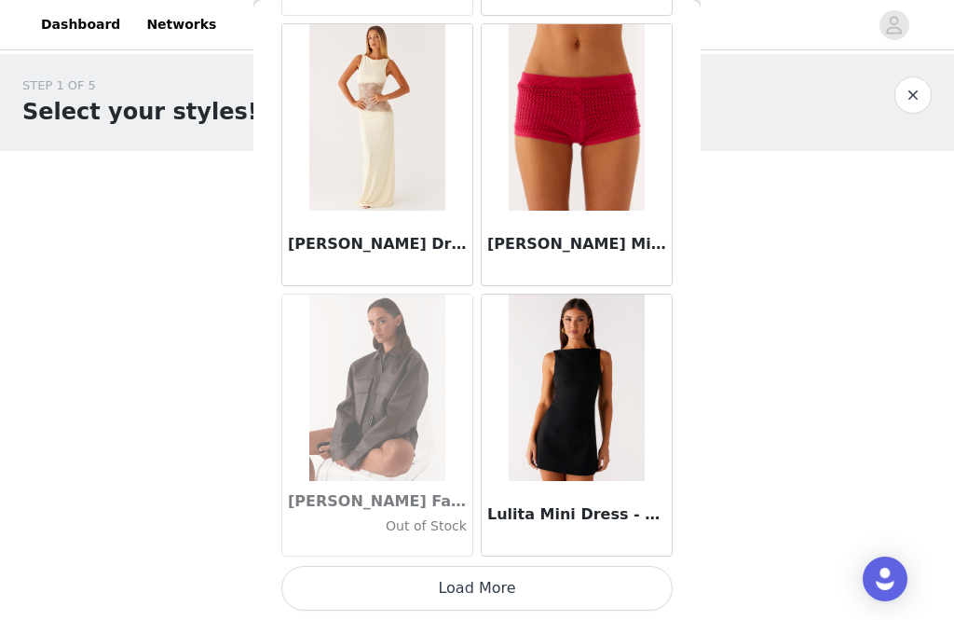
click at [569, 592] on button "Load More" at bounding box center [476, 588] width 391 height 45
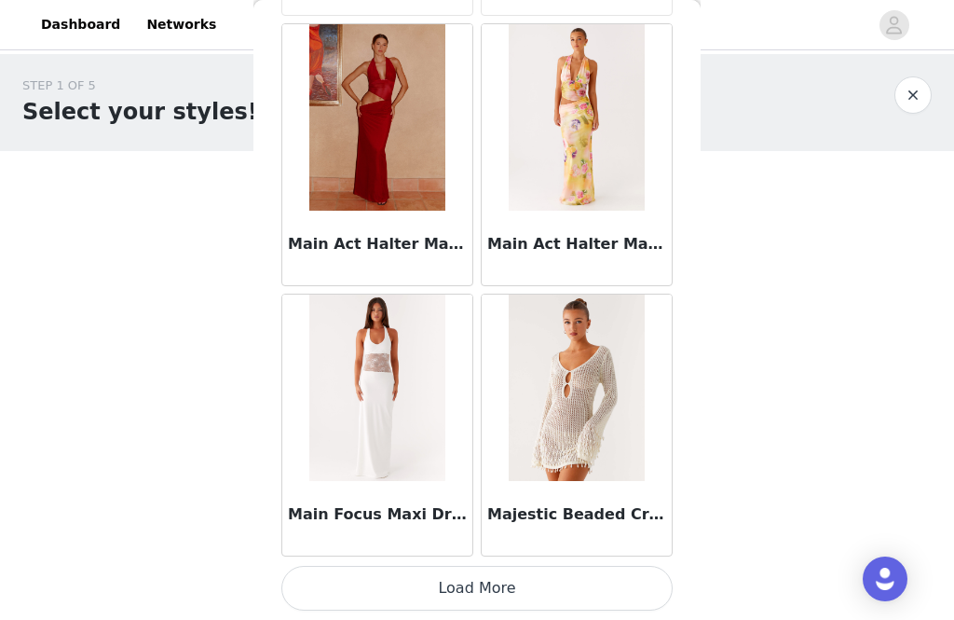
click at [579, 580] on button "Load More" at bounding box center [476, 588] width 391 height 45
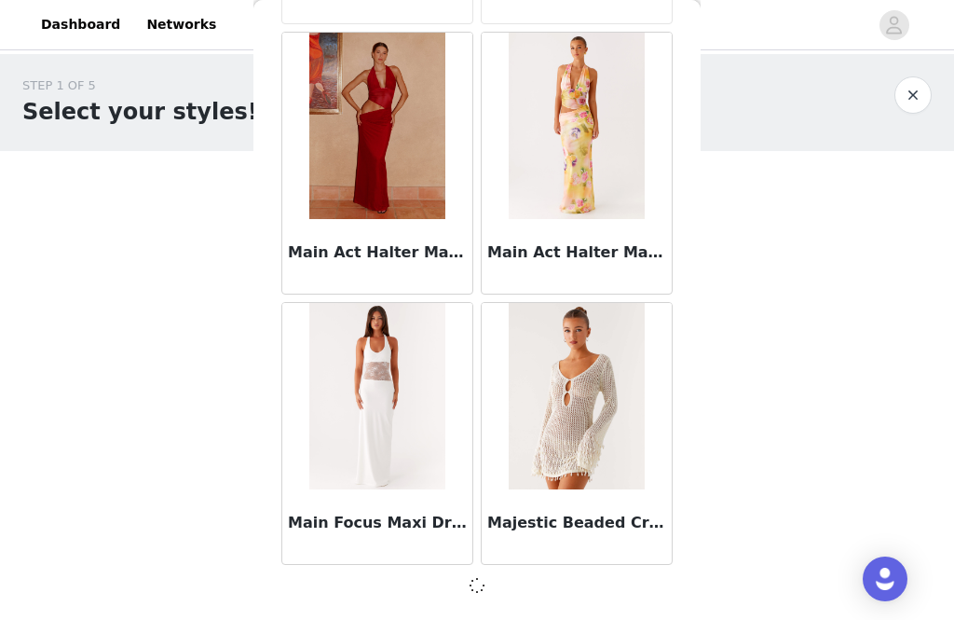
scroll to position [69790, 0]
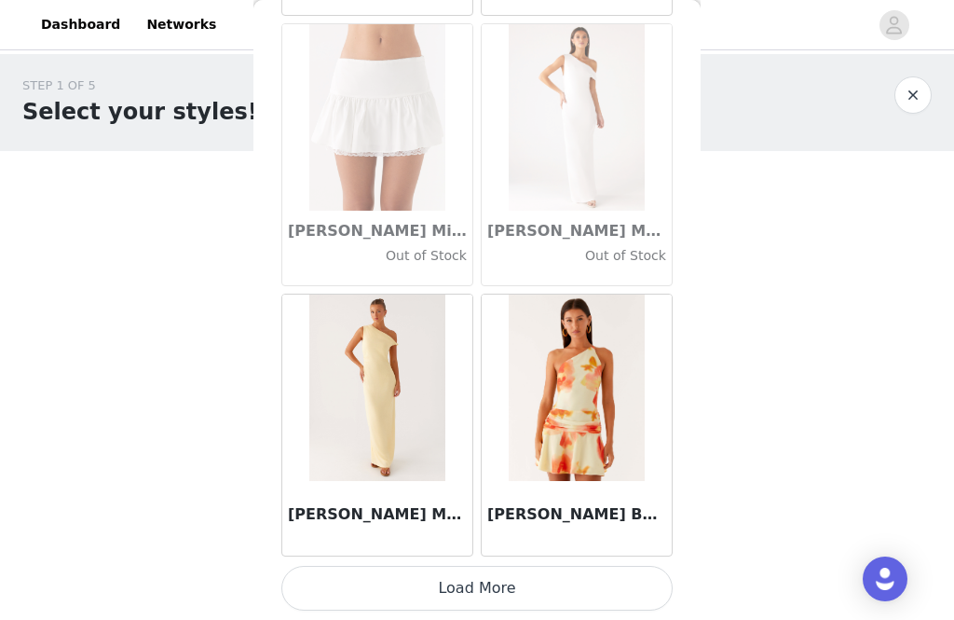
click at [569, 578] on button "Load More" at bounding box center [476, 588] width 391 height 45
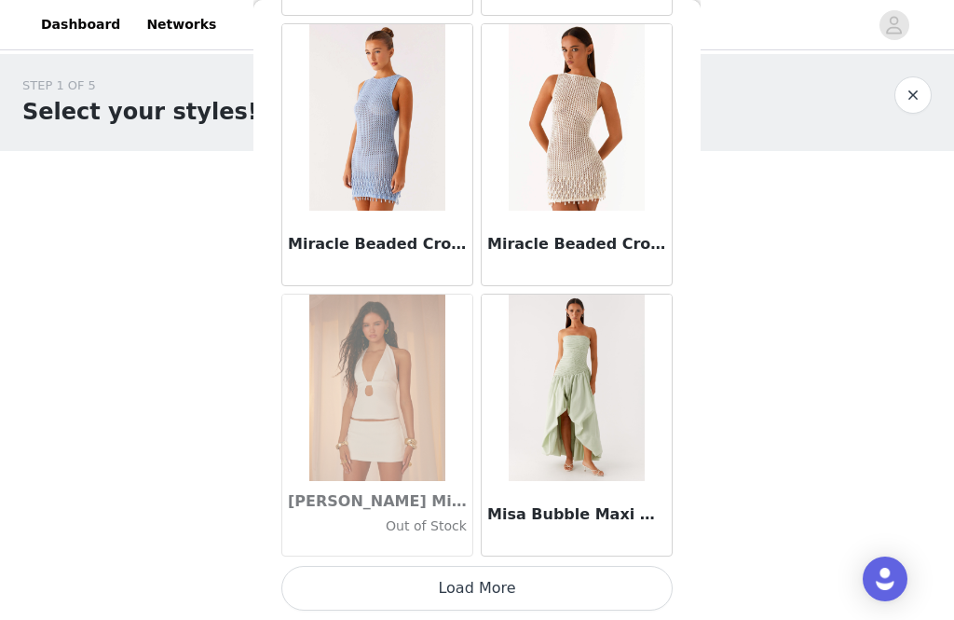
click at [623, 605] on button "Load More" at bounding box center [476, 588] width 391 height 45
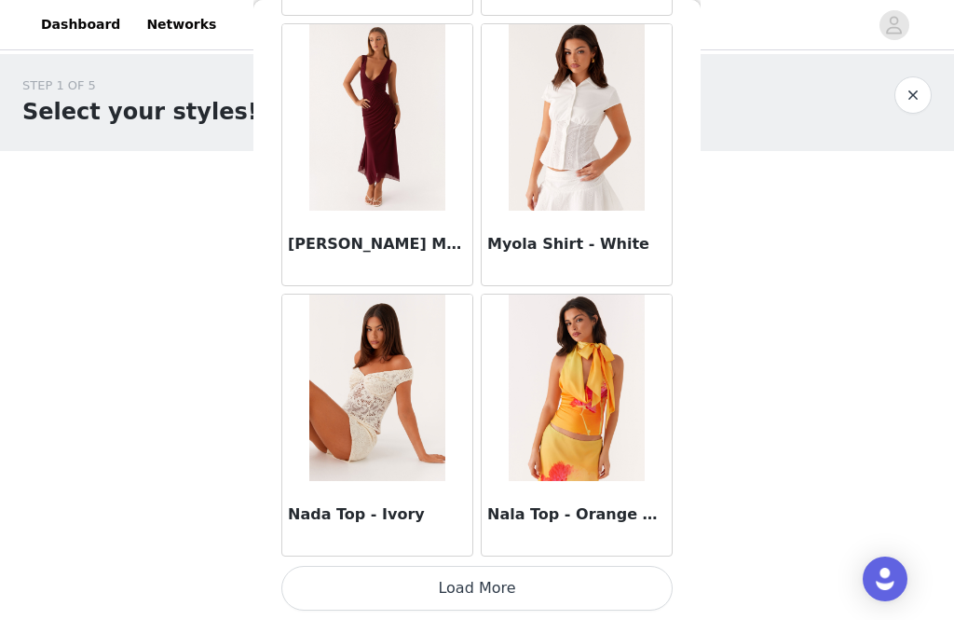
click at [570, 603] on button "Load More" at bounding box center [476, 588] width 391 height 45
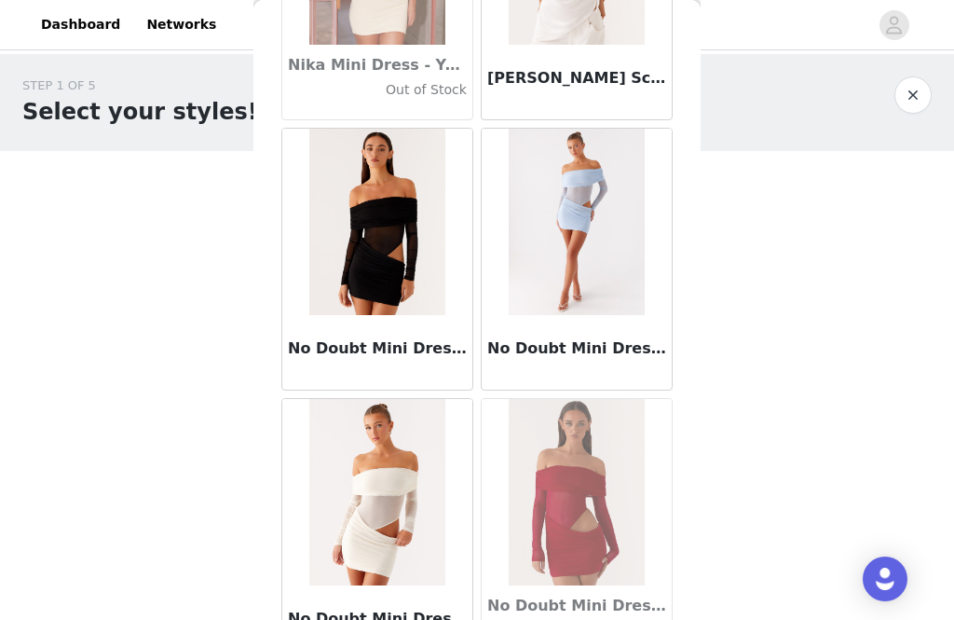
scroll to position [80234, 0]
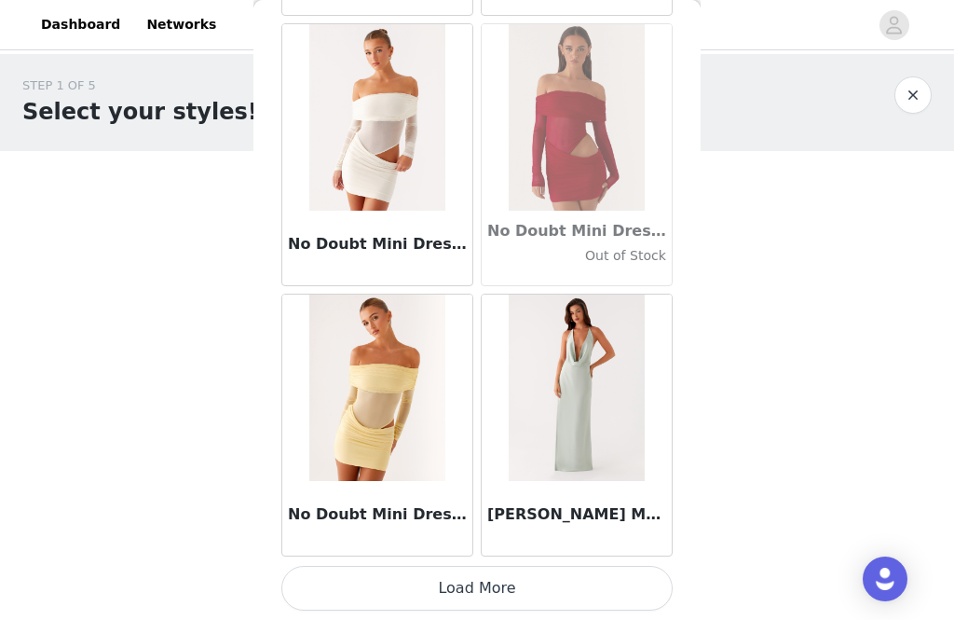
click at [528, 608] on button "Load More" at bounding box center [476, 588] width 391 height 45
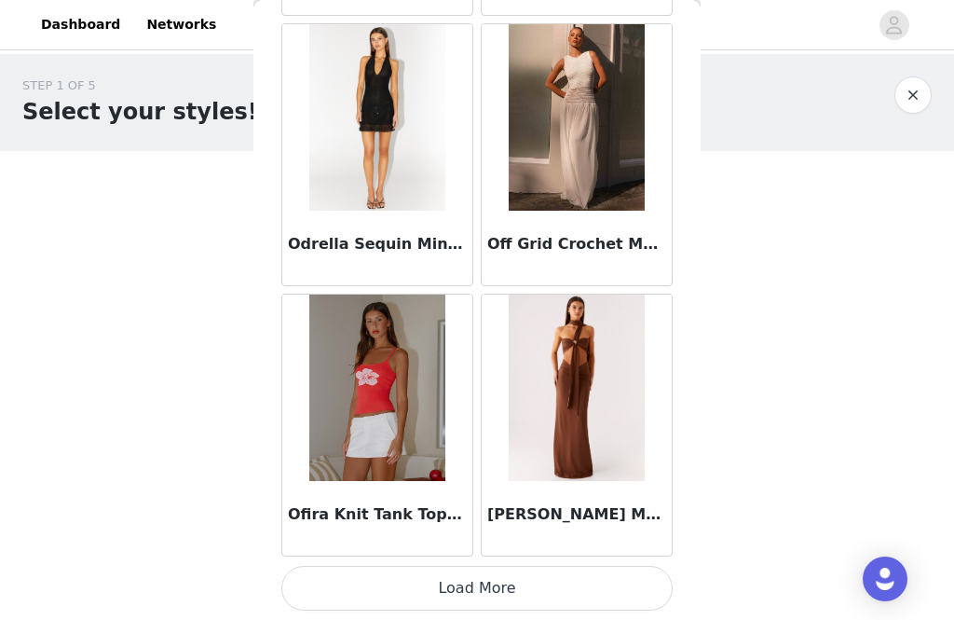
scroll to position [83312, 0]
click at [530, 586] on button "Load More" at bounding box center [476, 588] width 391 height 45
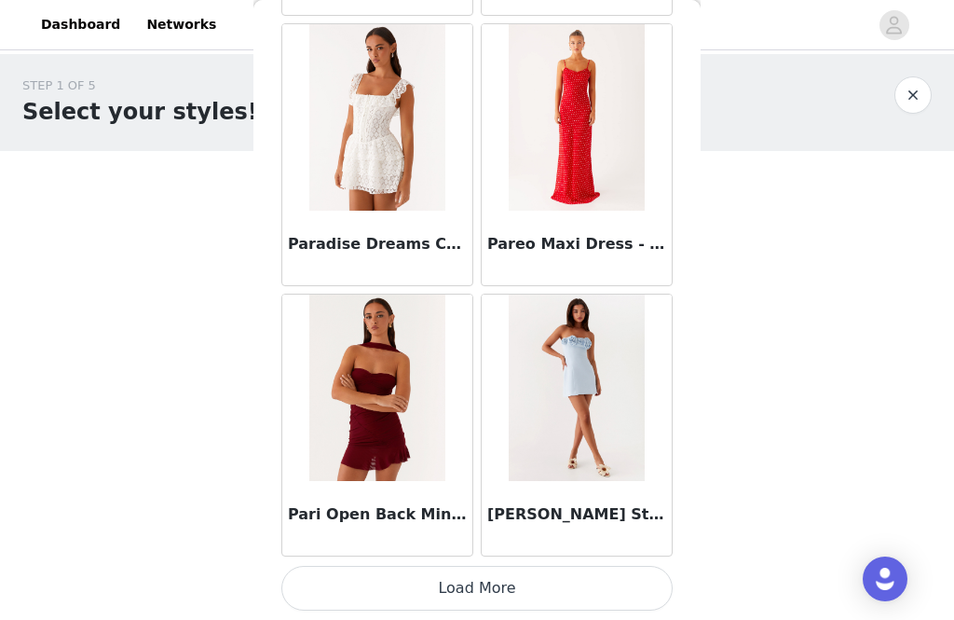
scroll to position [86017, 0]
click at [539, 583] on button "Load More" at bounding box center [476, 588] width 391 height 45
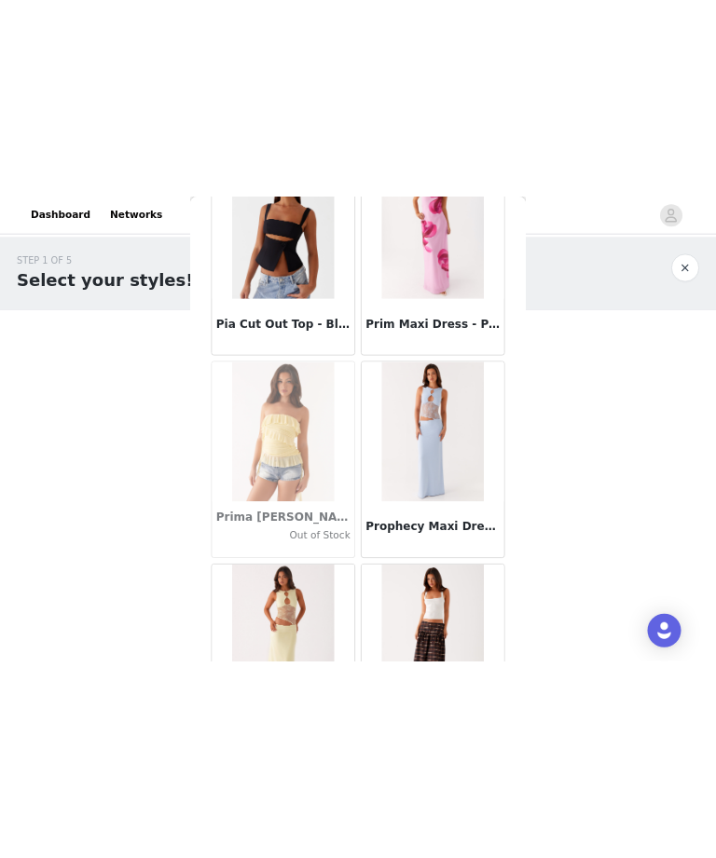
scroll to position [87712, 0]
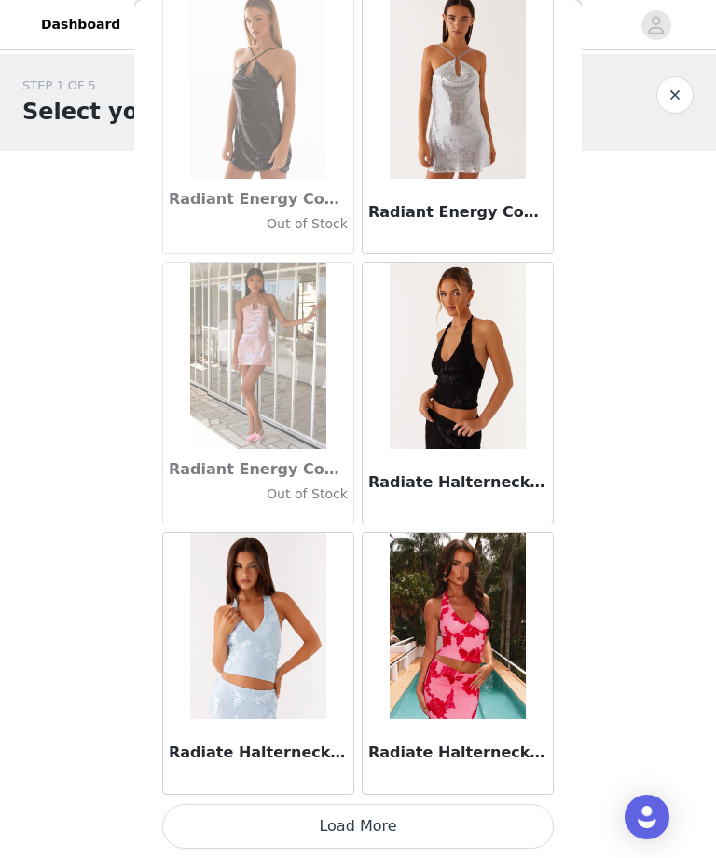
click at [406, 838] on button "Load More" at bounding box center [357, 826] width 391 height 45
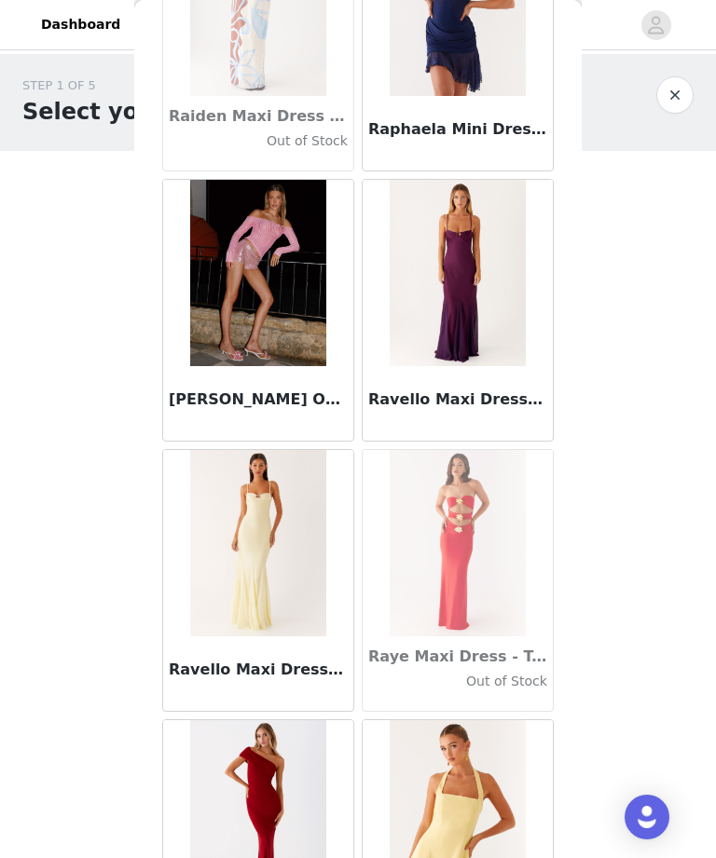
scroll to position [90041, 0]
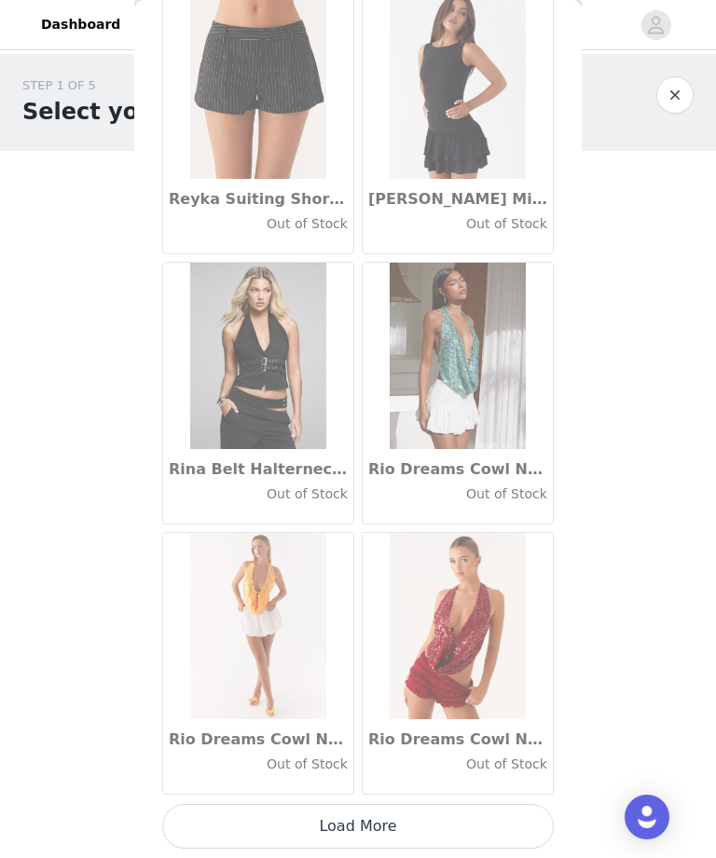
click at [444, 838] on button "Load More" at bounding box center [357, 826] width 391 height 45
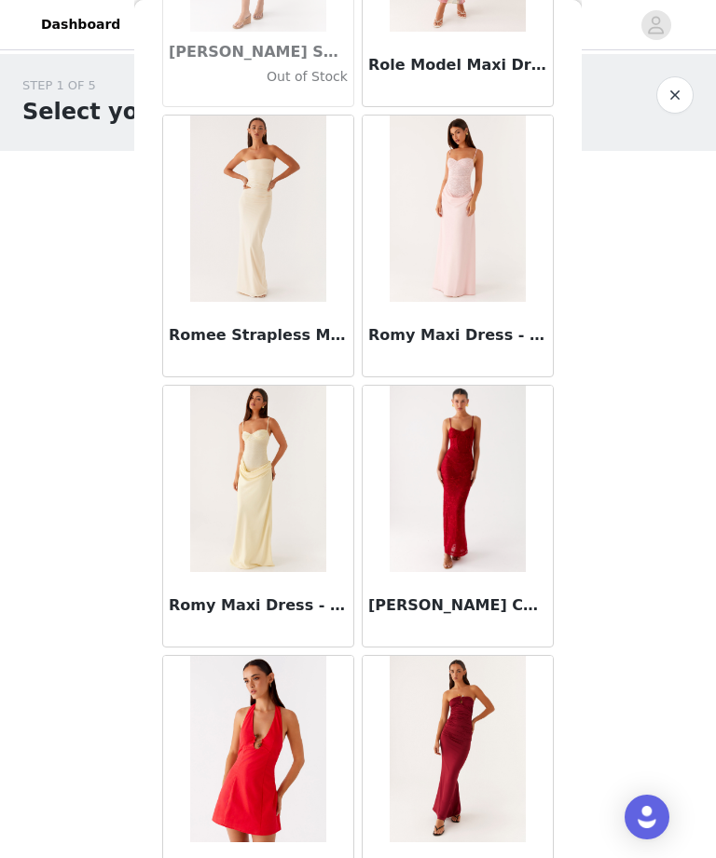
scroll to position [92592, 0]
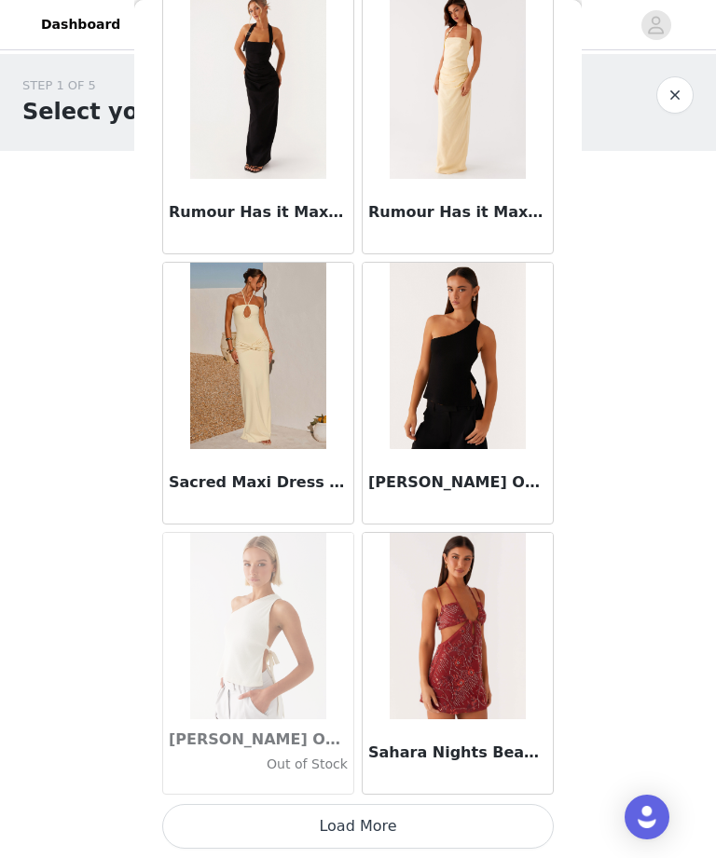
click at [469, 821] on button "Load More" at bounding box center [357, 826] width 391 height 45
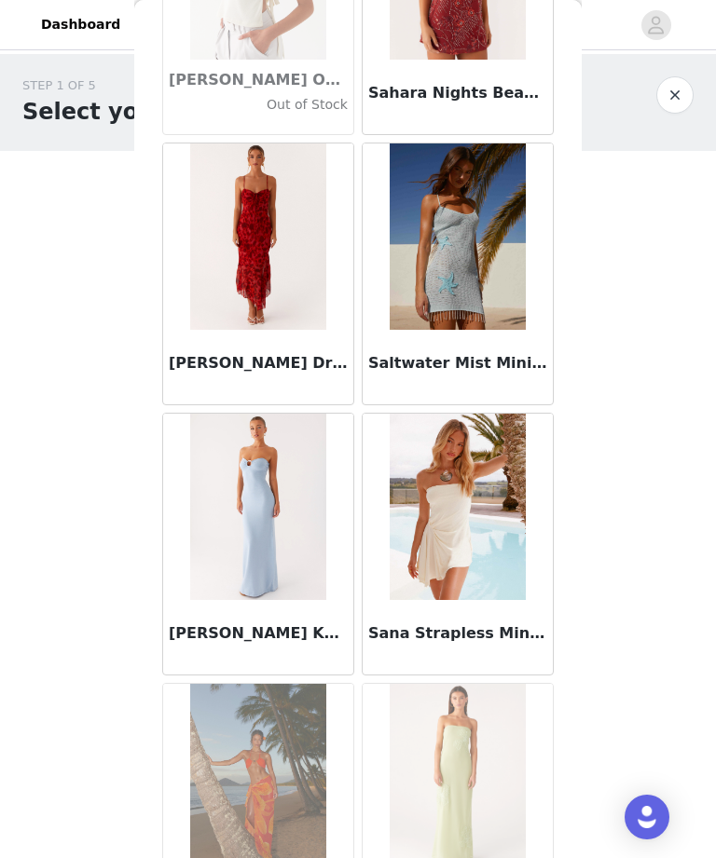
scroll to position [94597, 0]
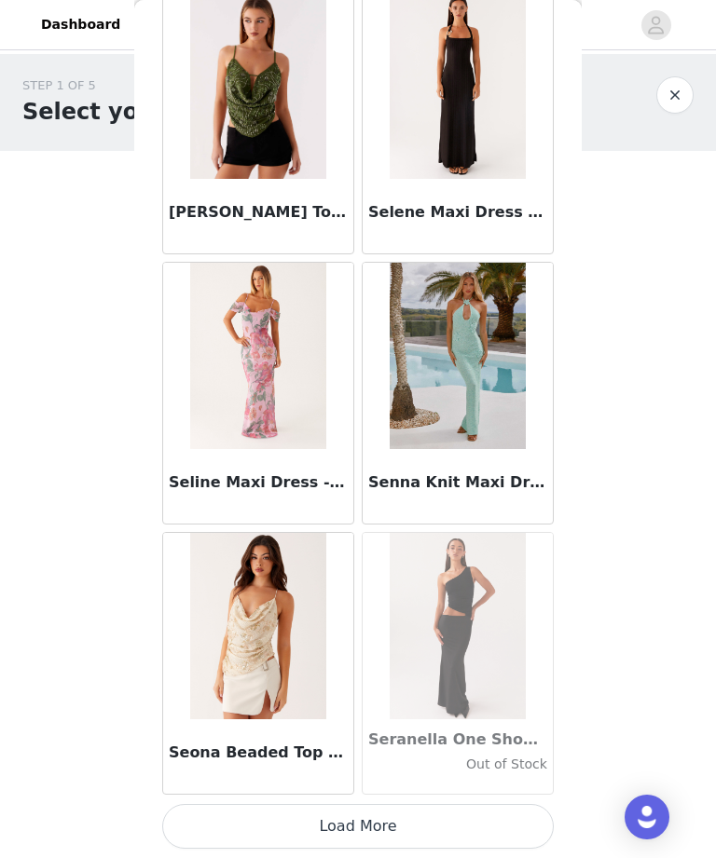
click at [459, 812] on button "Load More" at bounding box center [357, 826] width 391 height 45
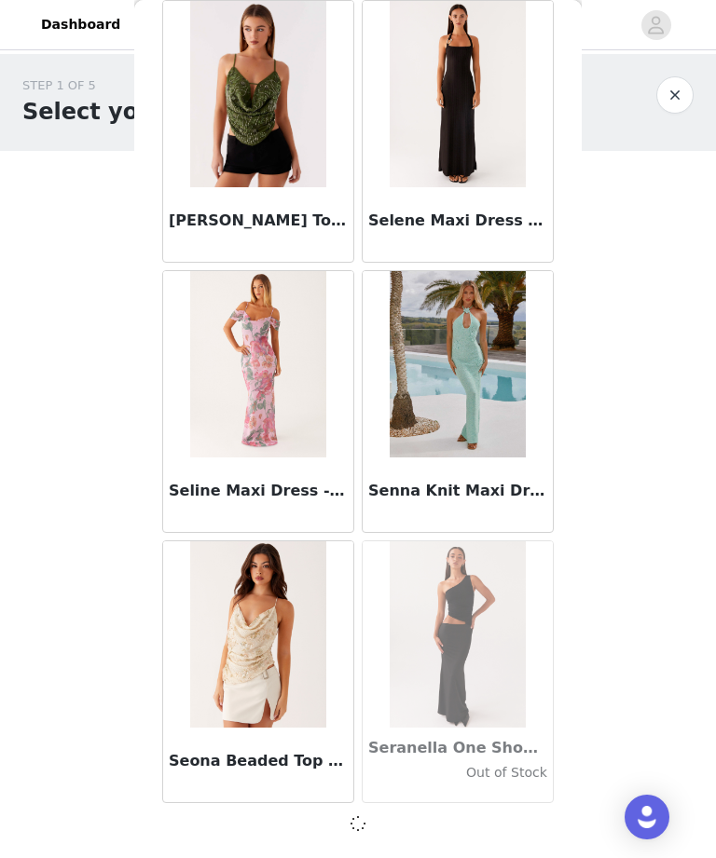
scroll to position [96578, 0]
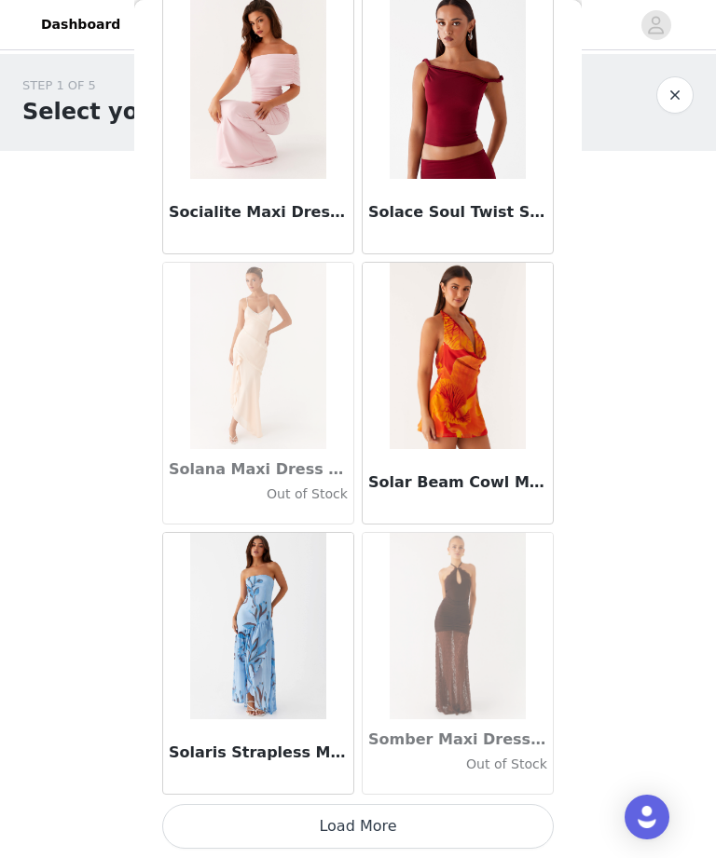
click at [447, 839] on button "Load More" at bounding box center [357, 826] width 391 height 45
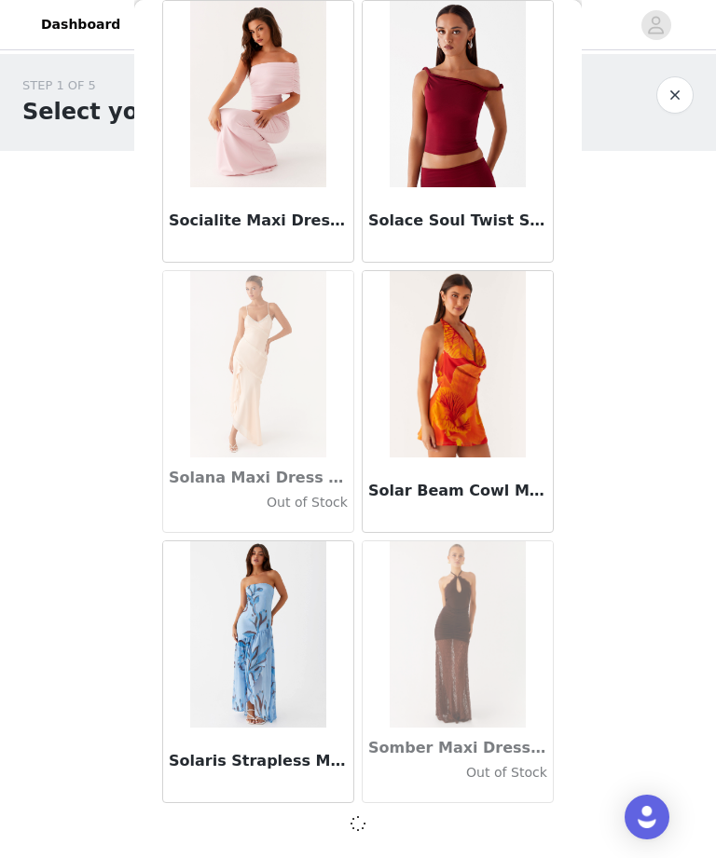
scroll to position [99281, 0]
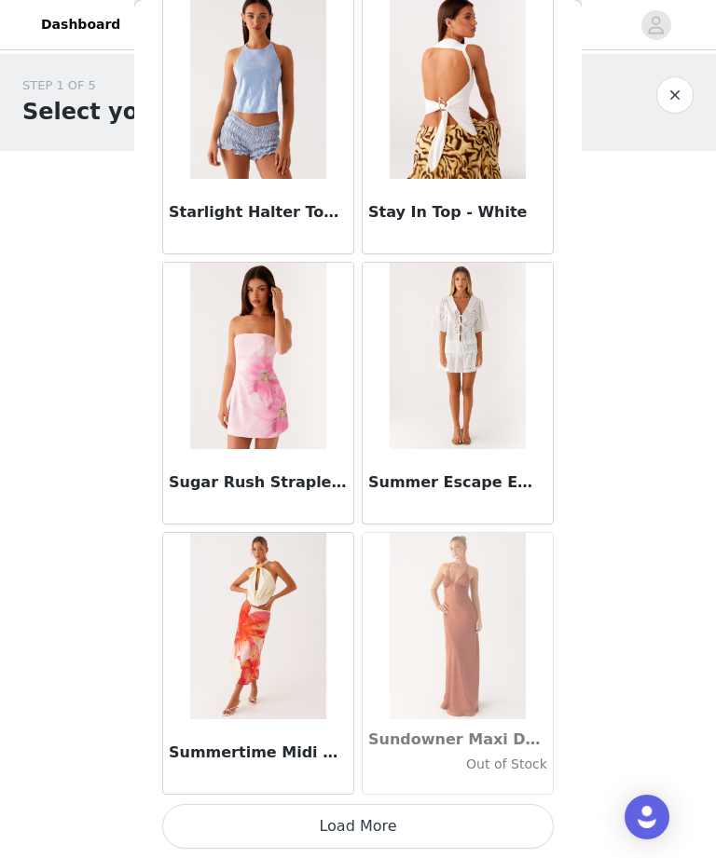
click at [441, 818] on button "Load More" at bounding box center [357, 826] width 391 height 45
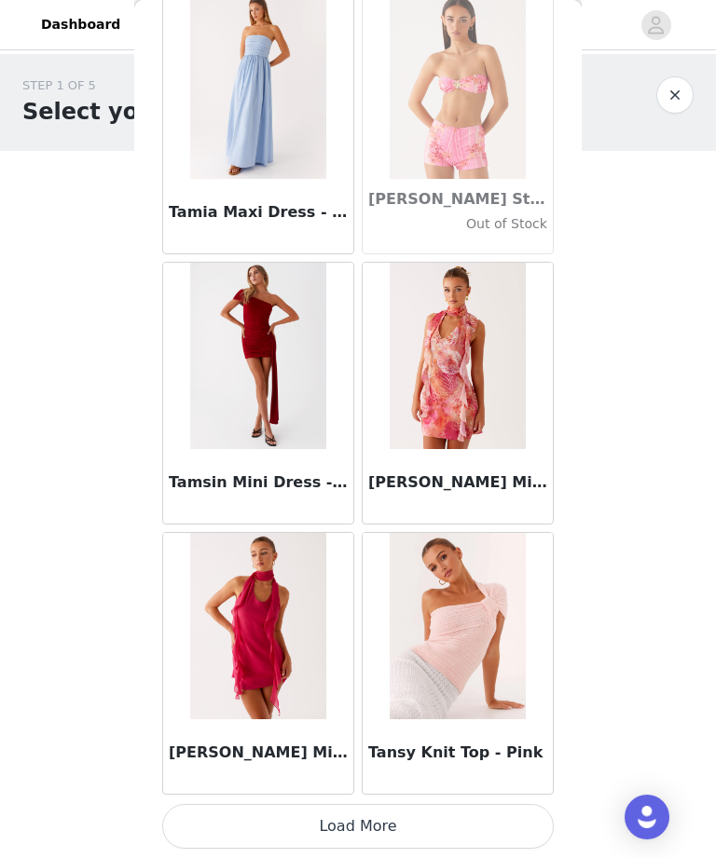
scroll to position [104694, 0]
click at [464, 842] on button "Load More" at bounding box center [357, 826] width 391 height 45
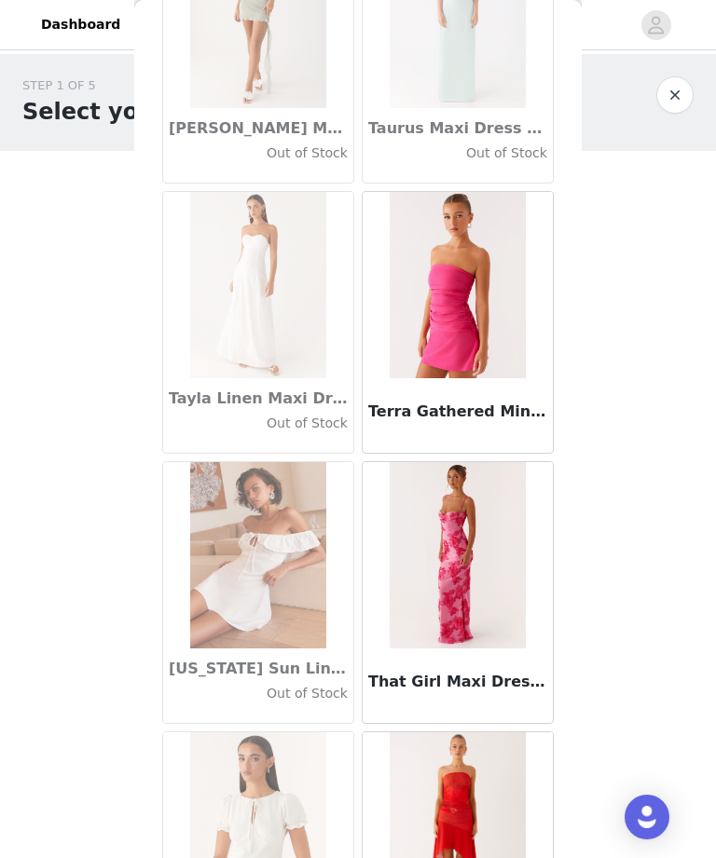
scroll to position [105573, 0]
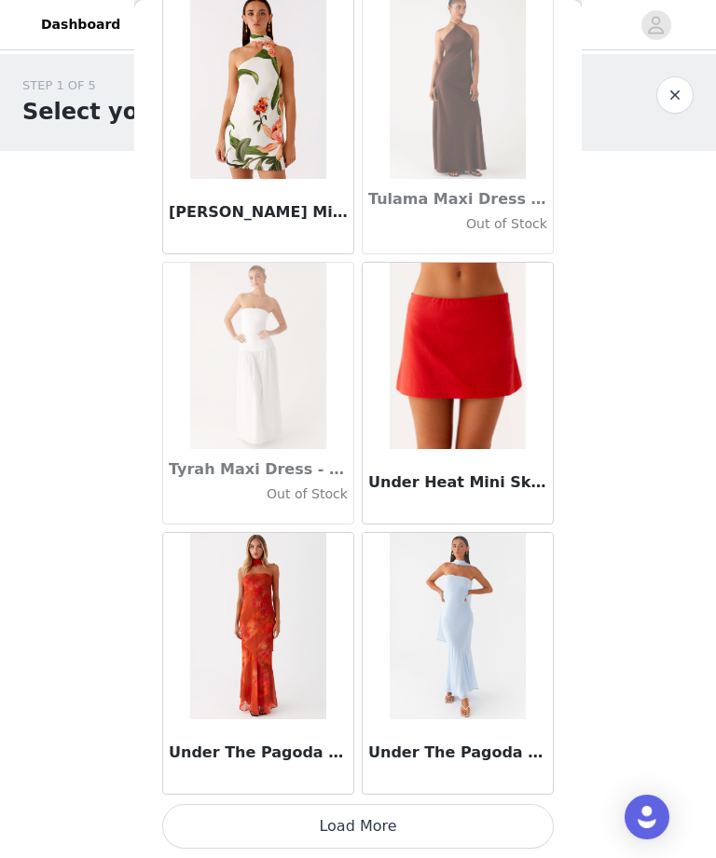
click at [457, 825] on button "Load More" at bounding box center [357, 826] width 391 height 45
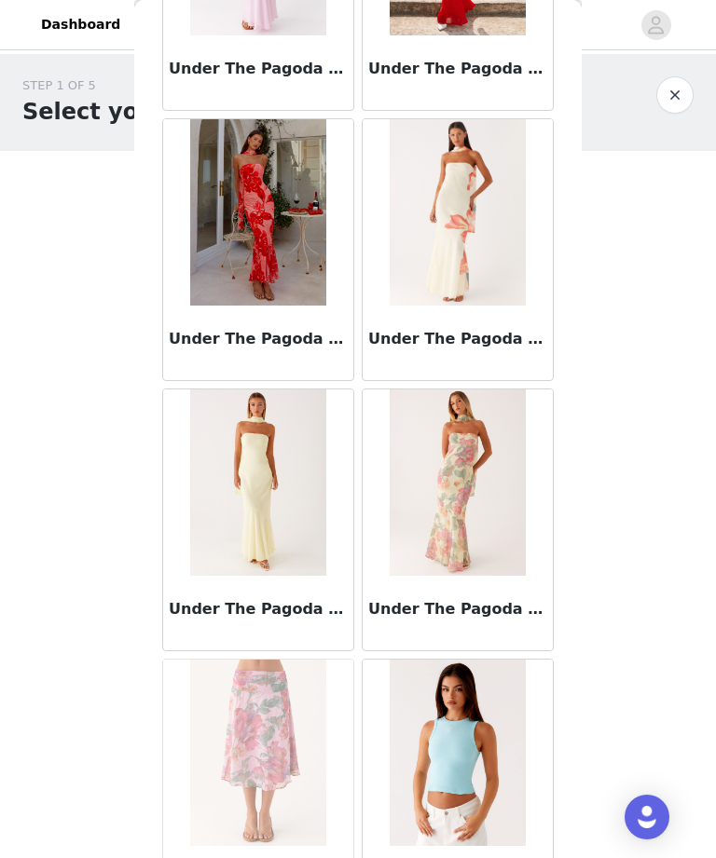
scroll to position [109027, 0]
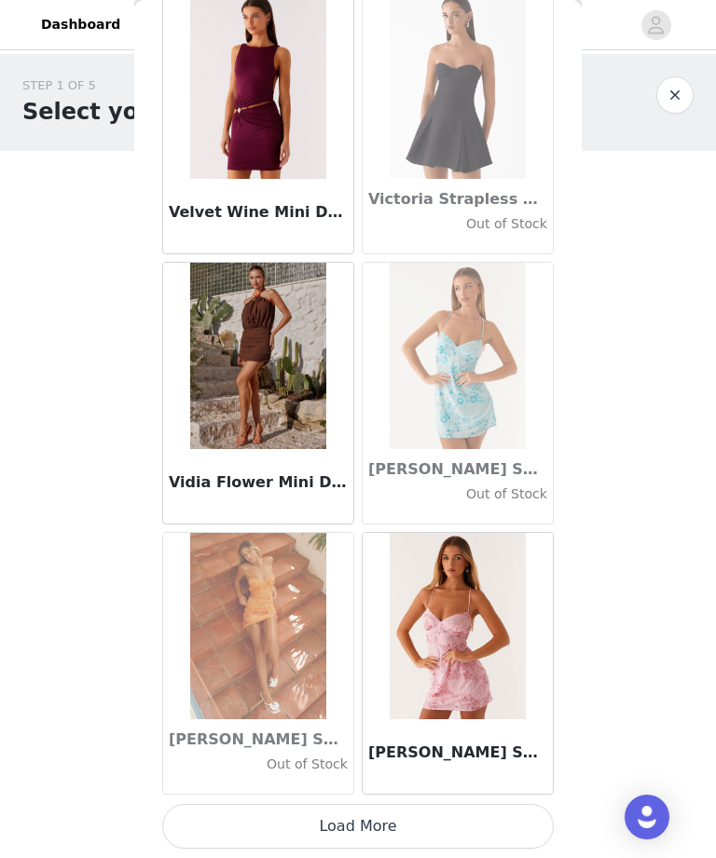
click at [484, 830] on button "Load More" at bounding box center [357, 826] width 391 height 45
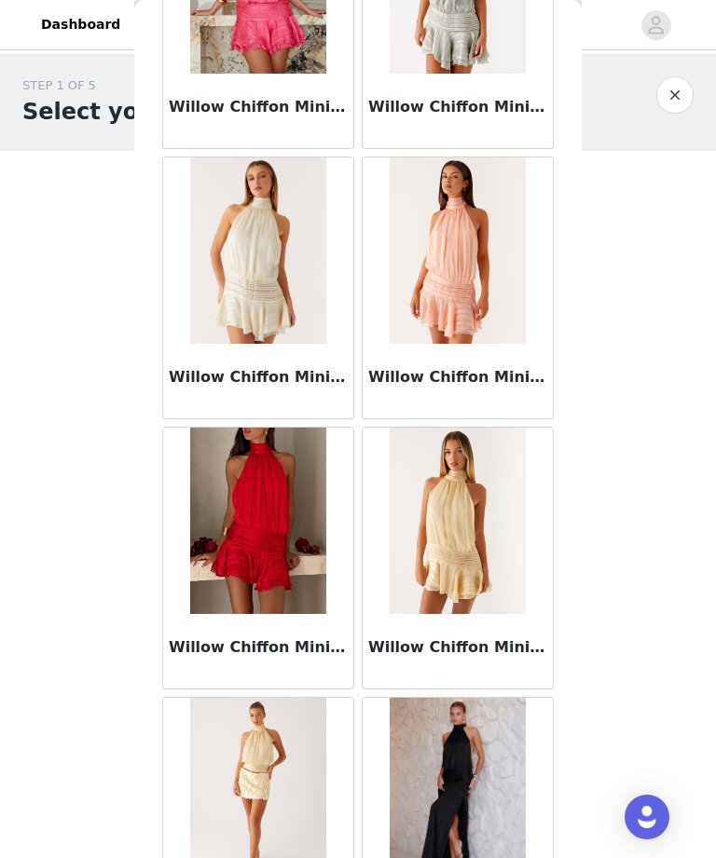
scroll to position [112364, 0]
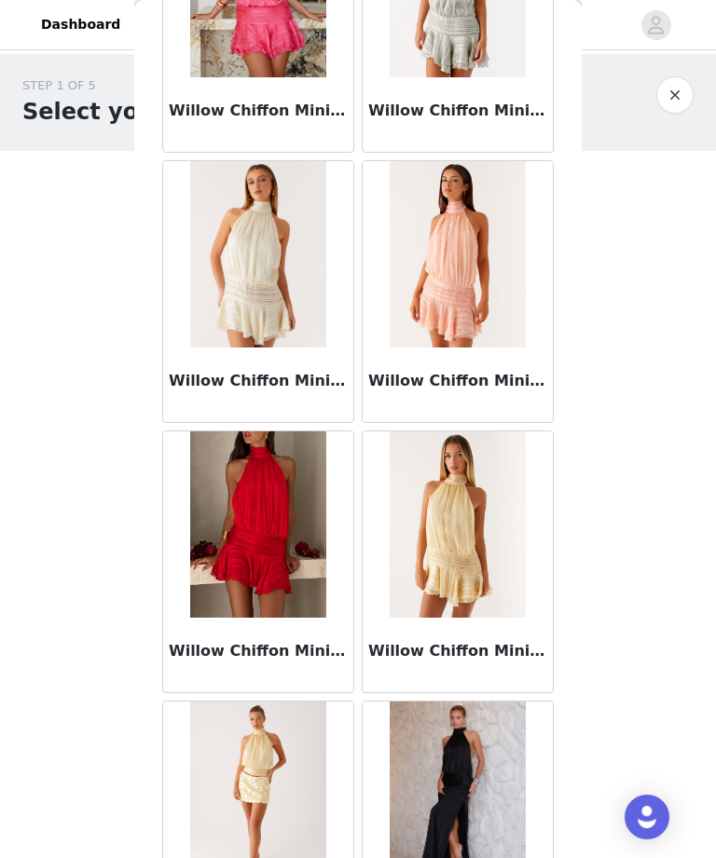
click at [295, 634] on div "Willow Chiffon Mini Dress - Red" at bounding box center [258, 655] width 190 height 75
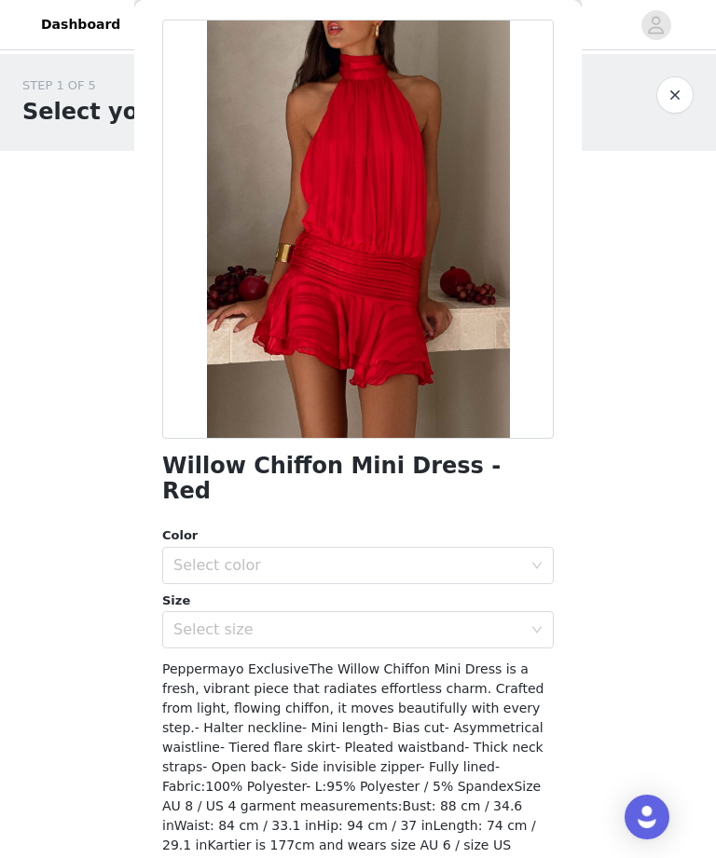
scroll to position [72, 0]
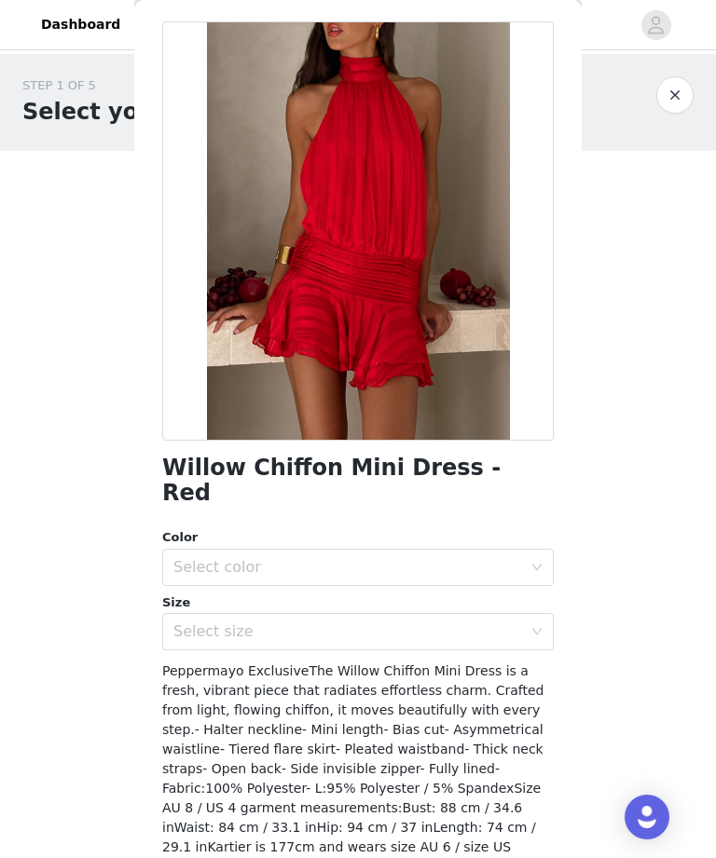
click at [414, 558] on div "Select color" at bounding box center [347, 567] width 349 height 19
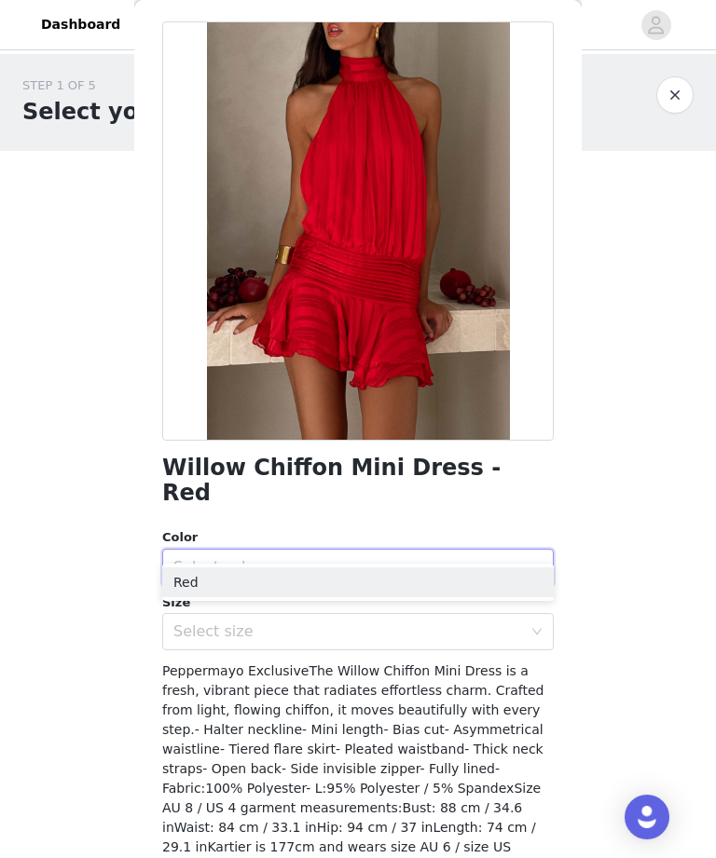
click at [380, 585] on li "Red" at bounding box center [357, 583] width 391 height 30
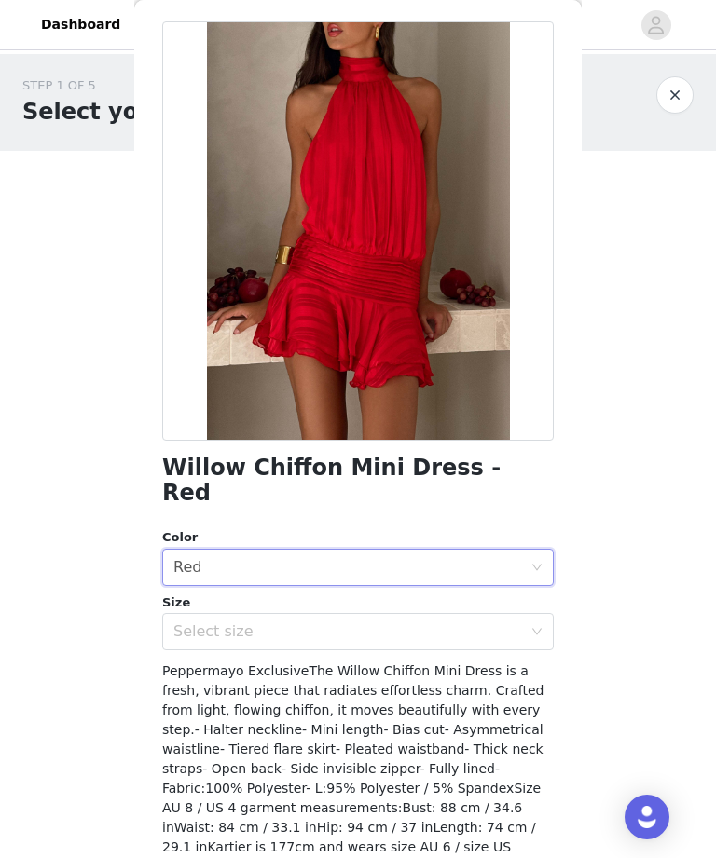
click at [377, 623] on div "Select size" at bounding box center [347, 632] width 349 height 19
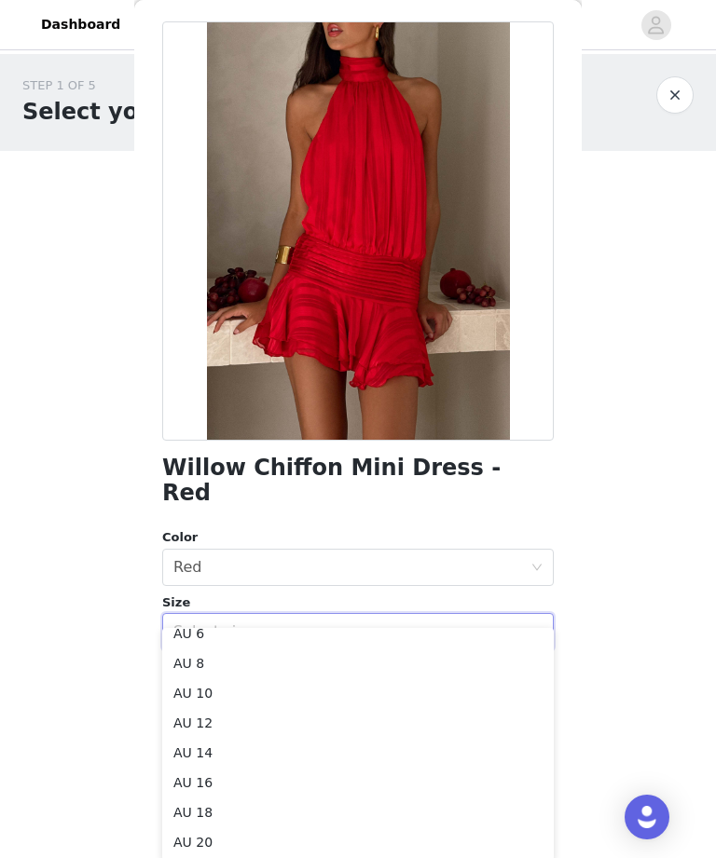
scroll to position [57, 0]
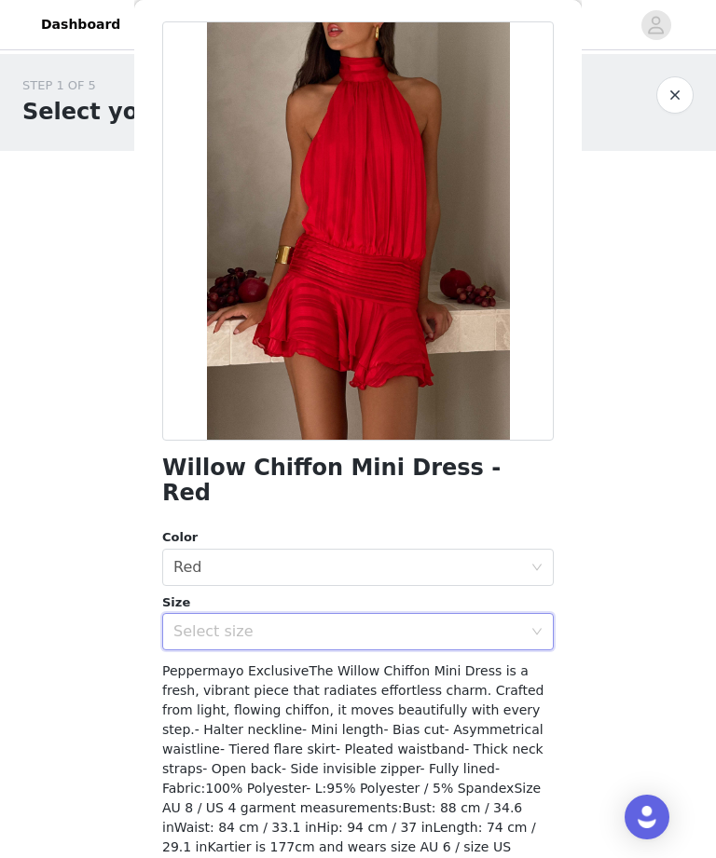
click at [630, 411] on div "STEP 1 OF 5 Select your styles! Please note that the sizes are in AU Sizes 0/3 …" at bounding box center [358, 269] width 716 height 430
click at [504, 623] on div "Select size" at bounding box center [347, 632] width 349 height 19
click at [632, 552] on body "Dashboard Networks STEP 1 OF 5 Select your styles! Please note that the sizes a…" at bounding box center [358, 429] width 716 height 858
click at [421, 623] on div "Select size" at bounding box center [347, 632] width 349 height 19
click at [607, 715] on body "Dashboard Networks STEP 1 OF 5 Select your styles! Please note that the sizes a…" at bounding box center [358, 429] width 716 height 858
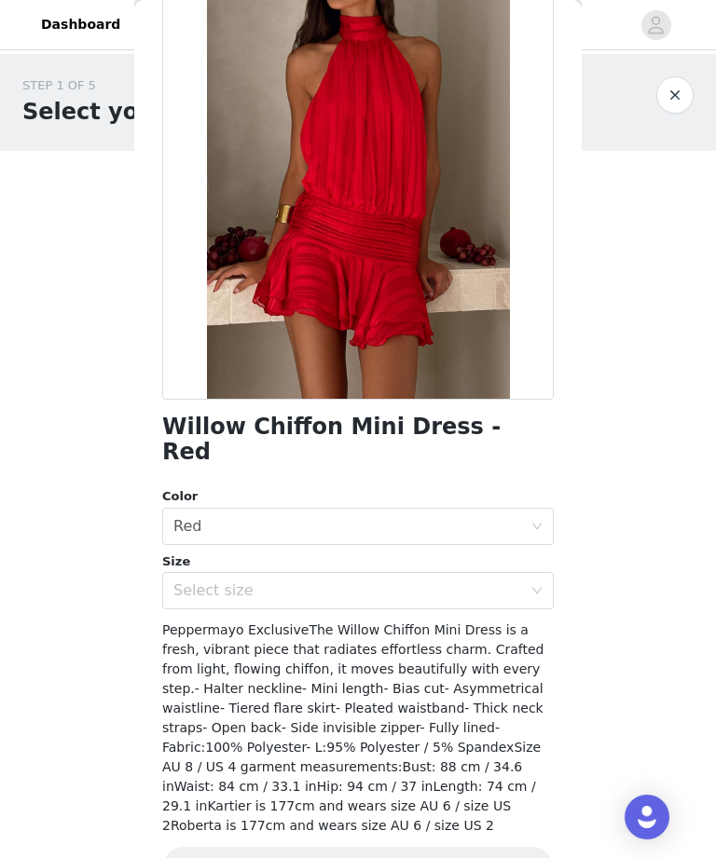
scroll to position [129, 0]
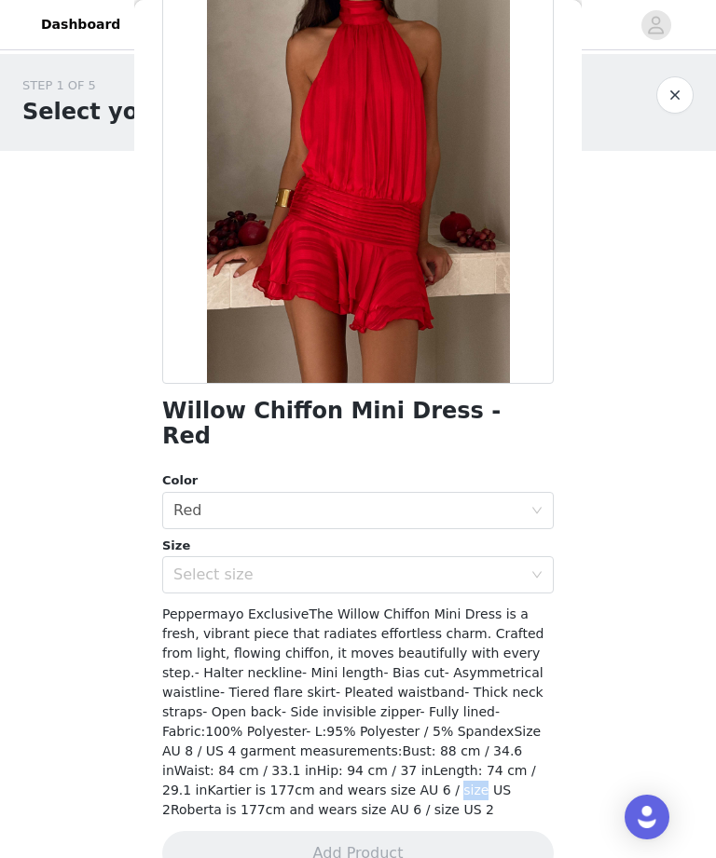
click at [223, 789] on div "Peppermayo ExclusiveThe Willow Chiffon Mini Dress is a fresh, vibrant piece tha…" at bounding box center [357, 712] width 391 height 215
click at [472, 566] on div "Select size" at bounding box center [347, 575] width 349 height 19
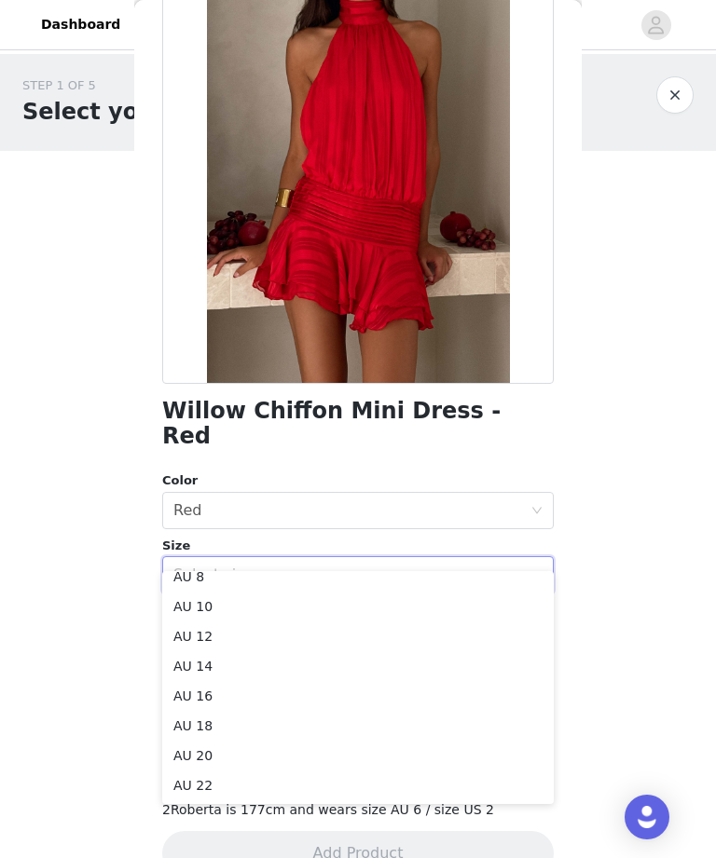
scroll to position [73, 0]
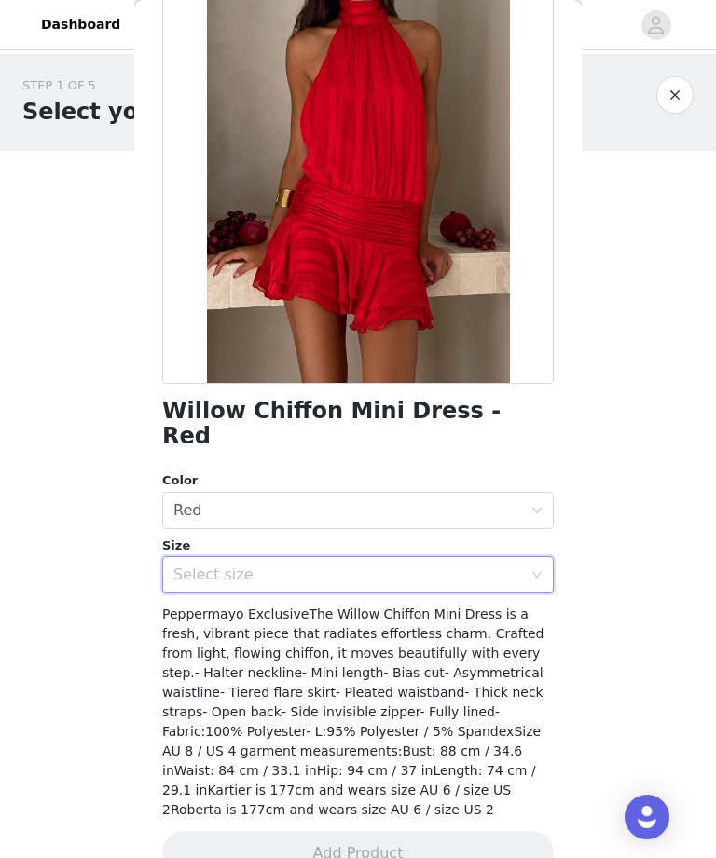
click at [609, 404] on div "STEP 1 OF 5 Select your styles! Please note that the sizes are in AU Sizes 0/3 …" at bounding box center [358, 269] width 716 height 430
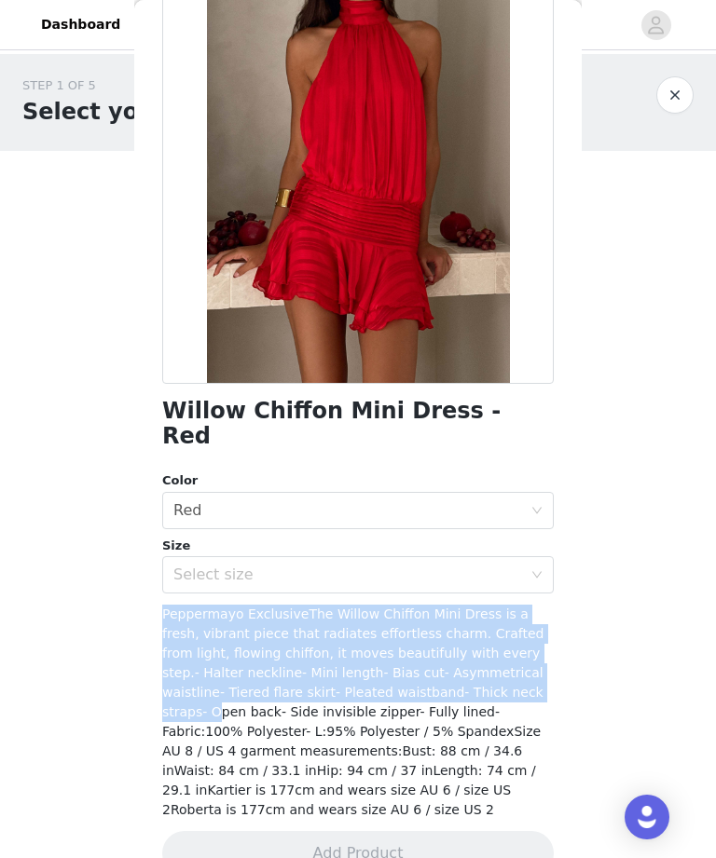
click at [541, 537] on div "Size" at bounding box center [357, 546] width 391 height 19
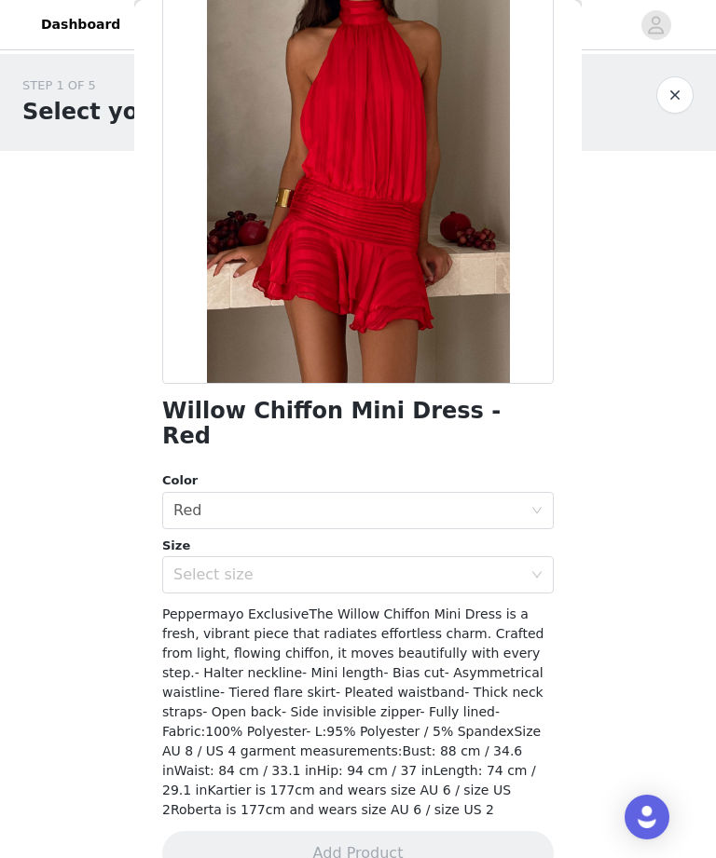
click at [483, 566] on div "Select size" at bounding box center [347, 575] width 349 height 19
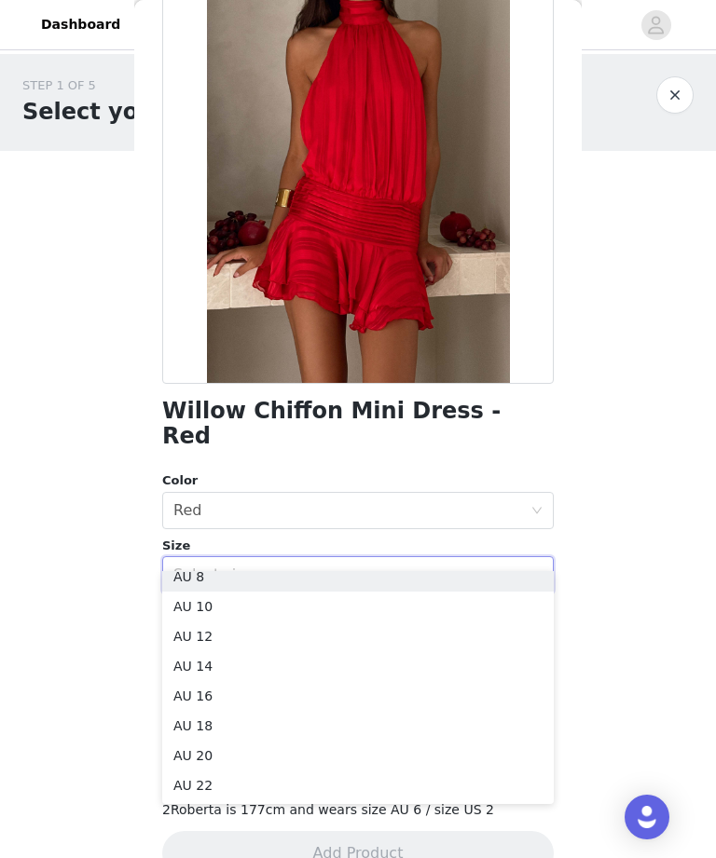
scroll to position [63, 0]
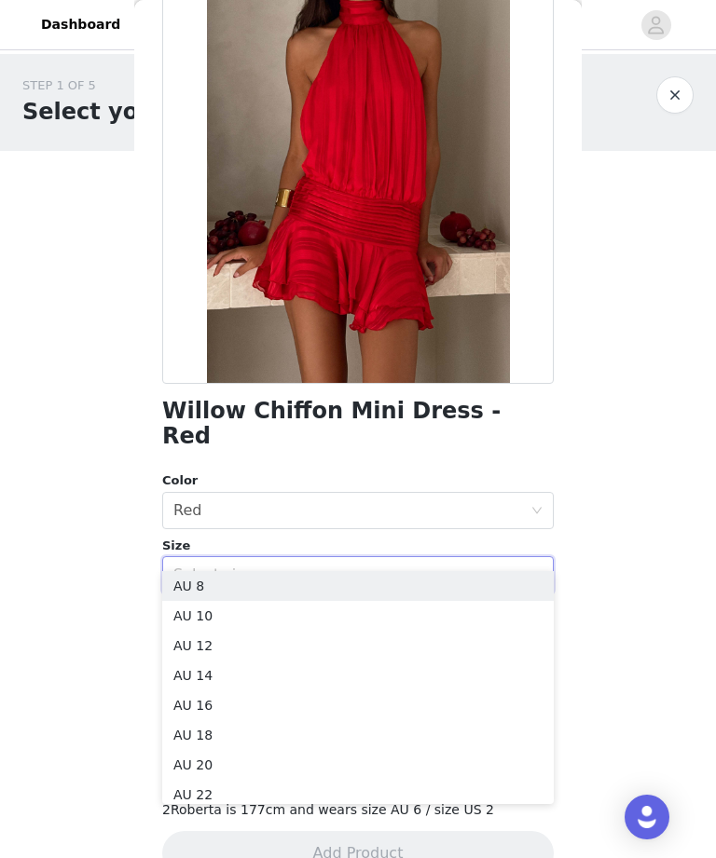
click at [388, 585] on li "AU 8" at bounding box center [357, 586] width 391 height 30
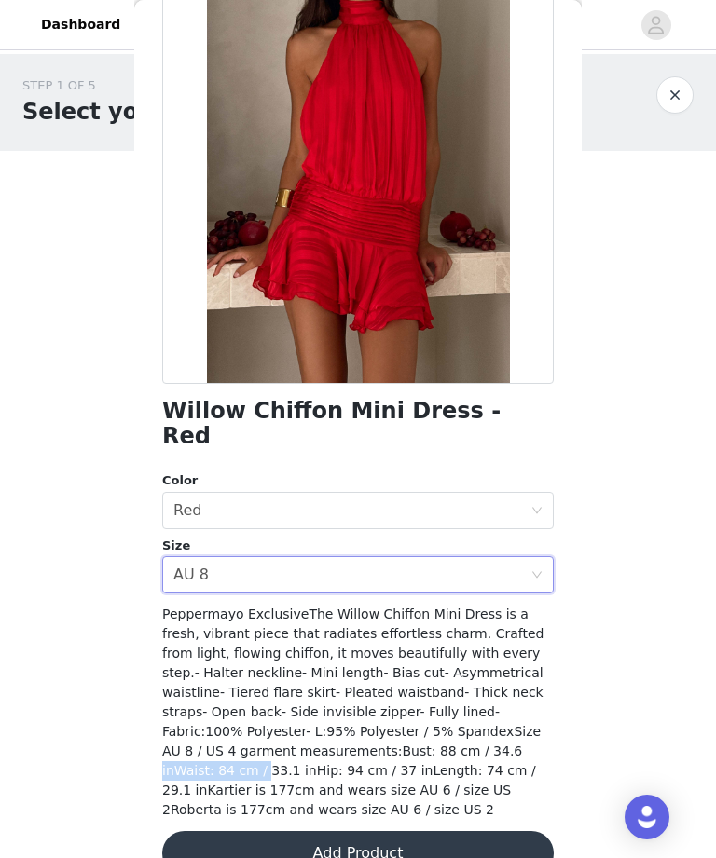
click at [466, 839] on button "Add Product" at bounding box center [357, 853] width 391 height 45
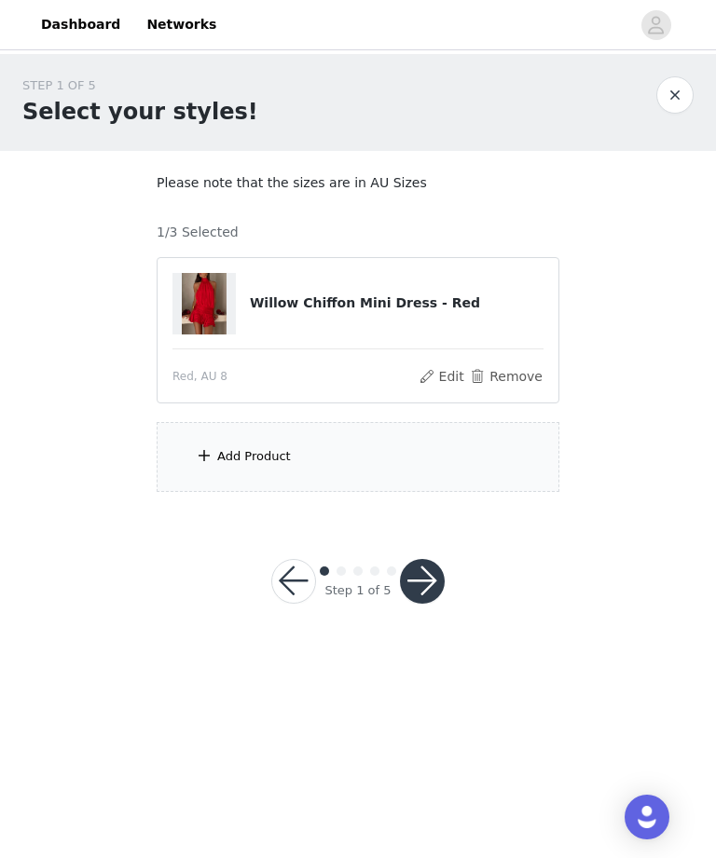
click at [398, 436] on div "Add Product" at bounding box center [358, 457] width 403 height 70
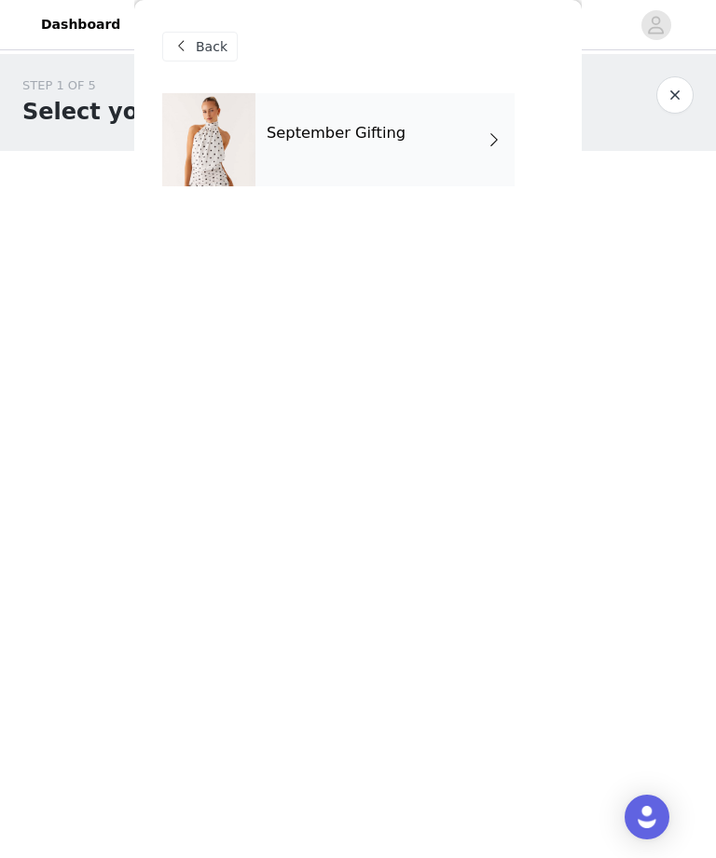
click at [447, 123] on div "September Gifting" at bounding box center [384, 139] width 259 height 93
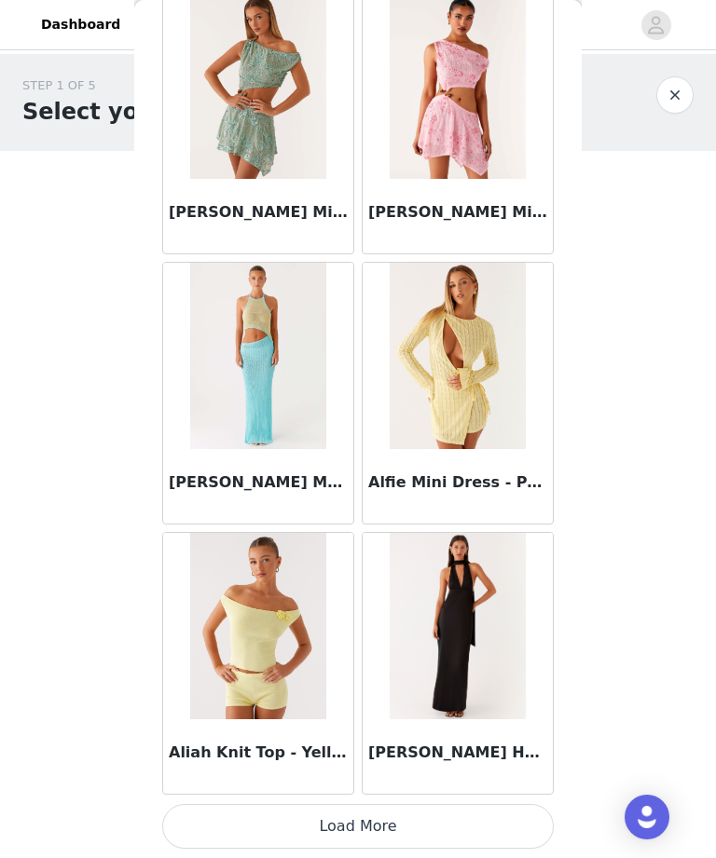
scroll to position [1993, 0]
click at [404, 823] on button "Load More" at bounding box center [357, 826] width 391 height 45
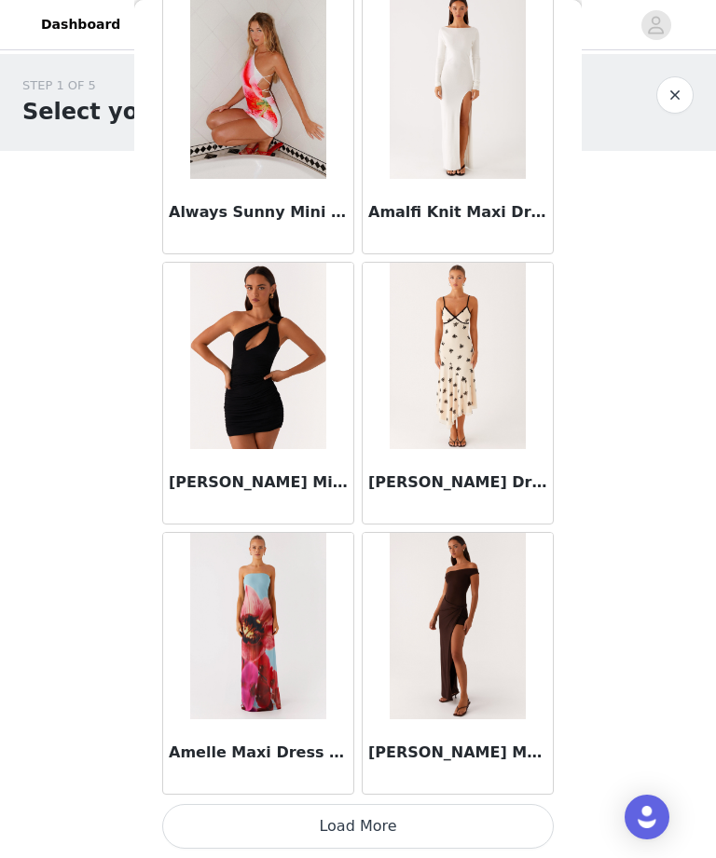
click at [447, 839] on button "Load More" at bounding box center [357, 826] width 391 height 45
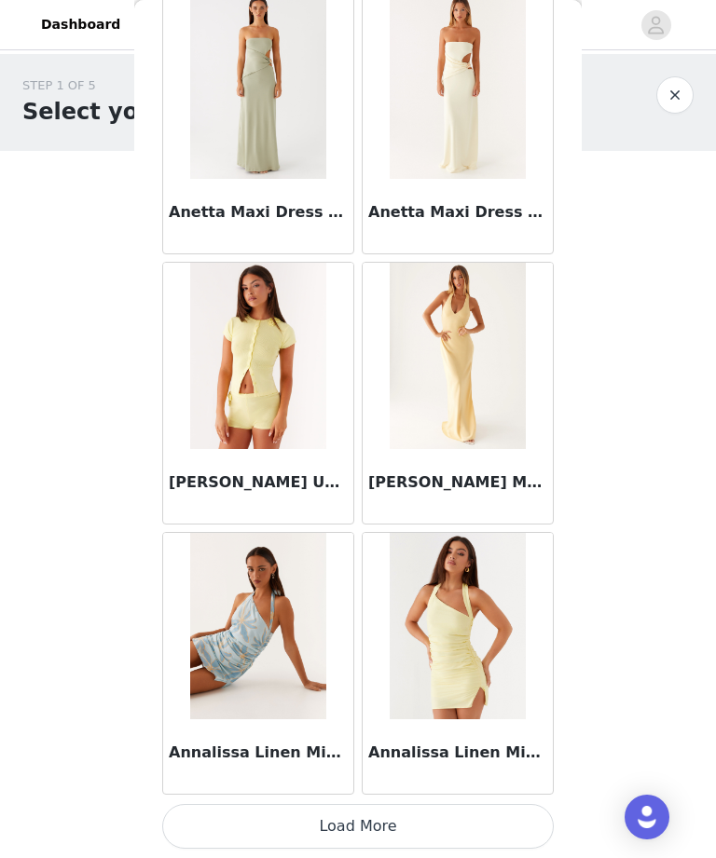
click at [404, 826] on button "Load More" at bounding box center [357, 826] width 391 height 45
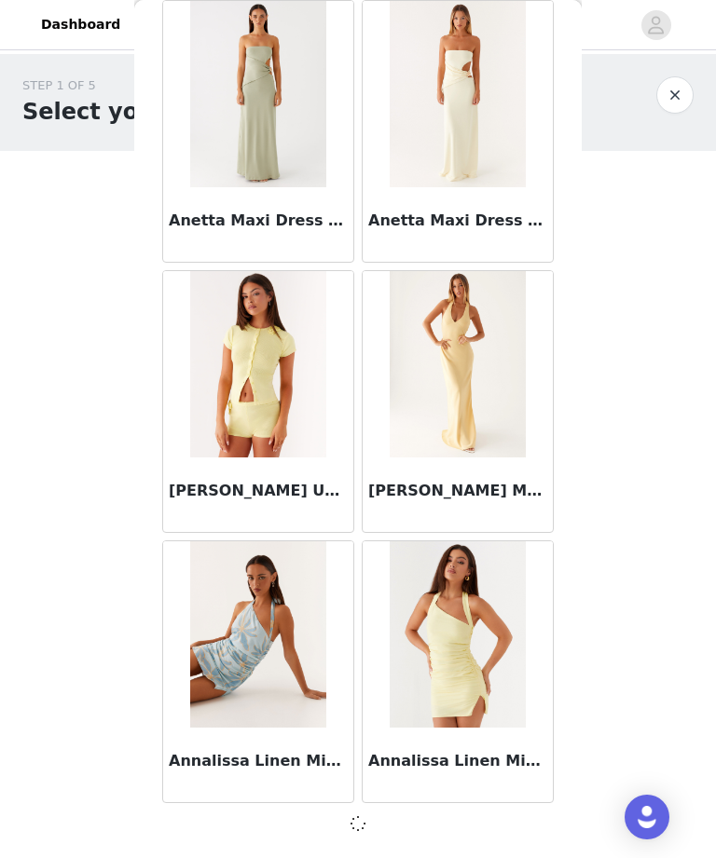
scroll to position [7390, 0]
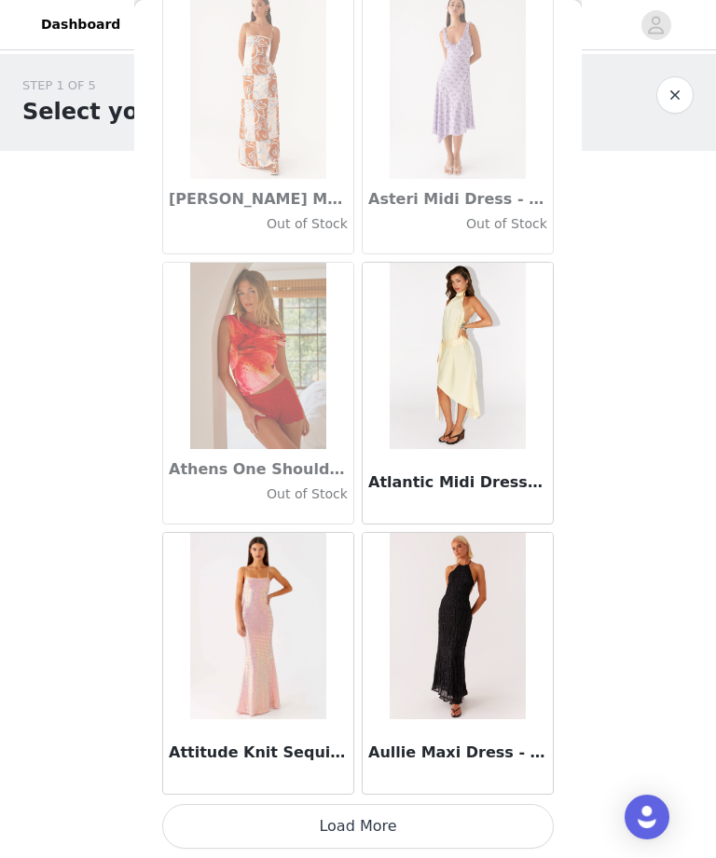
click at [434, 830] on button "Load More" at bounding box center [357, 826] width 391 height 45
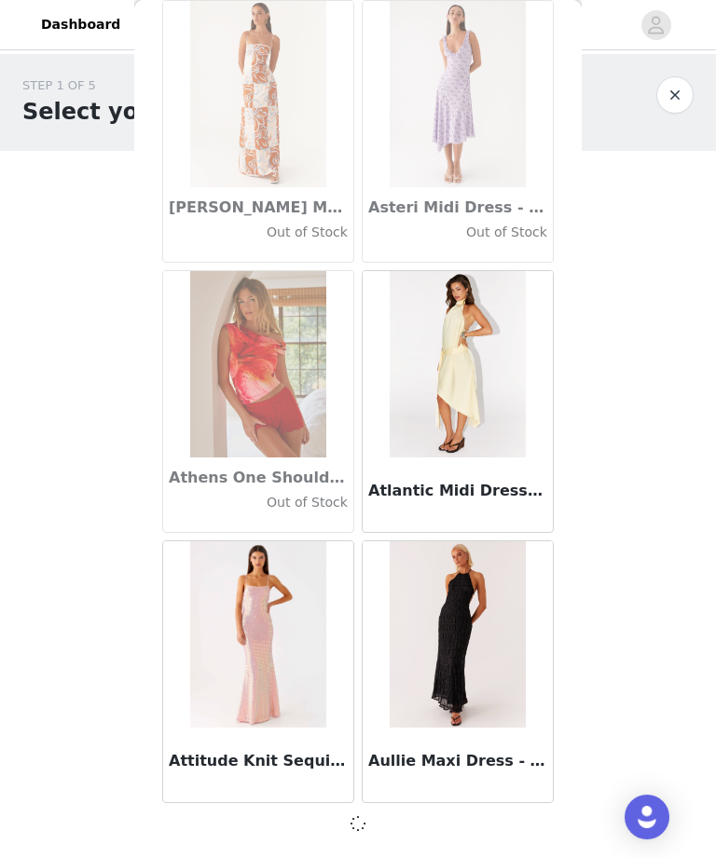
scroll to position [10093, 0]
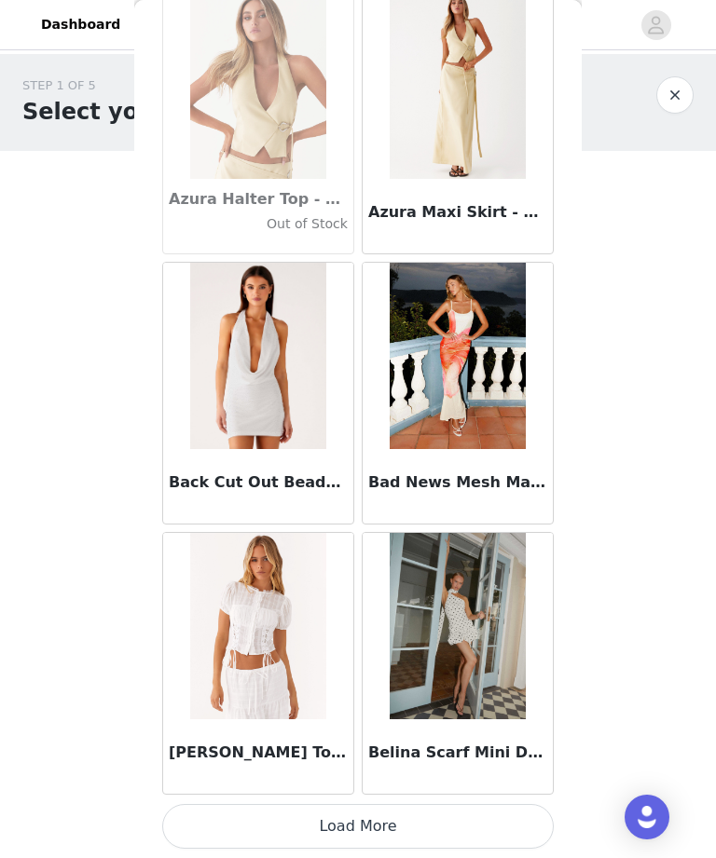
click at [393, 829] on button "Load More" at bounding box center [357, 826] width 391 height 45
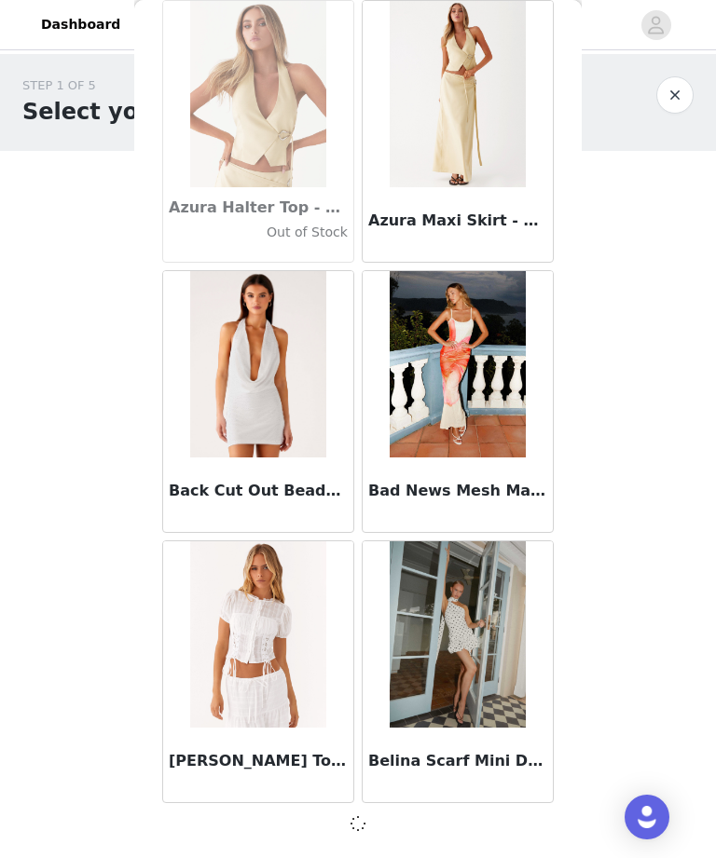
scroll to position [12796, 0]
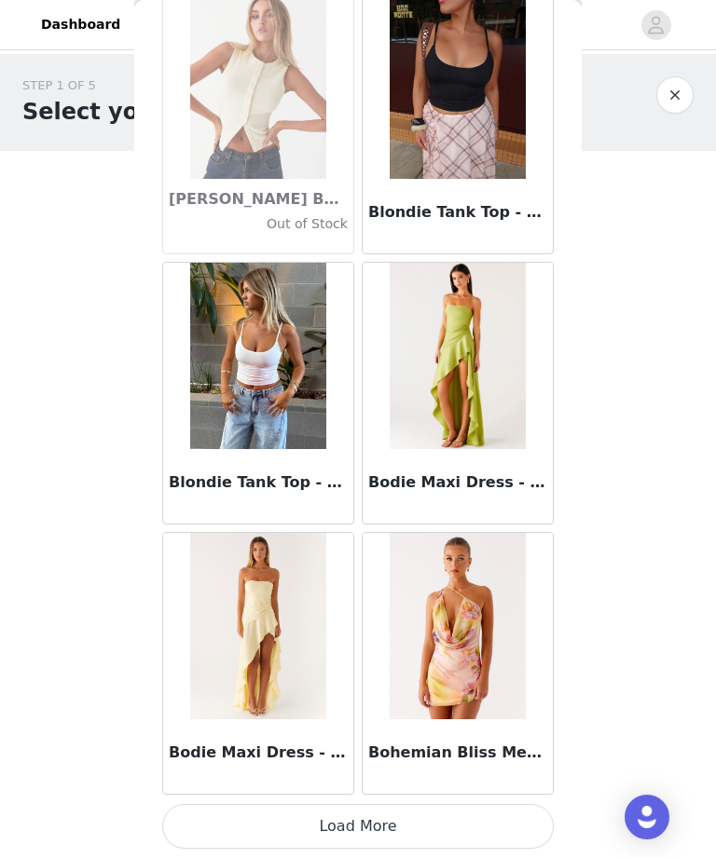
click at [449, 821] on button "Load More" at bounding box center [357, 826] width 391 height 45
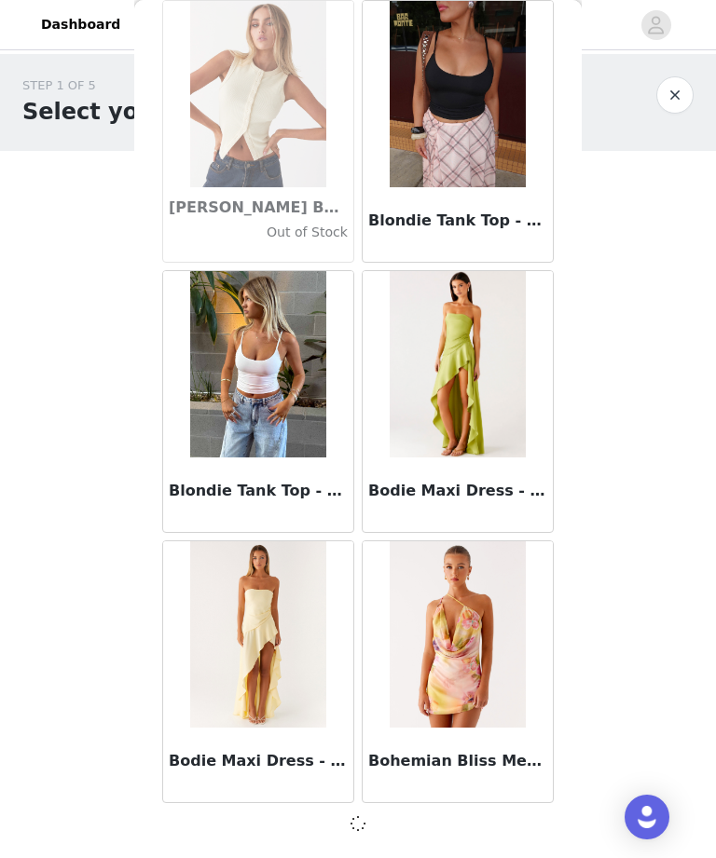
scroll to position [15498, 0]
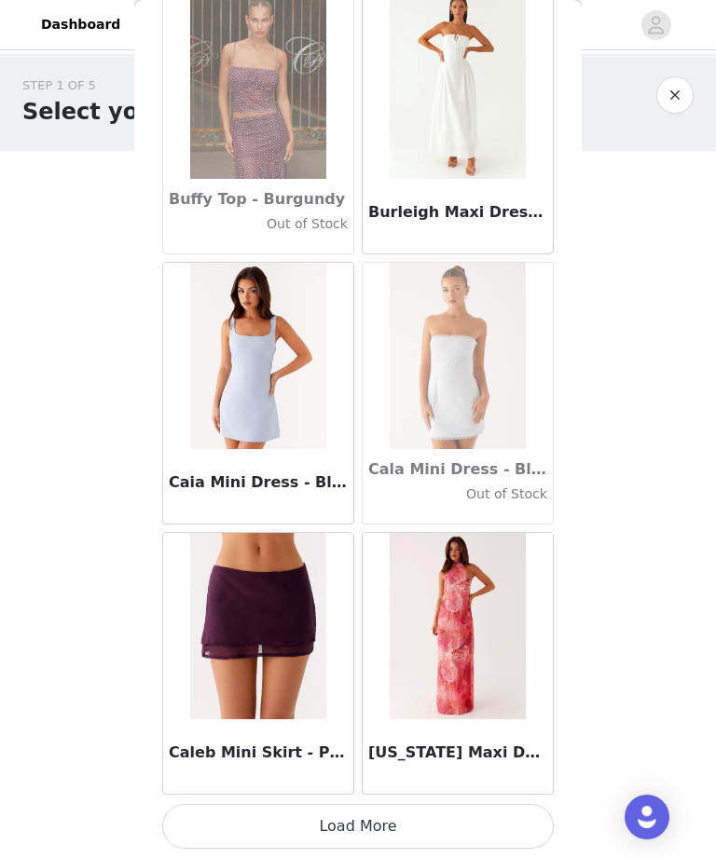
click at [459, 827] on button "Load More" at bounding box center [357, 826] width 391 height 45
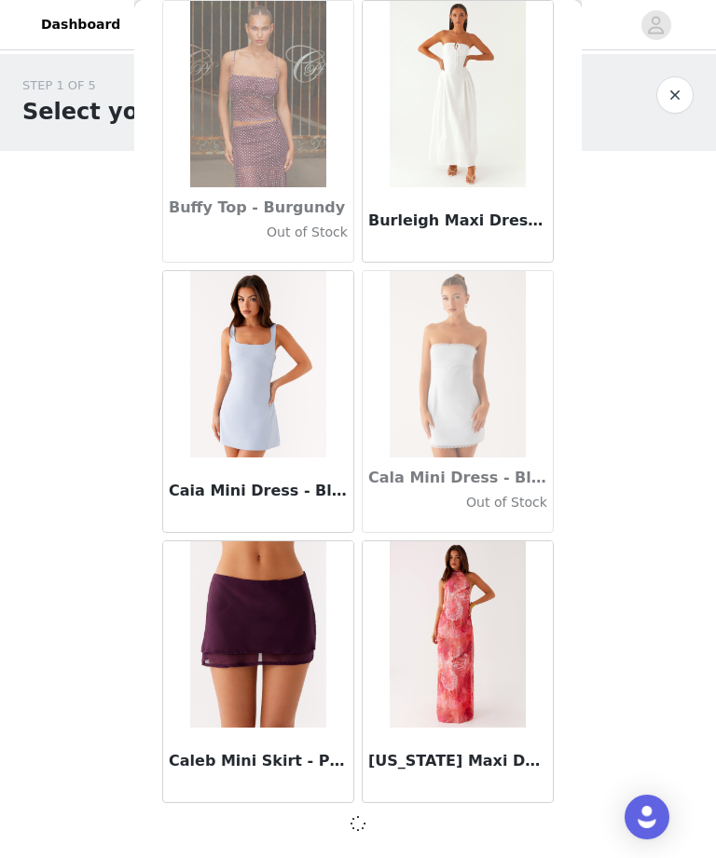
scroll to position [18201, 0]
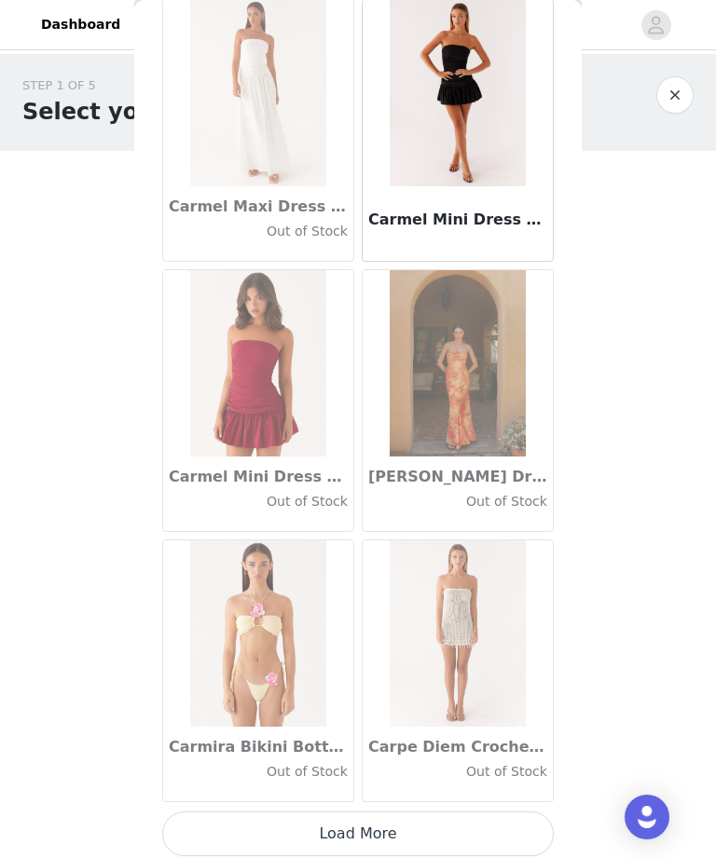
click at [475, 822] on button "Load More" at bounding box center [357, 834] width 391 height 45
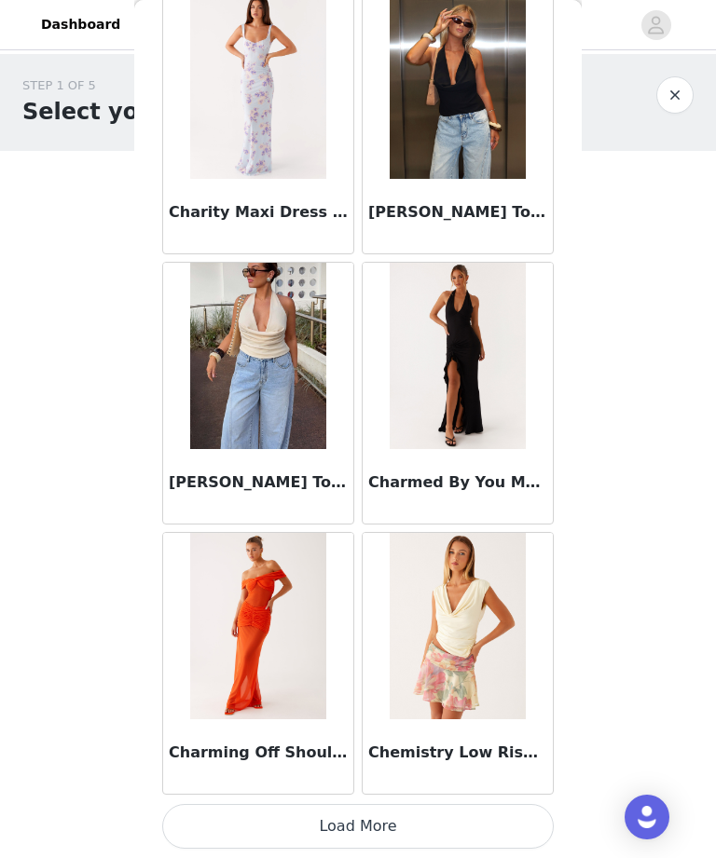
scroll to position [23615, 0]
click at [491, 823] on button "Load More" at bounding box center [357, 826] width 391 height 45
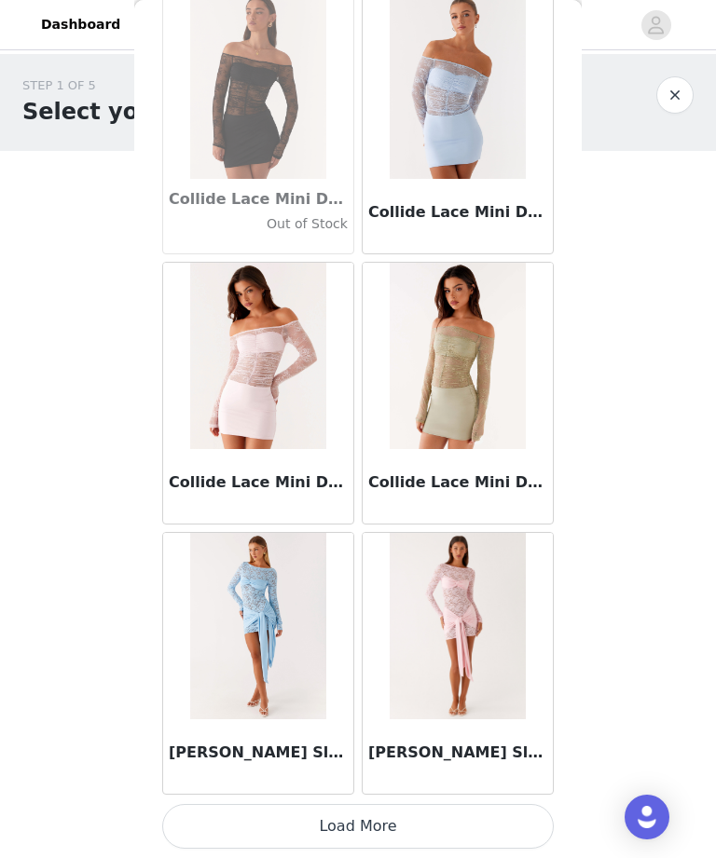
click at [467, 829] on button "Load More" at bounding box center [357, 826] width 391 height 45
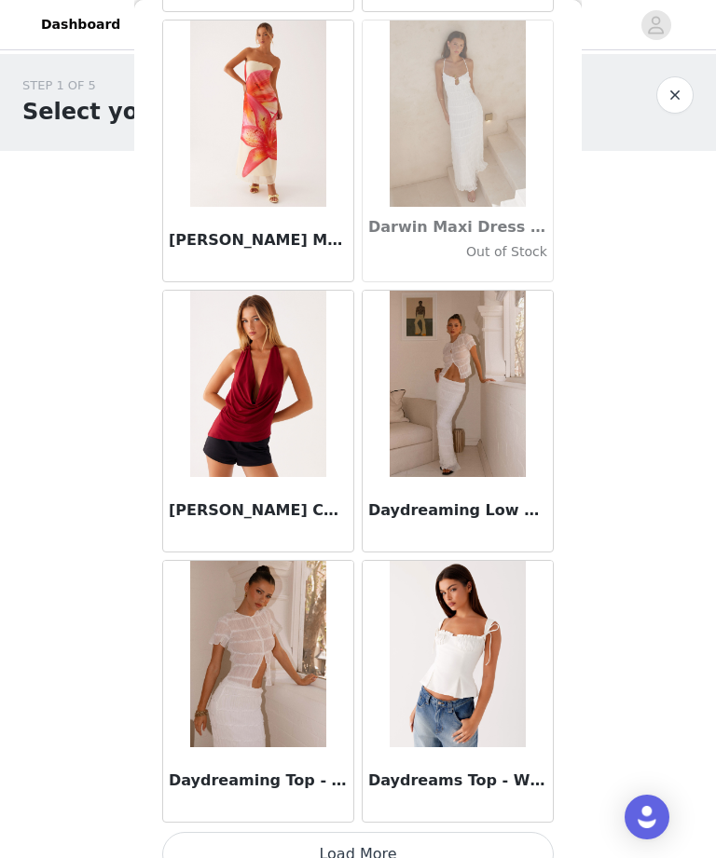
scroll to position [29069, 0]
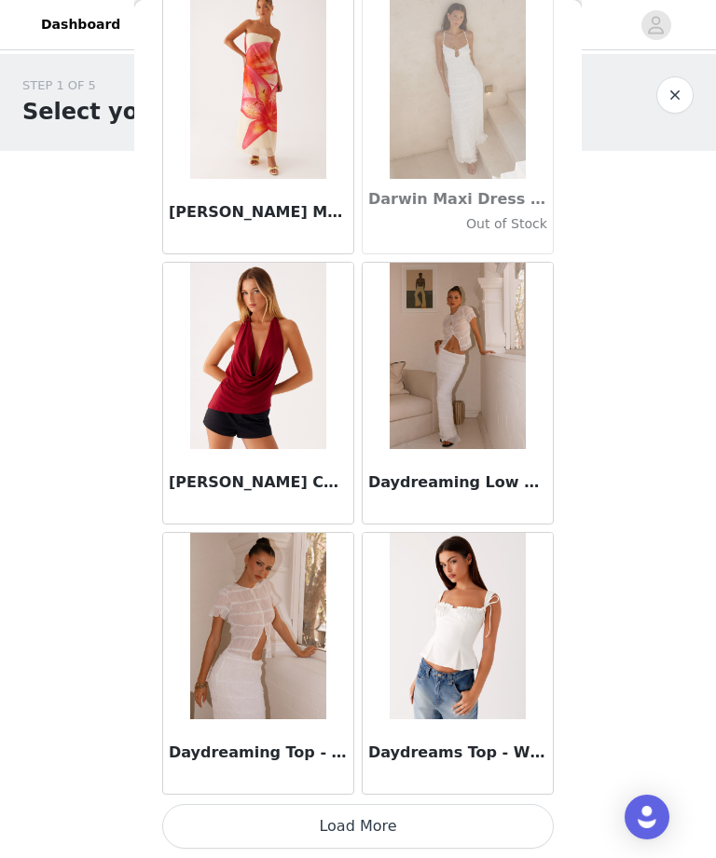
click at [456, 837] on button "Load More" at bounding box center [357, 826] width 391 height 45
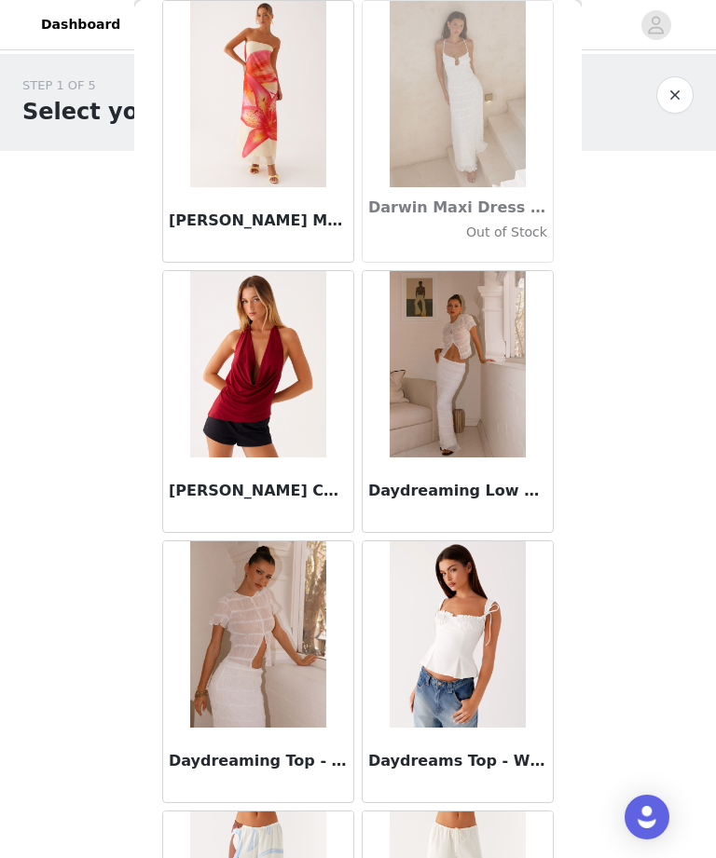
click at [472, 486] on h3 "Daydreaming Low Rise Maxi Skirt - White" at bounding box center [457, 491] width 179 height 22
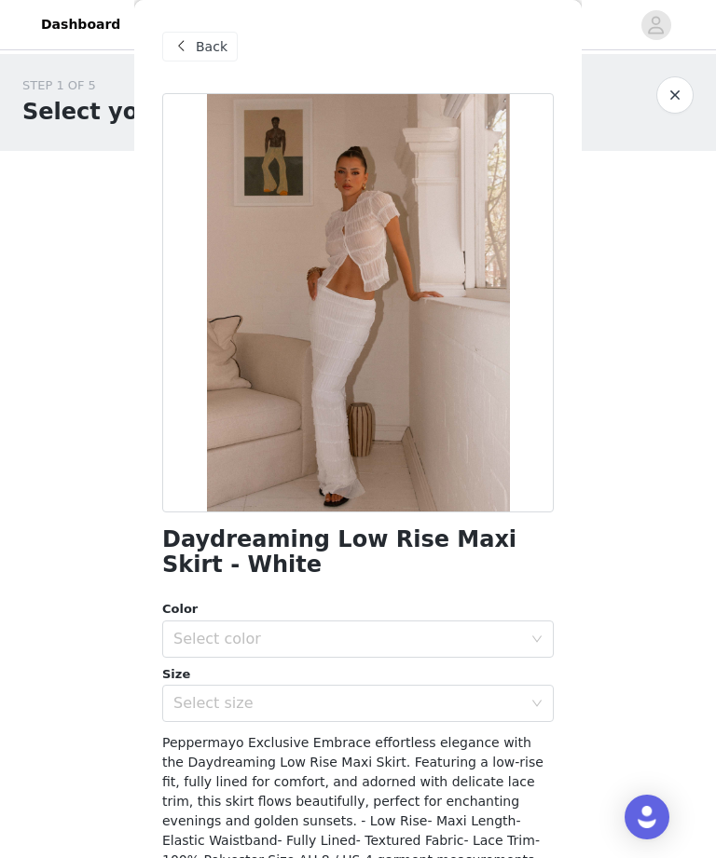
scroll to position [0, 0]
click at [201, 58] on div "Back" at bounding box center [199, 47] width 75 height 30
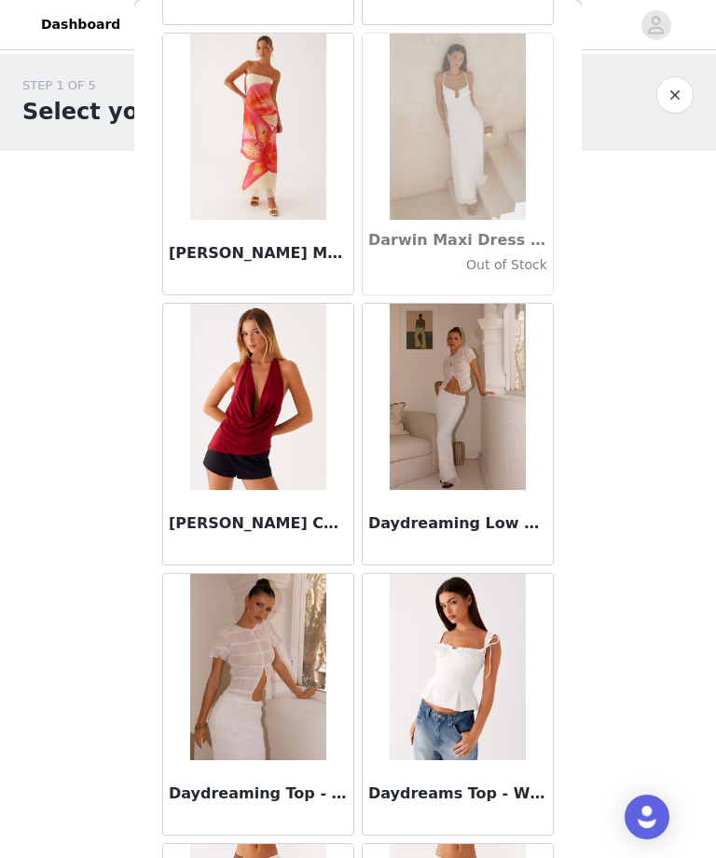
scroll to position [29001, 0]
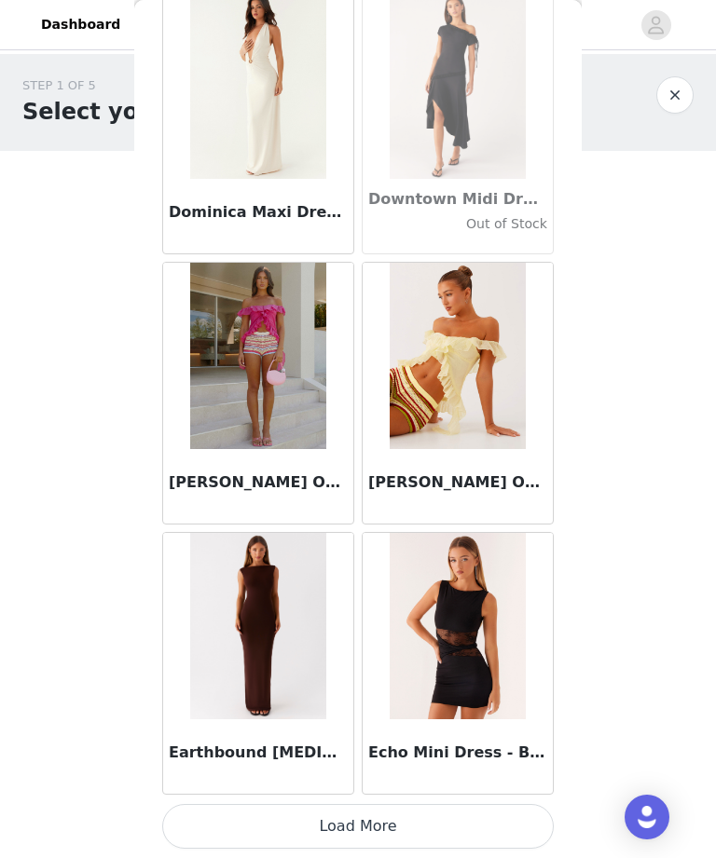
click at [459, 830] on button "Load More" at bounding box center [357, 826] width 391 height 45
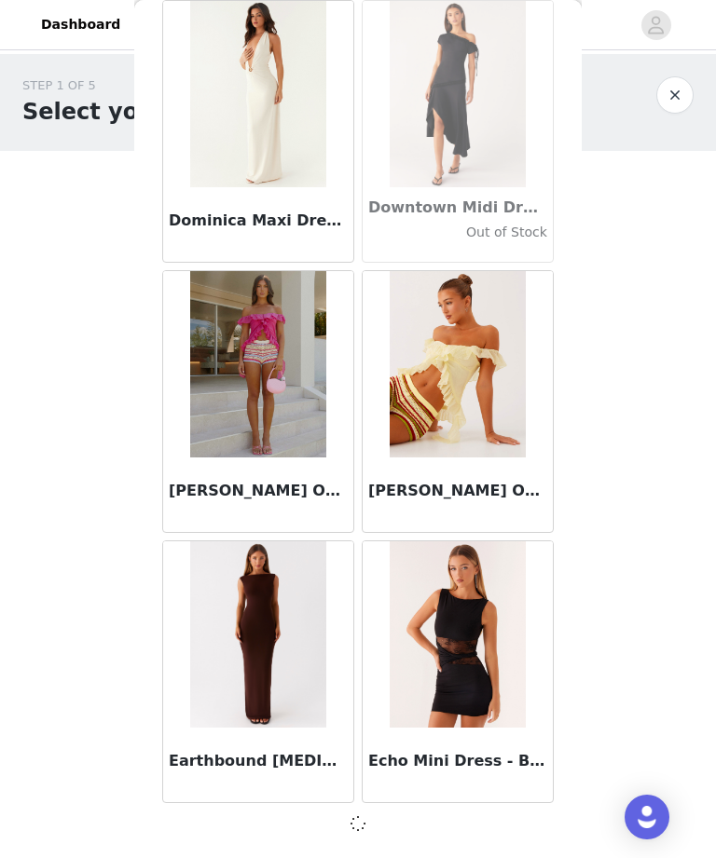
scroll to position [31714, 0]
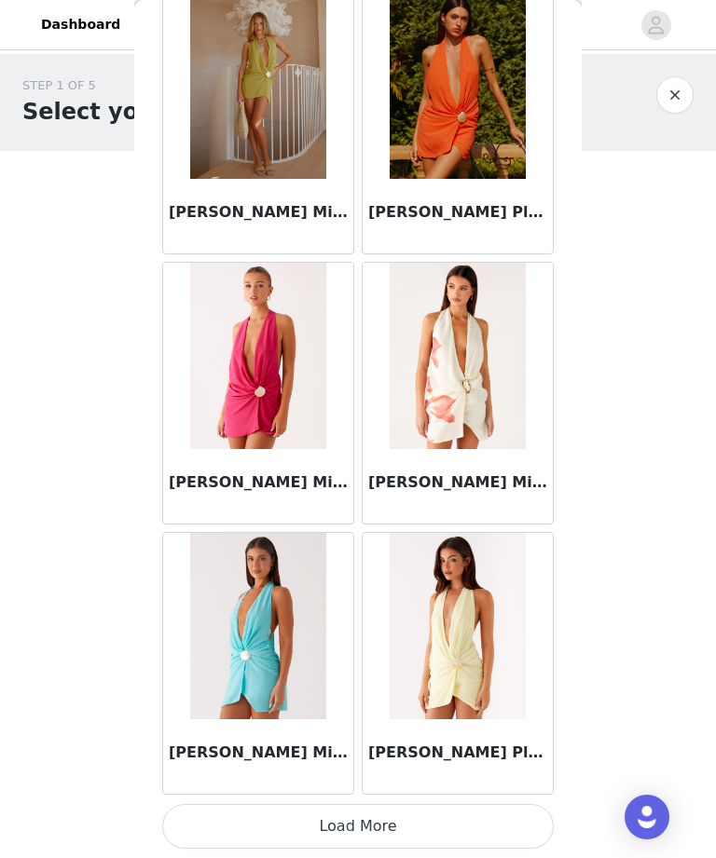
click at [480, 831] on button "Load More" at bounding box center [357, 826] width 391 height 45
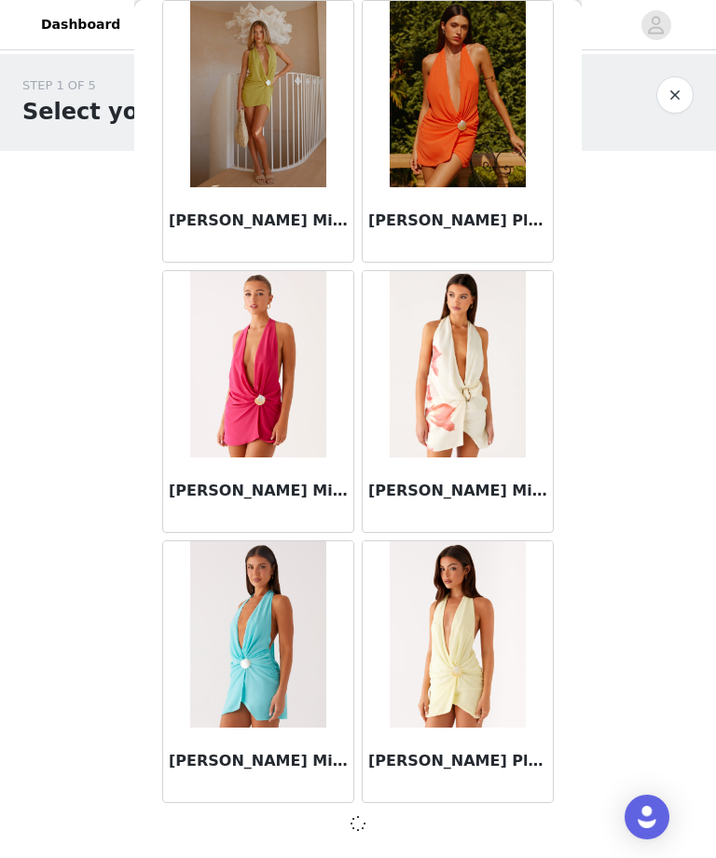
scroll to position [34417, 0]
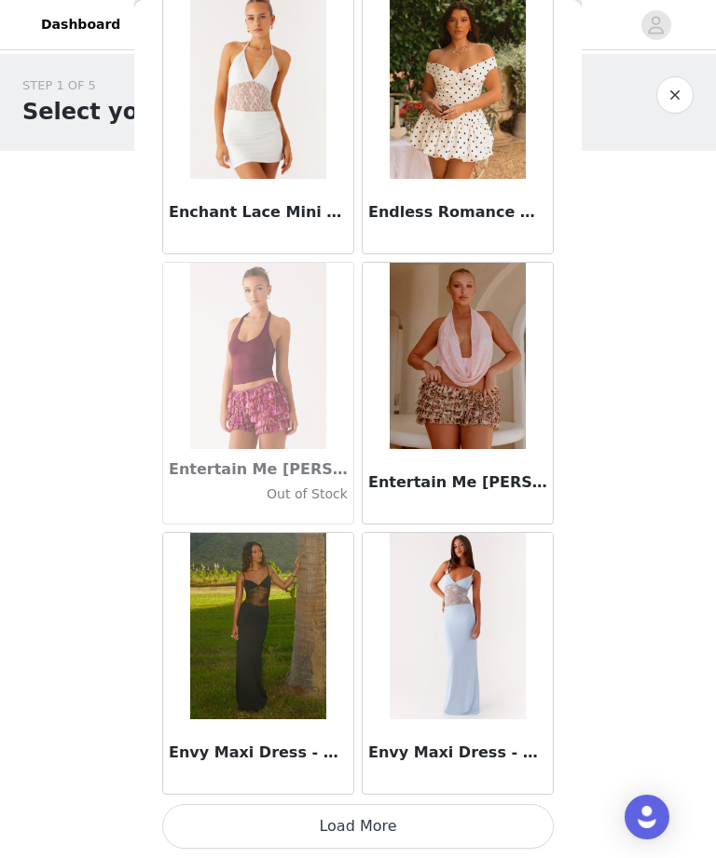
click at [460, 826] on button "Load More" at bounding box center [357, 826] width 391 height 45
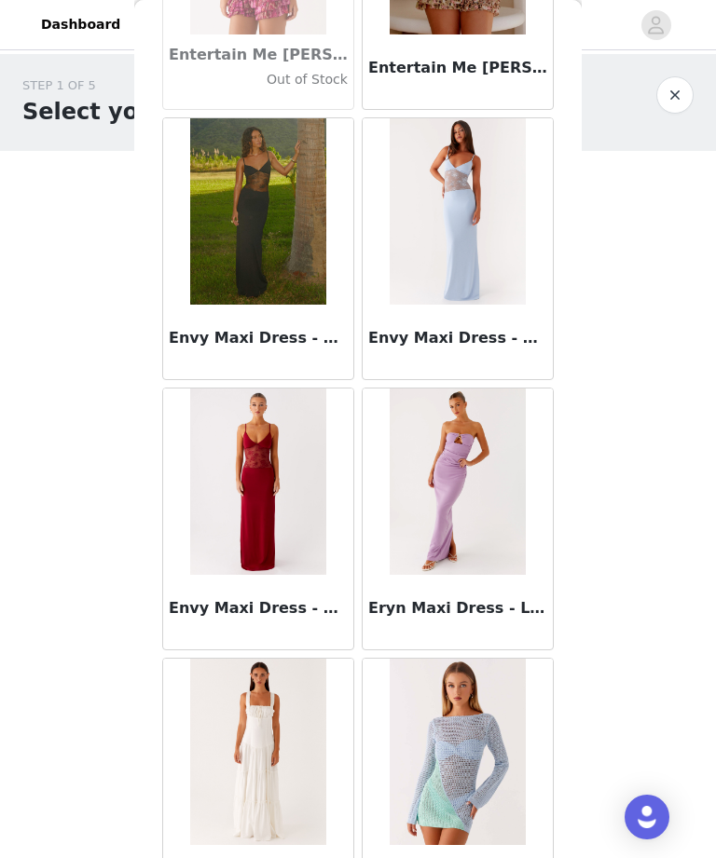
scroll to position [37560, 0]
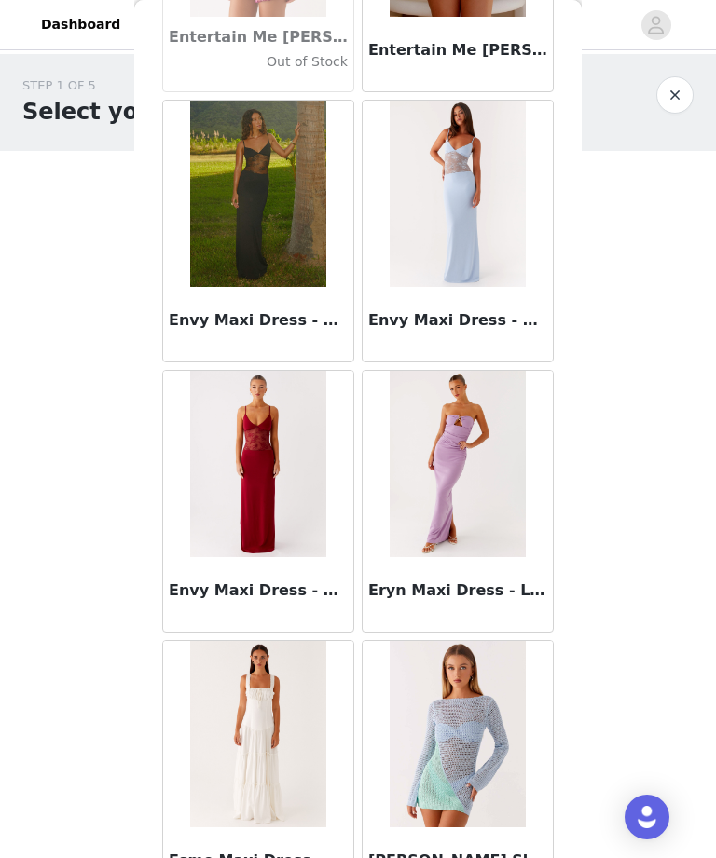
click at [269, 545] on img at bounding box center [257, 464] width 135 height 186
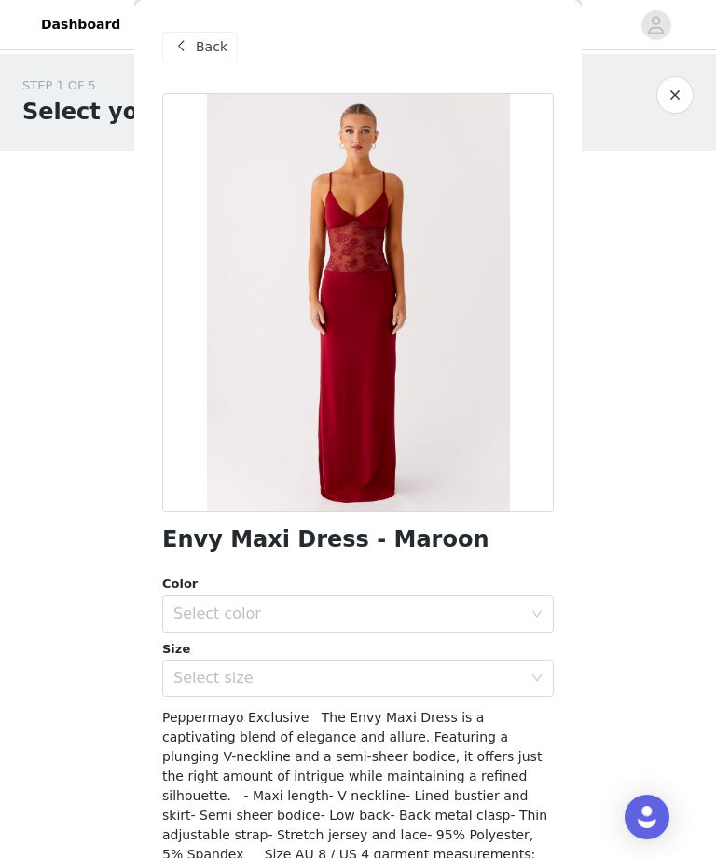
scroll to position [0, 0]
click at [199, 50] on span "Back" at bounding box center [212, 47] width 32 height 20
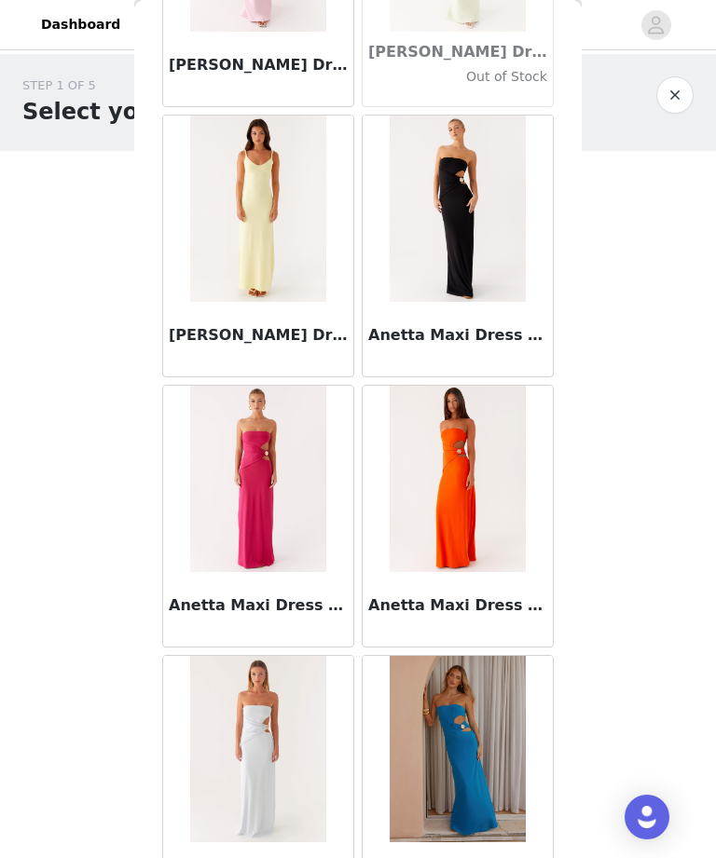
scroll to position [6682, 0]
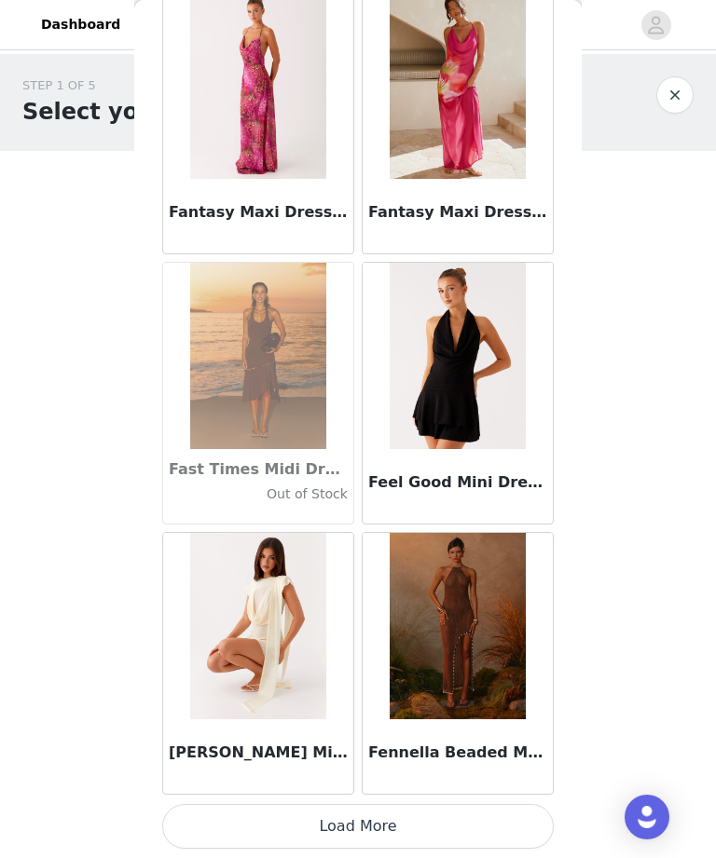
click at [445, 829] on button "Load More" at bounding box center [357, 826] width 391 height 45
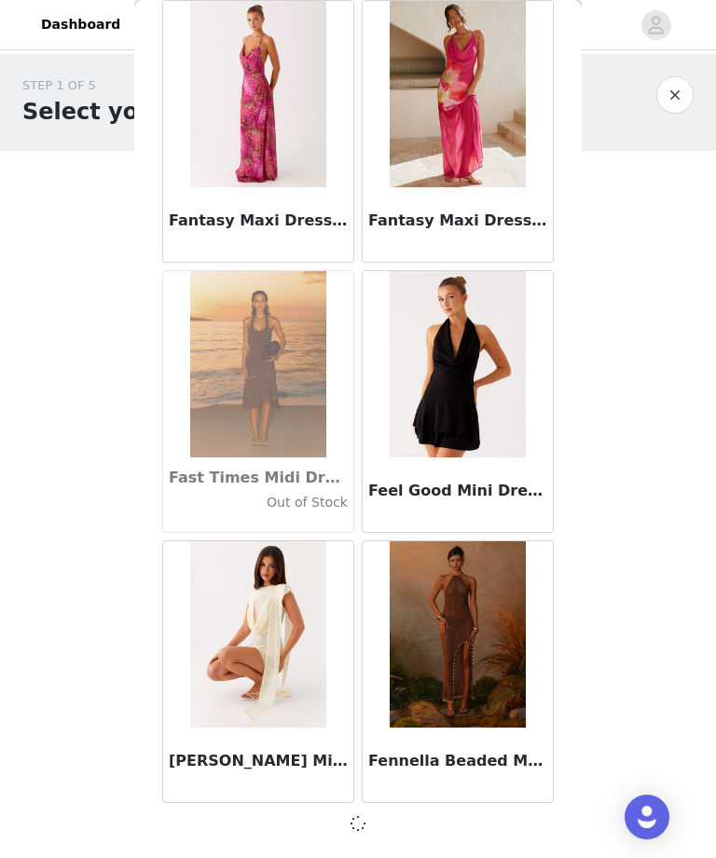
scroll to position [39822, 0]
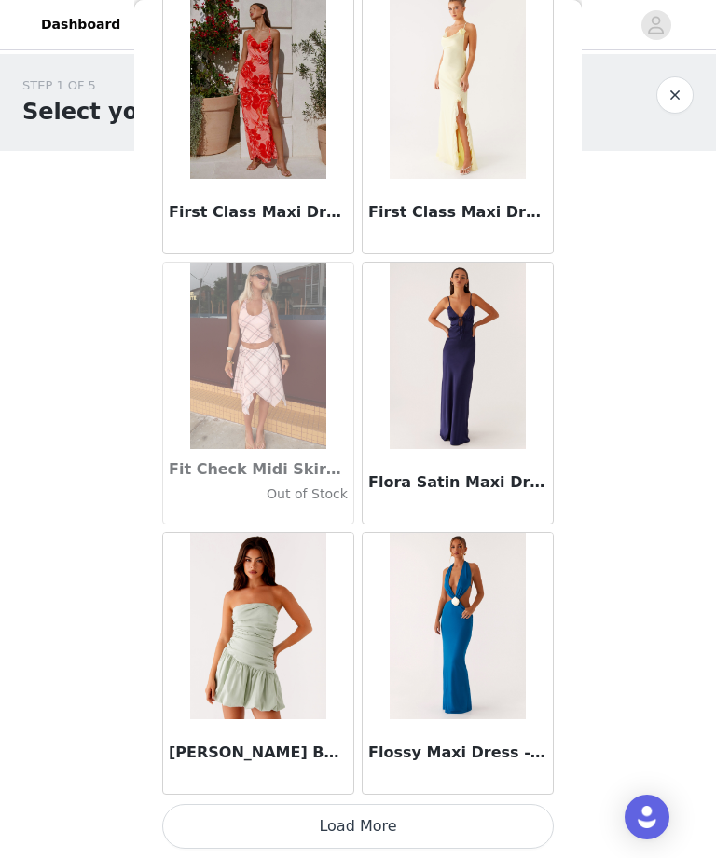
click at [444, 809] on button "Load More" at bounding box center [357, 826] width 391 height 45
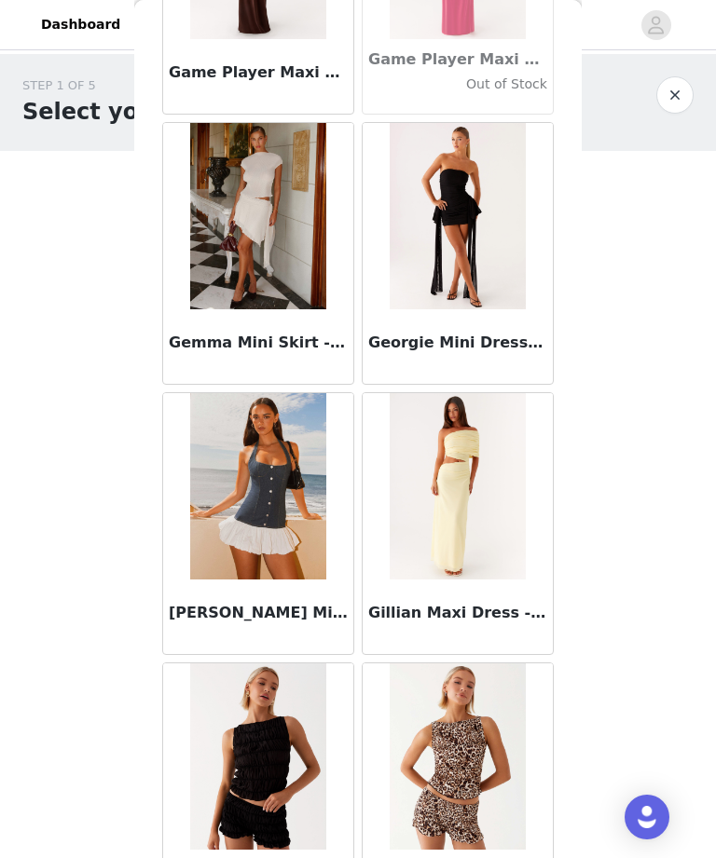
scroll to position [44959, 0]
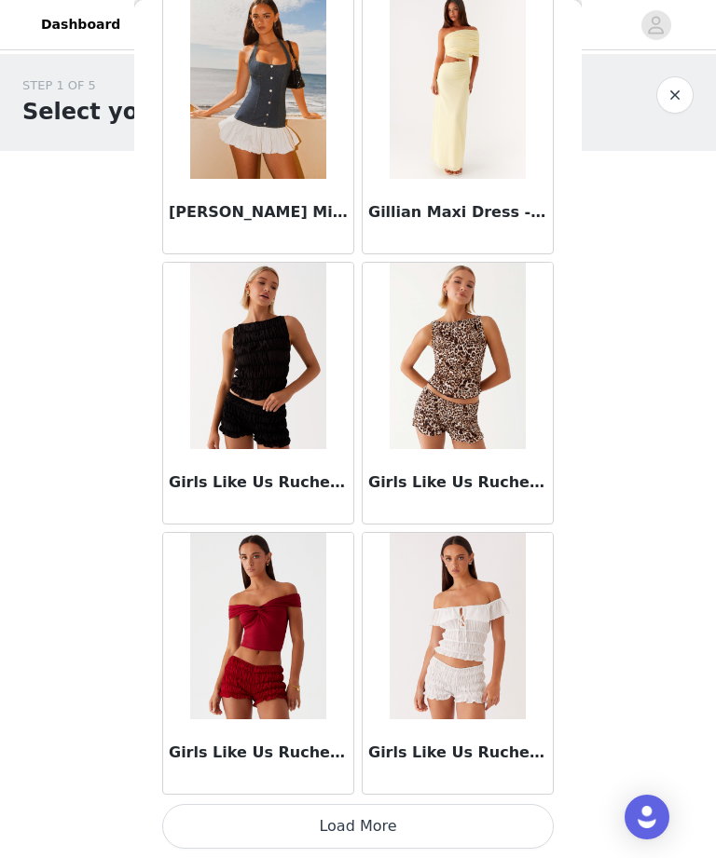
click at [447, 833] on button "Load More" at bounding box center [357, 826] width 391 height 45
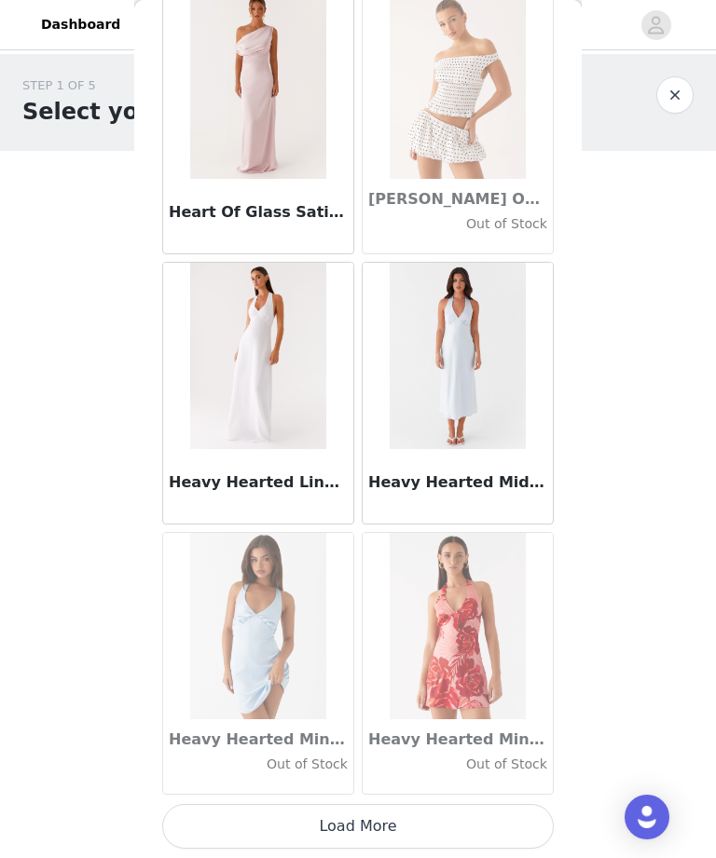
scroll to position [47928, 0]
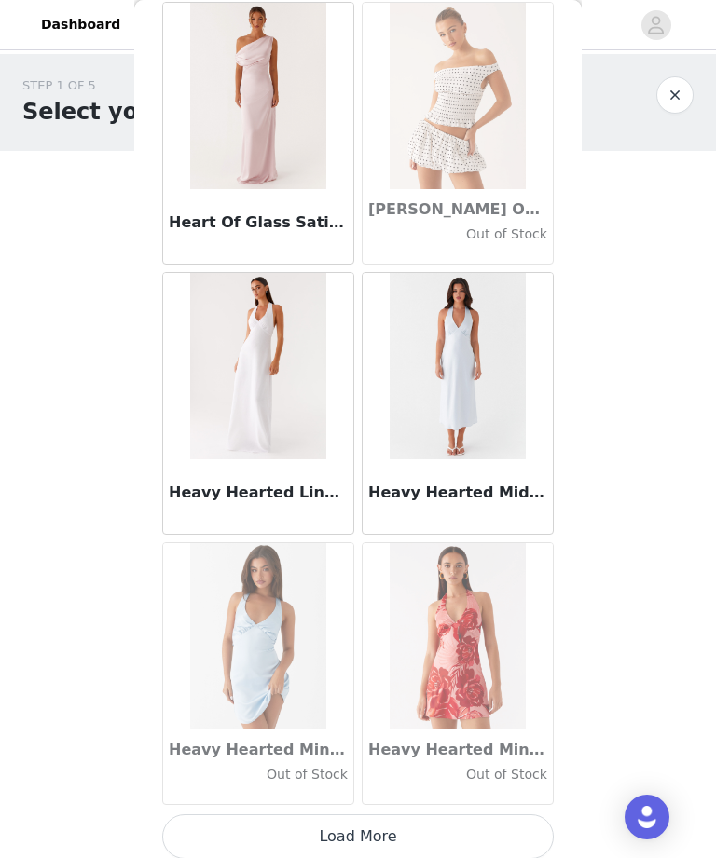
click at [470, 834] on button "Load More" at bounding box center [357, 837] width 391 height 45
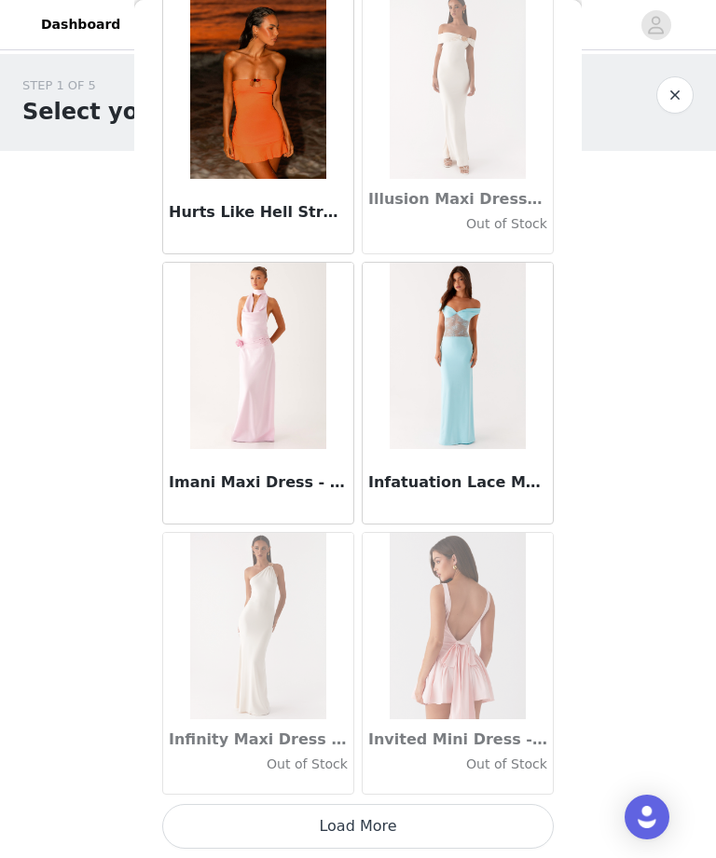
scroll to position [50641, 0]
click at [416, 805] on button "Load More" at bounding box center [357, 826] width 391 height 45
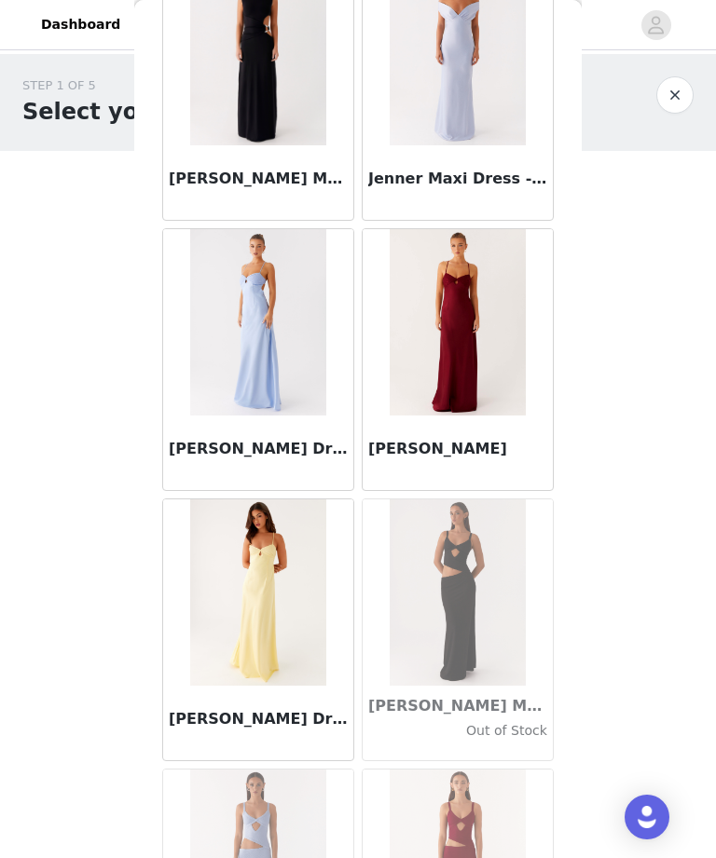
scroll to position [53102, 0]
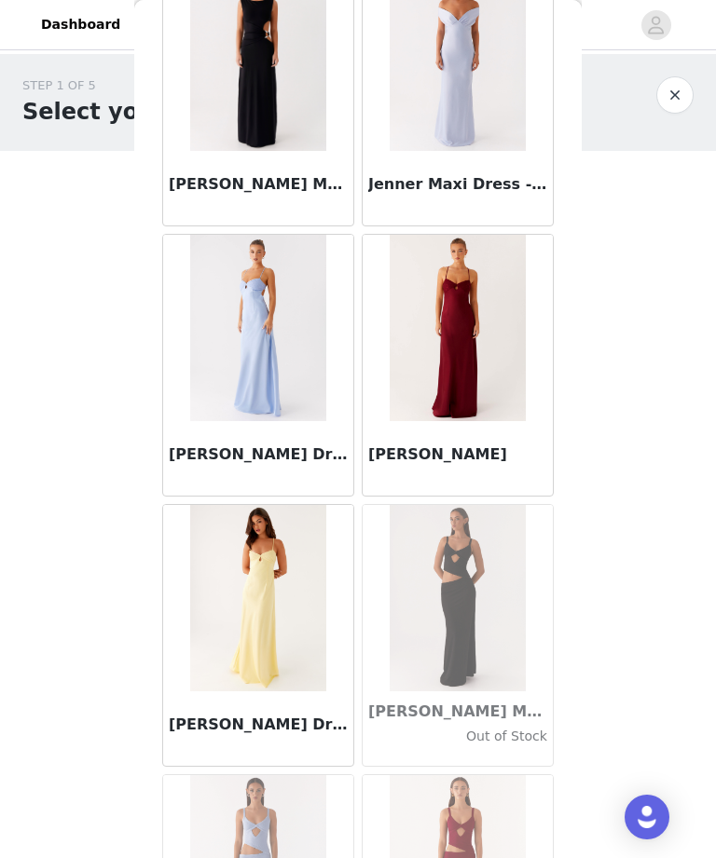
click at [517, 452] on h3 "Joanie Maxi Dress - Maroon" at bounding box center [457, 455] width 179 height 22
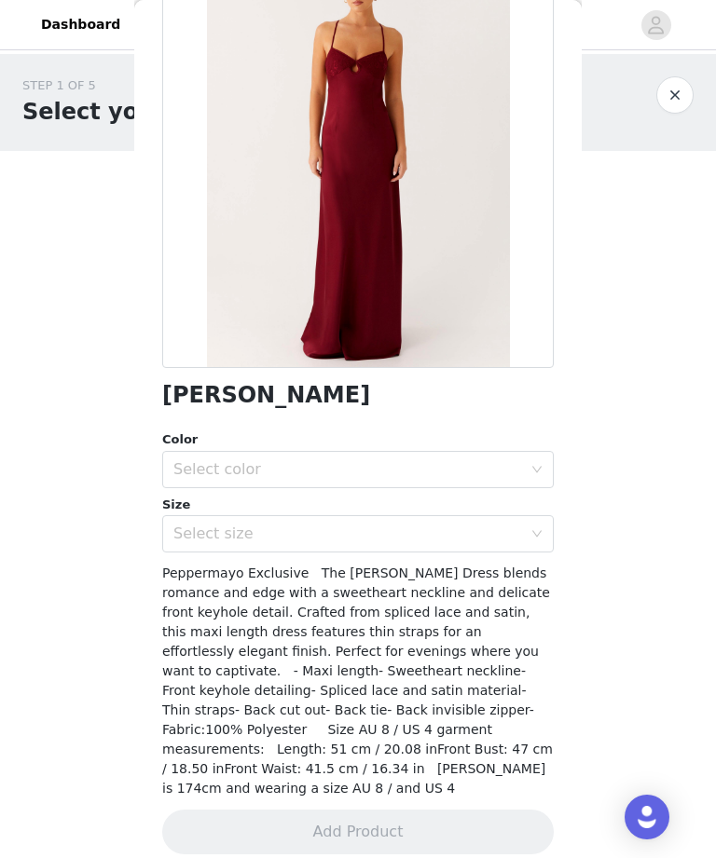
scroll to position [143, 0]
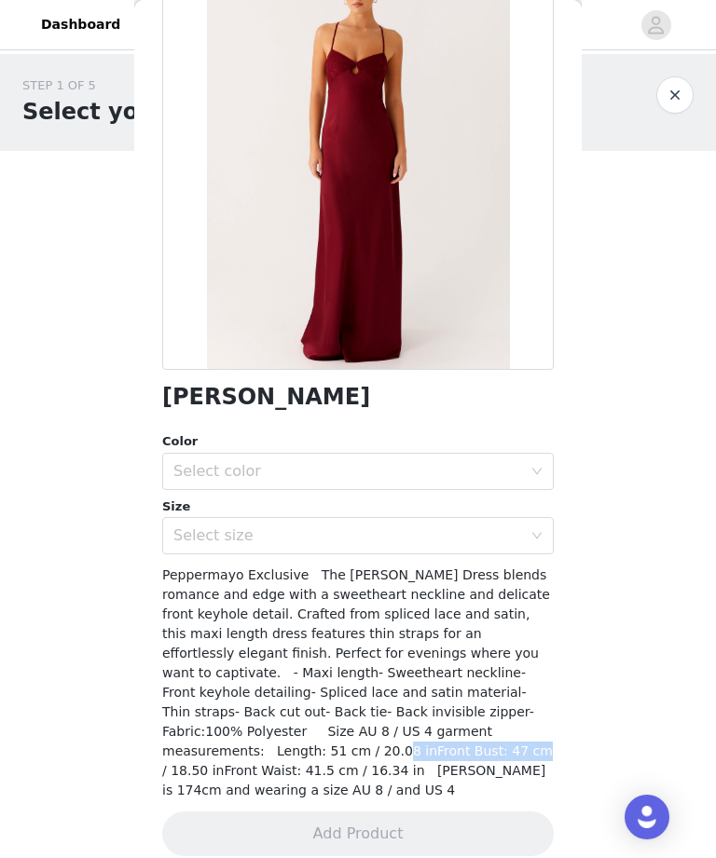
click at [597, 769] on body "Dashboard Networks STEP 1 OF 5 Select your styles! Please note that the sizes a…" at bounding box center [358, 429] width 716 height 858
click at [185, 789] on div "Joanie Maxi Dress - Maroon Color Select color Size Select size Peppermayo Exclu…" at bounding box center [357, 415] width 391 height 928
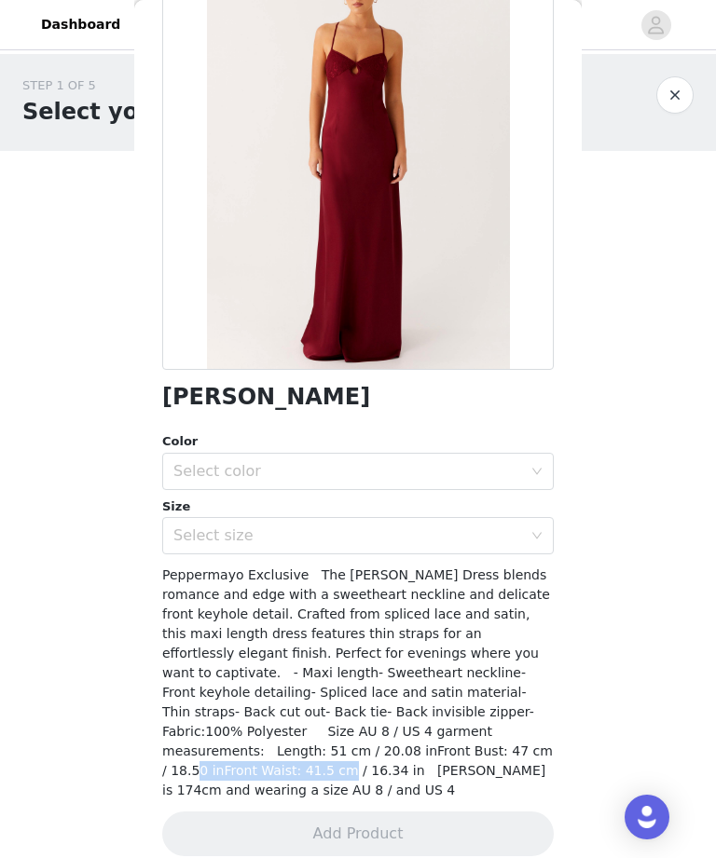
click at [190, 472] on div "Select color" at bounding box center [347, 471] width 349 height 19
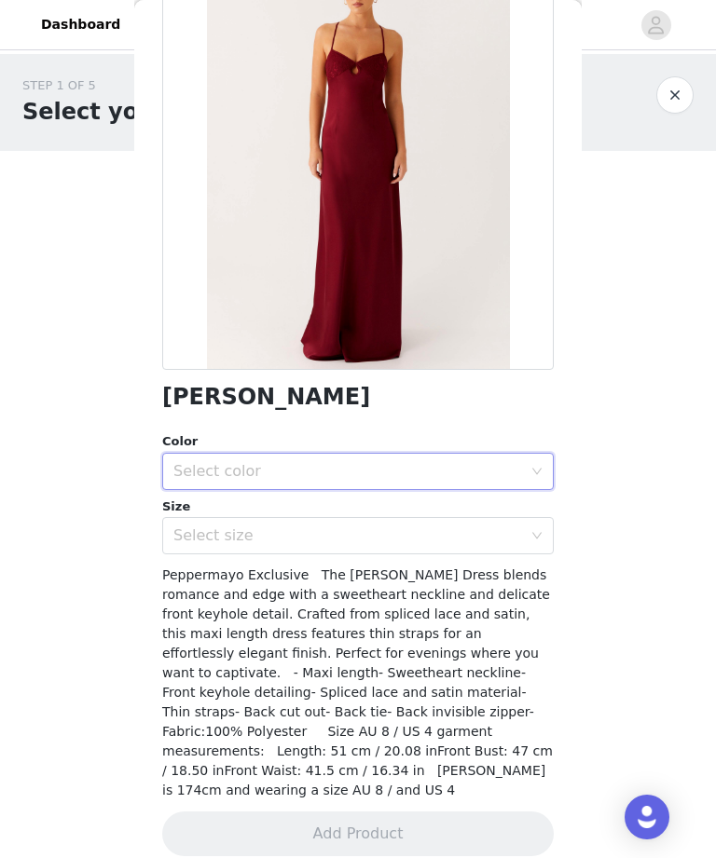
click at [35, 299] on div "STEP 1 OF 5 Select your styles! Please note that the sizes are in AU Sizes 1/3 …" at bounding box center [358, 284] width 716 height 460
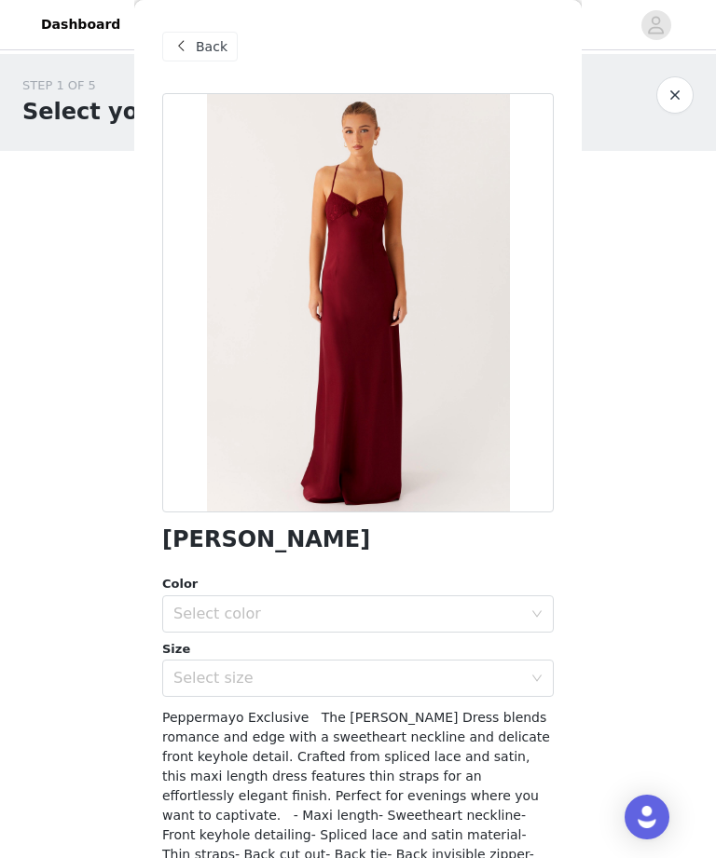
scroll to position [0, 0]
click at [201, 61] on div "Back" at bounding box center [199, 47] width 75 height 30
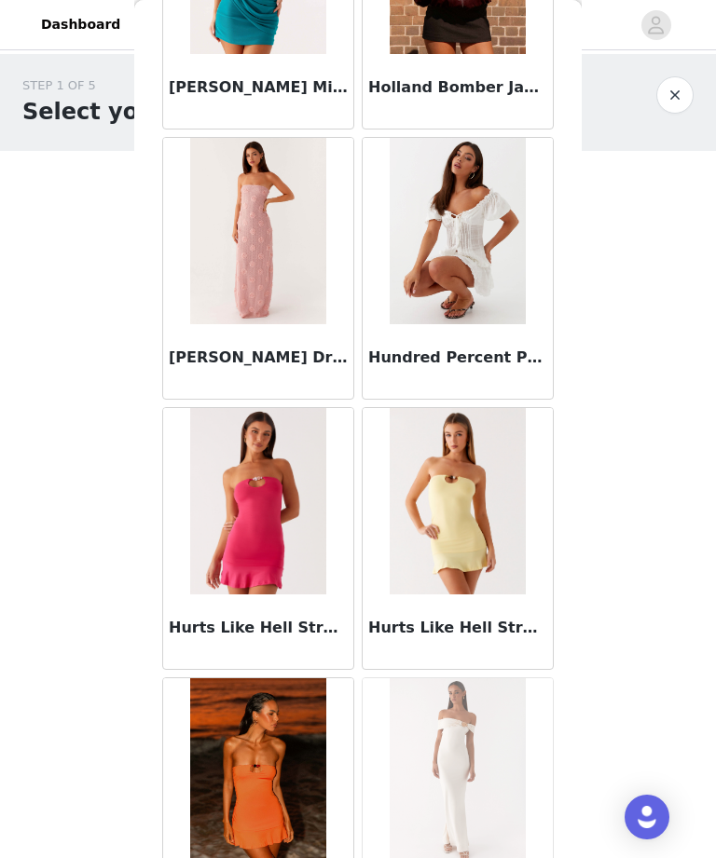
scroll to position [49954, 0]
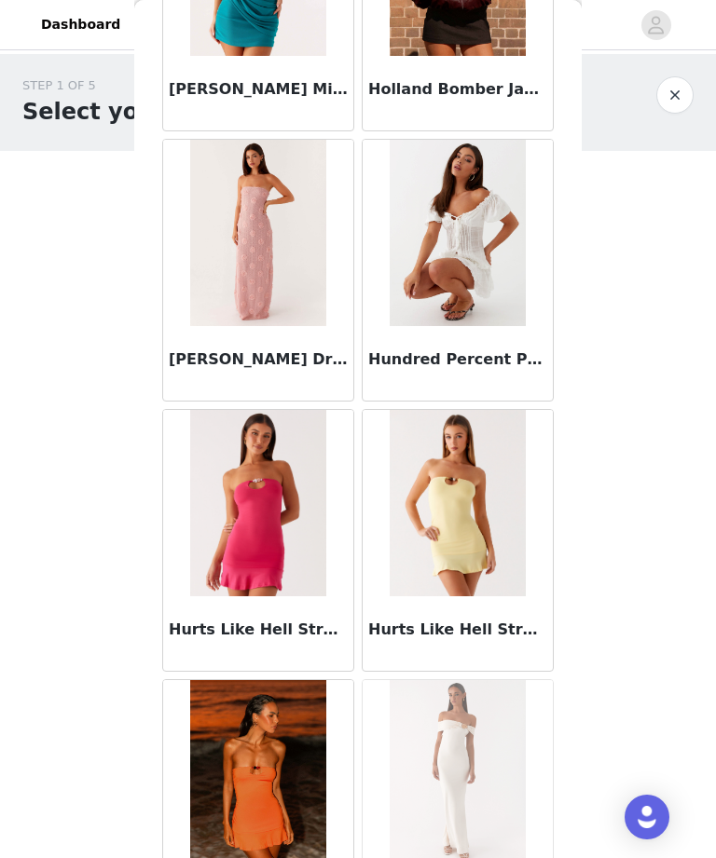
click at [459, 325] on img at bounding box center [457, 233] width 135 height 186
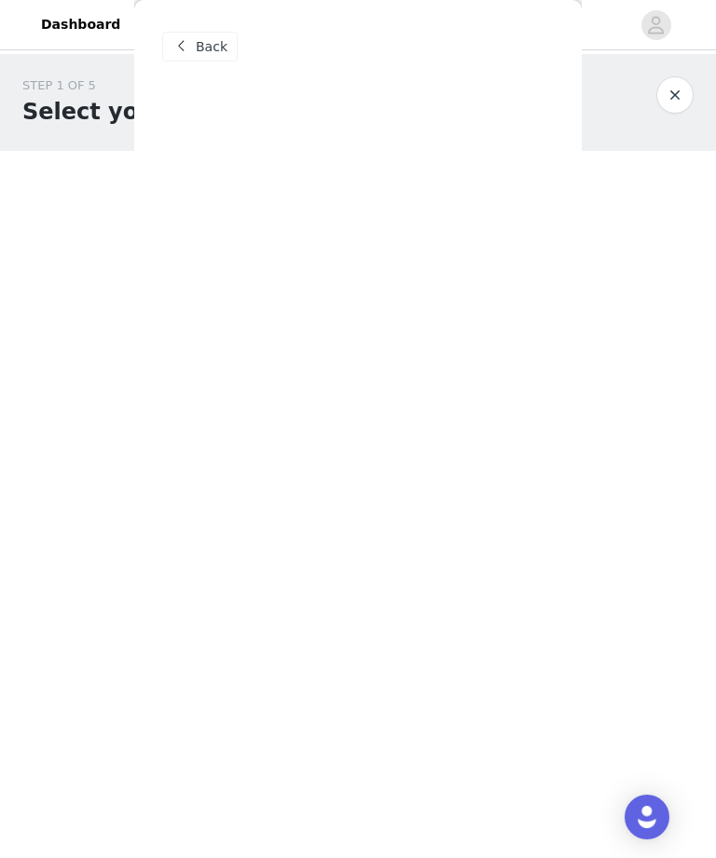
scroll to position [0, 0]
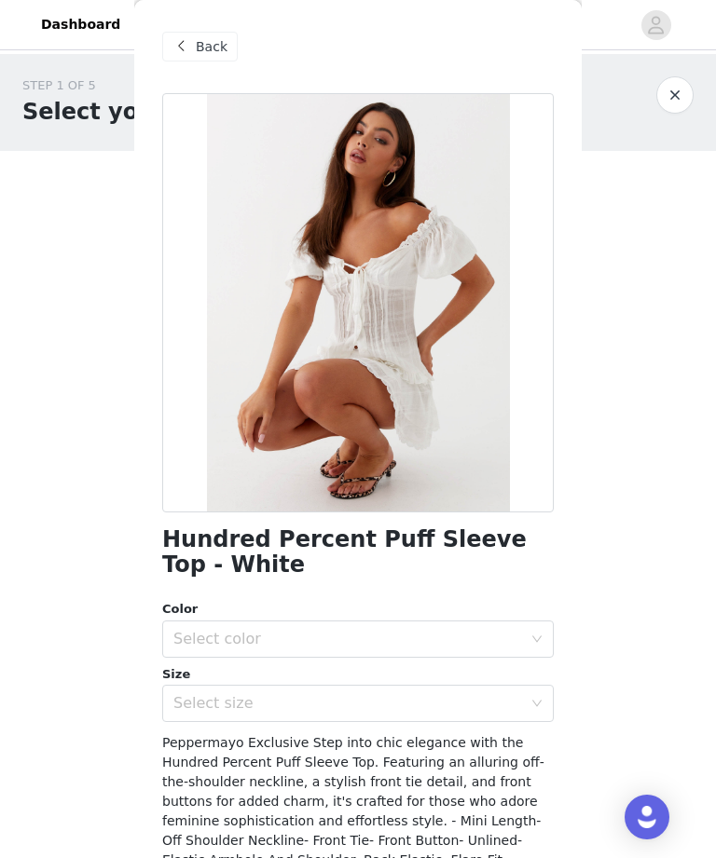
click at [343, 631] on div "Select color" at bounding box center [347, 639] width 349 height 19
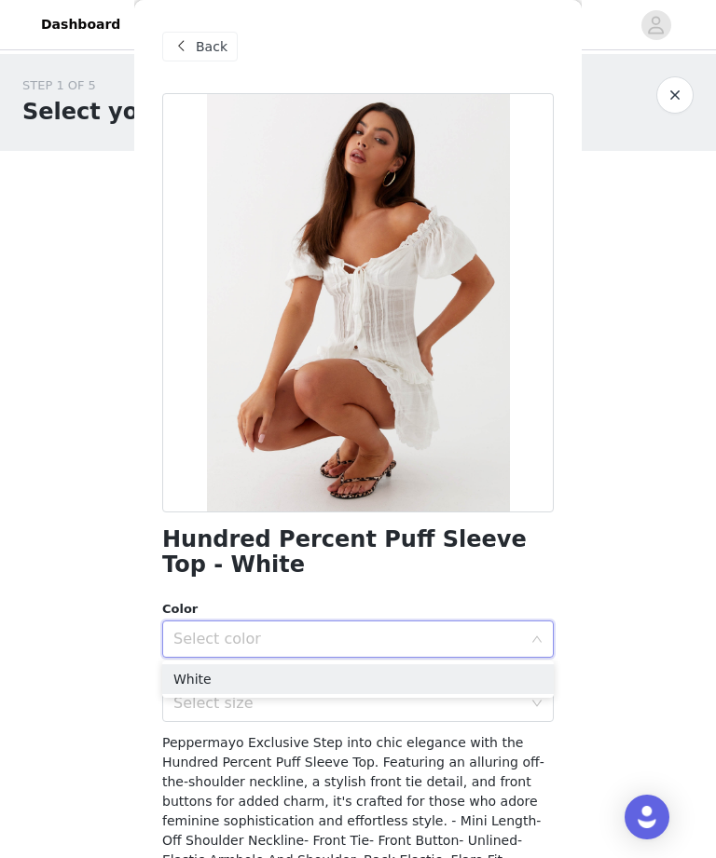
click at [402, 669] on li "White" at bounding box center [357, 679] width 391 height 30
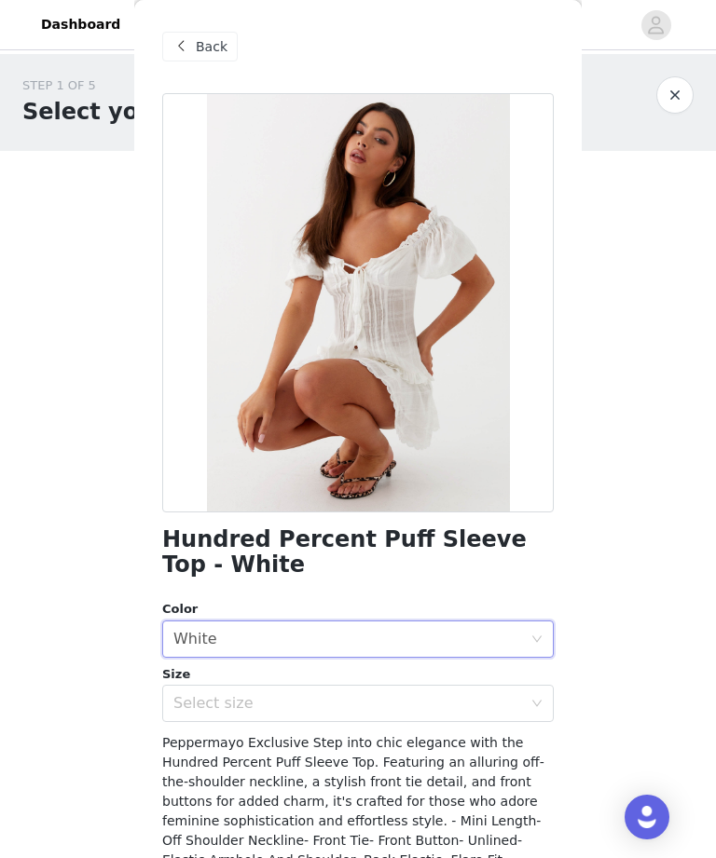
click at [379, 701] on div "Select size" at bounding box center [347, 703] width 349 height 19
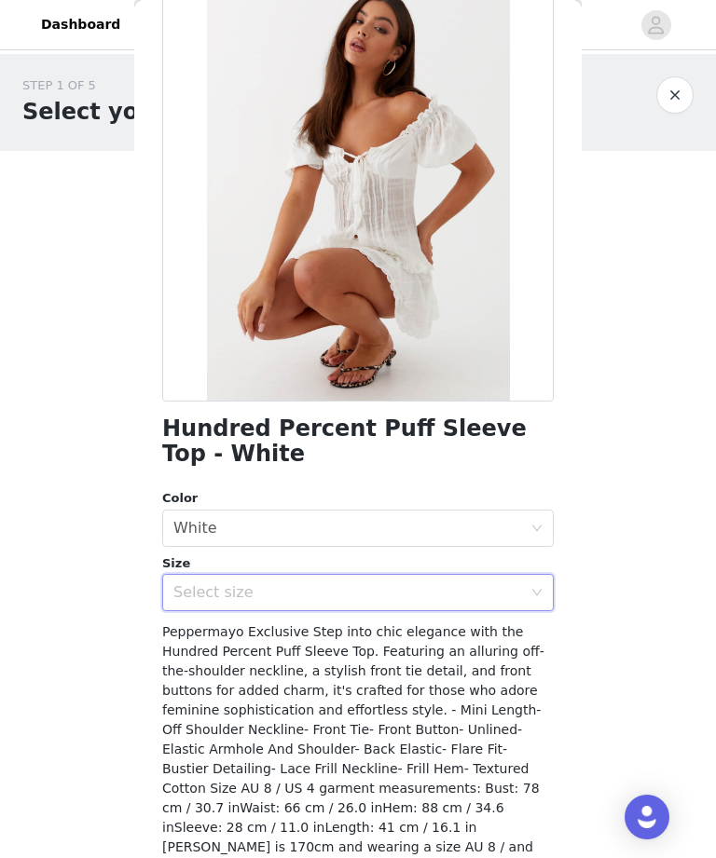
scroll to position [114, 0]
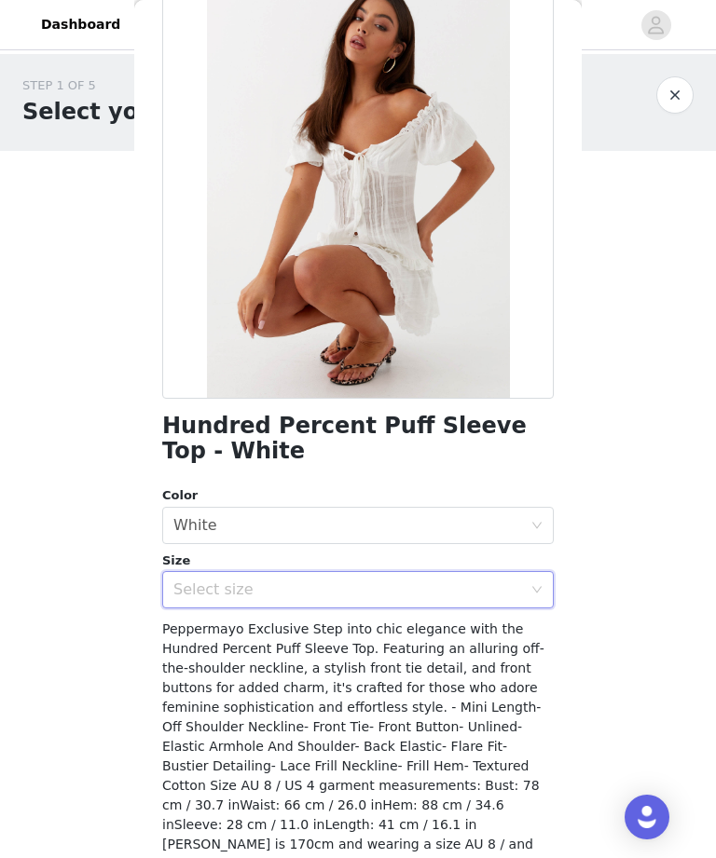
click at [386, 581] on div "Select size" at bounding box center [347, 590] width 349 height 19
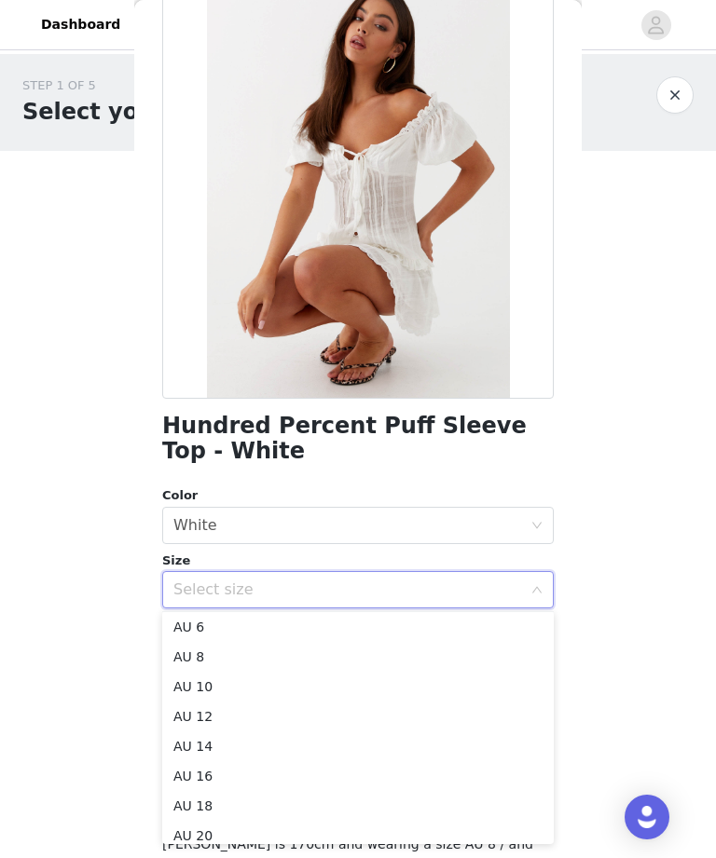
scroll to position [17, 0]
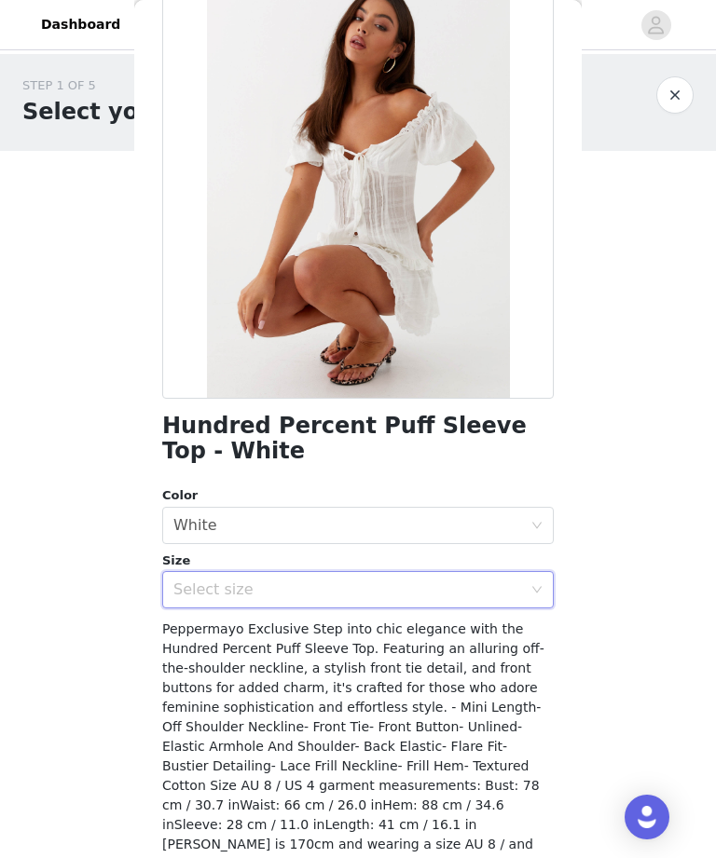
click at [624, 504] on div "STEP 1 OF 5 Select your styles! Please note that the sizes are in AU Sizes 1/3 …" at bounding box center [358, 284] width 716 height 460
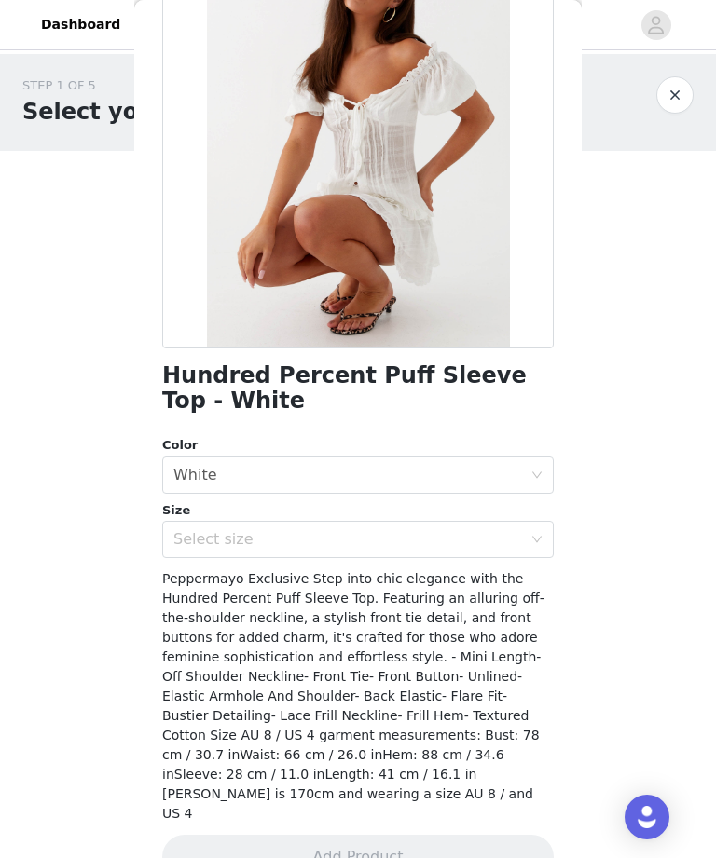
scroll to position [165, 0]
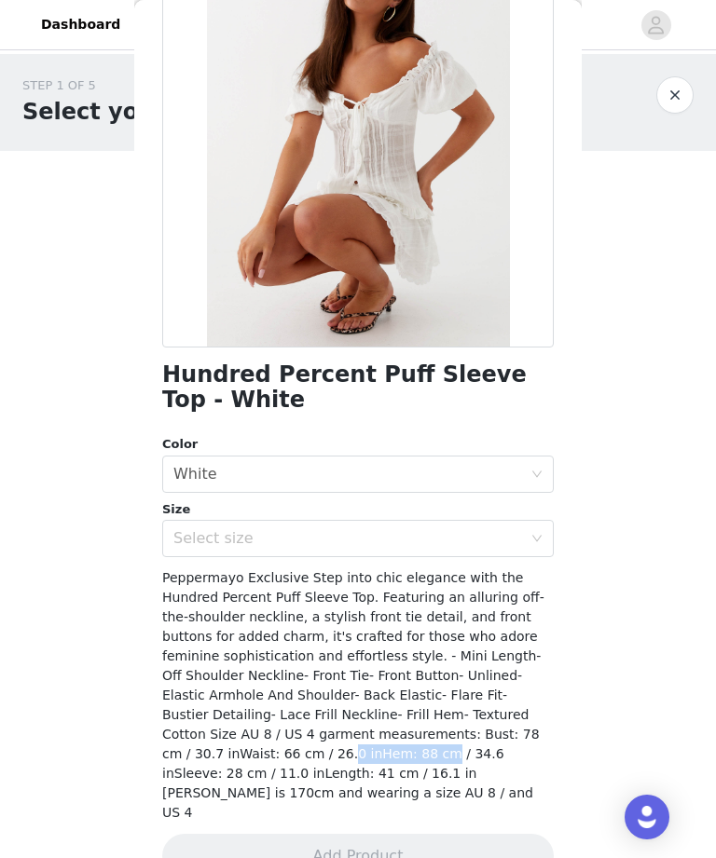
click at [443, 488] on div "Select color White" at bounding box center [351, 474] width 357 height 35
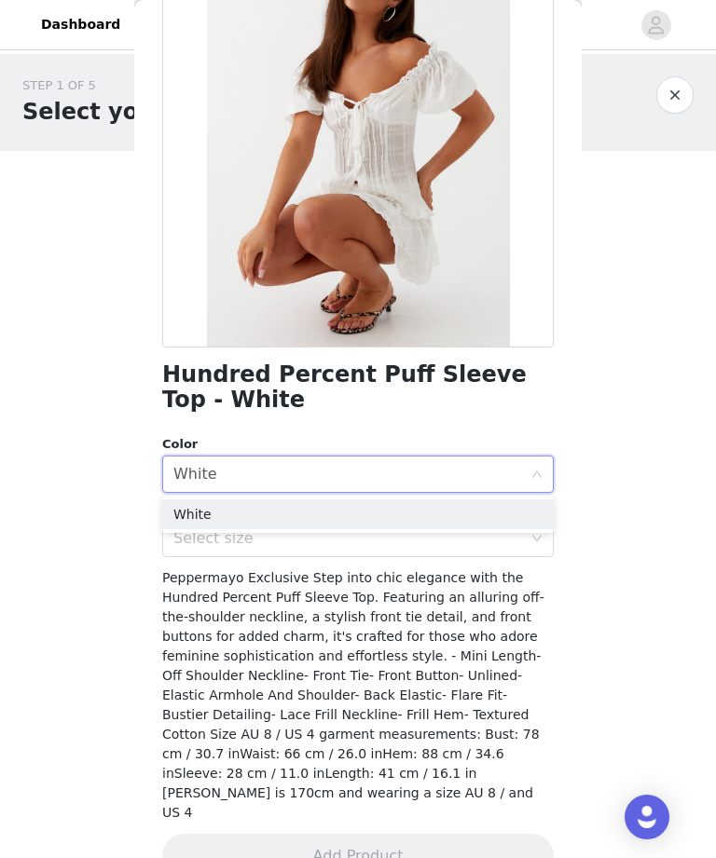
click at [450, 533] on div "Select size" at bounding box center [347, 538] width 349 height 19
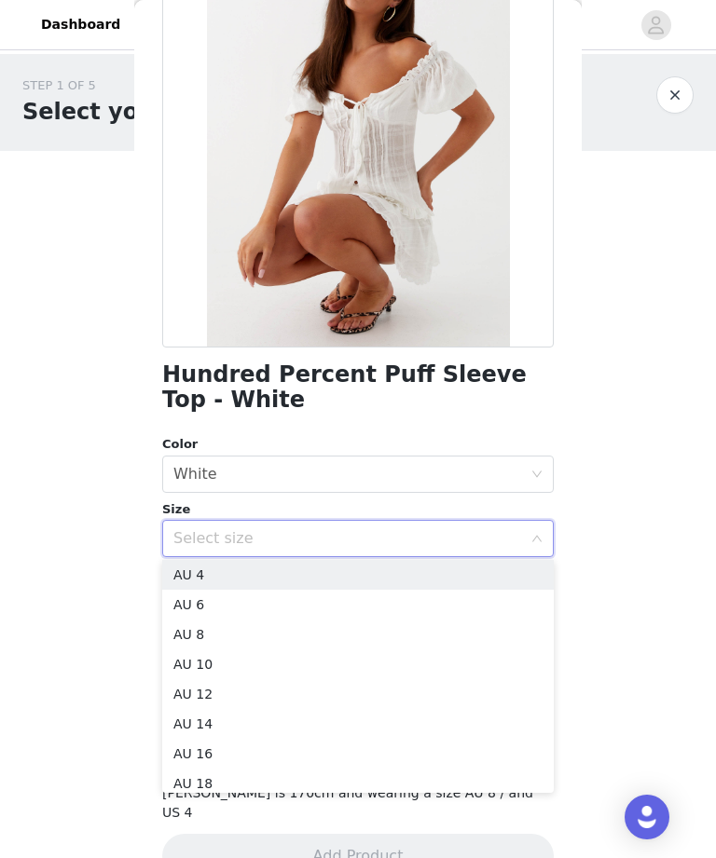
scroll to position [21, 0]
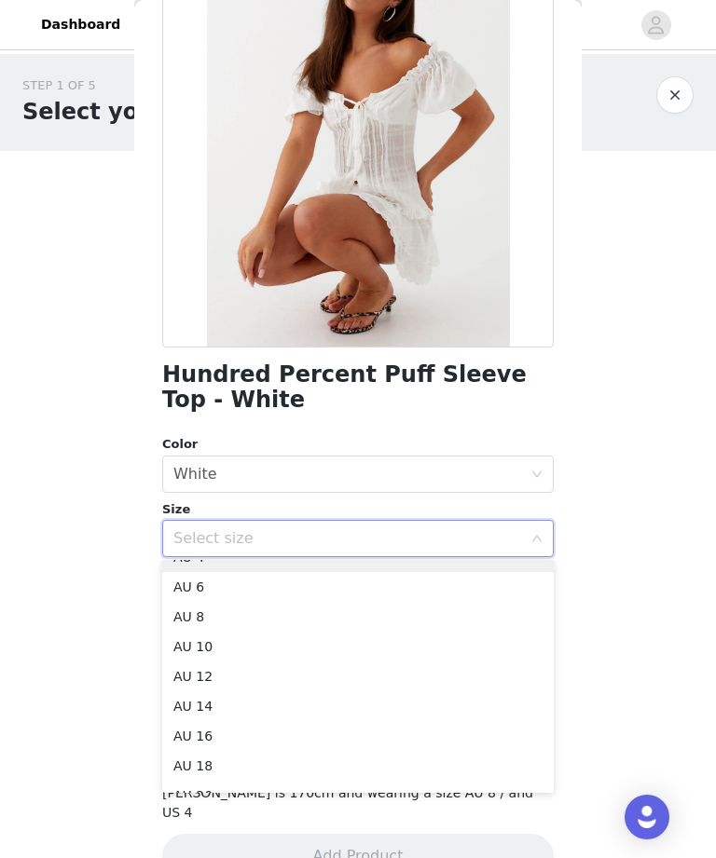
click at [398, 645] on li "AU 10" at bounding box center [357, 647] width 391 height 30
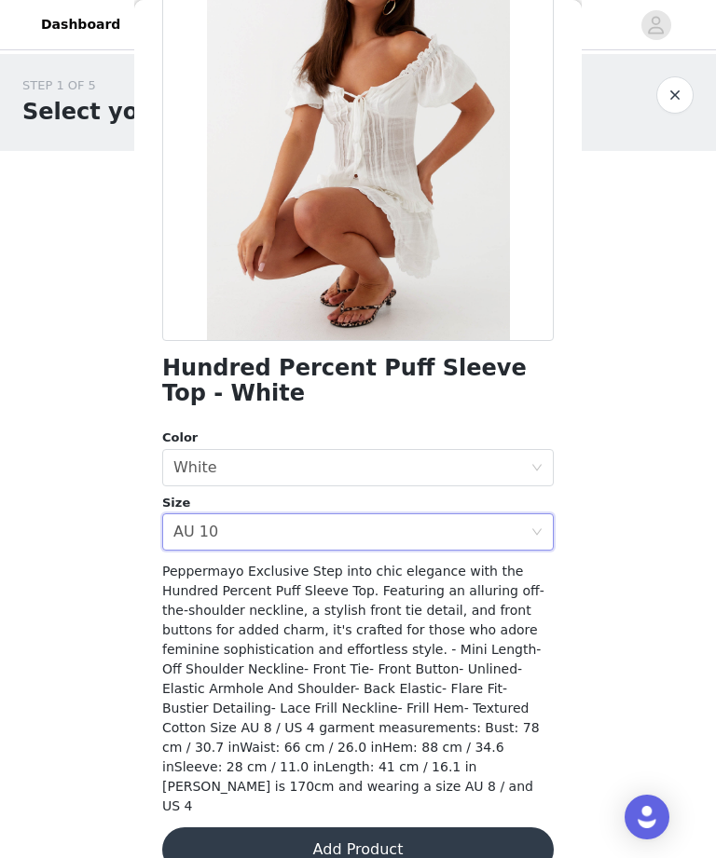
scroll to position [168, 0]
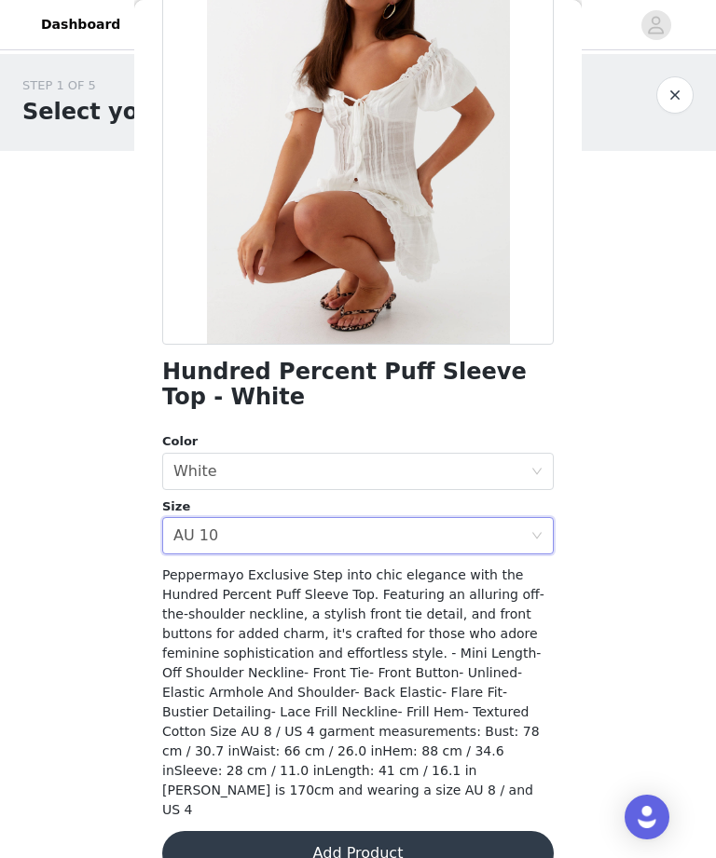
click at [439, 831] on button "Add Product" at bounding box center [357, 853] width 391 height 45
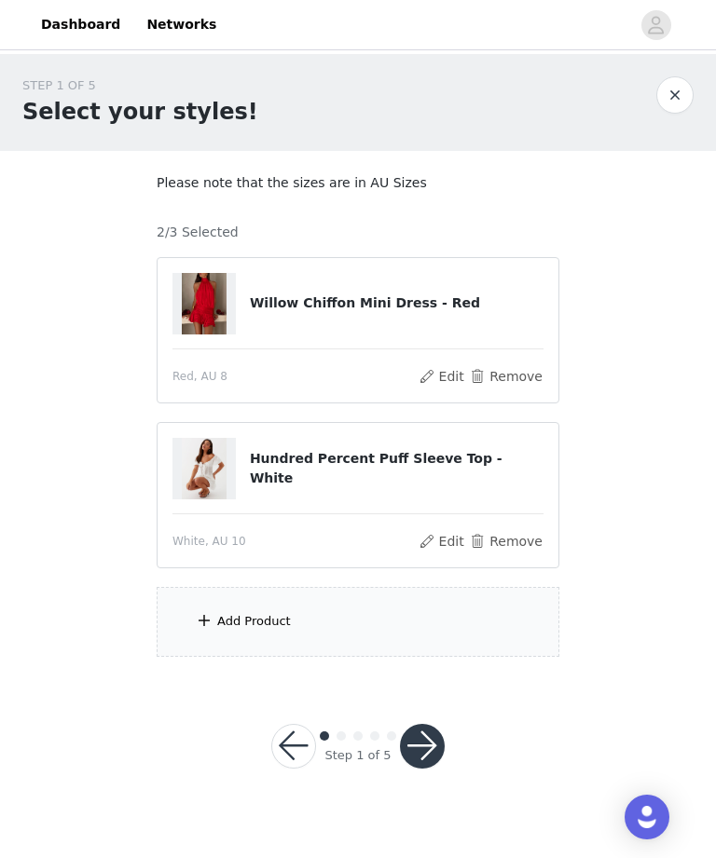
click at [518, 540] on button "Remove" at bounding box center [506, 541] width 75 height 22
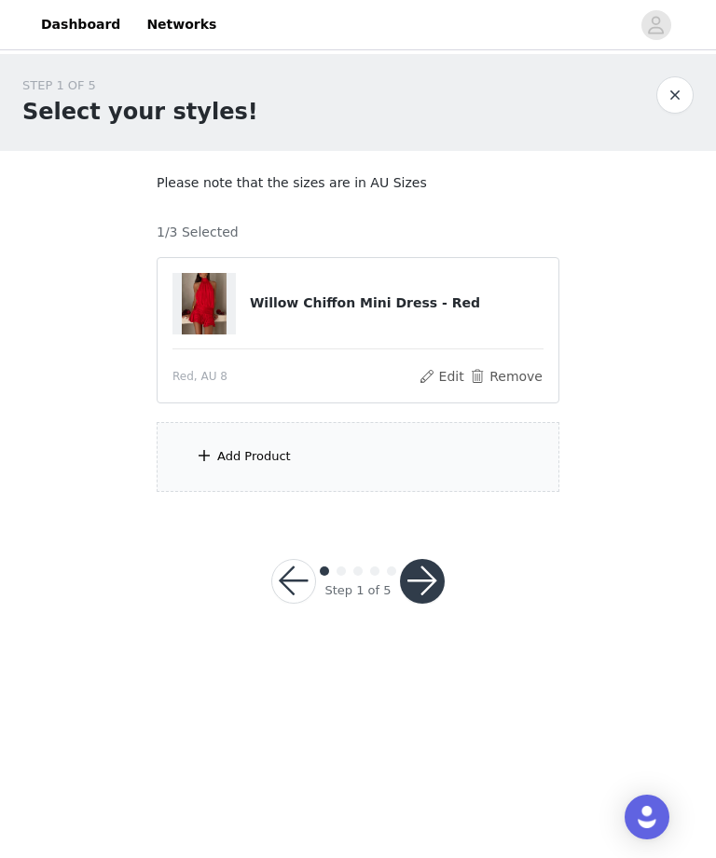
click at [452, 461] on div "Add Product" at bounding box center [358, 457] width 403 height 70
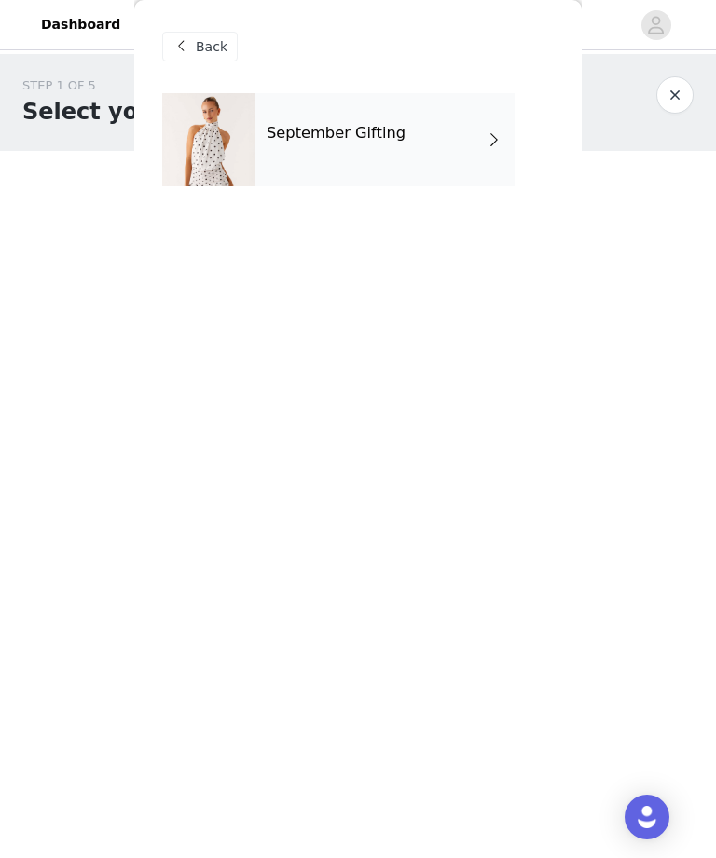
click at [416, 143] on div "September Gifting" at bounding box center [384, 139] width 259 height 93
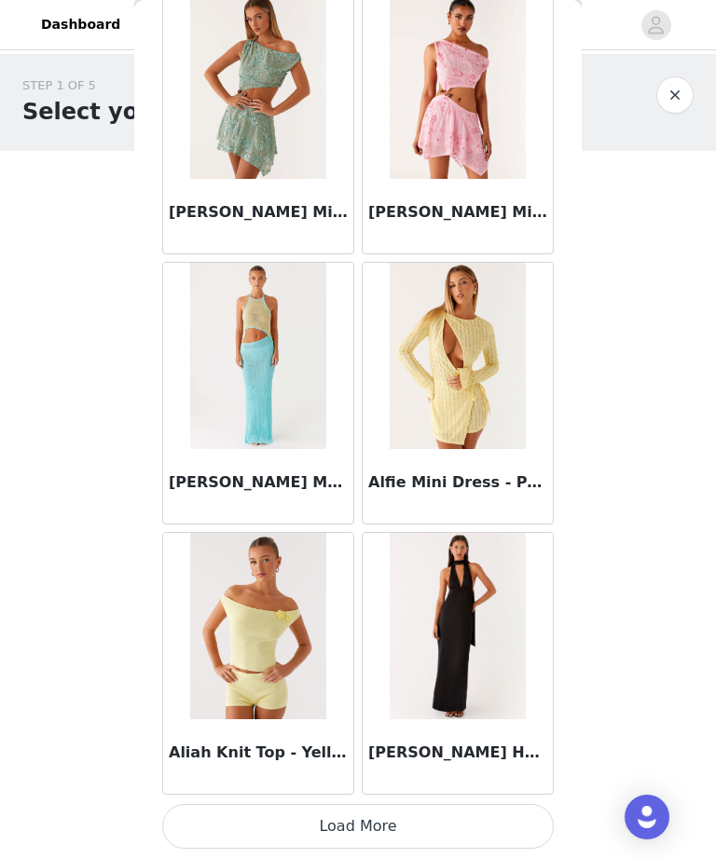
click at [464, 839] on button "Load More" at bounding box center [357, 826] width 391 height 45
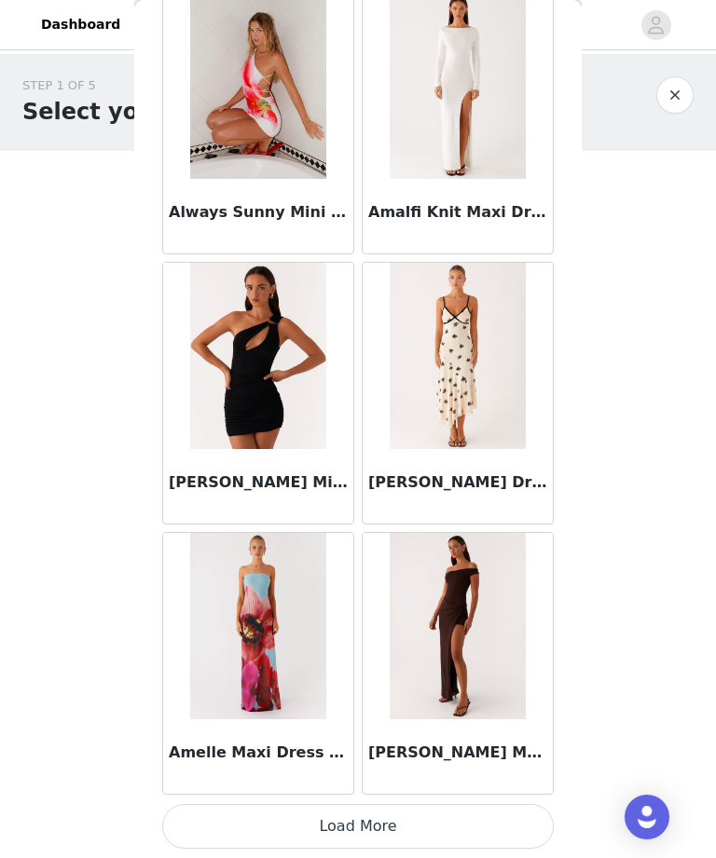
scroll to position [4696, 0]
click at [459, 833] on button "Load More" at bounding box center [357, 826] width 391 height 45
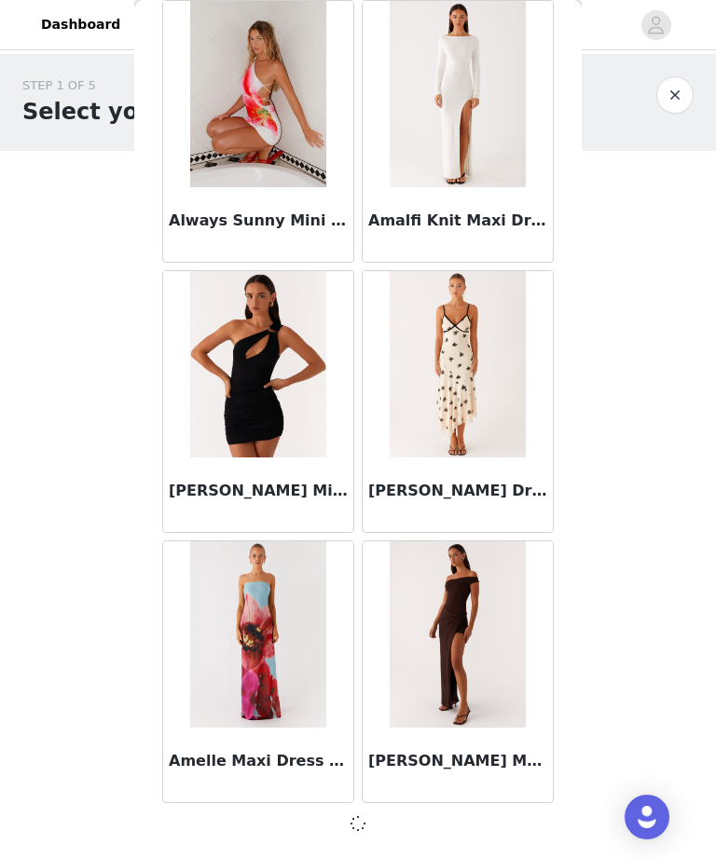
scroll to position [4688, 0]
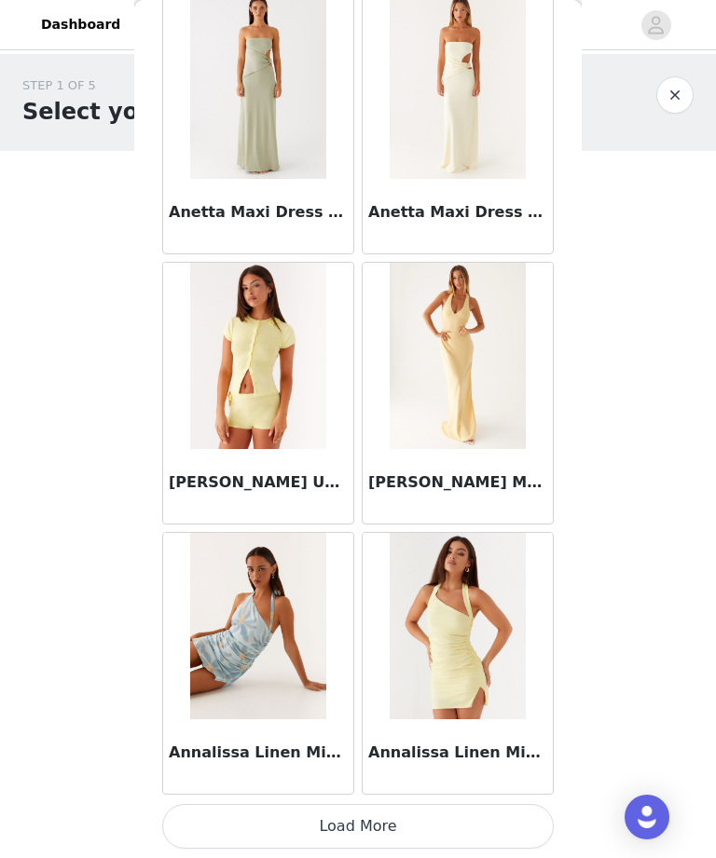
click at [353, 840] on button "Load More" at bounding box center [357, 826] width 391 height 45
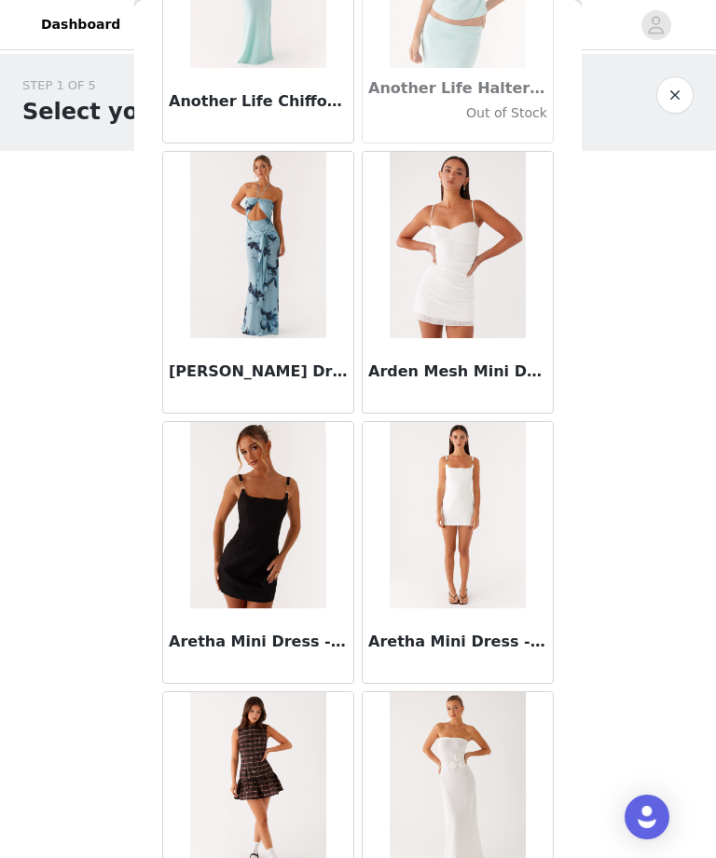
scroll to position [8469, 0]
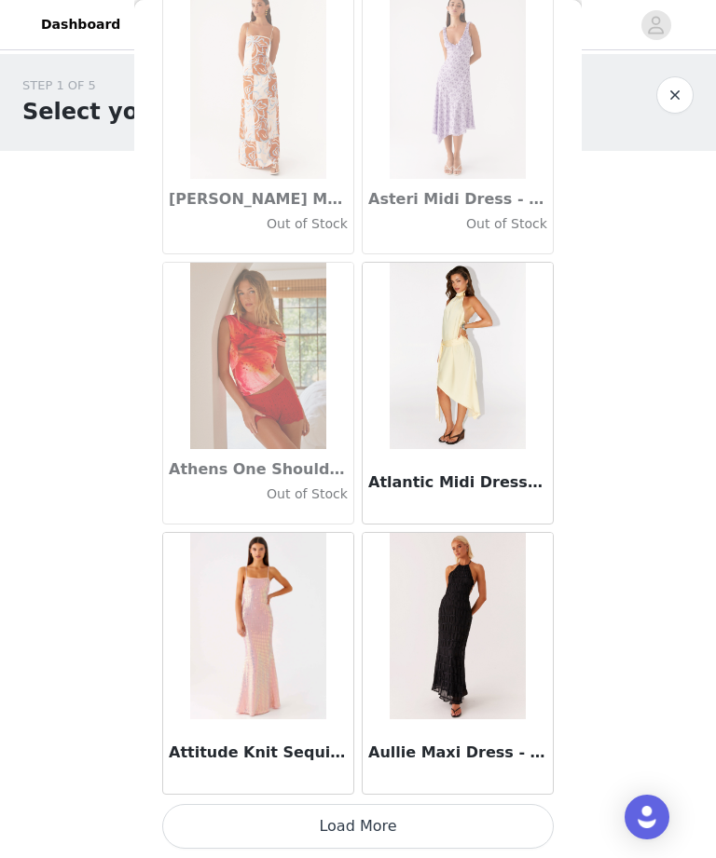
click at [460, 825] on button "Load More" at bounding box center [357, 826] width 391 height 45
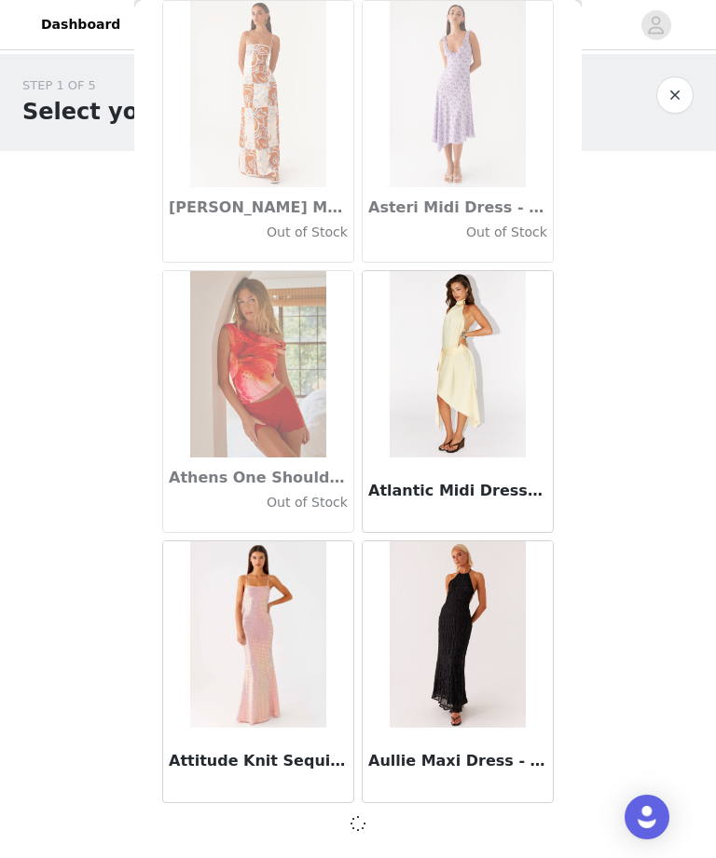
scroll to position [10093, 0]
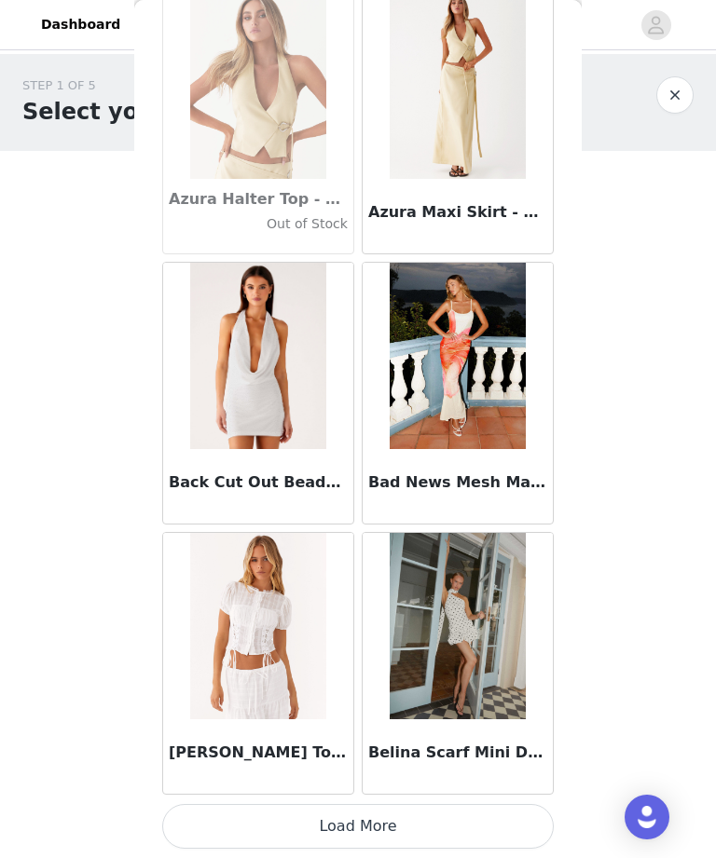
click at [442, 828] on button "Load More" at bounding box center [357, 826] width 391 height 45
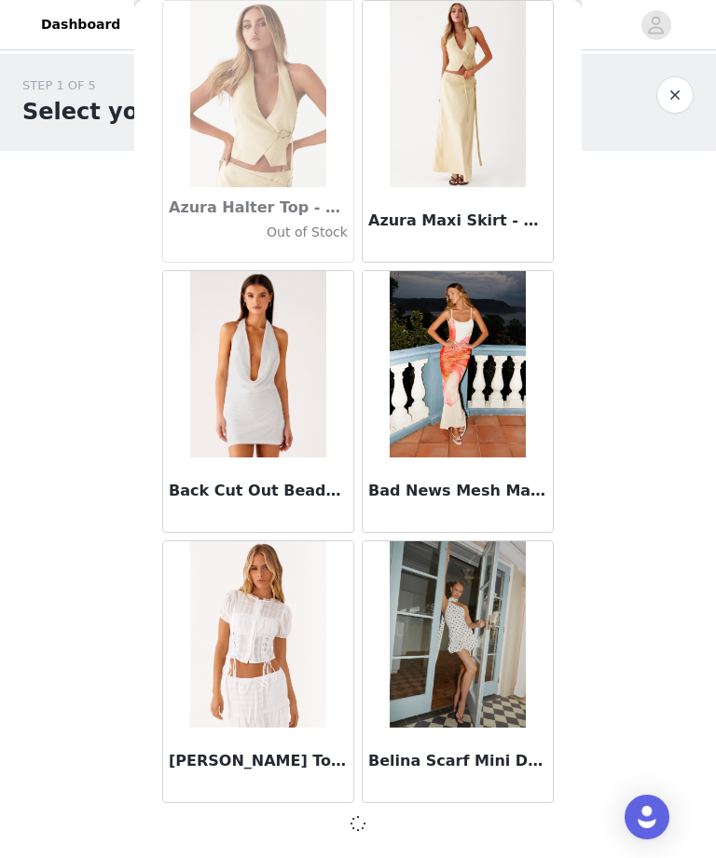
scroll to position [12796, 0]
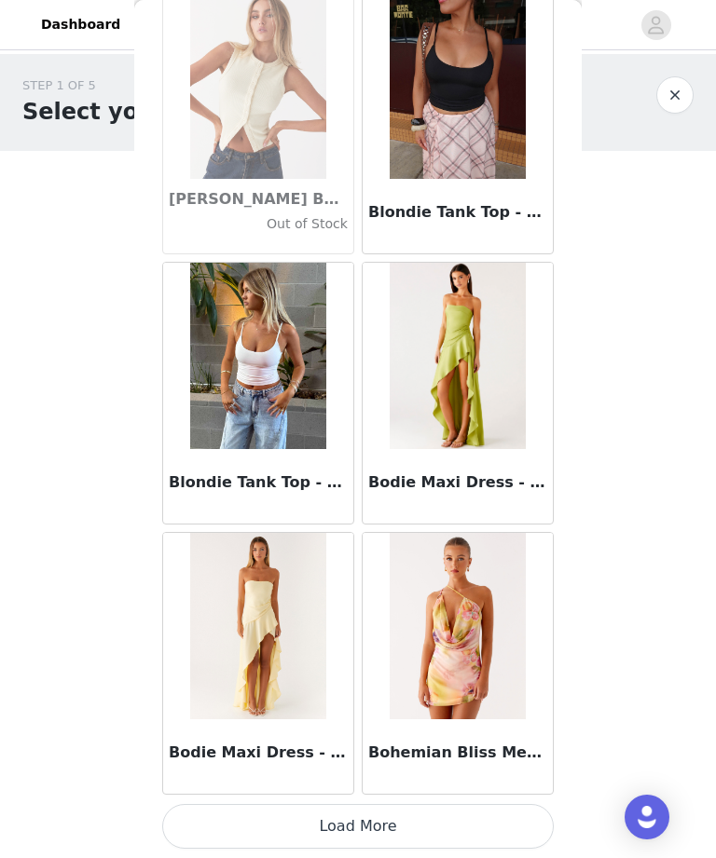
click at [445, 815] on button "Load More" at bounding box center [357, 826] width 391 height 45
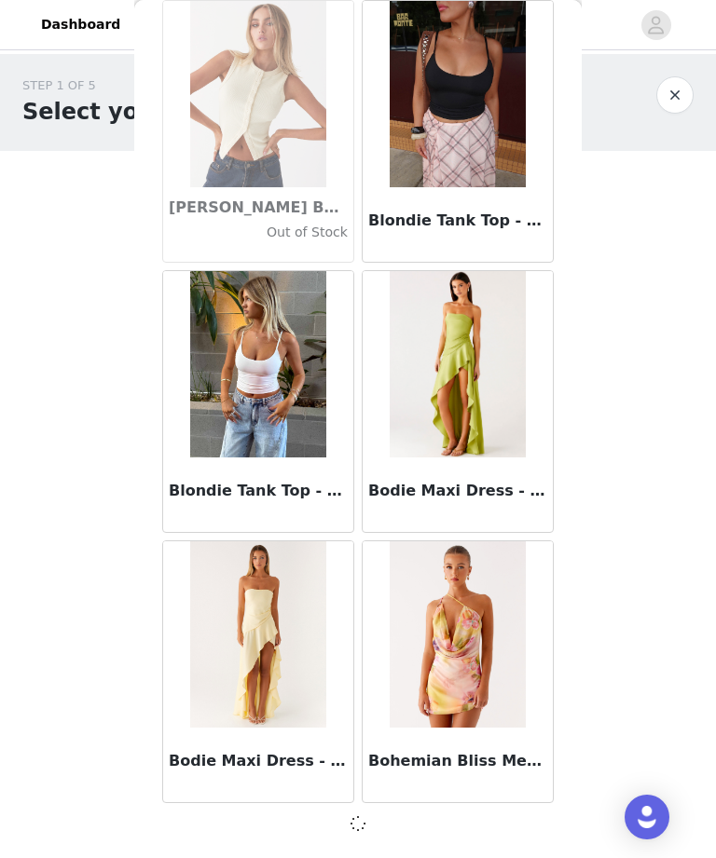
scroll to position [15498, 0]
click at [707, 329] on div "STEP 1 OF 5 Select your styles! Please note that the sizes are in AU Sizes 1/3 …" at bounding box center [358, 284] width 716 height 460
click at [713, 335] on div "STEP 1 OF 5 Select your styles! Please note that the sizes are in AU Sizes 1/3 …" at bounding box center [358, 284] width 716 height 460
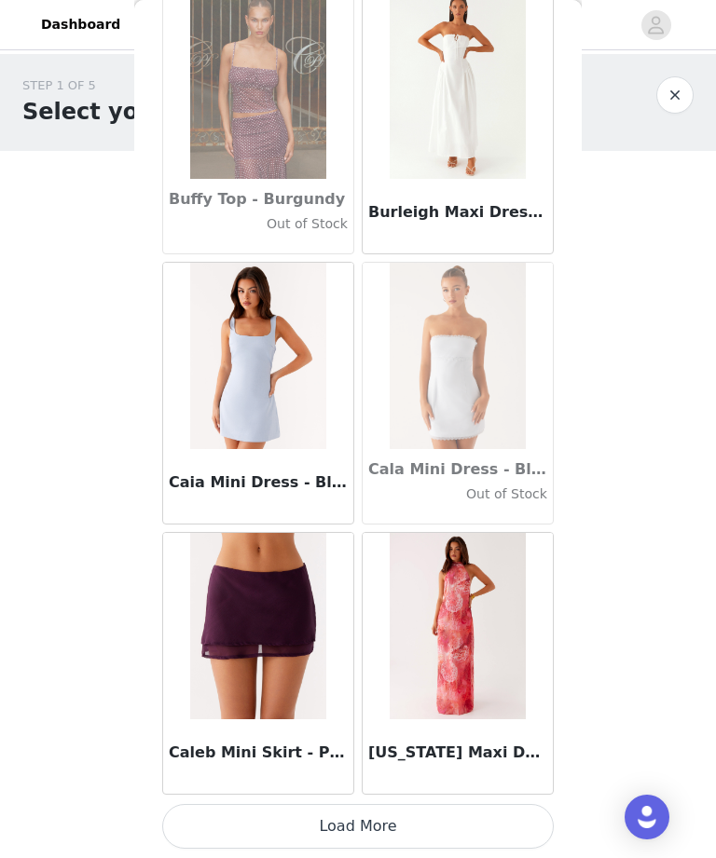
click at [359, 829] on button "Load More" at bounding box center [357, 826] width 391 height 45
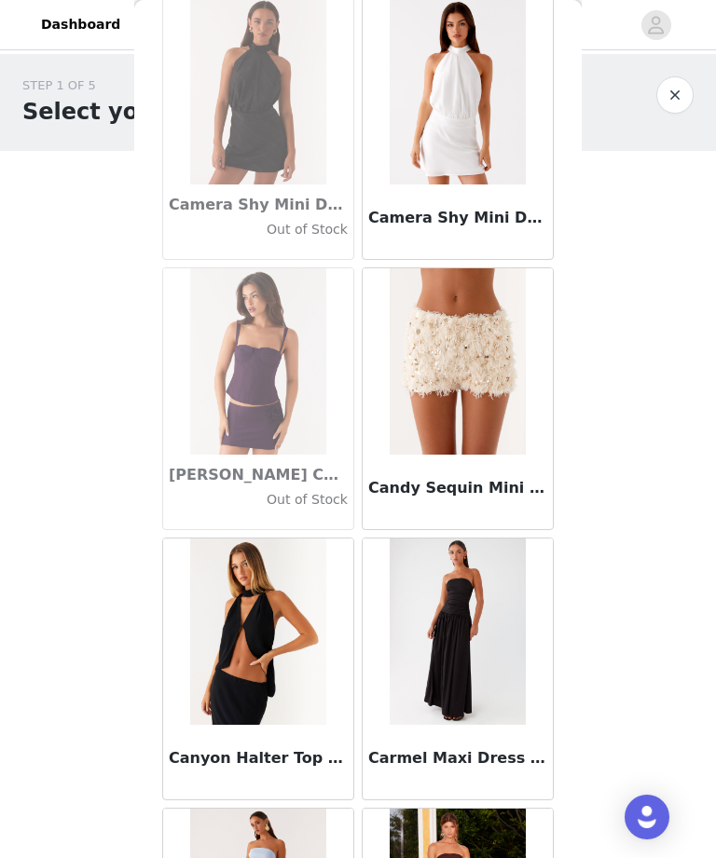
scroll to position [19442, 0]
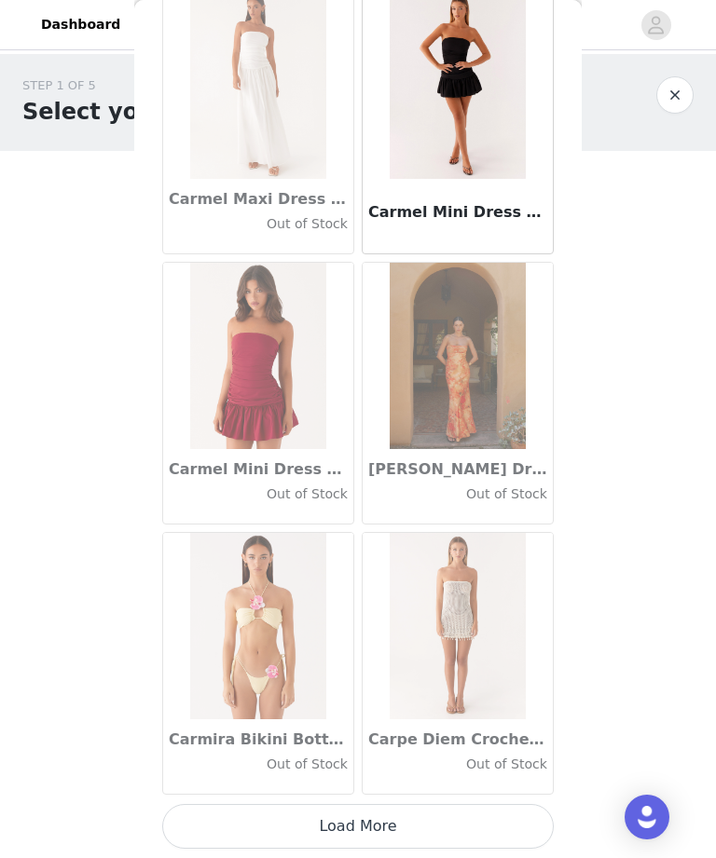
click at [372, 836] on button "Load More" at bounding box center [357, 826] width 391 height 45
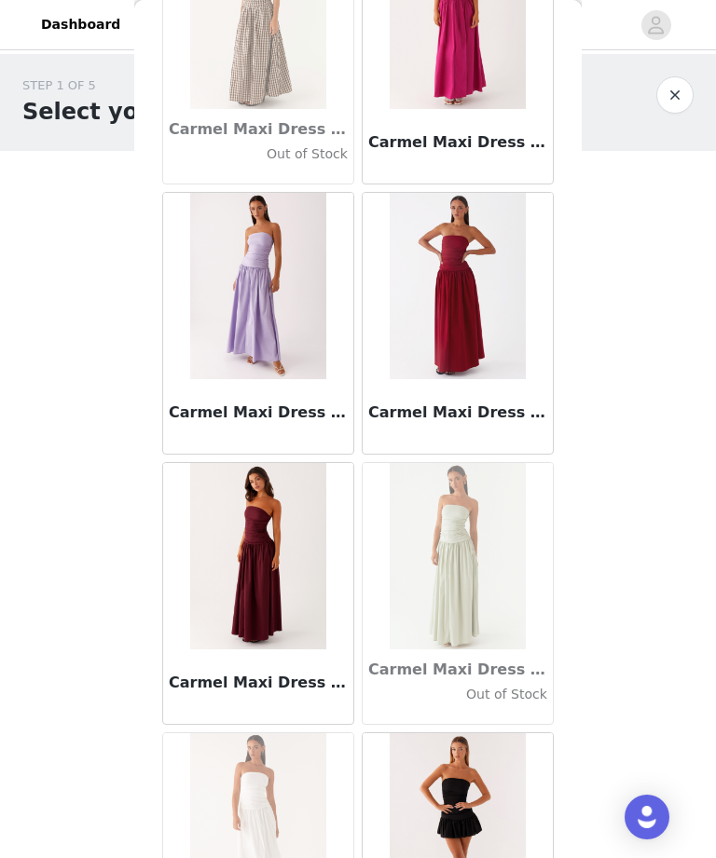
scroll to position [20170, 0]
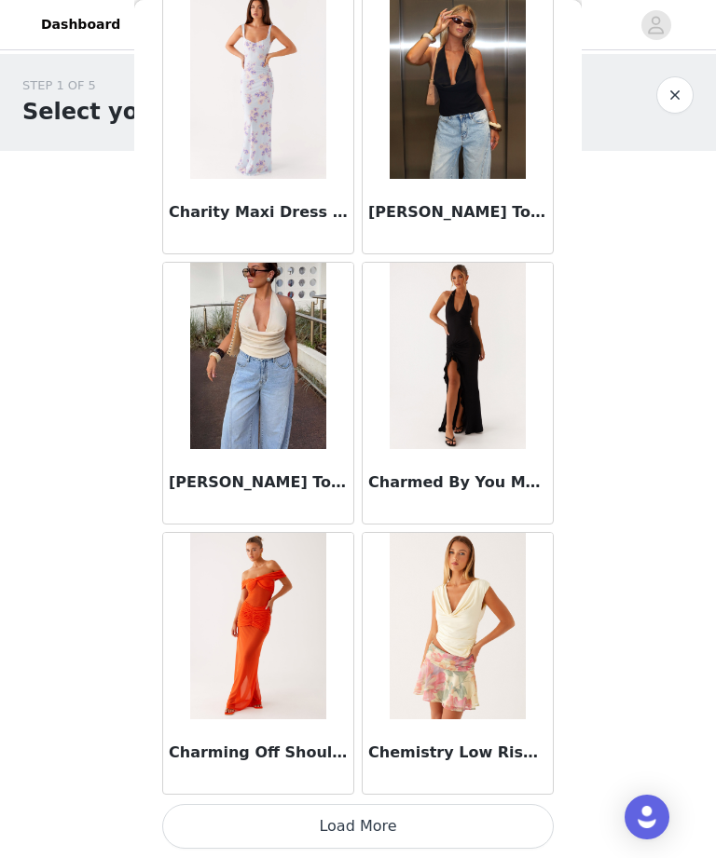
click at [359, 838] on button "Load More" at bounding box center [357, 826] width 391 height 45
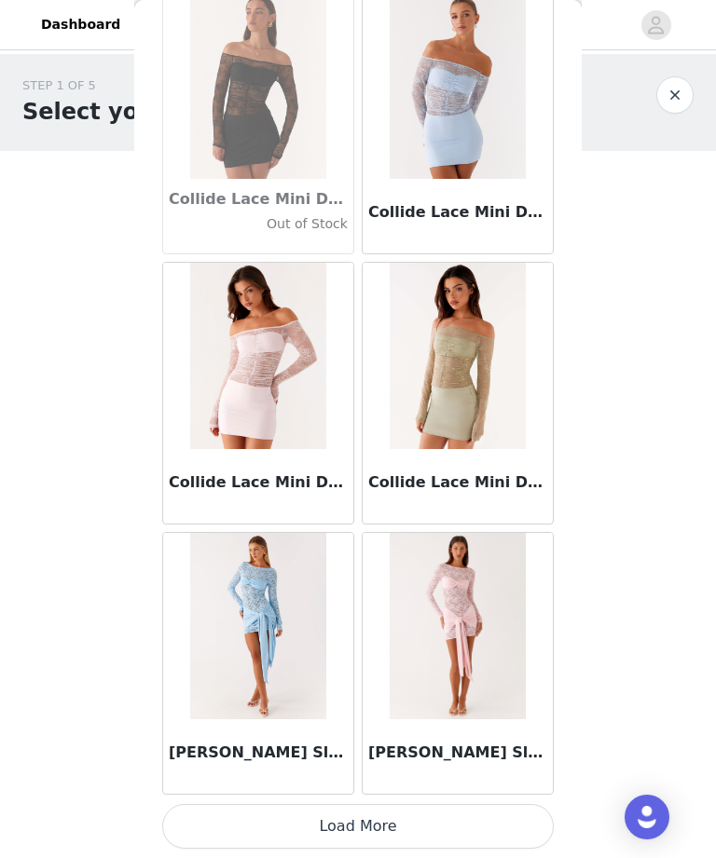
click at [397, 821] on button "Load More" at bounding box center [357, 826] width 391 height 45
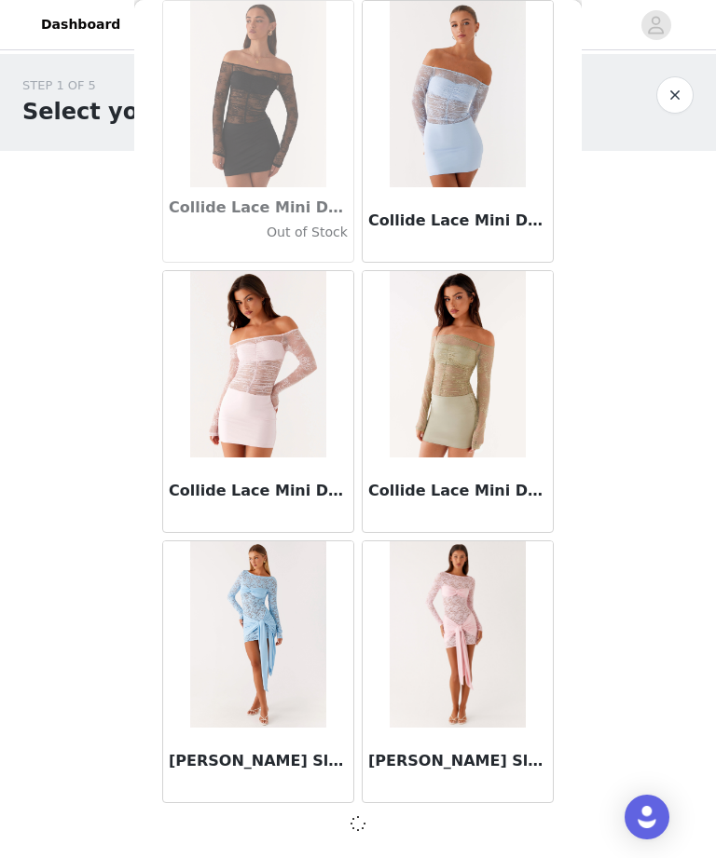
scroll to position [26309, 0]
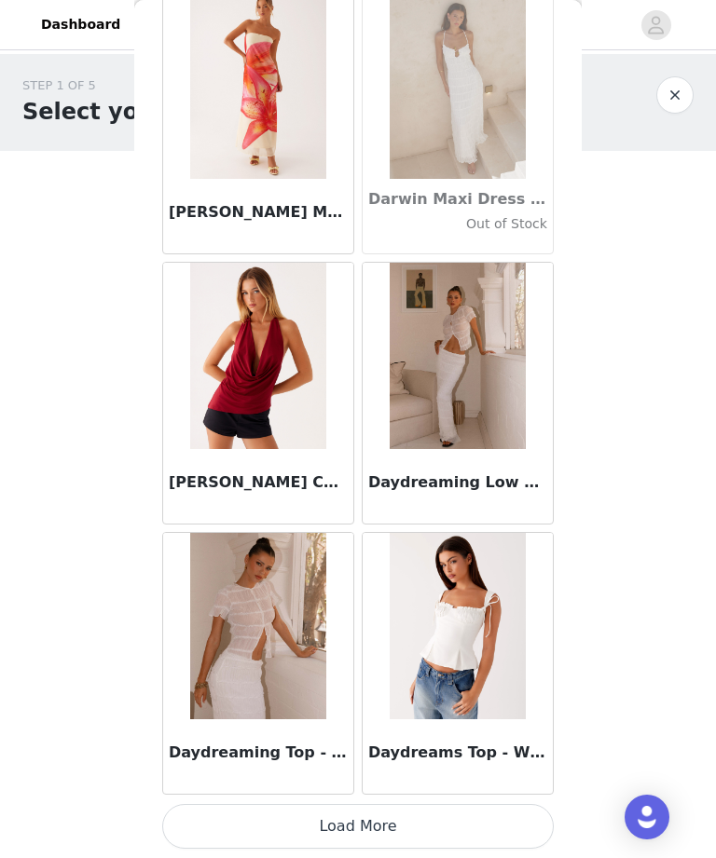
click at [457, 836] on button "Load More" at bounding box center [357, 826] width 391 height 45
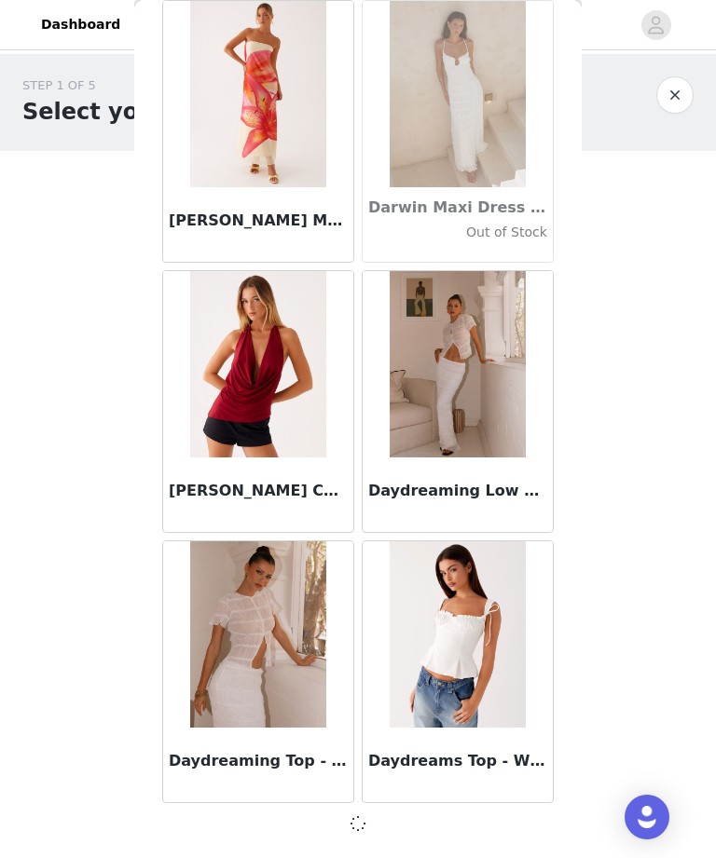
scroll to position [29012, 0]
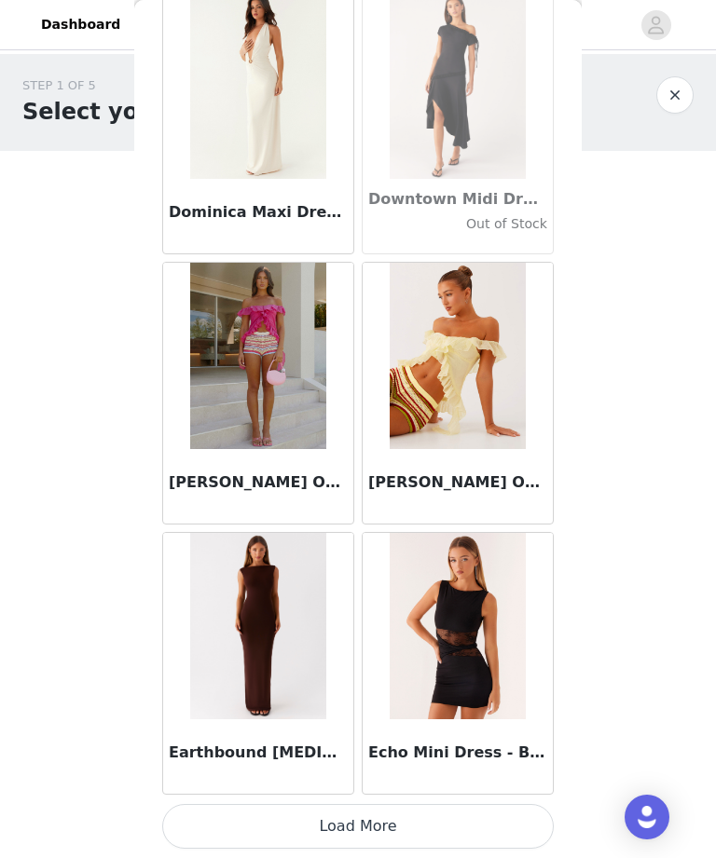
click at [406, 829] on button "Load More" at bounding box center [357, 826] width 391 height 45
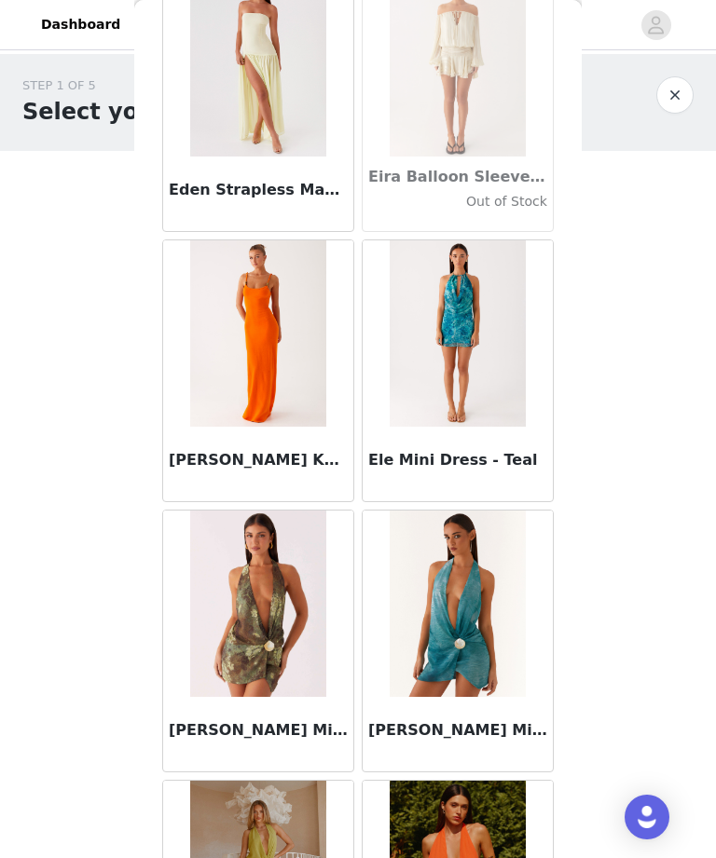
scroll to position [33819, 0]
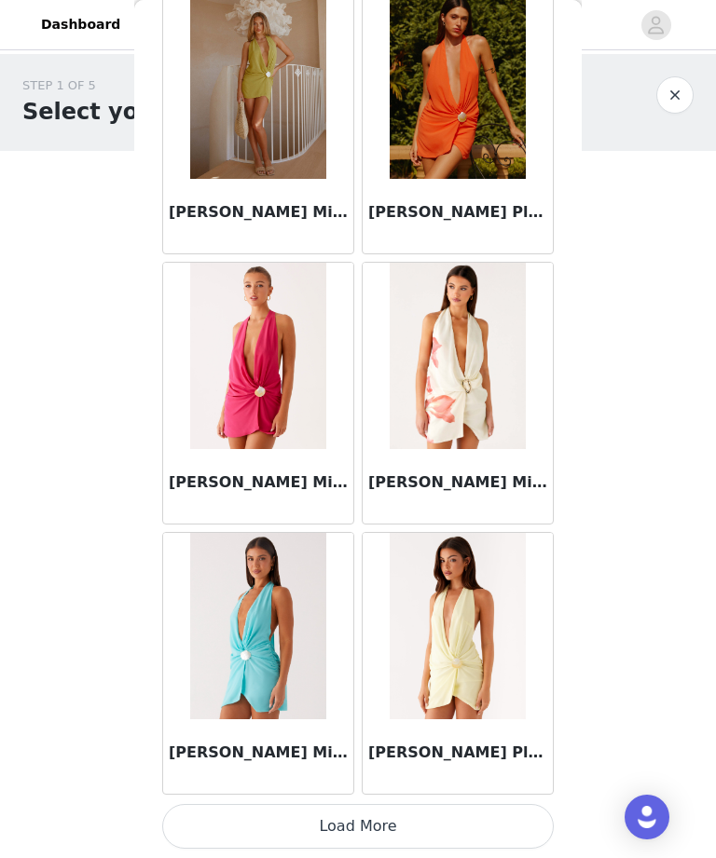
click at [413, 818] on button "Load More" at bounding box center [357, 826] width 391 height 45
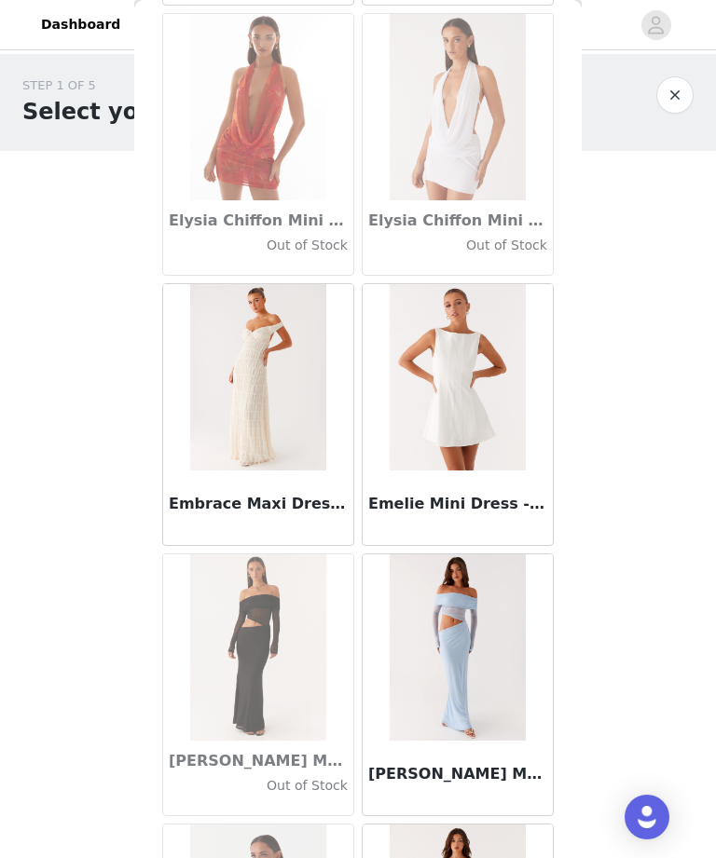
scroll to position [35845, 0]
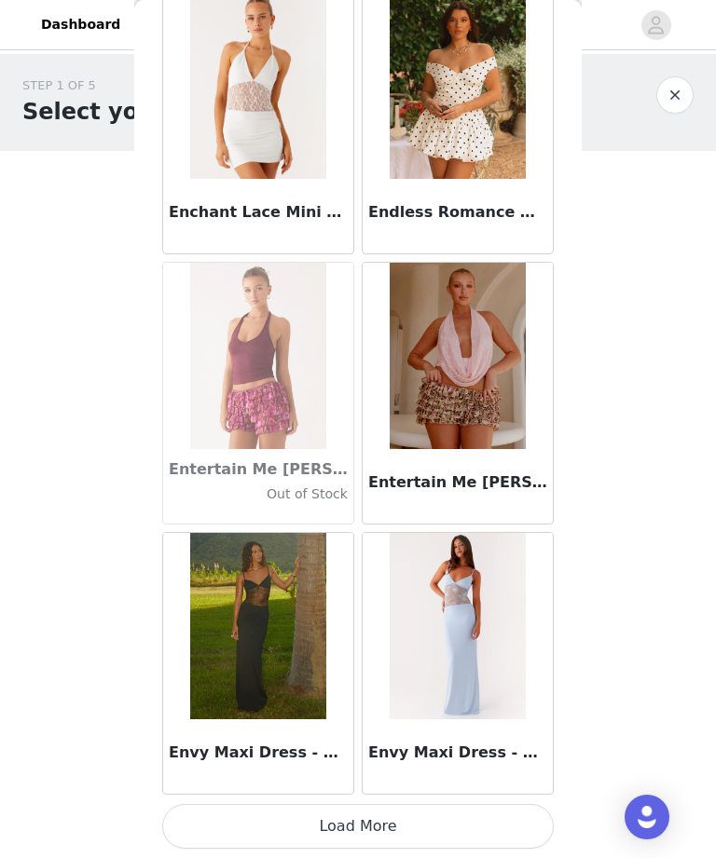
click at [351, 825] on button "Load More" at bounding box center [357, 826] width 391 height 45
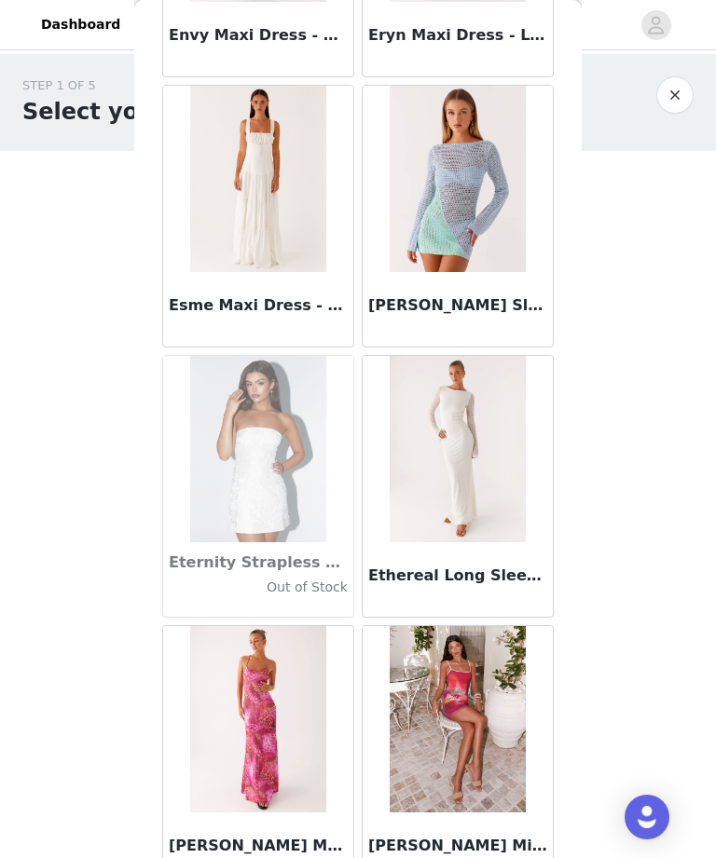
scroll to position [38074, 0]
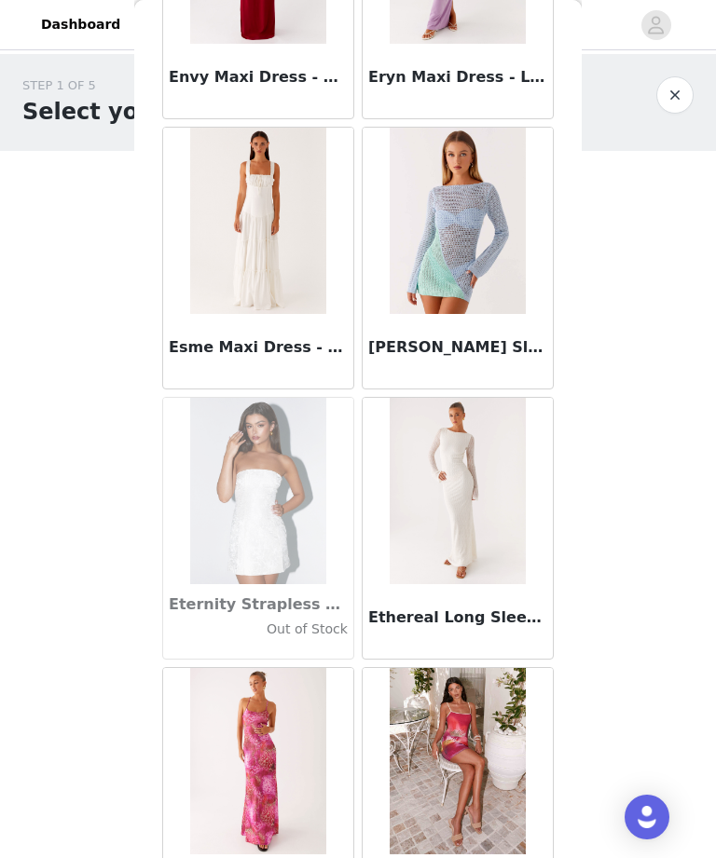
click at [337, 341] on h3 "Esme Maxi Dress - White" at bounding box center [258, 347] width 179 height 22
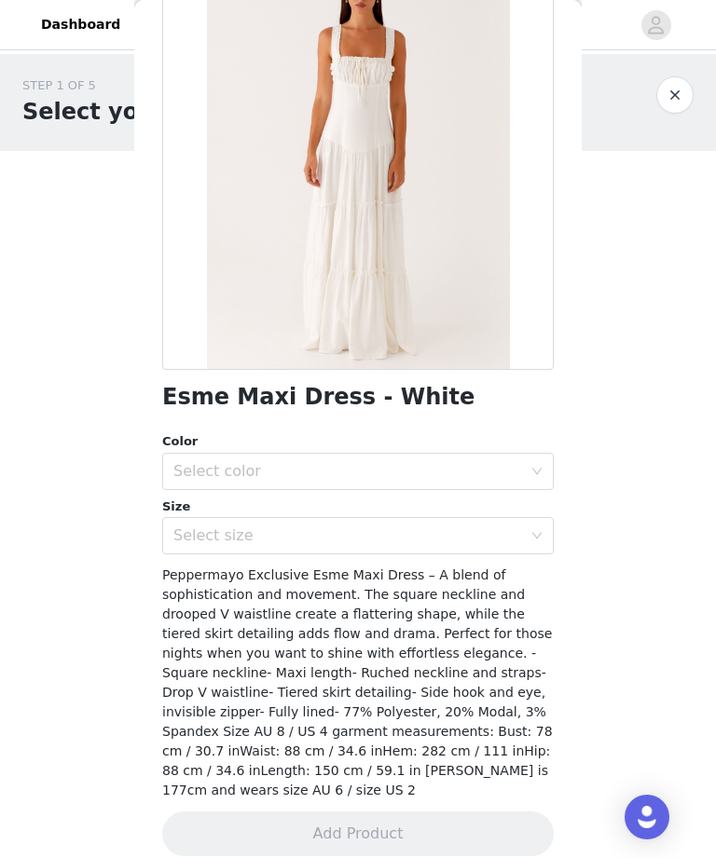
scroll to position [137, 0]
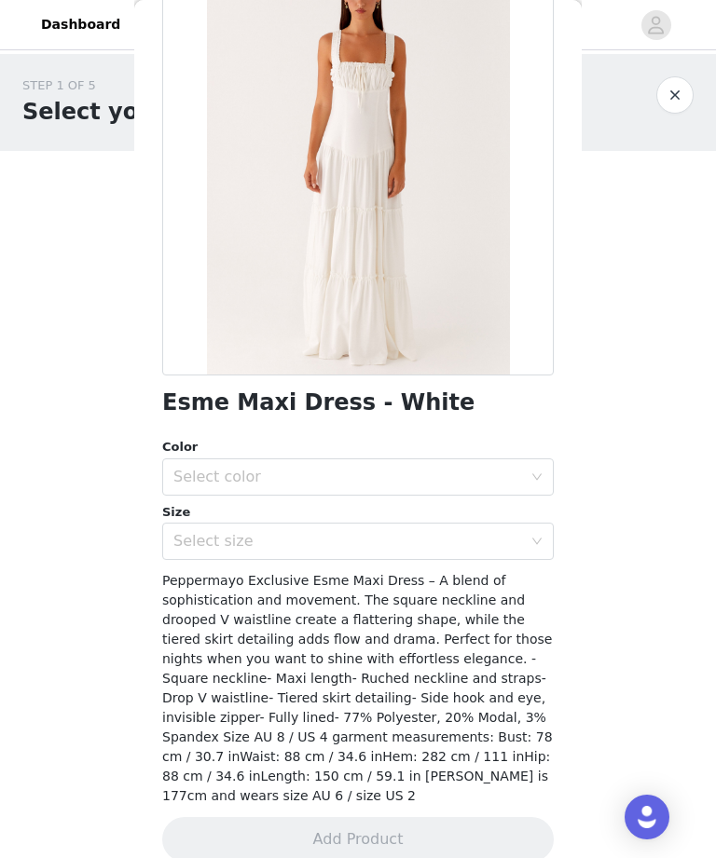
click at [447, 472] on div "Select color" at bounding box center [347, 477] width 349 height 19
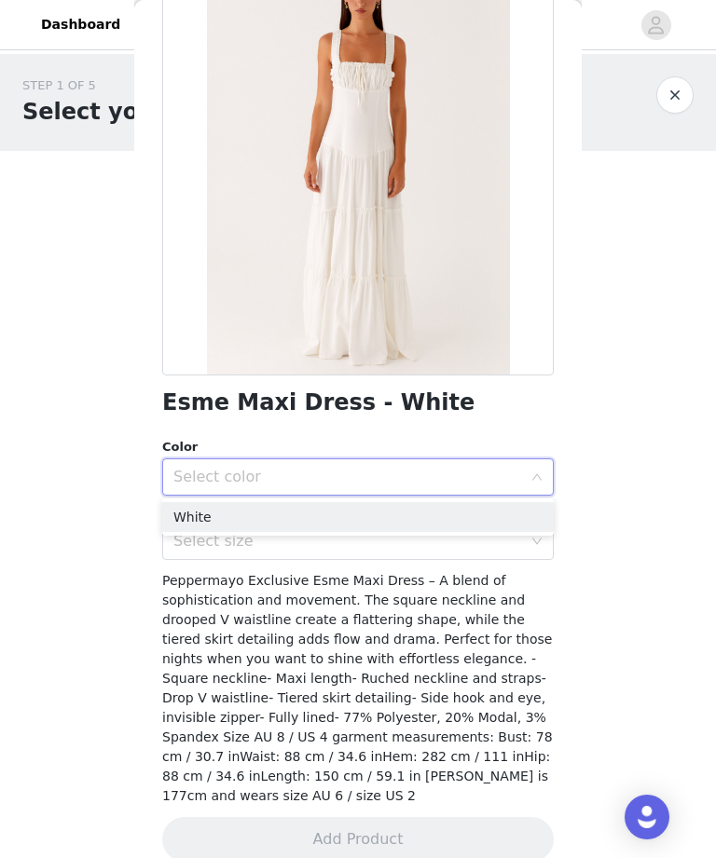
click at [434, 521] on li "White" at bounding box center [357, 517] width 391 height 30
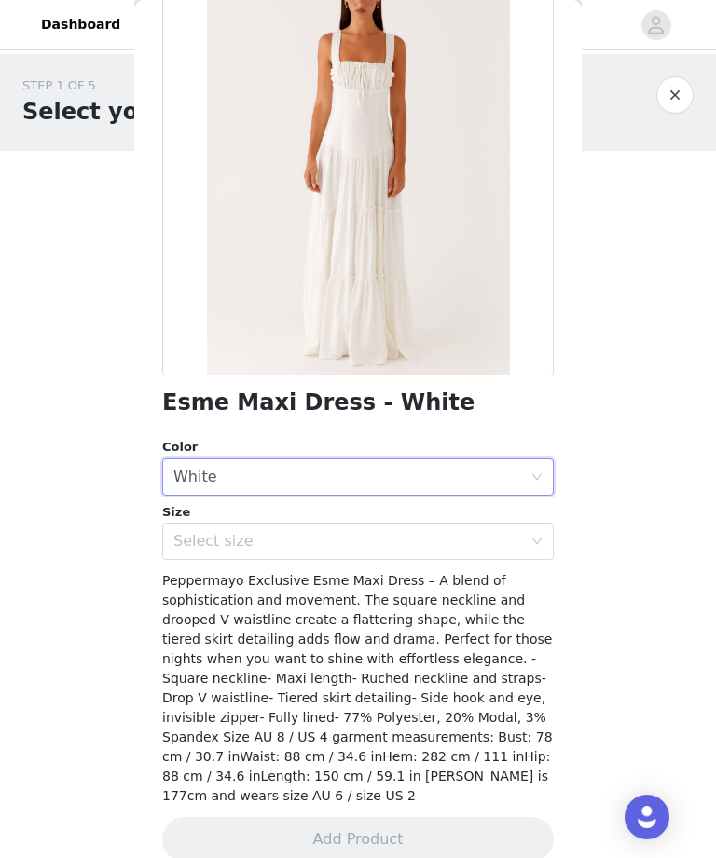
click at [440, 527] on div "Select size" at bounding box center [351, 541] width 357 height 35
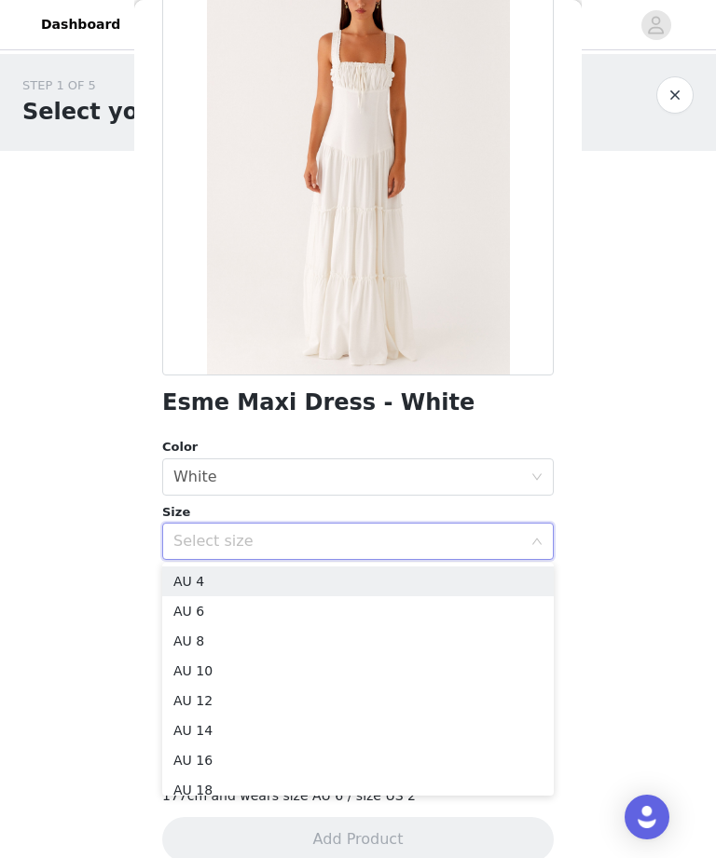
click at [391, 623] on li "AU 6" at bounding box center [357, 611] width 391 height 30
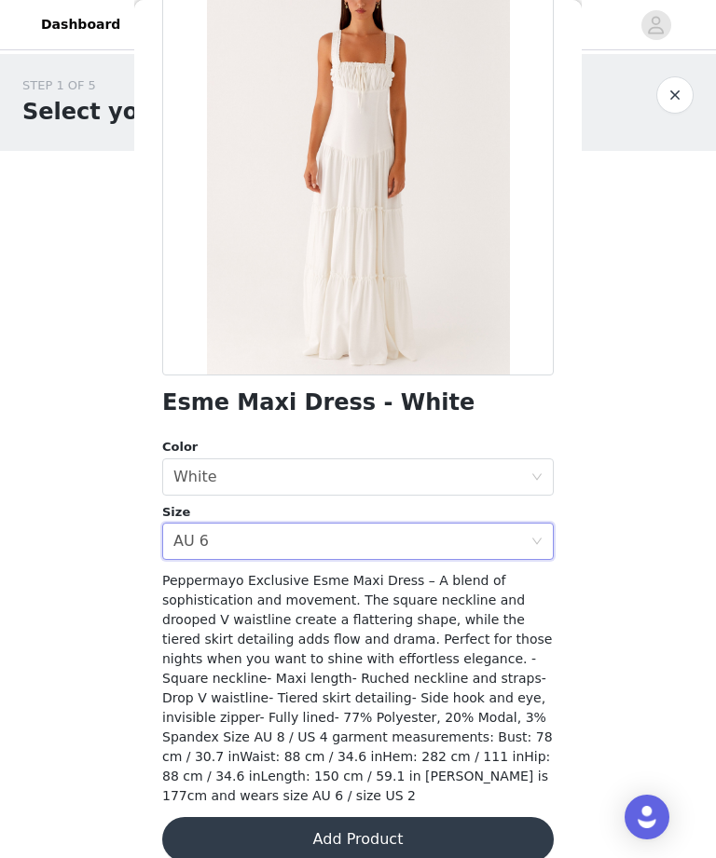
click at [445, 817] on button "Add Product" at bounding box center [357, 839] width 391 height 45
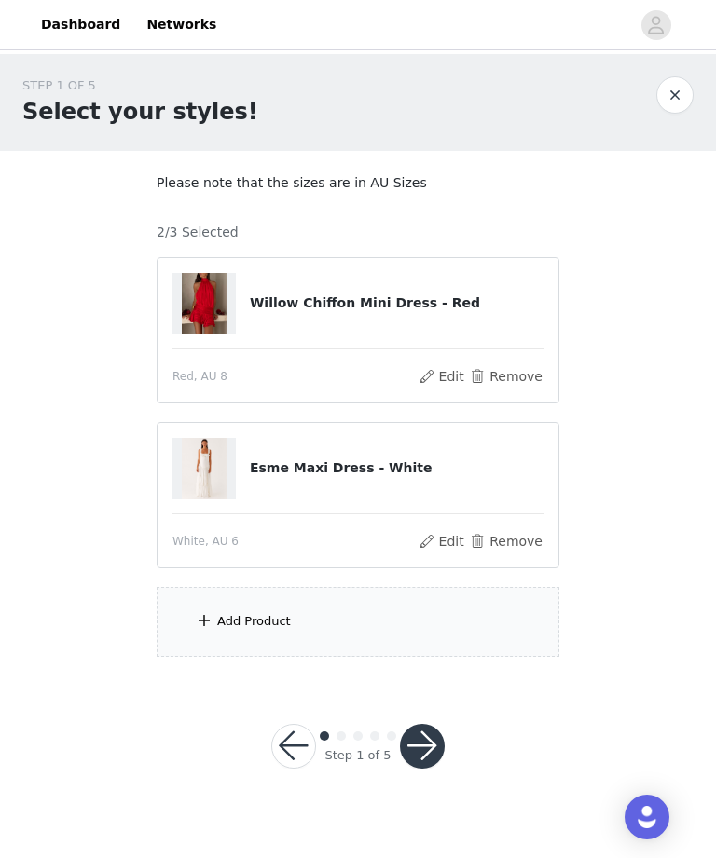
click at [433, 367] on button "Edit" at bounding box center [442, 376] width 48 height 22
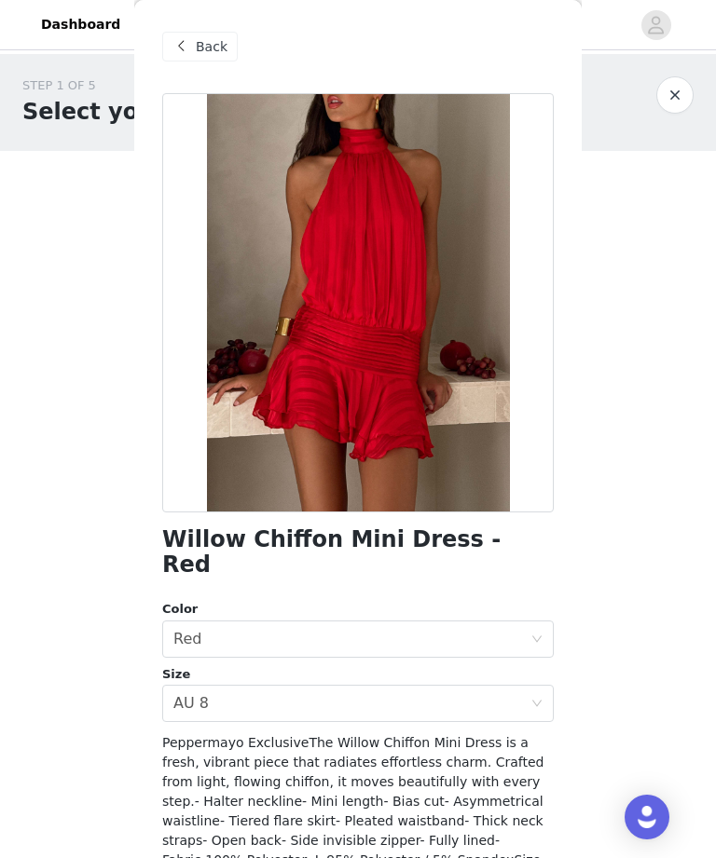
click at [419, 622] on div "Select color Red" at bounding box center [351, 639] width 357 height 35
click at [218, 58] on div "Back" at bounding box center [199, 47] width 75 height 30
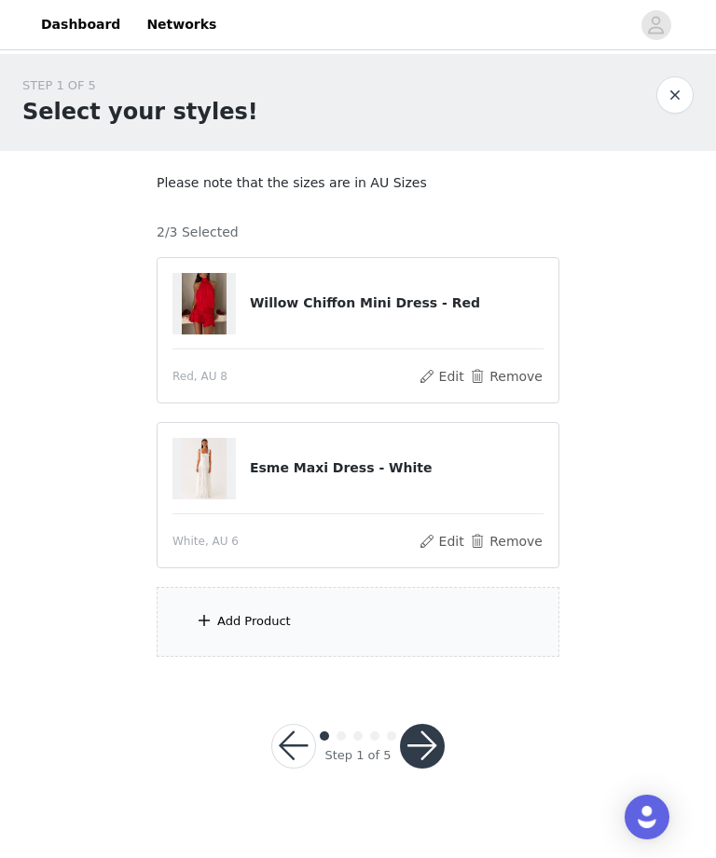
click at [364, 617] on div "Add Product" at bounding box center [358, 622] width 403 height 70
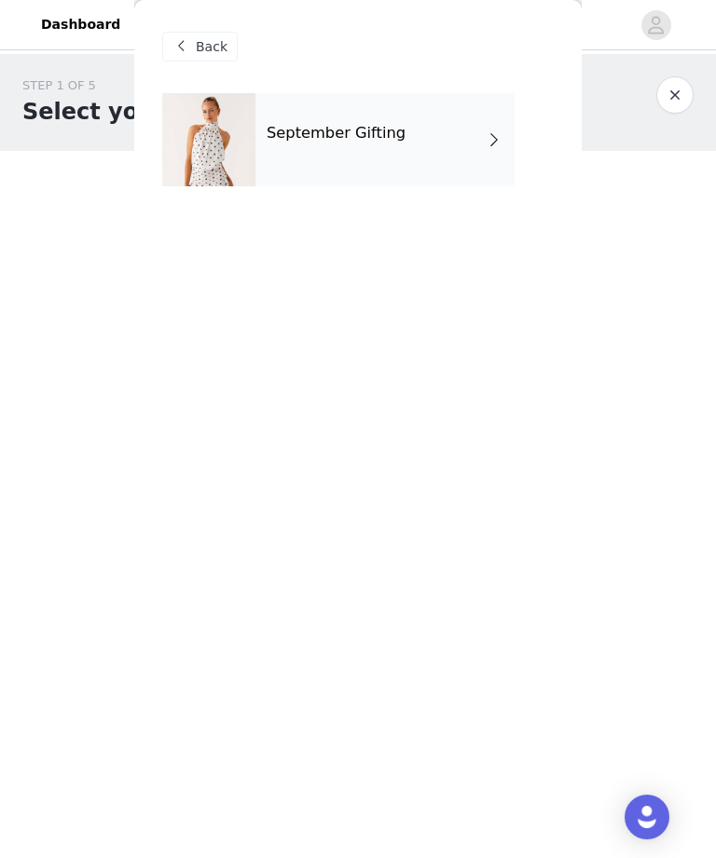
click at [464, 153] on div "September Gifting" at bounding box center [384, 139] width 259 height 93
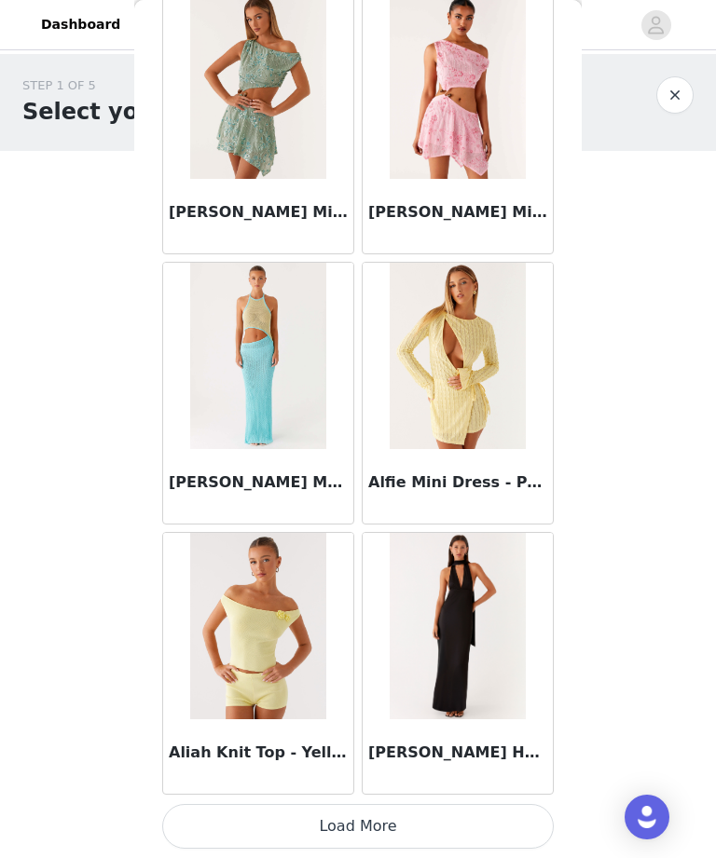
click at [287, 819] on button "Load More" at bounding box center [357, 826] width 391 height 45
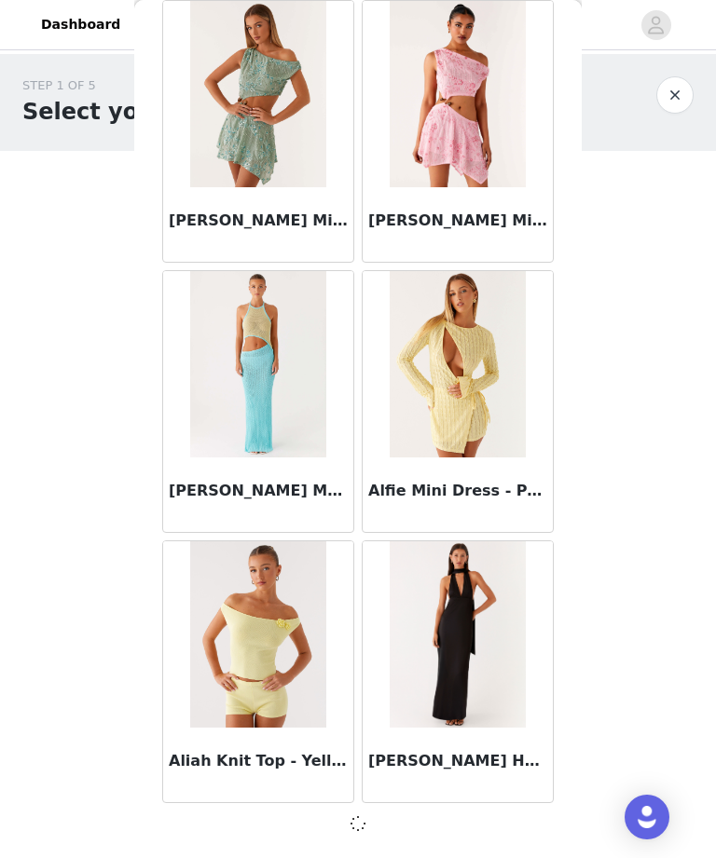
scroll to position [1985, 0]
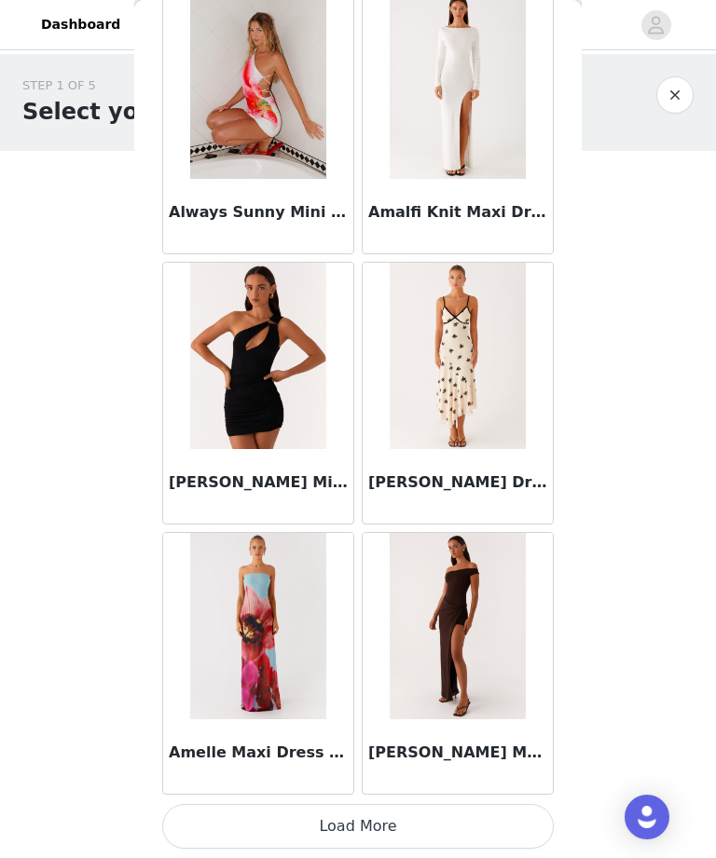
click at [411, 835] on button "Load More" at bounding box center [357, 826] width 391 height 45
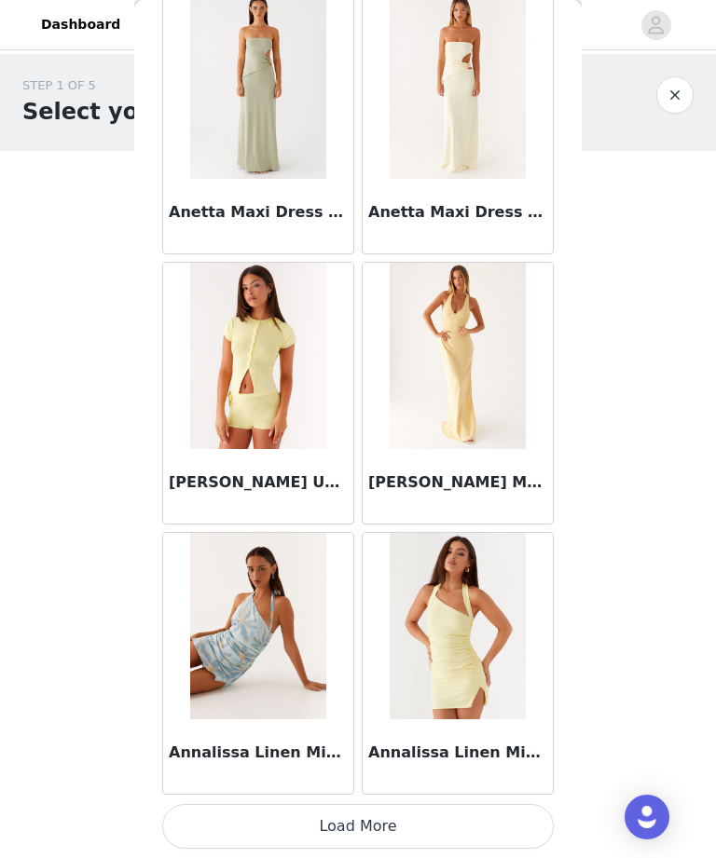
click at [440, 821] on button "Load More" at bounding box center [357, 826] width 391 height 45
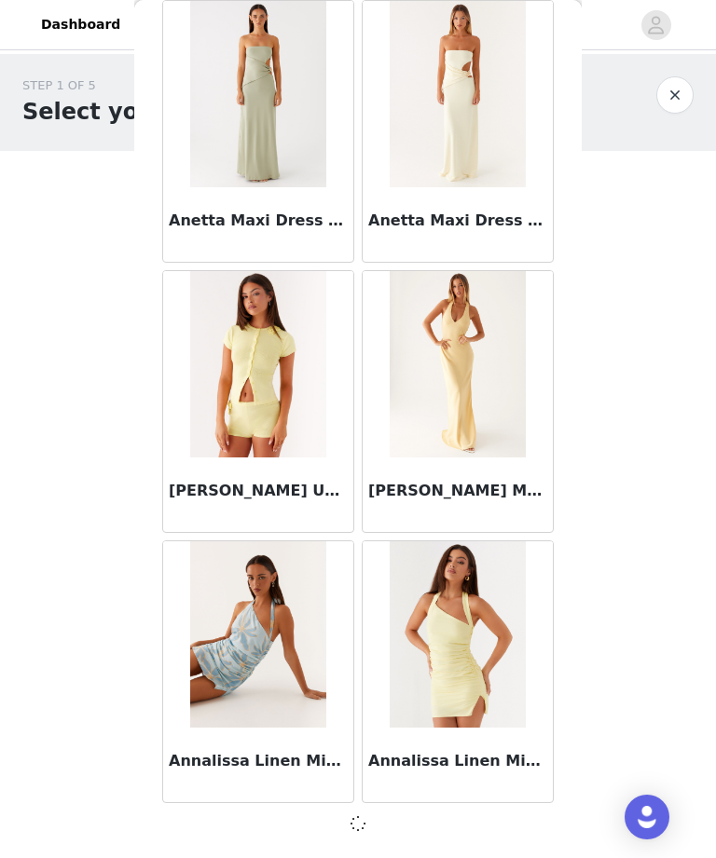
scroll to position [7390, 0]
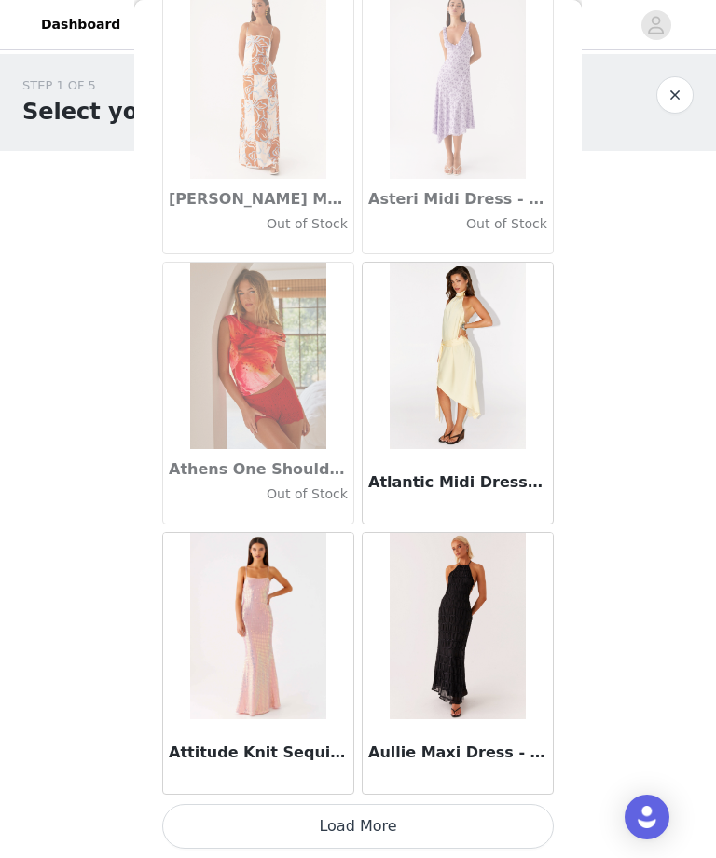
click at [428, 825] on button "Load More" at bounding box center [357, 826] width 391 height 45
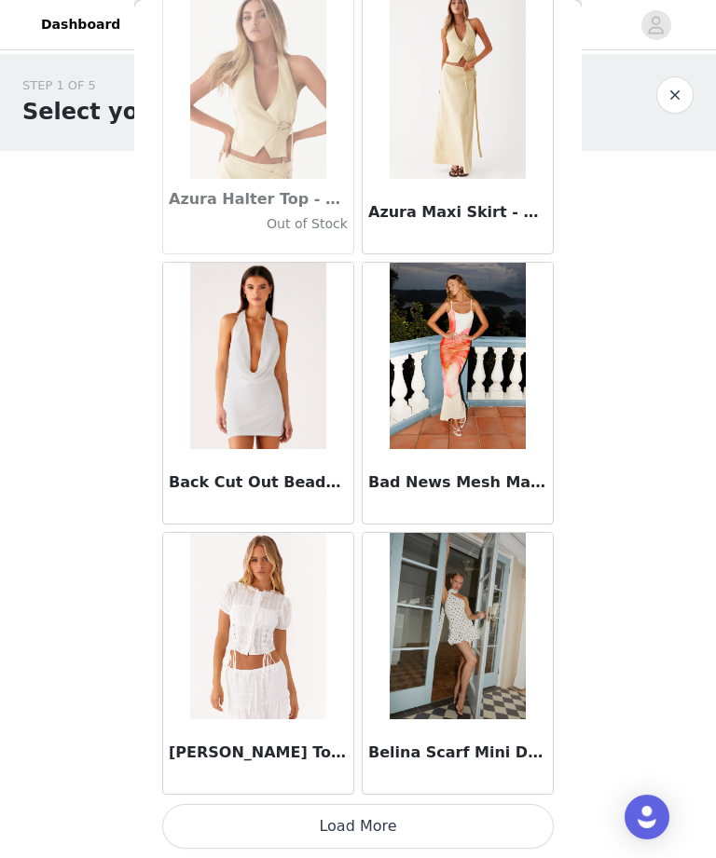
scroll to position [12804, 0]
click at [429, 836] on button "Load More" at bounding box center [357, 826] width 391 height 45
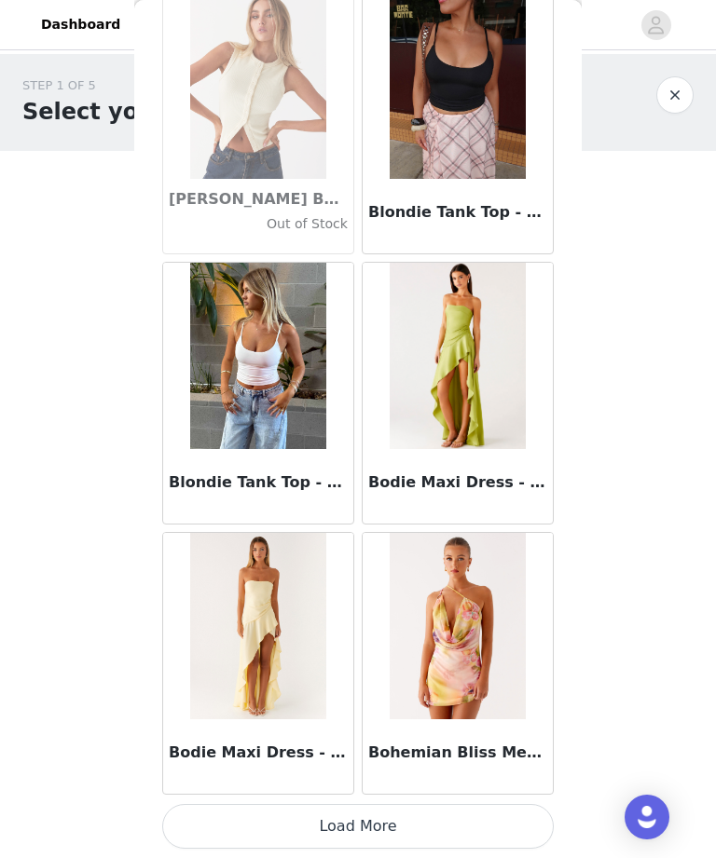
click at [429, 826] on button "Load More" at bounding box center [357, 826] width 391 height 45
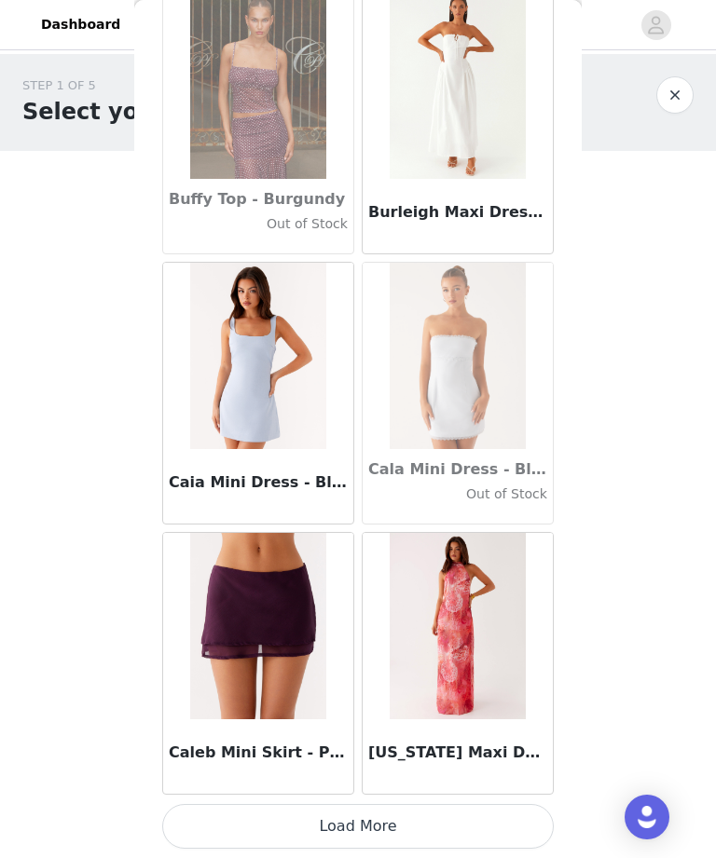
click at [417, 836] on button "Load More" at bounding box center [357, 826] width 391 height 45
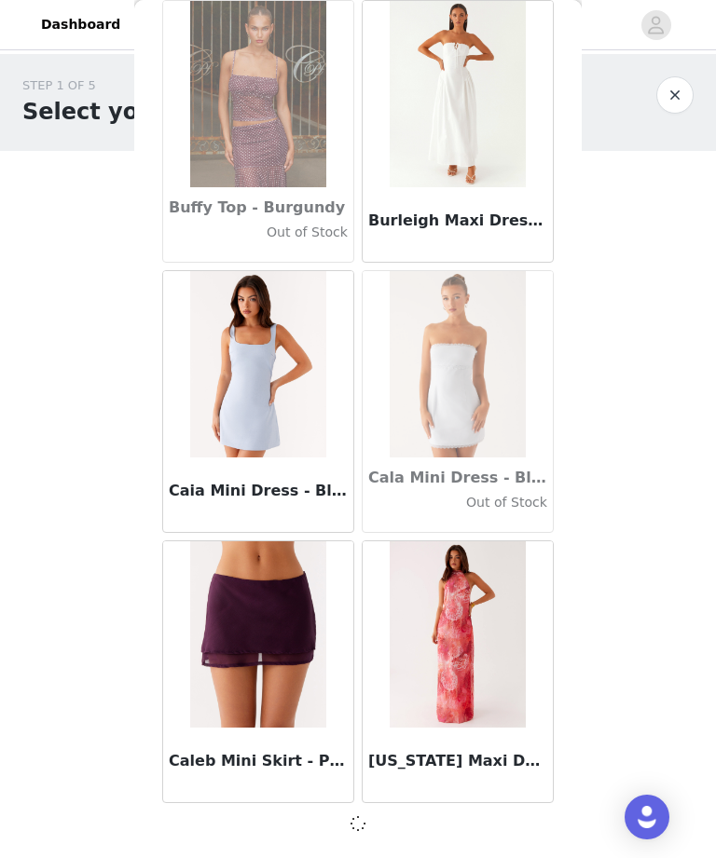
scroll to position [18201, 0]
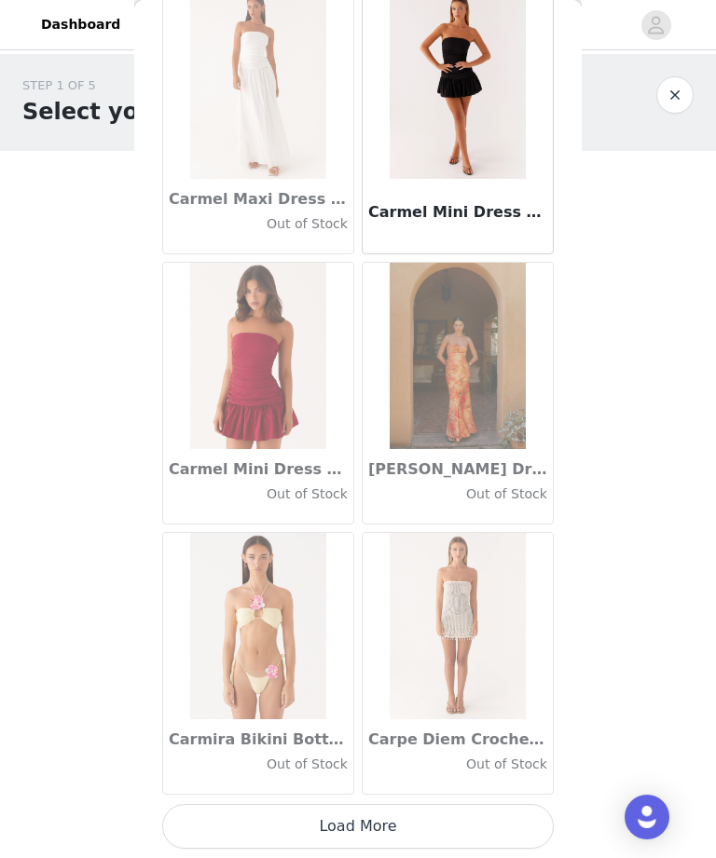
click at [478, 839] on button "Load More" at bounding box center [357, 826] width 391 height 45
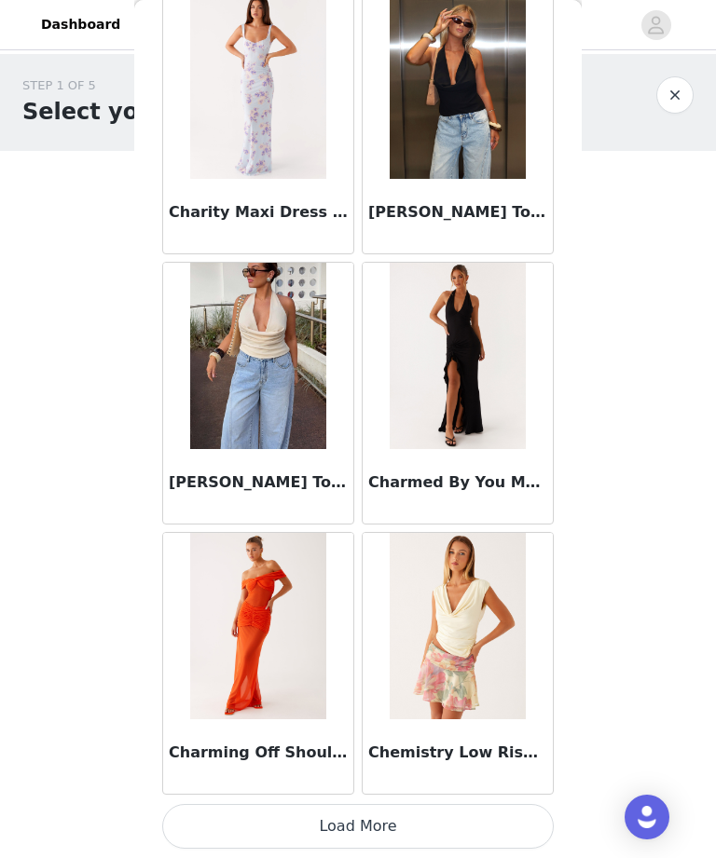
click at [483, 836] on button "Load More" at bounding box center [357, 826] width 391 height 45
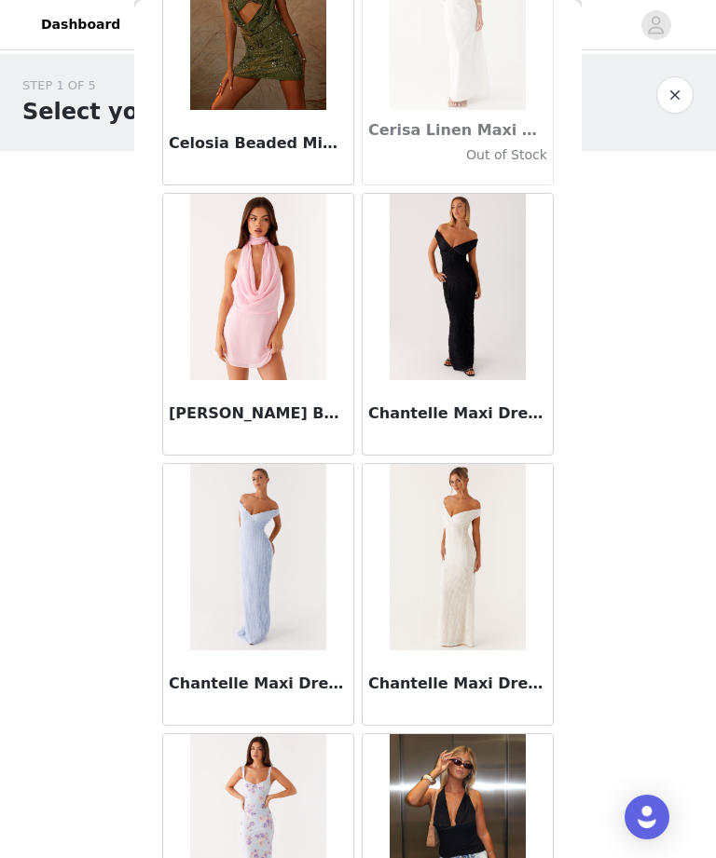
scroll to position [22612, 0]
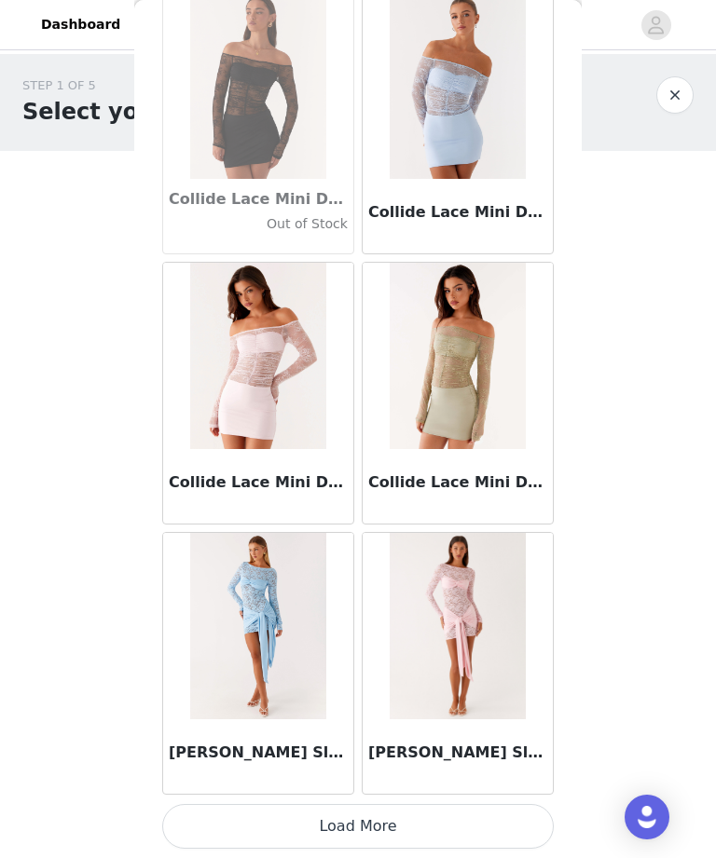
click at [426, 829] on button "Load More" at bounding box center [357, 826] width 391 height 45
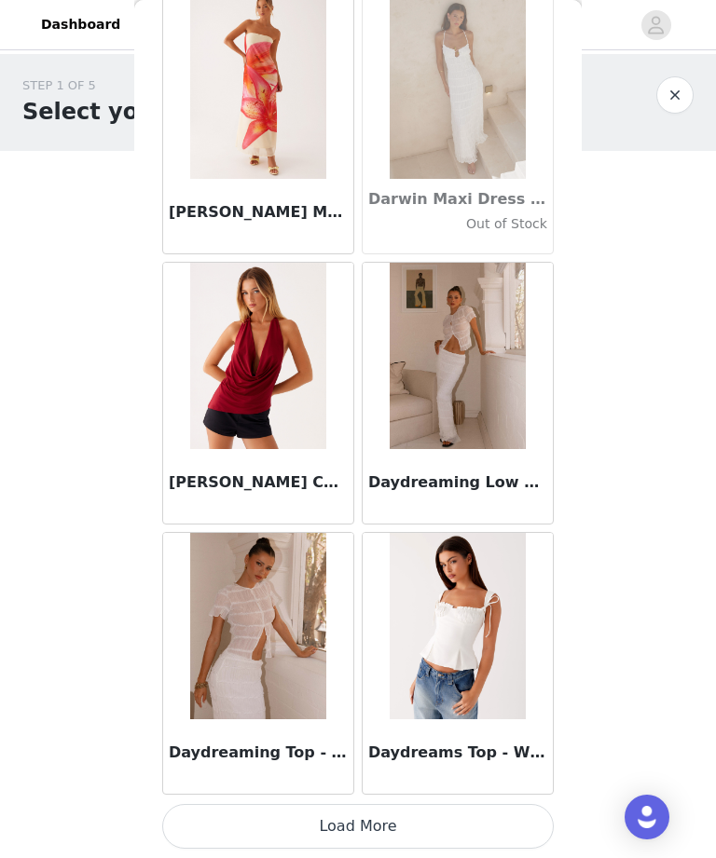
click at [470, 828] on button "Load More" at bounding box center [357, 826] width 391 height 45
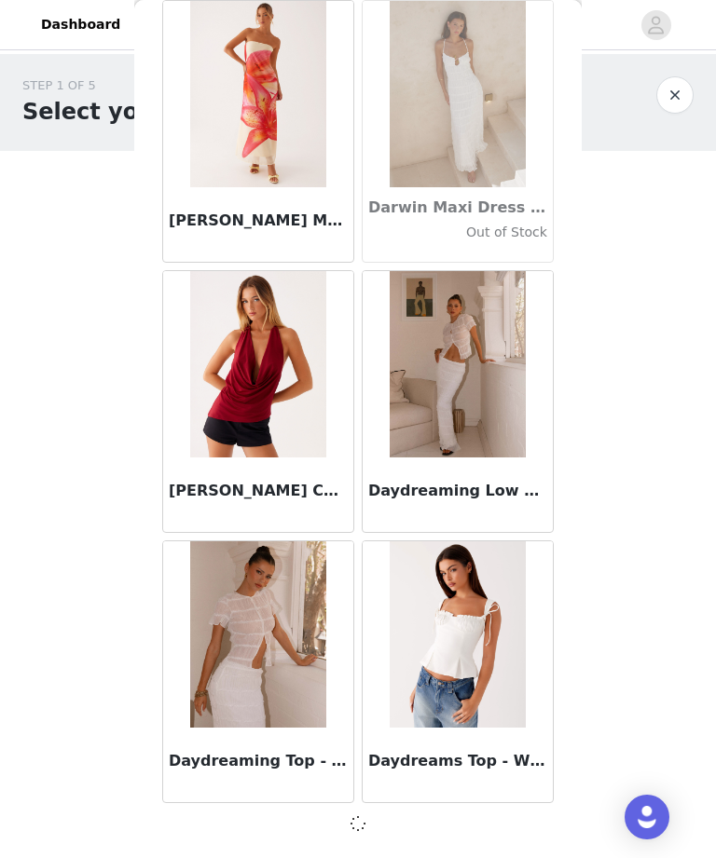
scroll to position [29012, 0]
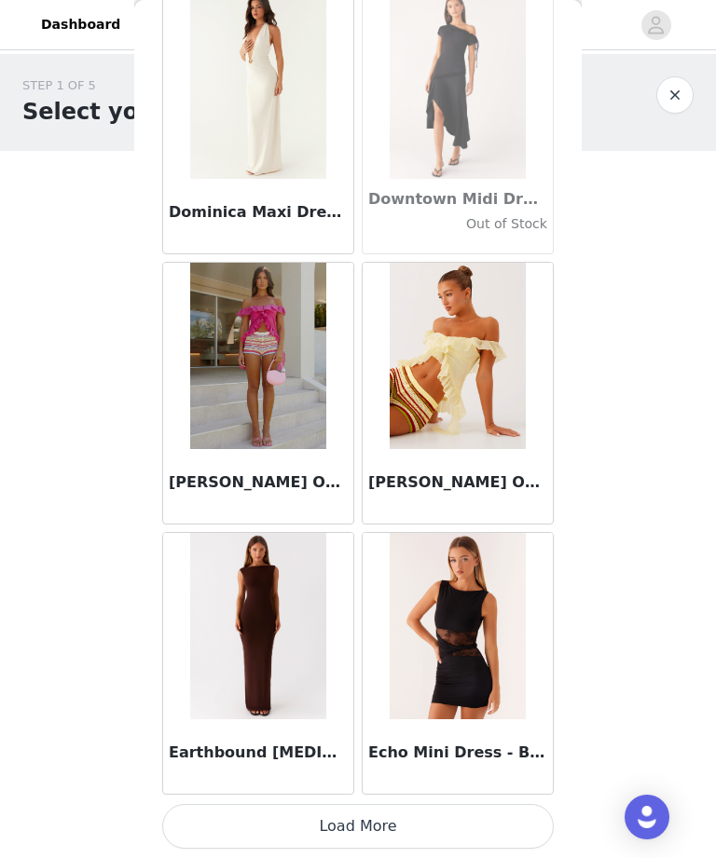
click at [433, 821] on button "Load More" at bounding box center [357, 826] width 391 height 45
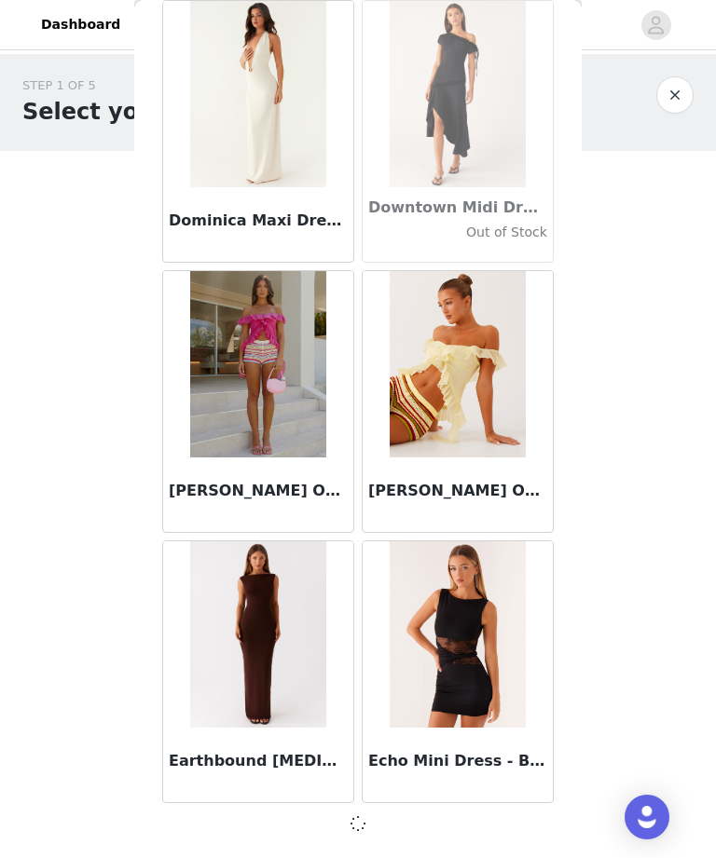
scroll to position [31714, 0]
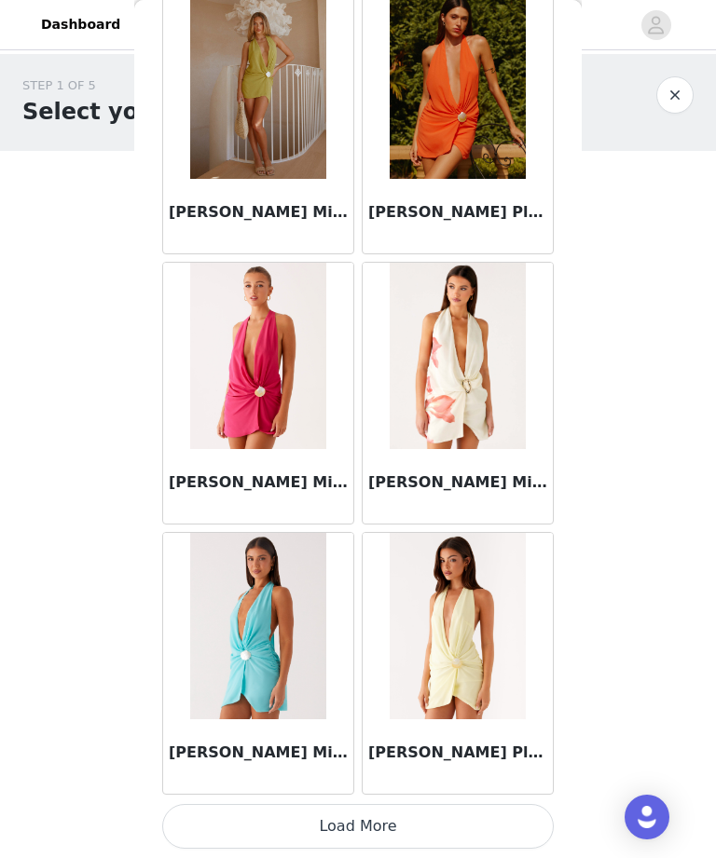
click at [428, 825] on button "Load More" at bounding box center [357, 826] width 391 height 45
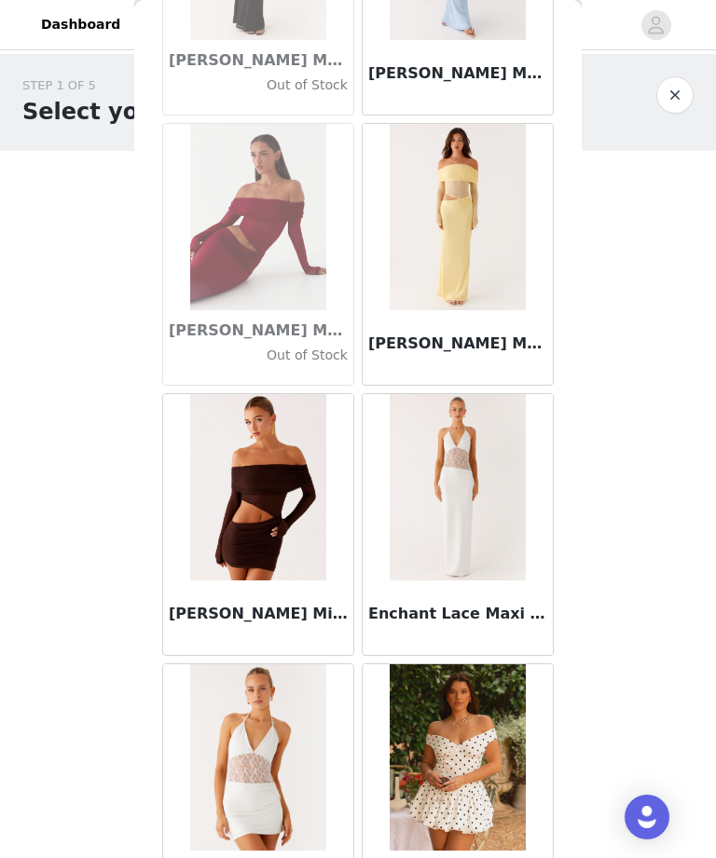
scroll to position [36419, 0]
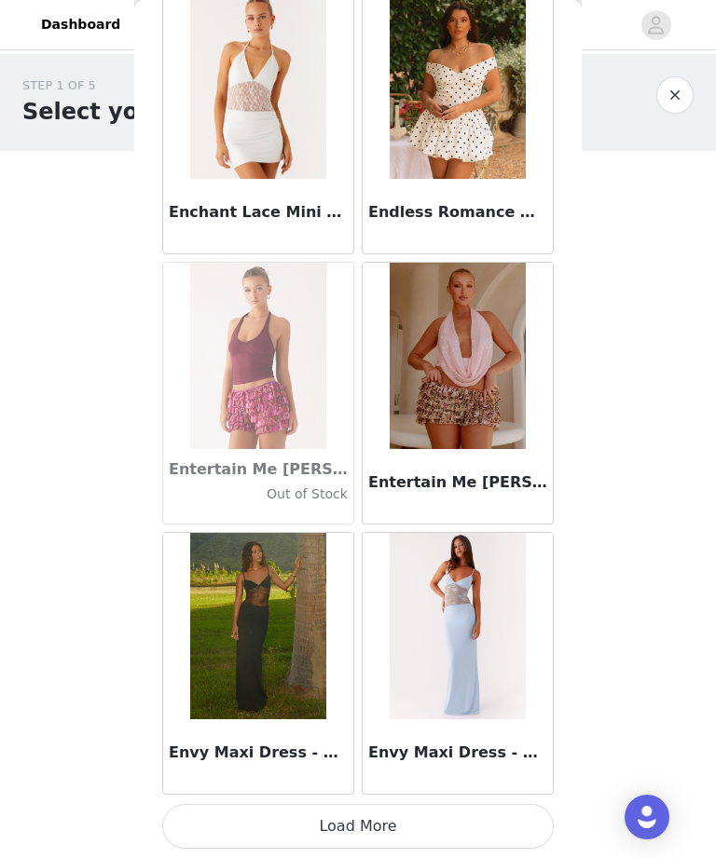
click at [476, 817] on button "Load More" at bounding box center [357, 826] width 391 height 45
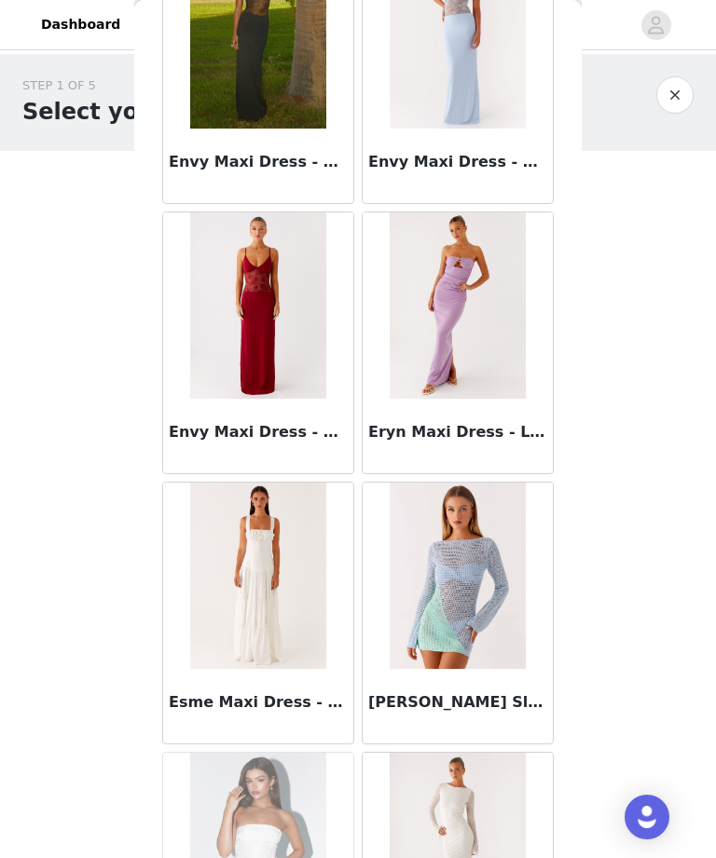
scroll to position [38067, 0]
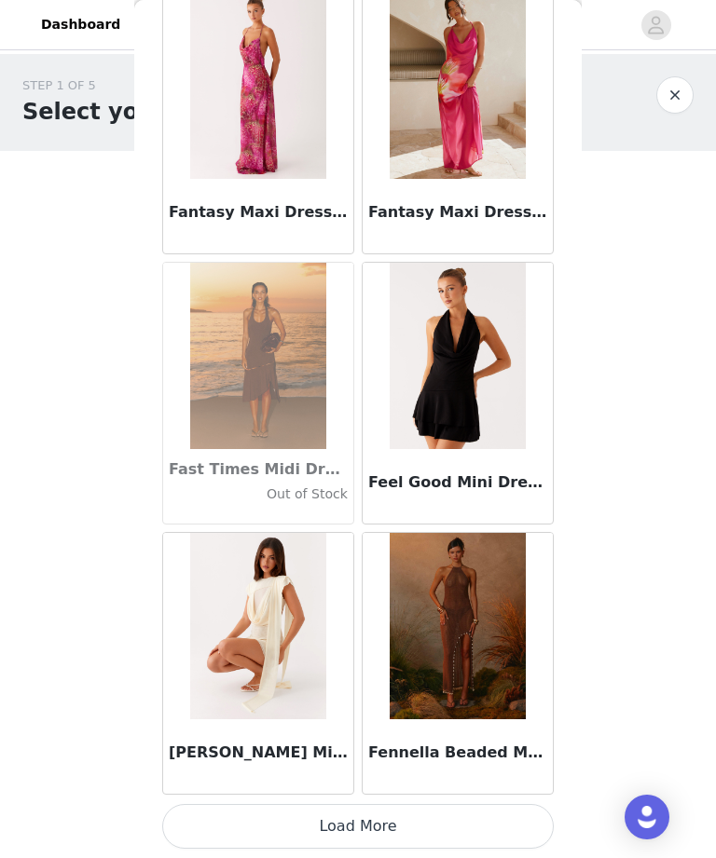
click at [493, 812] on button "Load More" at bounding box center [357, 826] width 391 height 45
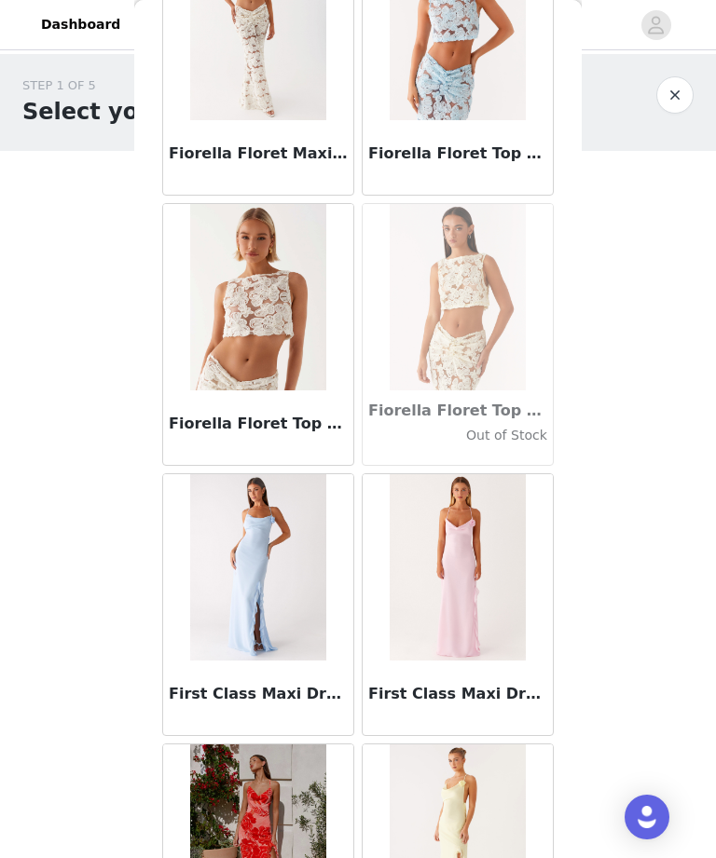
scroll to position [42122, 0]
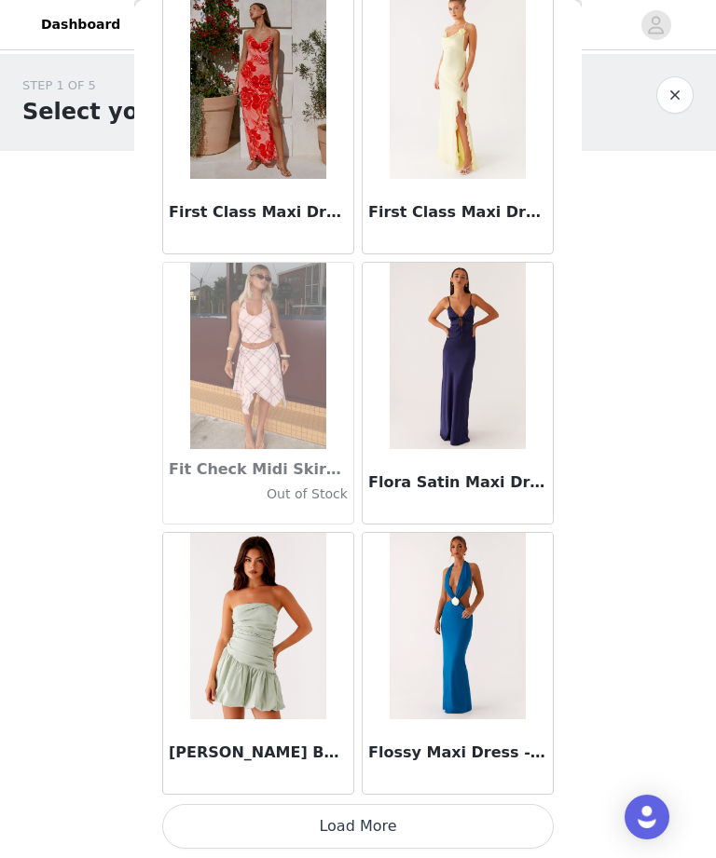
click at [492, 823] on button "Load More" at bounding box center [357, 826] width 391 height 45
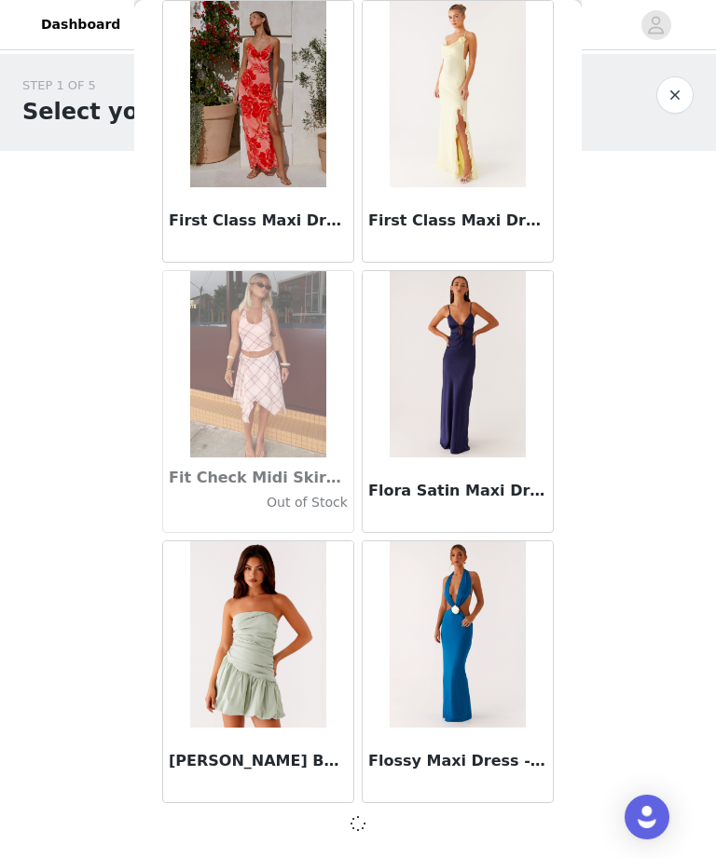
scroll to position [42525, 0]
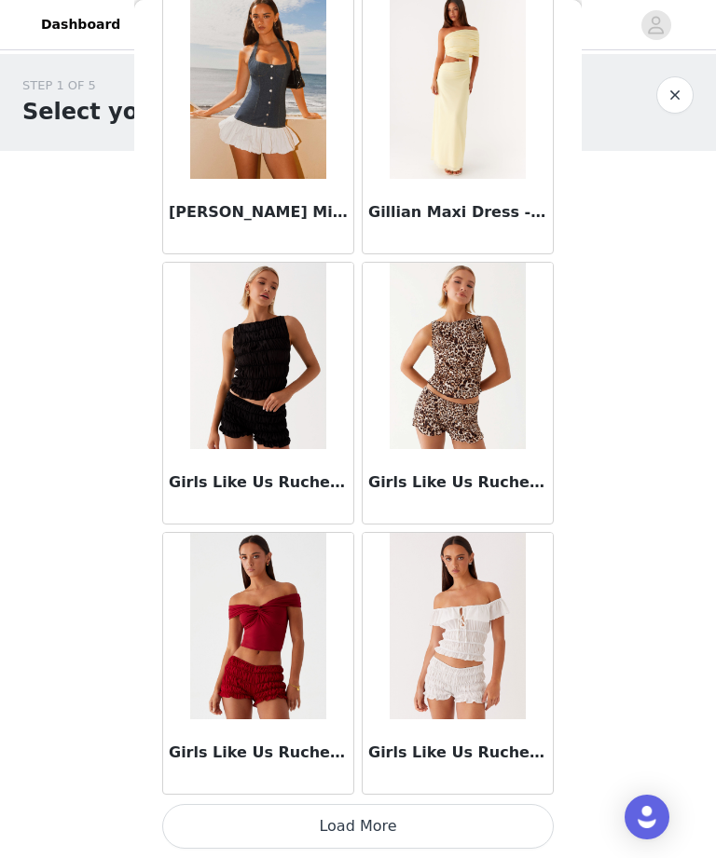
click at [510, 841] on button "Load More" at bounding box center [357, 826] width 391 height 45
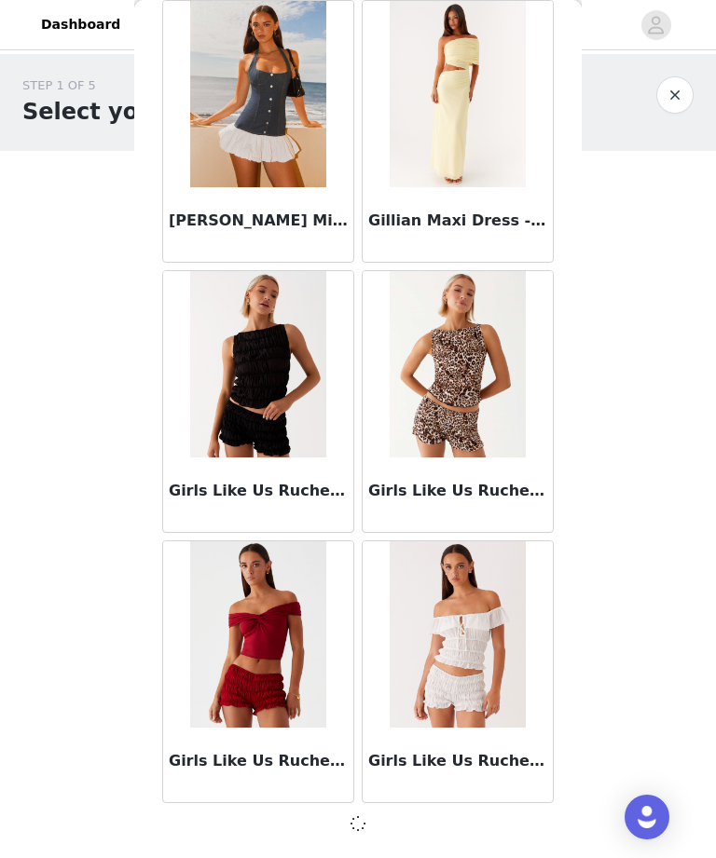
scroll to position [45228, 0]
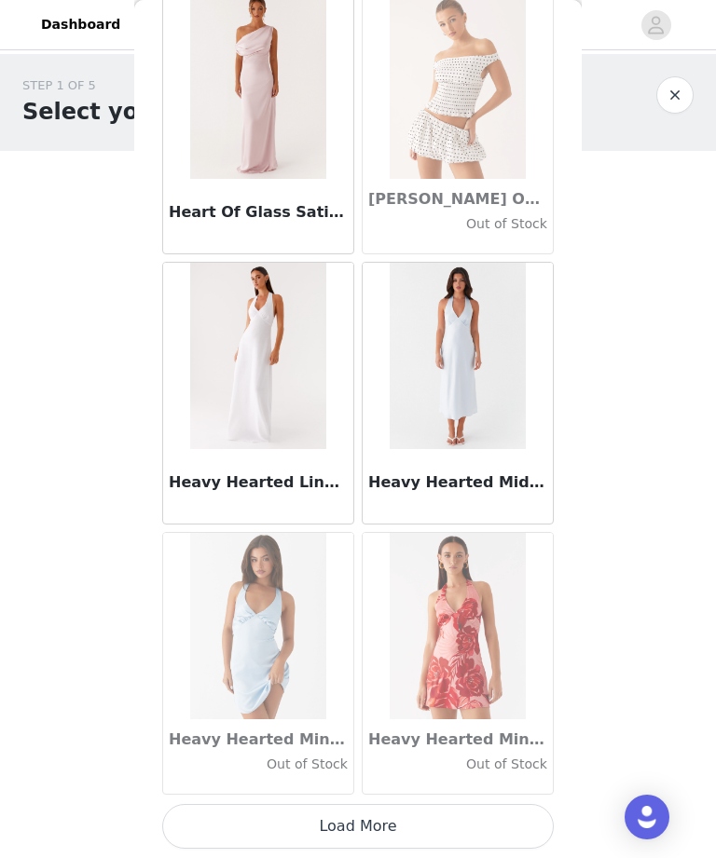
click at [496, 823] on button "Load More" at bounding box center [357, 826] width 391 height 45
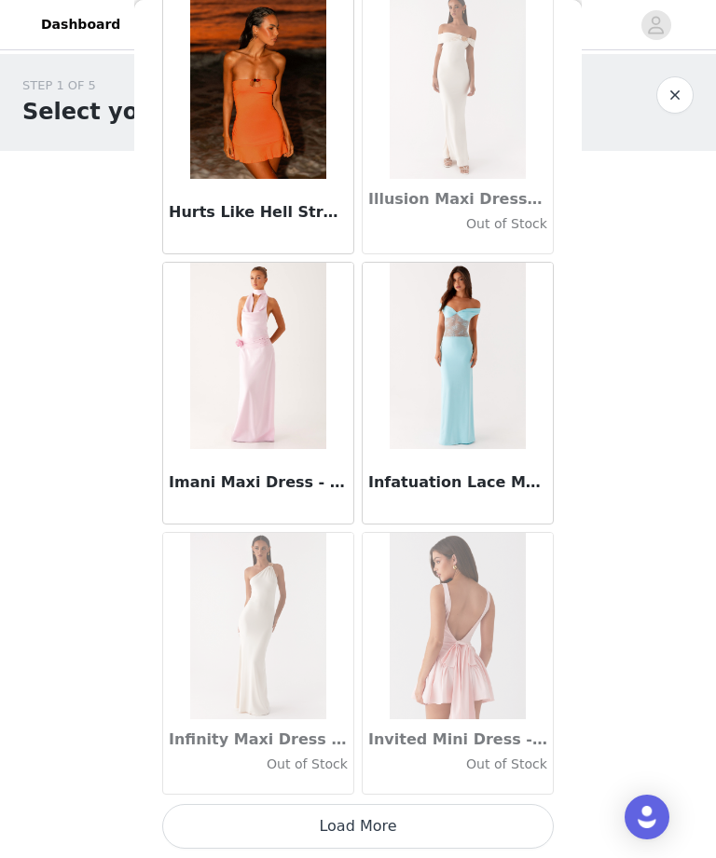
click at [493, 835] on button "Load More" at bounding box center [357, 826] width 391 height 45
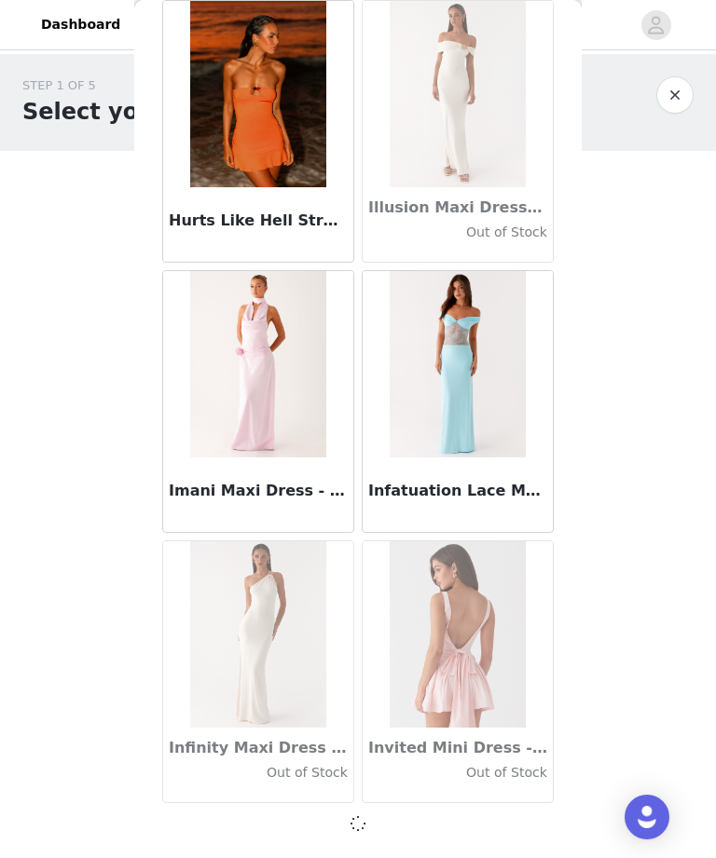
scroll to position [50633, 0]
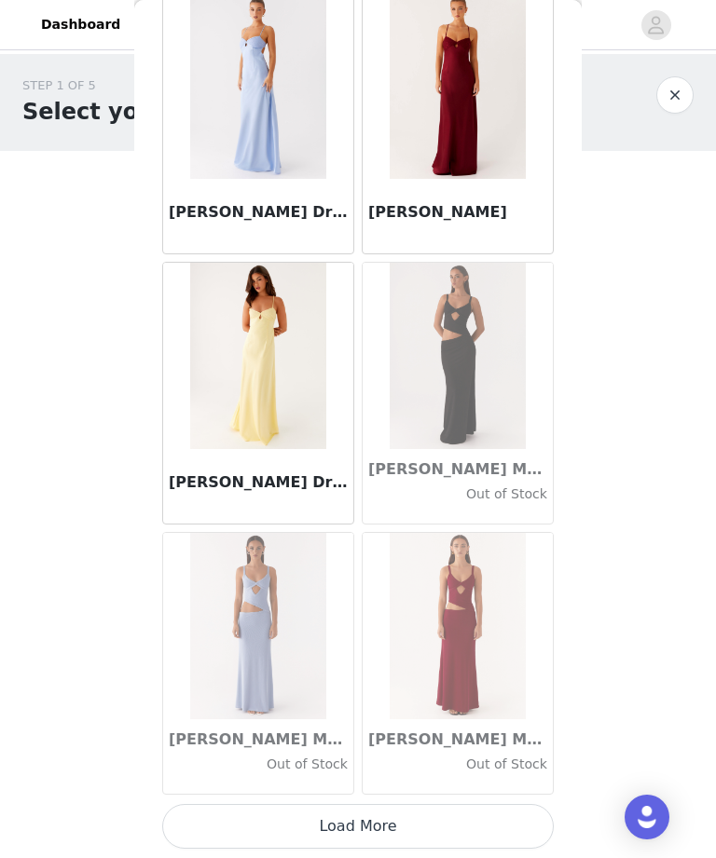
click at [491, 821] on button "Load More" at bounding box center [357, 826] width 391 height 45
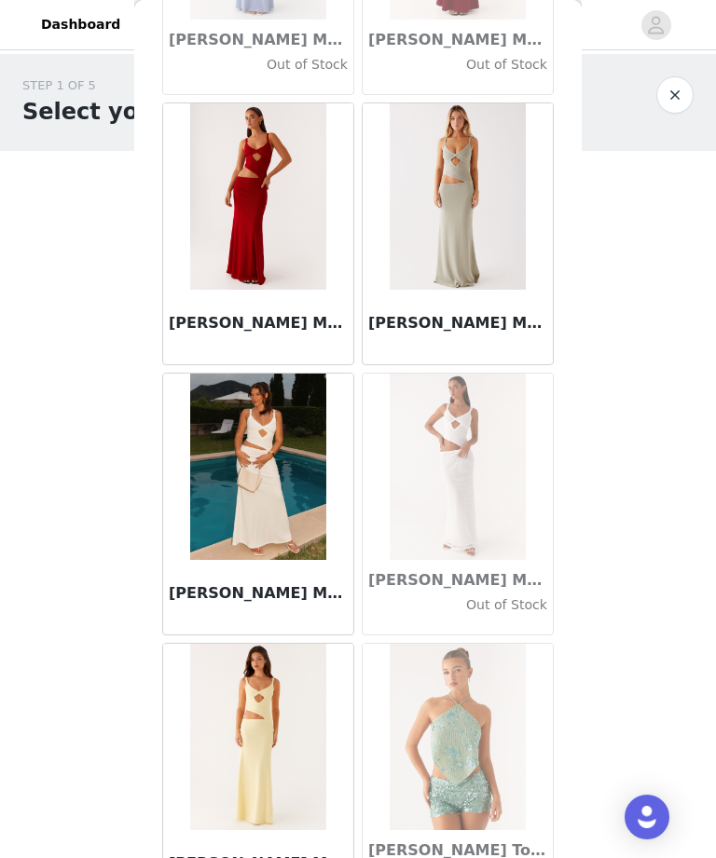
scroll to position [54049, 0]
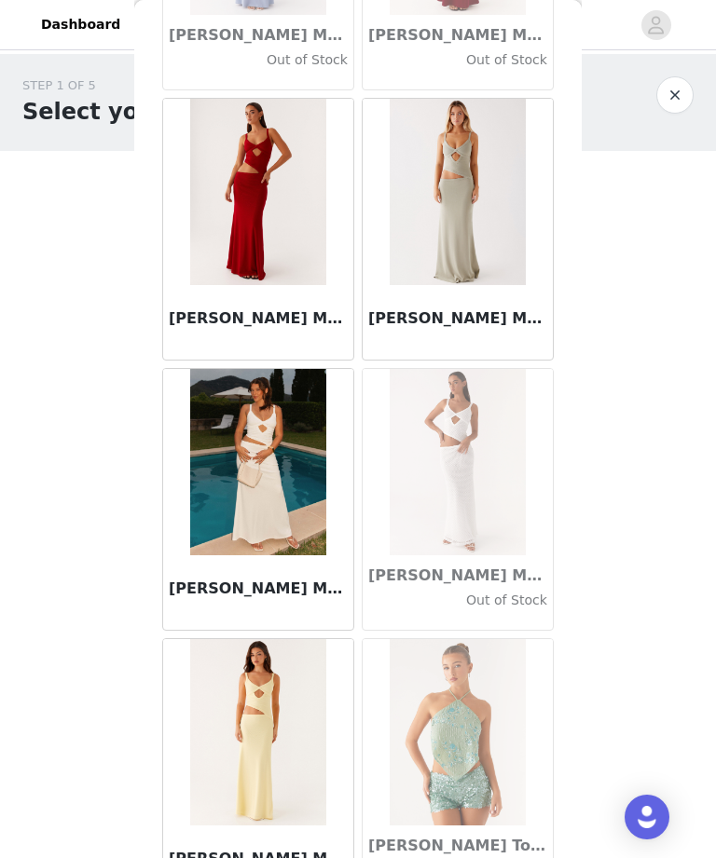
click at [255, 328] on h3 "Jocelyn Maxi Dress - Red" at bounding box center [258, 319] width 179 height 22
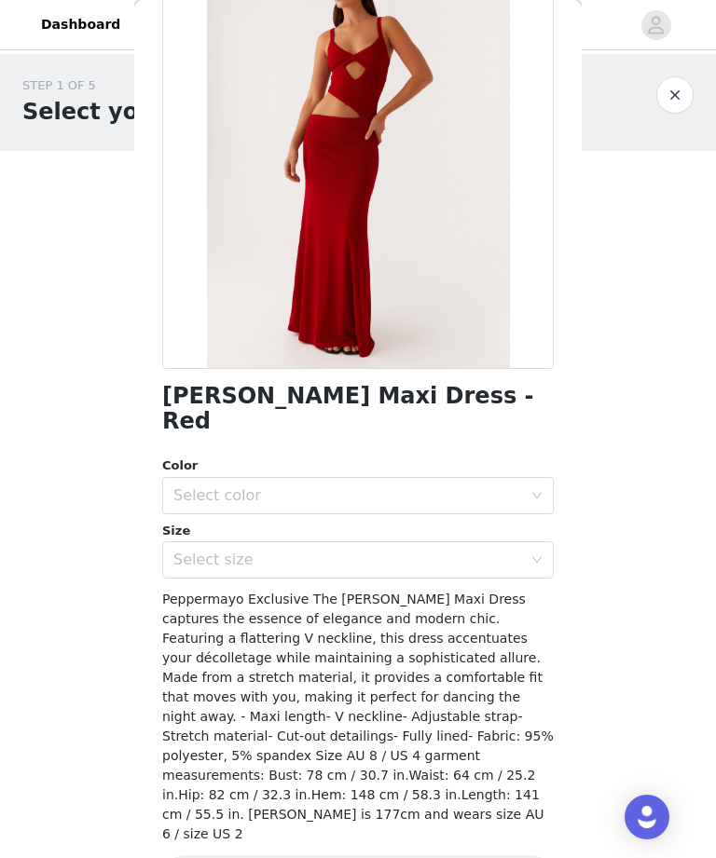
scroll to position [143, 0]
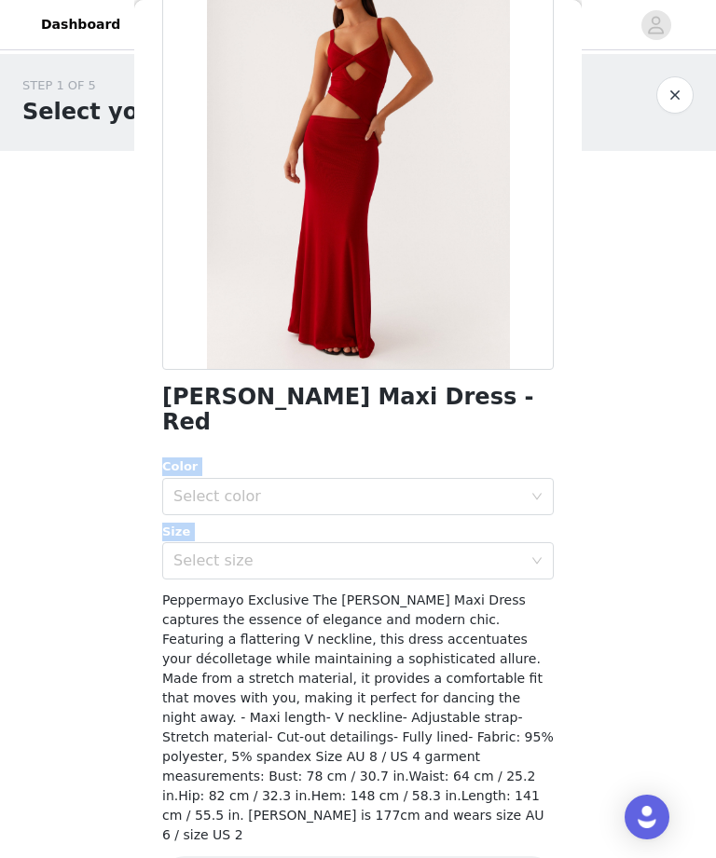
click at [570, 677] on div "Back Jocelyn Maxi Dress - Red Color Select color Size Select size Peppermayo Ex…" at bounding box center [357, 429] width 447 height 858
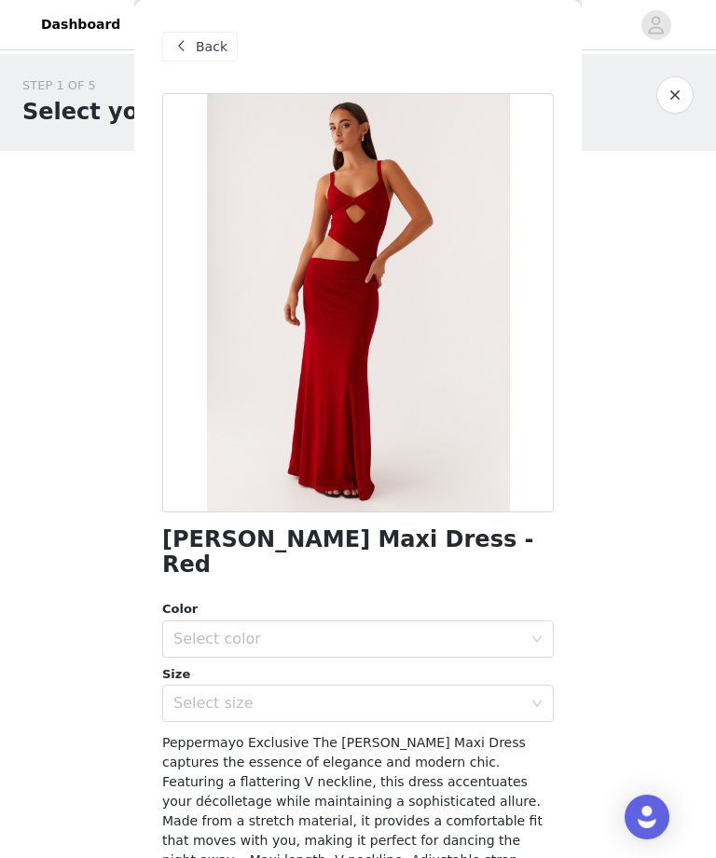
scroll to position [0, 0]
click at [182, 43] on span at bounding box center [181, 46] width 22 height 22
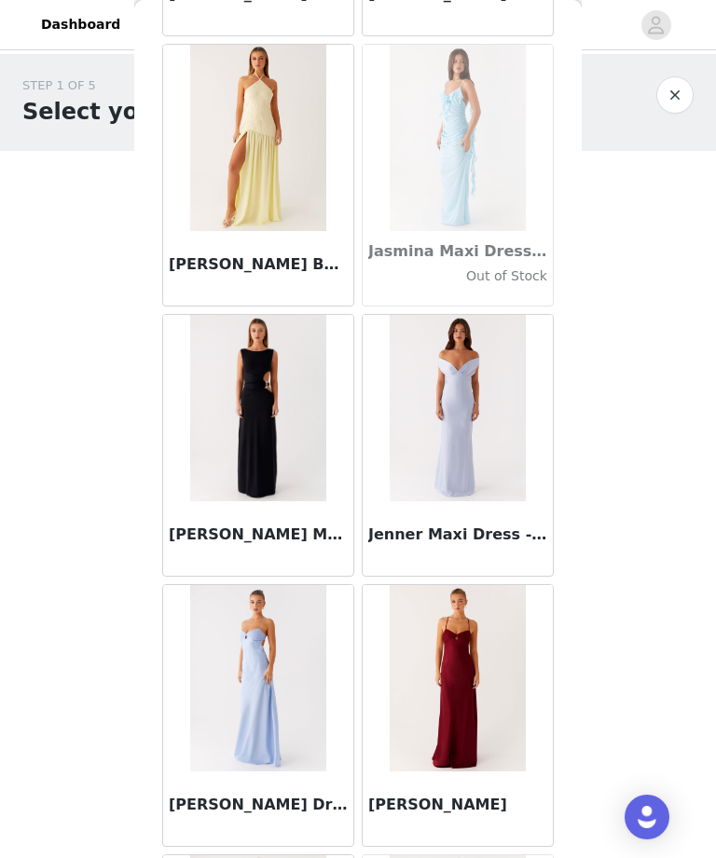
scroll to position [53215, 0]
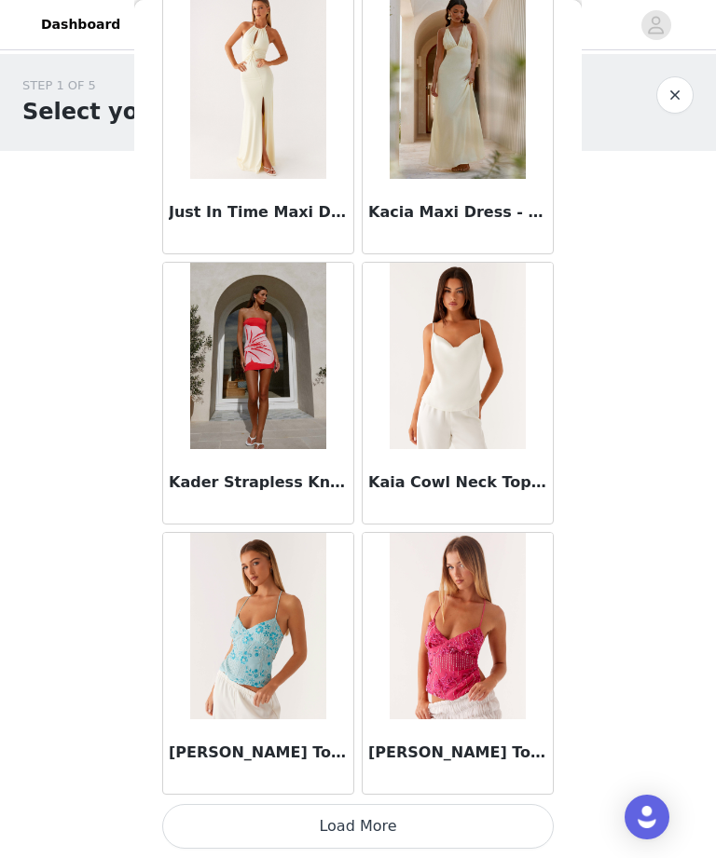
click at [475, 830] on button "Load More" at bounding box center [357, 826] width 391 height 45
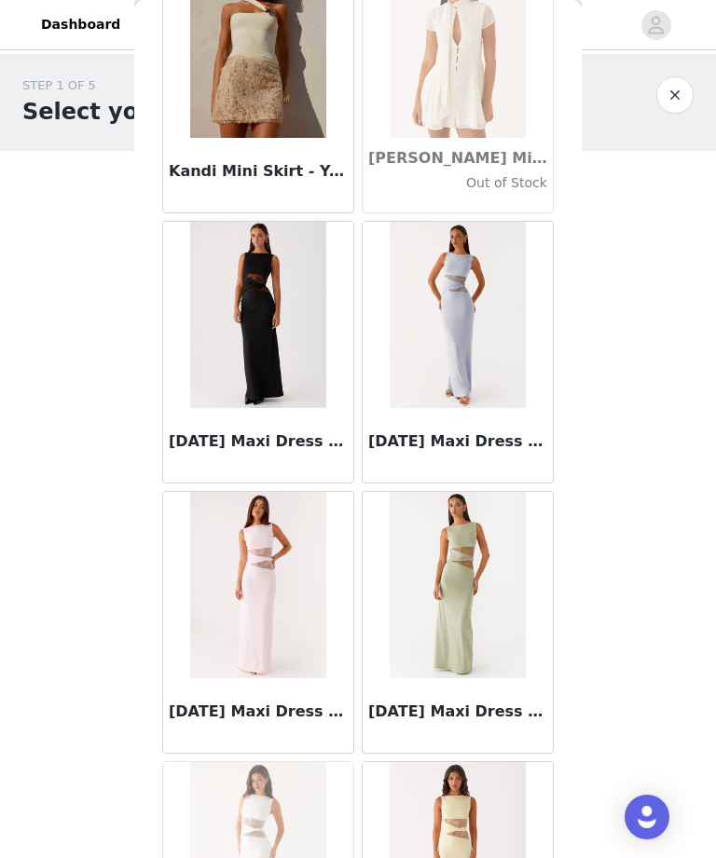
scroll to position [57441, 0]
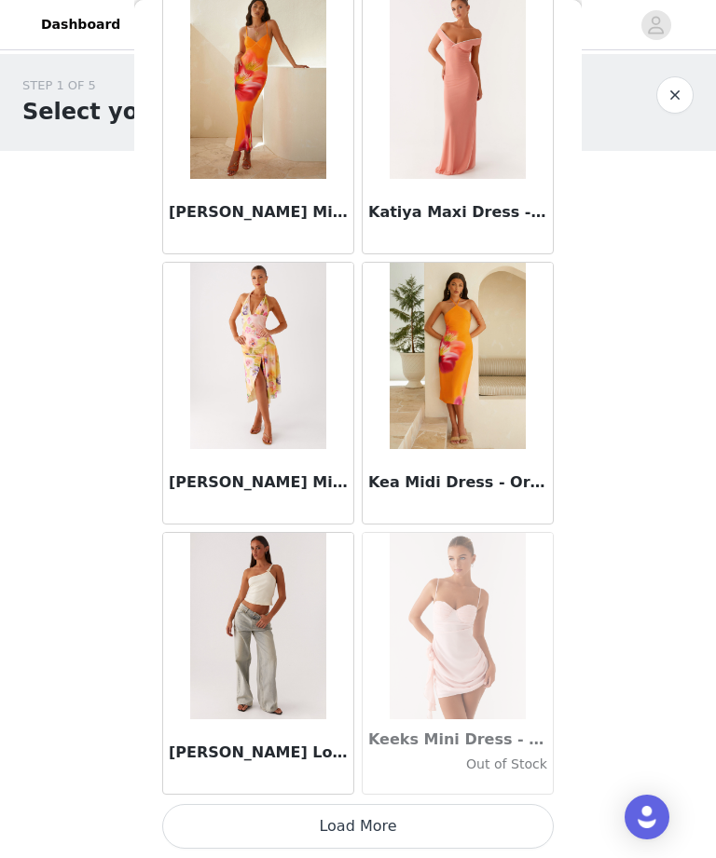
click at [484, 821] on button "Load More" at bounding box center [357, 826] width 391 height 45
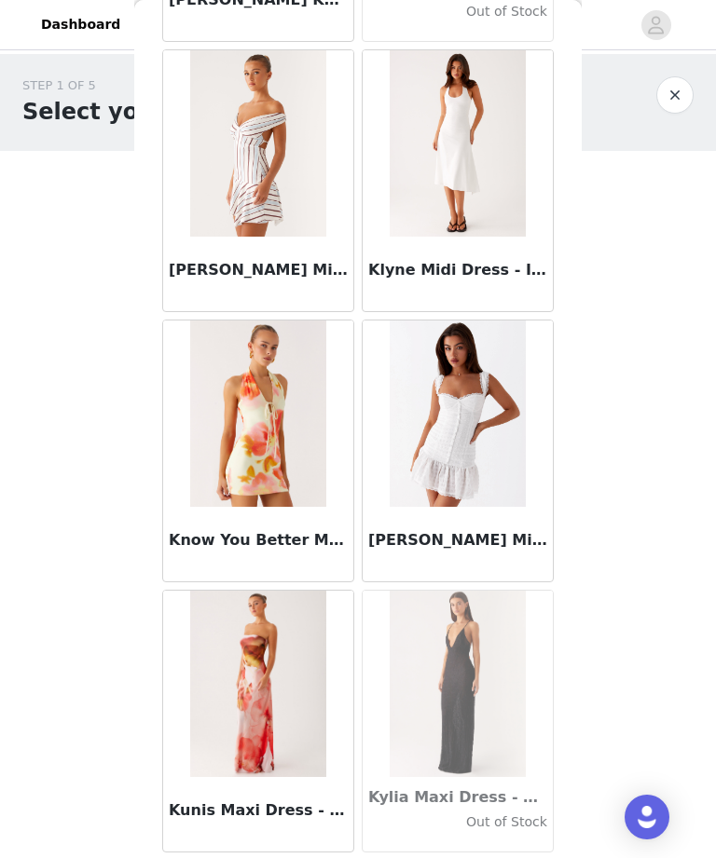
scroll to position [60605, 0]
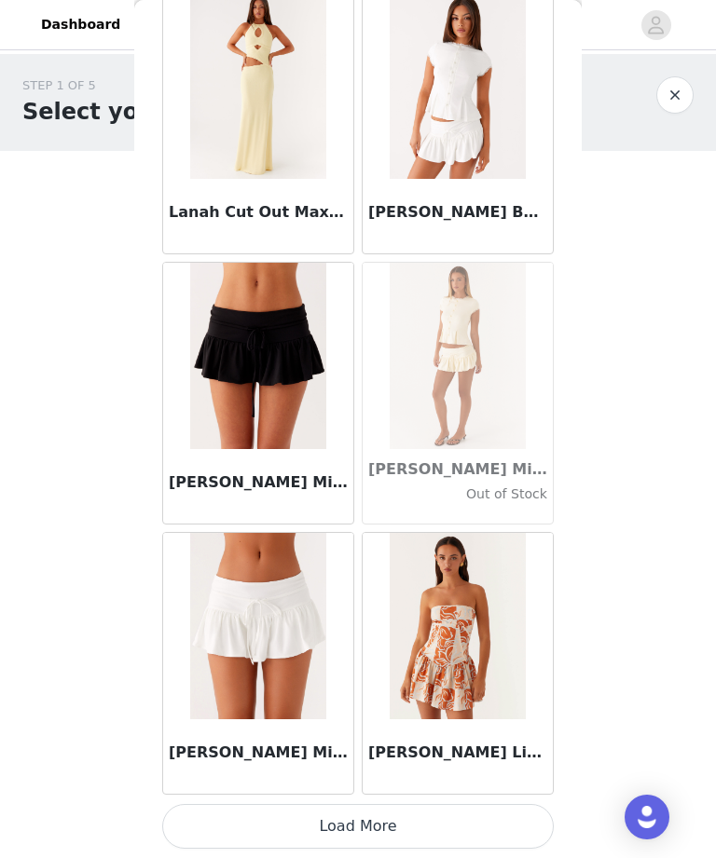
click at [492, 821] on button "Load More" at bounding box center [357, 826] width 391 height 45
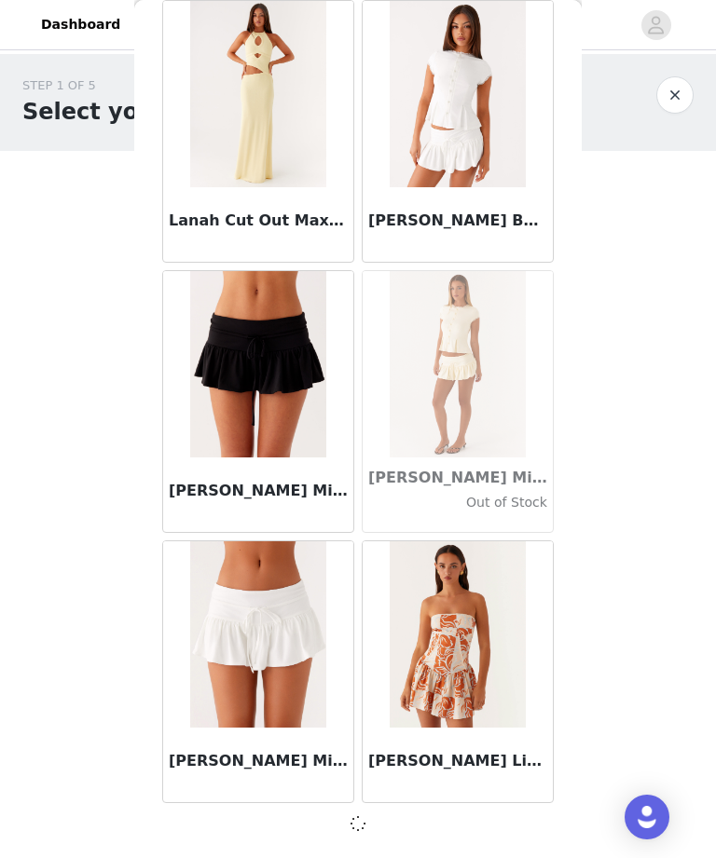
scroll to position [61444, 0]
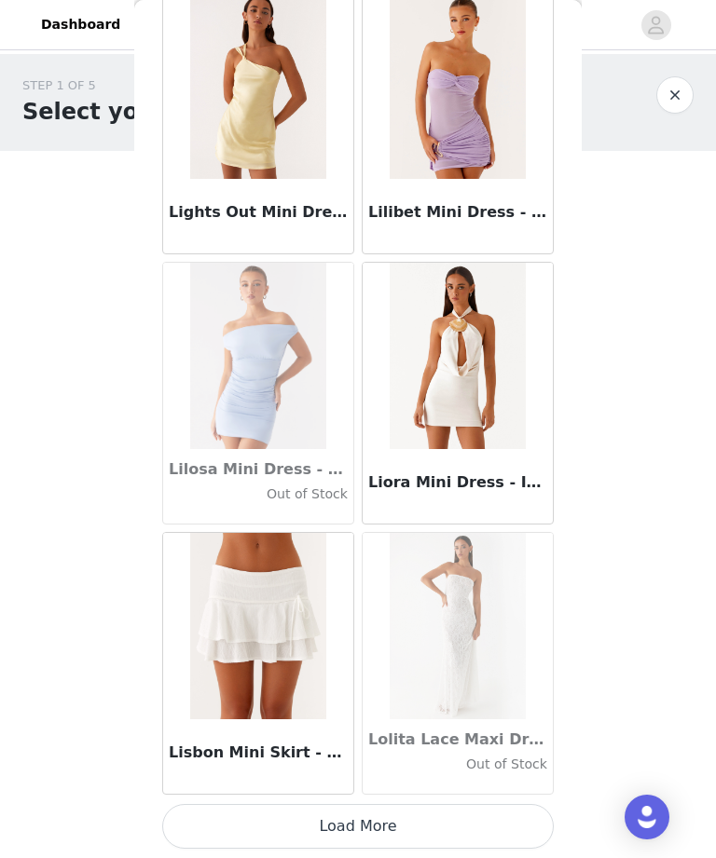
click at [489, 827] on button "Load More" at bounding box center [357, 826] width 391 height 45
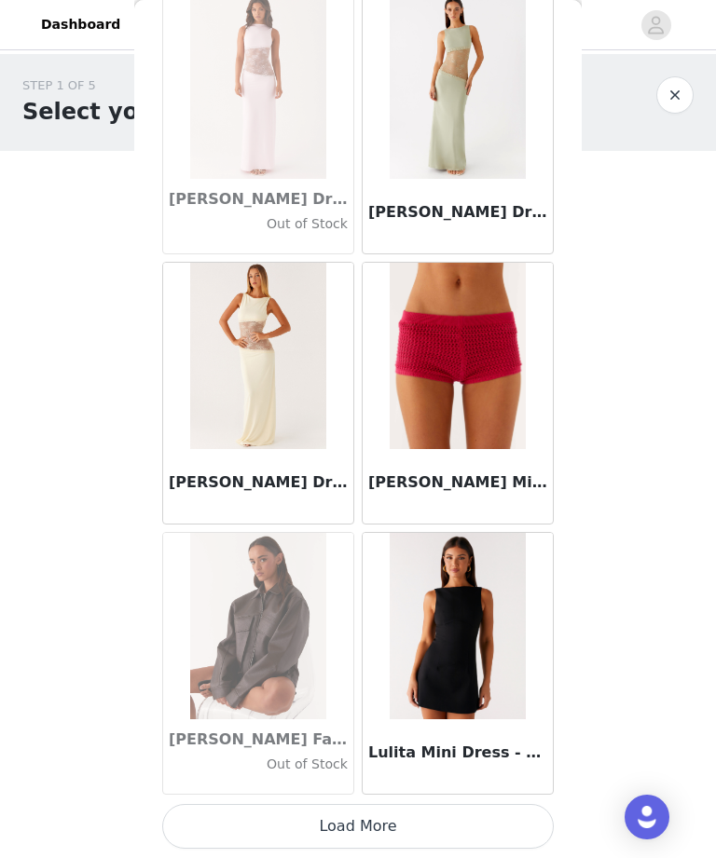
scroll to position [66857, 0]
click at [383, 840] on button "Load More" at bounding box center [357, 826] width 391 height 45
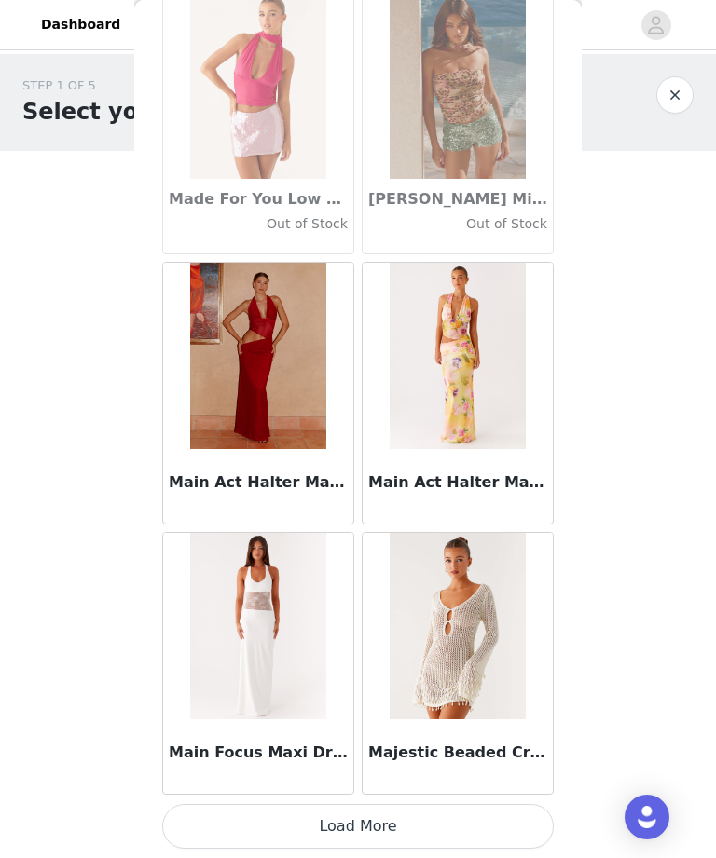
scroll to position [69560, 0]
click at [402, 829] on button "Load More" at bounding box center [357, 826] width 391 height 45
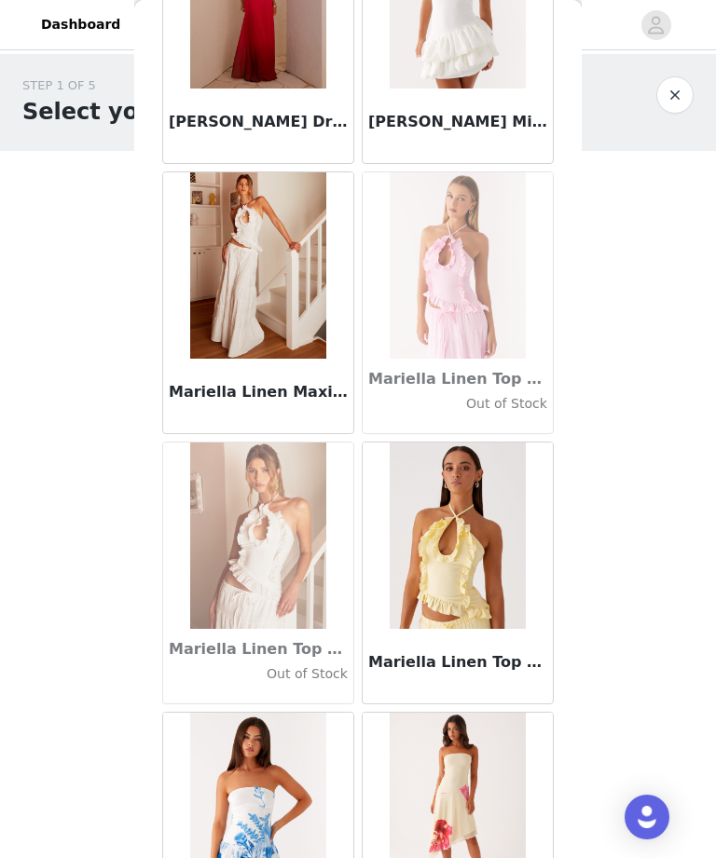
scroll to position [71203, 0]
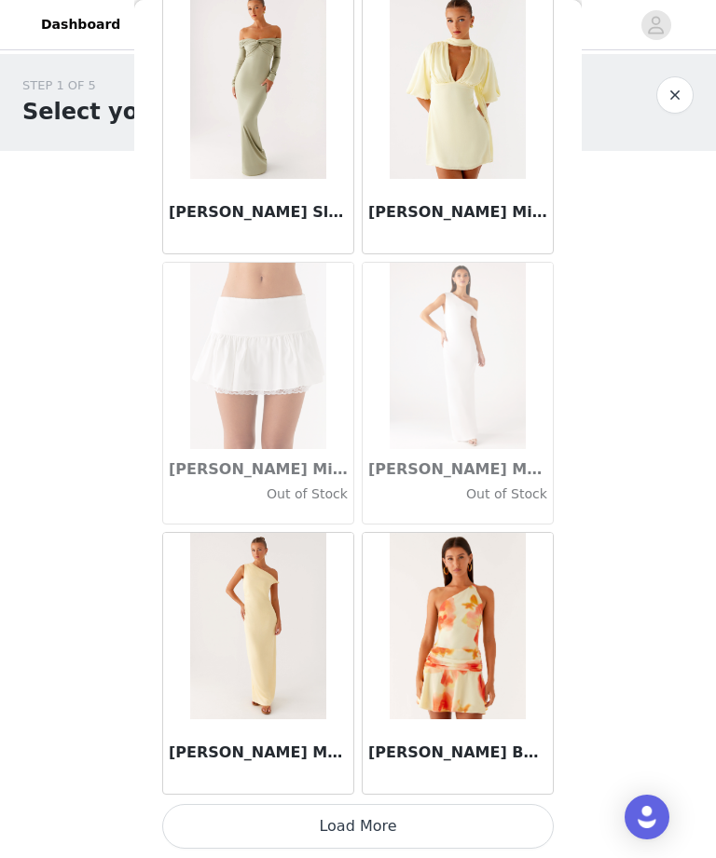
click at [388, 827] on button "Load More" at bounding box center [357, 826] width 391 height 45
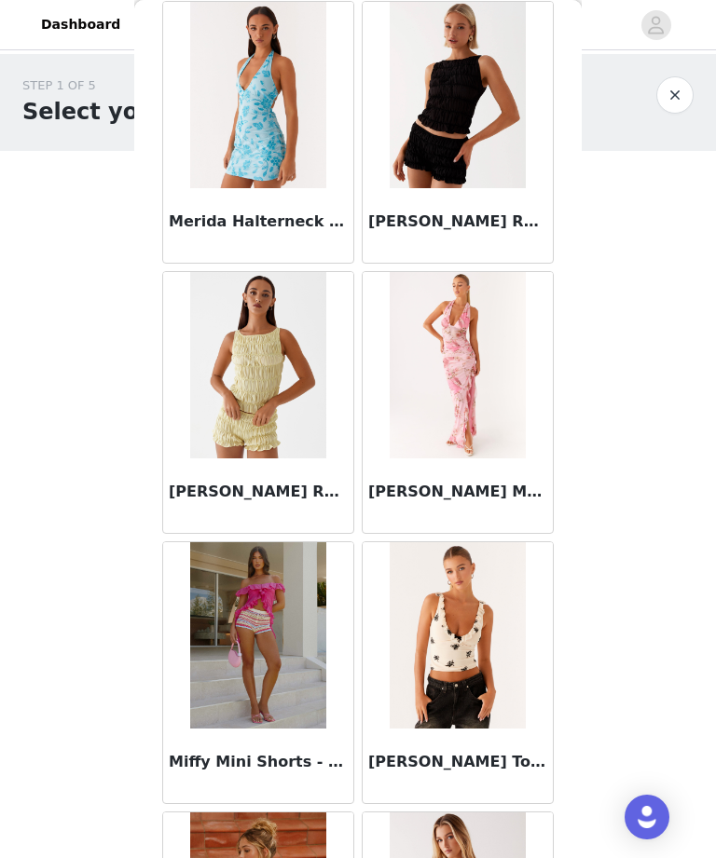
scroll to position [73939, 0]
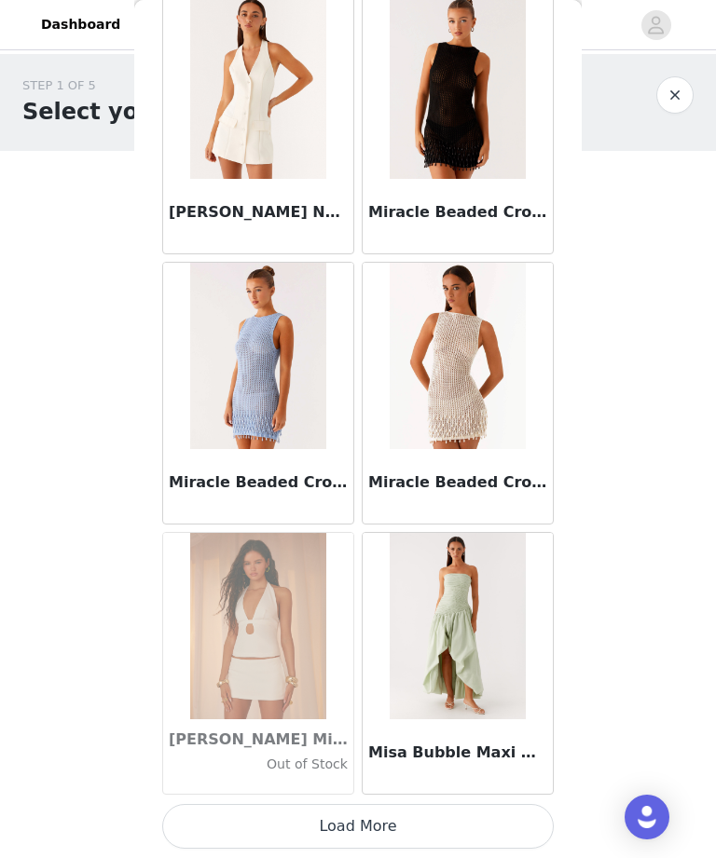
click at [372, 835] on button "Load More" at bounding box center [357, 826] width 391 height 45
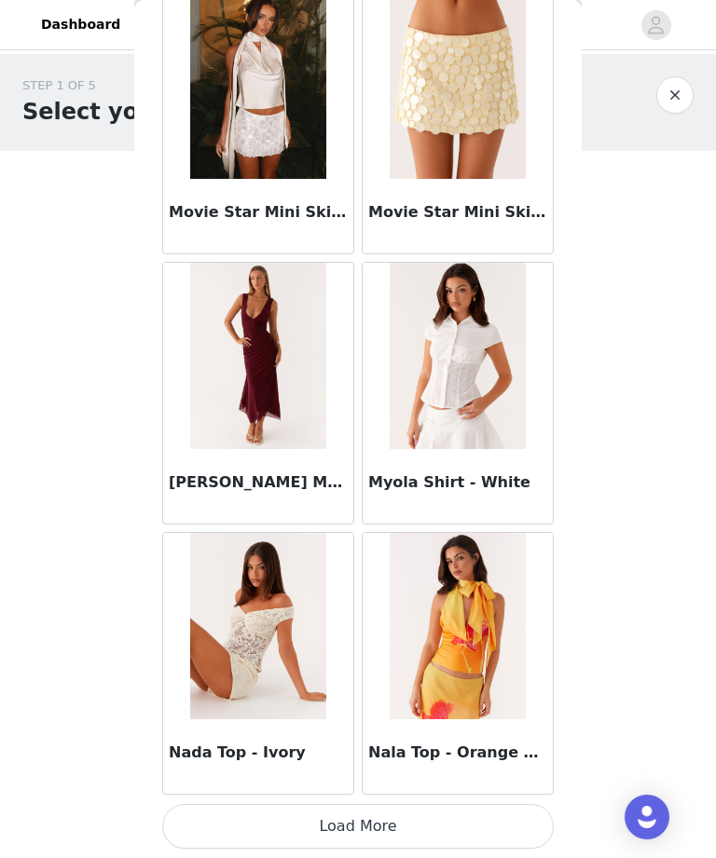
scroll to position [77668, 0]
click at [431, 833] on button "Load More" at bounding box center [357, 826] width 391 height 45
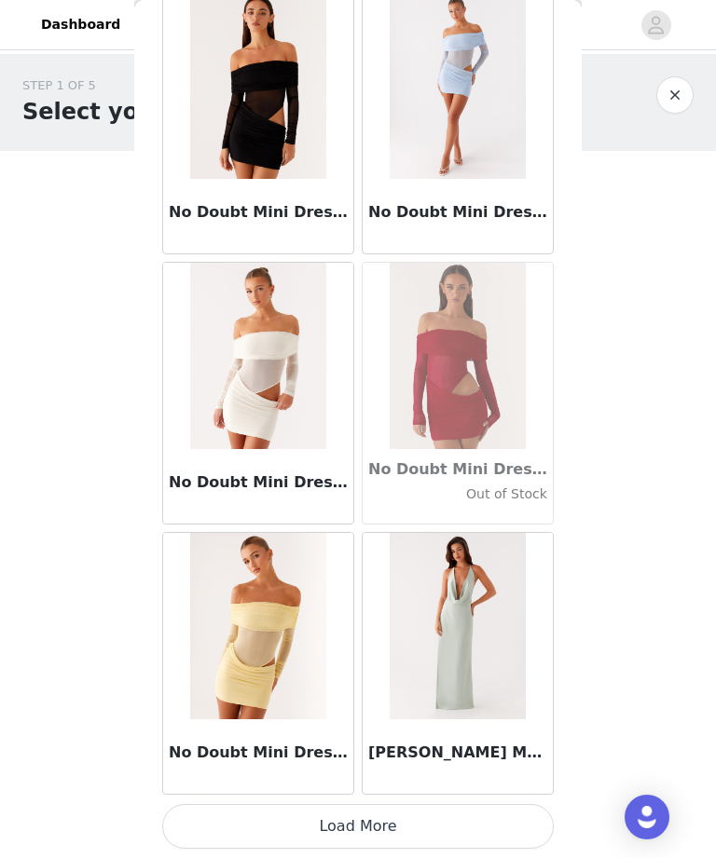
scroll to position [80371, 0]
click at [258, 825] on button "Load More" at bounding box center [357, 826] width 391 height 45
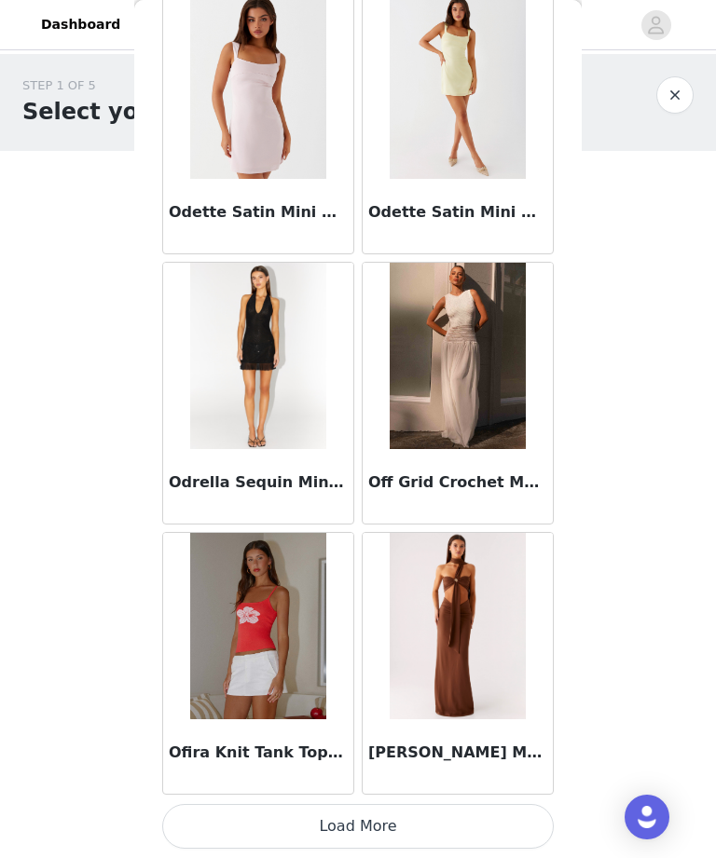
scroll to position [83073, 0]
click at [472, 812] on button "Load More" at bounding box center [357, 826] width 391 height 45
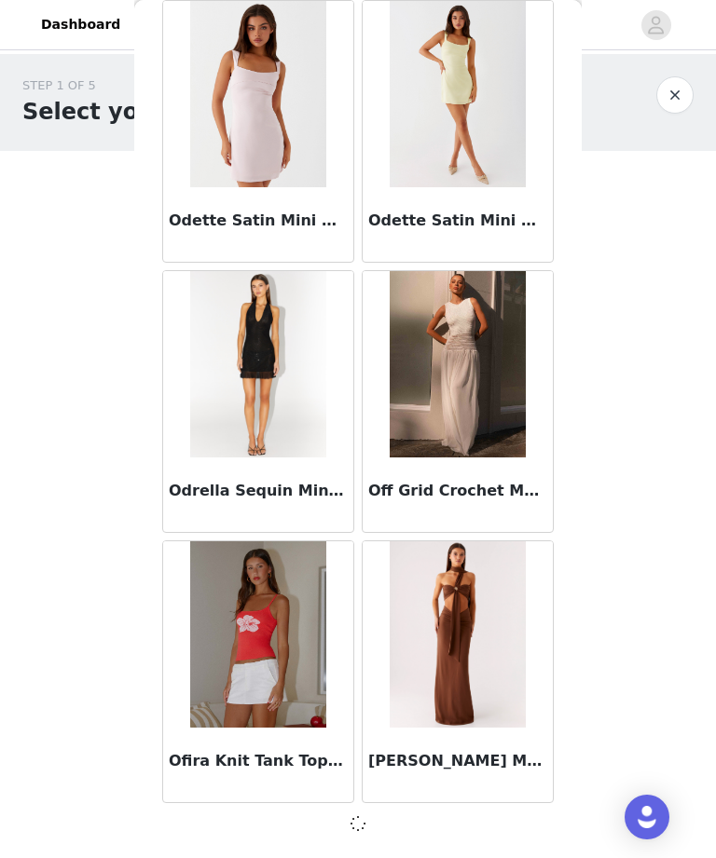
scroll to position [83065, 0]
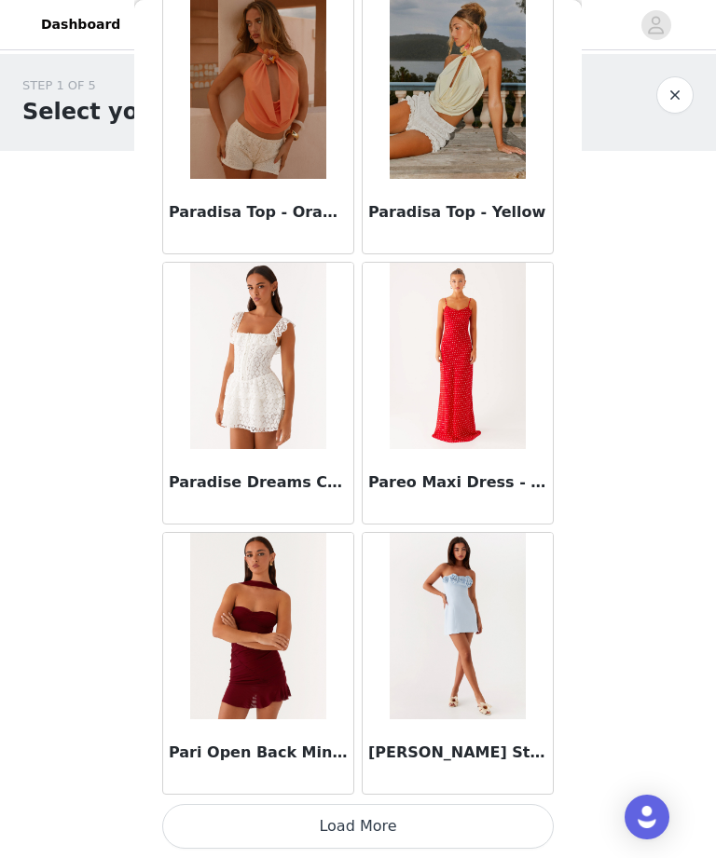
click at [332, 829] on button "Load More" at bounding box center [357, 826] width 391 height 45
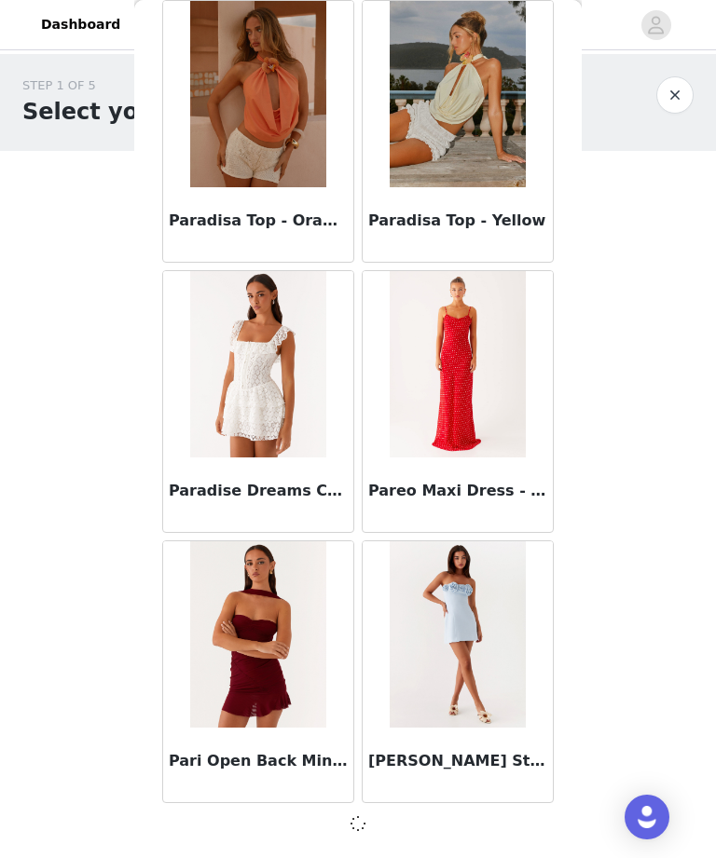
scroll to position [85767, 0]
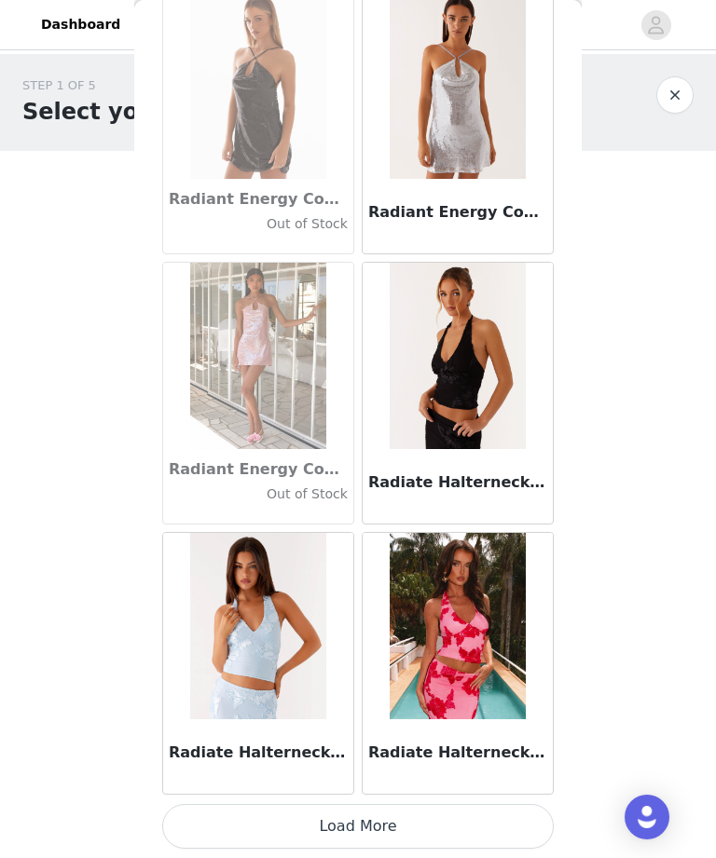
click at [305, 827] on button "Load More" at bounding box center [357, 826] width 391 height 45
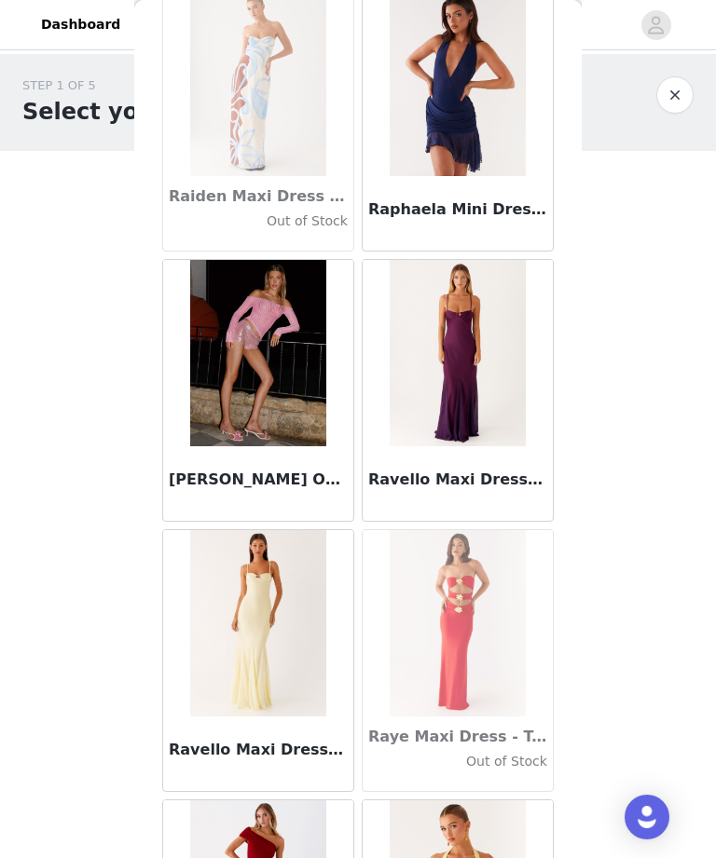
scroll to position [90273, 0]
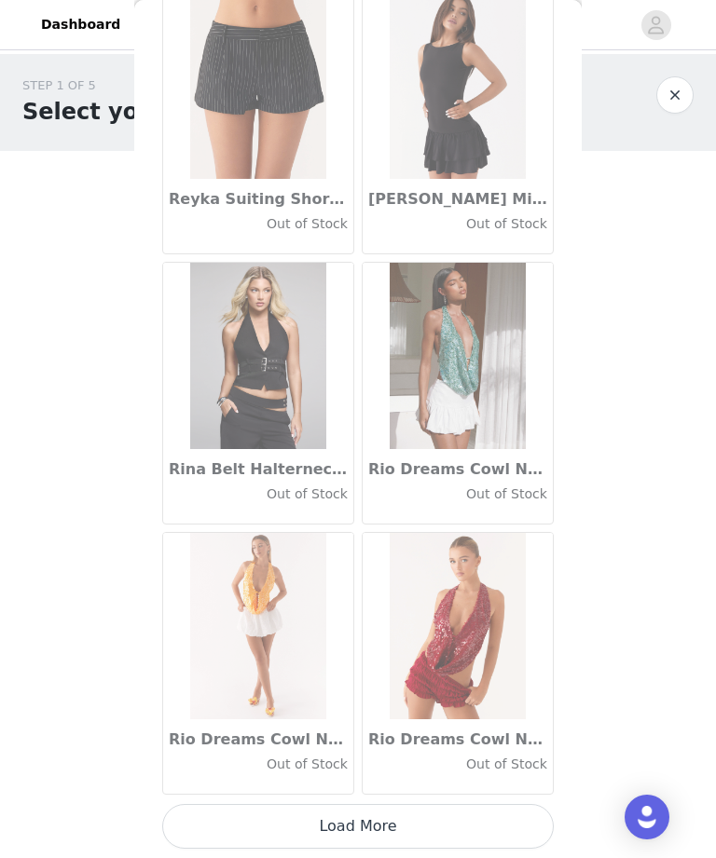
click at [290, 818] on button "Load More" at bounding box center [357, 826] width 391 height 45
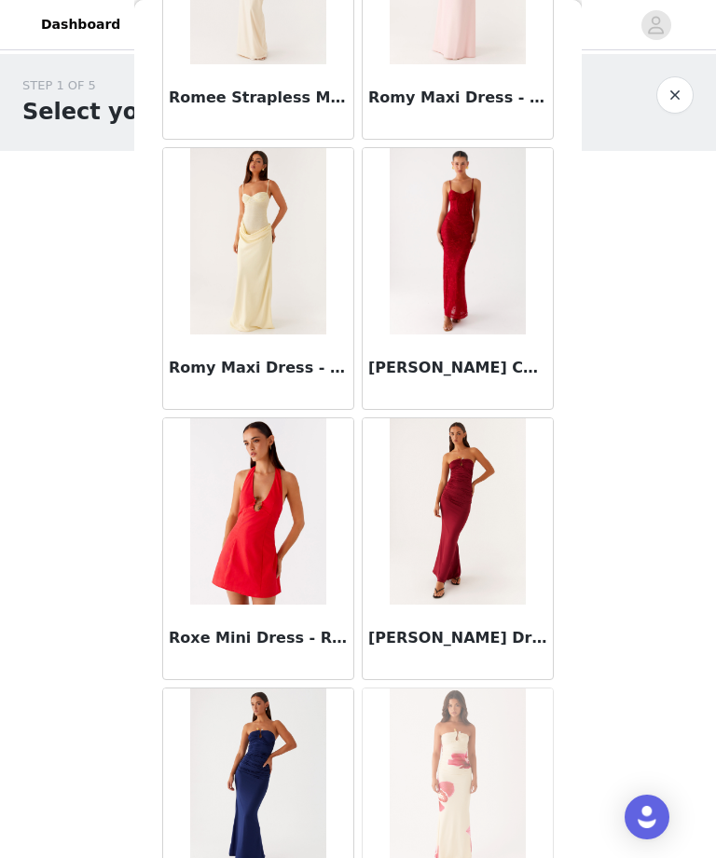
scroll to position [92645, 0]
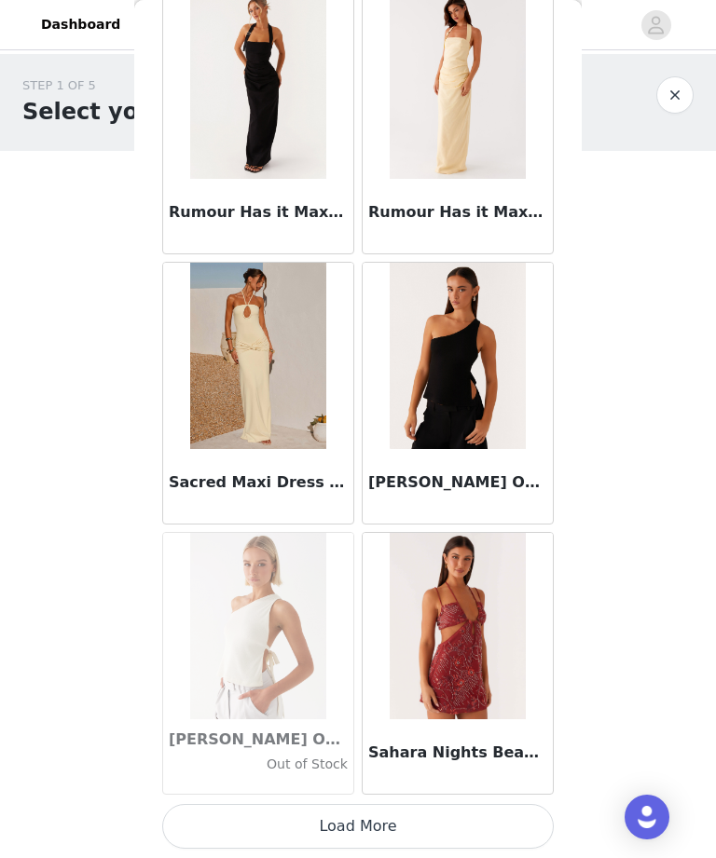
click at [274, 826] on button "Load More" at bounding box center [357, 826] width 391 height 45
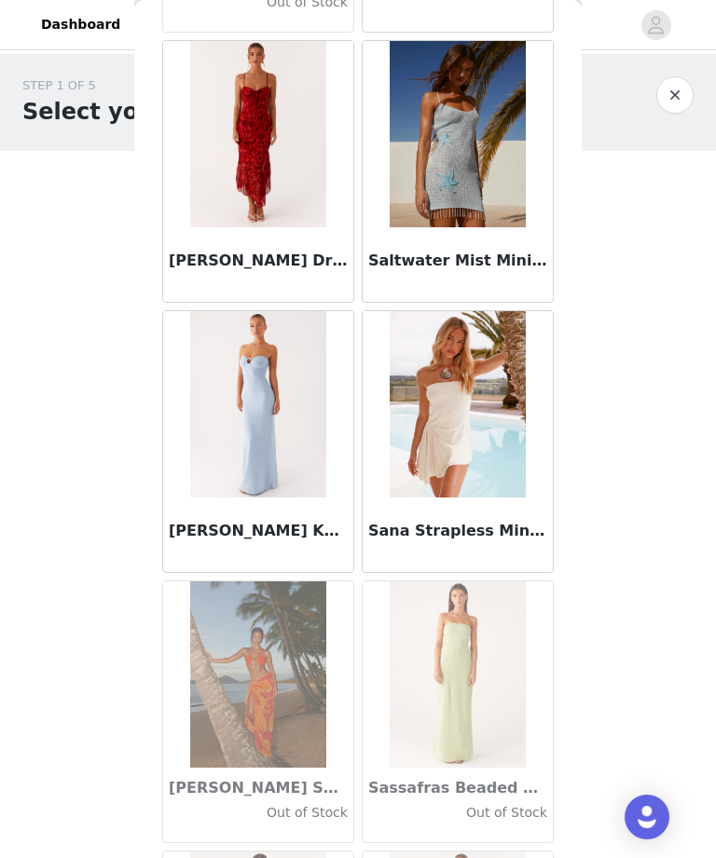
scroll to position [94646, 0]
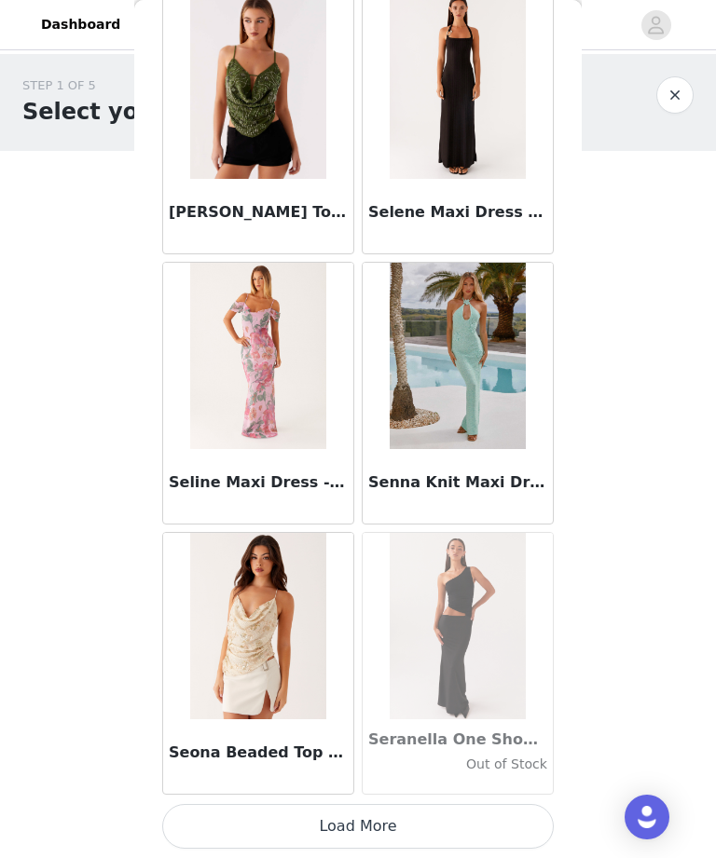
click at [257, 818] on button "Load More" at bounding box center [357, 826] width 391 height 45
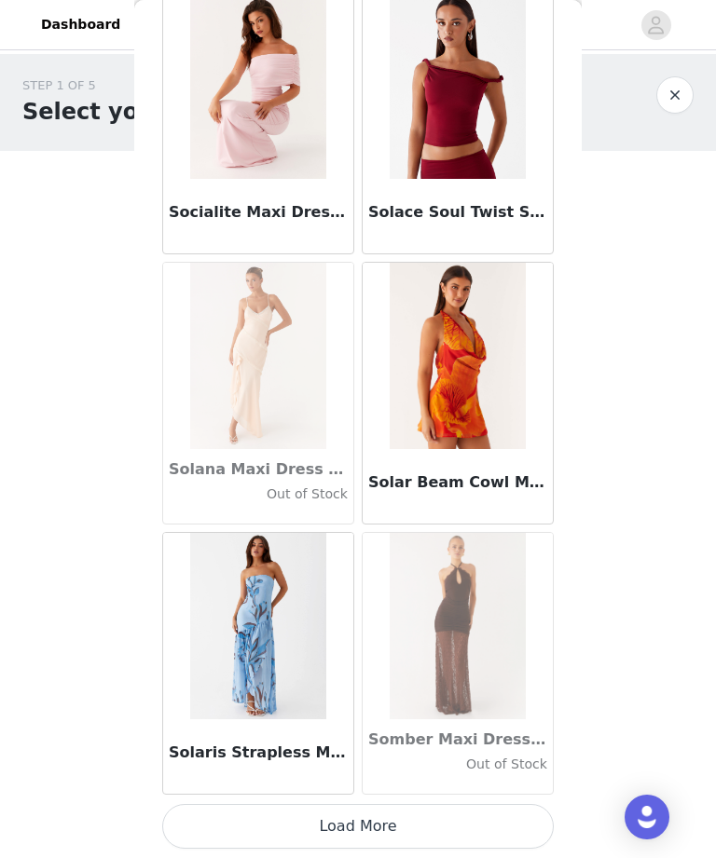
scroll to position [99289, 0]
click at [215, 829] on button "Load More" at bounding box center [357, 826] width 391 height 45
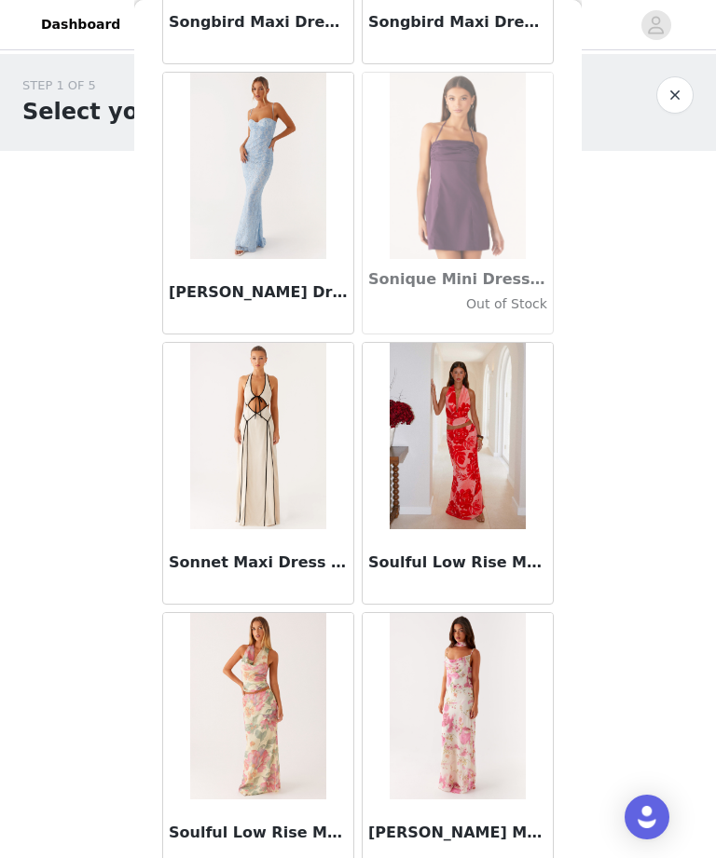
scroll to position [101141, 0]
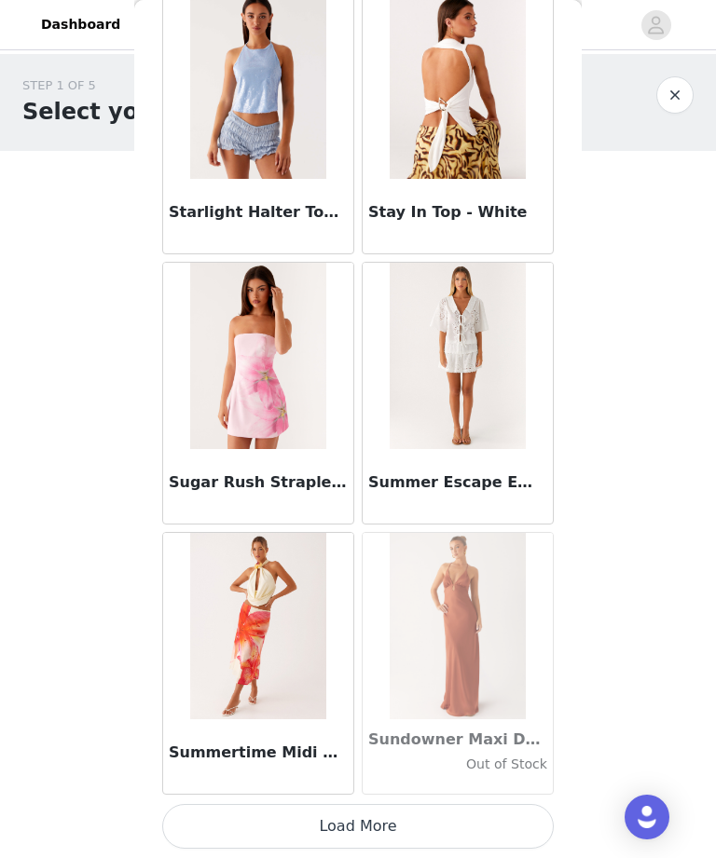
click at [234, 825] on button "Load More" at bounding box center [357, 826] width 391 height 45
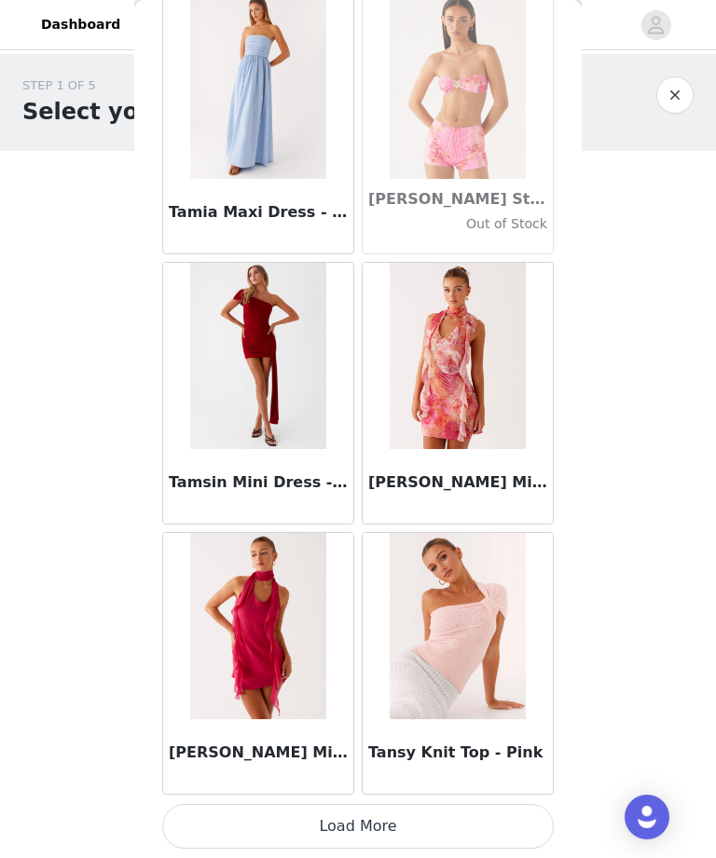
scroll to position [104694, 0]
click at [250, 832] on button "Load More" at bounding box center [357, 826] width 391 height 45
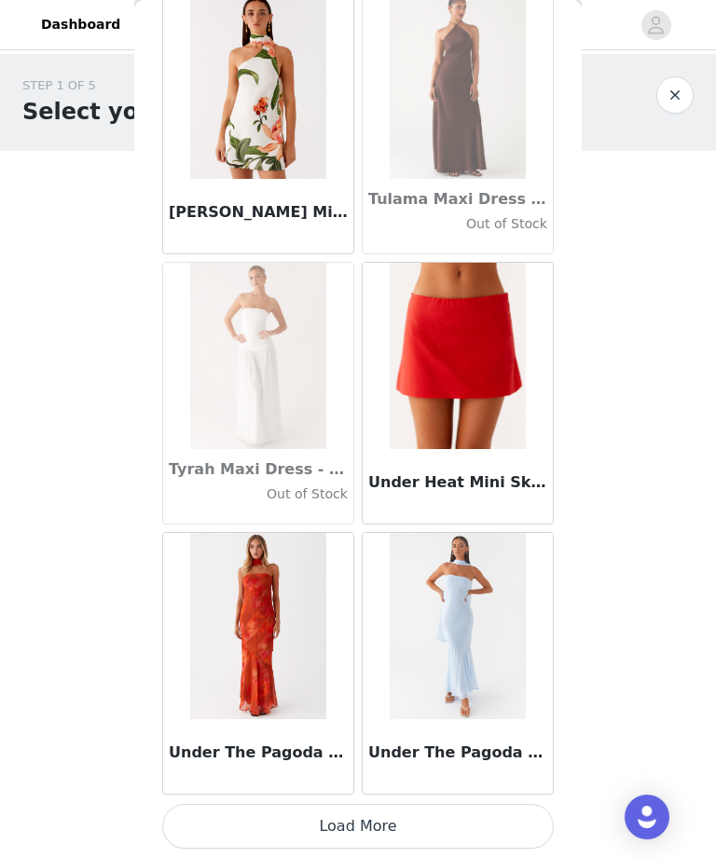
scroll to position [107397, 0]
click at [311, 841] on button "Load More" at bounding box center [357, 826] width 391 height 45
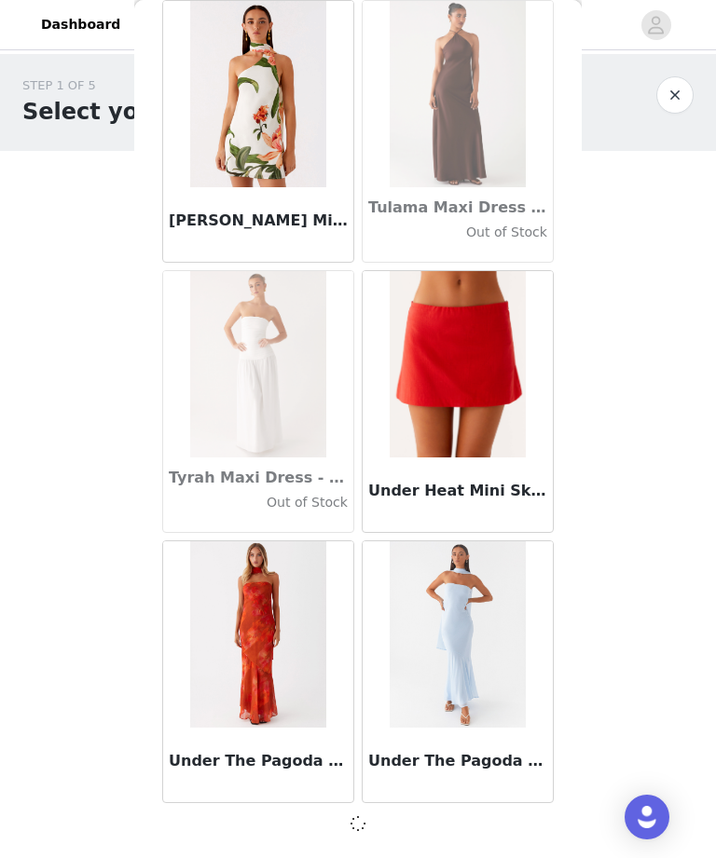
scroll to position [107389, 0]
click at [308, 826] on div at bounding box center [357, 824] width 391 height 22
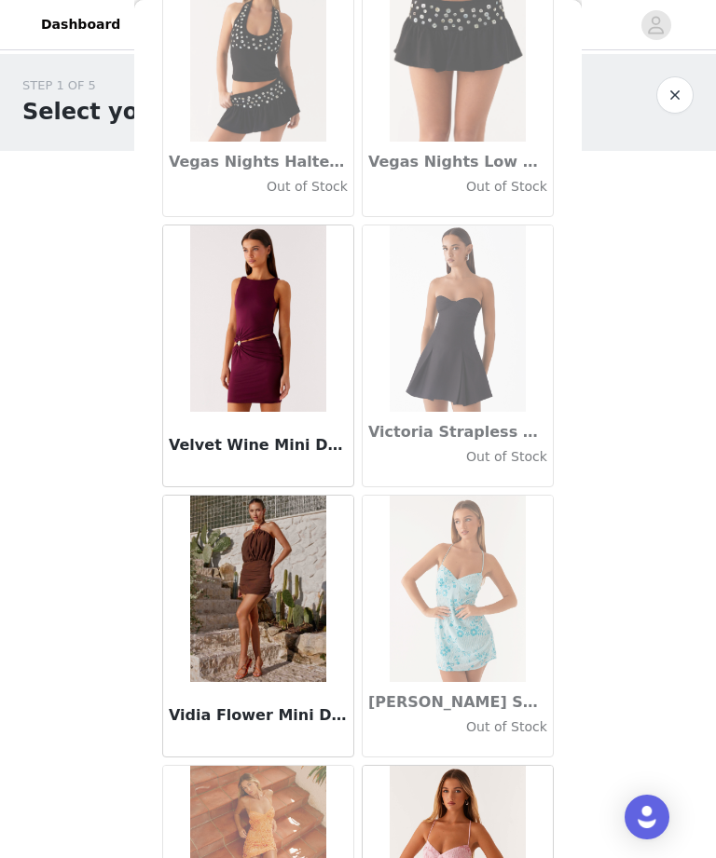
scroll to position [109917, 0]
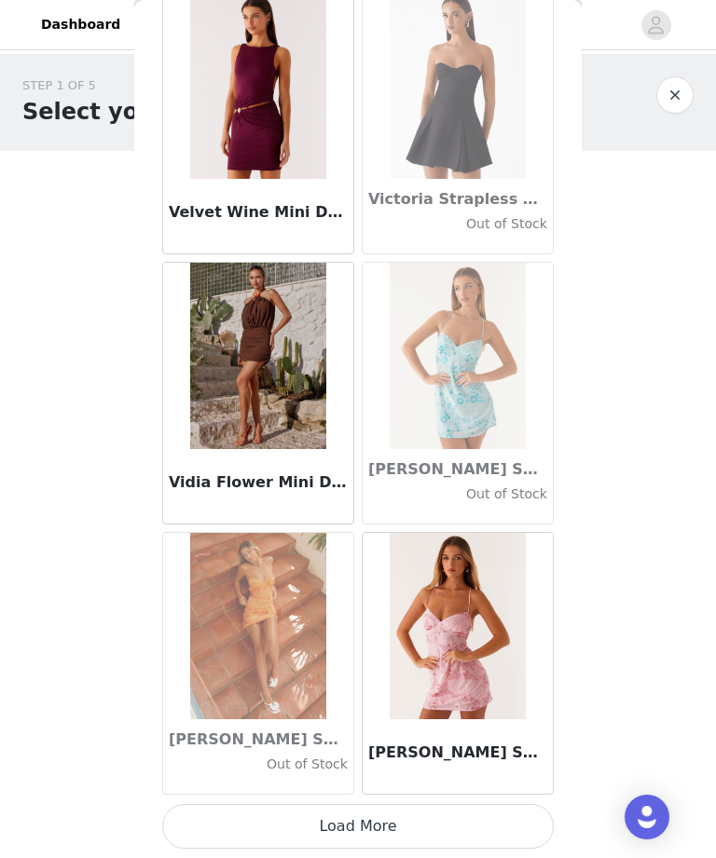
click at [450, 830] on button "Load More" at bounding box center [357, 826] width 391 height 45
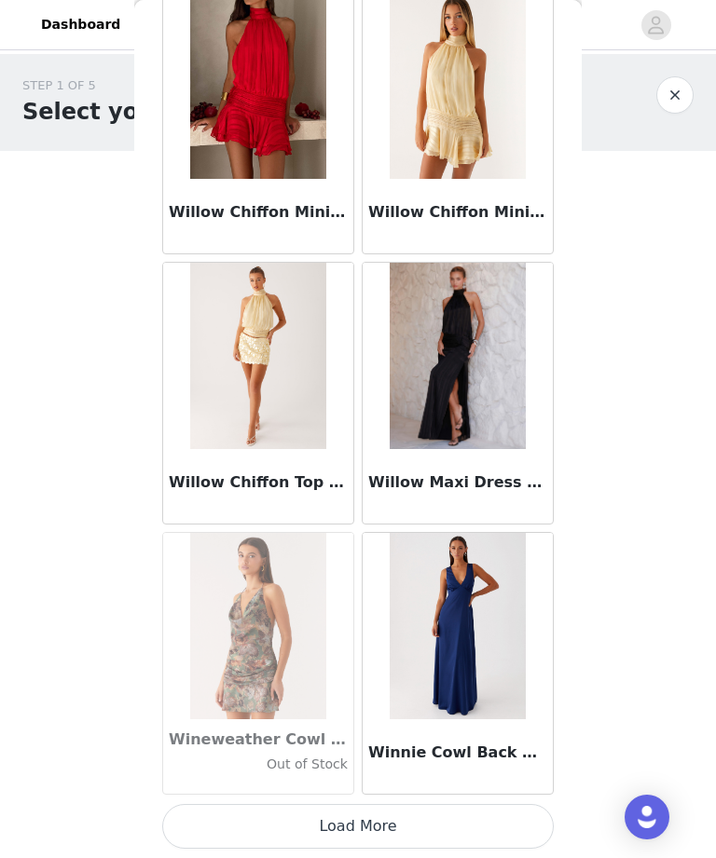
scroll to position [112805, 0]
click at [425, 808] on button "Load More" at bounding box center [357, 826] width 391 height 45
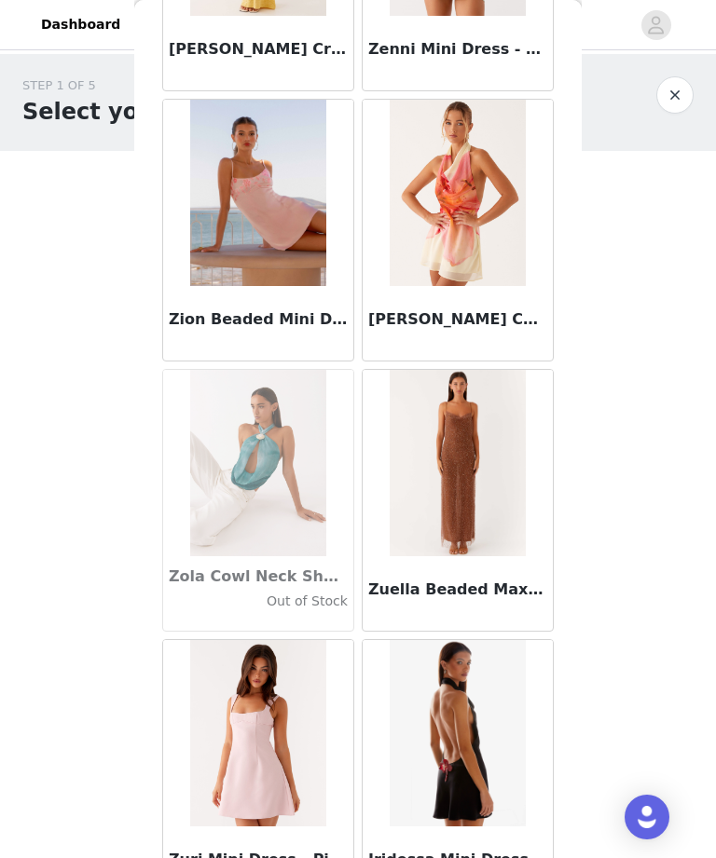
scroll to position [114871, 0]
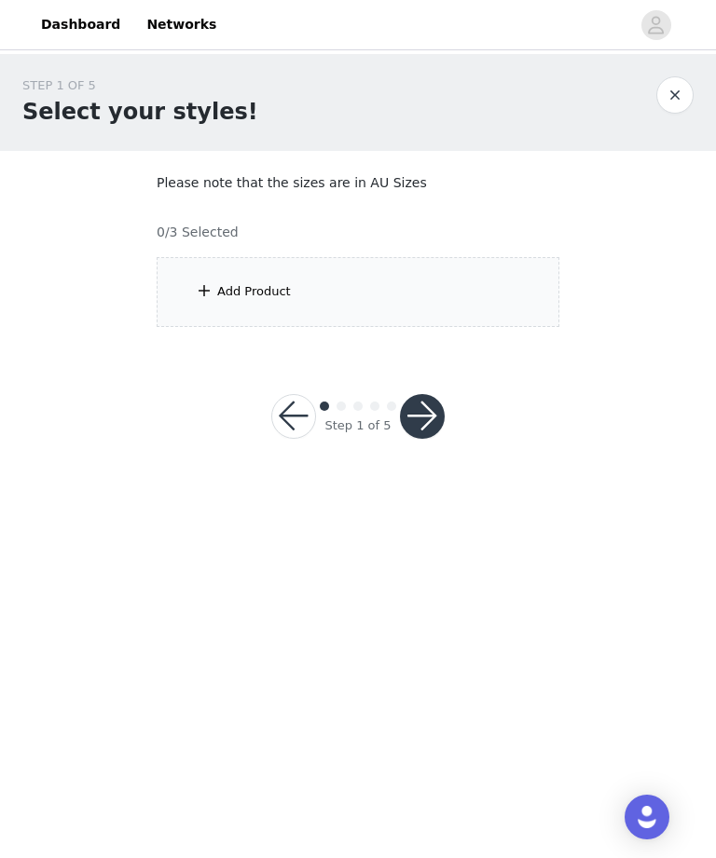
click at [664, 31] on icon "avatar" at bounding box center [657, 25] width 16 height 18
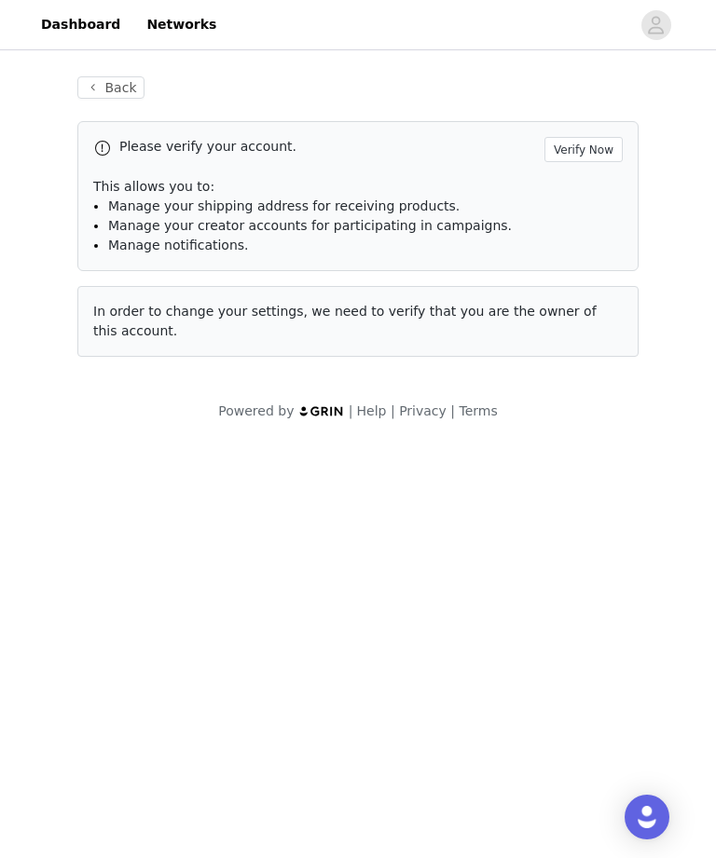
click at [117, 82] on button "Back" at bounding box center [110, 87] width 67 height 22
click at [154, 75] on div "Back Please verify your account. Verify Now This allows you to: Manage your shi…" at bounding box center [358, 216] width 606 height 325
click at [138, 82] on button "Back" at bounding box center [110, 87] width 67 height 22
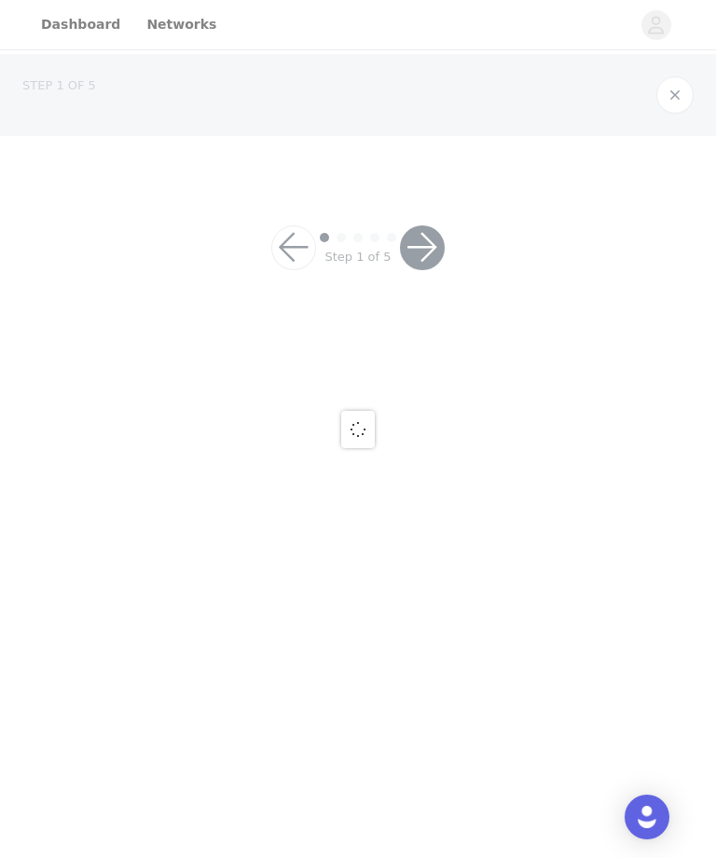
click at [360, 408] on div at bounding box center [358, 429] width 716 height 858
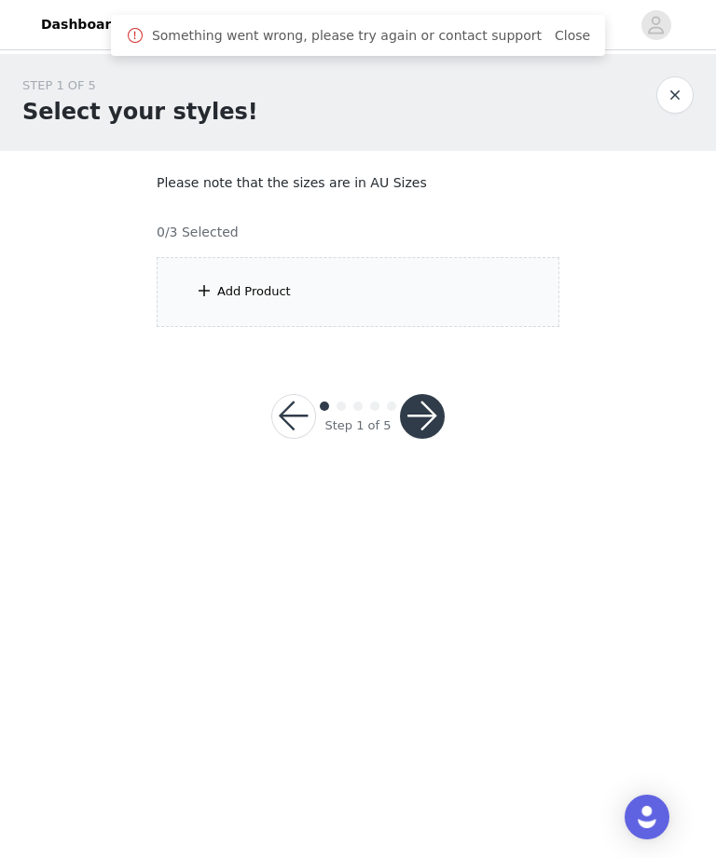
click at [462, 257] on div "Add Product" at bounding box center [358, 292] width 403 height 70
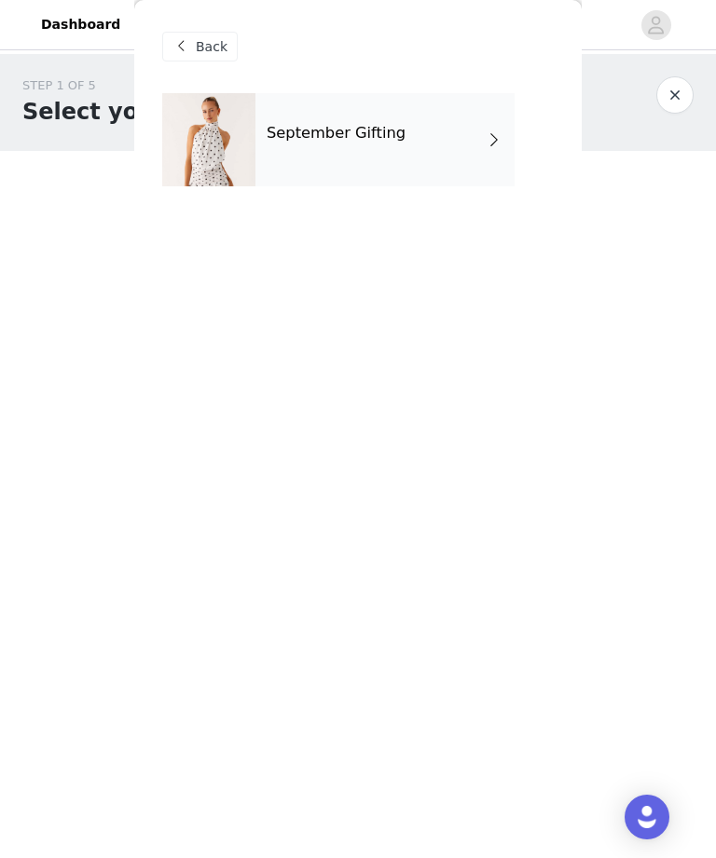
click at [389, 137] on h4 "September Gifting" at bounding box center [336, 133] width 139 height 17
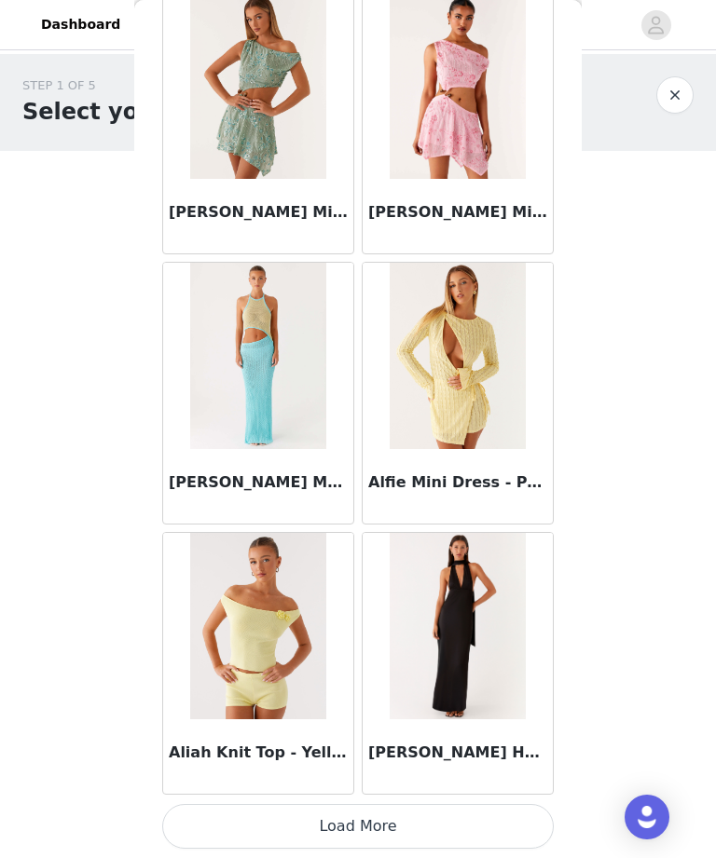
click at [319, 841] on button "Load More" at bounding box center [357, 826] width 391 height 45
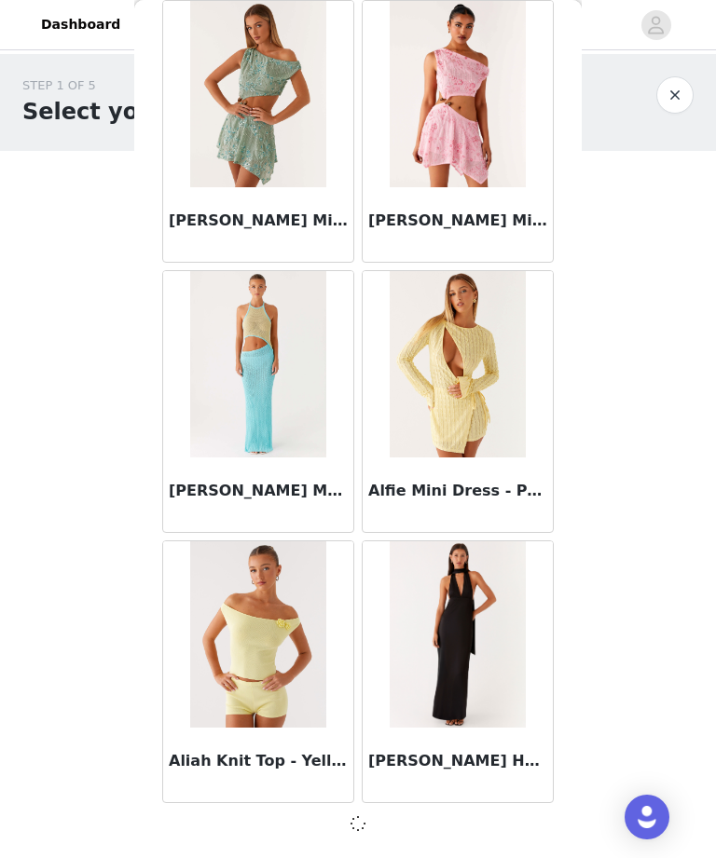
scroll to position [1985, 0]
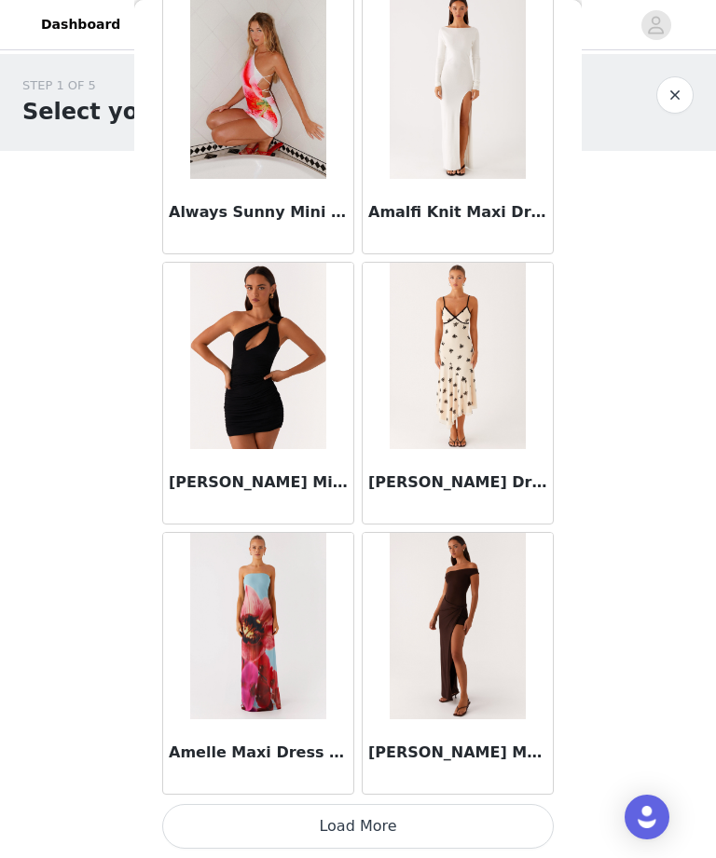
click at [313, 832] on button "Load More" at bounding box center [357, 826] width 391 height 45
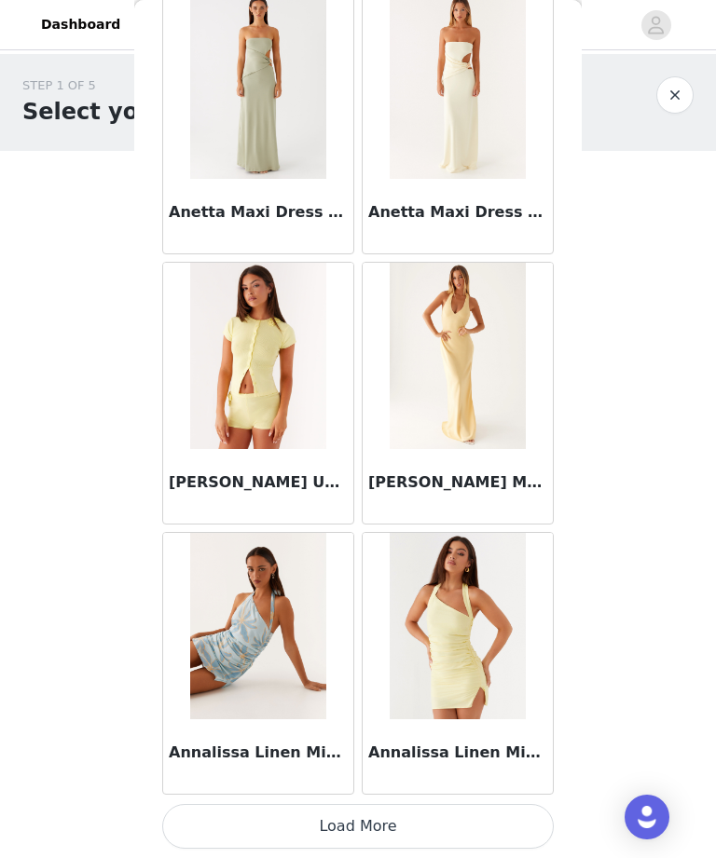
scroll to position [7399, 0]
click at [298, 843] on button "Load More" at bounding box center [357, 826] width 391 height 45
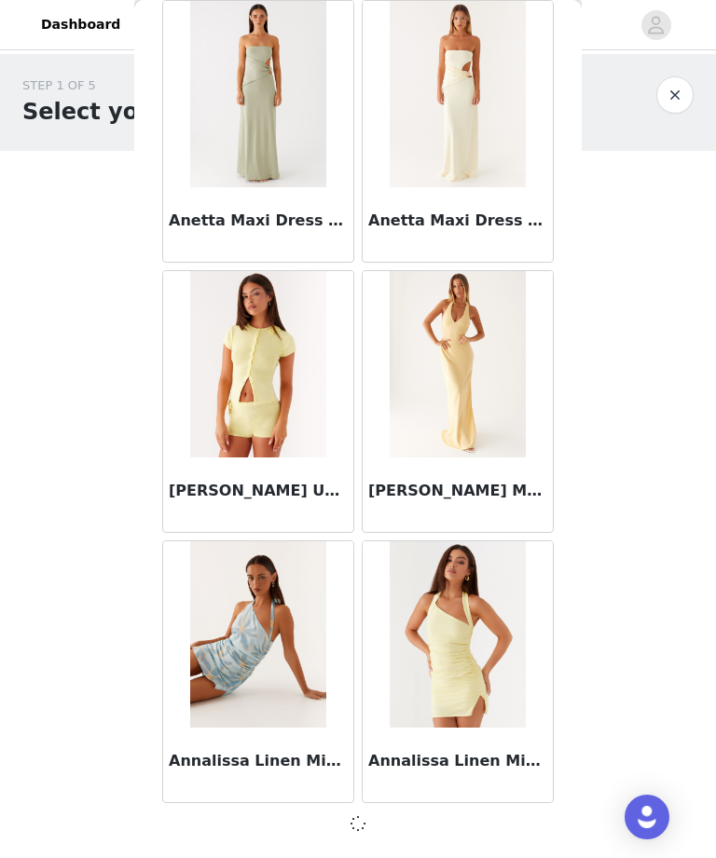
click at [272, 826] on div at bounding box center [357, 824] width 391 height 22
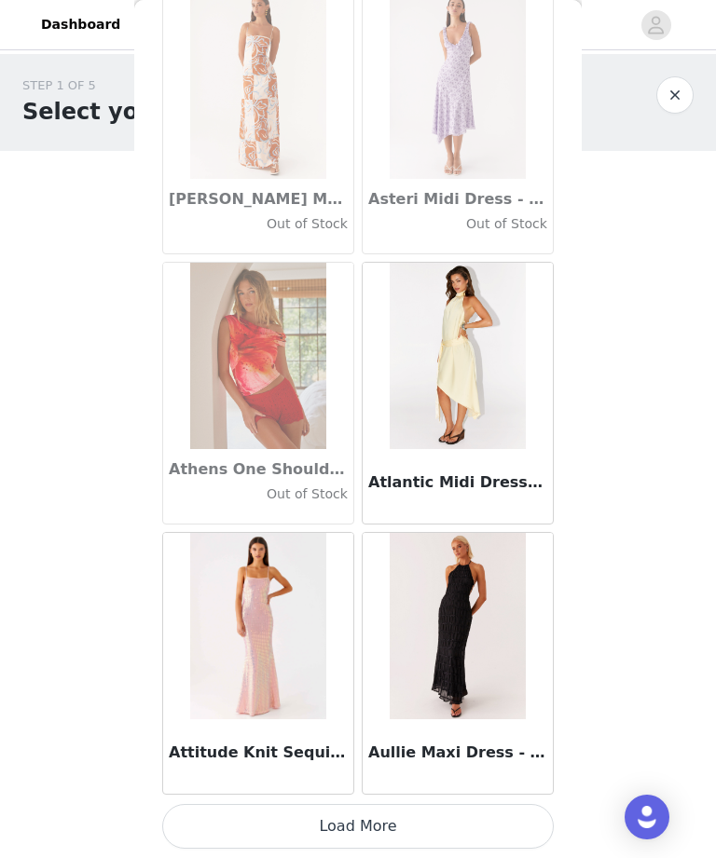
click at [605, 464] on div "STEP 1 OF 5 Select your styles! Please note that the sizes are in AU Sizes 0/3 …" at bounding box center [358, 269] width 716 height 430
click at [396, 833] on button "Load More" at bounding box center [357, 826] width 391 height 45
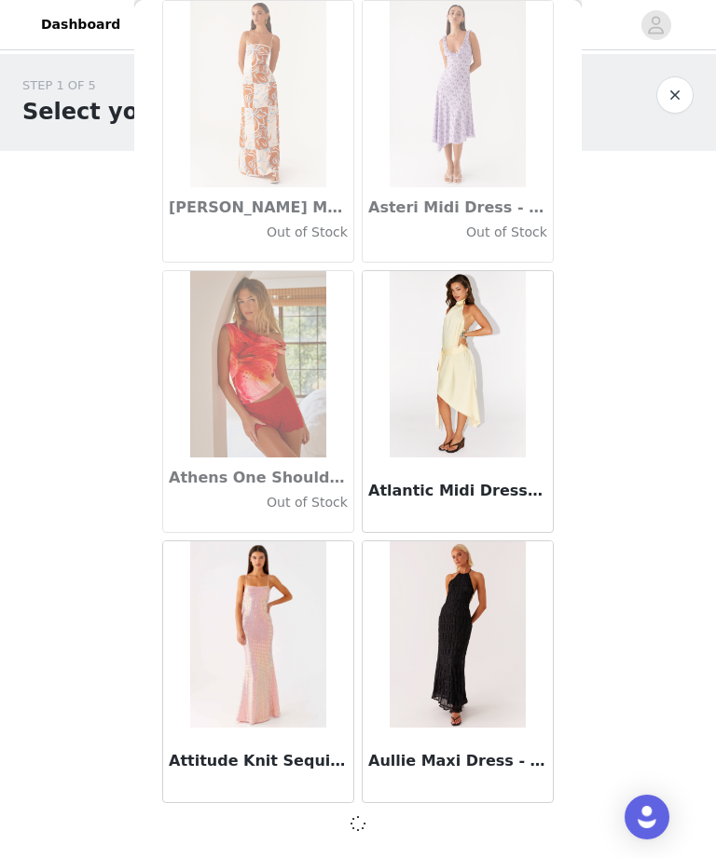
scroll to position [10093, 0]
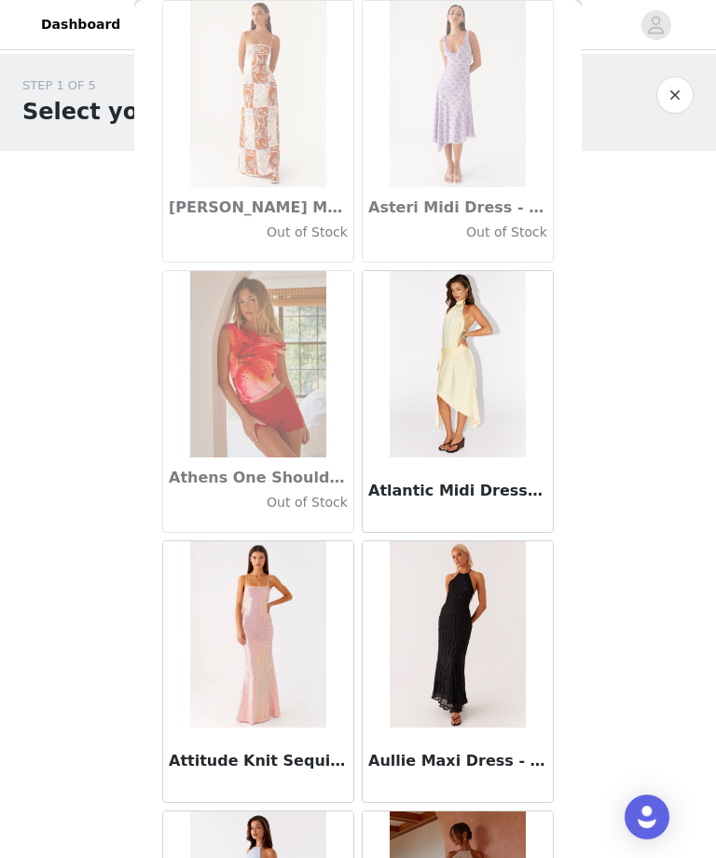
click at [300, 754] on h3 "Attitude Knit Sequin Maxi Dress - Iridescent Pink" at bounding box center [258, 761] width 179 height 22
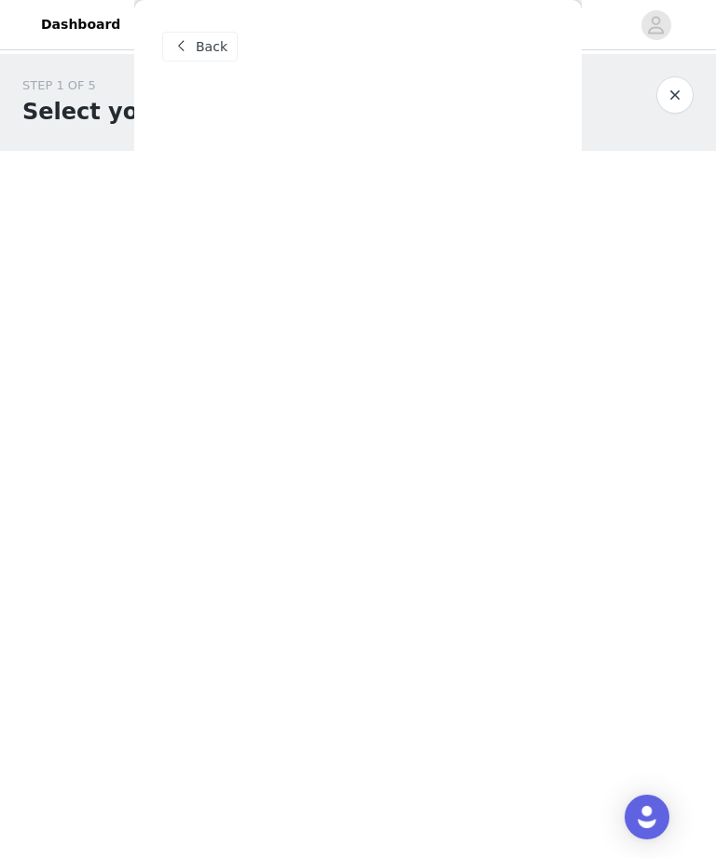
scroll to position [0, 0]
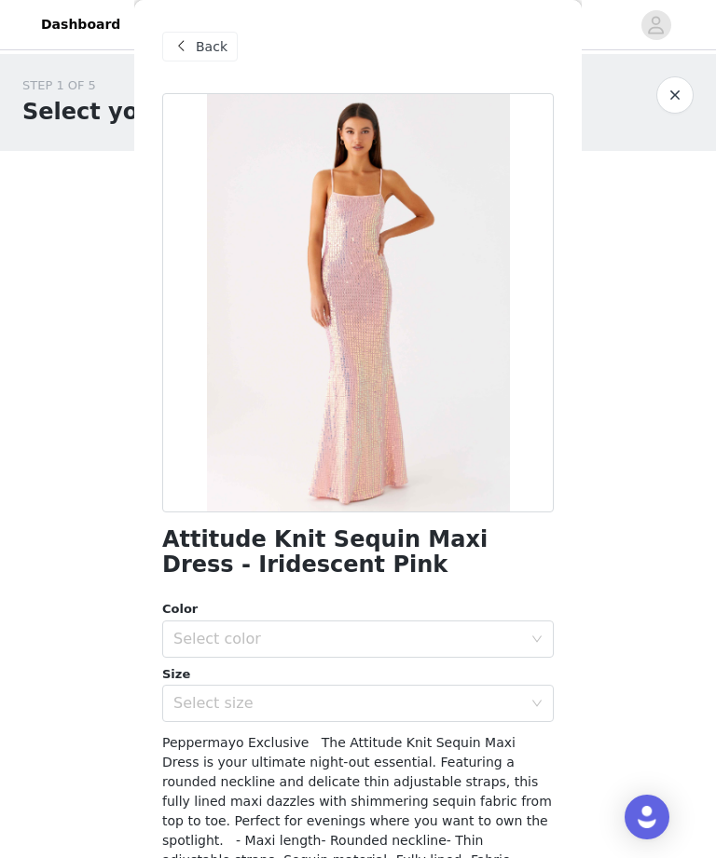
click at [191, 47] on span at bounding box center [181, 46] width 22 height 22
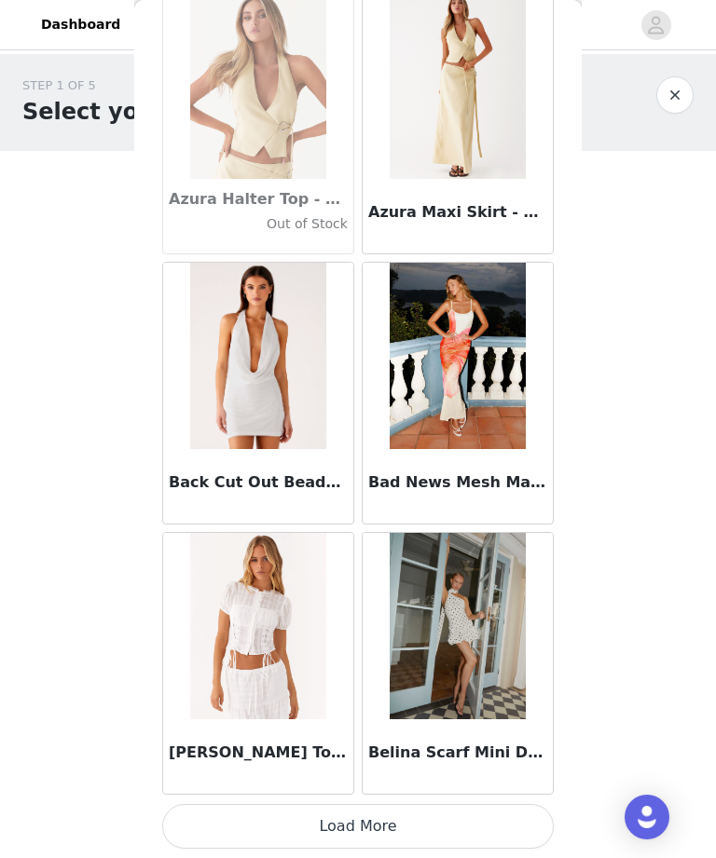
scroll to position [12804, 0]
click at [439, 829] on button "Load More" at bounding box center [357, 826] width 391 height 45
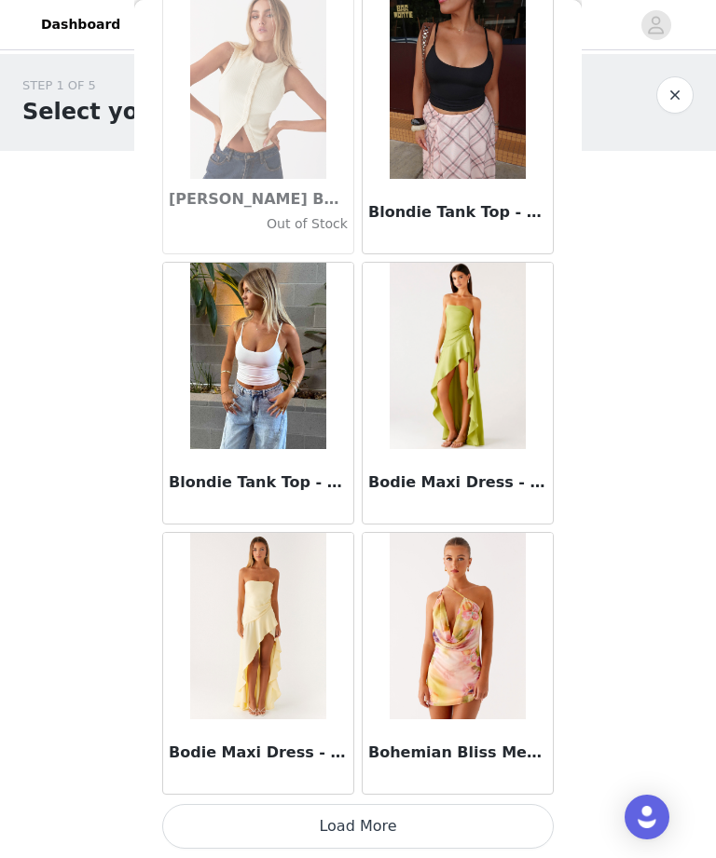
click at [462, 826] on button "Load More" at bounding box center [357, 826] width 391 height 45
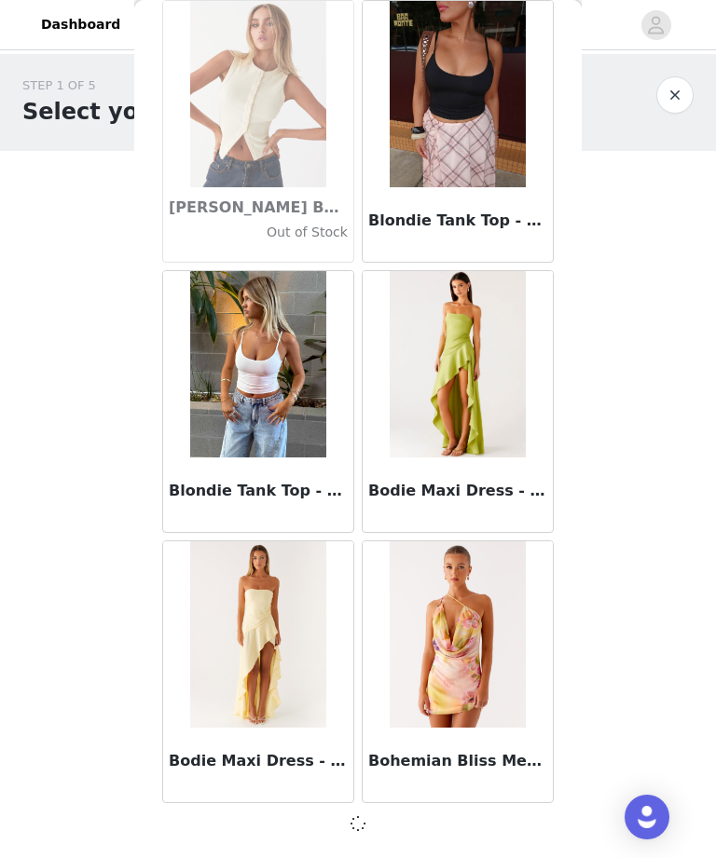
scroll to position [15498, 0]
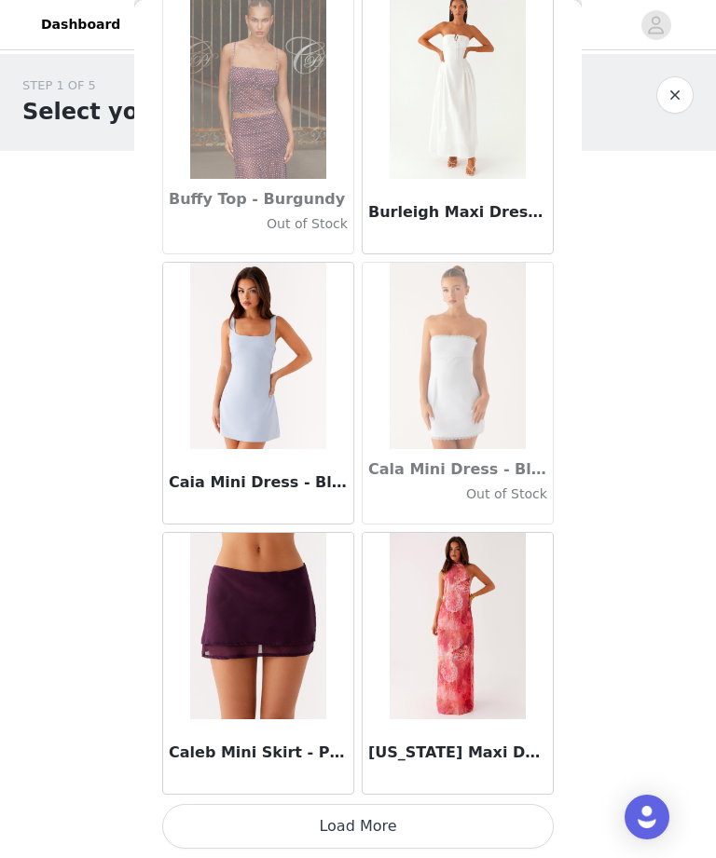
click at [472, 826] on button "Load More" at bounding box center [357, 826] width 391 height 45
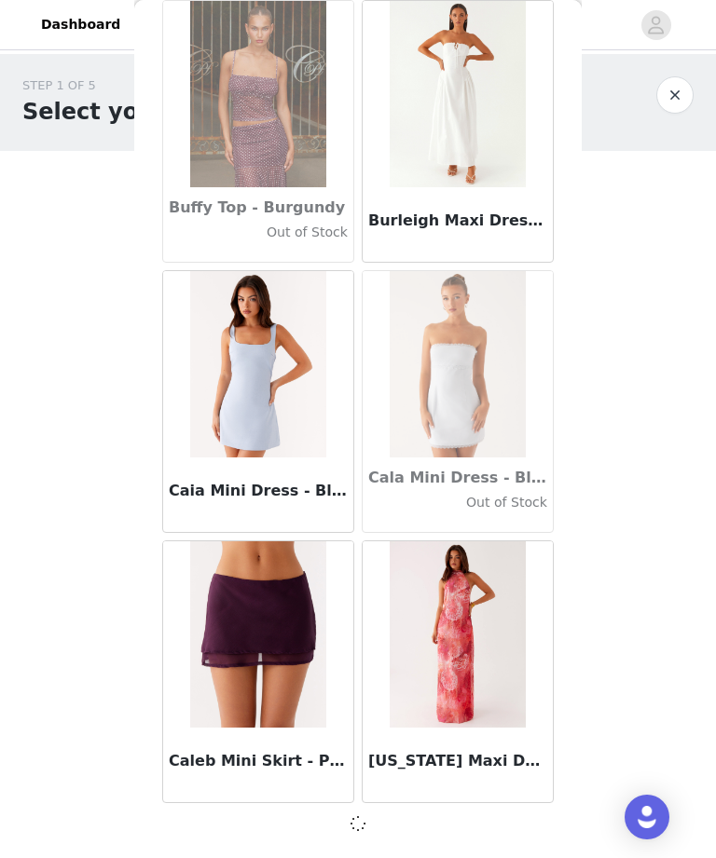
scroll to position [18201, 0]
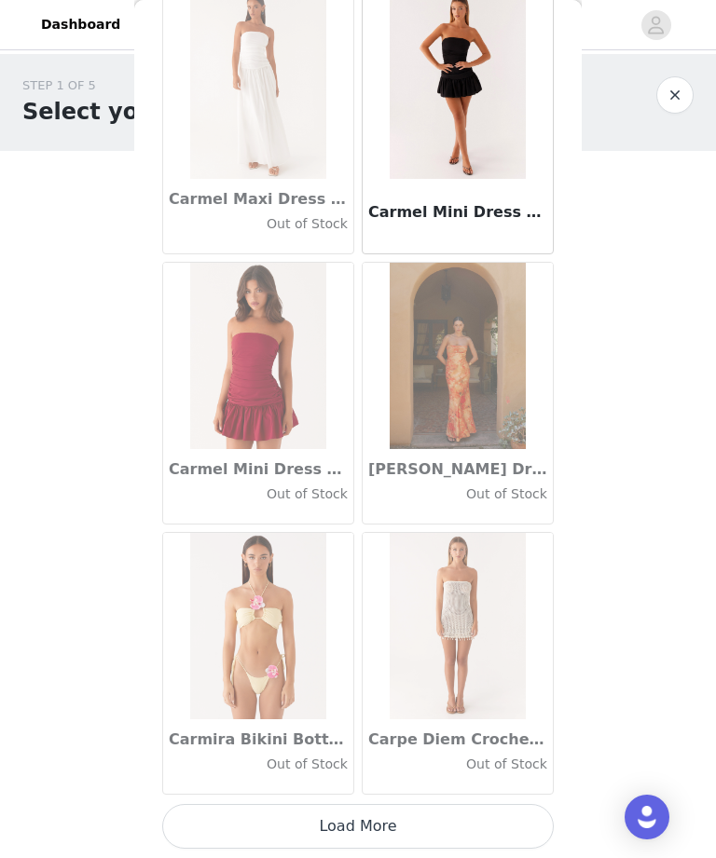
click at [460, 830] on button "Load More" at bounding box center [357, 826] width 391 height 45
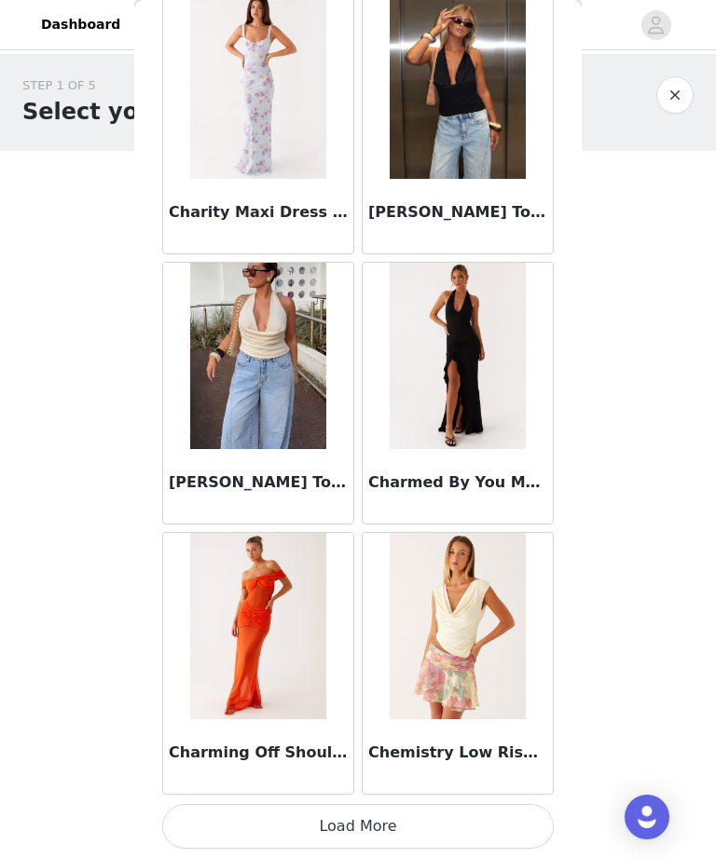
click at [472, 829] on button "Load More" at bounding box center [357, 826] width 391 height 45
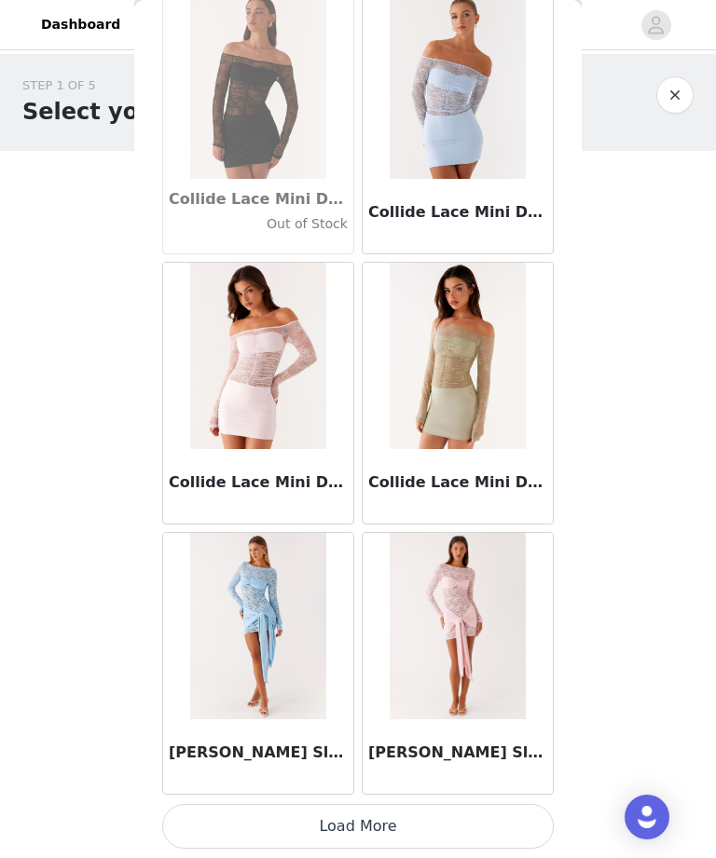
scroll to position [26309, 0]
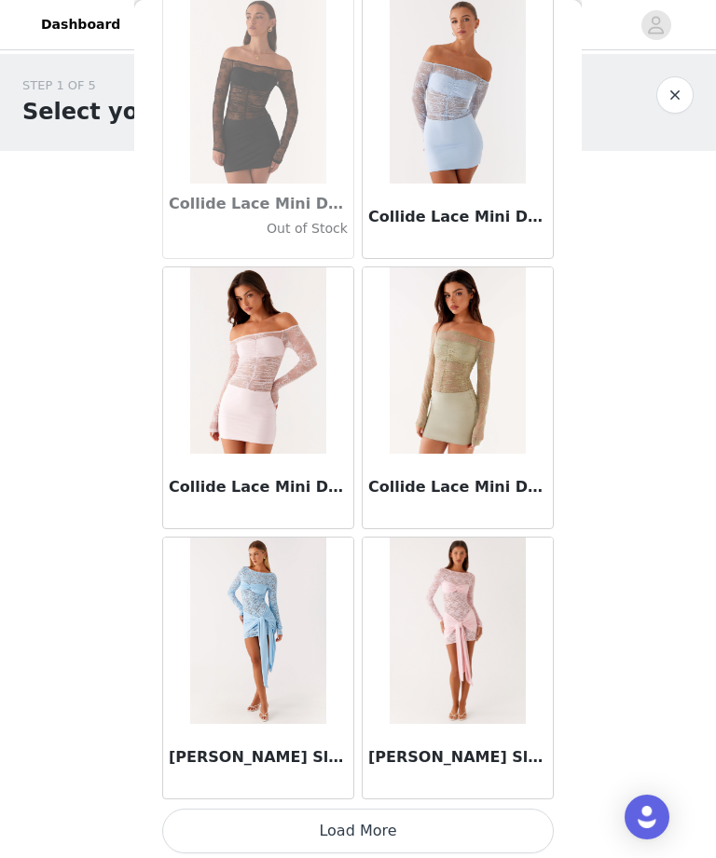
click at [453, 828] on button "Load More" at bounding box center [357, 831] width 391 height 45
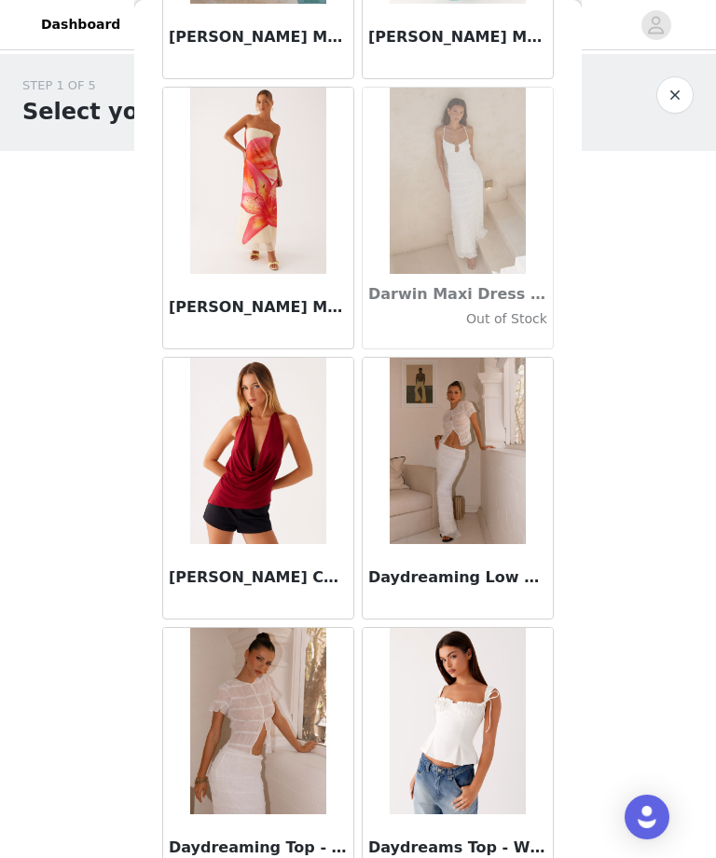
scroll to position [28930, 0]
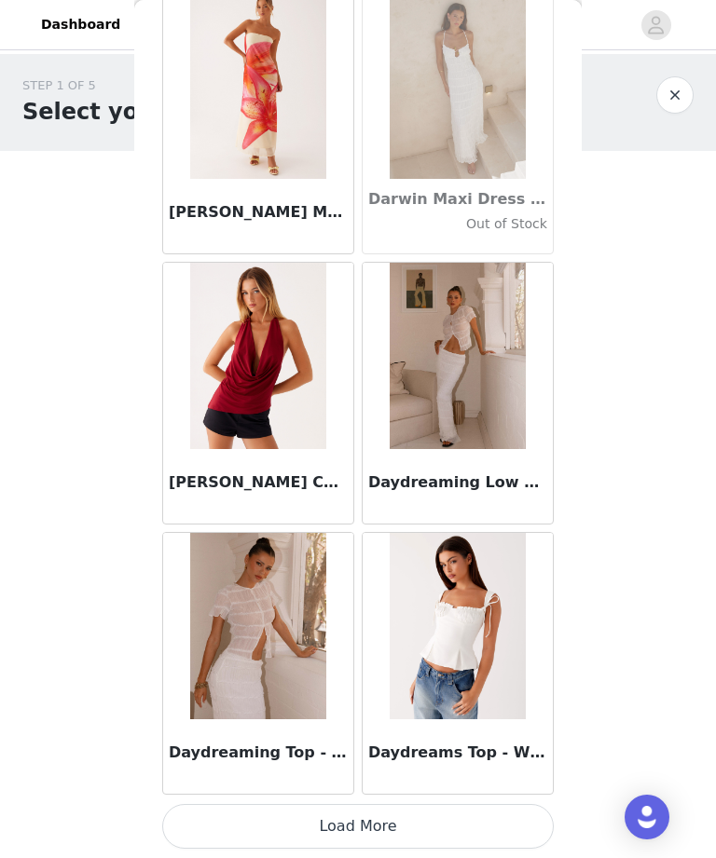
click at [397, 834] on button "Load More" at bounding box center [357, 826] width 391 height 45
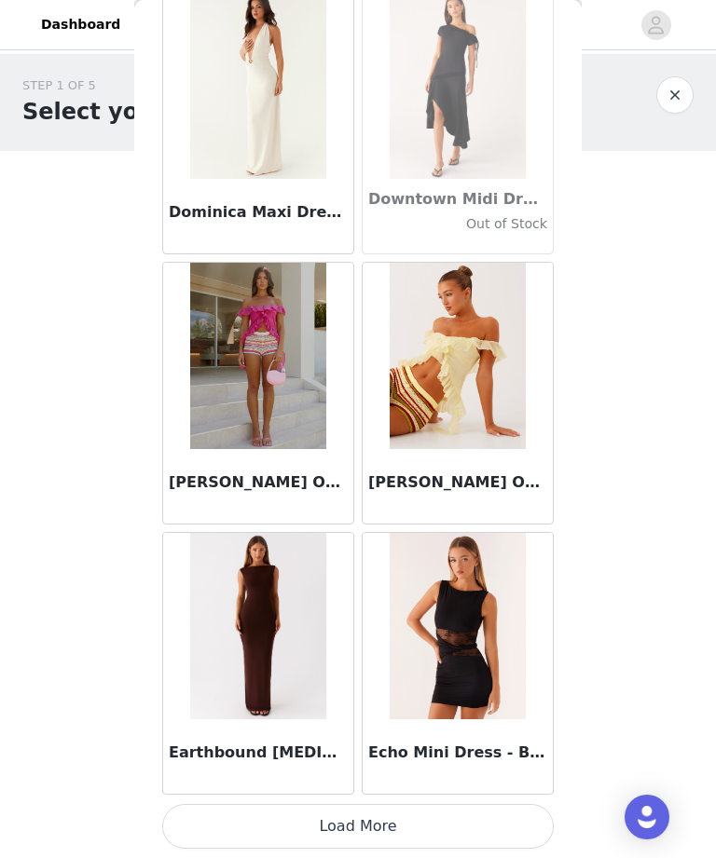
scroll to position [31723, 0]
click at [389, 841] on button "Load More" at bounding box center [357, 826] width 391 height 45
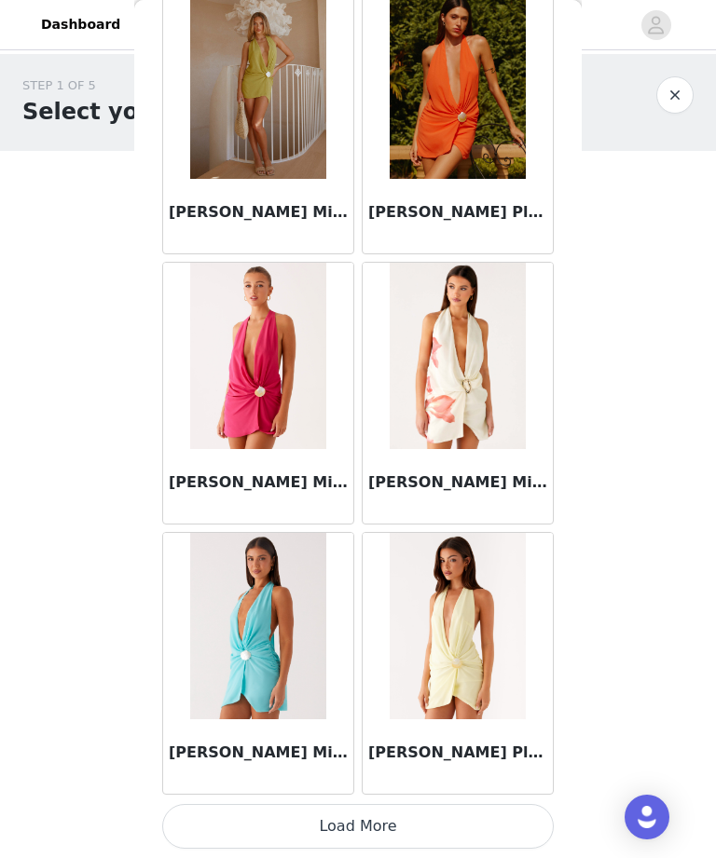
click at [410, 829] on button "Load More" at bounding box center [357, 826] width 391 height 45
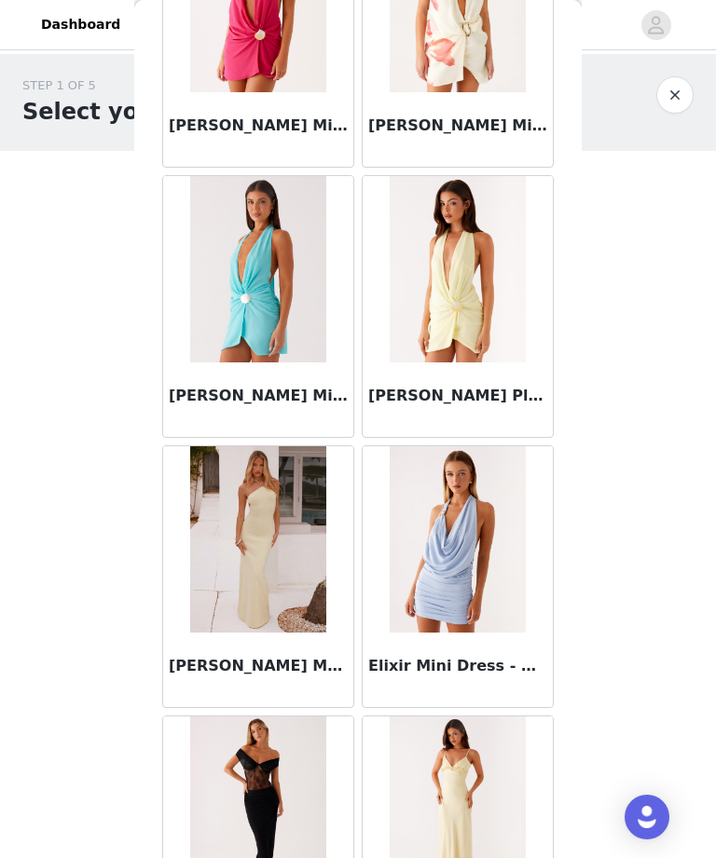
scroll to position [35172, 0]
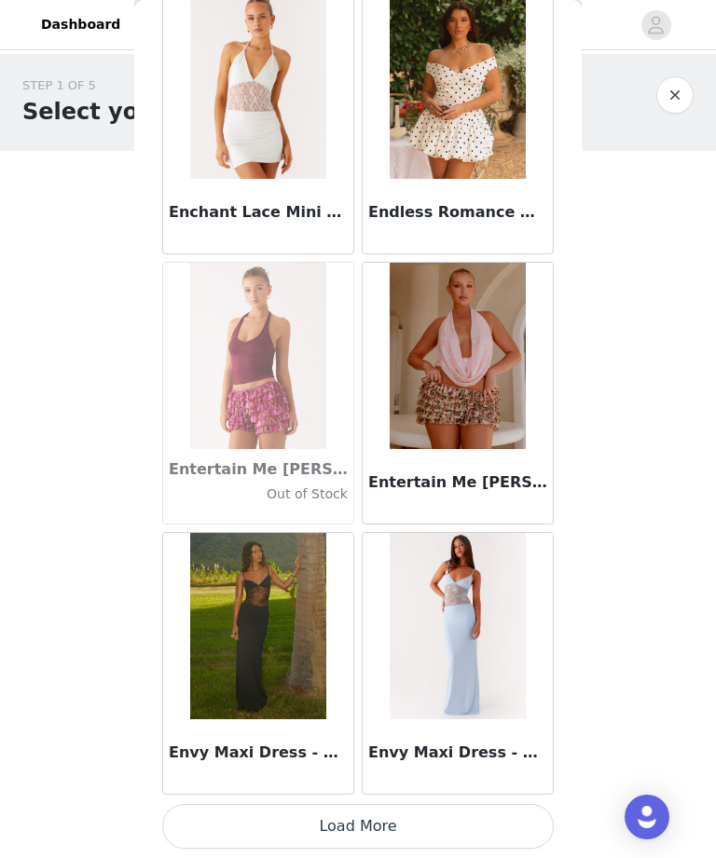
click at [424, 823] on button "Load More" at bounding box center [357, 826] width 391 height 45
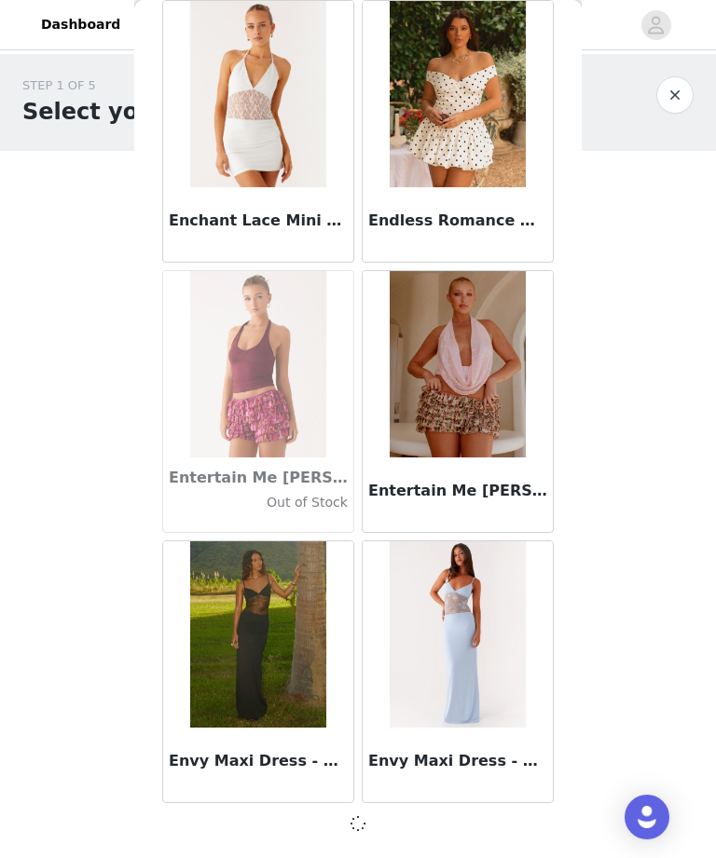
scroll to position [37120, 0]
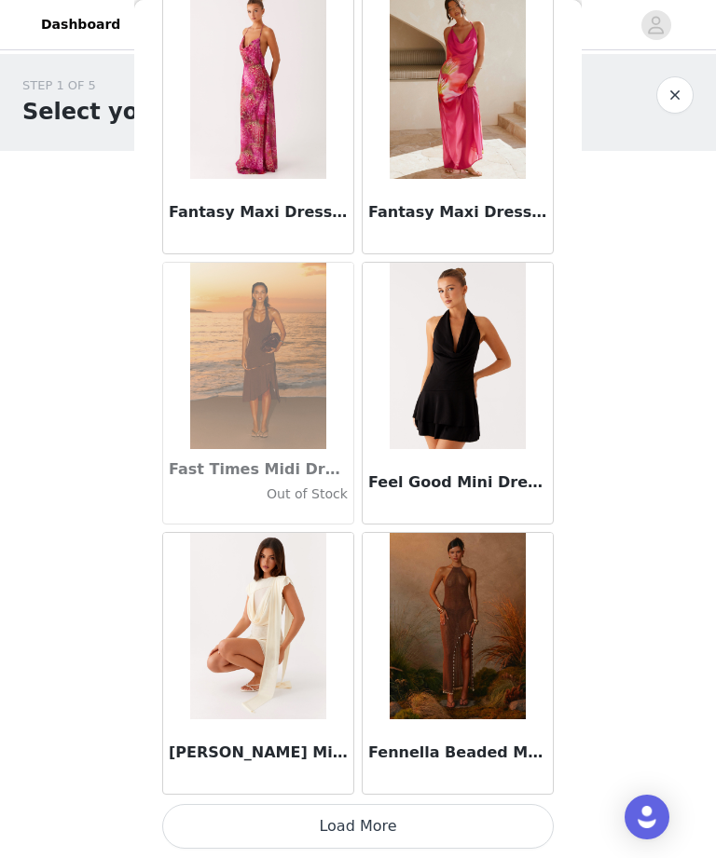
click at [418, 838] on button "Load More" at bounding box center [357, 826] width 391 height 45
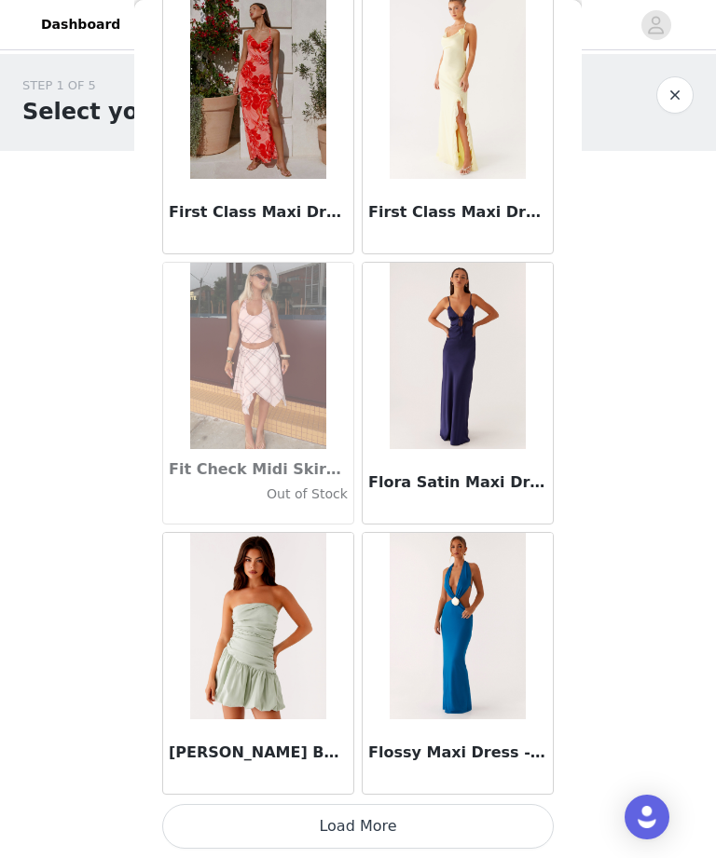
click at [447, 821] on button "Load More" at bounding box center [357, 826] width 391 height 45
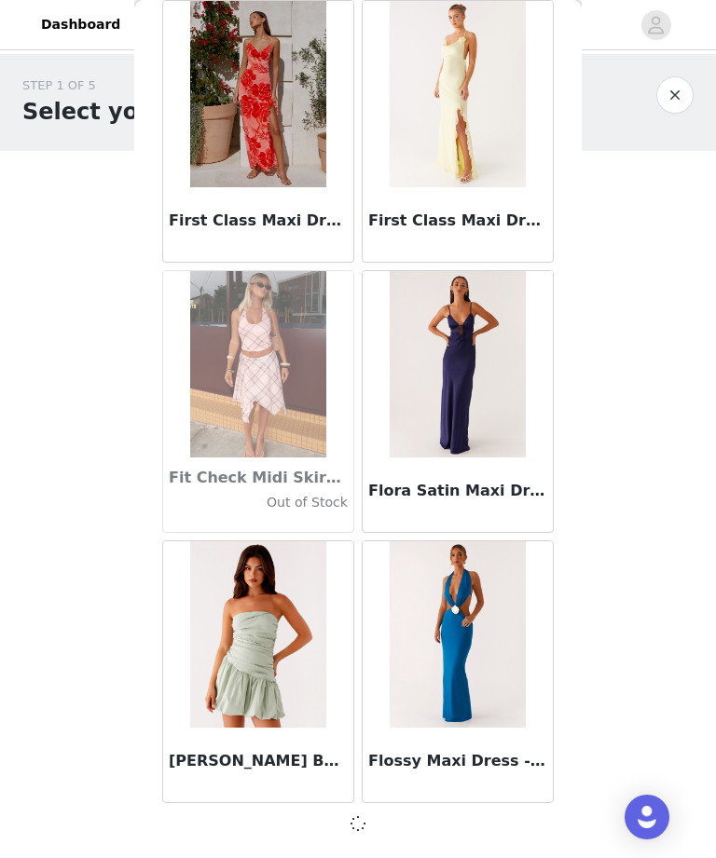
scroll to position [42525, 0]
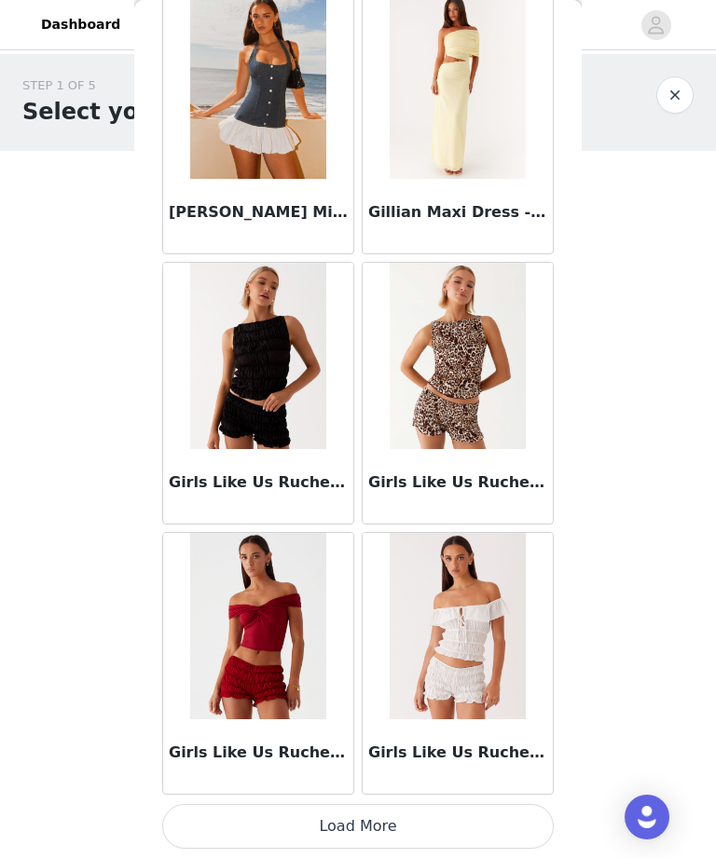
click at [431, 829] on button "Load More" at bounding box center [357, 826] width 391 height 45
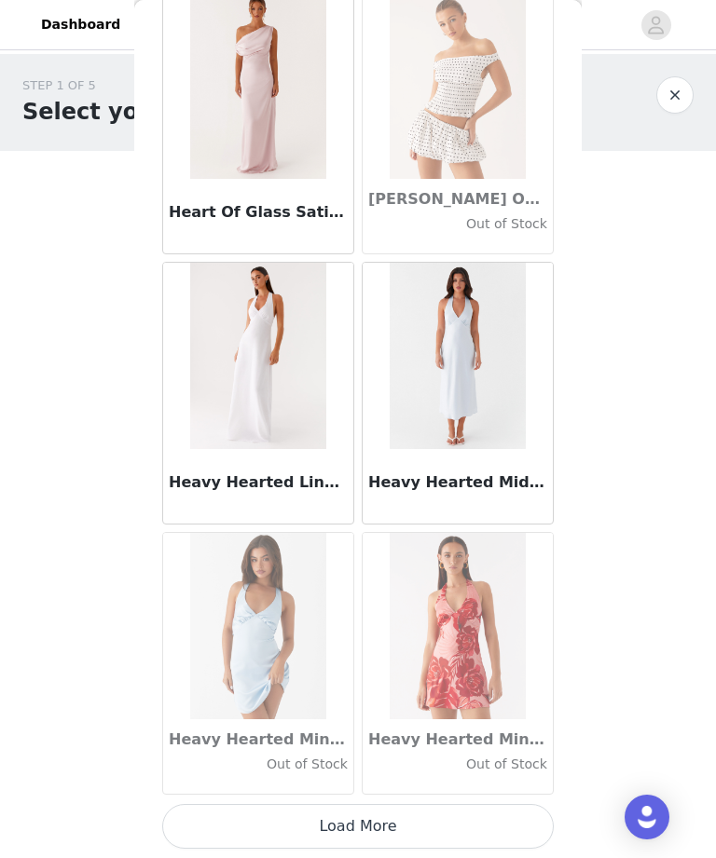
scroll to position [47939, 0]
click at [429, 838] on button "Load More" at bounding box center [357, 826] width 391 height 45
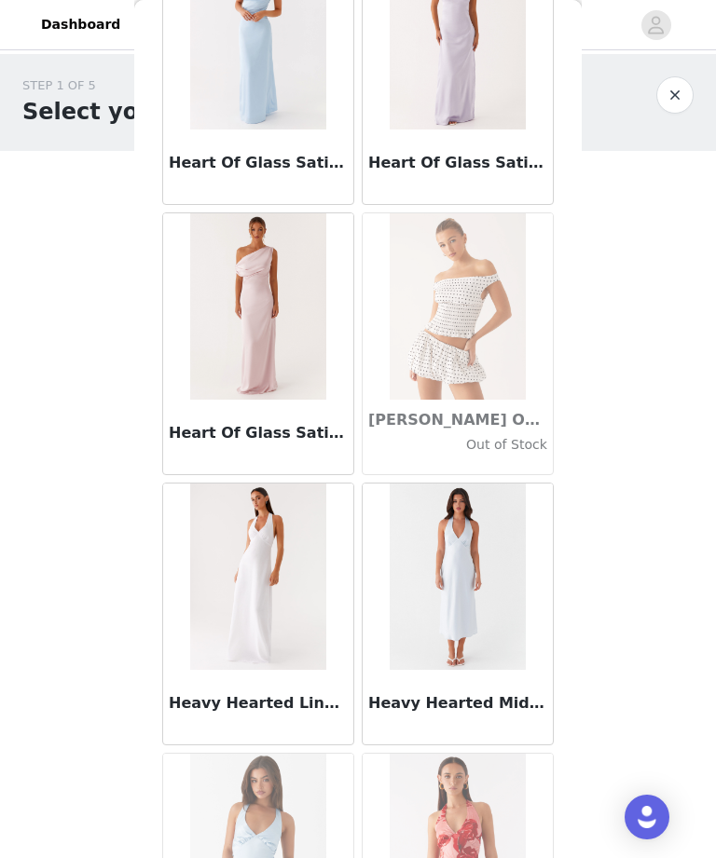
scroll to position [47518, 0]
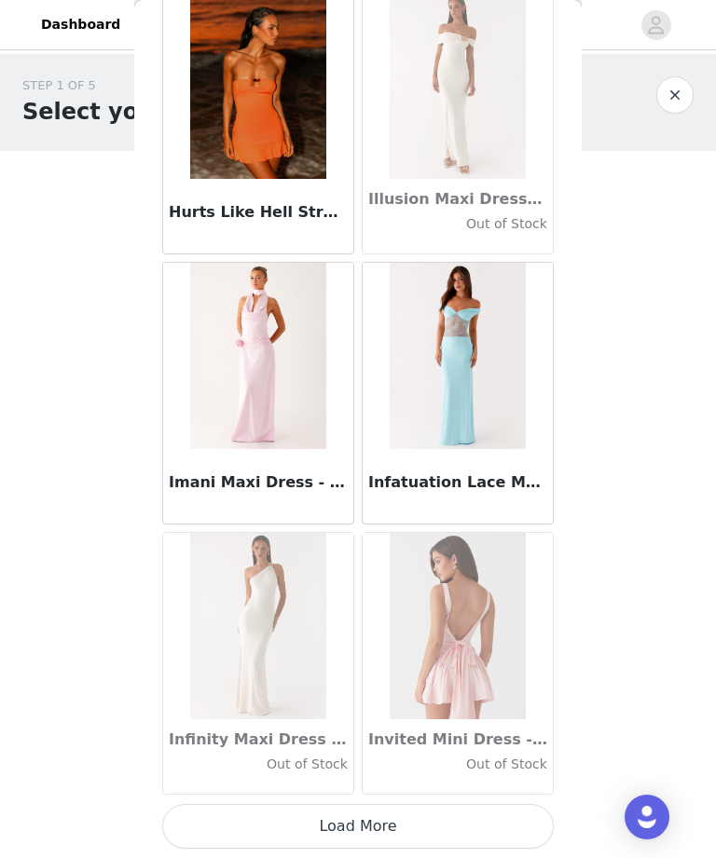
click at [465, 816] on button "Load More" at bounding box center [357, 826] width 391 height 45
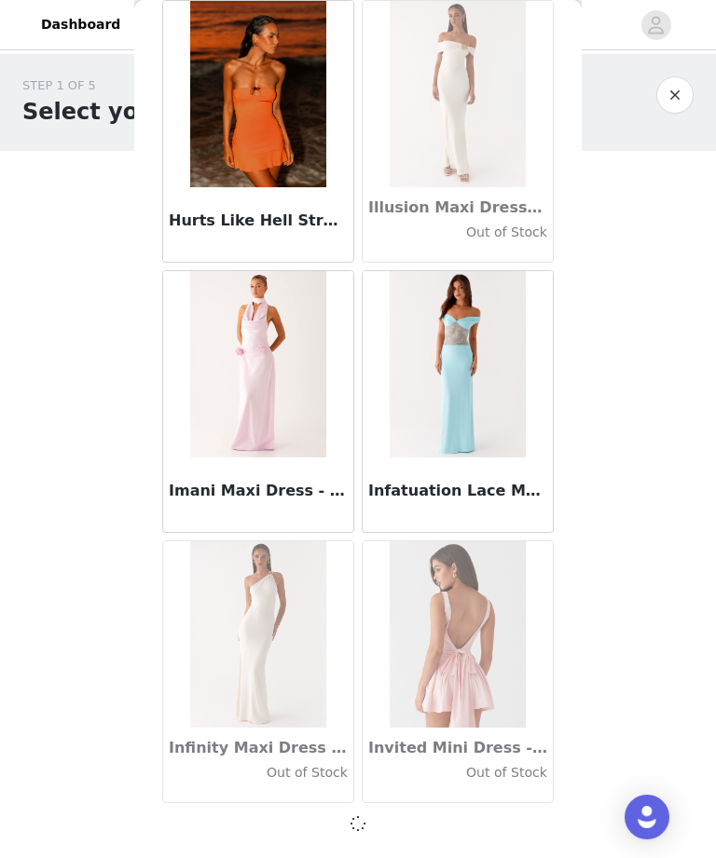
scroll to position [50633, 0]
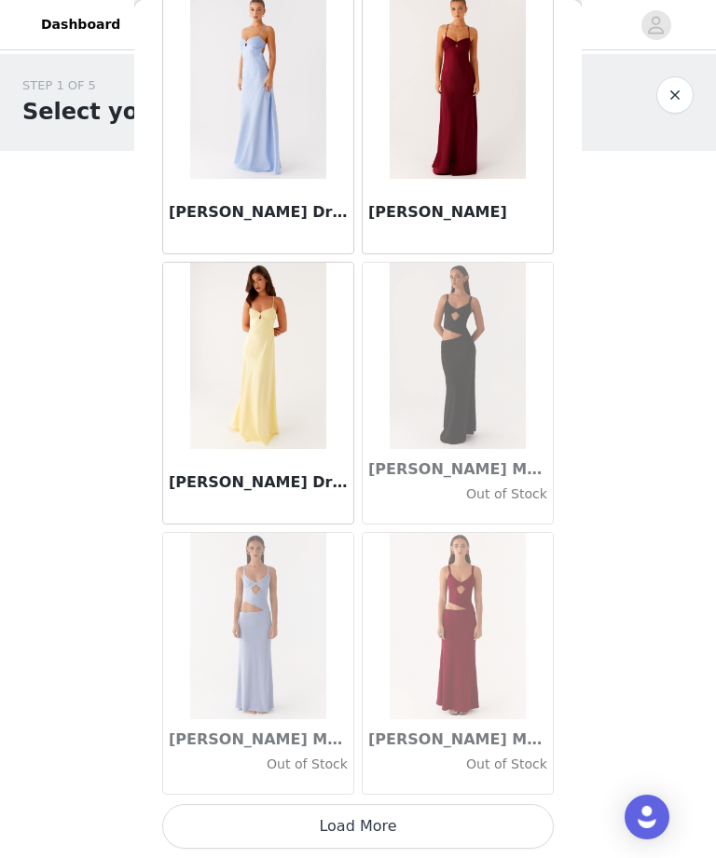
click at [472, 822] on button "Load More" at bounding box center [357, 826] width 391 height 45
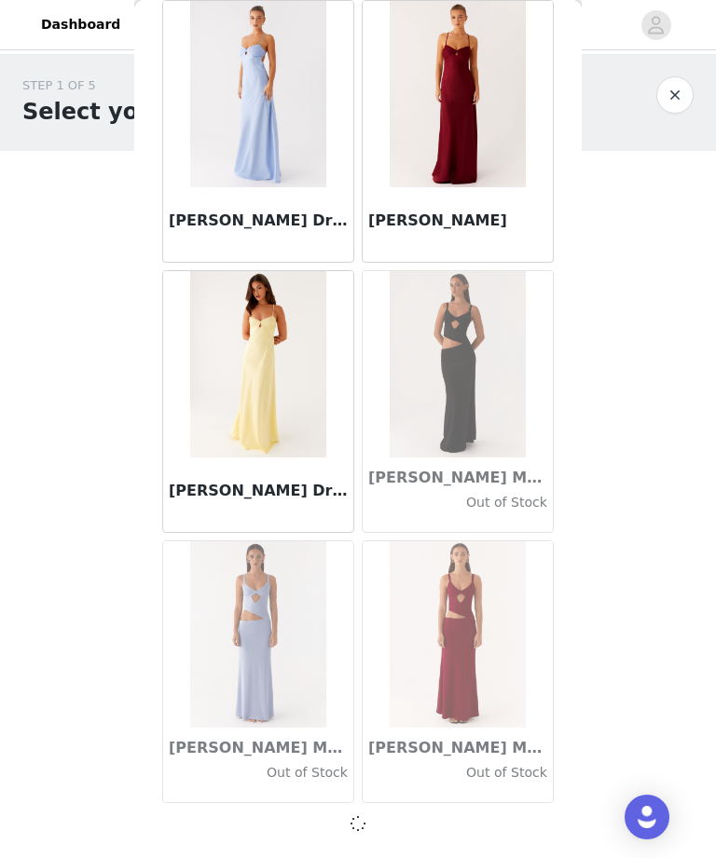
scroll to position [53336, 0]
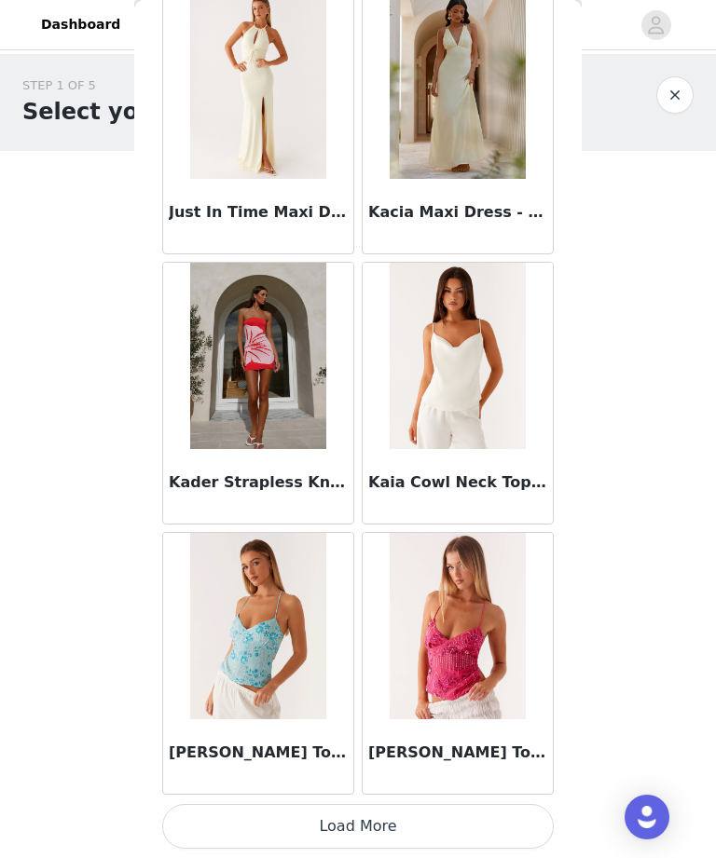
click at [476, 816] on button "Load More" at bounding box center [357, 826] width 391 height 45
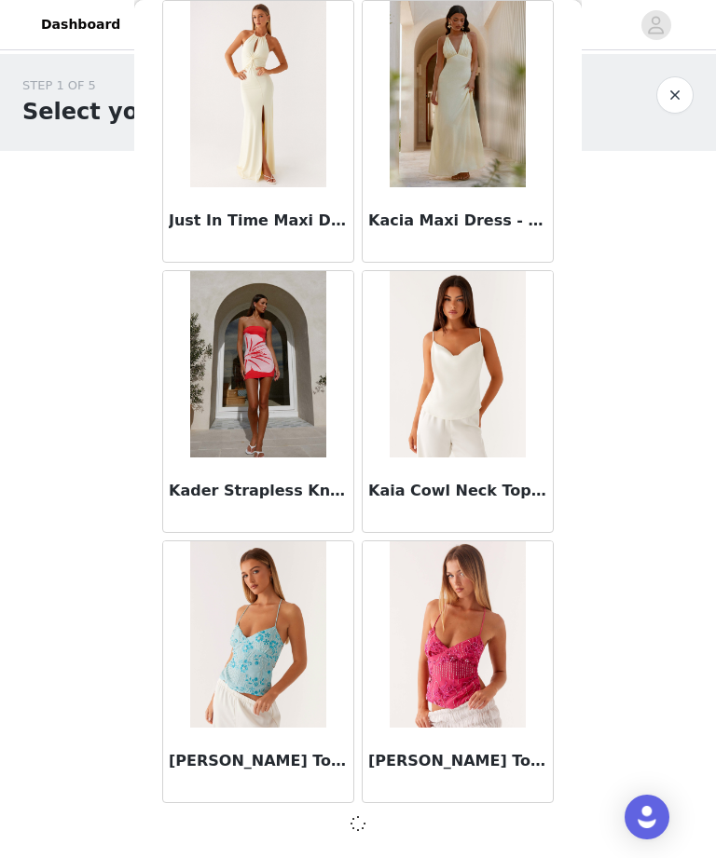
scroll to position [56038, 0]
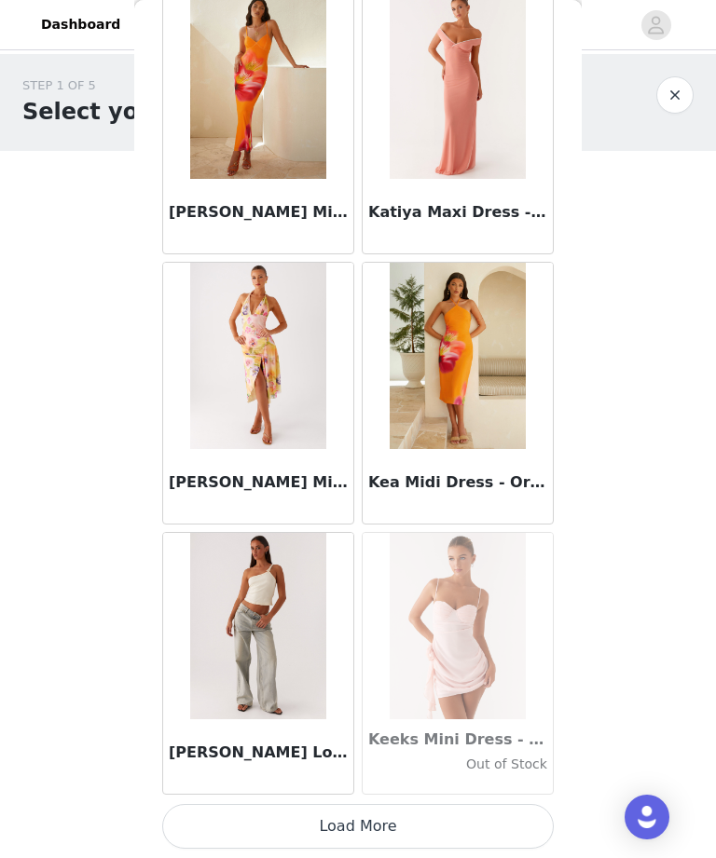
click at [486, 829] on button "Load More" at bounding box center [357, 826] width 391 height 45
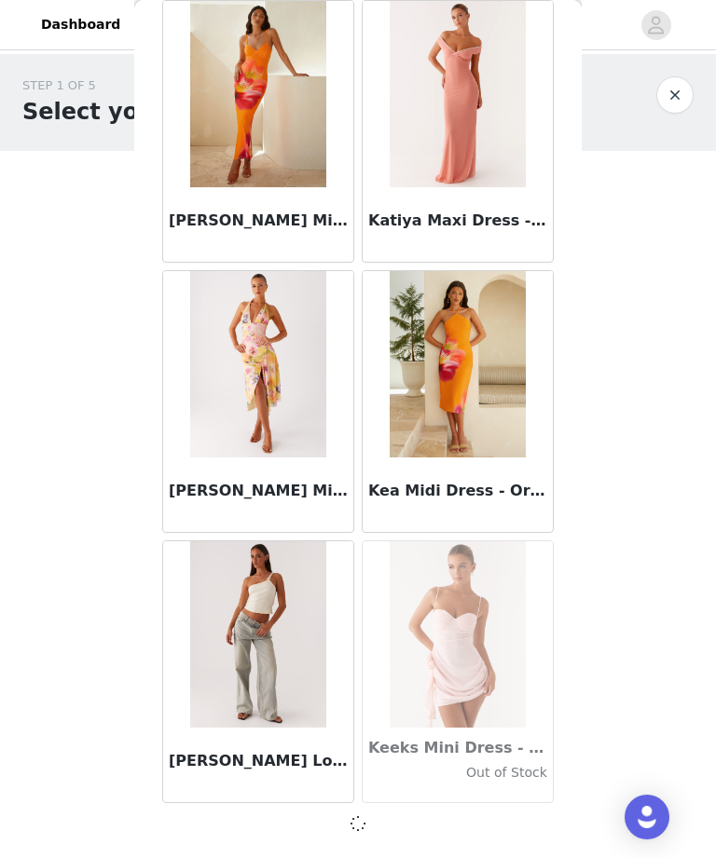
scroll to position [58741, 0]
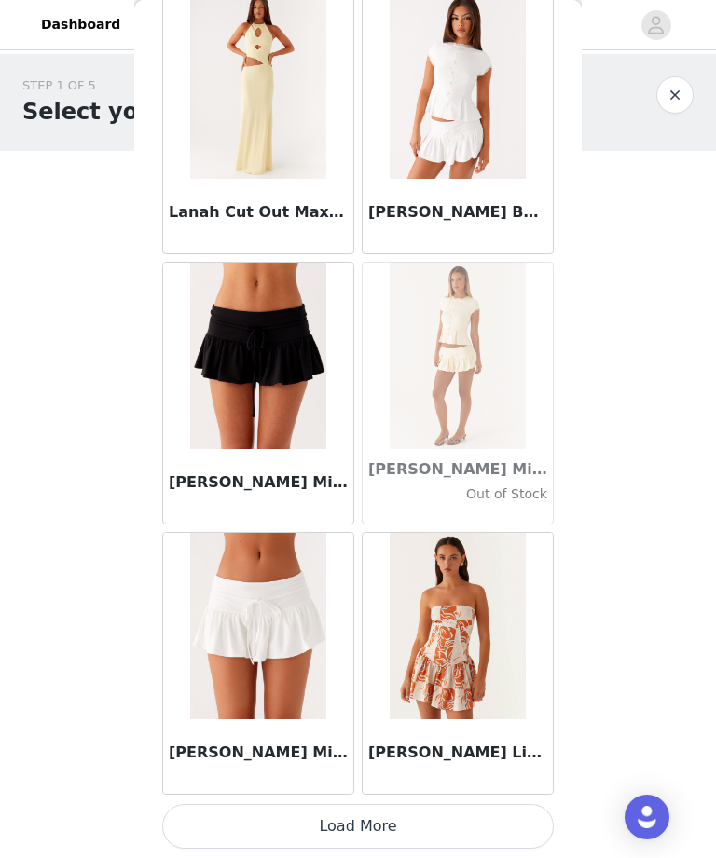
click at [449, 819] on button "Load More" at bounding box center [357, 826] width 391 height 45
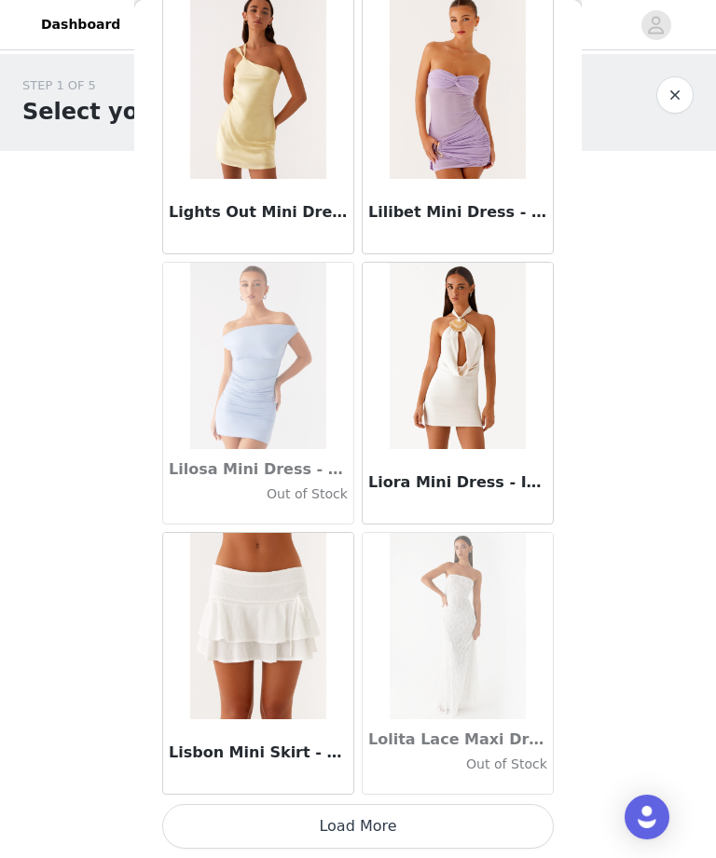
click at [448, 835] on button "Load More" at bounding box center [357, 826] width 391 height 45
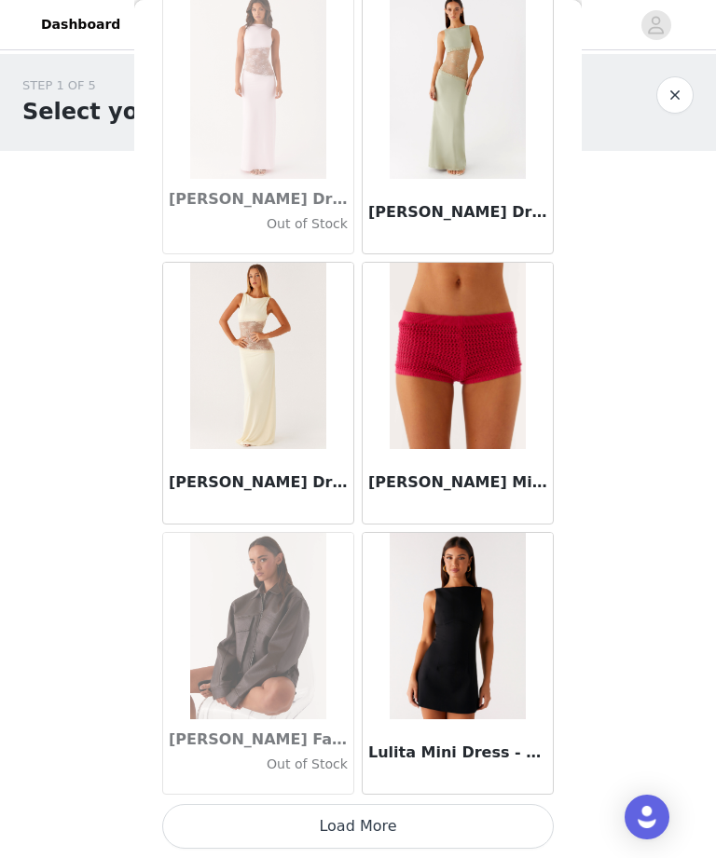
click at [484, 816] on button "Load More" at bounding box center [357, 826] width 391 height 45
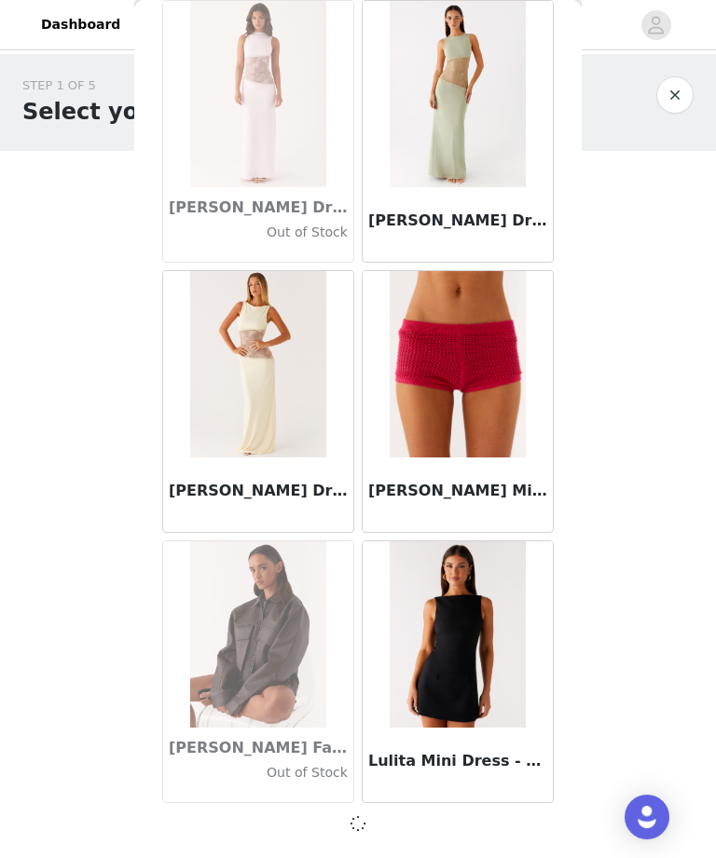
scroll to position [66849, 0]
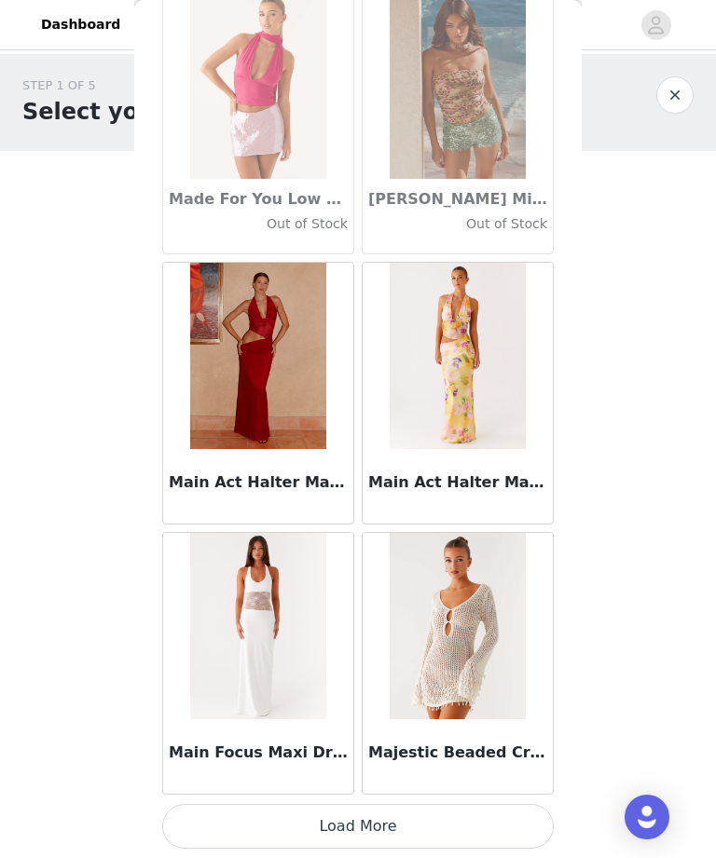
click at [447, 829] on button "Load More" at bounding box center [357, 826] width 391 height 45
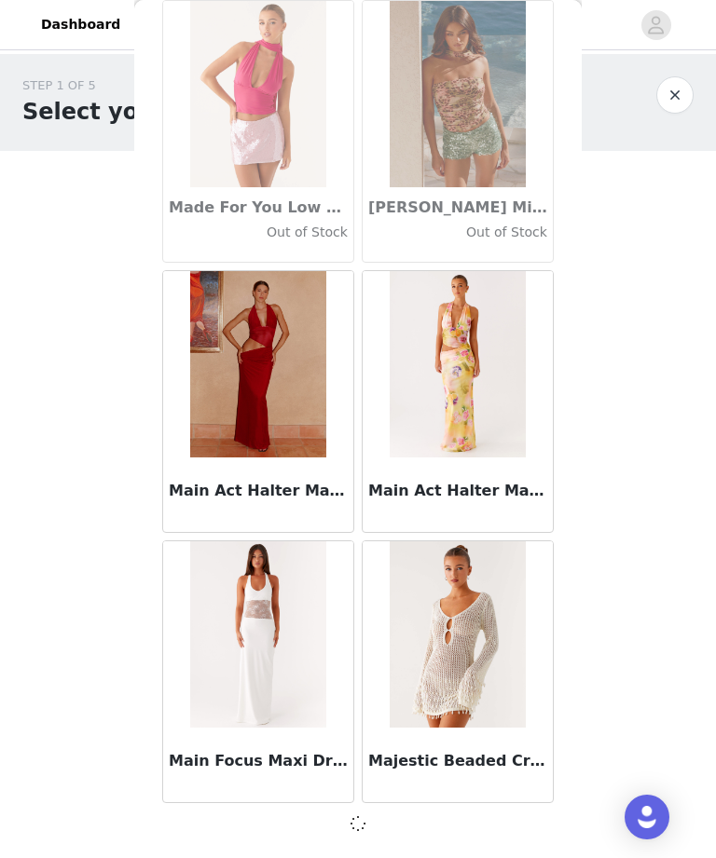
scroll to position [69552, 0]
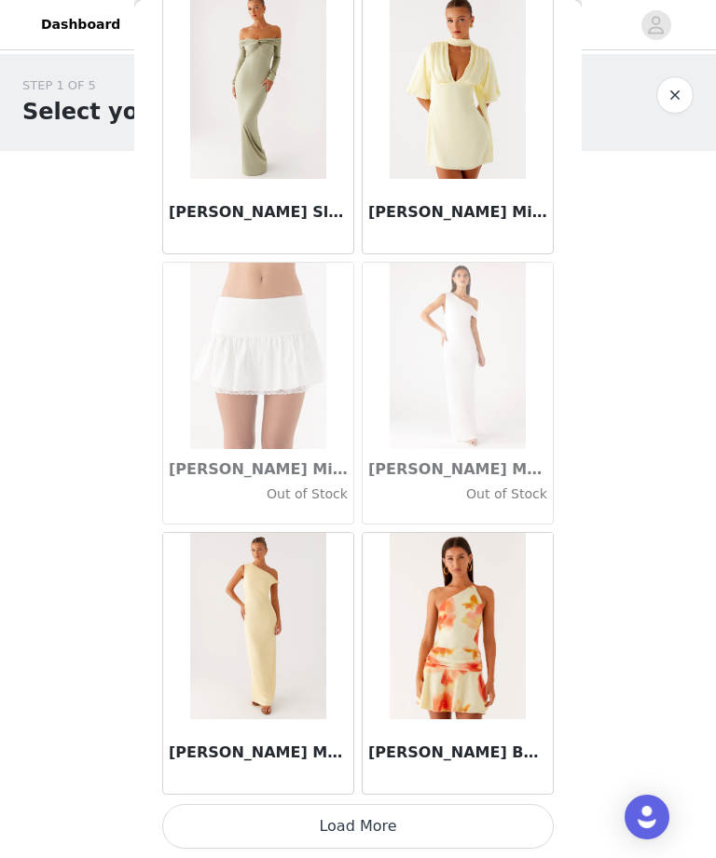
click at [400, 840] on button "Load More" at bounding box center [357, 826] width 391 height 45
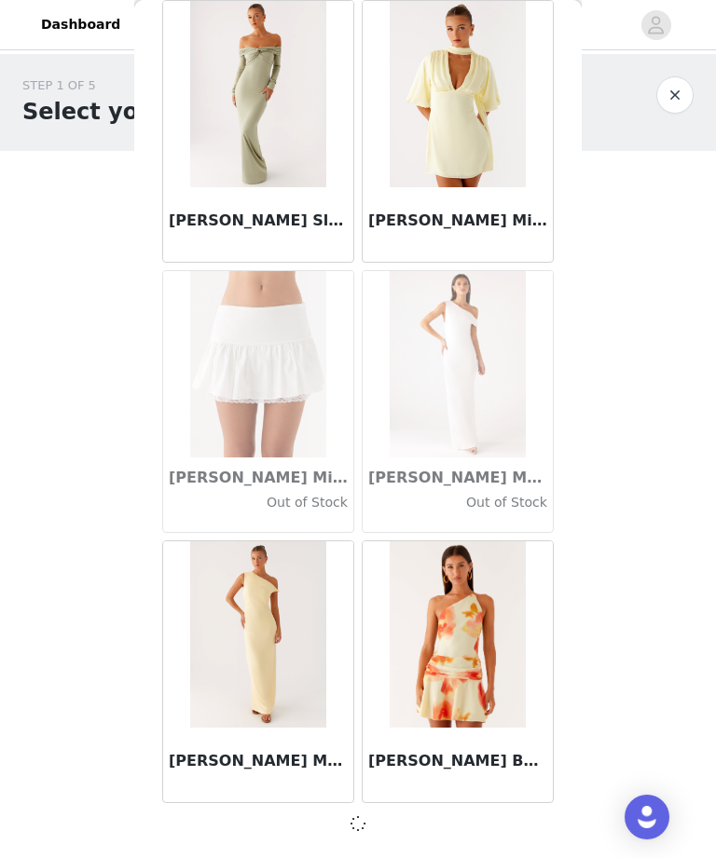
scroll to position [72254, 0]
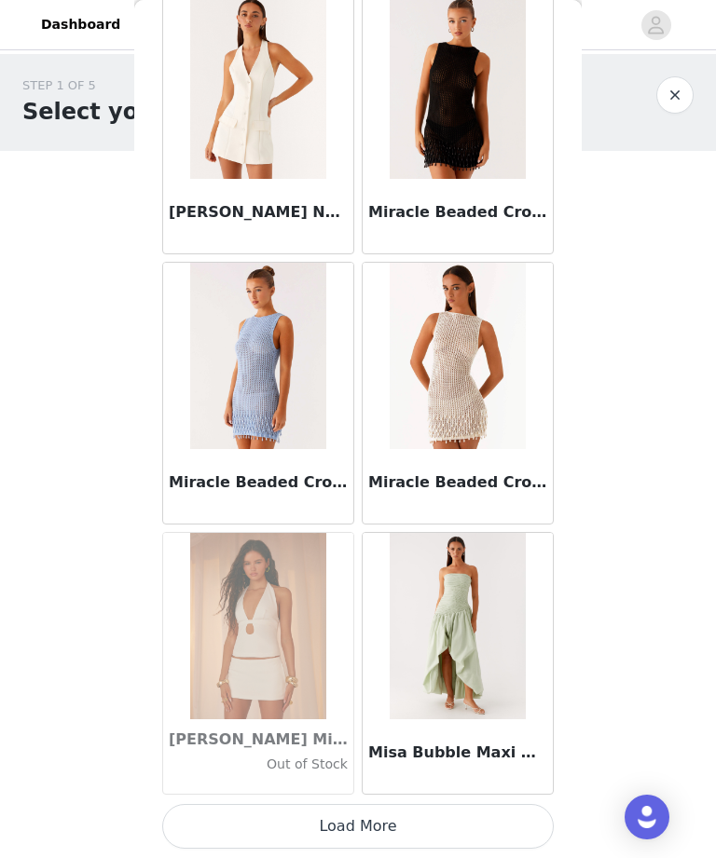
click at [435, 830] on button "Load More" at bounding box center [357, 826] width 391 height 45
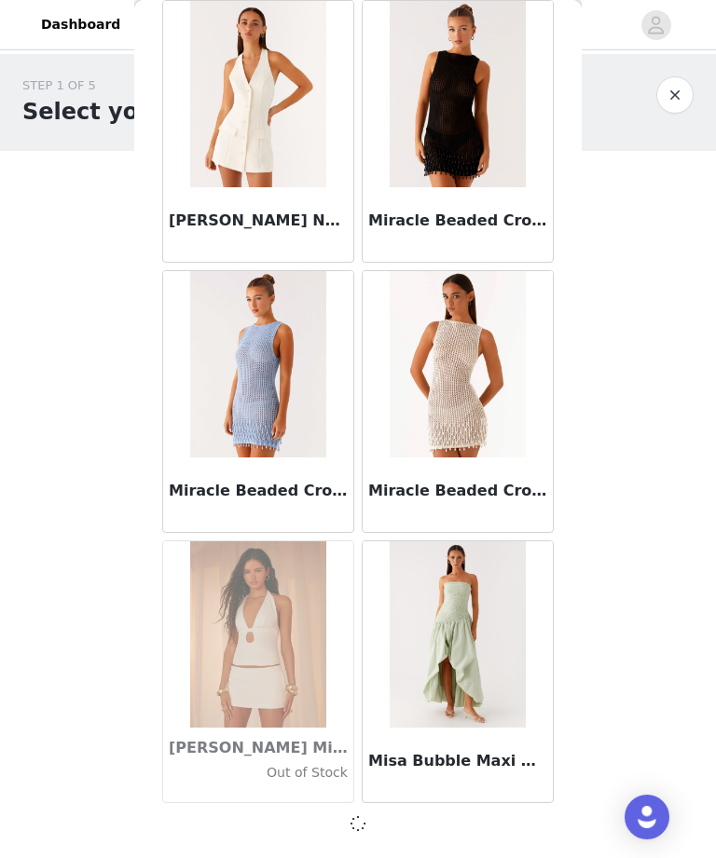
scroll to position [74957, 0]
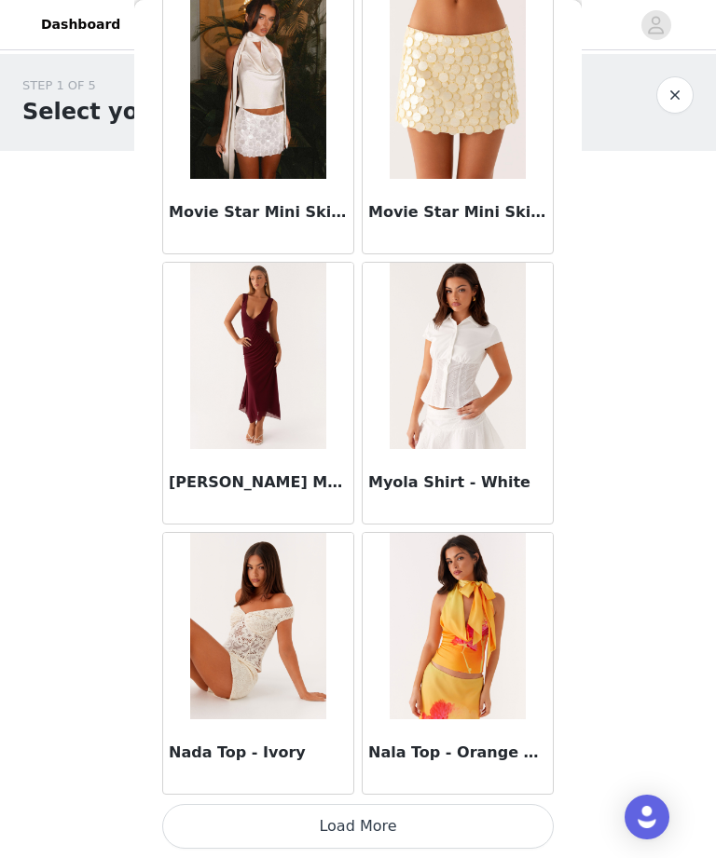
click at [380, 817] on button "Load More" at bounding box center [357, 826] width 391 height 45
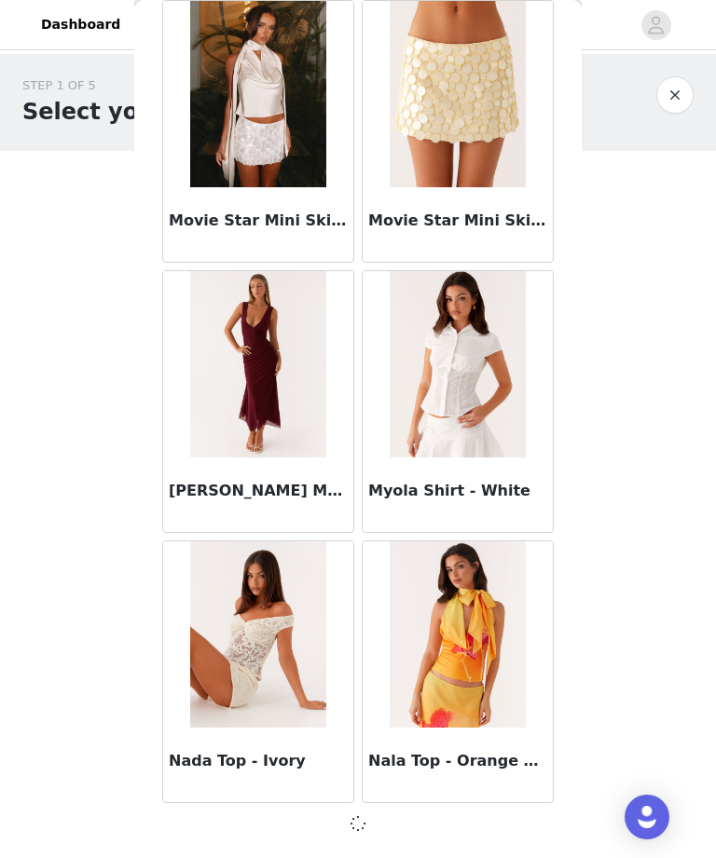
scroll to position [77660, 0]
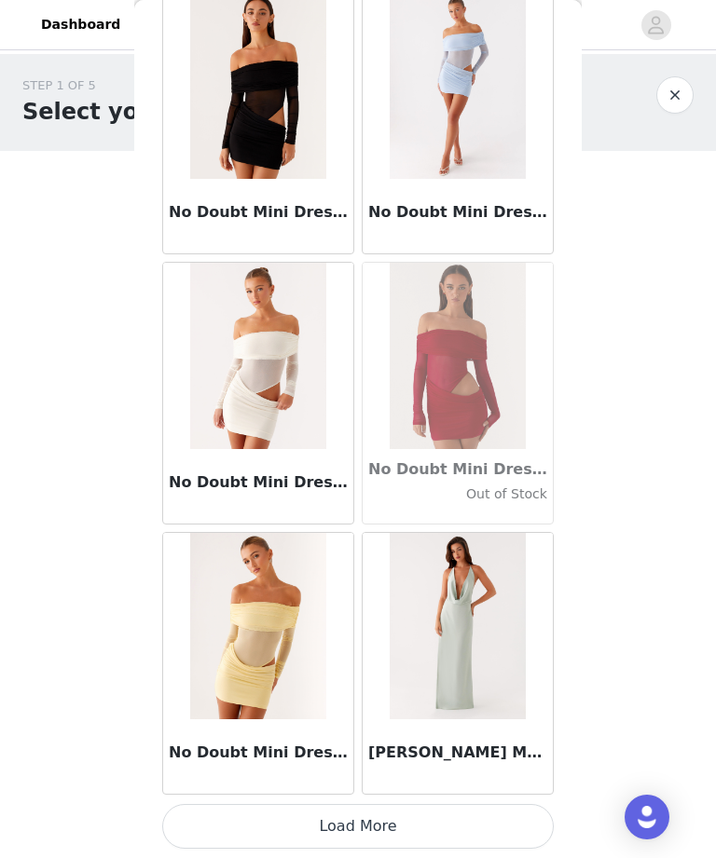
click at [338, 812] on button "Load More" at bounding box center [357, 826] width 391 height 45
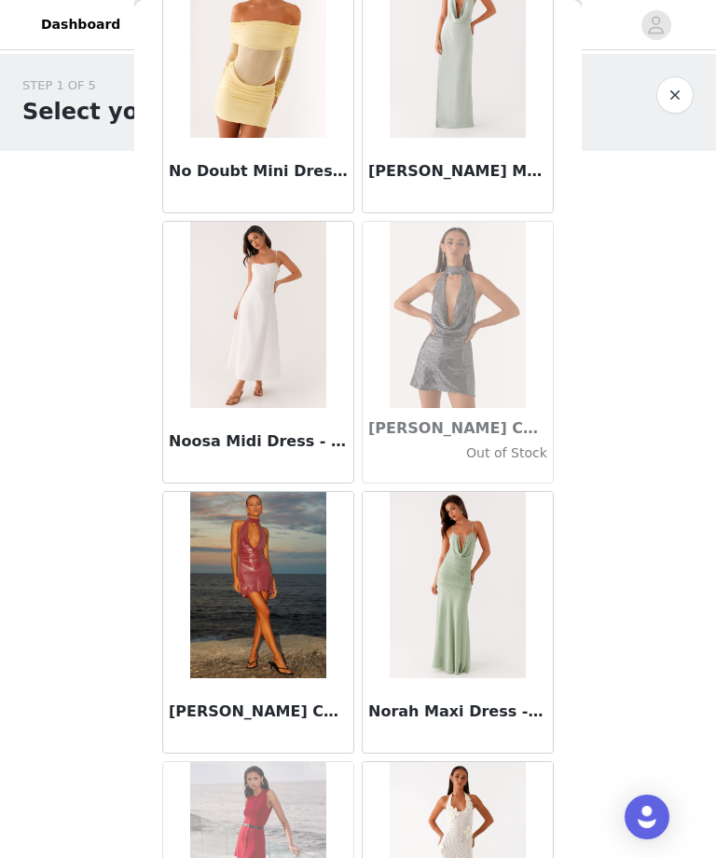
scroll to position [80920, 0]
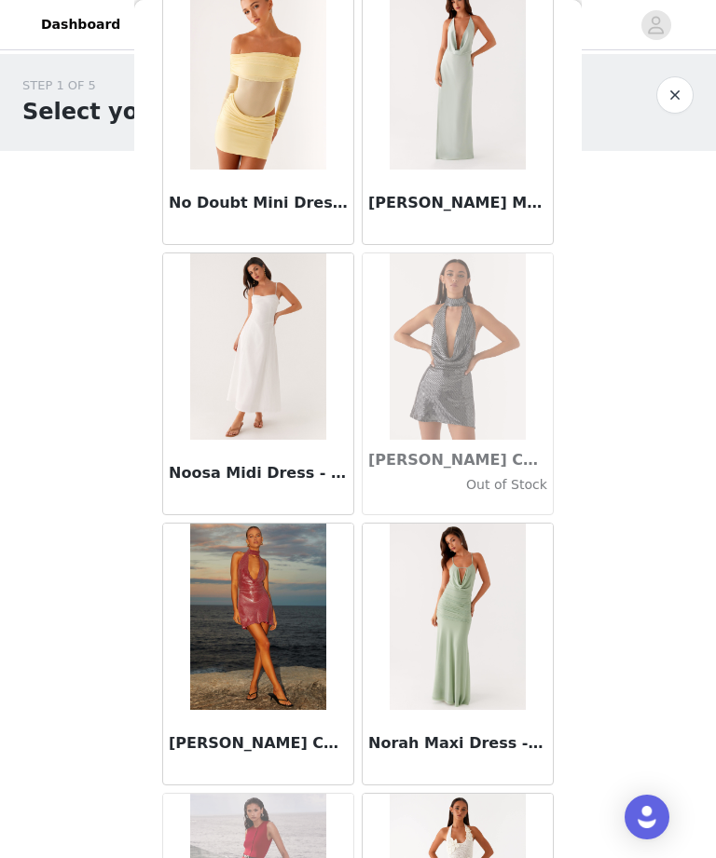
click at [321, 488] on div "Noosa Midi Dress - White" at bounding box center [258, 477] width 190 height 75
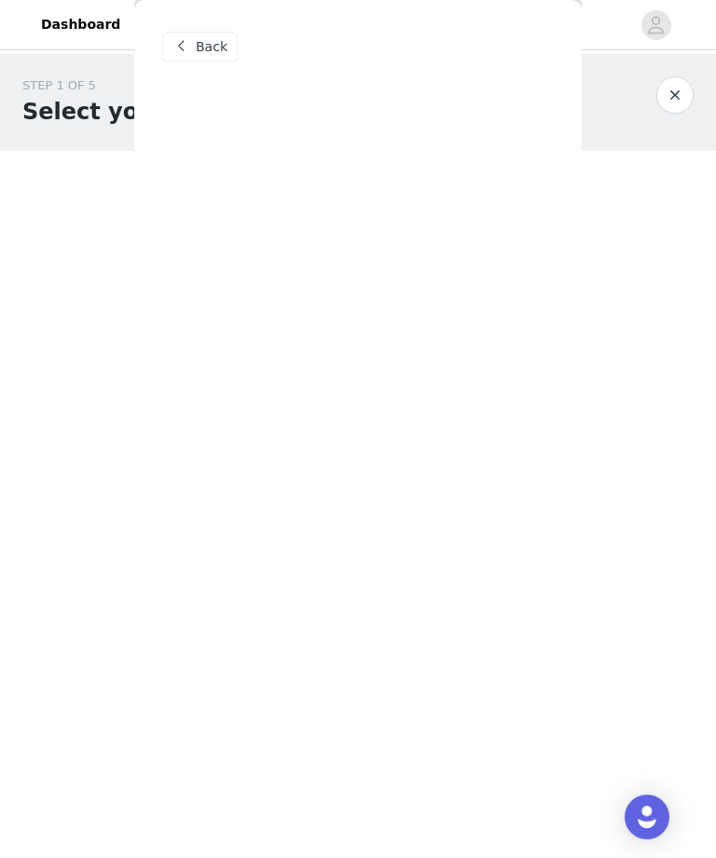
scroll to position [0, 0]
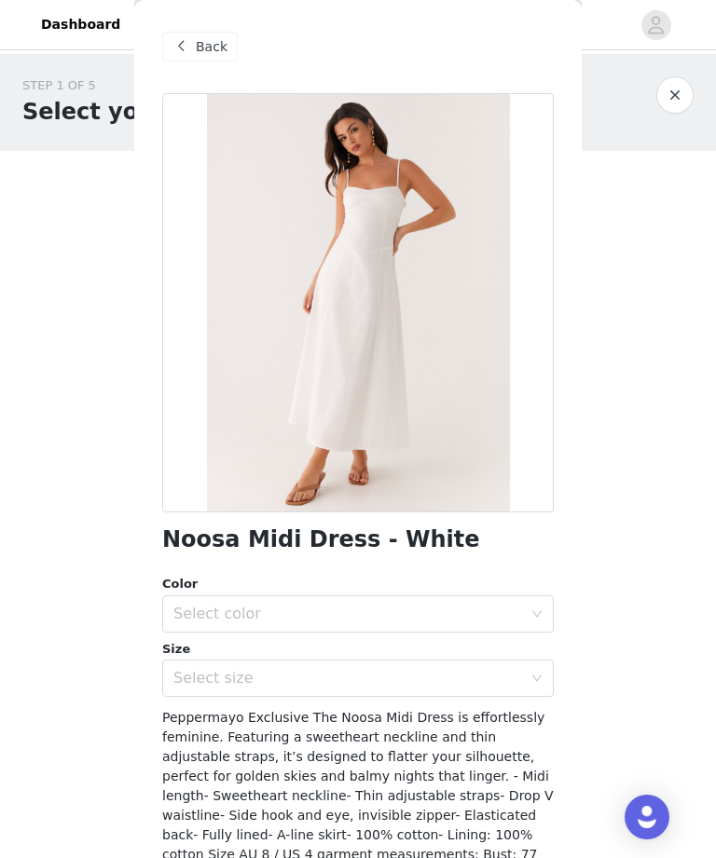
click at [235, 45] on div "Back" at bounding box center [199, 47] width 75 height 30
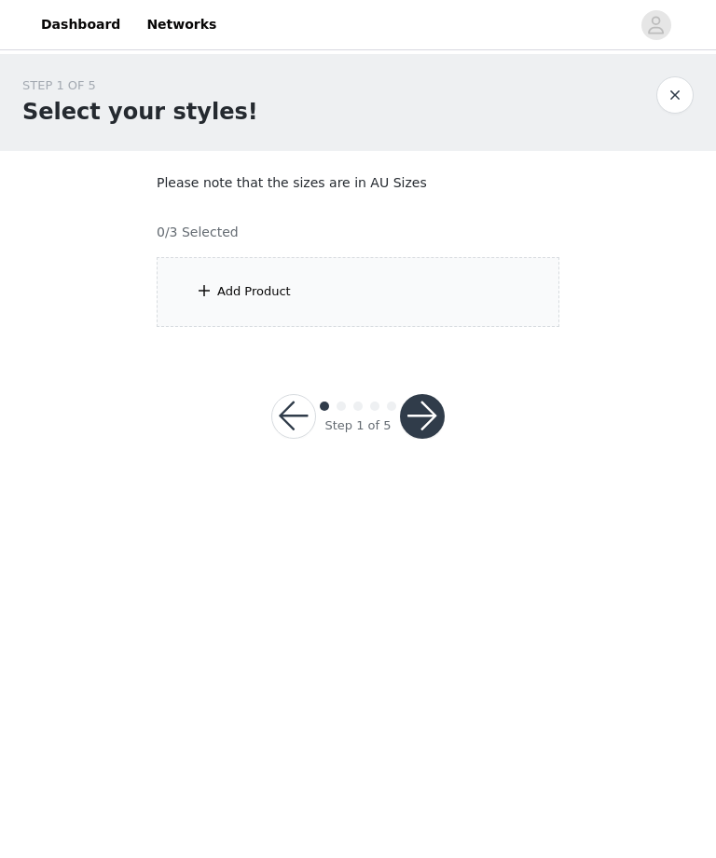
click at [284, 414] on button "button" at bounding box center [293, 416] width 45 height 45
click at [297, 405] on button "button" at bounding box center [293, 416] width 45 height 45
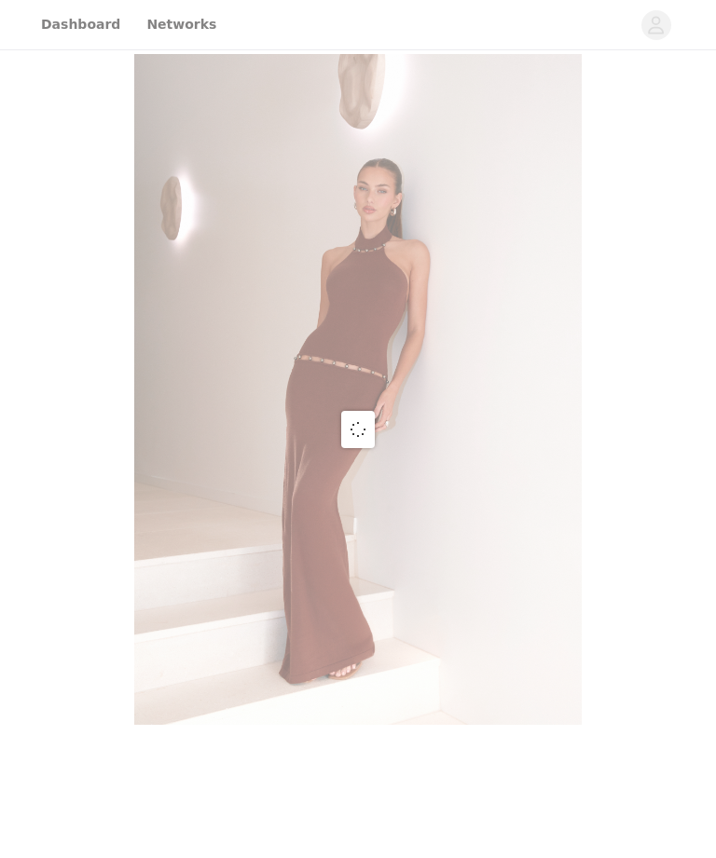
click at [436, 410] on div at bounding box center [358, 429] width 716 height 858
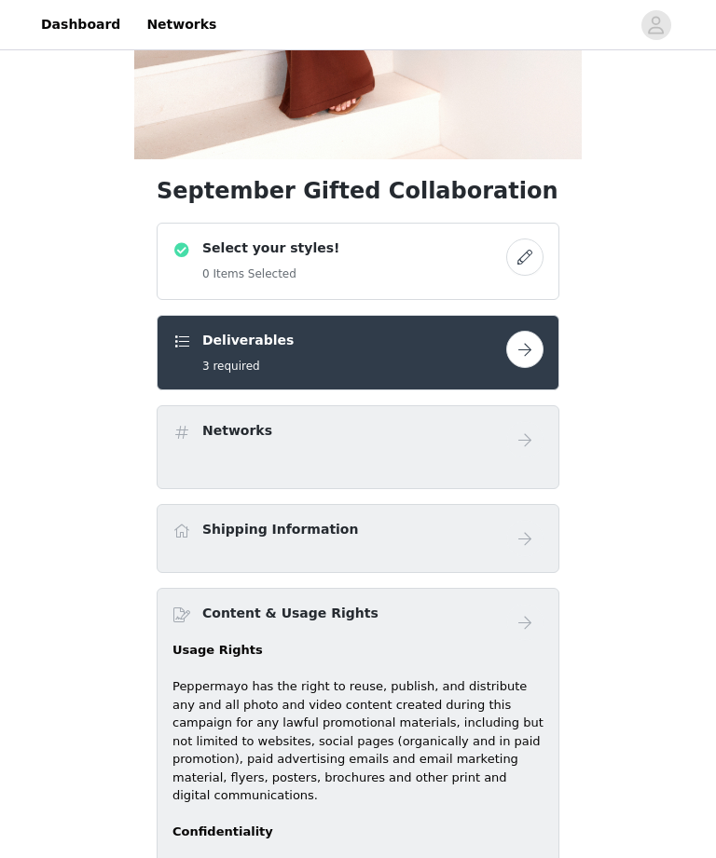
scroll to position [537, 0]
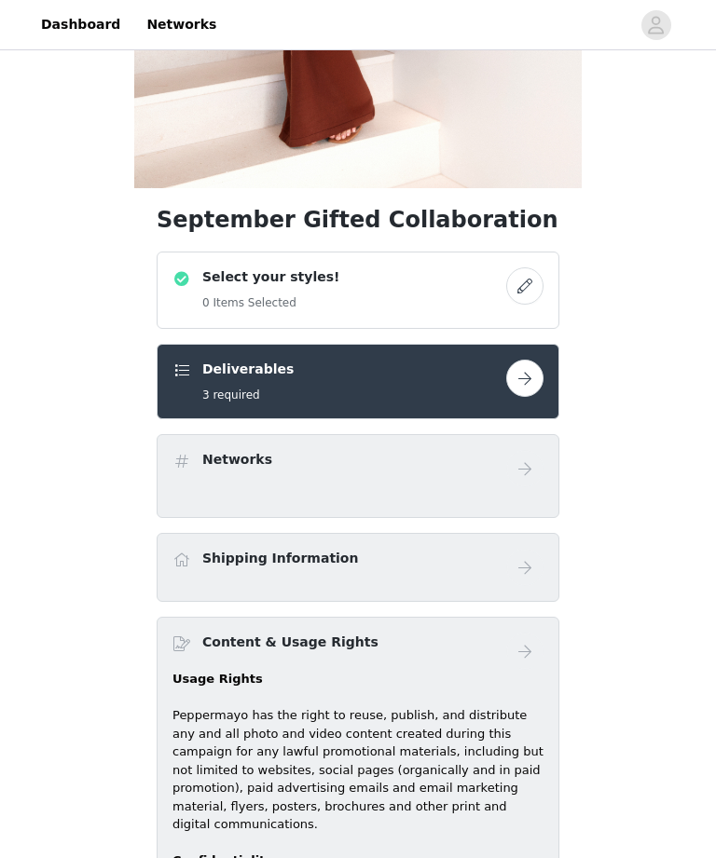
click at [527, 392] on button "button" at bounding box center [524, 378] width 37 height 37
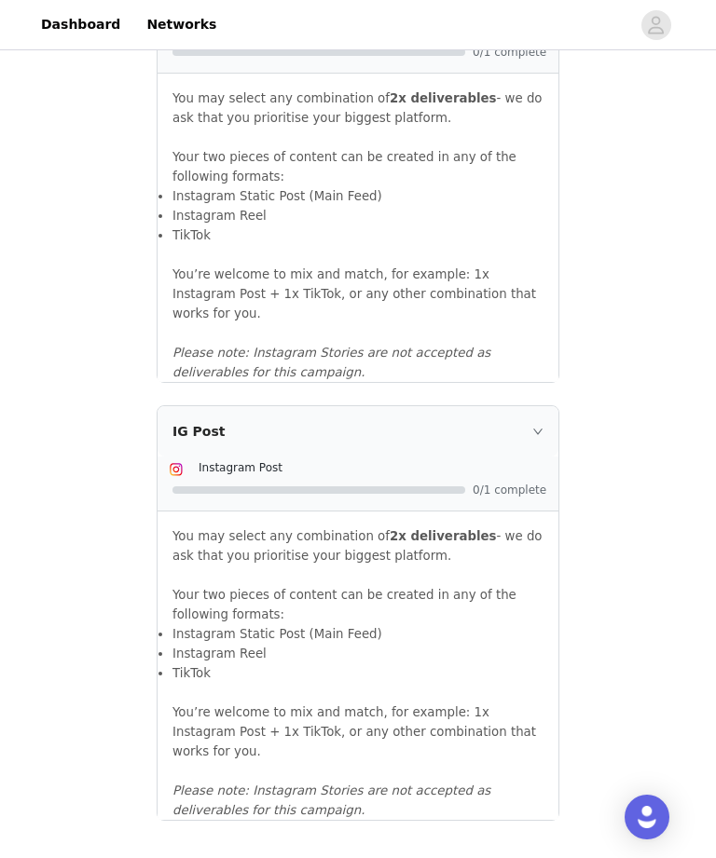
scroll to position [1833, 0]
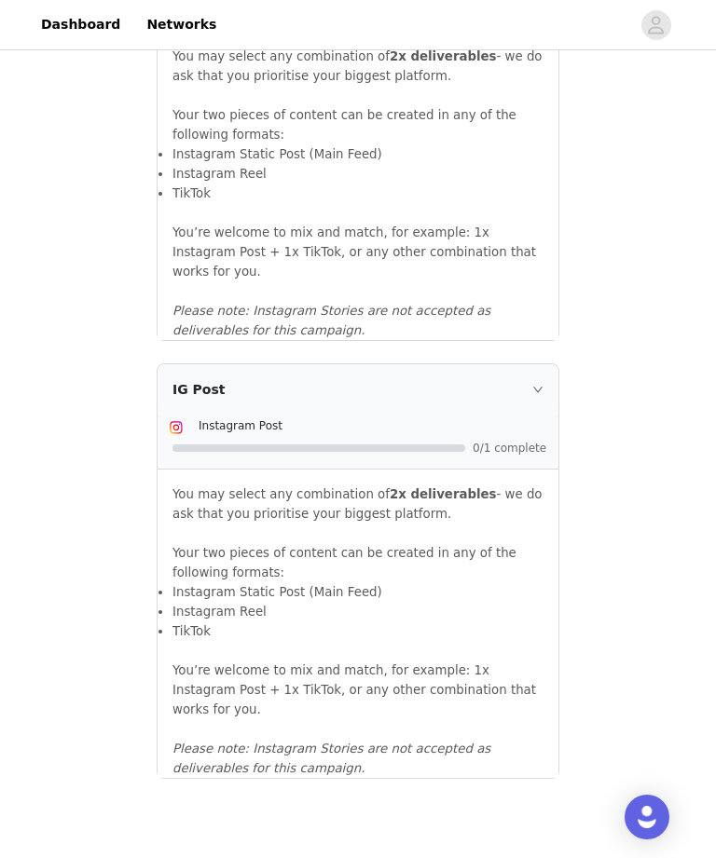
click at [541, 385] on div "IG Post" at bounding box center [357, 389] width 401 height 50
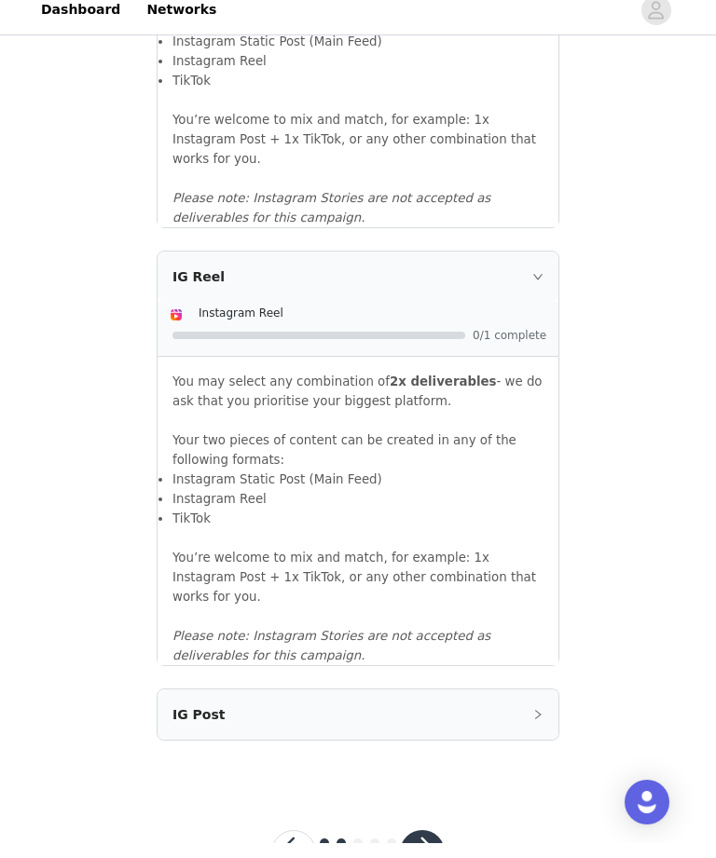
scroll to position [1489, 0]
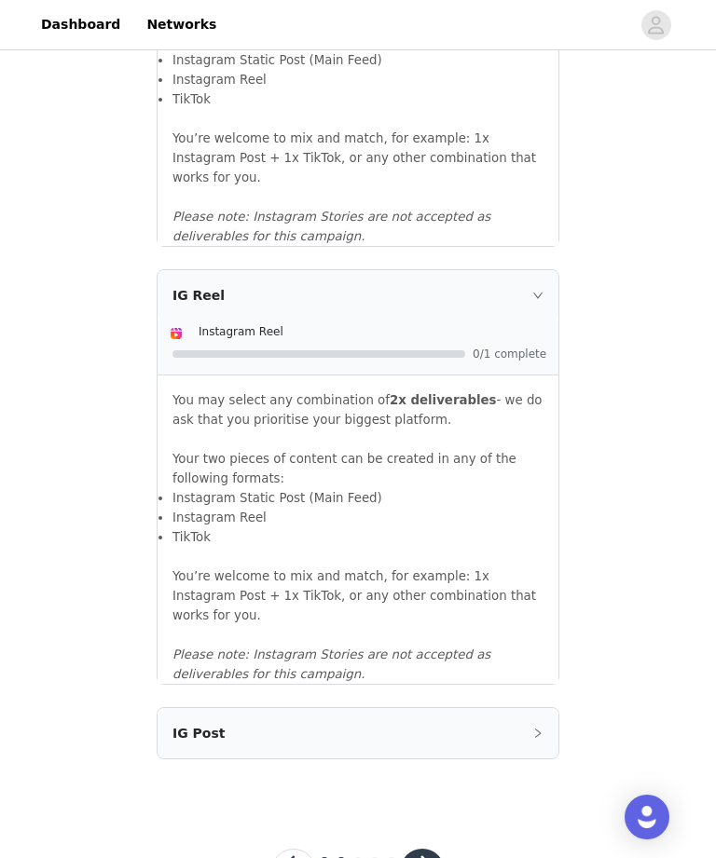
click at [541, 728] on icon "icon: right" at bounding box center [537, 733] width 11 height 11
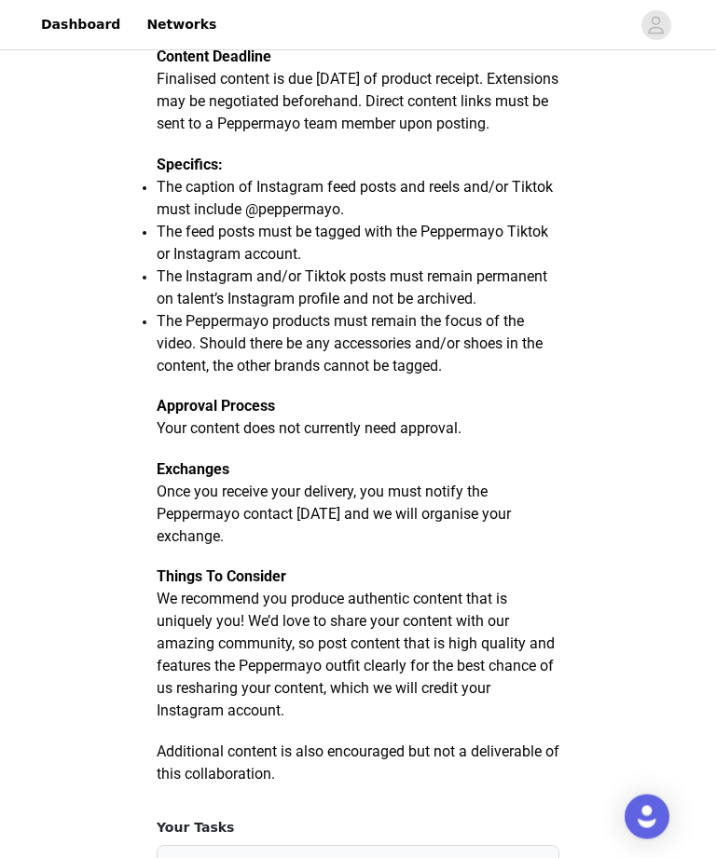
scroll to position [476, 0]
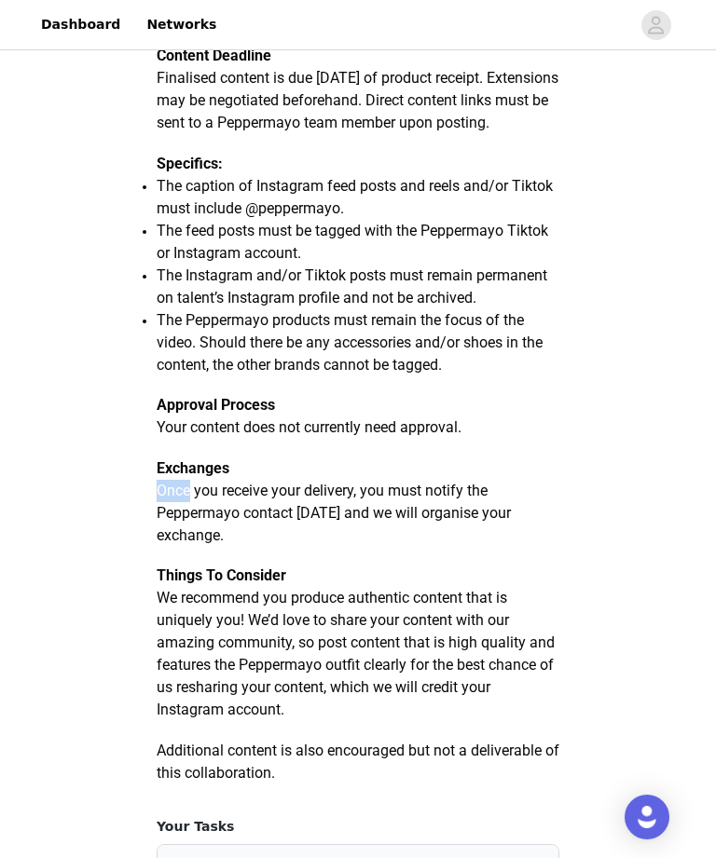
click at [279, 584] on strong "Things To Consider" at bounding box center [222, 576] width 130 height 18
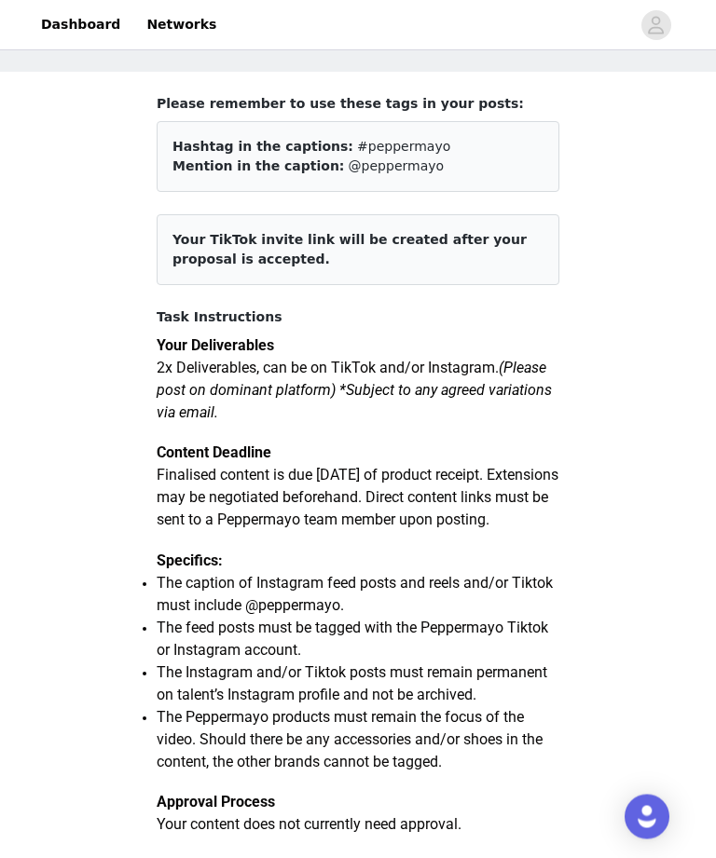
scroll to position [11, 0]
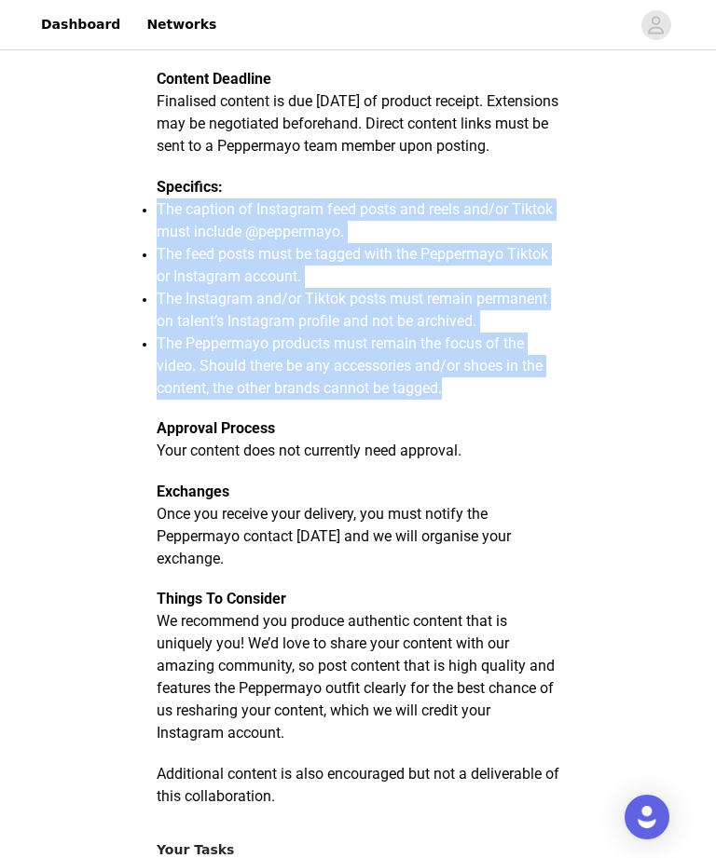
scroll to position [452, 0]
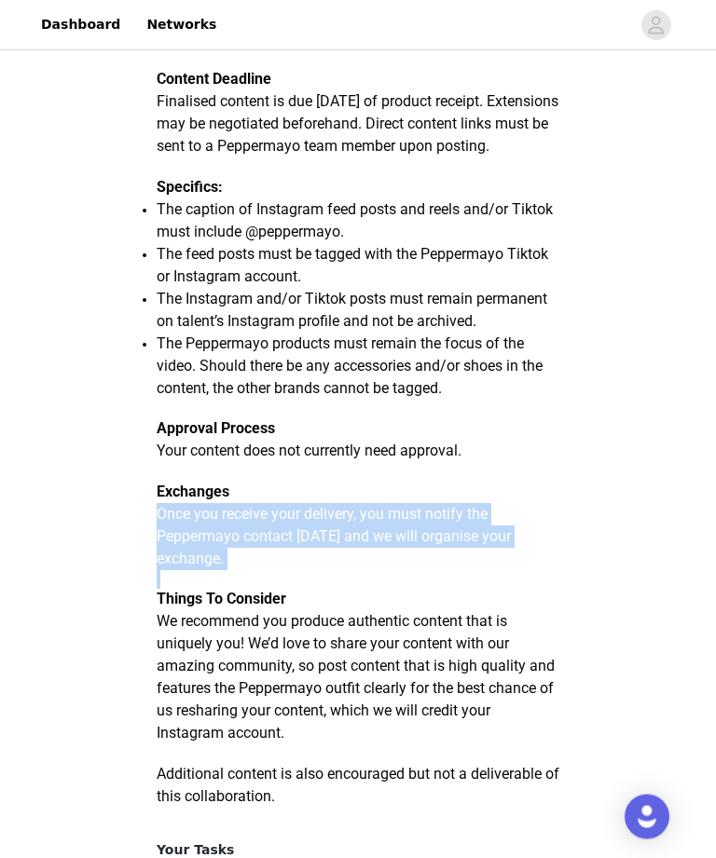
click at [188, 668] on span "We recommend you produce authentic content that is uniquely you! We’d love to s…" at bounding box center [356, 678] width 398 height 130
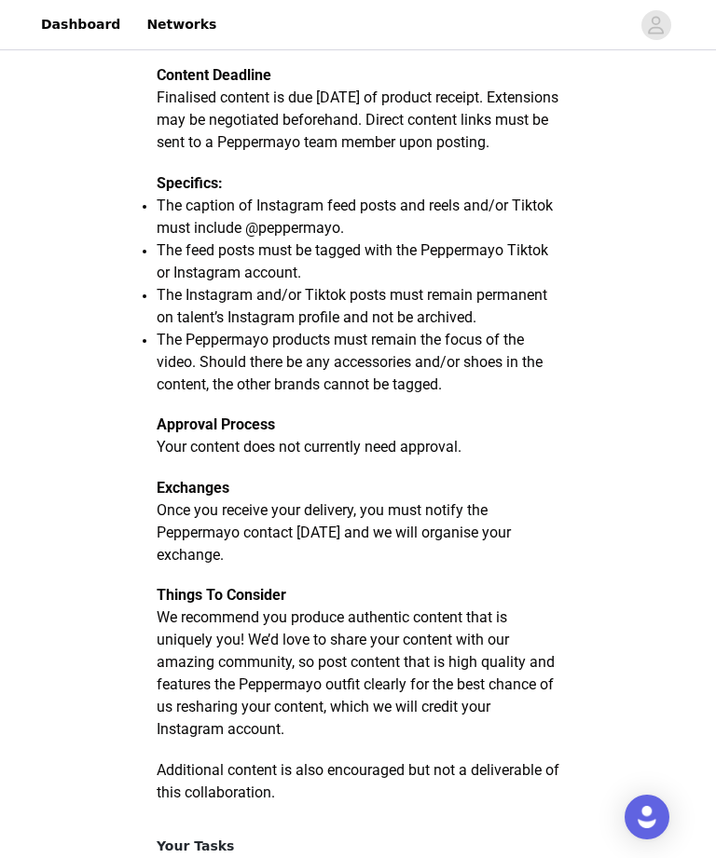
scroll to position [457, 0]
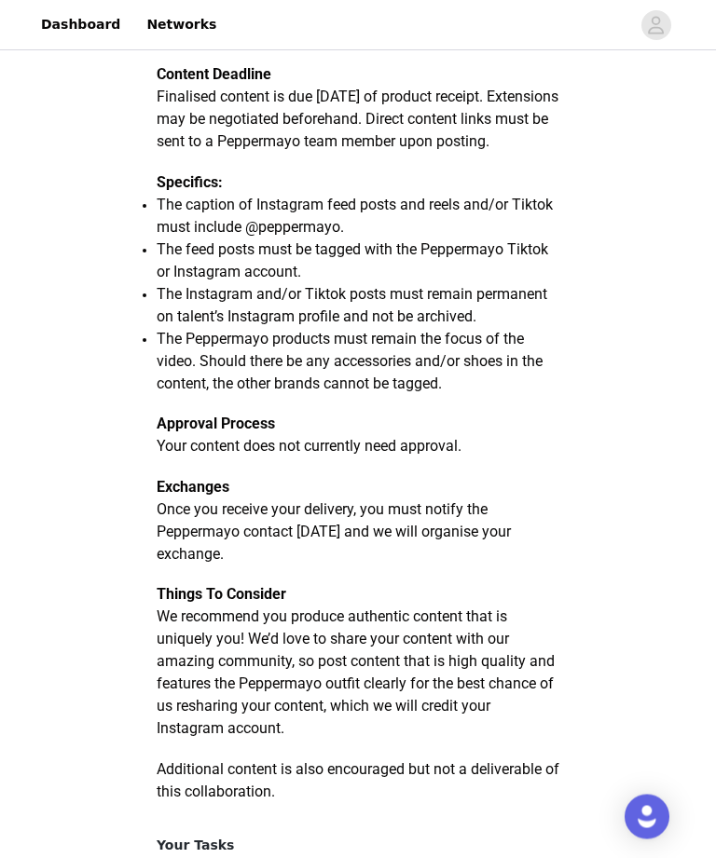
click at [557, 415] on p at bounding box center [358, 405] width 403 height 19
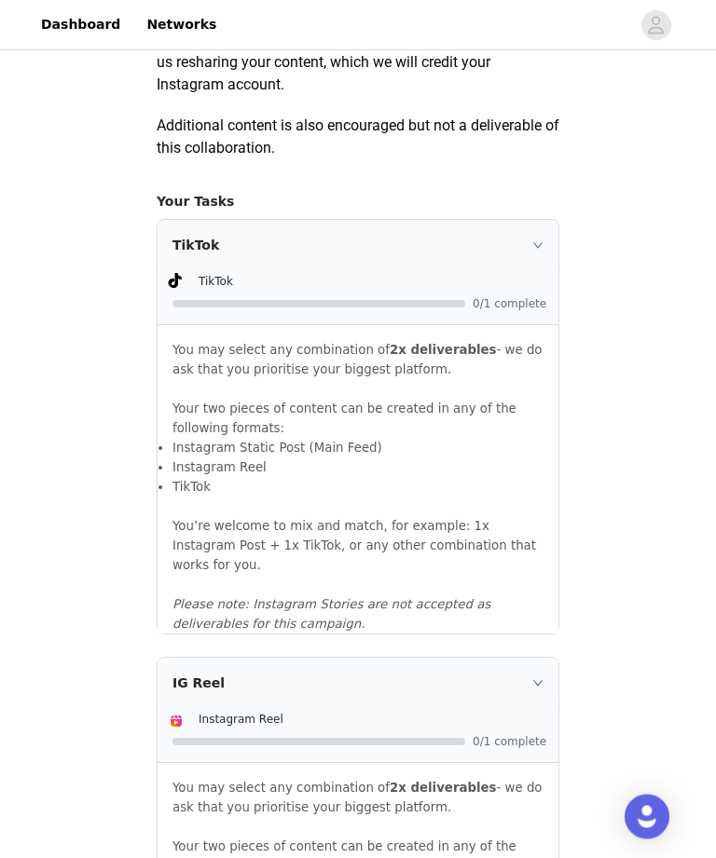
scroll to position [1137, 0]
